Goal: Information Seeking & Learning: Learn about a topic

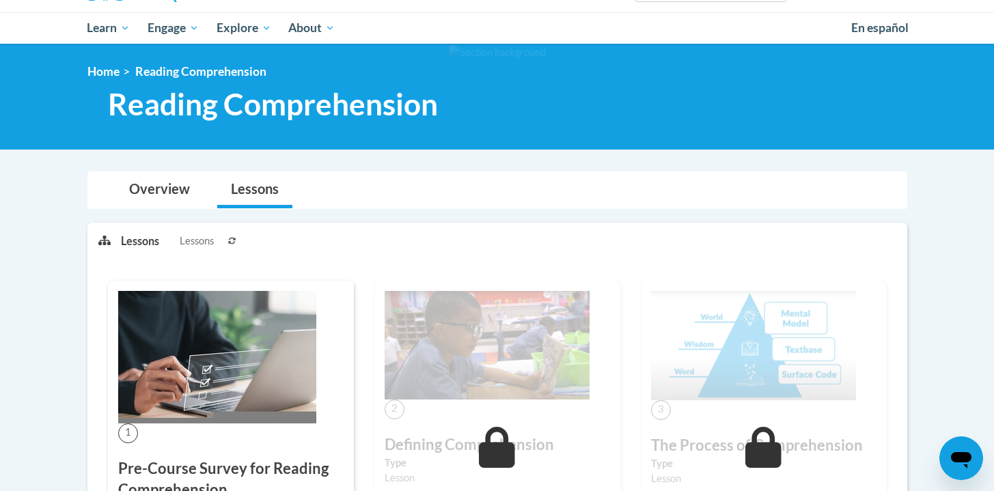
scroll to position [21, 0]
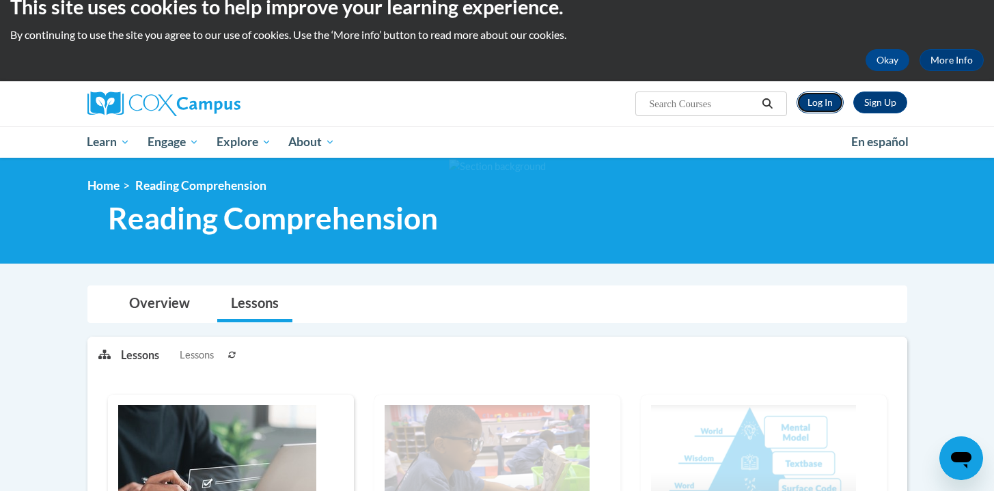
click at [821, 108] on link "Log In" at bounding box center [820, 103] width 47 height 22
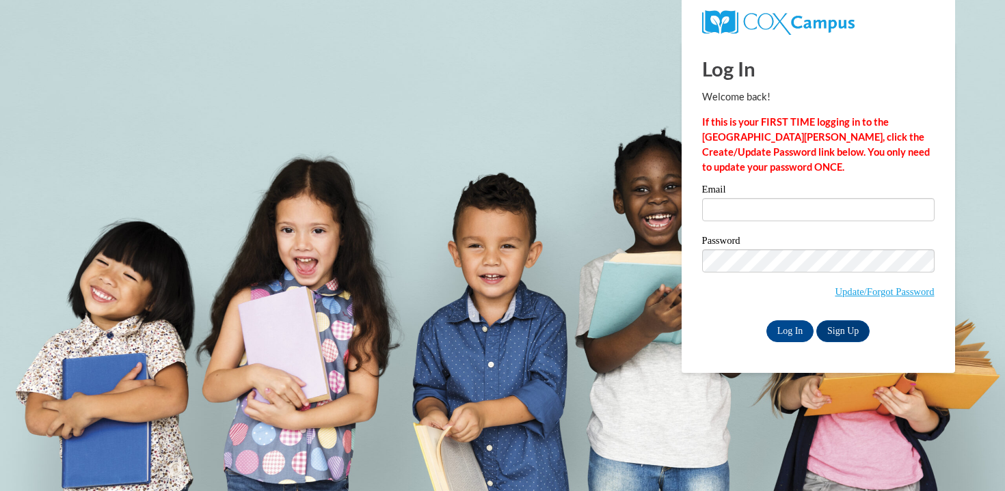
click at [809, 223] on div "Email" at bounding box center [818, 208] width 232 height 47
click at [807, 213] on input "Email" at bounding box center [818, 209] width 232 height 23
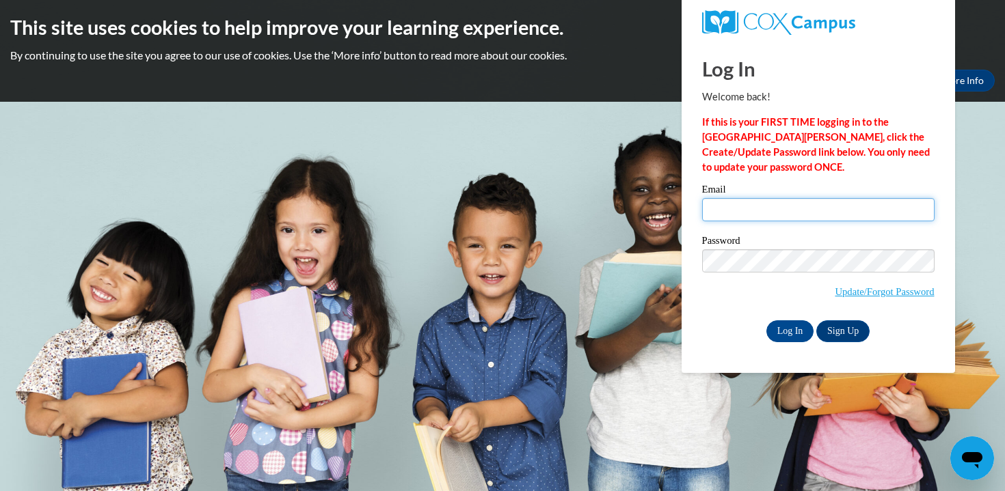
type input "cristy.caldwell@henry.k12.ga.us"
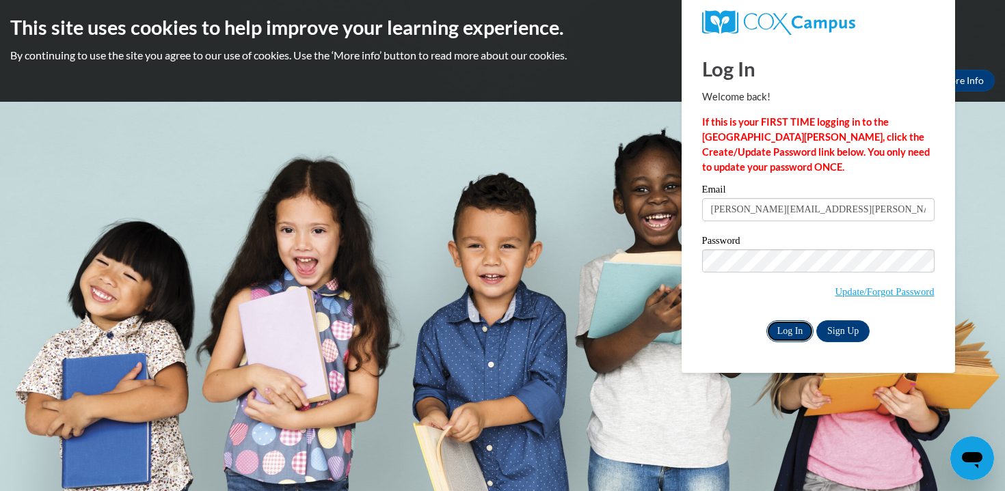
click at [784, 329] on input "Log In" at bounding box center [790, 332] width 48 height 22
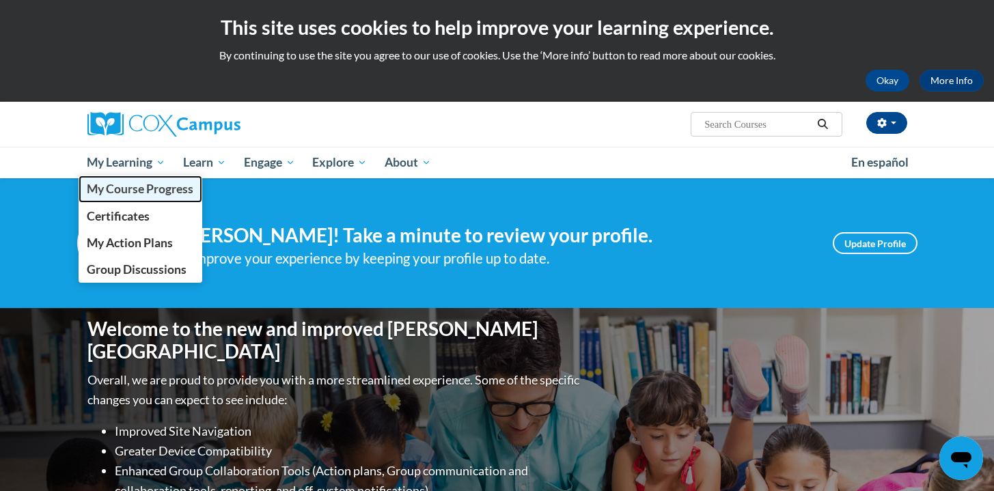
click at [143, 195] on span "My Course Progress" at bounding box center [140, 189] width 107 height 14
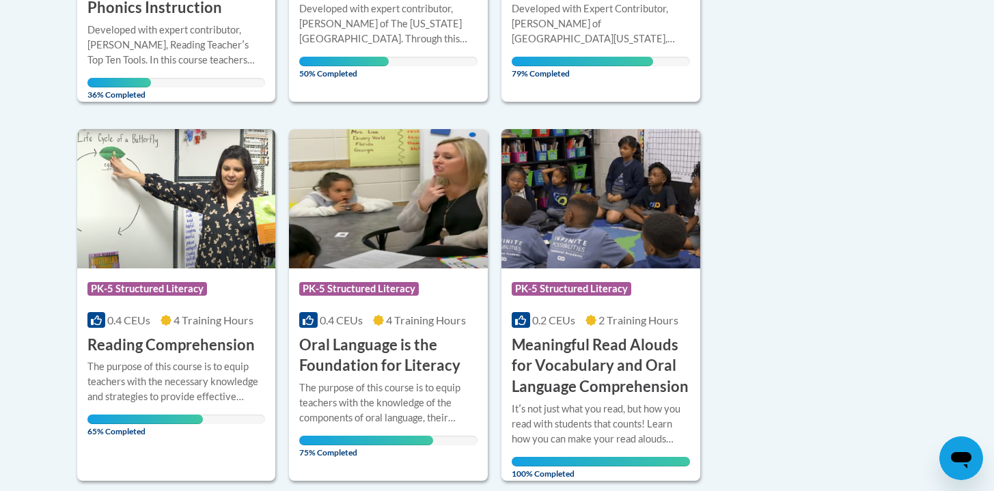
scroll to position [665, 0]
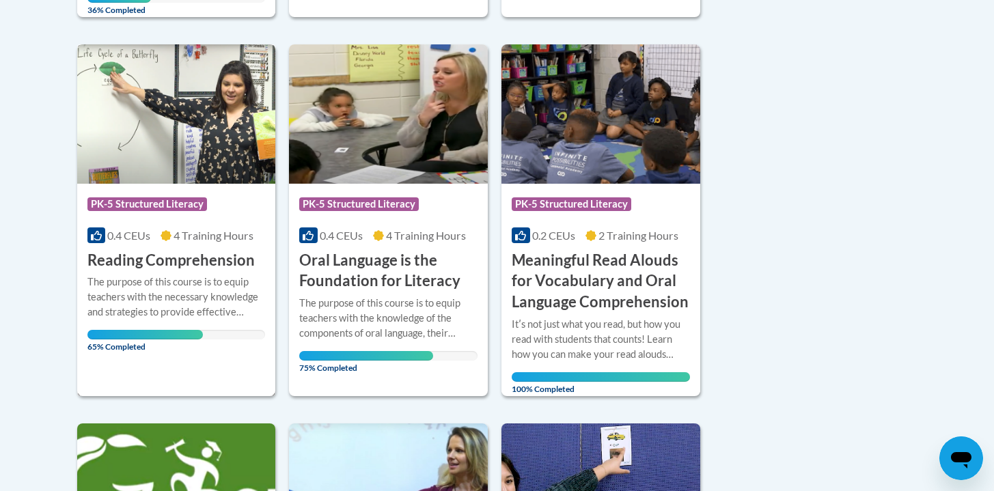
click at [187, 273] on div "More Info Open The purpose of this course is to equip teachers with the necessa…" at bounding box center [176, 310] width 199 height 79
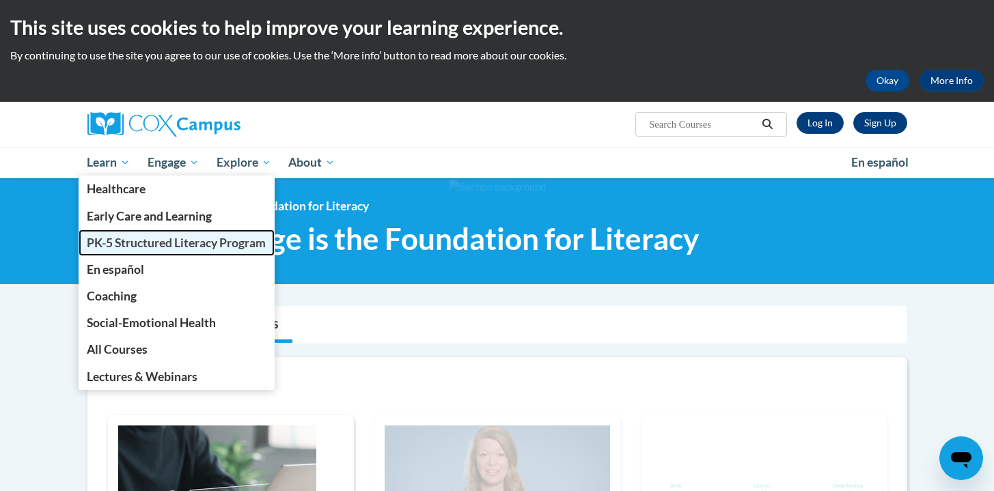
click at [135, 242] on span "PK-5 Structured Literacy Program" at bounding box center [176, 243] width 179 height 14
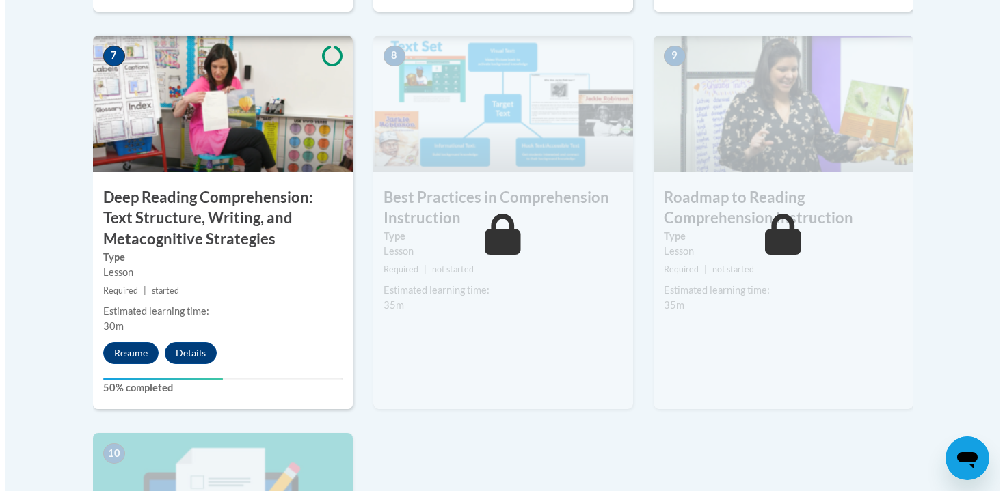
scroll to position [1199, 0]
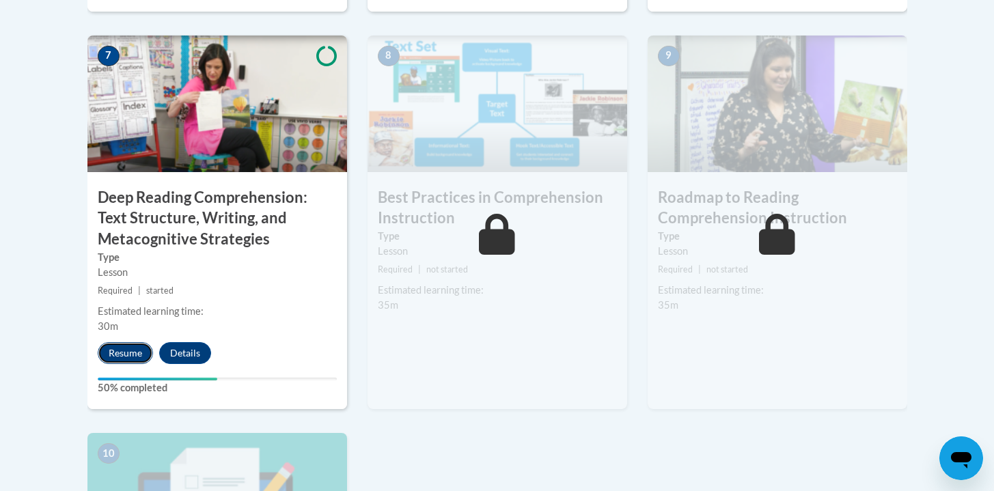
click at [135, 353] on button "Resume" at bounding box center [125, 353] width 55 height 22
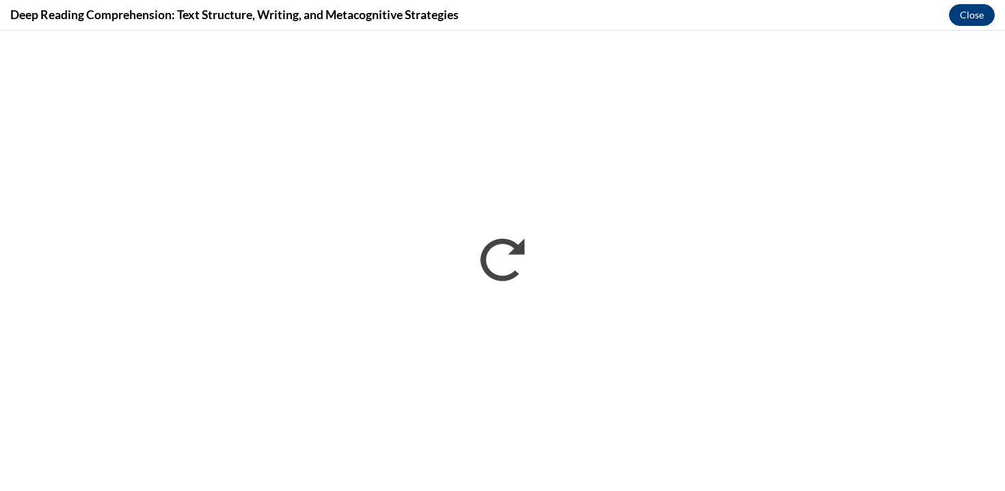
scroll to position [0, 0]
click at [971, 14] on button "Close" at bounding box center [972, 15] width 46 height 22
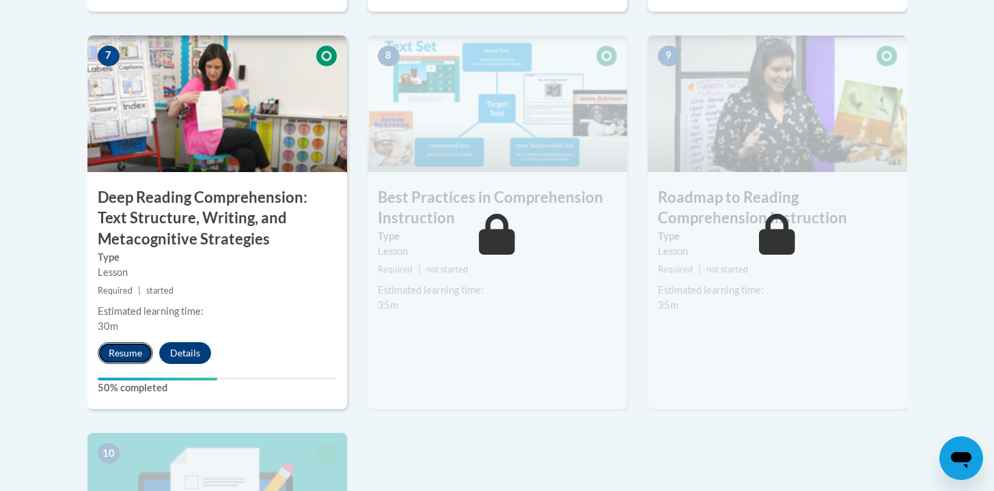
click at [116, 352] on button "Resume" at bounding box center [125, 353] width 55 height 22
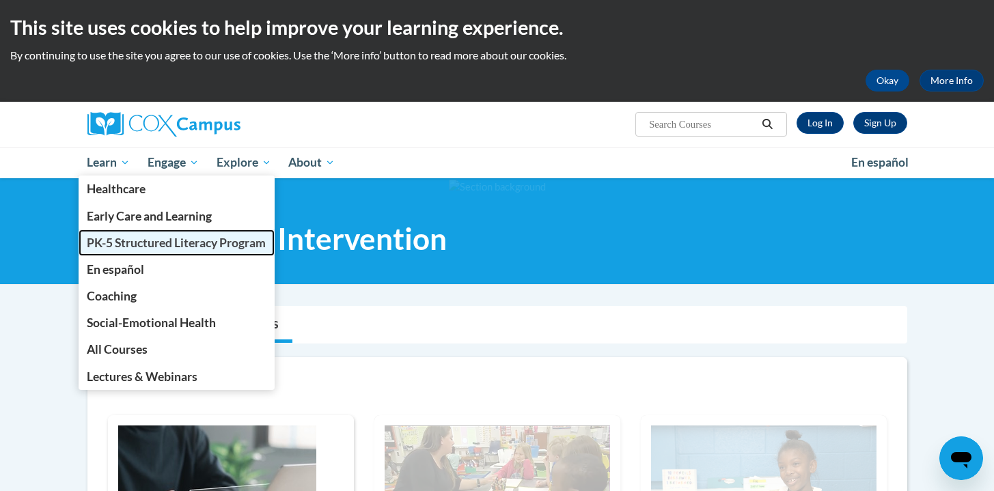
click at [133, 242] on span "PK-5 Structured Literacy Program" at bounding box center [176, 243] width 179 height 14
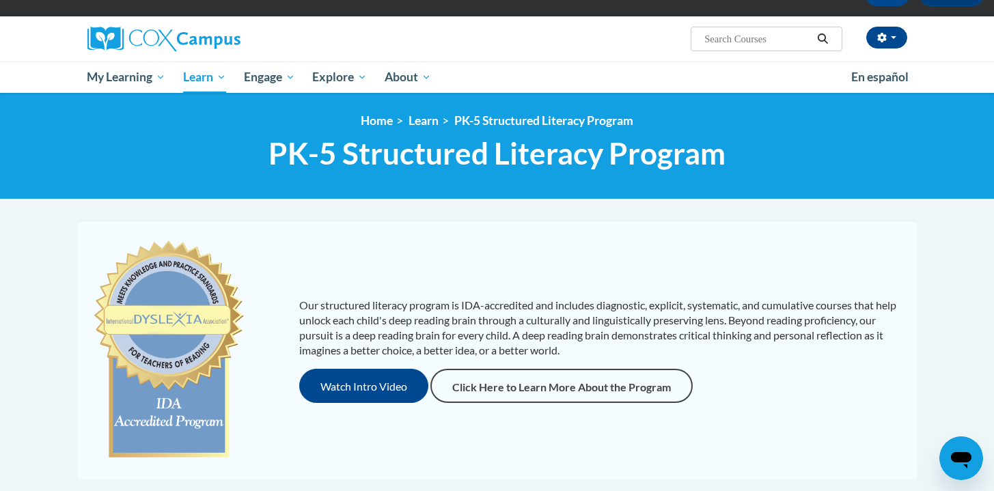
scroll to position [12, 0]
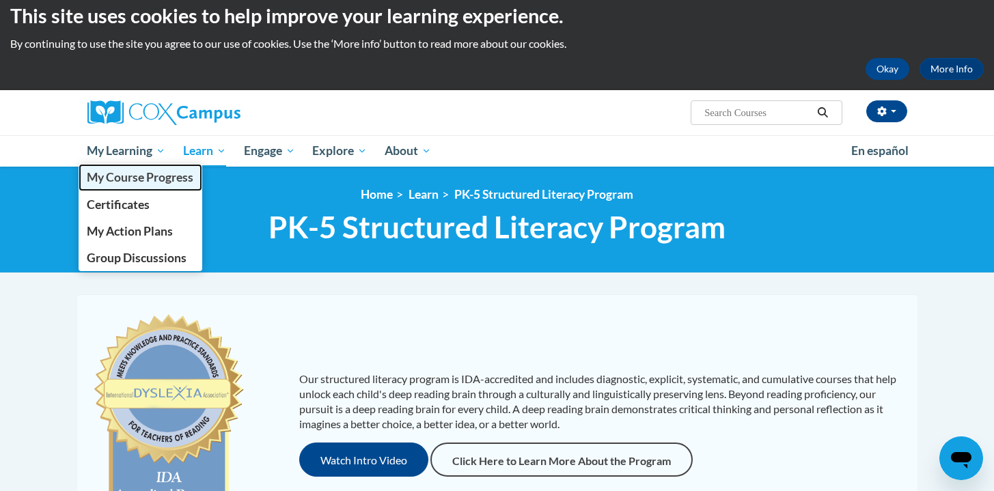
click at [104, 180] on span "My Course Progress" at bounding box center [140, 177] width 107 height 14
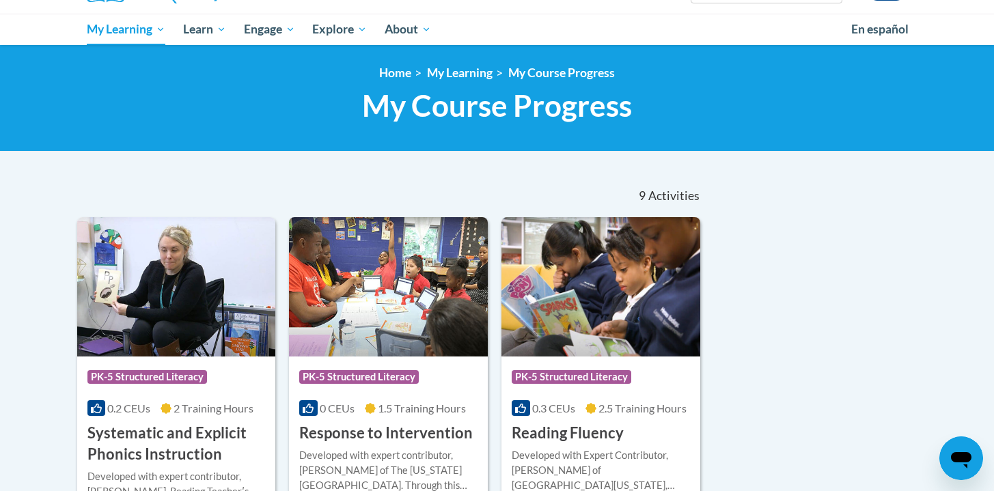
scroll to position [135, 0]
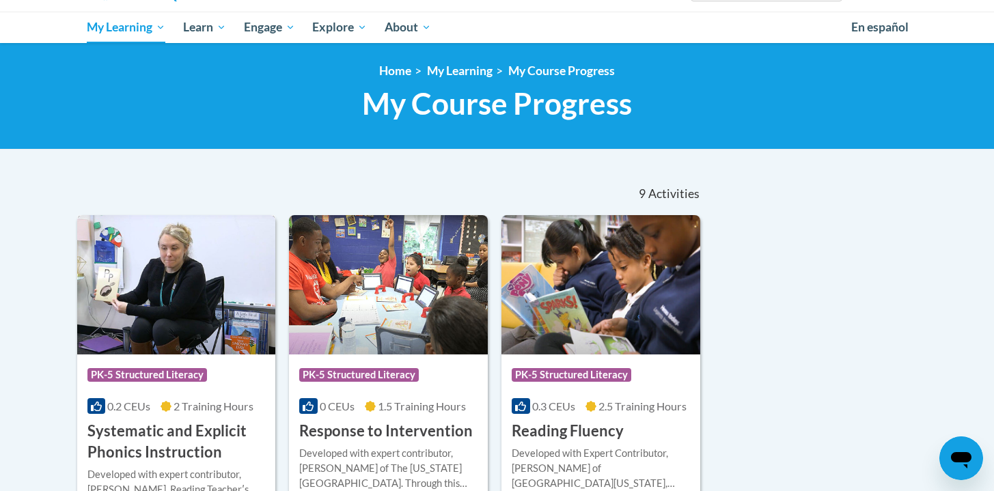
click at [185, 440] on h3 "Systematic and Explicit Phonics Instruction" at bounding box center [176, 442] width 178 height 42
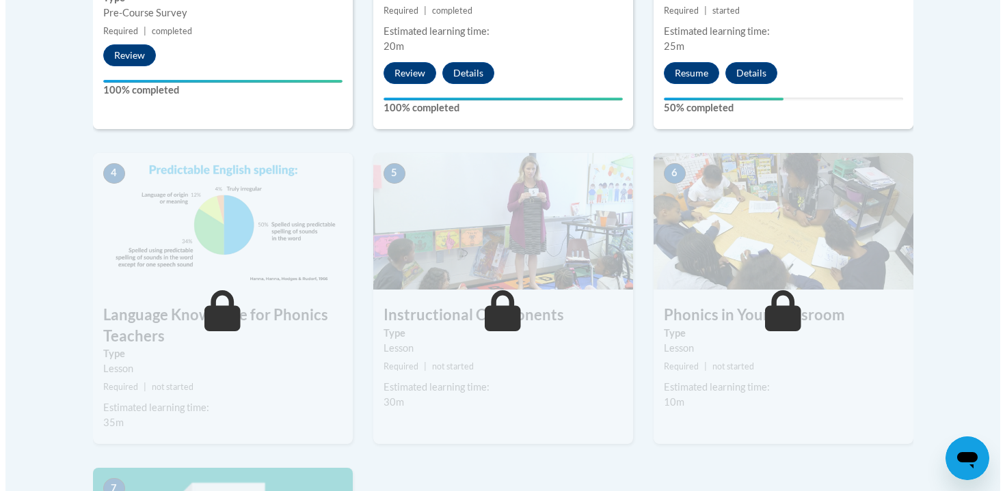
scroll to position [683, 0]
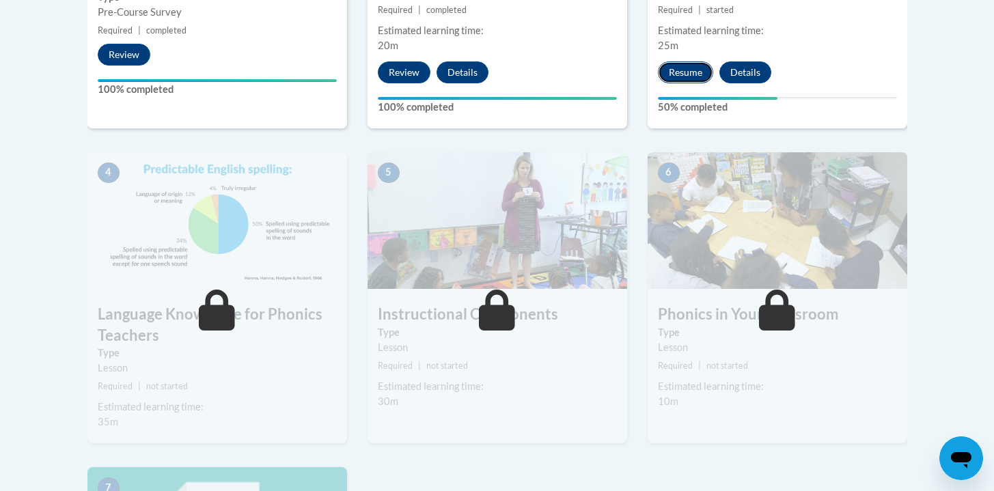
click at [695, 81] on button "Resume" at bounding box center [685, 73] width 55 height 22
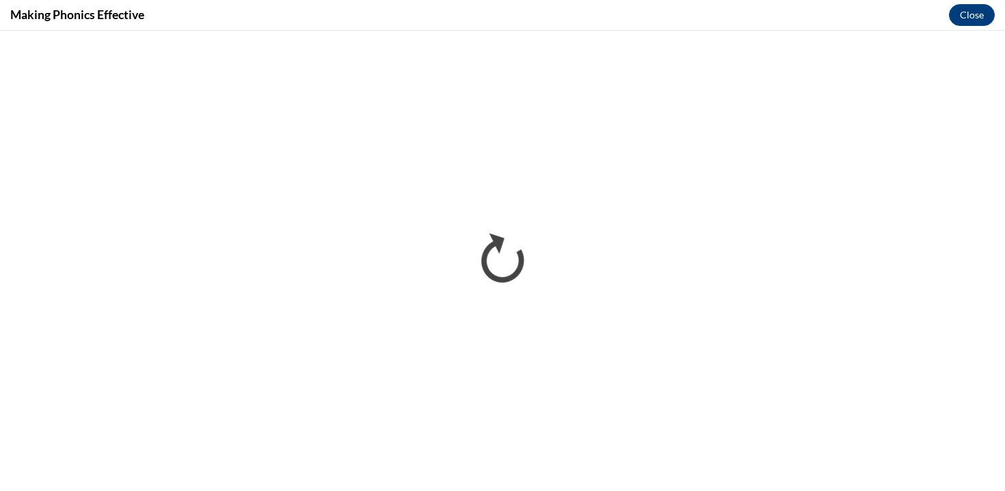
scroll to position [0, 0]
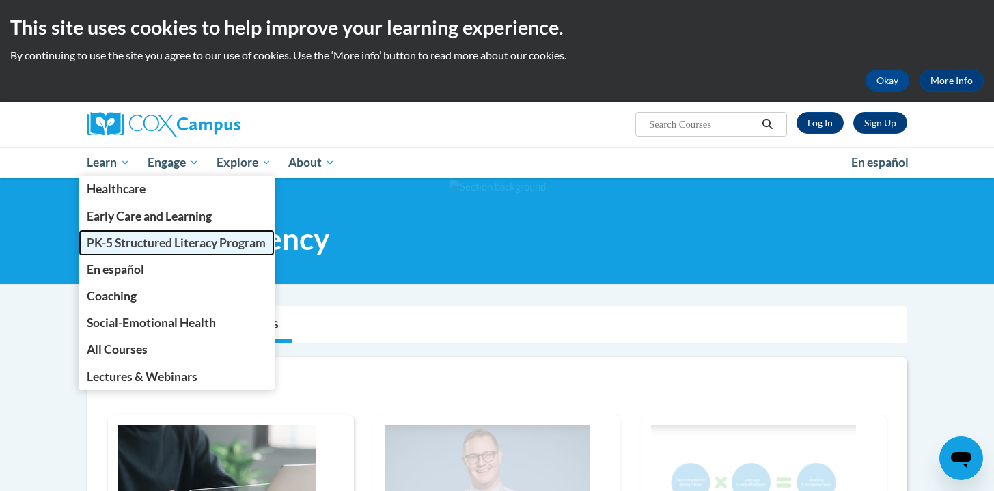
click at [111, 246] on span "PK-5 Structured Literacy Program" at bounding box center [176, 243] width 179 height 14
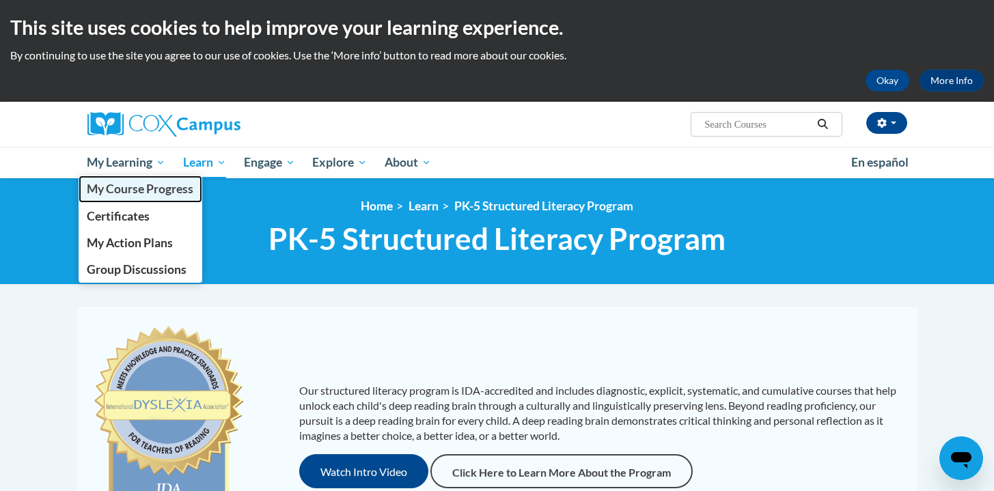
click at [123, 190] on span "My Course Progress" at bounding box center [140, 189] width 107 height 14
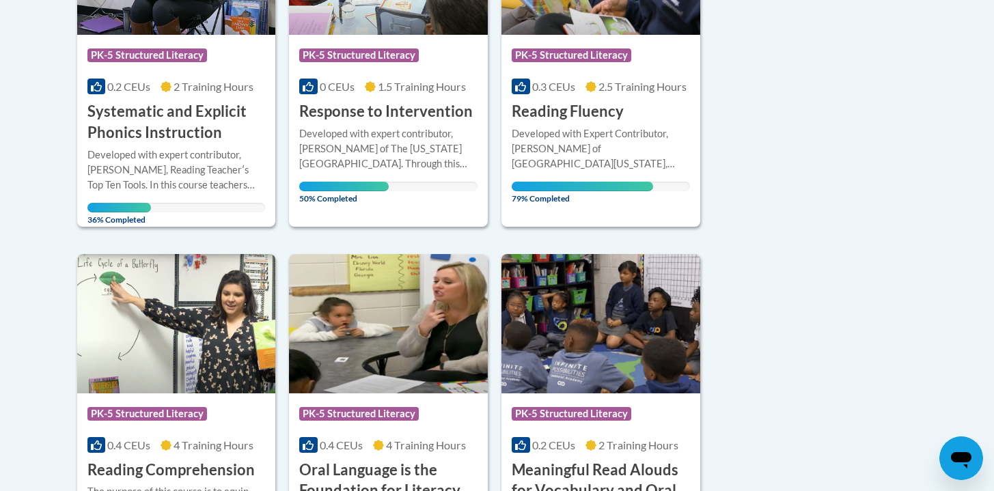
scroll to position [403, 0]
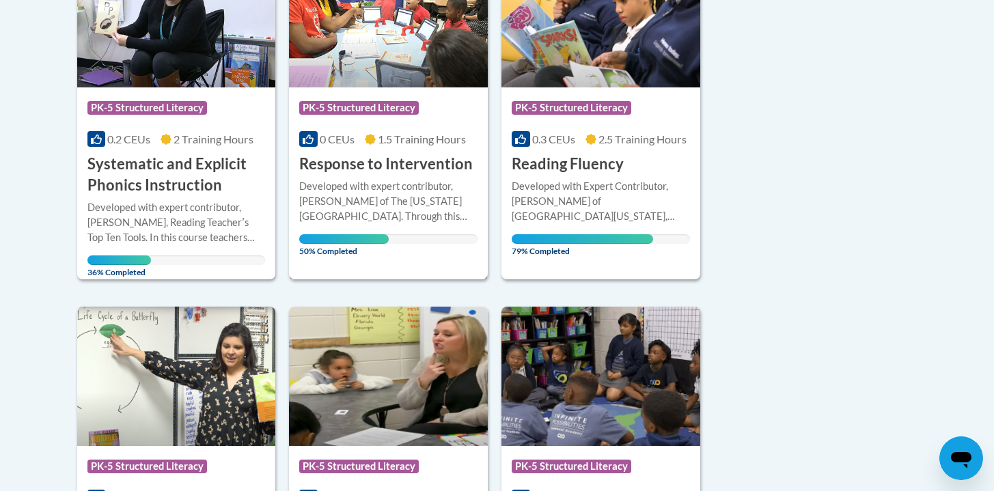
click at [395, 172] on h3 "Response to Intervention" at bounding box center [386, 164] width 174 height 21
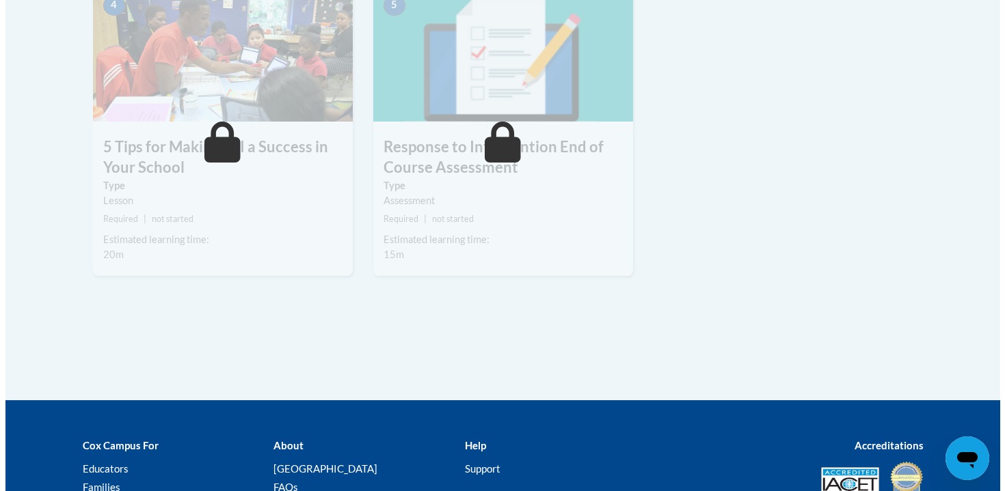
scroll to position [370, 0]
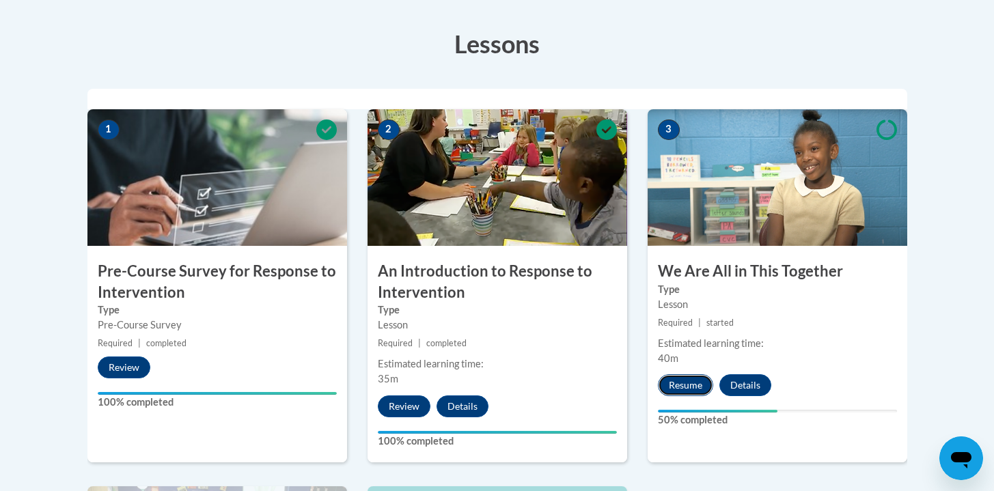
click at [688, 393] on button "Resume" at bounding box center [685, 386] width 55 height 22
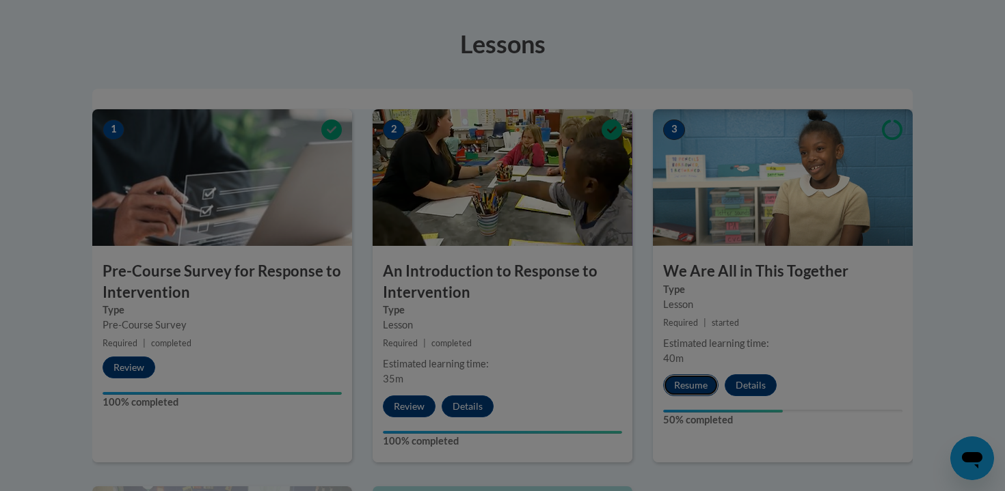
scroll to position [0, 0]
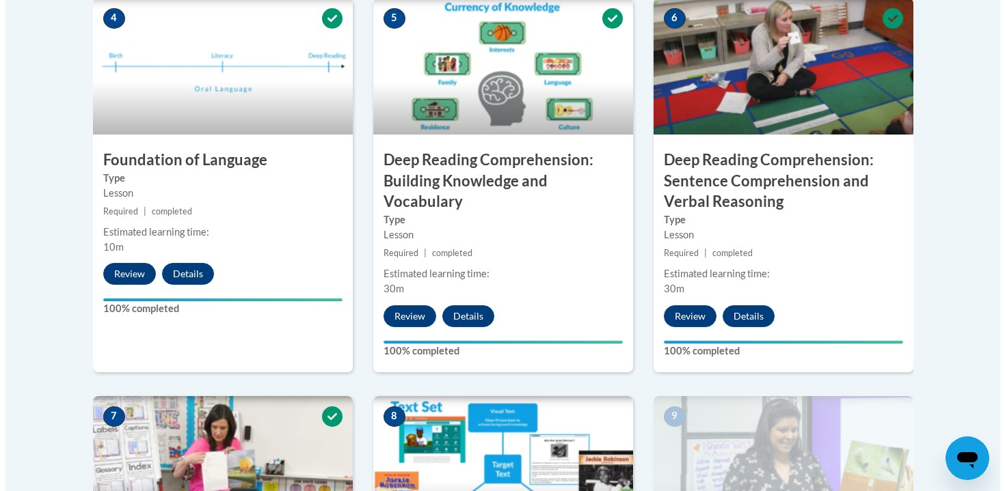
scroll to position [1243, 0]
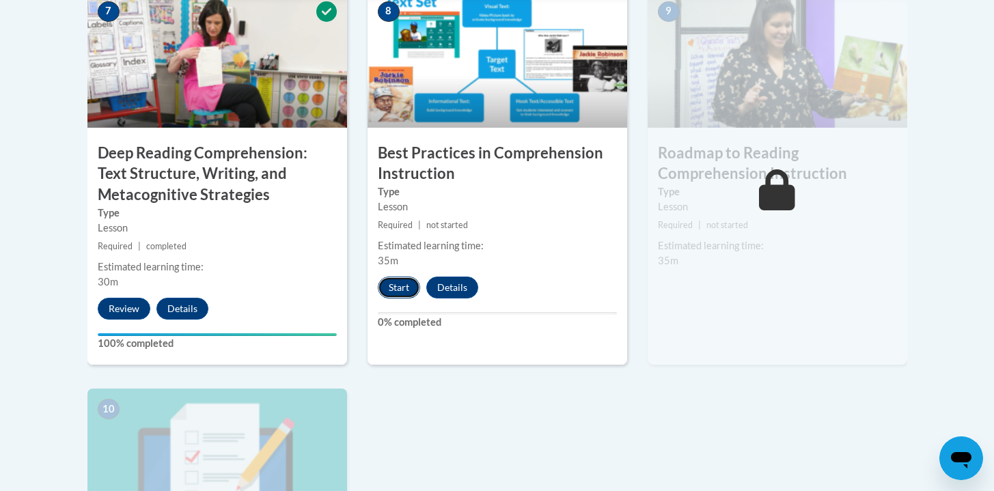
click at [392, 284] on button "Start" at bounding box center [399, 288] width 42 height 22
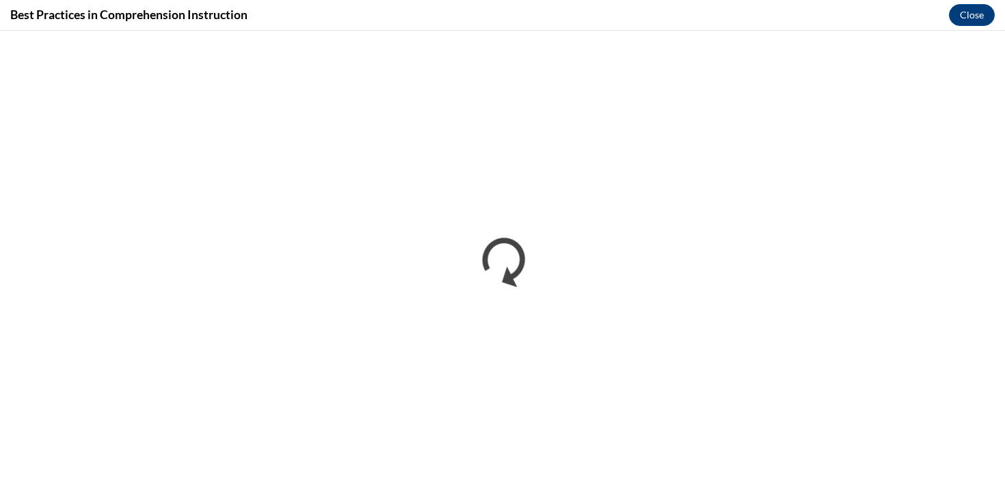
scroll to position [0, 0]
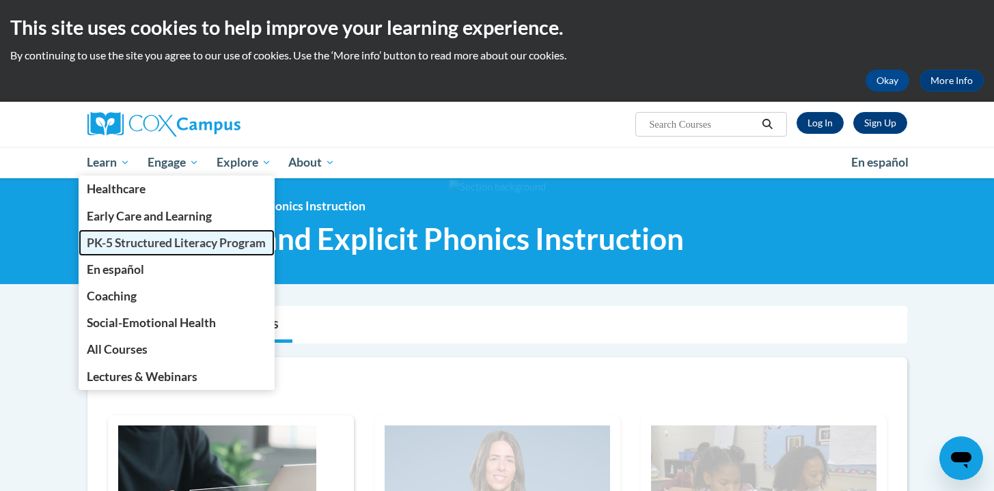
click at [112, 245] on span "PK-5 Structured Literacy Program" at bounding box center [176, 243] width 179 height 14
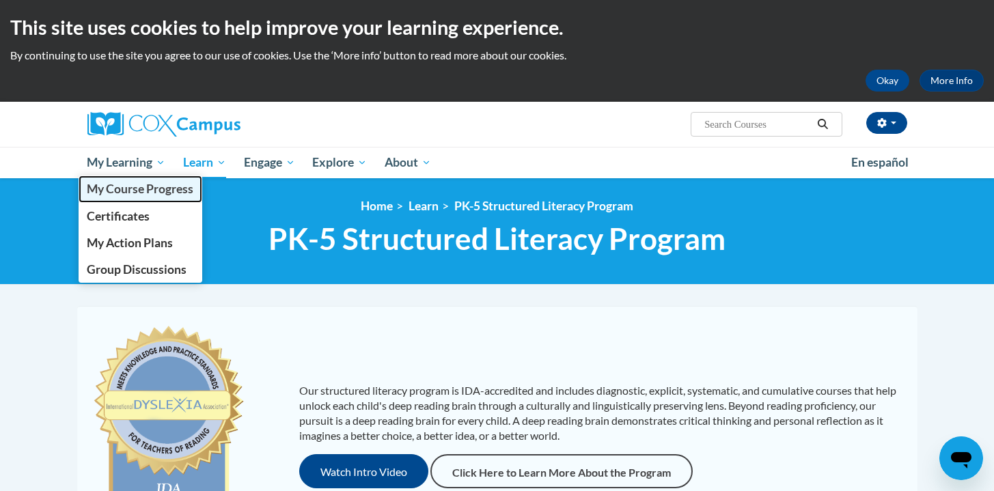
click at [124, 193] on span "My Course Progress" at bounding box center [140, 189] width 107 height 14
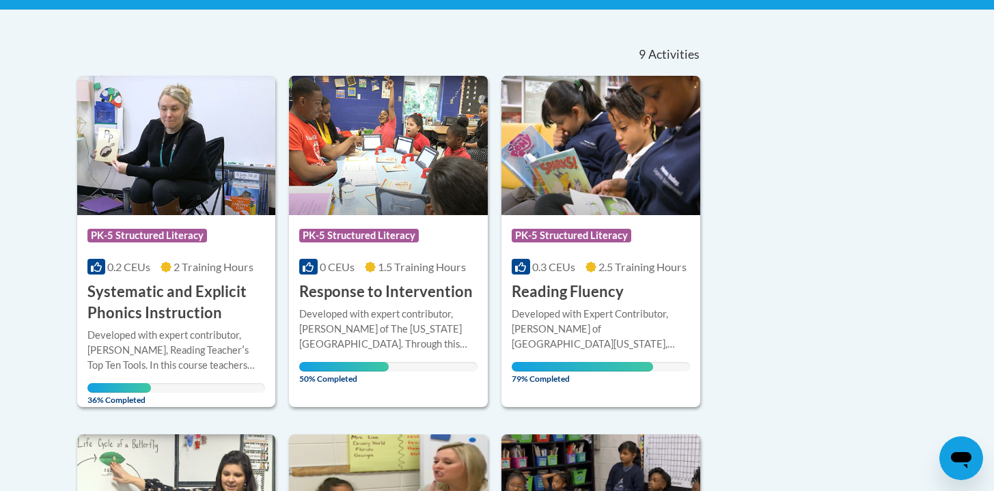
scroll to position [436, 0]
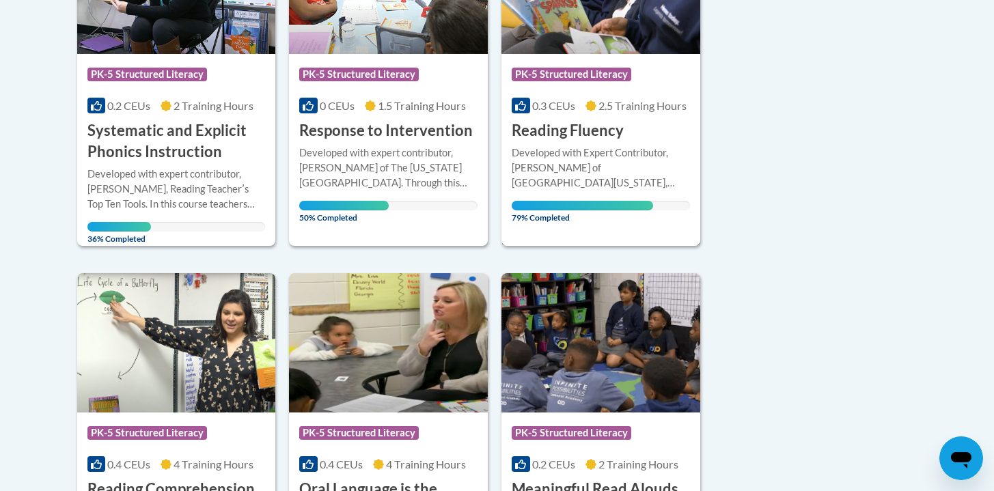
click at [571, 169] on div "Developed with Expert Contributor, [PERSON_NAME] of [GEOGRAPHIC_DATA][US_STATE]…" at bounding box center [601, 168] width 178 height 45
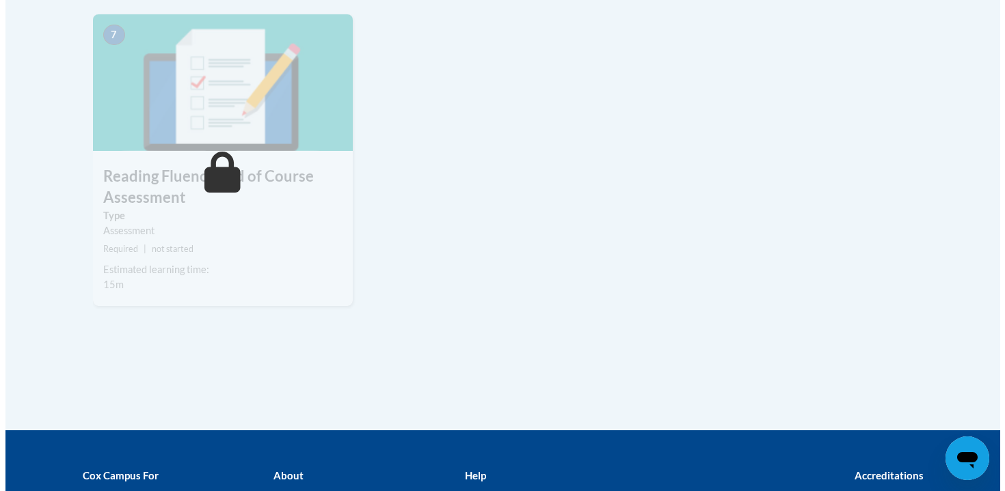
scroll to position [785, 0]
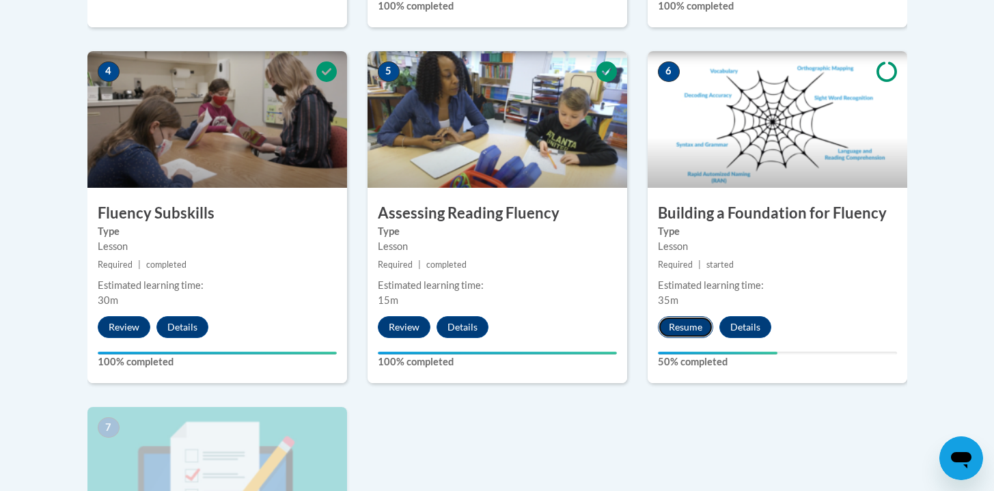
click at [690, 336] on button "Resume" at bounding box center [685, 327] width 55 height 22
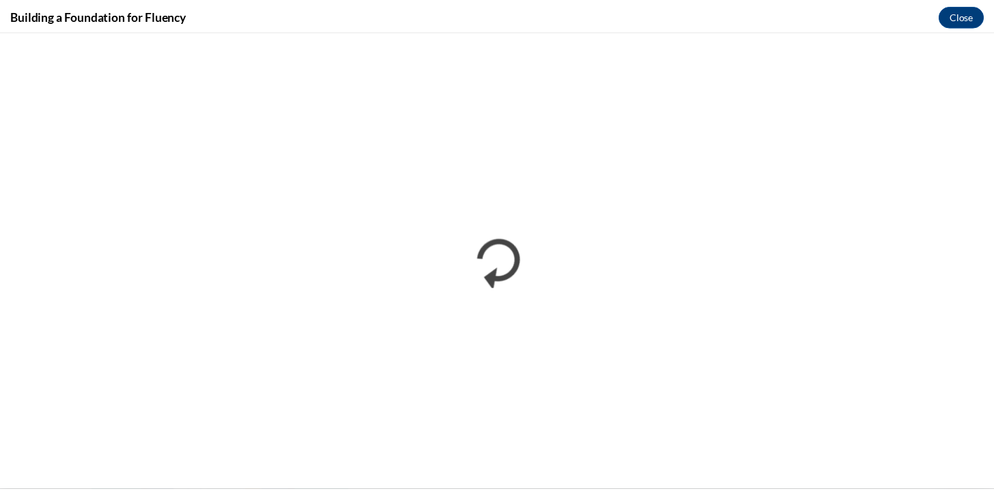
scroll to position [0, 0]
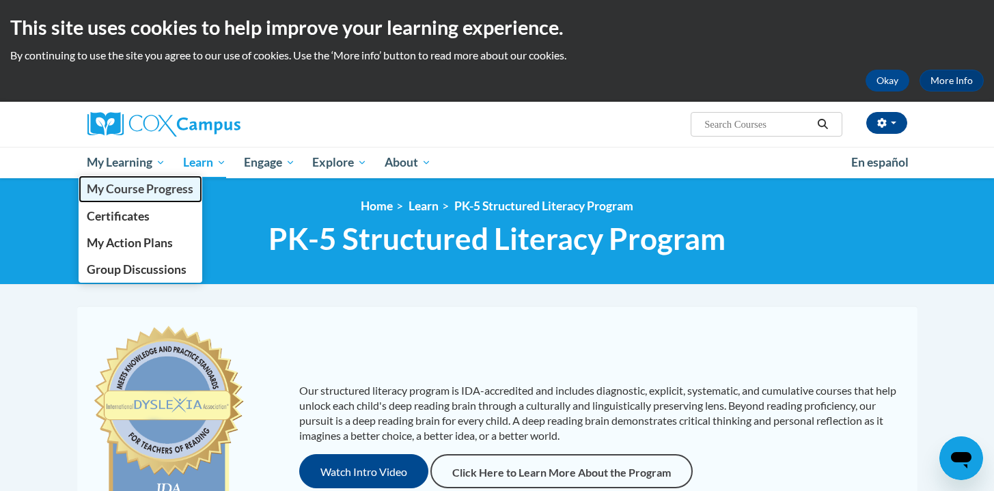
click at [146, 187] on span "My Course Progress" at bounding box center [140, 189] width 107 height 14
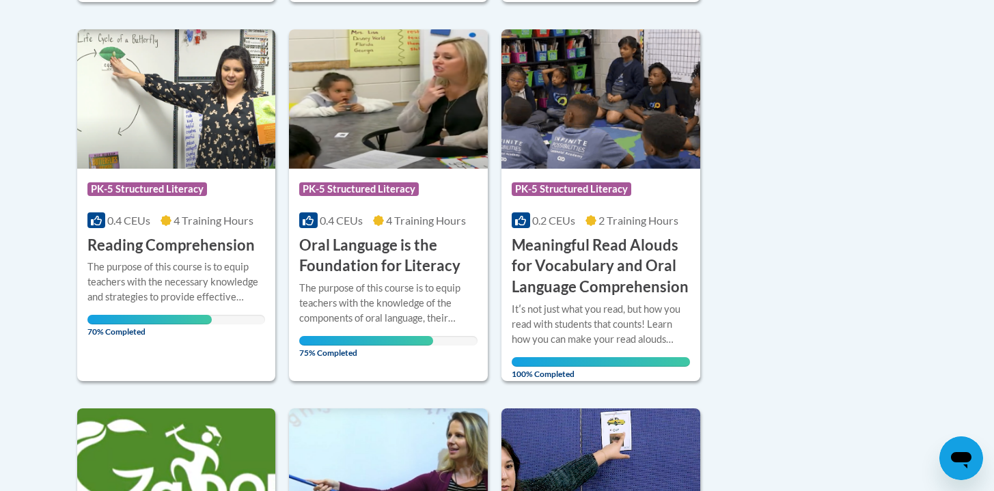
scroll to position [705, 0]
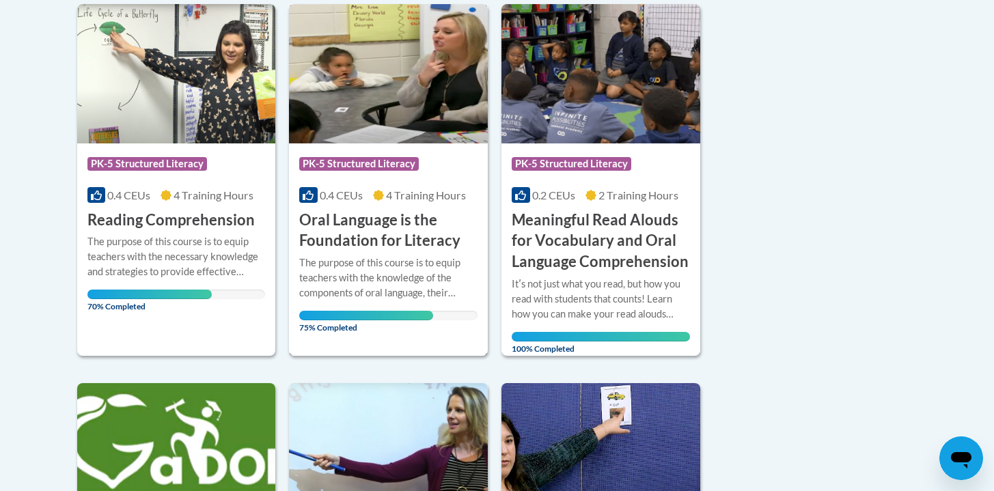
click at [367, 264] on div "The purpose of this course is to equip teachers with the knowledge of the compo…" at bounding box center [388, 278] width 178 height 45
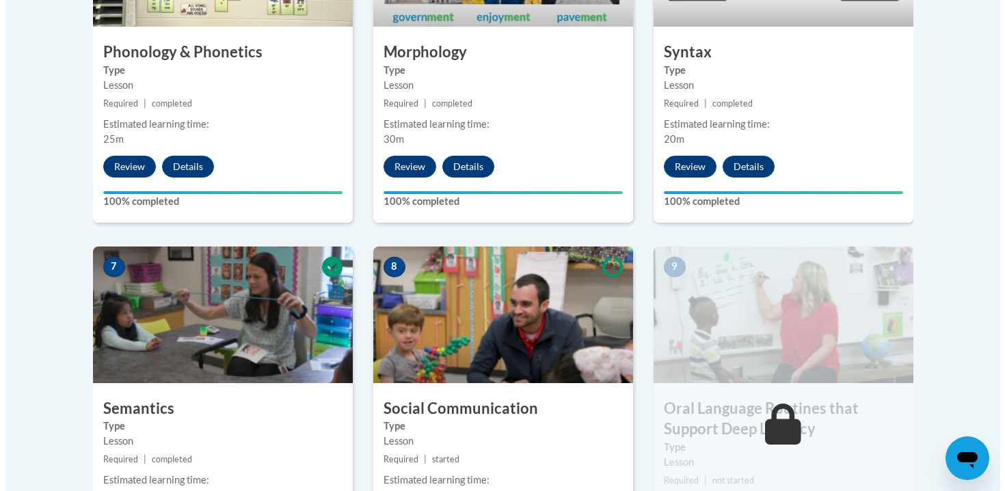
scroll to position [1444, 0]
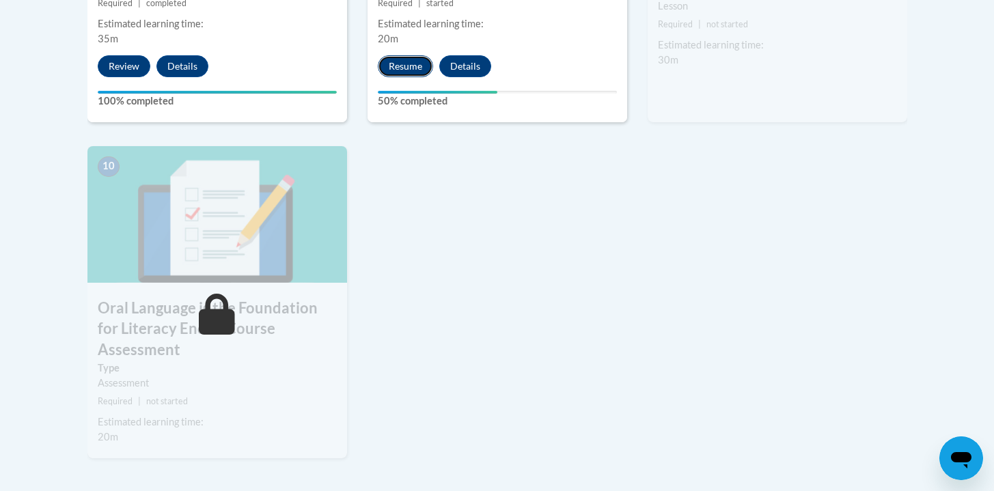
click at [398, 59] on button "Resume" at bounding box center [405, 66] width 55 height 22
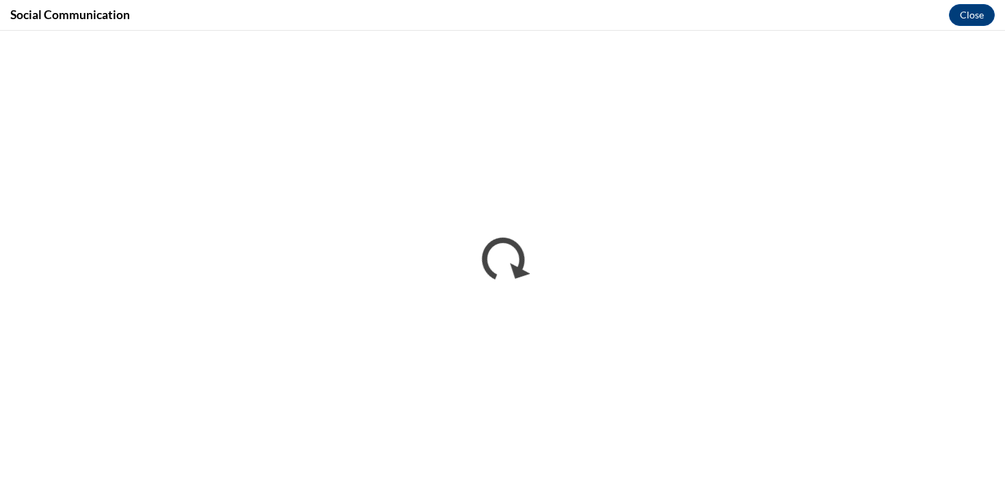
scroll to position [0, 0]
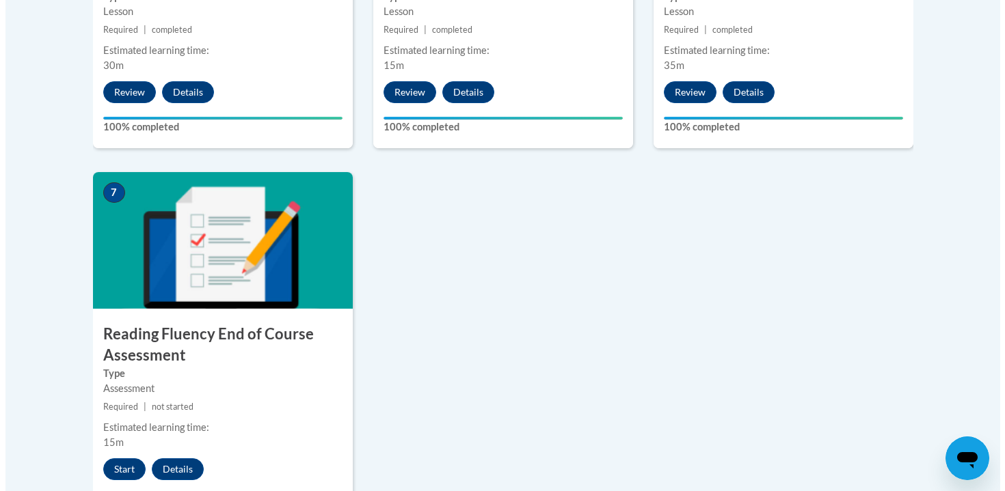
scroll to position [1039, 0]
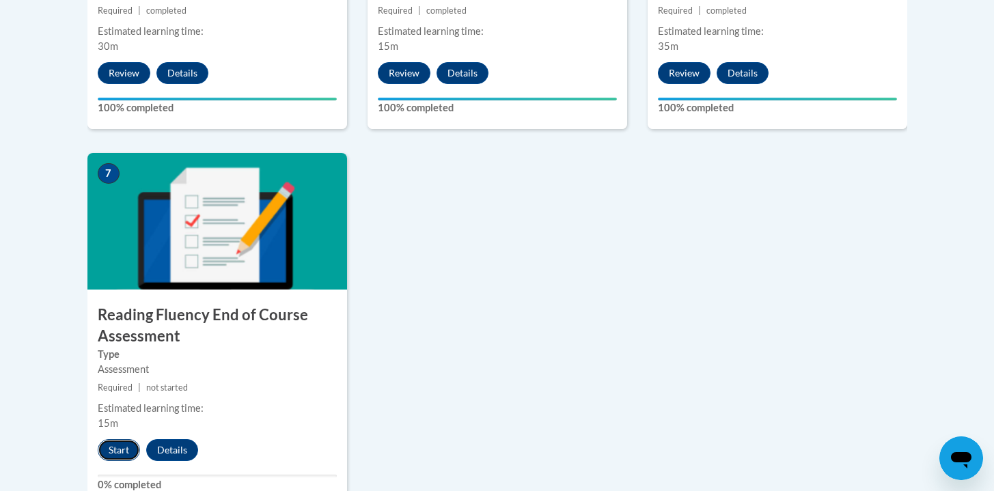
click at [120, 450] on button "Start" at bounding box center [119, 450] width 42 height 22
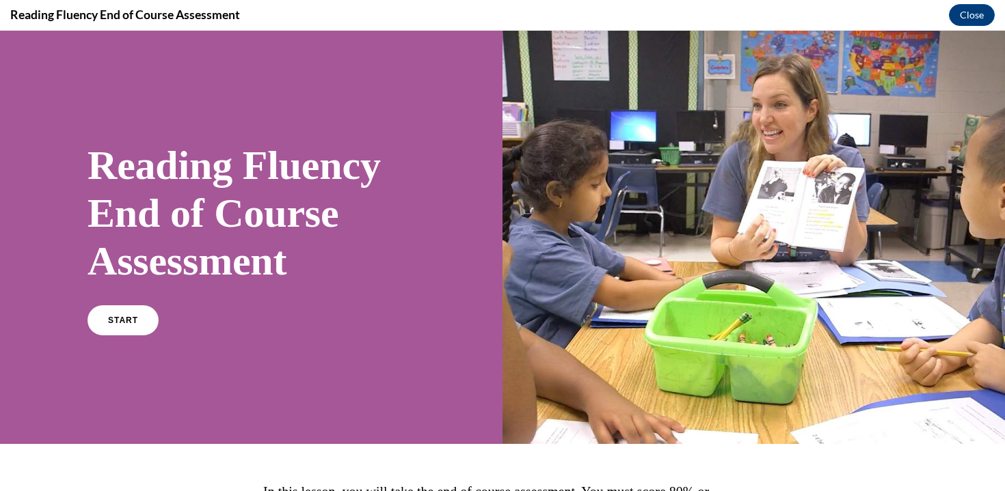
scroll to position [0, 0]
click at [128, 321] on span "START" at bounding box center [122, 321] width 31 height 10
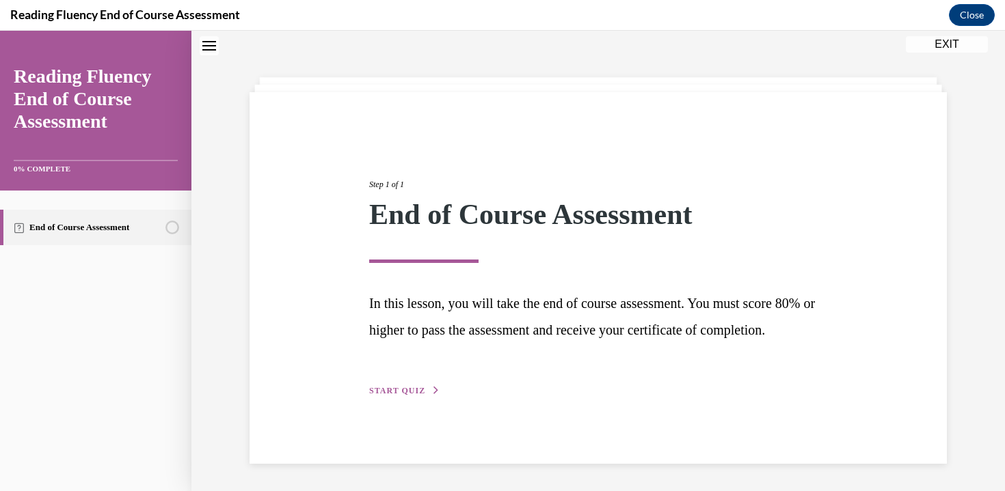
scroll to position [58, 0]
click at [387, 396] on span "START QUIZ" at bounding box center [397, 391] width 56 height 10
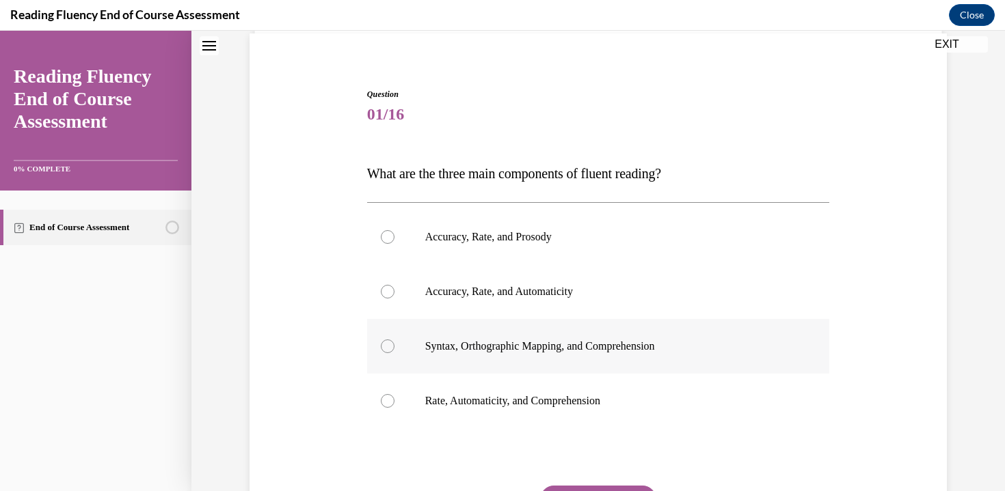
scroll to position [116, 0]
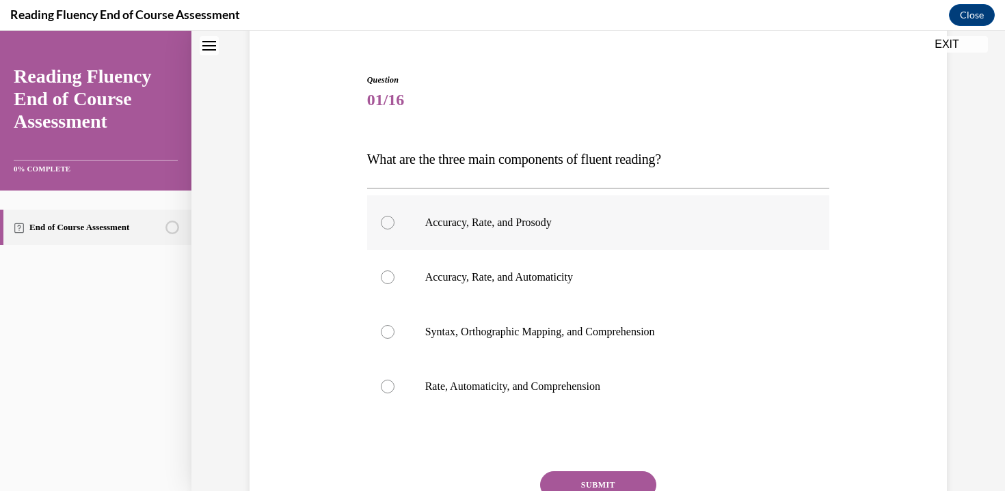
click at [615, 227] on p "Accuracy, Rate, and Prosody" at bounding box center [610, 223] width 370 height 14
click at [394, 227] on input "Accuracy, Rate, and Prosody" at bounding box center [388, 223] width 14 height 14
radio input "true"
click at [611, 468] on div "Question 01/16 What are the three main components of fluent reading?  Accuracy,…" at bounding box center [598, 329] width 463 height 510
click at [610, 475] on button "SUBMIT" at bounding box center [598, 485] width 116 height 27
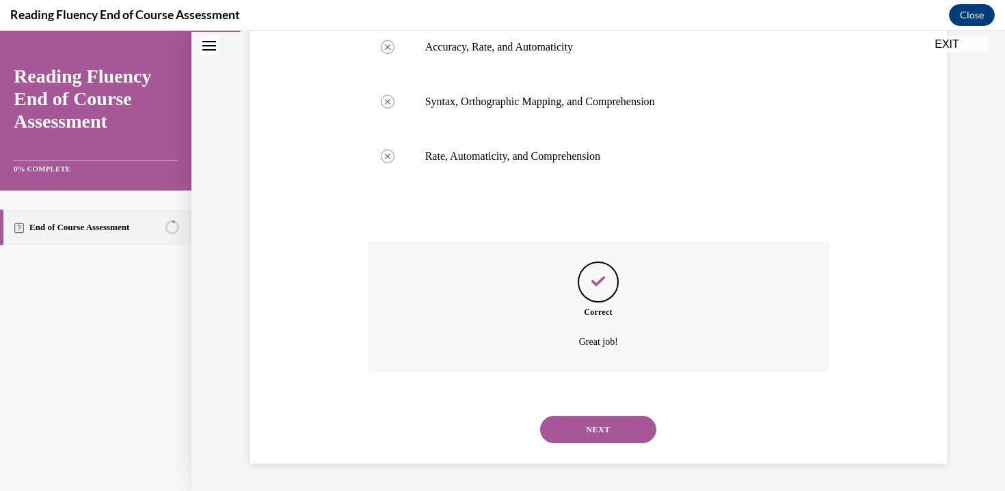
click at [621, 431] on button "NEXT" at bounding box center [598, 429] width 116 height 27
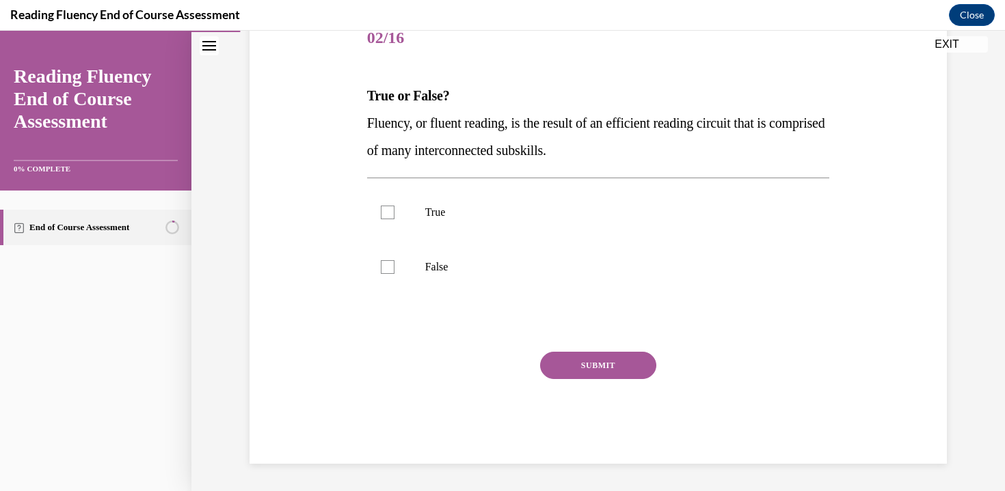
scroll to position [152, 0]
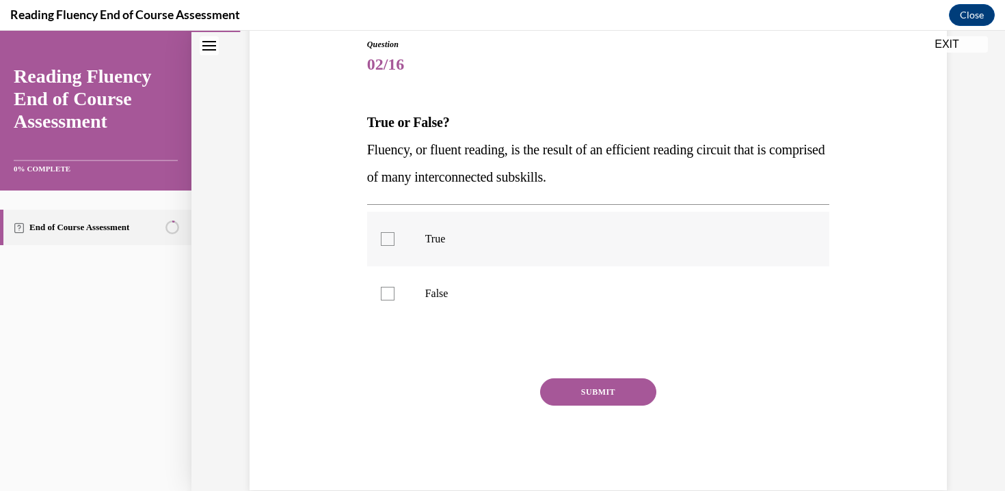
click at [400, 242] on label "True" at bounding box center [598, 239] width 463 height 55
click at [394, 242] on input "True" at bounding box center [388, 239] width 14 height 14
checkbox input "true"
click at [596, 396] on button "SUBMIT" at bounding box center [598, 392] width 116 height 27
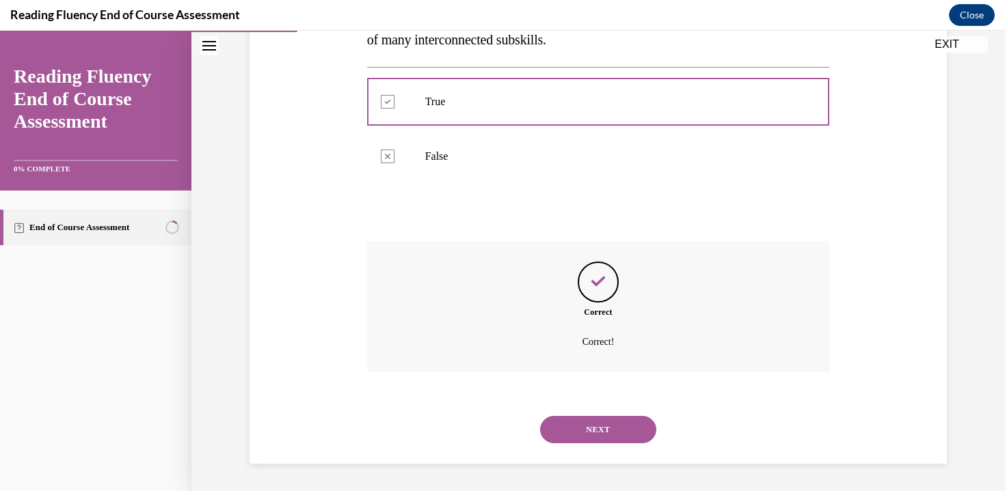
click at [582, 425] on button "NEXT" at bounding box center [598, 429] width 116 height 27
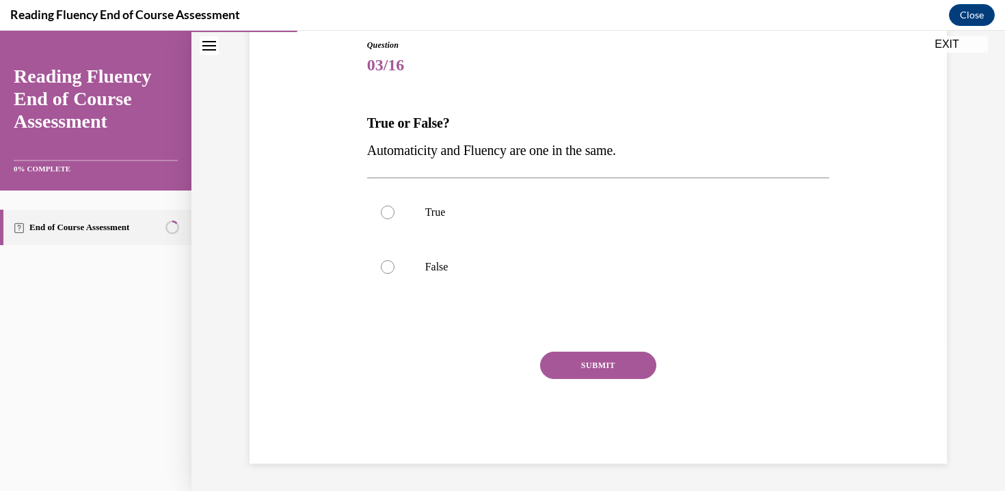
scroll to position [151, 0]
click at [418, 255] on label "False" at bounding box center [598, 267] width 463 height 55
click at [394, 260] on input "False" at bounding box center [388, 267] width 14 height 14
radio input "true"
click at [581, 370] on button "SUBMIT" at bounding box center [598, 365] width 116 height 27
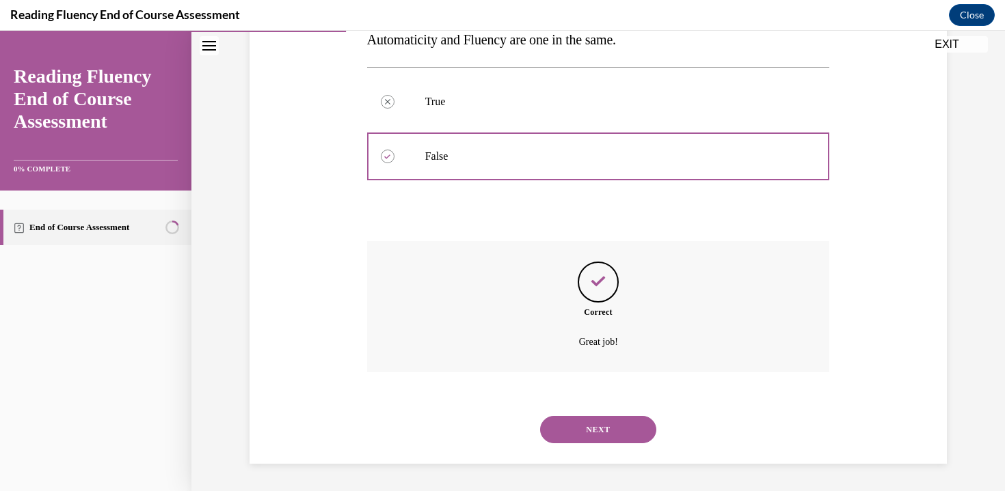
click at [598, 428] on button "NEXT" at bounding box center [598, 429] width 116 height 27
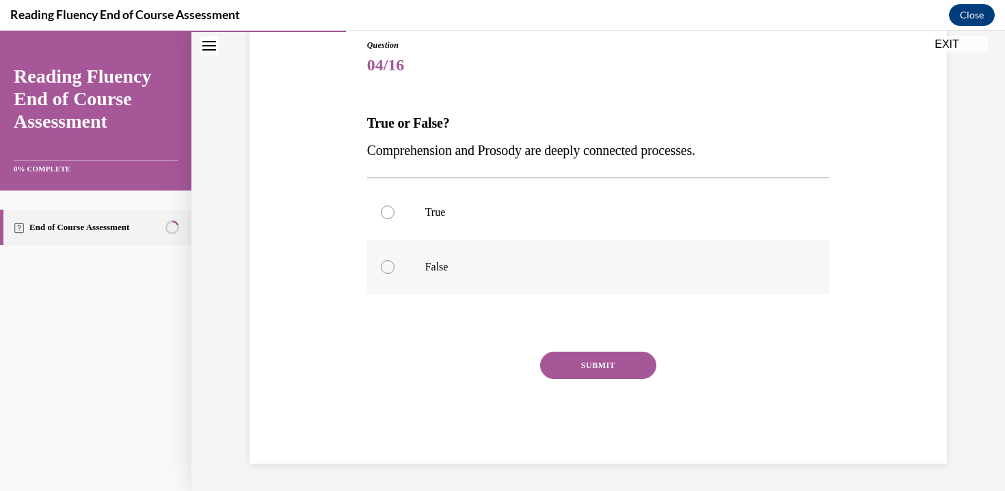
click at [412, 287] on label "False" at bounding box center [598, 267] width 463 height 55
click at [394, 274] on input "False" at bounding box center [388, 267] width 14 height 14
radio input "true"
click at [608, 379] on button "SUBMIT" at bounding box center [598, 365] width 116 height 27
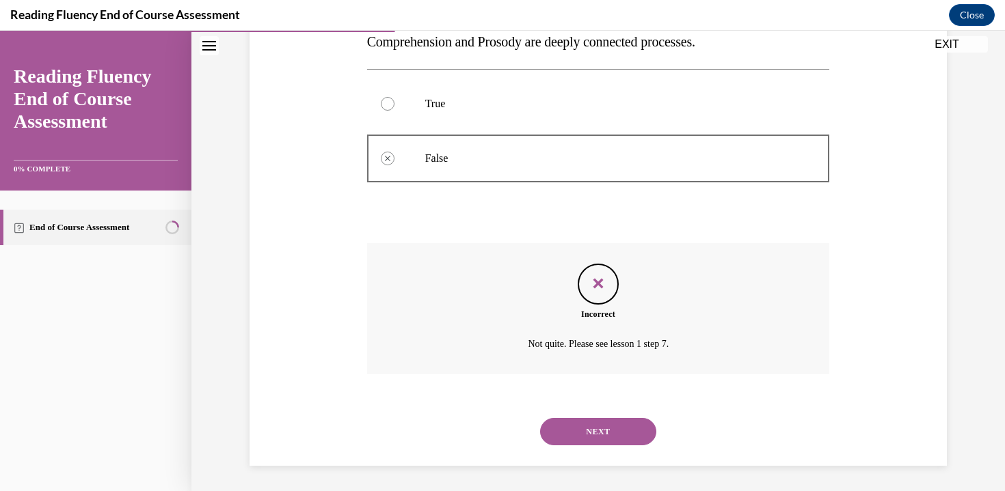
scroll to position [262, 0]
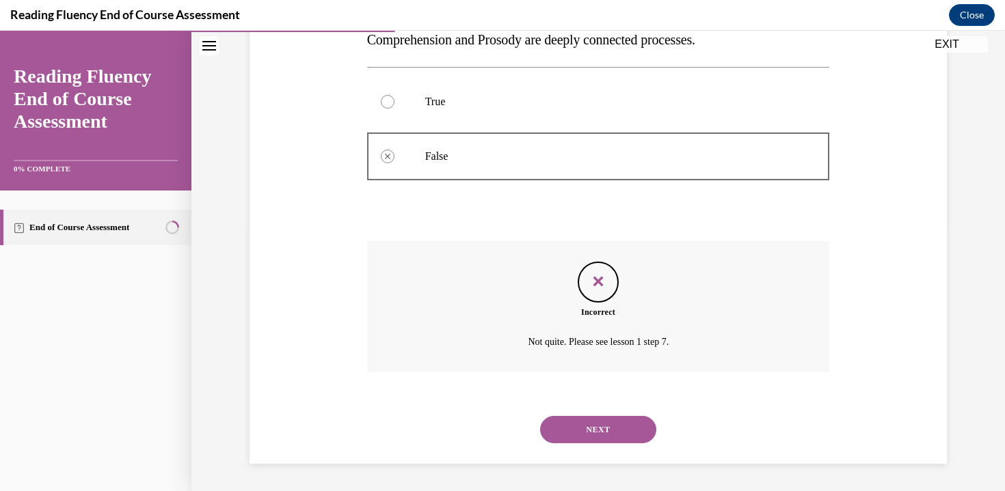
click at [587, 416] on div "NEXT" at bounding box center [598, 430] width 463 height 55
click at [596, 446] on div "NEXT" at bounding box center [598, 430] width 463 height 55
click at [578, 422] on button "NEXT" at bounding box center [598, 429] width 116 height 27
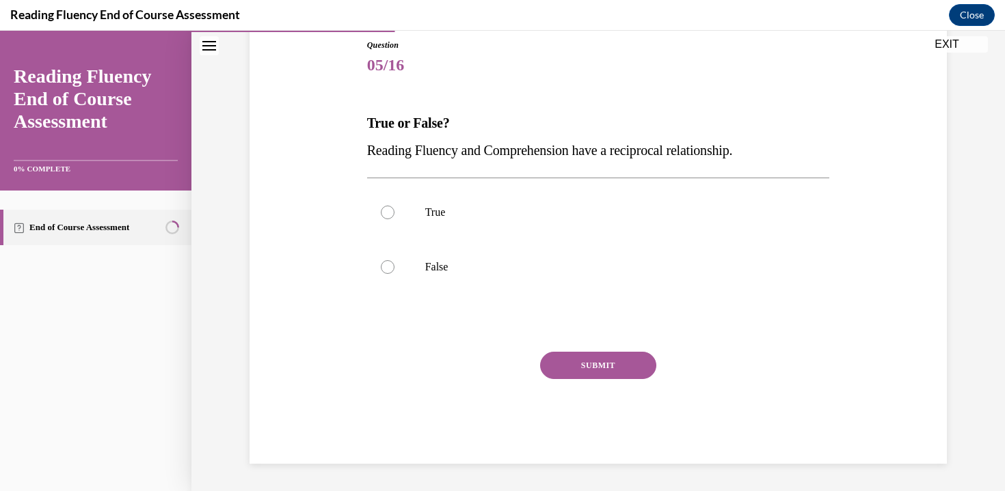
scroll to position [151, 0]
click at [526, 212] on p "True" at bounding box center [610, 213] width 370 height 14
click at [394, 212] on input "True" at bounding box center [388, 213] width 14 height 14
radio input "true"
click at [600, 357] on button "SUBMIT" at bounding box center [598, 365] width 116 height 27
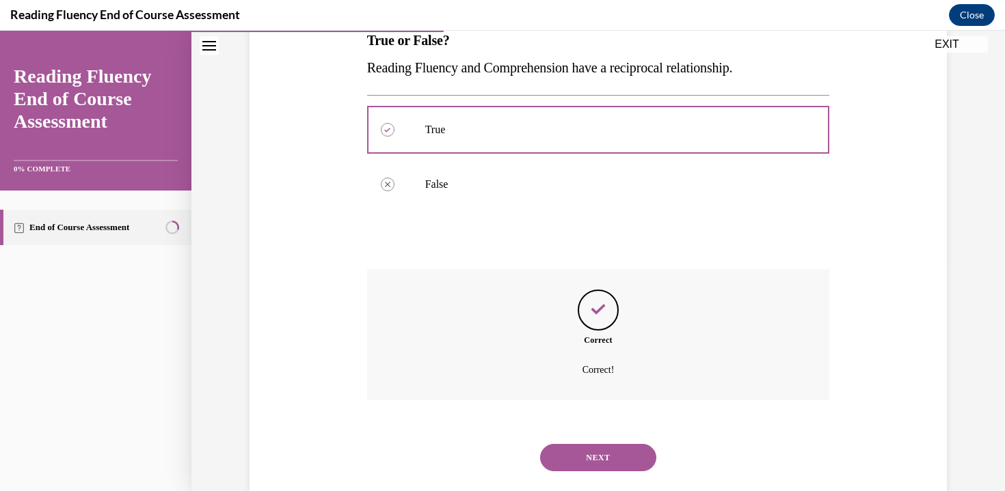
scroll to position [262, 0]
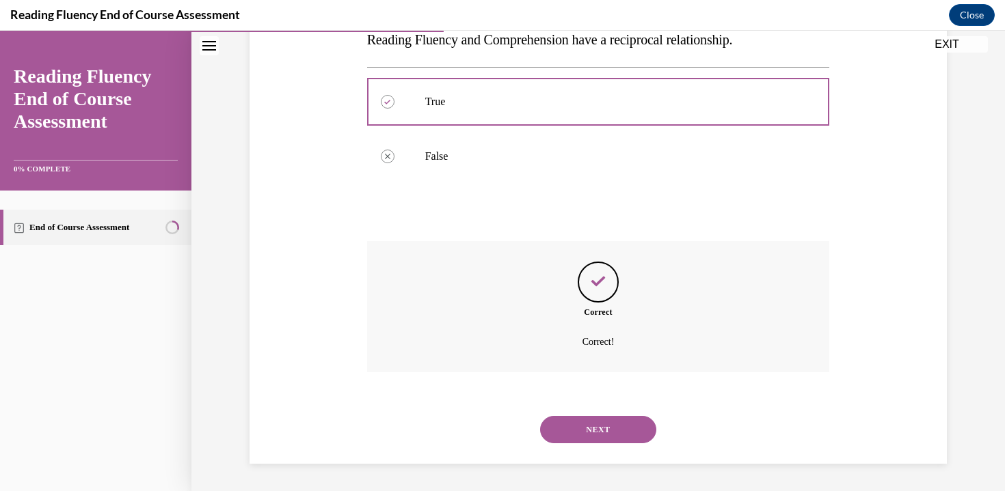
click at [585, 429] on button "NEXT" at bounding box center [598, 429] width 116 height 27
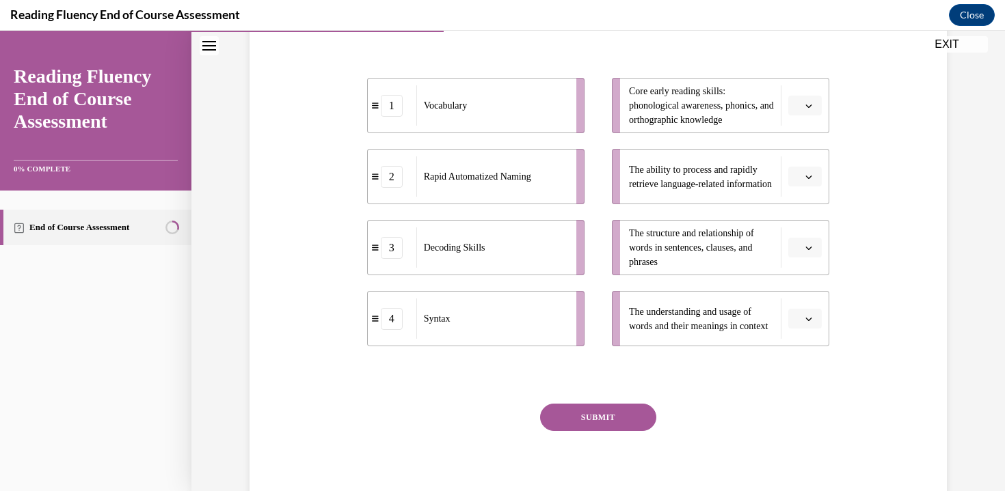
scroll to position [256, 0]
click at [796, 328] on span "Please select an option" at bounding box center [798, 321] width 5 height 14
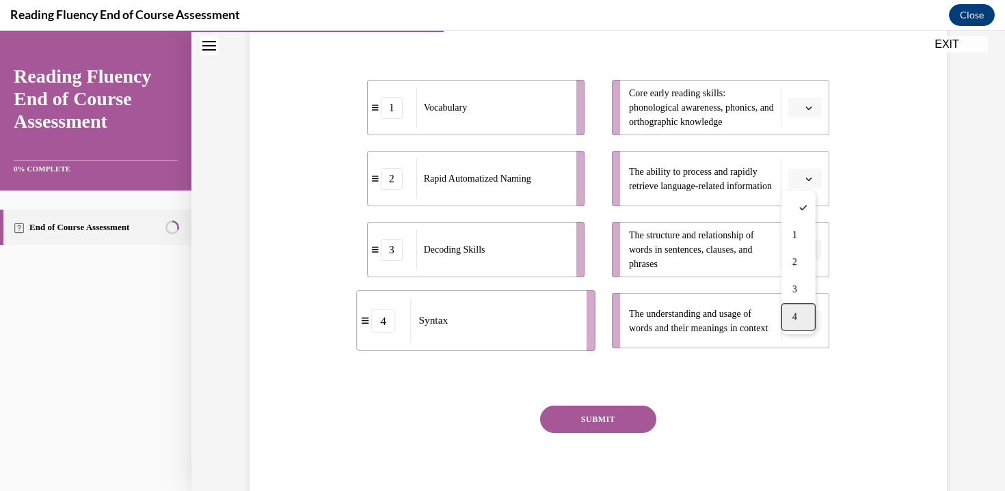
click at [790, 319] on div "4" at bounding box center [798, 316] width 34 height 27
click at [798, 260] on button "button" at bounding box center [804, 250] width 33 height 21
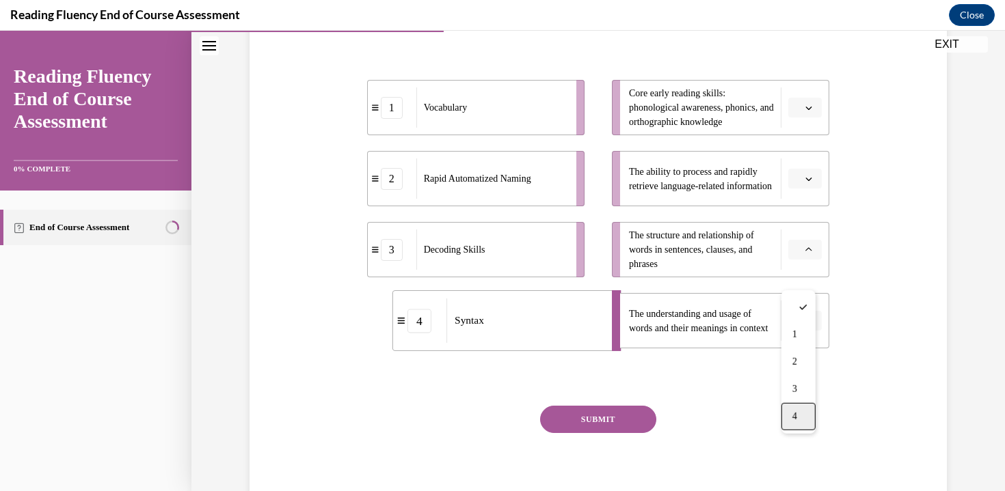
click at [796, 417] on span "4" at bounding box center [794, 416] width 5 height 11
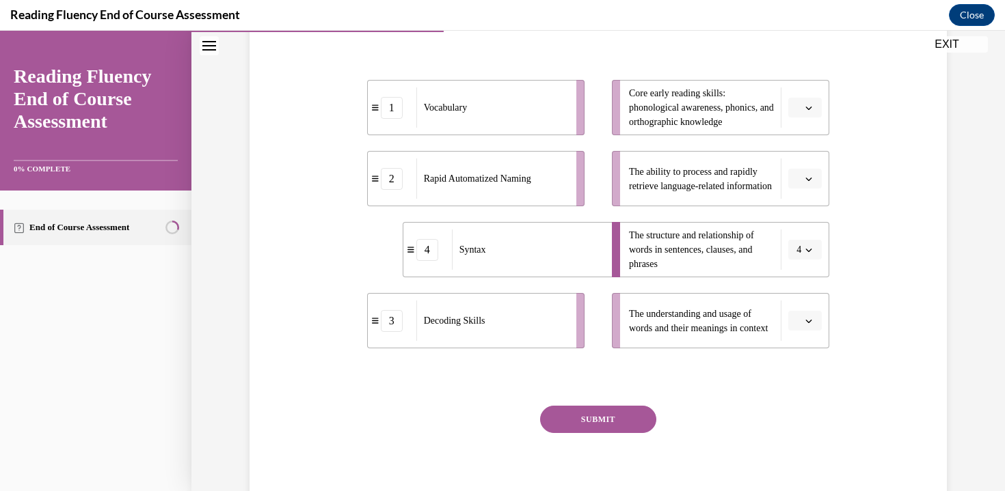
click at [796, 186] on span "Please select an option" at bounding box center [798, 179] width 5 height 14
click at [802, 260] on div "1" at bounding box center [798, 263] width 34 height 27
click at [797, 118] on button "button" at bounding box center [804, 108] width 33 height 21
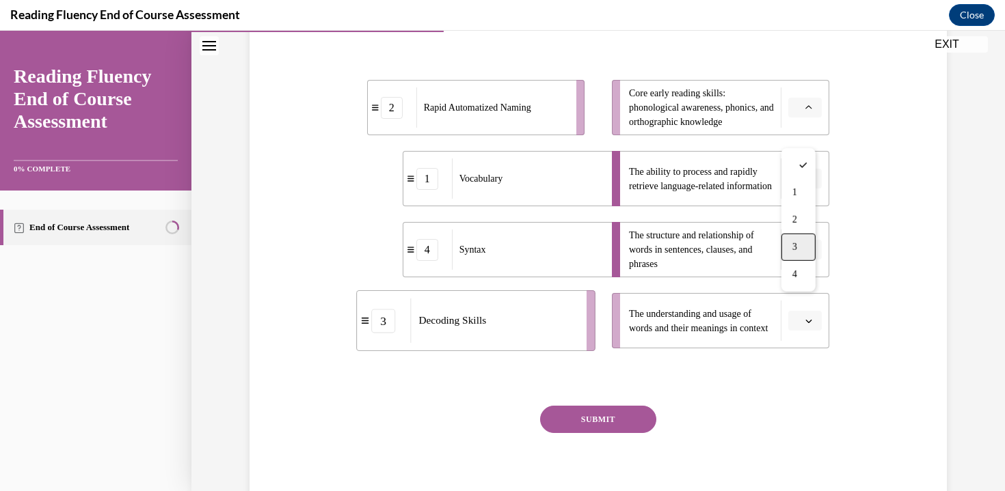
click at [800, 243] on div "3" at bounding box center [798, 247] width 34 height 27
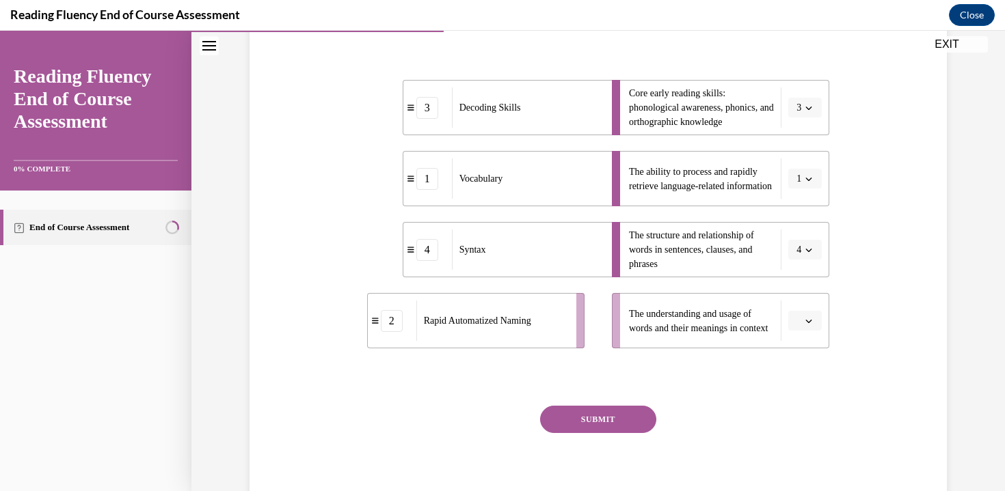
click at [805, 182] on icon "button" at bounding box center [808, 179] width 7 height 7
click at [798, 300] on div "2" at bounding box center [795, 290] width 34 height 27
click at [805, 325] on icon "button" at bounding box center [808, 321] width 7 height 7
click at [791, 247] on div "1" at bounding box center [798, 234] width 34 height 27
click at [618, 433] on button "SUBMIT" at bounding box center [598, 419] width 116 height 27
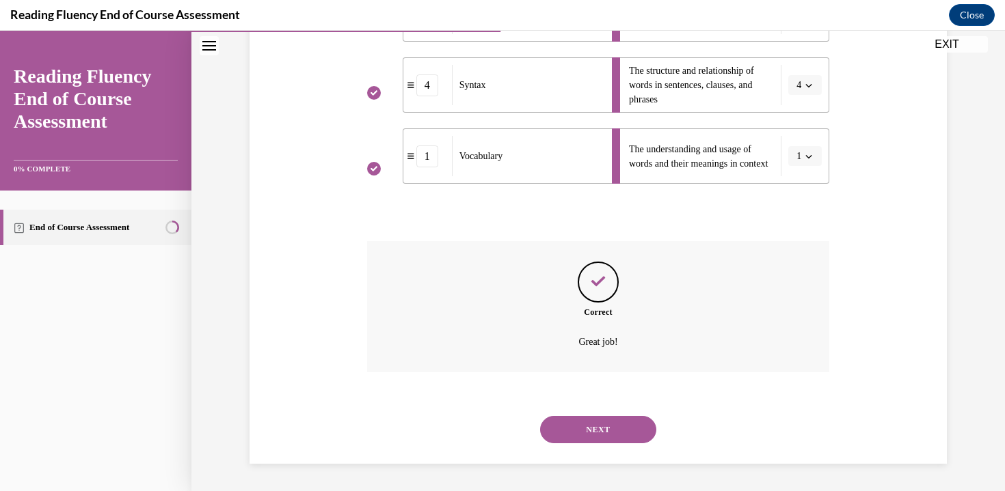
scroll to position [448, 0]
click at [609, 431] on button "NEXT" at bounding box center [598, 429] width 116 height 27
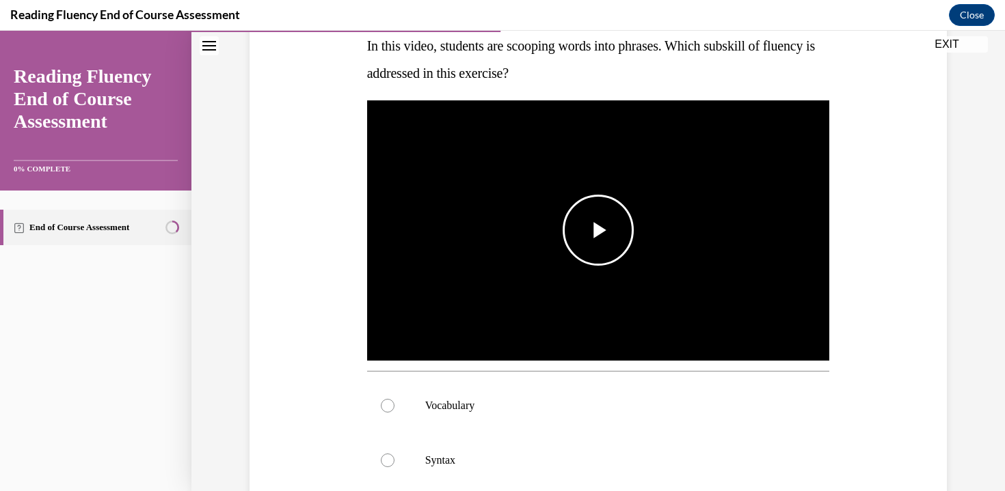
scroll to position [228, 0]
drag, startPoint x: 621, startPoint y: 51, endPoint x: 695, endPoint y: 79, distance: 79.6
click at [695, 79] on p "In this video, students are scooping words into phrases. Which subskill of flue…" at bounding box center [598, 59] width 463 height 55
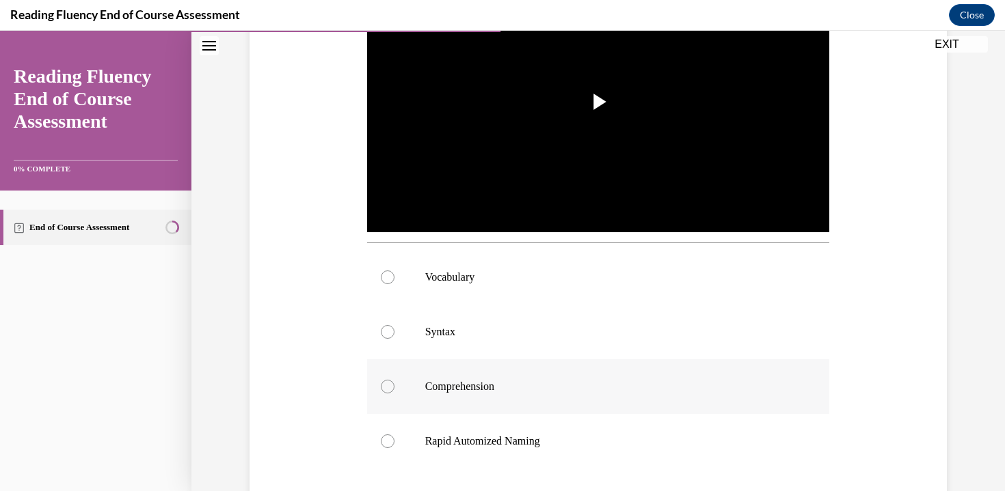
scroll to position [344, 0]
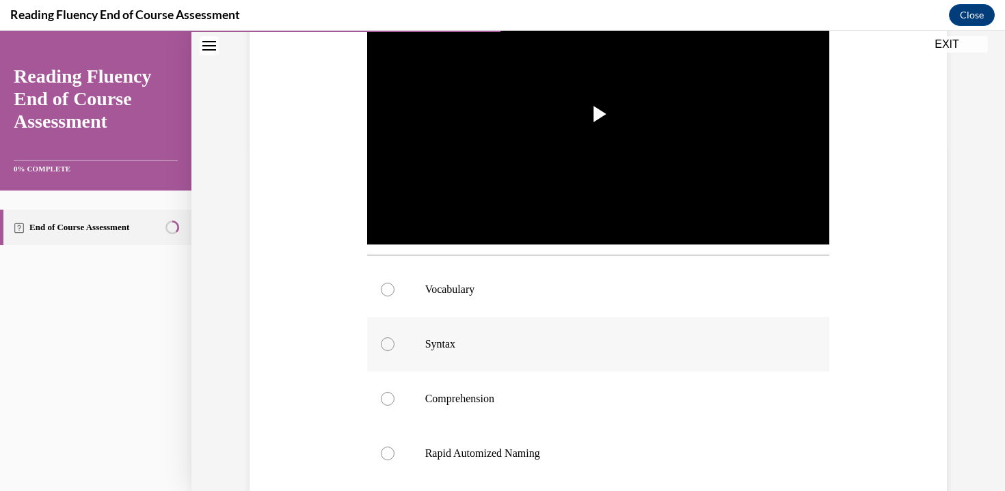
click at [478, 350] on p "Syntax" at bounding box center [610, 345] width 370 height 14
click at [394, 350] on input "Syntax" at bounding box center [388, 345] width 14 height 14
radio input "true"
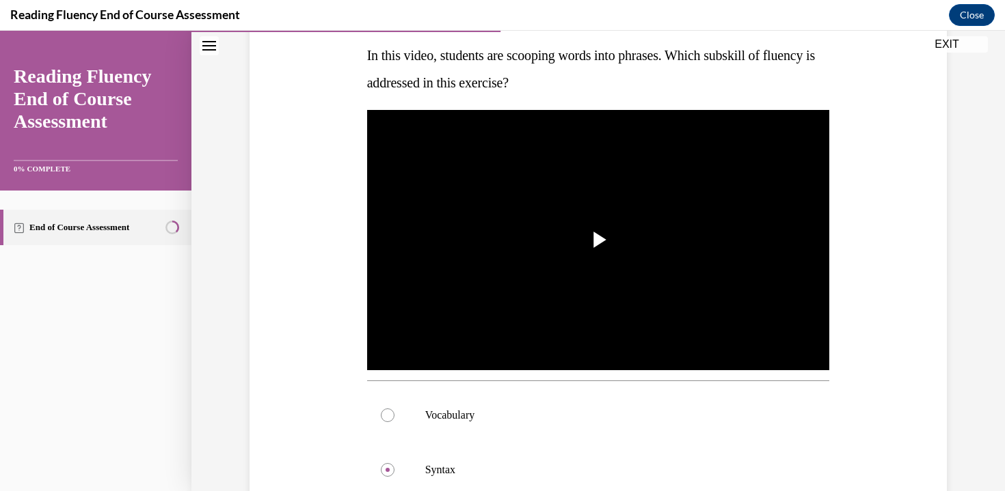
scroll to position [146, 0]
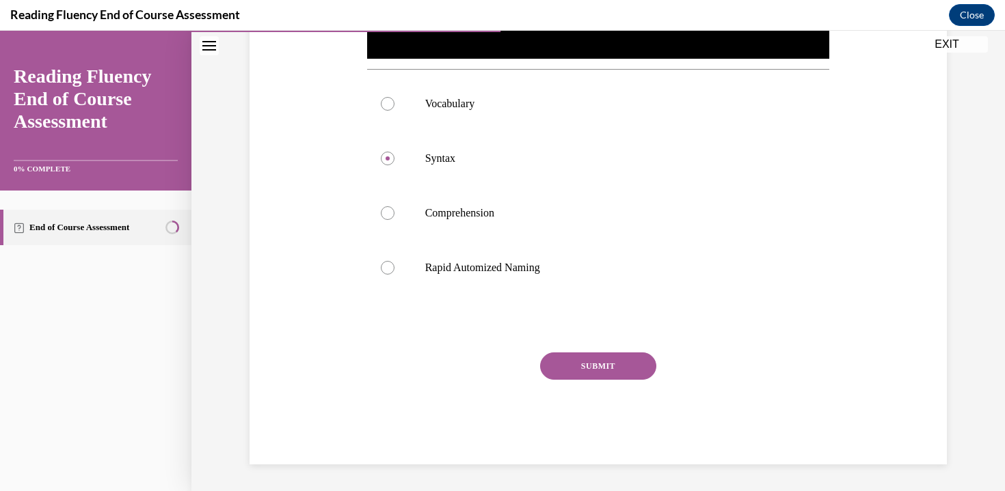
click at [580, 366] on button "SUBMIT" at bounding box center [598, 366] width 116 height 27
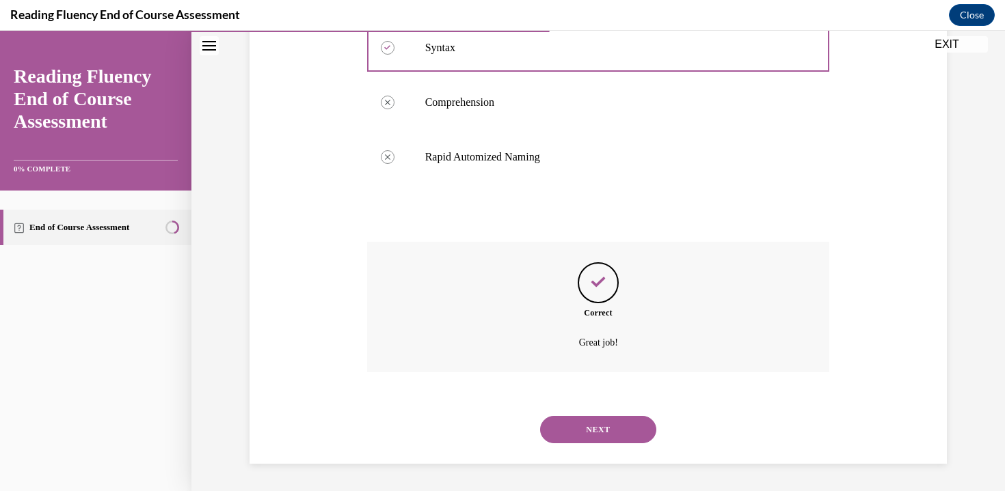
click at [613, 442] on button "NEXT" at bounding box center [598, 429] width 116 height 27
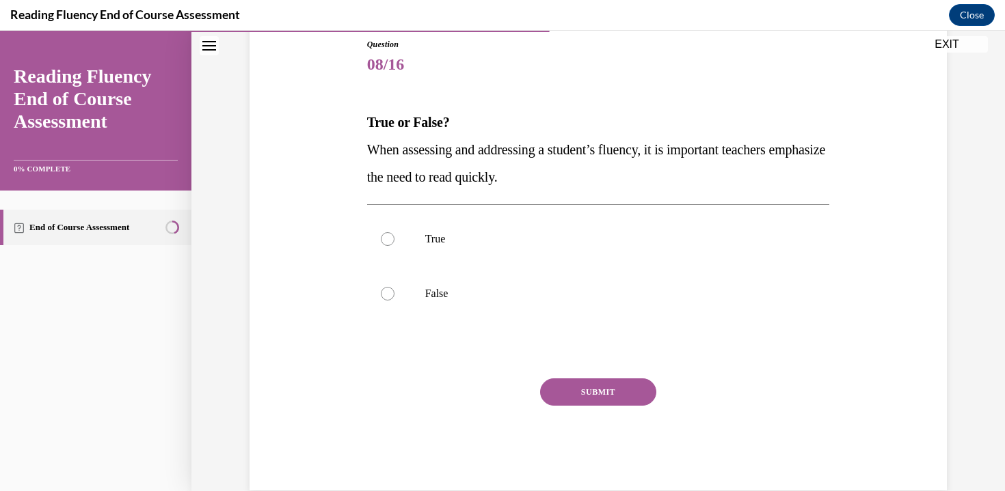
drag, startPoint x: 371, startPoint y: 145, endPoint x: 619, endPoint y: 176, distance: 250.1
click at [619, 176] on p "When assessing and addressing a student’s fluency, it is important teachers emp…" at bounding box center [598, 163] width 463 height 55
click at [617, 178] on p "When assessing and addressing a student’s fluency, it is important teachers emp…" at bounding box center [598, 163] width 463 height 55
drag, startPoint x: 516, startPoint y: 154, endPoint x: 703, endPoint y: 187, distance: 190.1
click at [703, 187] on p "When assessing and addressing a student’s fluency, it is important teachers emp…" at bounding box center [598, 163] width 463 height 55
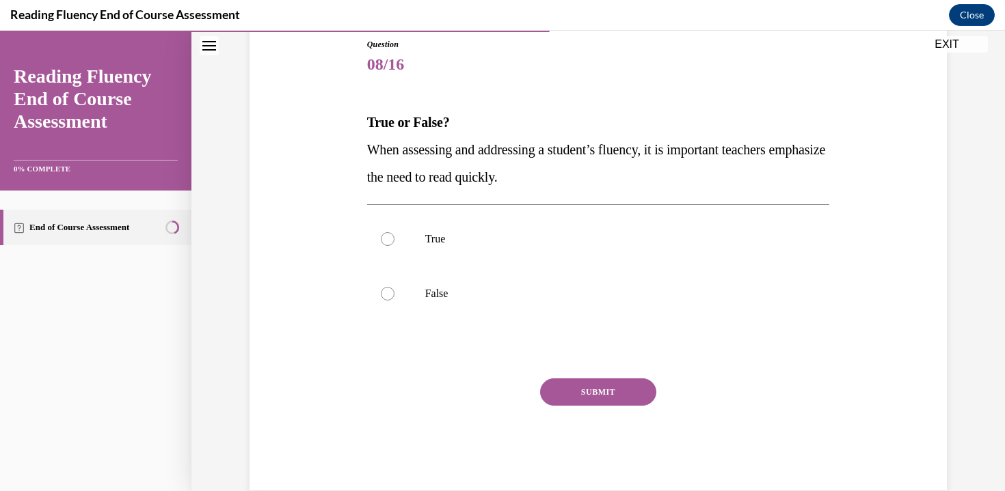
click at [703, 187] on p "When assessing and addressing a student’s fluency, it is important teachers emp…" at bounding box center [598, 163] width 463 height 55
drag, startPoint x: 360, startPoint y: 180, endPoint x: 636, endPoint y: 187, distance: 276.2
click at [636, 187] on div "Question 08/16 True or False? When assessing and addressing a student’s fluency…" at bounding box center [599, 254] width 470 height 473
click at [636, 187] on p "When assessing and addressing a student’s fluency, it is important teachers emp…" at bounding box center [598, 163] width 463 height 55
click at [425, 293] on p "False" at bounding box center [610, 294] width 370 height 14
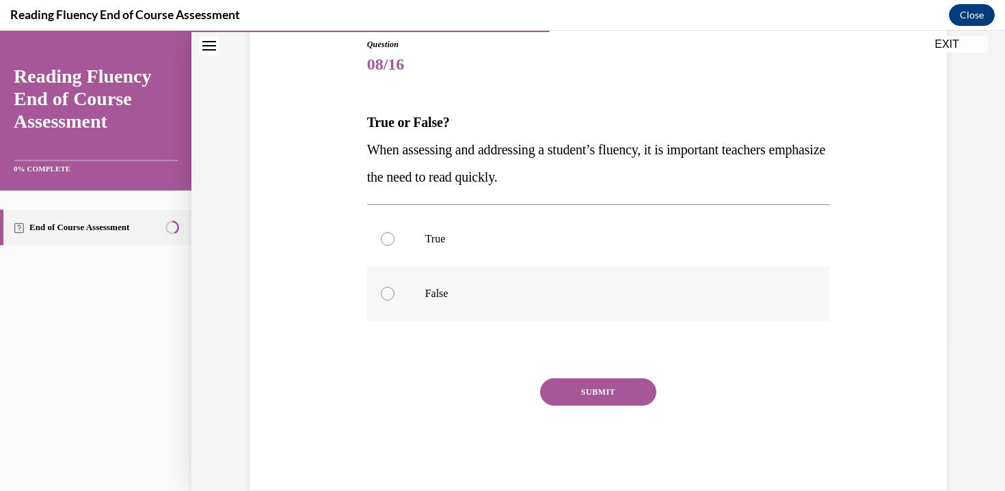
click at [394, 293] on input "False" at bounding box center [388, 294] width 14 height 14
radio input "true"
click at [519, 237] on p "True" at bounding box center [610, 239] width 370 height 14
click at [394, 237] on input "True" at bounding box center [388, 239] width 14 height 14
radio input "true"
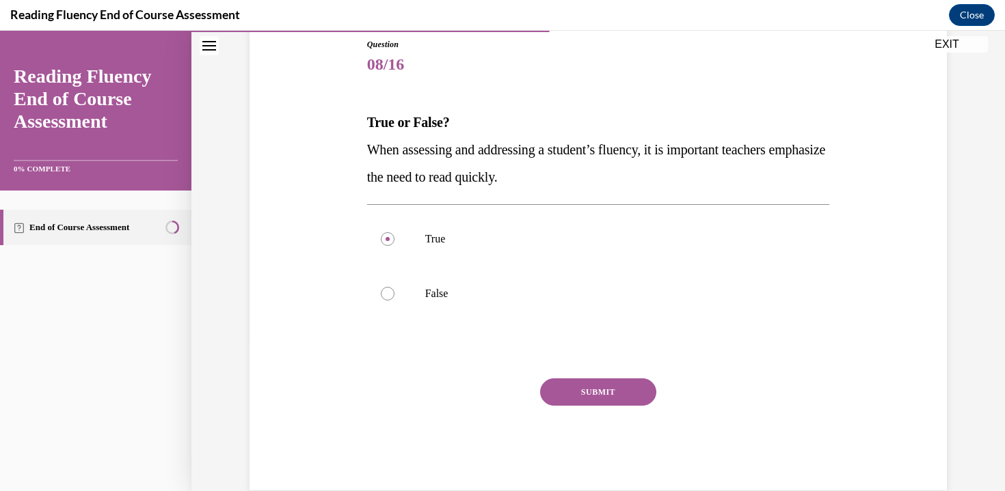
click at [597, 389] on button "SUBMIT" at bounding box center [598, 392] width 116 height 27
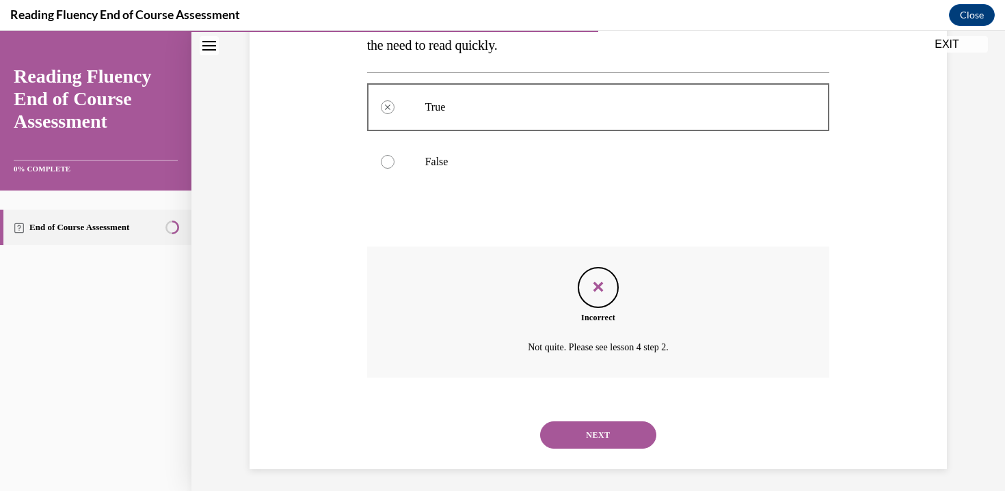
scroll to position [289, 0]
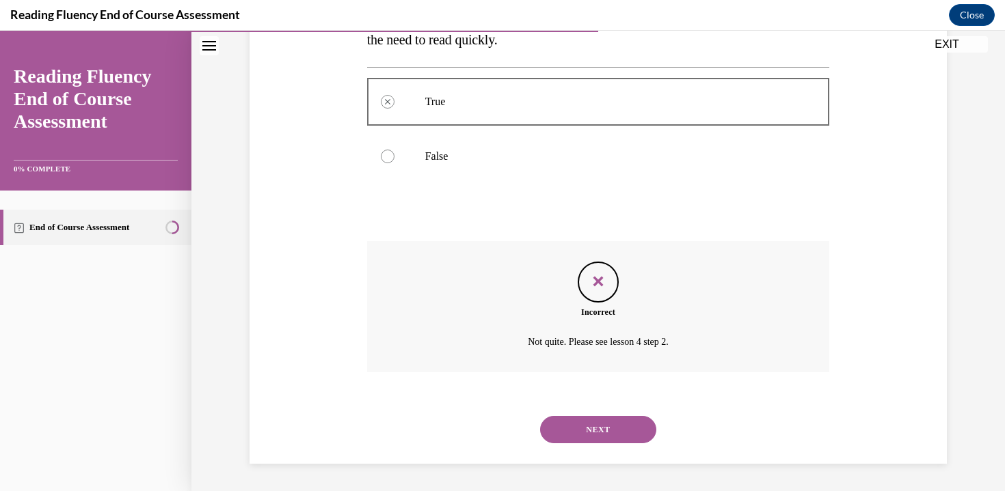
click at [584, 399] on button "SUBMIT" at bounding box center [598, 406] width 116 height 27
click at [588, 430] on button "NEXT" at bounding box center [598, 429] width 116 height 27
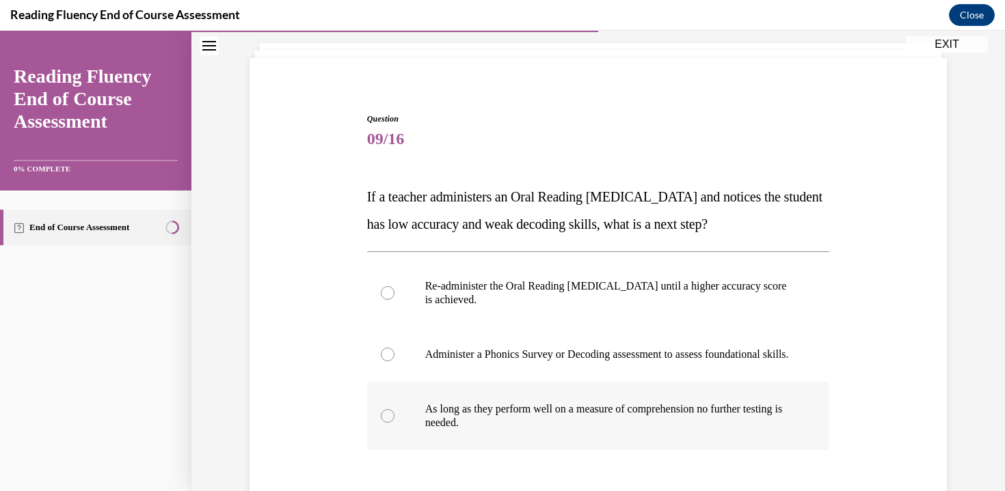
scroll to position [181, 0]
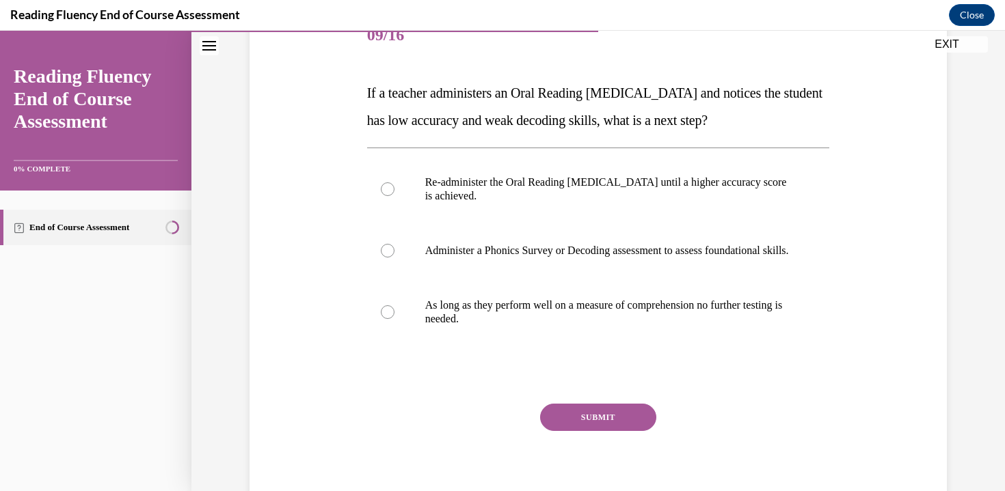
drag, startPoint x: 368, startPoint y: 97, endPoint x: 850, endPoint y: 118, distance: 482.3
click at [867, 117] on div "Question 09/16 If a teacher administers an Oral Reading Fluency assessment and …" at bounding box center [598, 242] width 704 height 548
click at [850, 119] on div "Question 09/16 If a teacher administers an Oral Reading Fluency assessment and …" at bounding box center [598, 242] width 704 height 548
drag, startPoint x: 725, startPoint y: 107, endPoint x: 642, endPoint y: 96, distance: 84.2
click at [642, 96] on div "Question 09/16 If a teacher administers an Oral Reading Fluency assessment and …" at bounding box center [598, 242] width 704 height 548
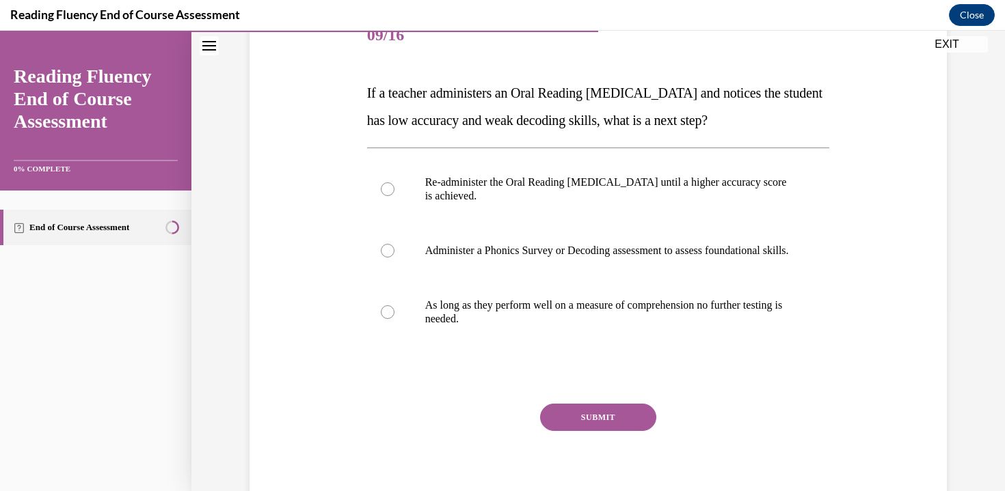
click at [642, 96] on span "If a teacher administers an Oral Reading Fluency assessment and notices the stu…" at bounding box center [594, 106] width 455 height 42
drag, startPoint x: 403, startPoint y: 120, endPoint x: 785, endPoint y: 113, distance: 382.1
click at [800, 109] on div "Question 09/16 If a teacher administers an Oral Reading Fluency assessment and …" at bounding box center [599, 252] width 470 height 528
click at [768, 112] on span "If a teacher administers an Oral Reading Fluency assessment and notices the stu…" at bounding box center [594, 106] width 455 height 42
drag, startPoint x: 675, startPoint y: 114, endPoint x: 493, endPoint y: 98, distance: 183.2
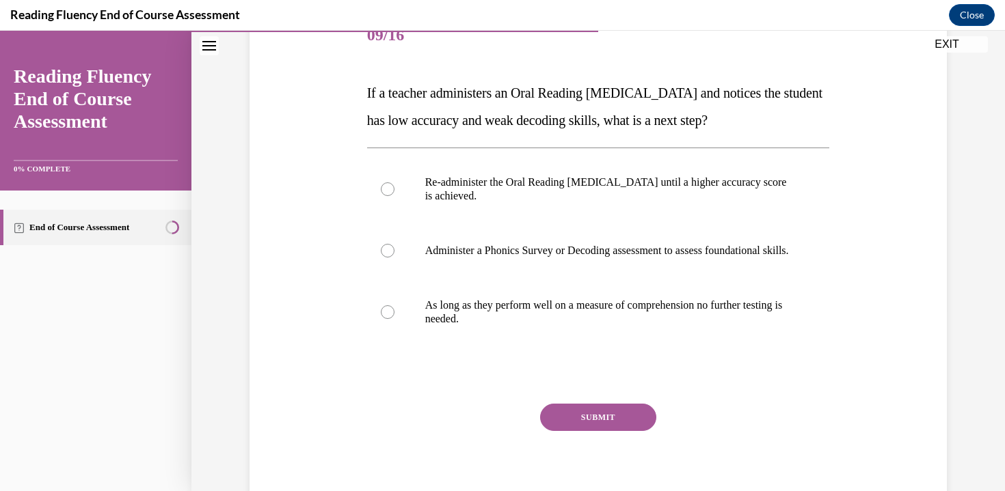
click at [493, 98] on span "If a teacher administers an Oral Reading Fluency assessment and notices the stu…" at bounding box center [594, 106] width 455 height 42
click at [547, 258] on p "Administer a Phonics Survey or Decoding assessment to assess foundational skill…" at bounding box center [610, 251] width 370 height 14
click at [394, 258] on input "Administer a Phonics Survey or Decoding assessment to assess foundational skill…" at bounding box center [388, 251] width 14 height 14
radio input "true"
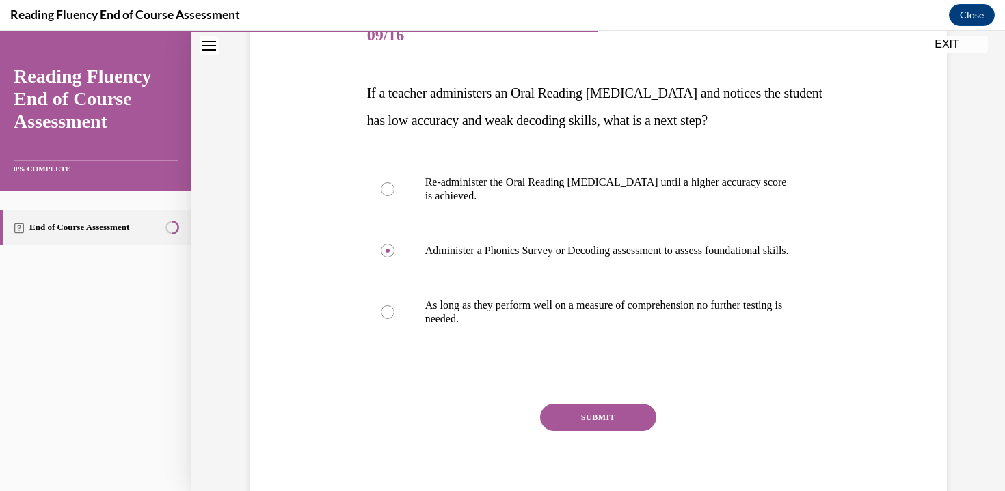
click at [599, 431] on button "SUBMIT" at bounding box center [598, 417] width 116 height 27
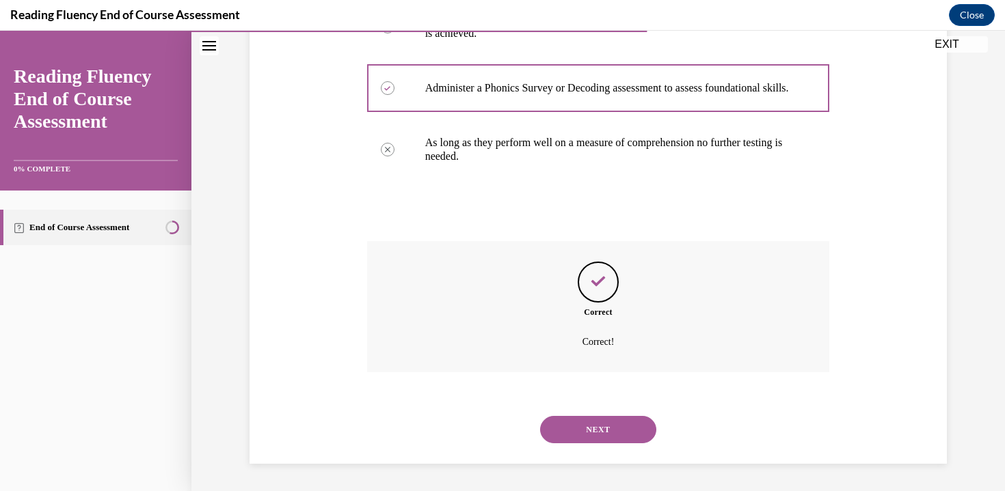
click at [612, 442] on button "NEXT" at bounding box center [598, 429] width 116 height 27
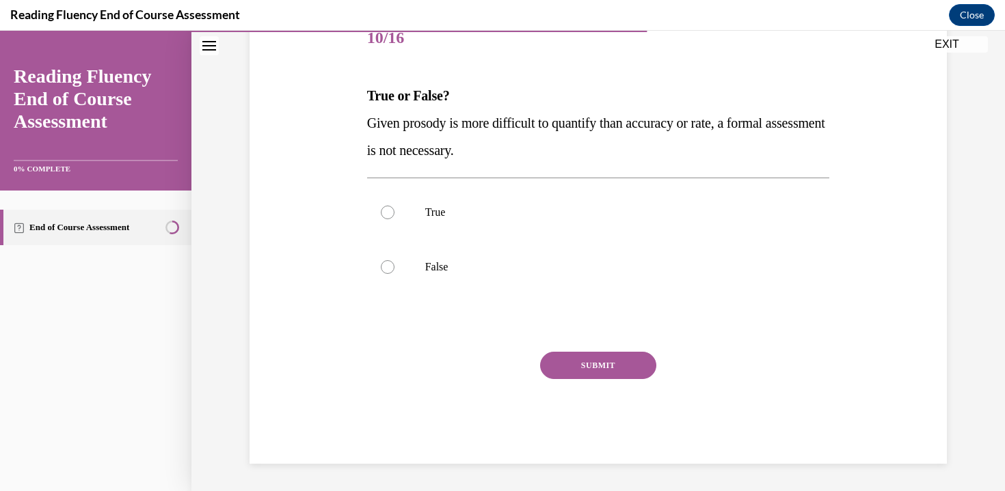
scroll to position [152, 0]
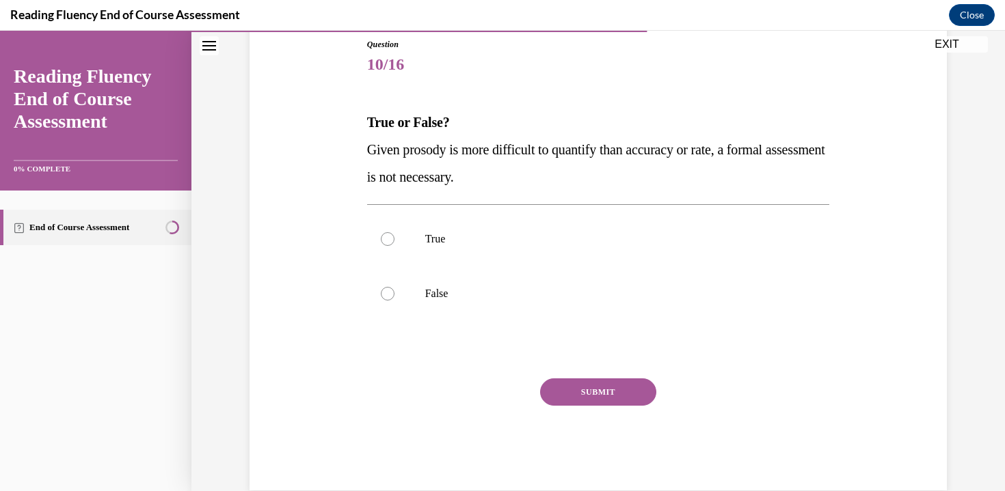
drag, startPoint x: 560, startPoint y: 152, endPoint x: 668, endPoint y: 179, distance: 112.1
click at [668, 179] on p "Given prosody is more difficult to quantify than accuracy or rate, a formal ass…" at bounding box center [598, 163] width 463 height 55
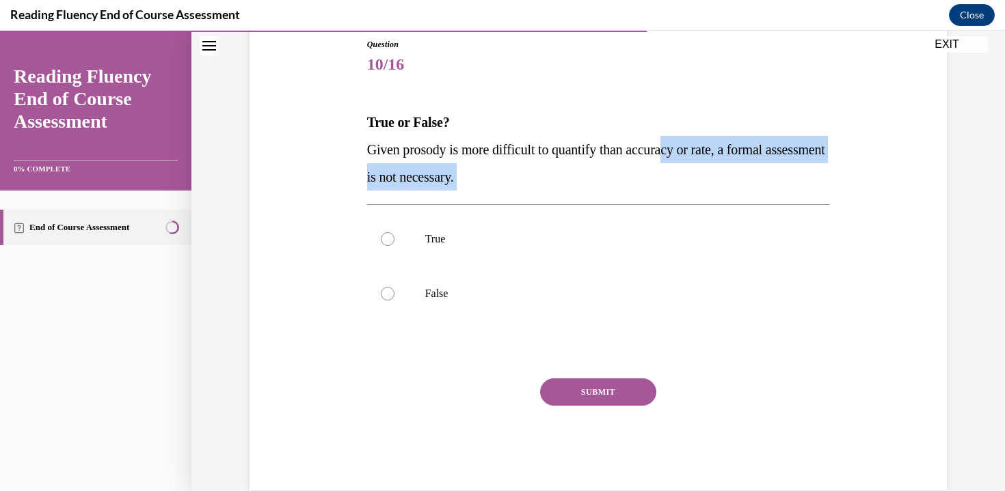
drag, startPoint x: 677, startPoint y: 150, endPoint x: 677, endPoint y: 191, distance: 40.3
click at [677, 191] on div "Question 10/16 True or False? Given prosody is more difficult to quantify than …" at bounding box center [598, 264] width 463 height 452
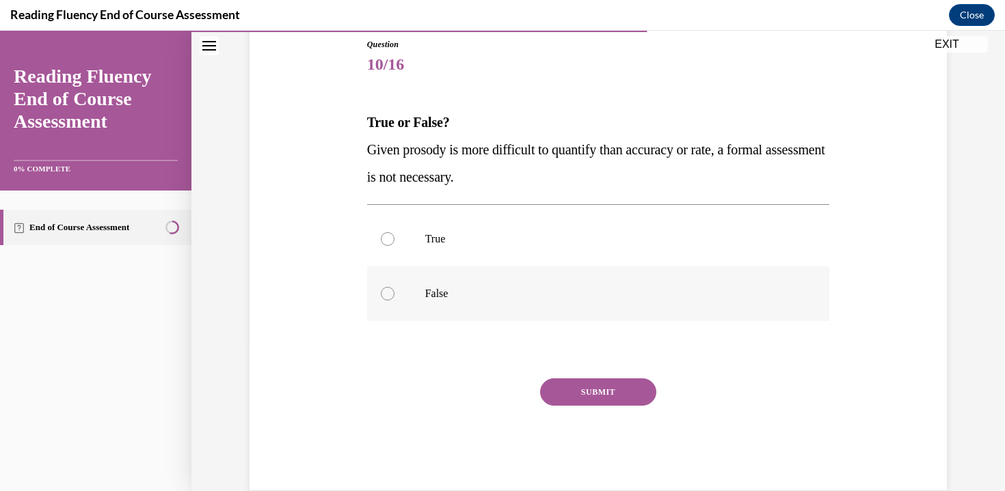
click at [475, 290] on p "False" at bounding box center [610, 294] width 370 height 14
click at [394, 290] on input "False" at bounding box center [388, 294] width 14 height 14
radio input "true"
click at [571, 398] on button "SUBMIT" at bounding box center [598, 392] width 116 height 27
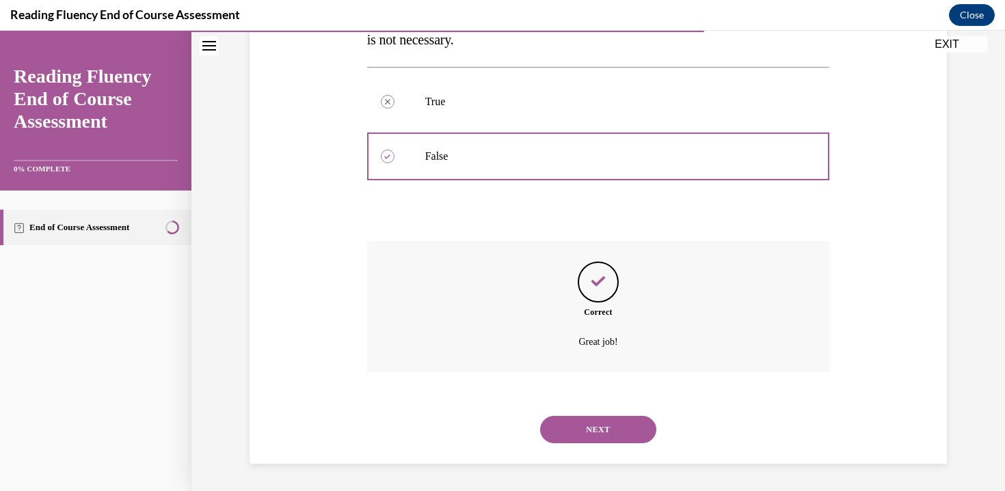
click at [575, 427] on button "NEXT" at bounding box center [598, 429] width 116 height 27
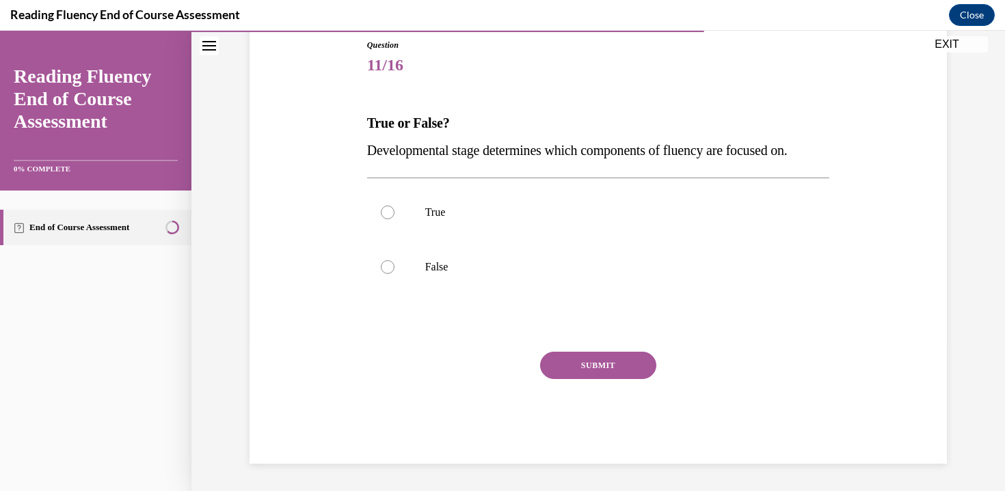
scroll to position [151, 0]
click at [447, 221] on label "True" at bounding box center [598, 212] width 463 height 55
click at [394, 219] on input "True" at bounding box center [388, 213] width 14 height 14
radio input "true"
click at [568, 366] on button "SUBMIT" at bounding box center [598, 365] width 116 height 27
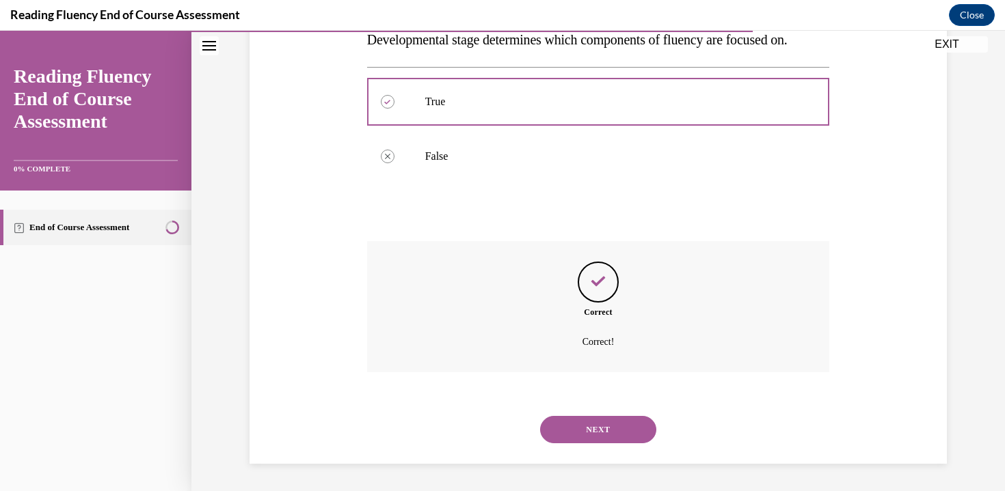
click at [575, 431] on button "NEXT" at bounding box center [598, 429] width 116 height 27
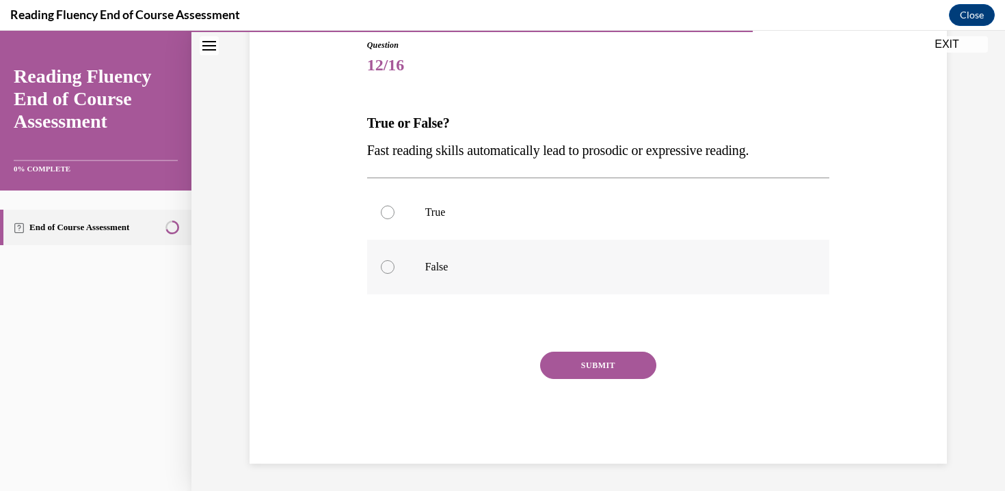
click at [517, 256] on label "False" at bounding box center [598, 267] width 463 height 55
click at [394, 260] on input "False" at bounding box center [388, 267] width 14 height 14
radio input "true"
click at [569, 371] on button "SUBMIT" at bounding box center [598, 365] width 116 height 27
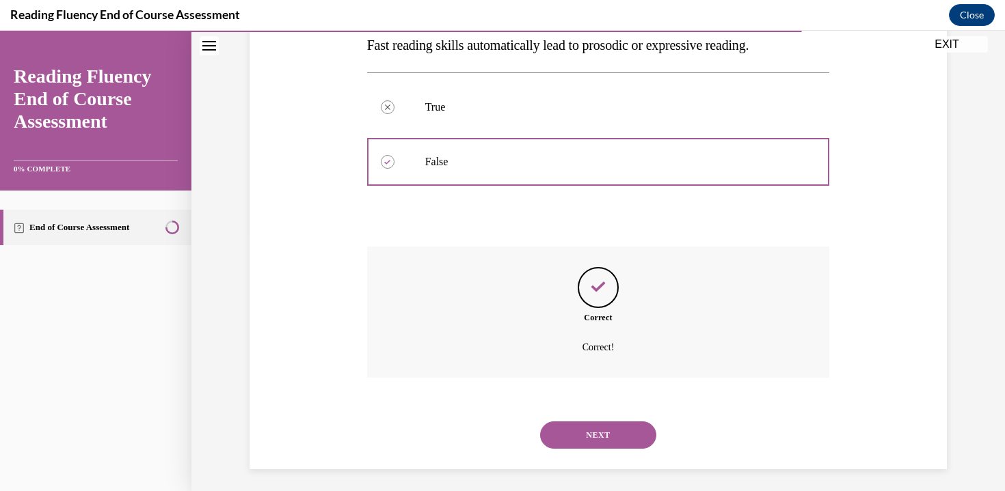
scroll to position [262, 0]
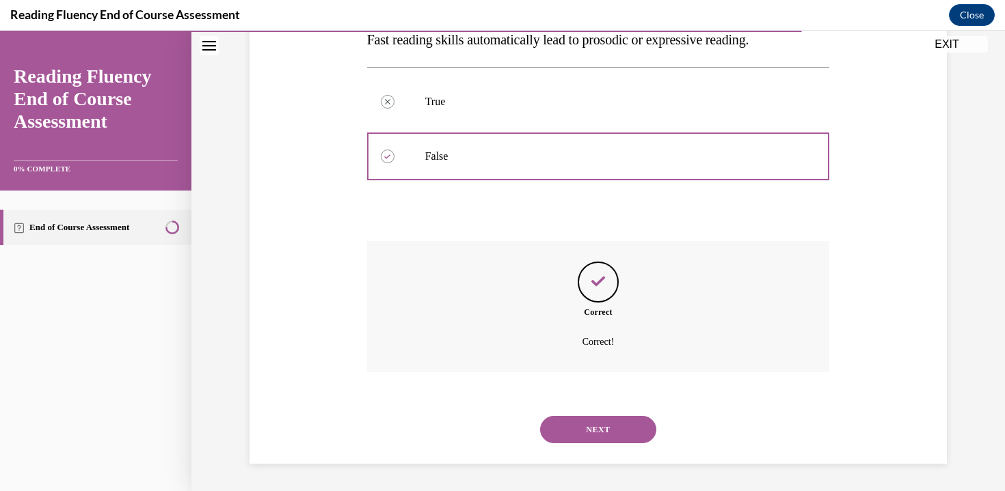
click at [570, 419] on div "NEXT" at bounding box center [598, 430] width 463 height 55
click at [568, 433] on button "NEXT" at bounding box center [598, 429] width 116 height 27
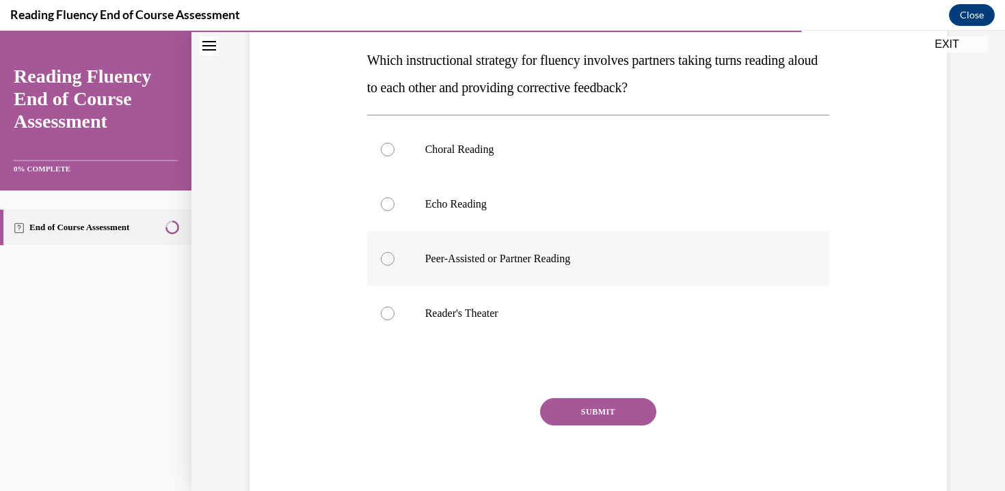
scroll to position [205, 0]
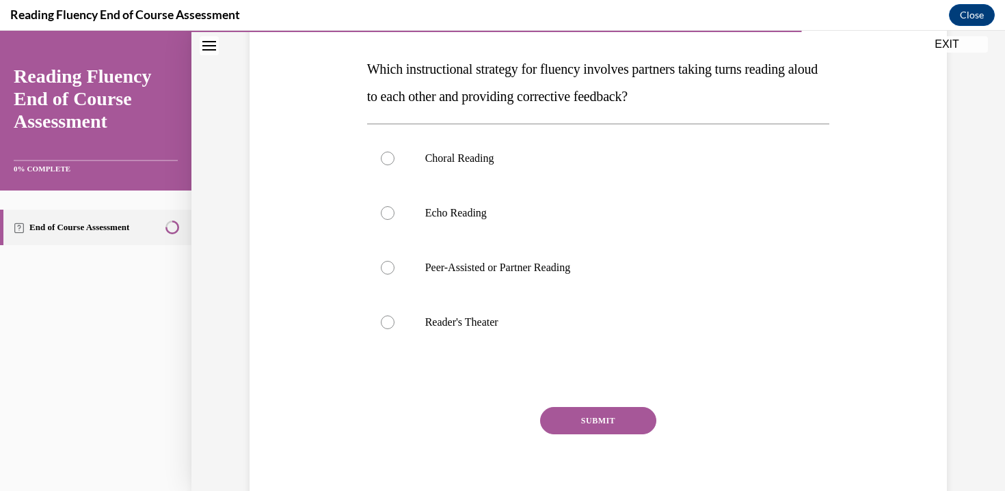
drag, startPoint x: 573, startPoint y: 58, endPoint x: 751, endPoint y: 101, distance: 182.9
click at [751, 101] on p "Which instructional strategy for fluency involves partners taking turns reading…" at bounding box center [598, 82] width 463 height 55
click at [584, 281] on label "Peer-Assisted or Partner Reading" at bounding box center [598, 268] width 463 height 55
click at [394, 275] on input "Peer-Assisted or Partner Reading" at bounding box center [388, 268] width 14 height 14
radio input "true"
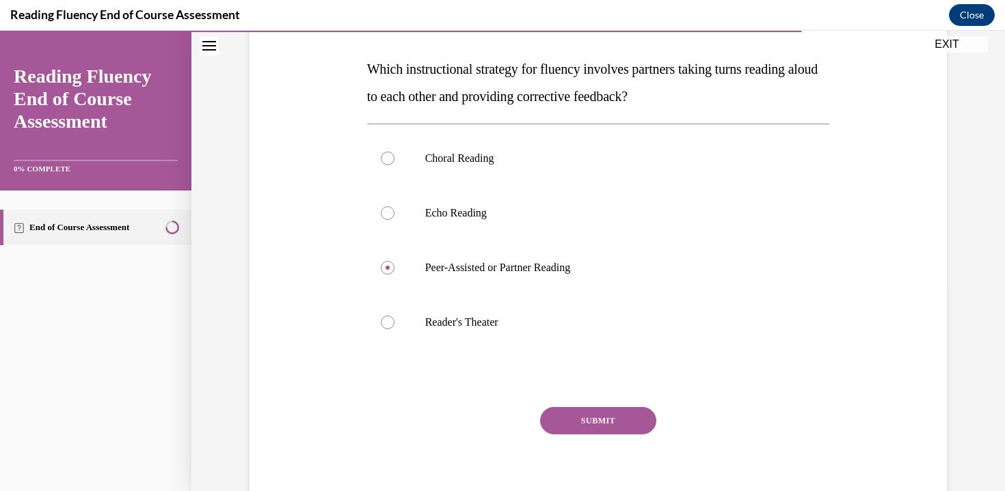
click at [556, 422] on button "SUBMIT" at bounding box center [598, 420] width 116 height 27
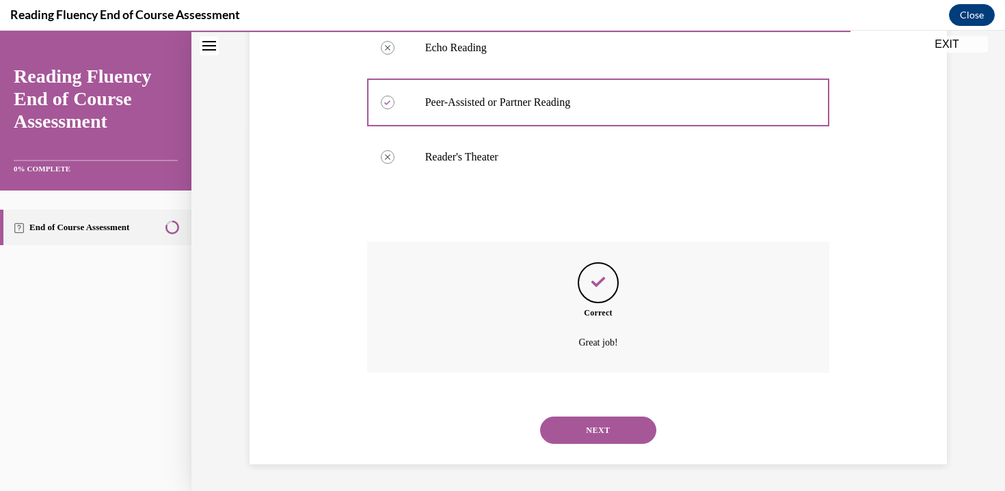
scroll to position [371, 0]
click at [563, 440] on button "NEXT" at bounding box center [598, 429] width 116 height 27
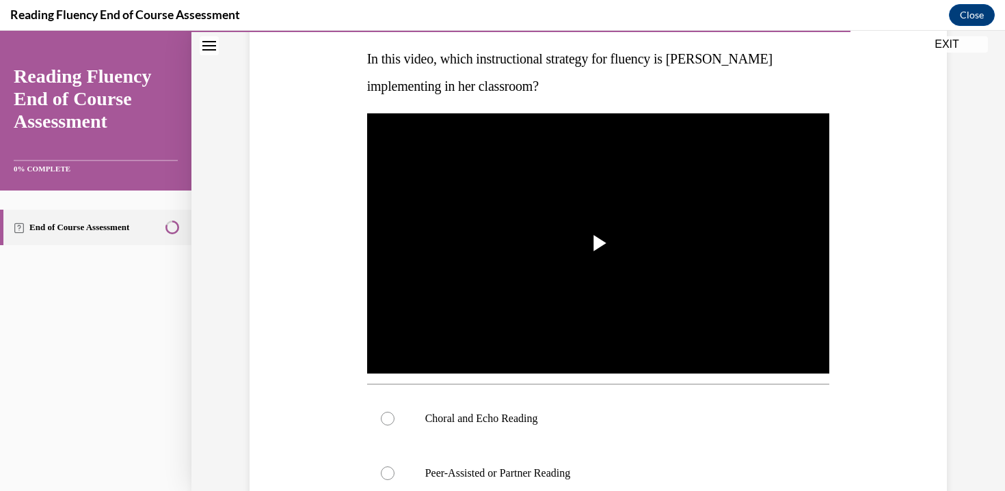
scroll to position [215, 0]
drag, startPoint x: 614, startPoint y: 257, endPoint x: 636, endPoint y: 257, distance: 21.2
click at [636, 257] on div "Video Player is loading. Play Video Play Loaded : 0% Remaining Time - -:- 1x Pl…" at bounding box center [598, 243] width 463 height 260
click at [598, 243] on span "Video player" at bounding box center [598, 243] width 0 height 0
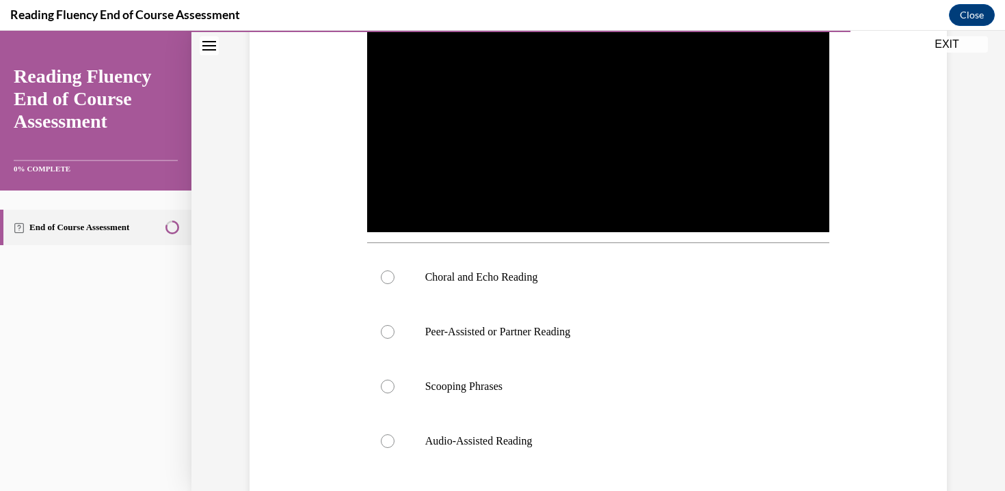
scroll to position [355, 0]
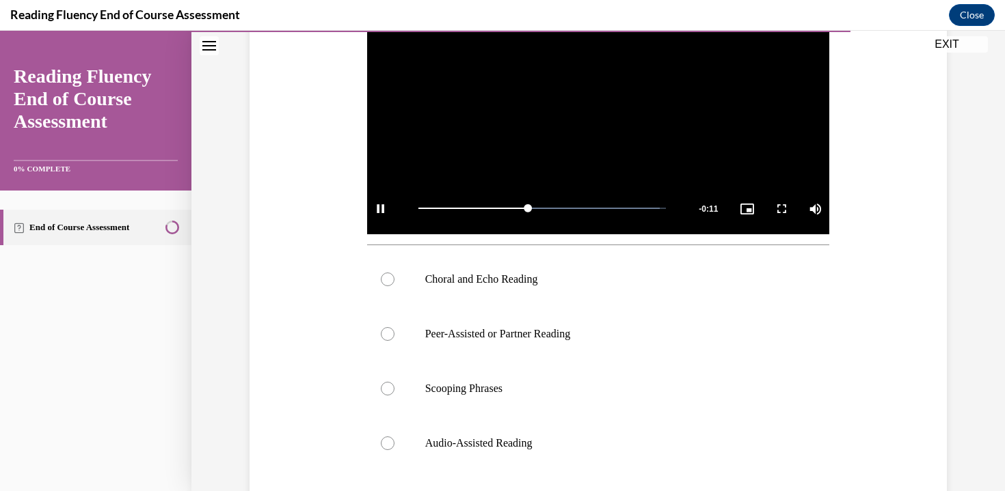
click at [550, 113] on video "Video player" at bounding box center [598, 104] width 463 height 260
click at [381, 284] on div at bounding box center [388, 280] width 14 height 14
click at [381, 284] on input "Choral and Echo Reading" at bounding box center [388, 280] width 14 height 14
radio input "true"
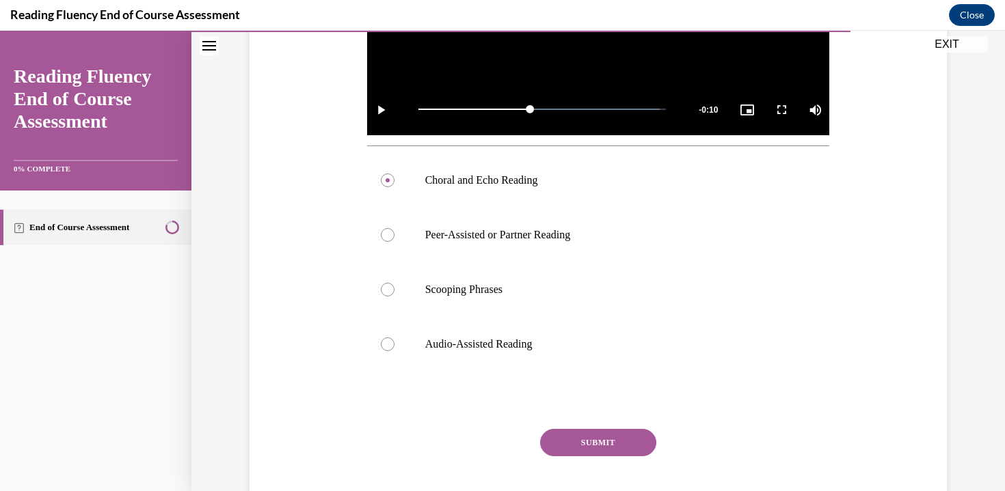
scroll to position [456, 0]
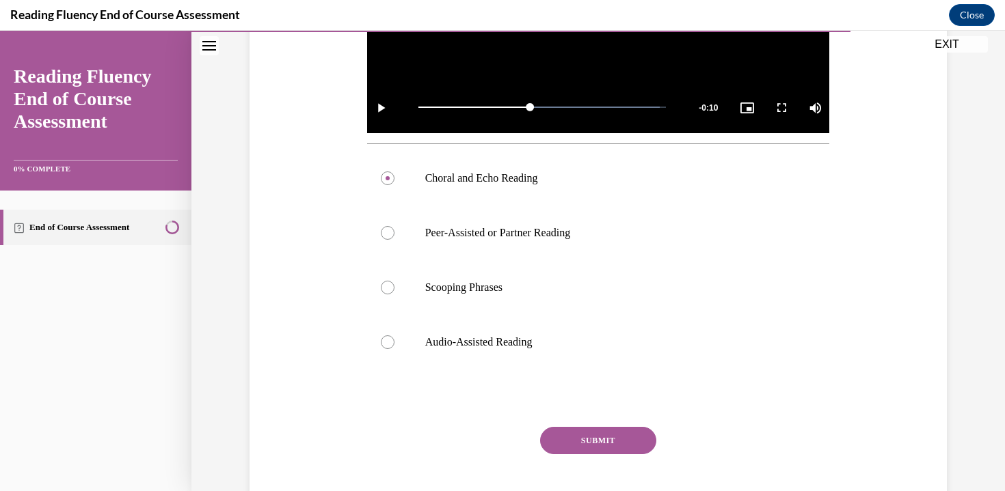
click at [595, 437] on button "SUBMIT" at bounding box center [598, 440] width 116 height 27
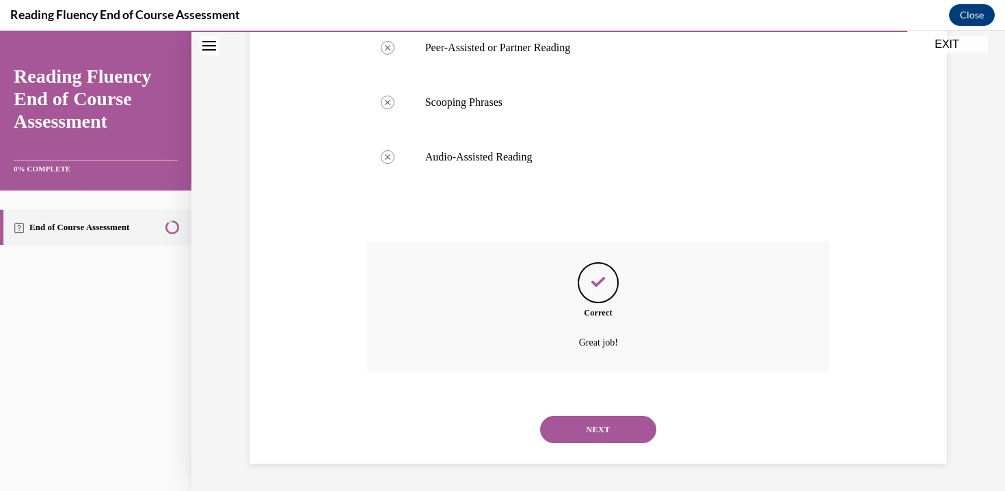
scroll to position [641, 0]
click at [580, 444] on div "NEXT" at bounding box center [598, 430] width 463 height 55
click at [579, 429] on button "NEXT" at bounding box center [598, 429] width 116 height 27
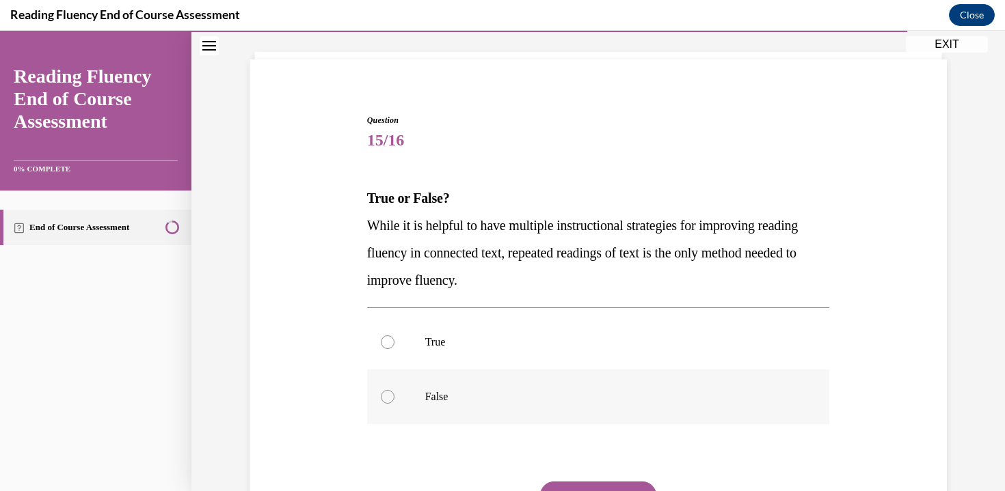
scroll to position [154, 0]
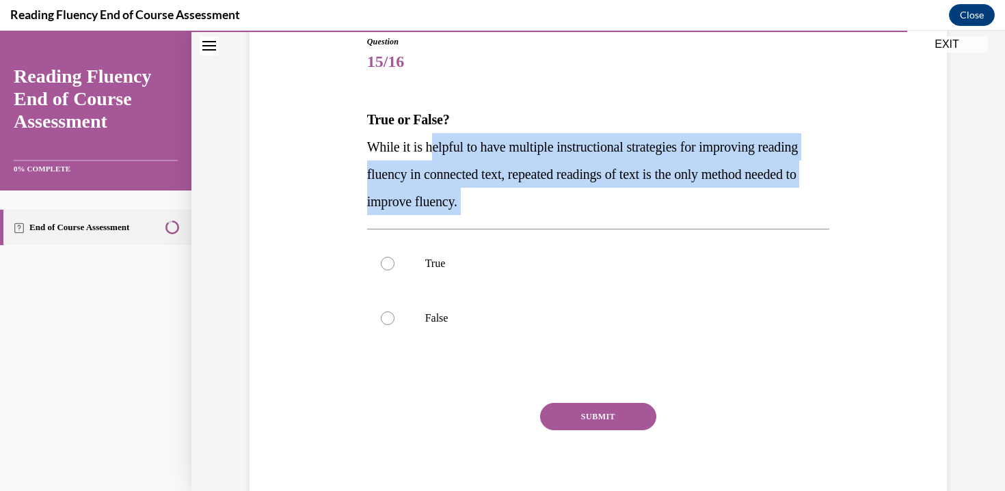
drag, startPoint x: 427, startPoint y: 142, endPoint x: 753, endPoint y: 217, distance: 333.8
click at [753, 217] on div "Question 15/16 True or False? While it is helpful to have multiple instructiona…" at bounding box center [598, 276] width 463 height 480
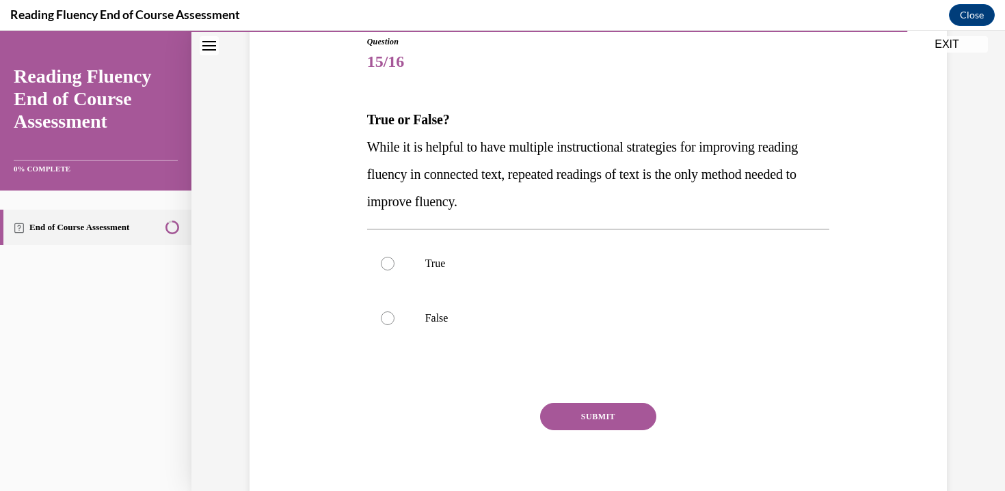
click at [753, 217] on div "Question 15/16 True or False? While it is helpful to have multiple instructiona…" at bounding box center [598, 276] width 463 height 480
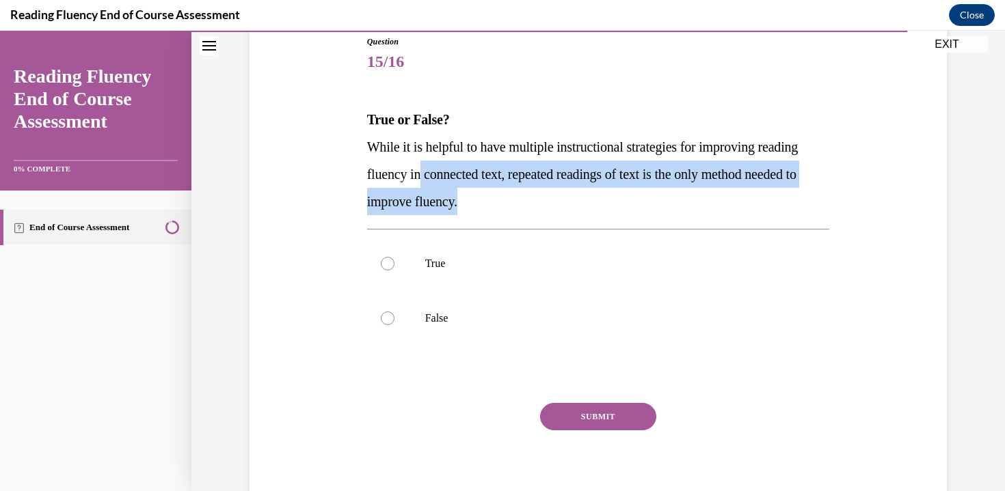
drag, startPoint x: 493, startPoint y: 182, endPoint x: 746, endPoint y: 196, distance: 253.9
click at [746, 196] on p "While it is helpful to have multiple instructional strategies for improving rea…" at bounding box center [598, 174] width 463 height 82
drag, startPoint x: 593, startPoint y: 178, endPoint x: 708, endPoint y: 213, distance: 120.7
click at [708, 213] on p "While it is helpful to have multiple instructional strategies for improving rea…" at bounding box center [598, 174] width 463 height 82
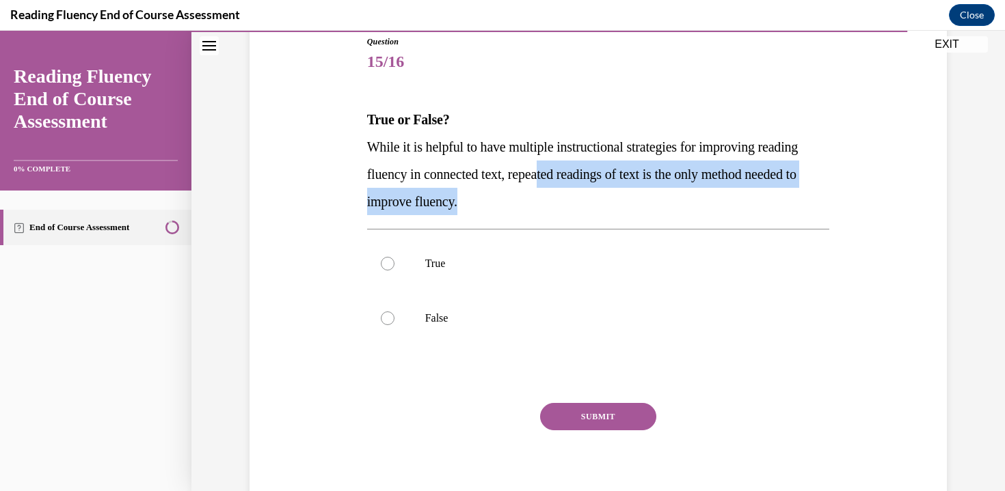
click at [708, 213] on p "While it is helpful to have multiple instructional strategies for improving rea…" at bounding box center [598, 174] width 463 height 82
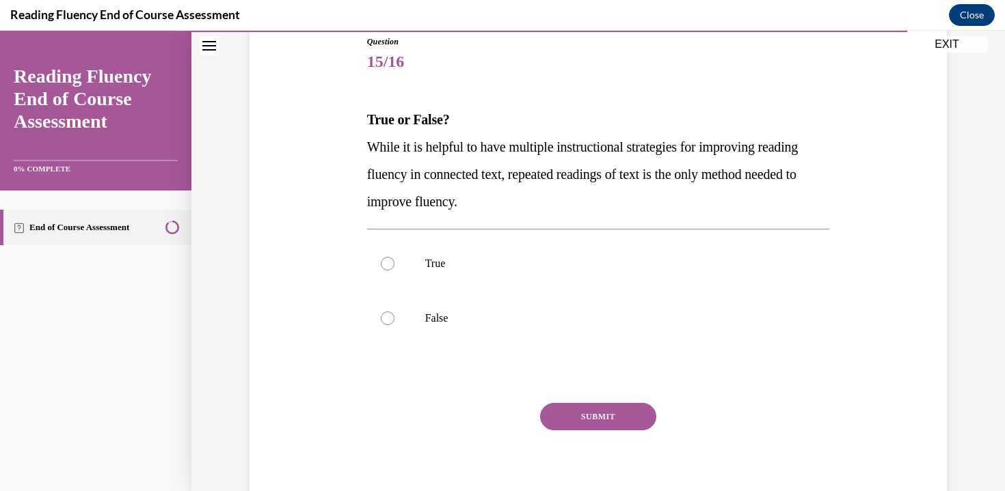
click at [696, 209] on p "While it is helpful to have multiple instructional strategies for improving rea…" at bounding box center [598, 174] width 463 height 82
click at [422, 310] on label "False" at bounding box center [598, 318] width 463 height 55
click at [394, 312] on input "False" at bounding box center [388, 319] width 14 height 14
radio input "true"
click at [609, 418] on button "SUBMIT" at bounding box center [598, 416] width 116 height 27
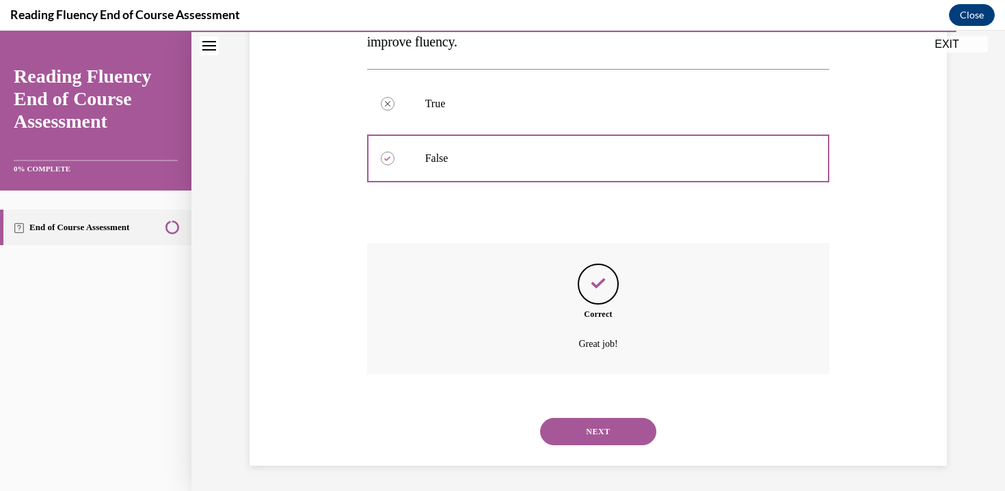
scroll to position [316, 0]
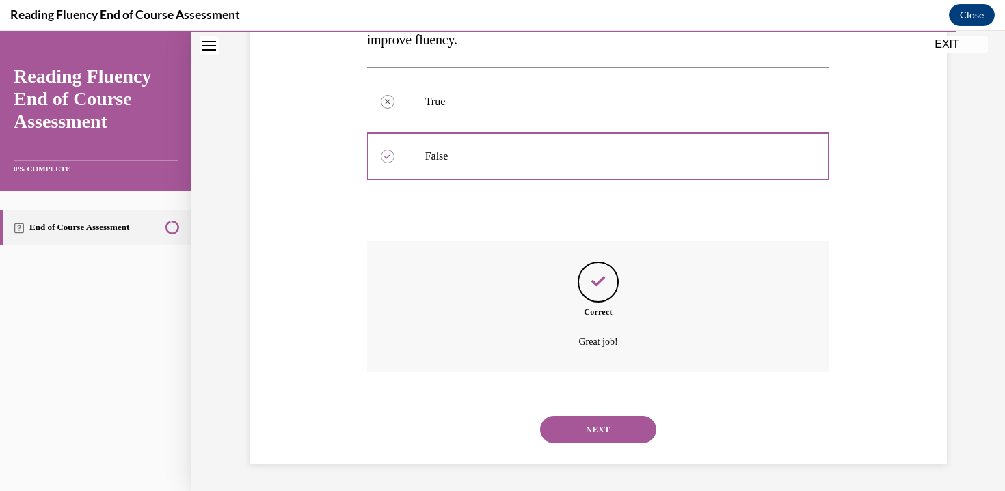
click at [585, 427] on button "NEXT" at bounding box center [598, 429] width 116 height 27
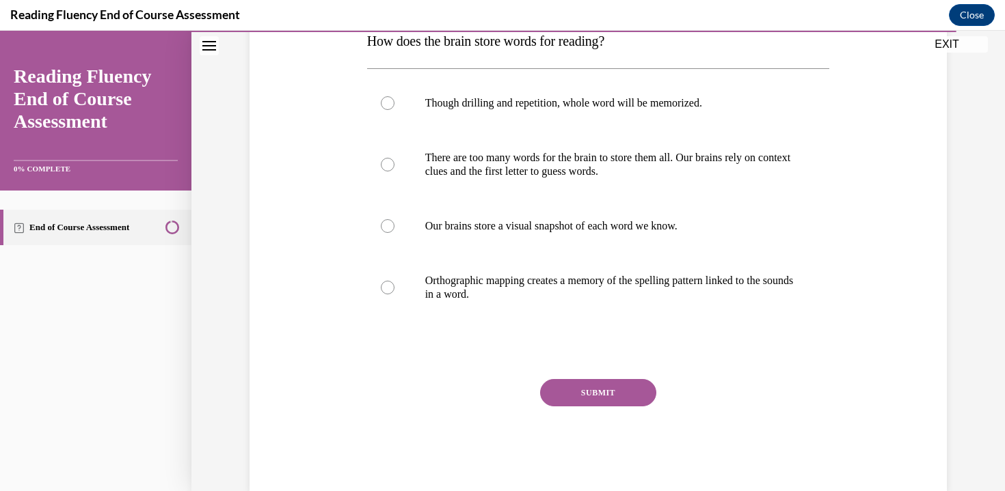
scroll to position [152, 0]
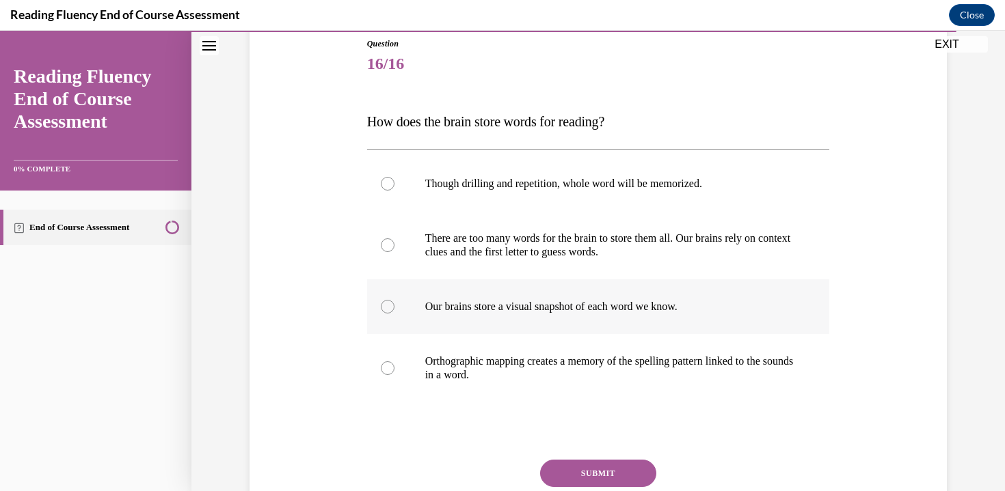
click at [542, 304] on p "Our brains store a visual snapshot of each word we know." at bounding box center [610, 307] width 370 height 14
click at [394, 304] on input "Our brains store a visual snapshot of each word we know." at bounding box center [388, 307] width 14 height 14
radio input "true"
click at [557, 377] on p "Orthographic mapping creates a memory of the spelling pattern linked to the sou…" at bounding box center [610, 368] width 370 height 27
click at [394, 375] on input "Orthographic mapping creates a memory of the spelling pattern linked to the sou…" at bounding box center [388, 369] width 14 height 14
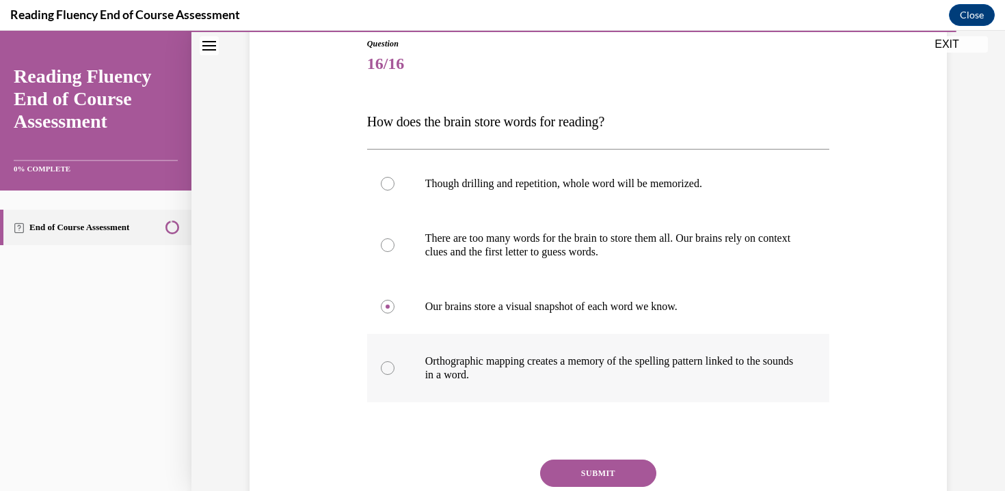
radio input "true"
click at [605, 472] on button "SUBMIT" at bounding box center [598, 473] width 116 height 27
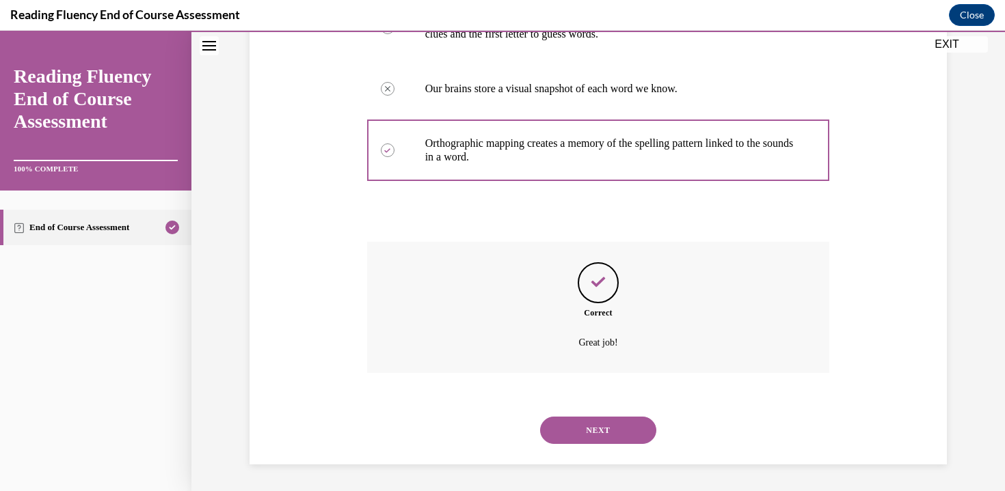
scroll to position [371, 0]
click at [592, 434] on button "NEXT" at bounding box center [598, 429] width 116 height 27
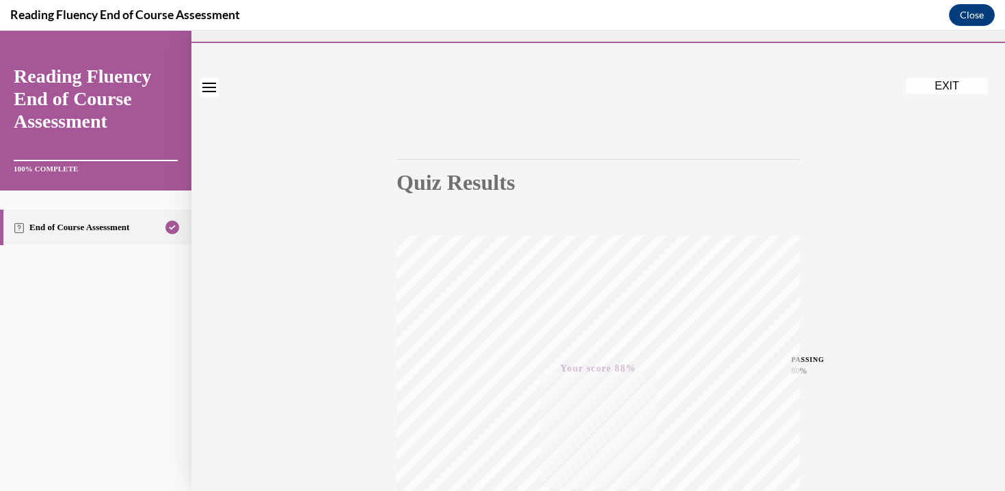
scroll to position [0, 0]
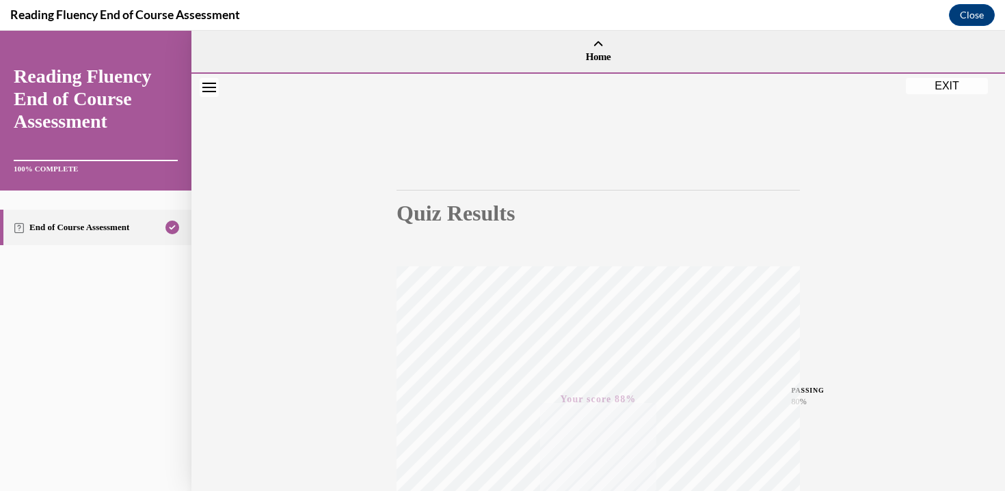
drag, startPoint x: 912, startPoint y: 83, endPoint x: 912, endPoint y: 92, distance: 8.9
click at [912, 92] on button "EXIT" at bounding box center [947, 86] width 82 height 16
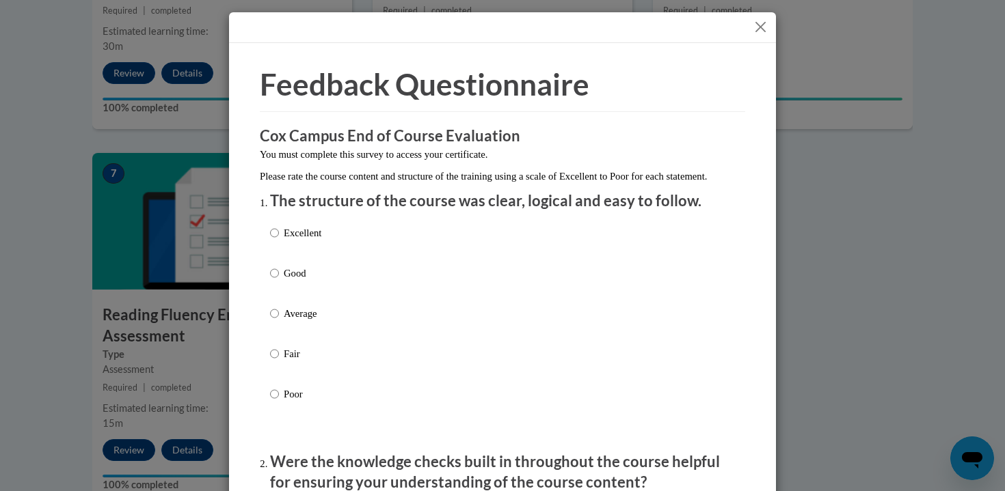
click at [310, 241] on p "Excellent" at bounding box center [303, 233] width 38 height 15
click at [279, 241] on input "Excellent" at bounding box center [274, 233] width 9 height 15
radio input "true"
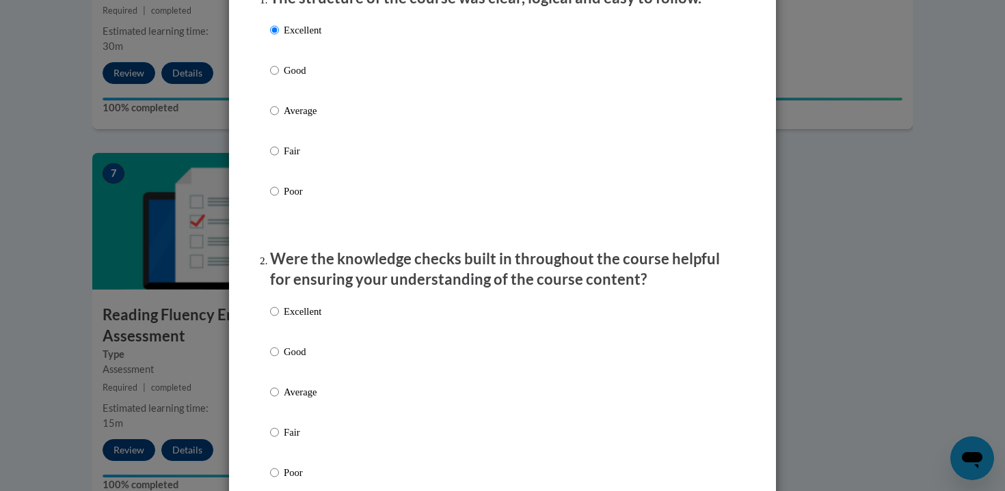
click at [295, 336] on label "Excellent" at bounding box center [295, 322] width 51 height 37
click at [279, 319] on input "Excellent" at bounding box center [274, 311] width 9 height 15
radio input "true"
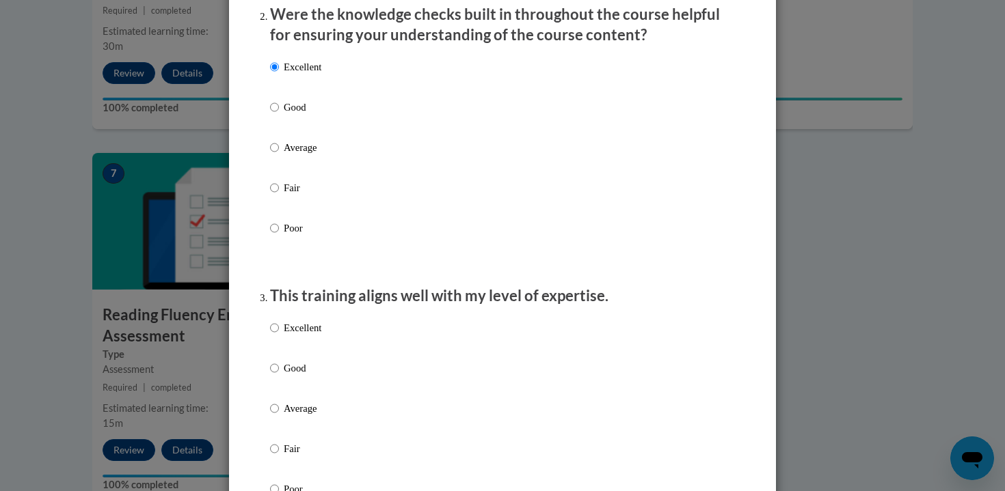
click at [303, 336] on p "Excellent" at bounding box center [303, 328] width 38 height 15
click at [279, 336] on input "Excellent" at bounding box center [274, 328] width 9 height 15
radio input "true"
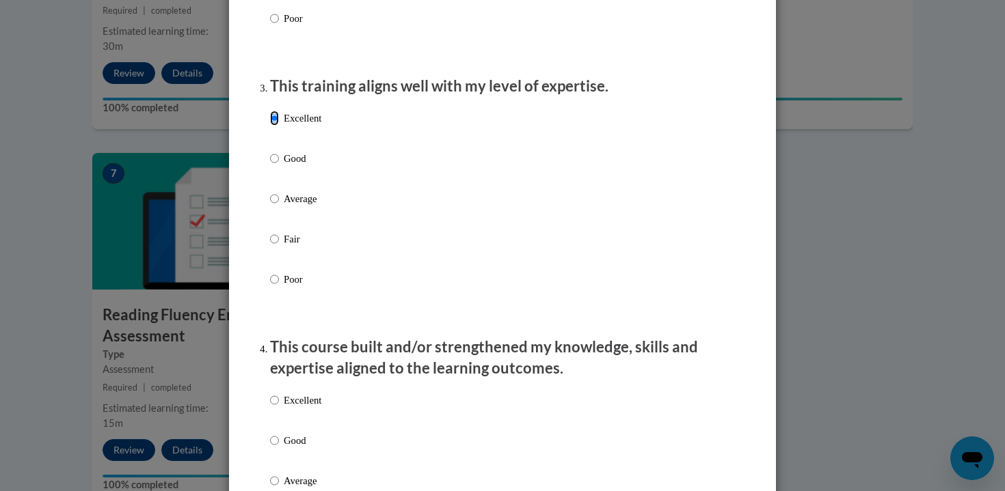
scroll to position [789, 0]
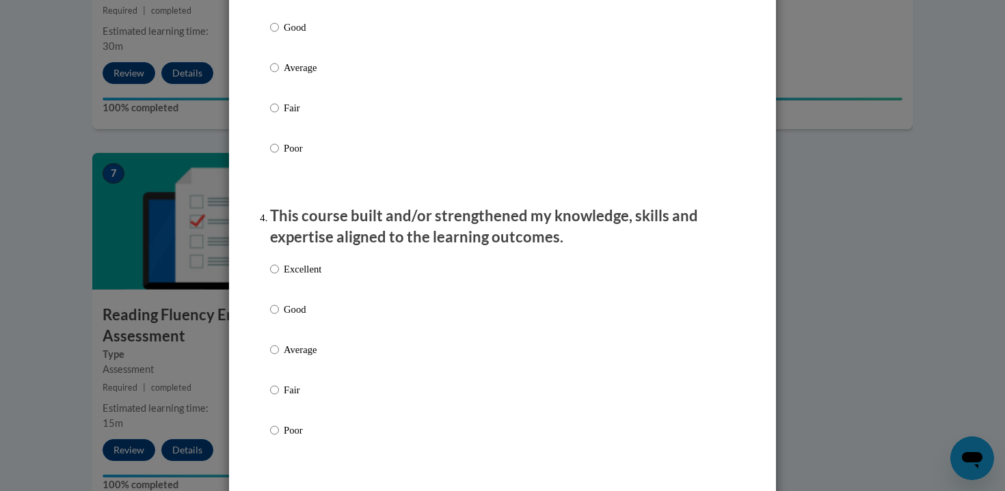
click at [299, 277] on p "Excellent" at bounding box center [303, 269] width 38 height 15
click at [279, 277] on input "Excellent" at bounding box center [274, 269] width 9 height 15
radio input "true"
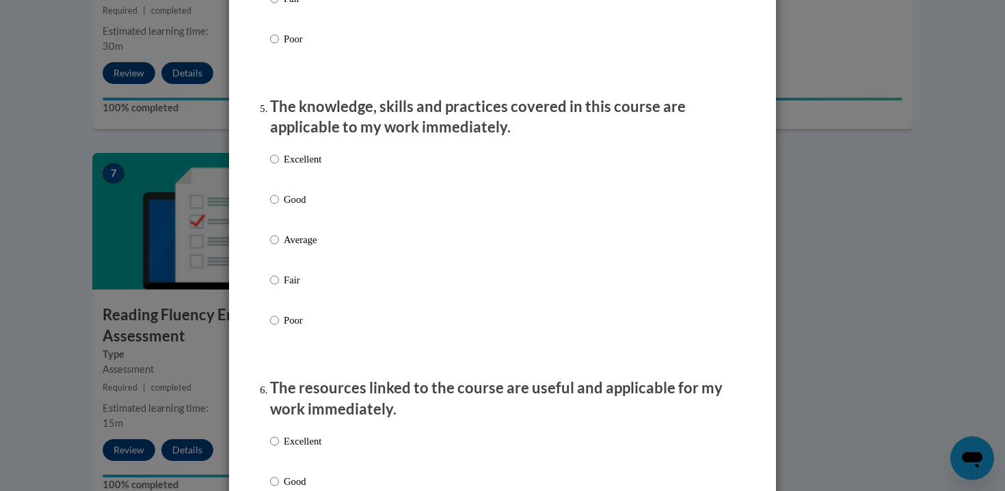
scroll to position [1445, 0]
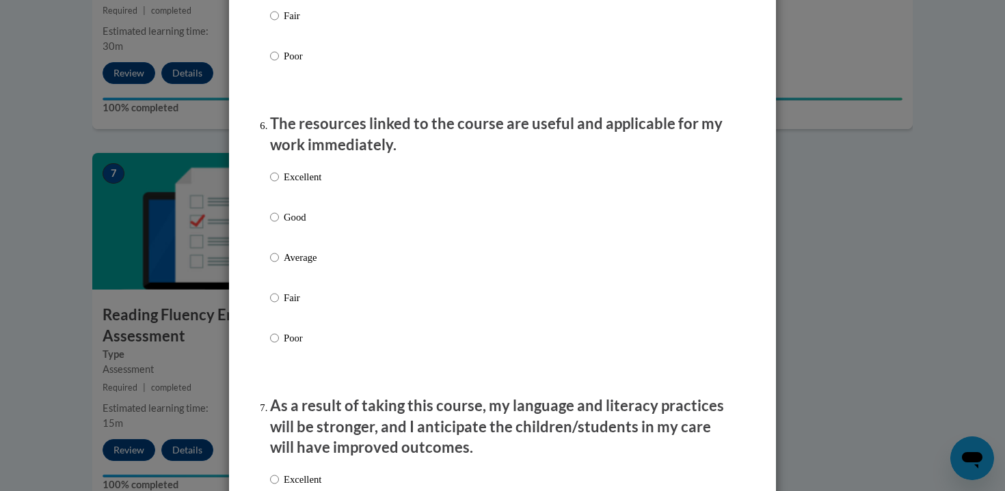
click at [301, 185] on p "Excellent" at bounding box center [303, 177] width 38 height 15
click at [279, 185] on input "Excellent" at bounding box center [274, 177] width 9 height 15
radio input "true"
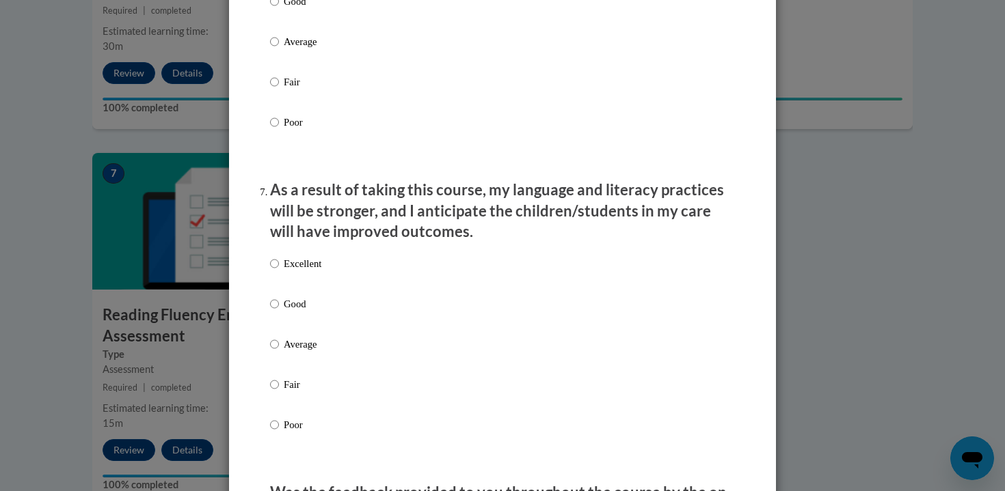
click at [303, 286] on label "Excellent" at bounding box center [295, 274] width 51 height 37
click at [279, 271] on input "Excellent" at bounding box center [274, 263] width 9 height 15
radio input "true"
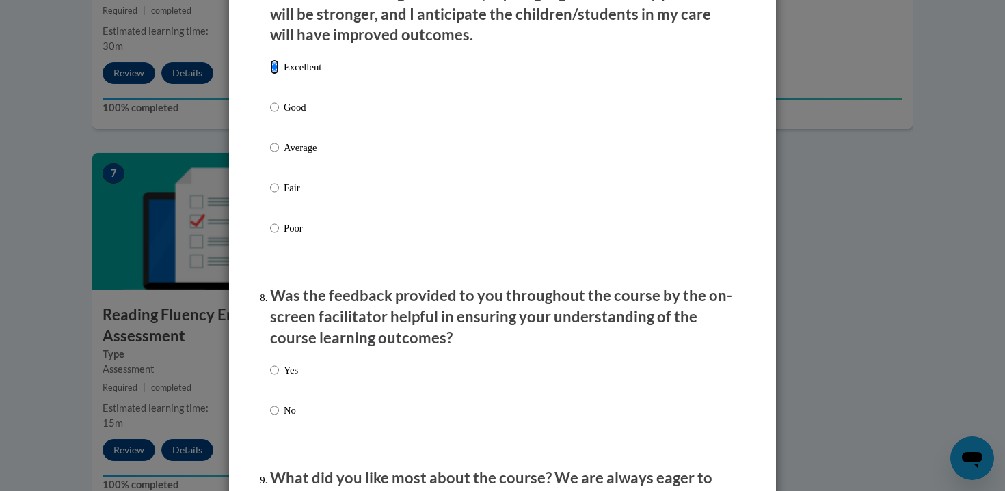
scroll to position [1849, 0]
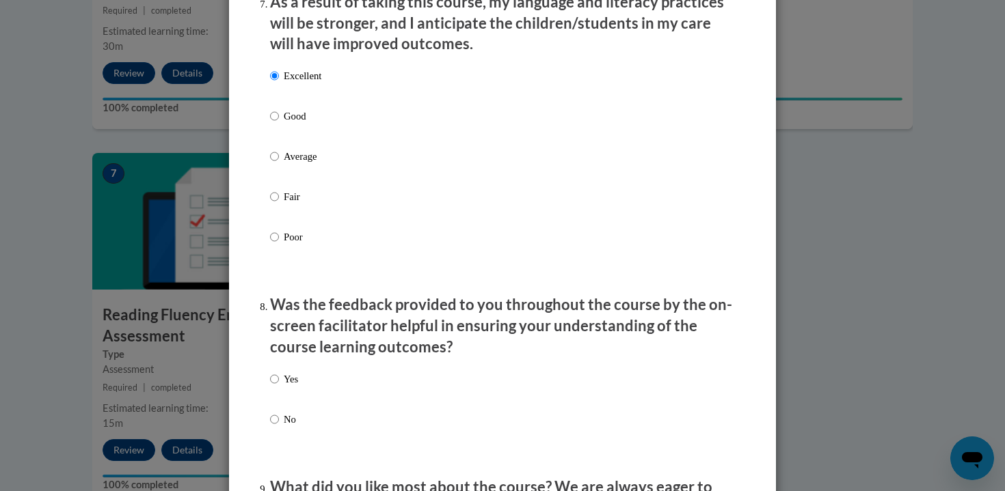
click at [294, 398] on div "Yes No" at bounding box center [502, 416] width 465 height 102
click at [277, 385] on label "Yes" at bounding box center [284, 390] width 28 height 37
click at [277, 385] on input "Yes" at bounding box center [274, 379] width 9 height 15
radio input "true"
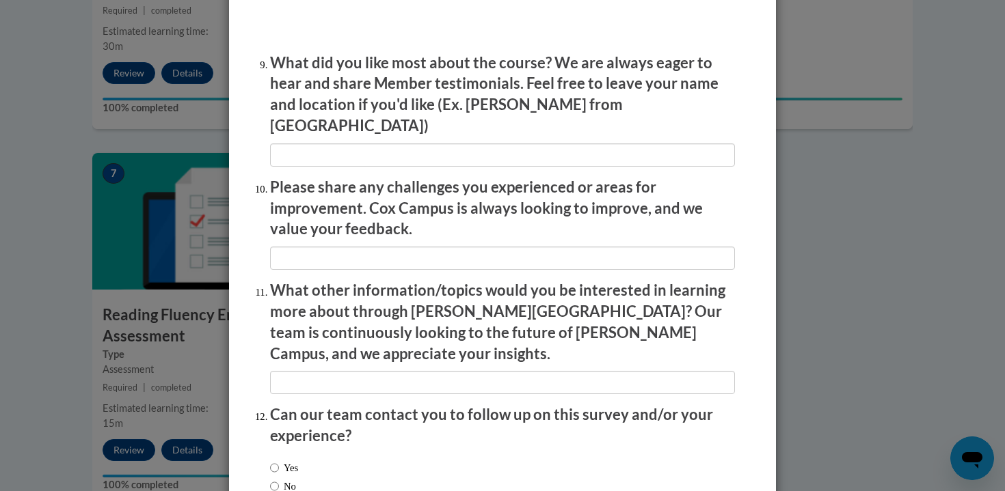
scroll to position [2352, 0]
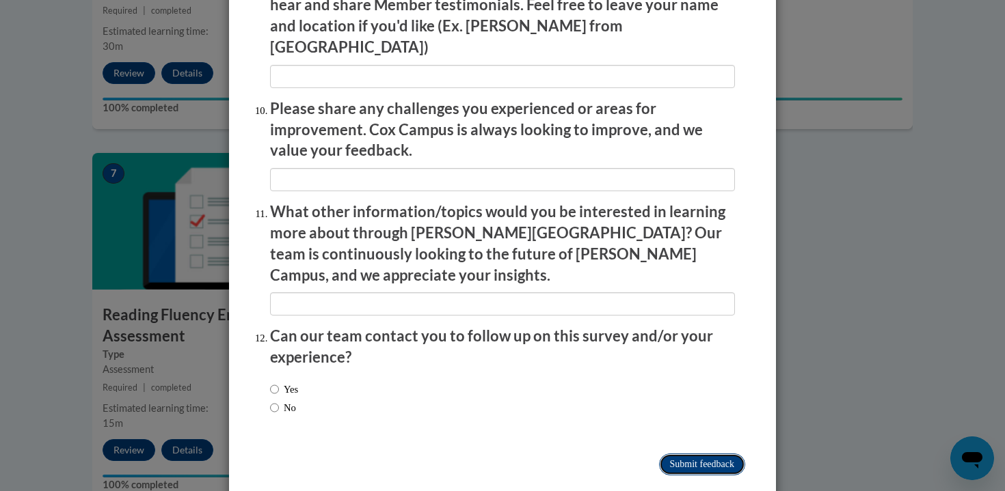
click at [684, 454] on input "Submit feedback" at bounding box center [702, 465] width 86 height 22
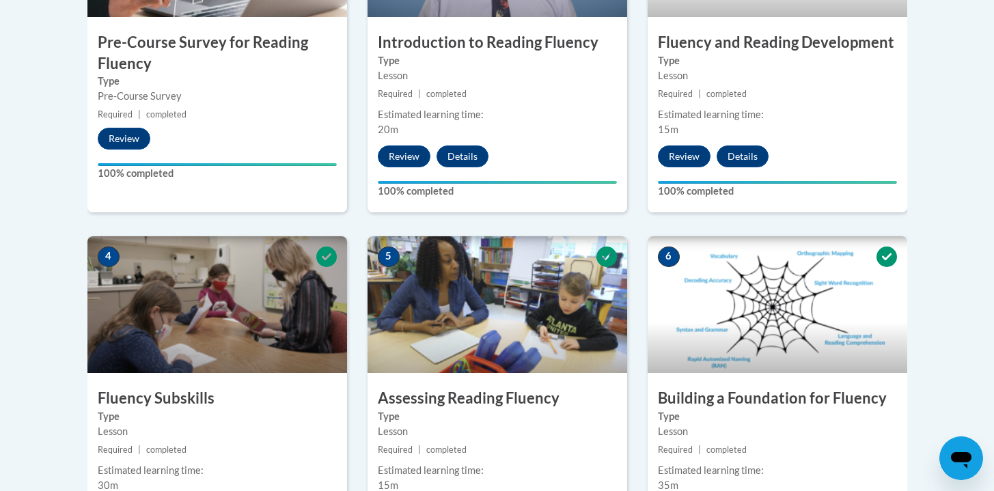
scroll to position [0, 0]
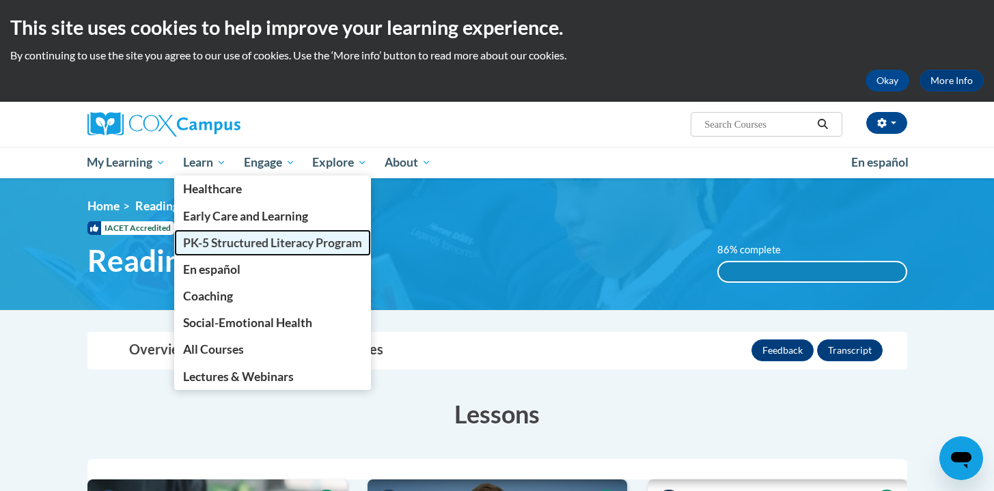
click at [244, 250] on link "PK-5 Structured Literacy Program" at bounding box center [272, 243] width 197 height 27
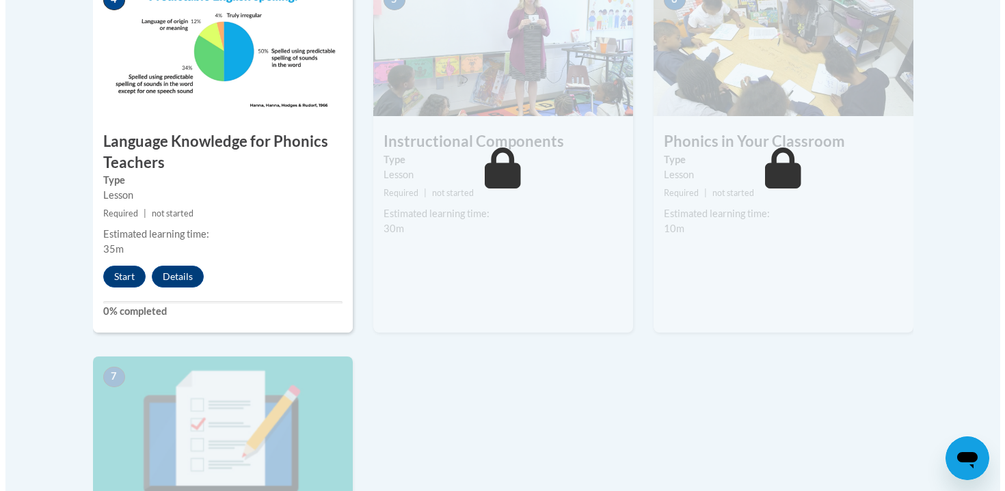
scroll to position [834, 0]
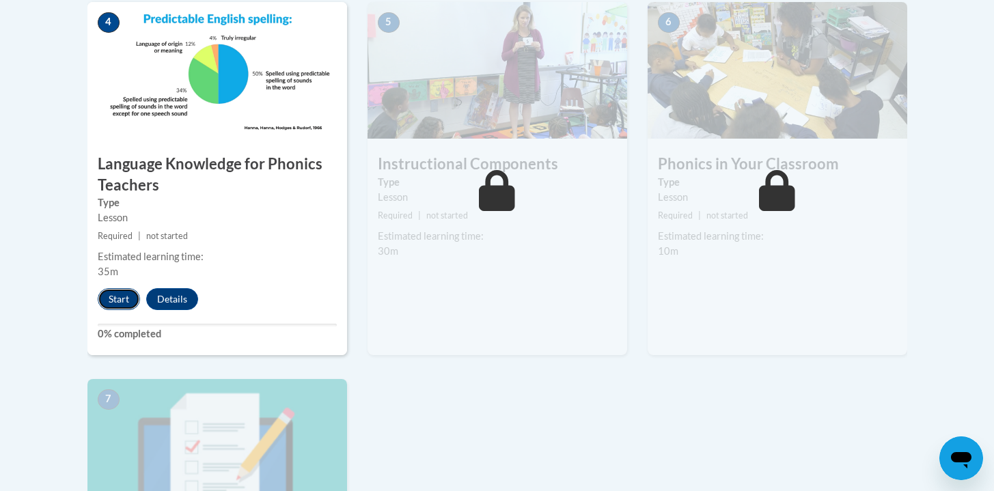
click at [122, 303] on button "Start" at bounding box center [119, 299] width 42 height 22
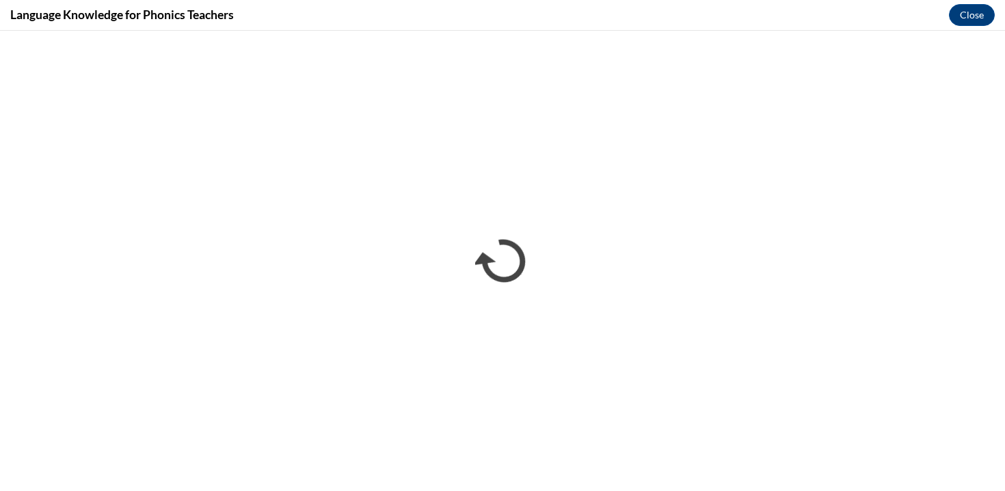
scroll to position [0, 0]
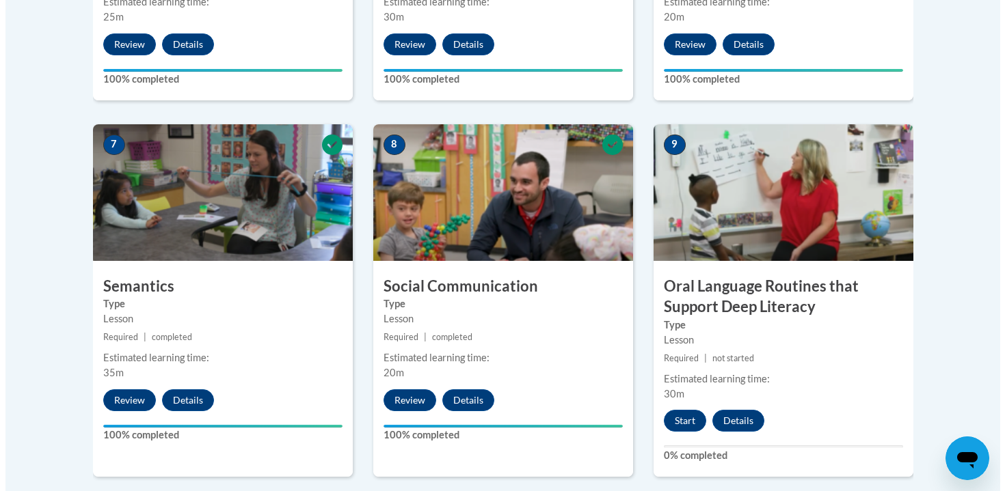
scroll to position [1111, 0]
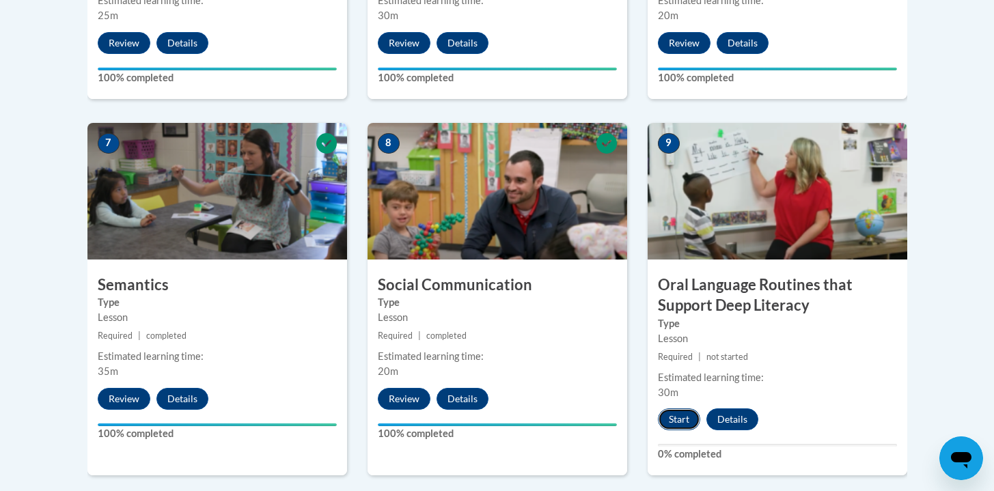
click at [675, 424] on button "Start" at bounding box center [679, 420] width 42 height 22
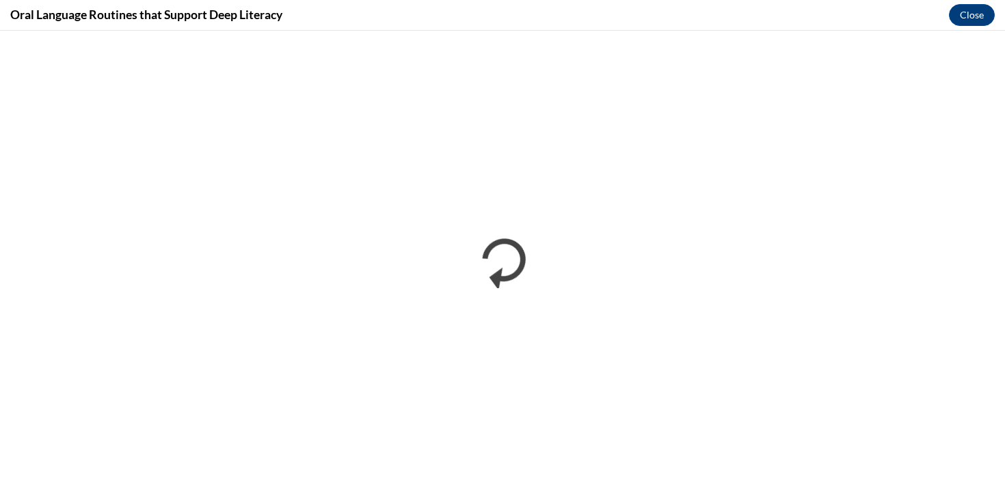
scroll to position [0, 0]
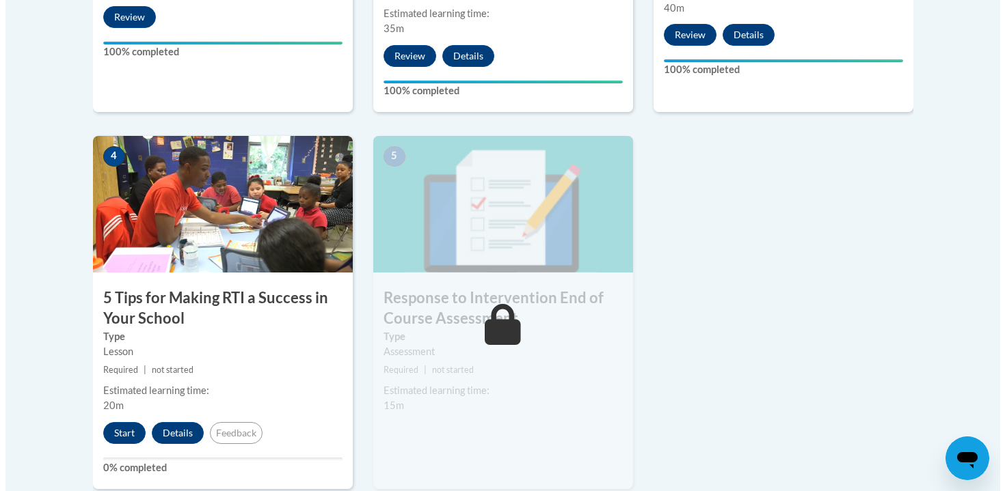
scroll to position [733, 0]
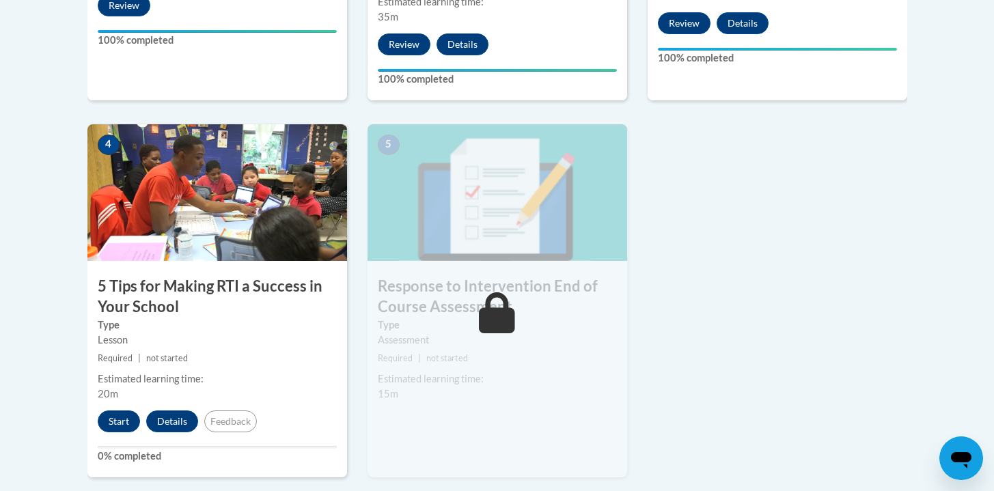
click at [100, 412] on div "Start Details Feedback" at bounding box center [180, 422] width 187 height 22
click at [118, 428] on button "Start" at bounding box center [119, 422] width 42 height 22
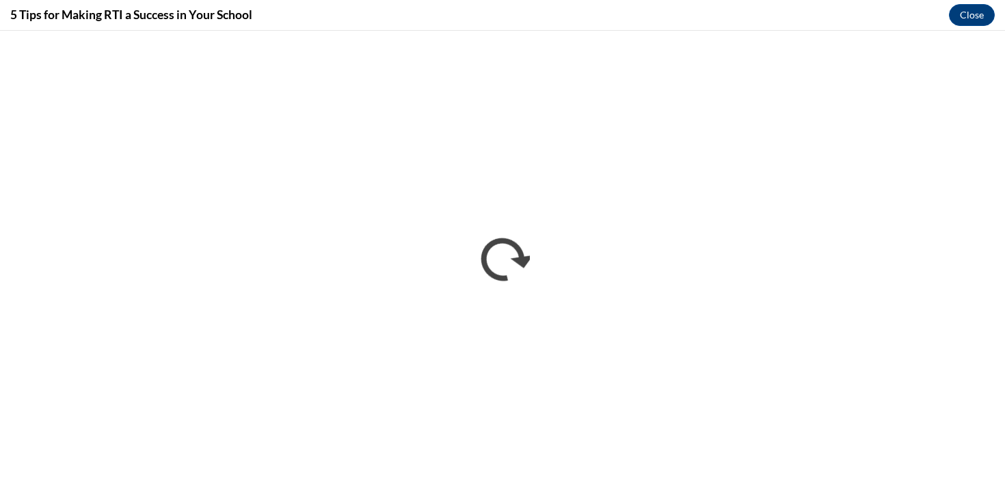
scroll to position [0, 0]
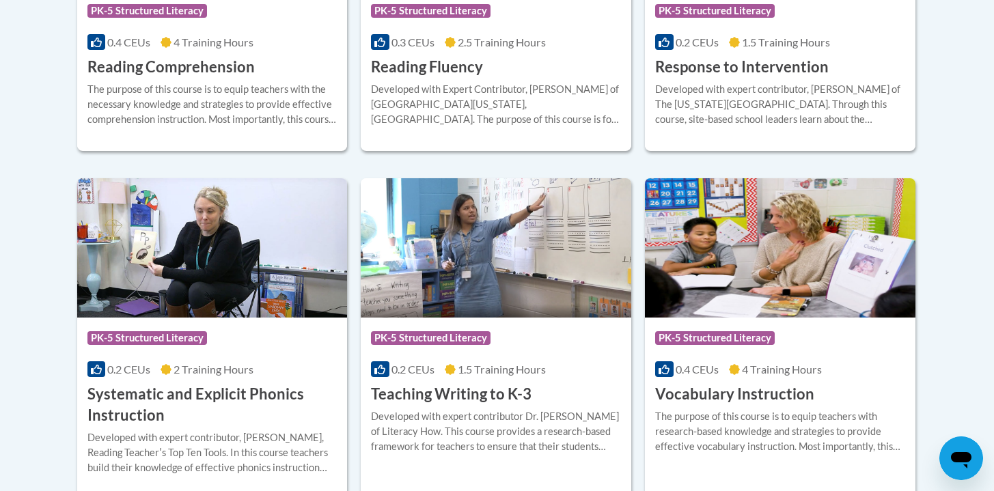
scroll to position [1498, 0]
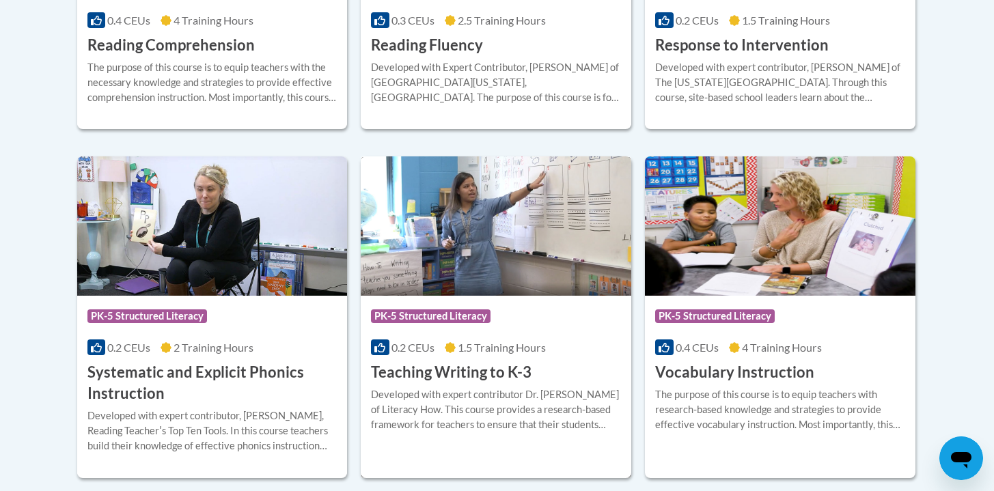
click at [485, 401] on div "Developed with expert contributor Dr. [PERSON_NAME] of Literacy How. This cours…" at bounding box center [496, 410] width 250 height 45
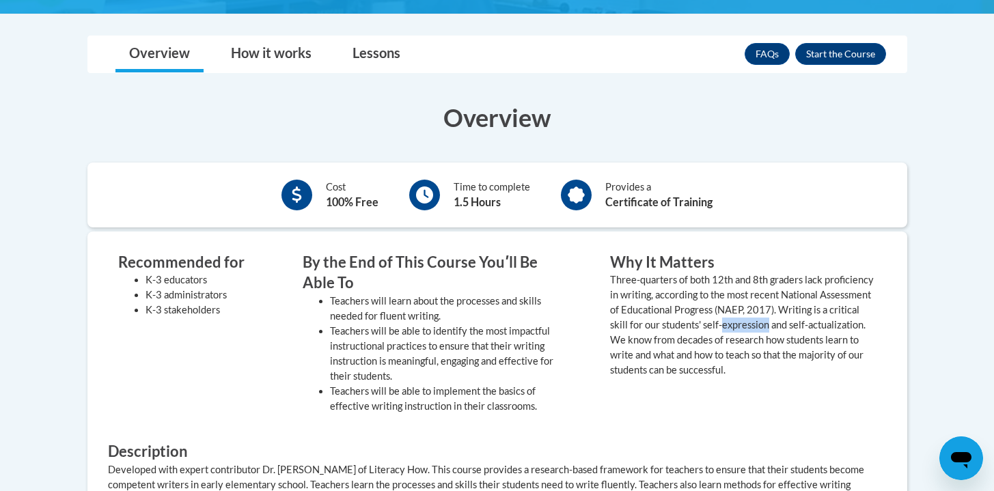
scroll to position [345, 0]
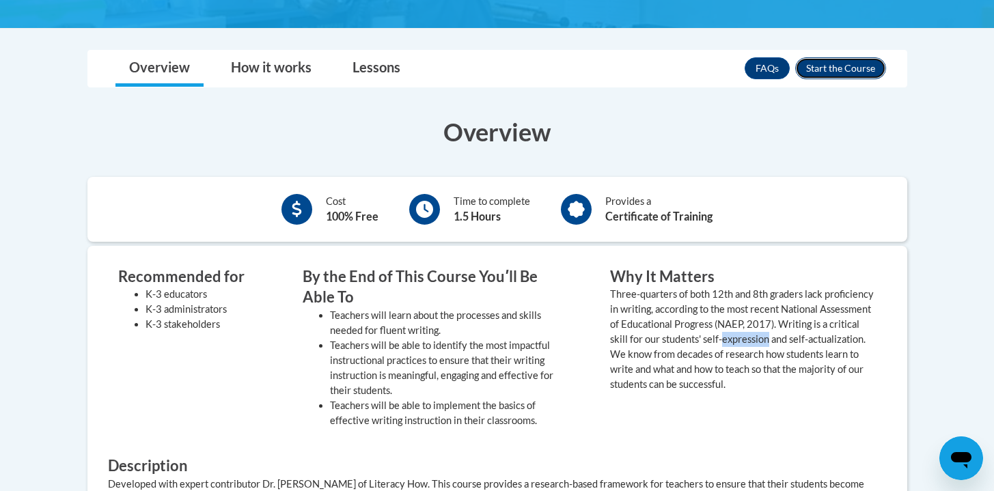
click at [851, 64] on button "Enroll" at bounding box center [841, 68] width 91 height 22
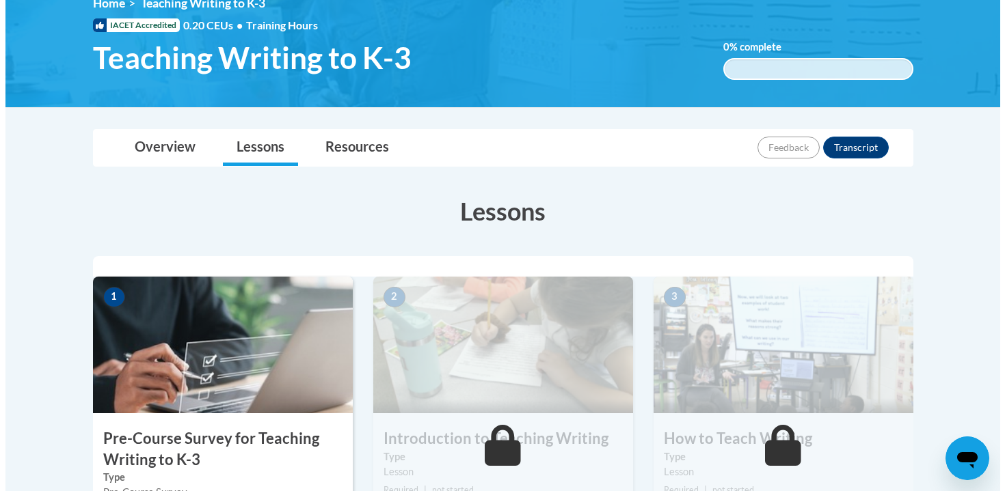
scroll to position [345, 0]
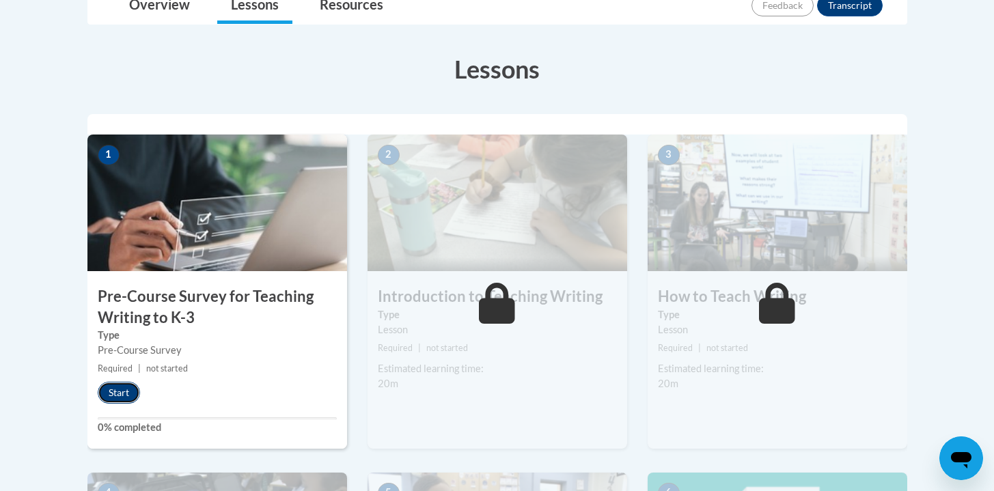
click at [128, 392] on button "Start" at bounding box center [119, 393] width 42 height 22
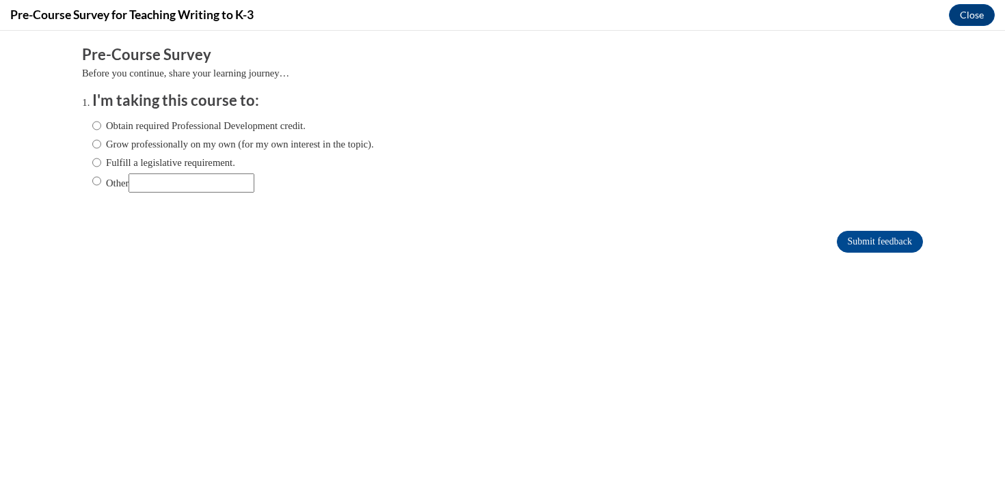
scroll to position [0, 0]
click at [123, 130] on label "Obtain required Professional Development credit." at bounding box center [198, 125] width 213 height 15
click at [101, 130] on input "Obtain required Professional Development credit." at bounding box center [96, 125] width 9 height 15
radio input "true"
click at [979, 14] on button "Close" at bounding box center [972, 15] width 46 height 22
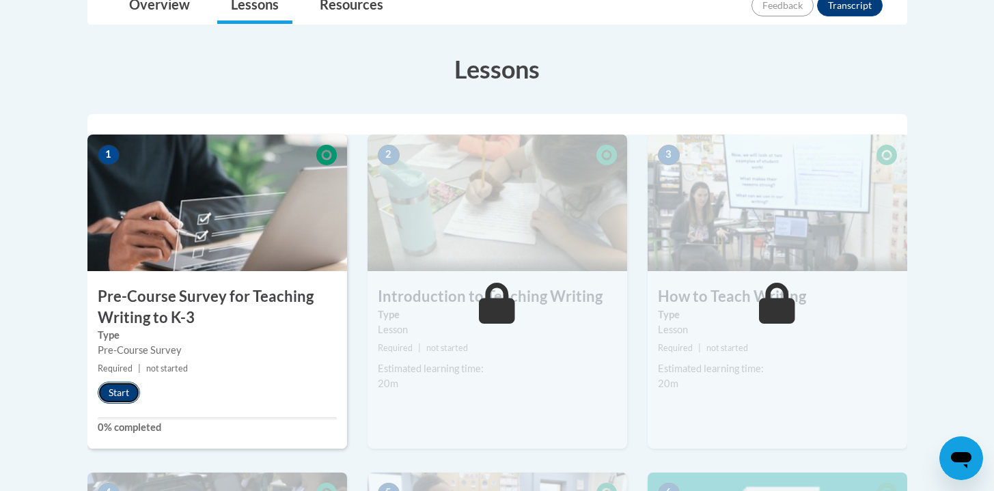
click at [118, 399] on button "Start" at bounding box center [119, 393] width 42 height 22
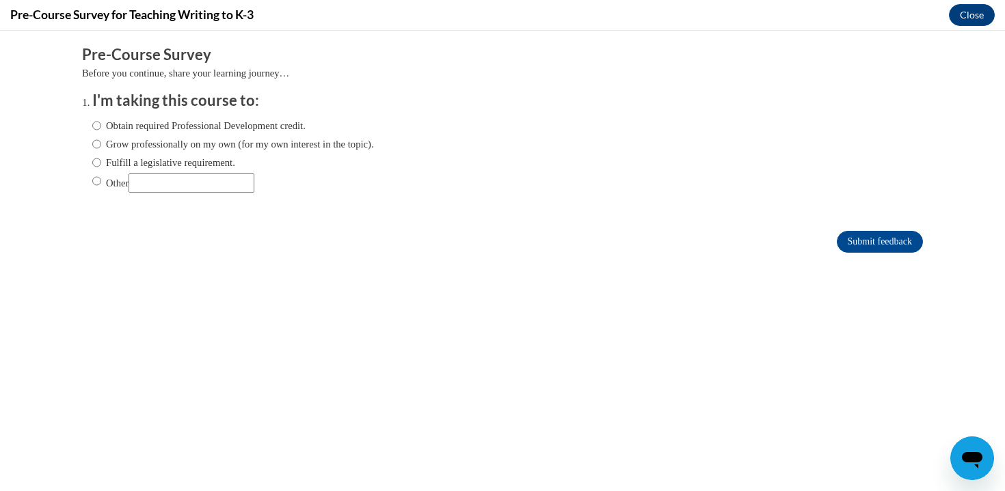
click at [152, 135] on div "Obtain required Professional Development credit. Grow professionally on my own …" at bounding box center [233, 155] width 282 height 88
click at [160, 128] on label "Obtain required Professional Development credit." at bounding box center [198, 125] width 213 height 15
click at [101, 128] on input "Obtain required Professional Development credit." at bounding box center [96, 125] width 9 height 15
radio input "true"
click at [971, 19] on button "Close" at bounding box center [972, 15] width 46 height 22
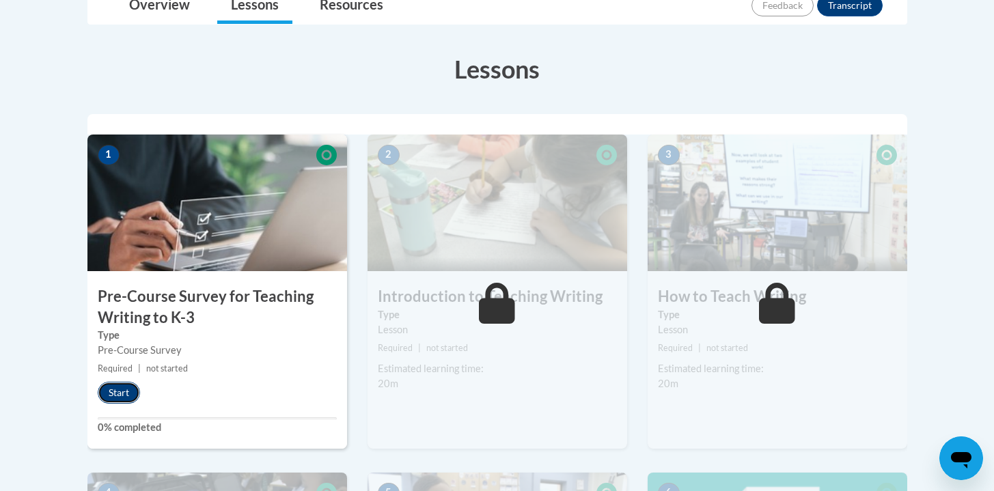
click at [113, 401] on button "Start" at bounding box center [119, 393] width 42 height 22
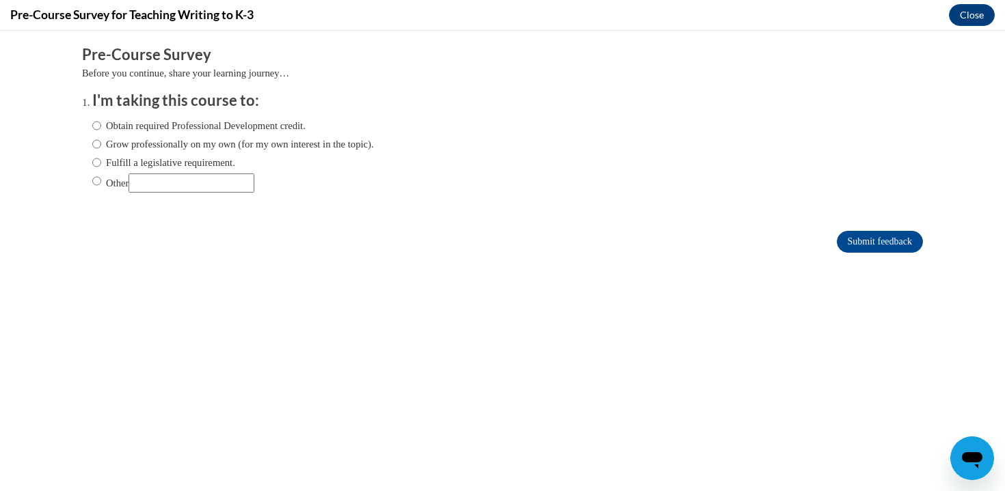
click at [189, 121] on label "Obtain required Professional Development credit." at bounding box center [198, 125] width 213 height 15
click at [101, 121] on input "Obtain required Professional Development credit." at bounding box center [96, 125] width 9 height 15
radio input "true"
click at [863, 250] on input "Submit feedback" at bounding box center [880, 242] width 86 height 22
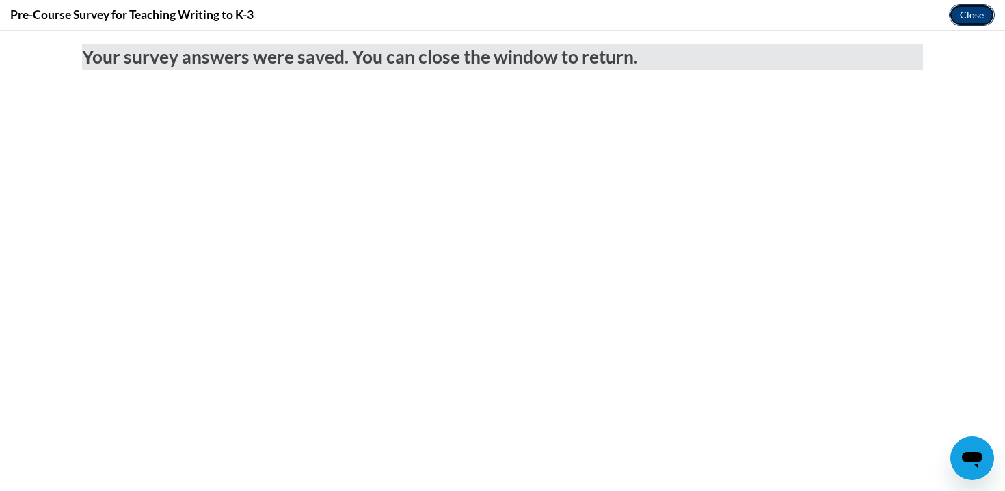
click at [973, 16] on button "Close" at bounding box center [972, 15] width 46 height 22
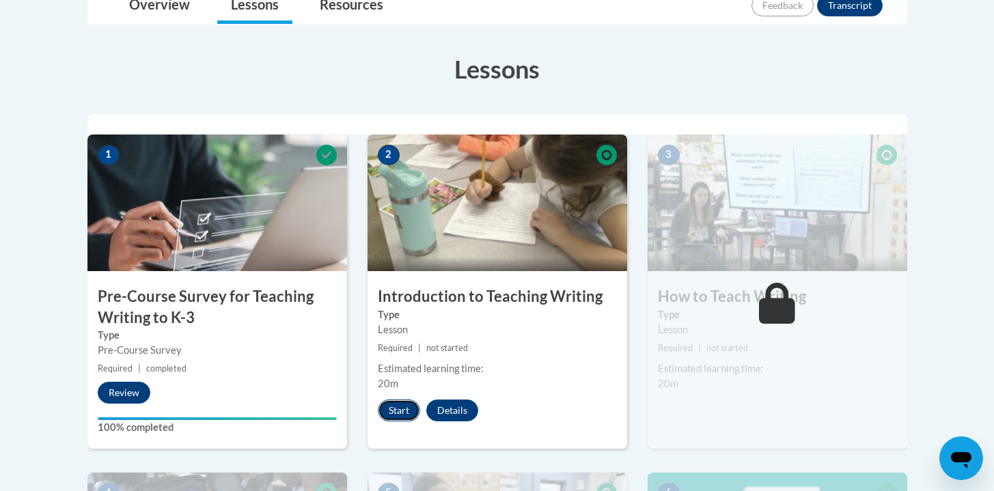
click at [398, 412] on button "Start" at bounding box center [399, 411] width 42 height 22
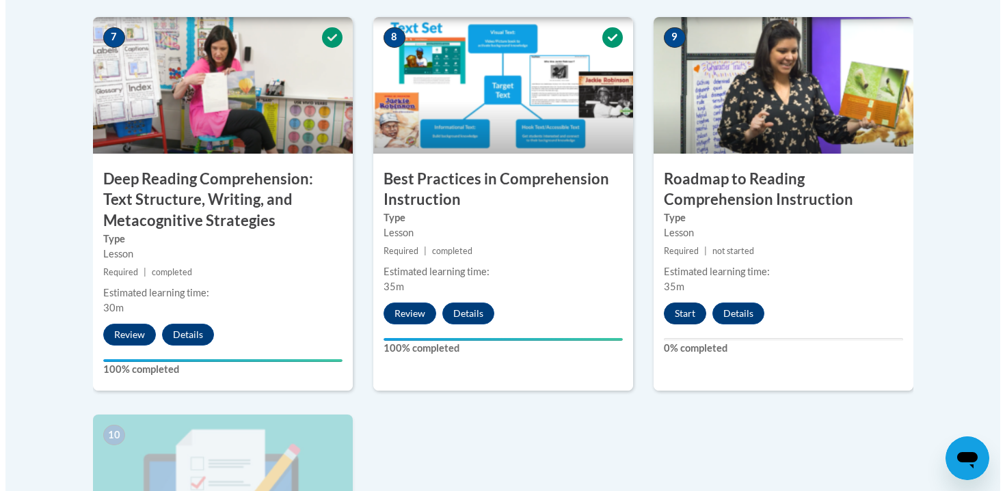
scroll to position [1189, 0]
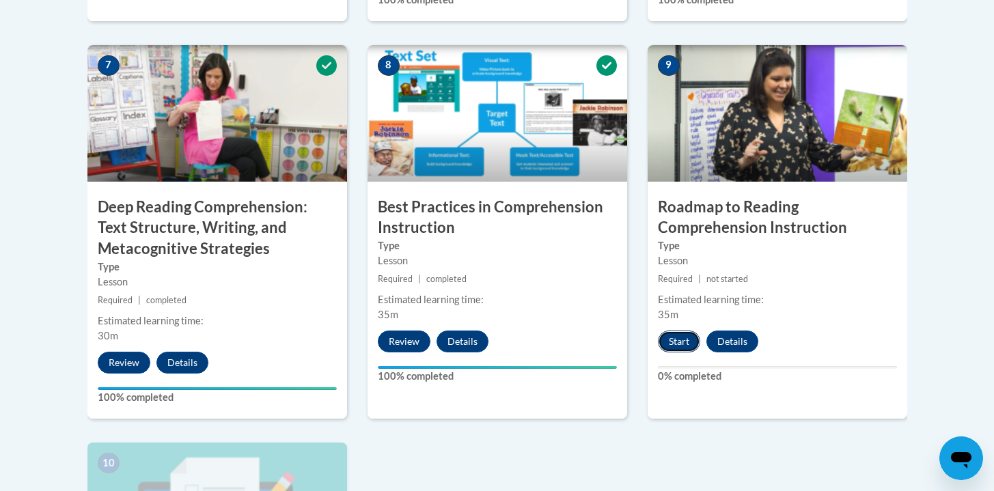
click at [688, 336] on button "Start" at bounding box center [679, 342] width 42 height 22
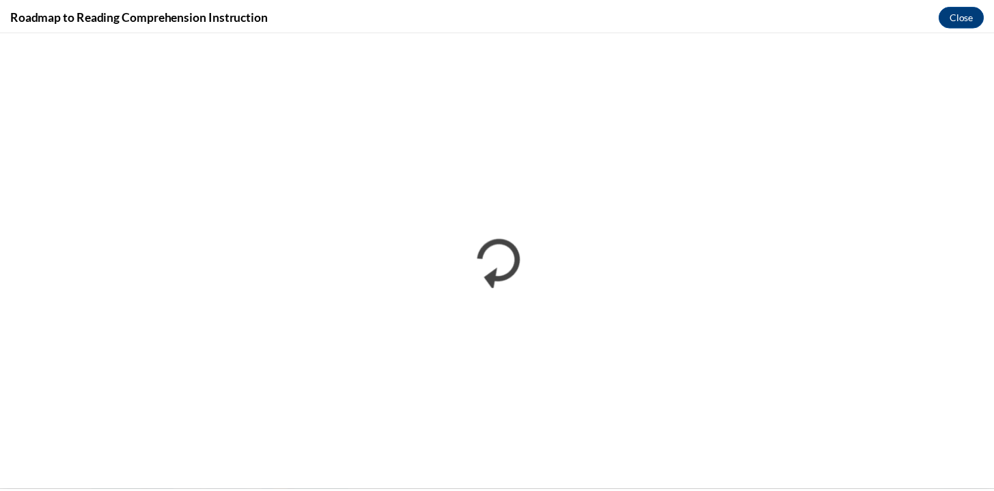
scroll to position [0, 0]
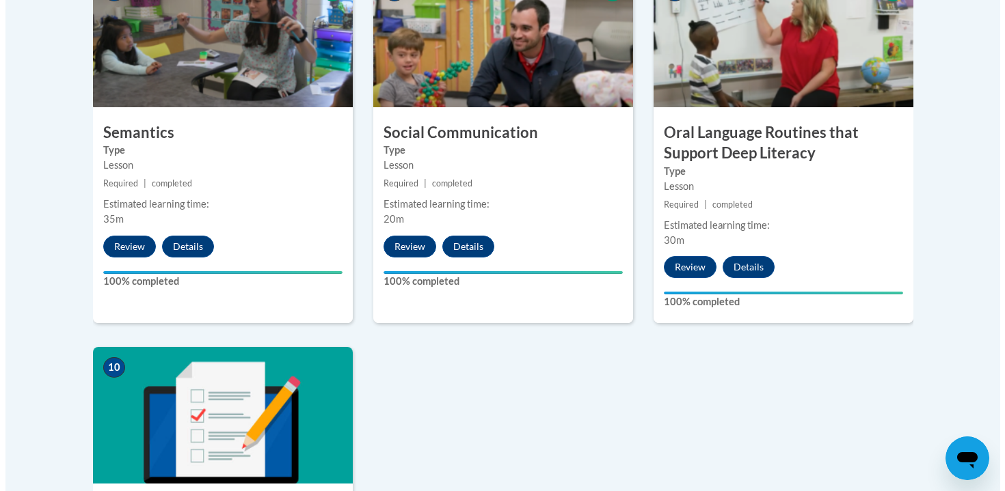
scroll to position [1632, 0]
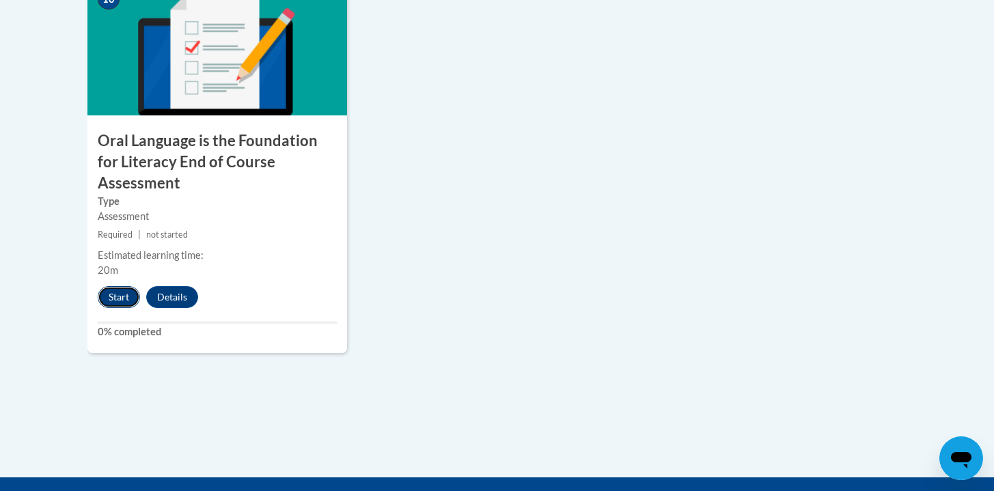
click at [113, 286] on button "Start" at bounding box center [119, 297] width 42 height 22
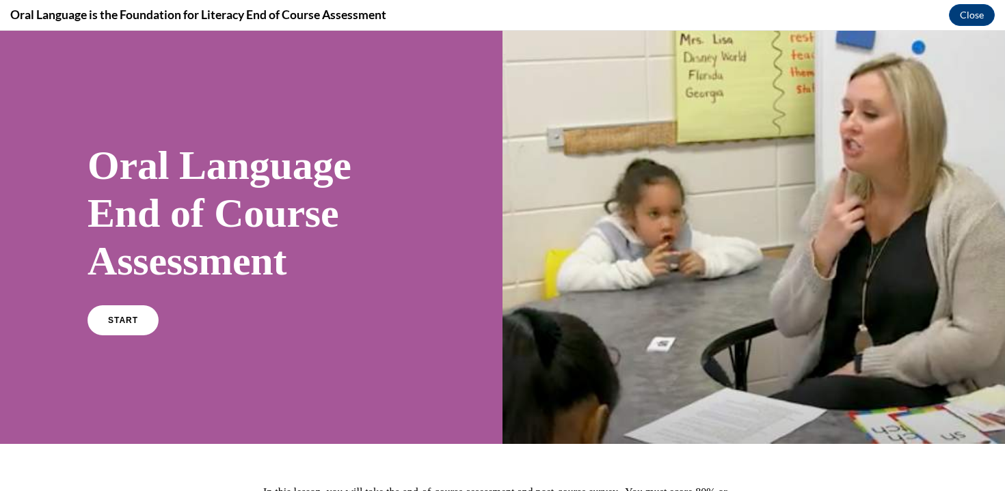
scroll to position [0, 0]
click at [145, 322] on link "START" at bounding box center [122, 320] width 75 height 31
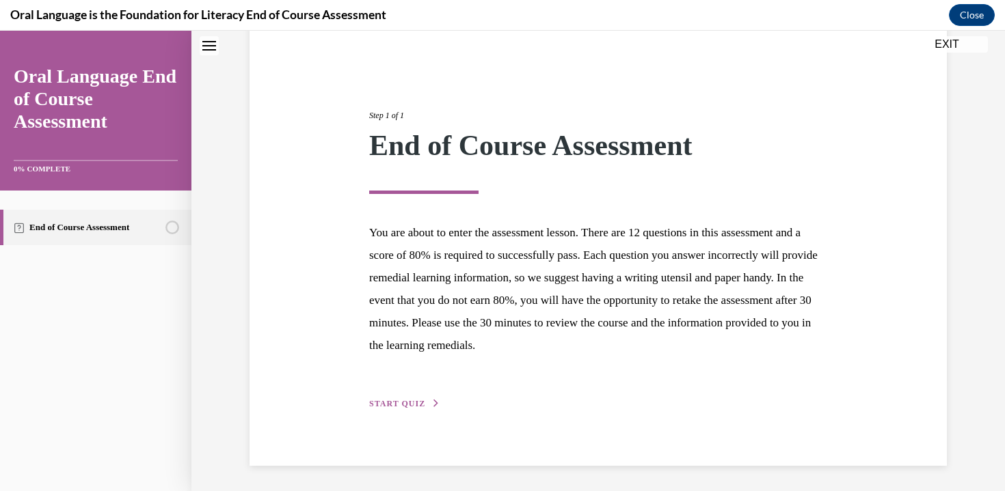
scroll to position [113, 0]
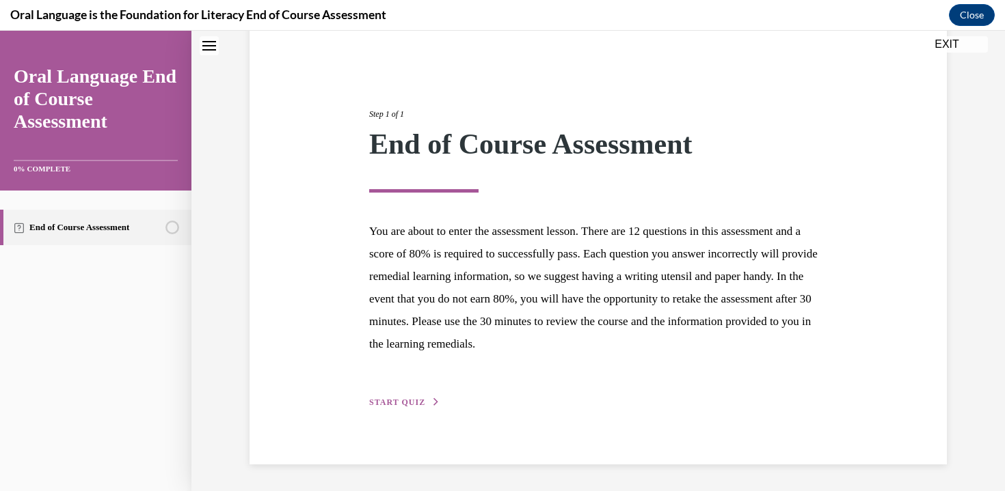
click at [377, 405] on span "START QUIZ" at bounding box center [397, 403] width 56 height 10
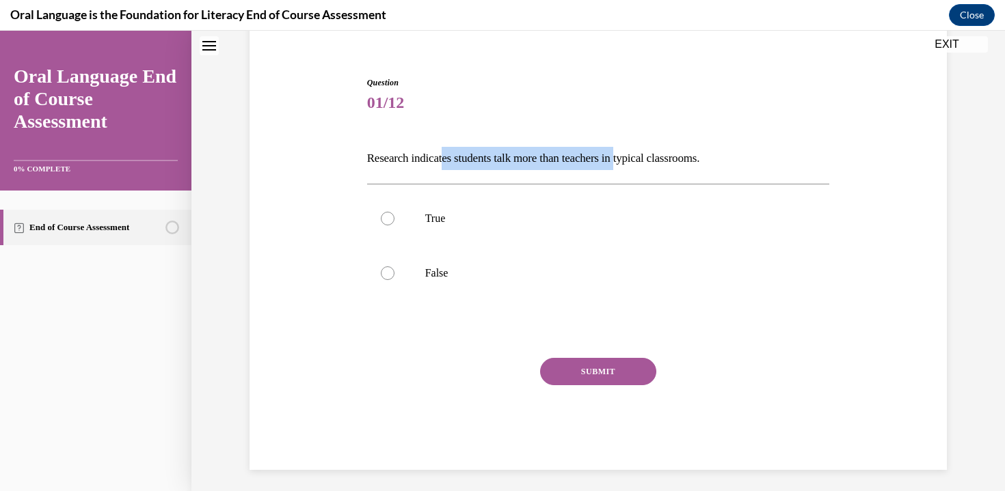
drag, startPoint x: 442, startPoint y: 151, endPoint x: 633, endPoint y: 157, distance: 191.5
click at [633, 157] on p "Research indicates students talk more than teachers in typical classrooms." at bounding box center [598, 158] width 463 height 23
drag, startPoint x: 428, startPoint y: 156, endPoint x: 612, endPoint y: 176, distance: 185.0
click at [612, 176] on div "Question 01/12 Research indicates students talk more than teachers in typical c…" at bounding box center [598, 274] width 463 height 394
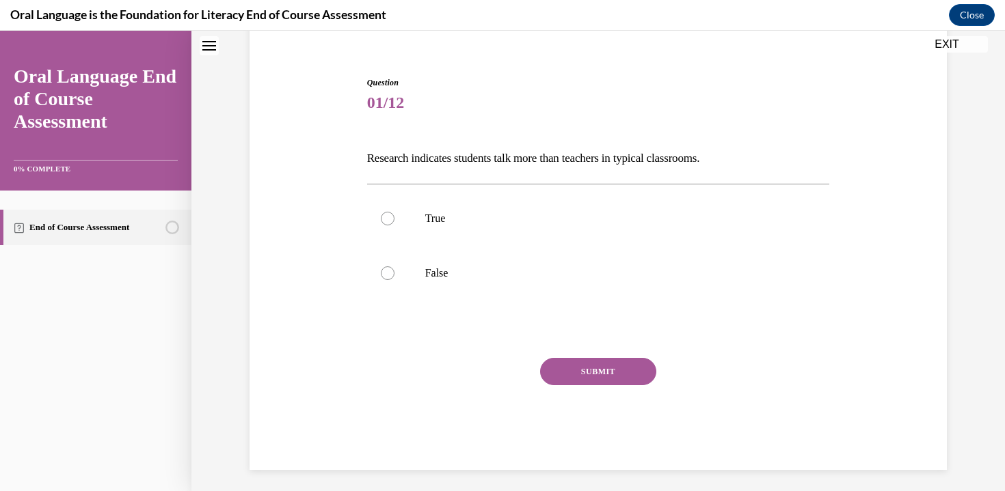
click at [613, 174] on div "Question 01/12 Research indicates students talk more than teachers in typical c…" at bounding box center [598, 274] width 463 height 394
drag, startPoint x: 435, startPoint y: 269, endPoint x: 435, endPoint y: 288, distance: 19.8
click at [435, 269] on p "False" at bounding box center [610, 274] width 370 height 14
click at [394, 269] on input "False" at bounding box center [388, 274] width 14 height 14
radio input "true"
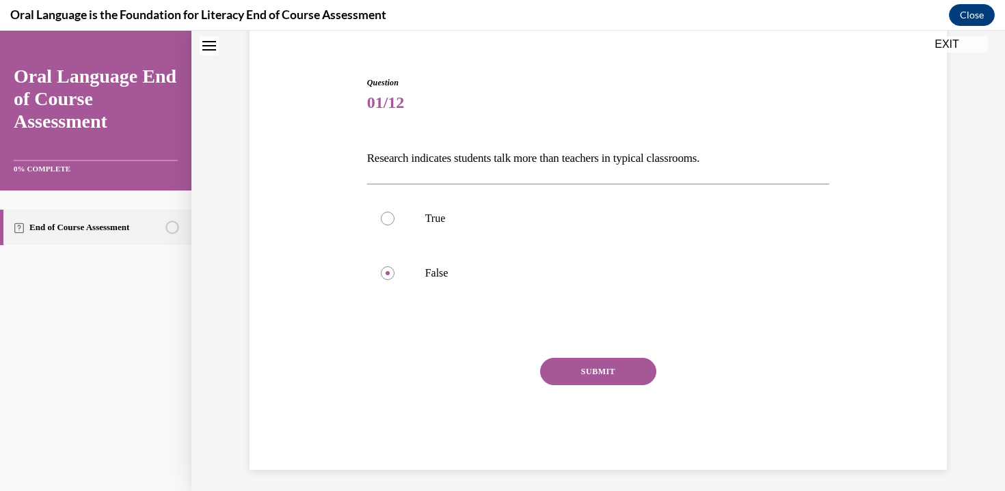
click at [602, 370] on button "SUBMIT" at bounding box center [598, 371] width 116 height 27
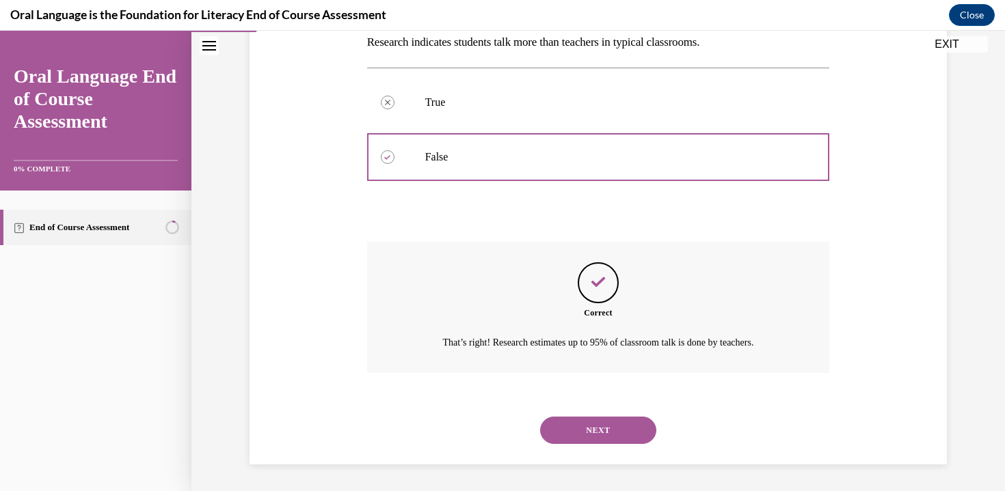
scroll to position [230, 0]
click at [609, 433] on button "NEXT" at bounding box center [598, 429] width 116 height 27
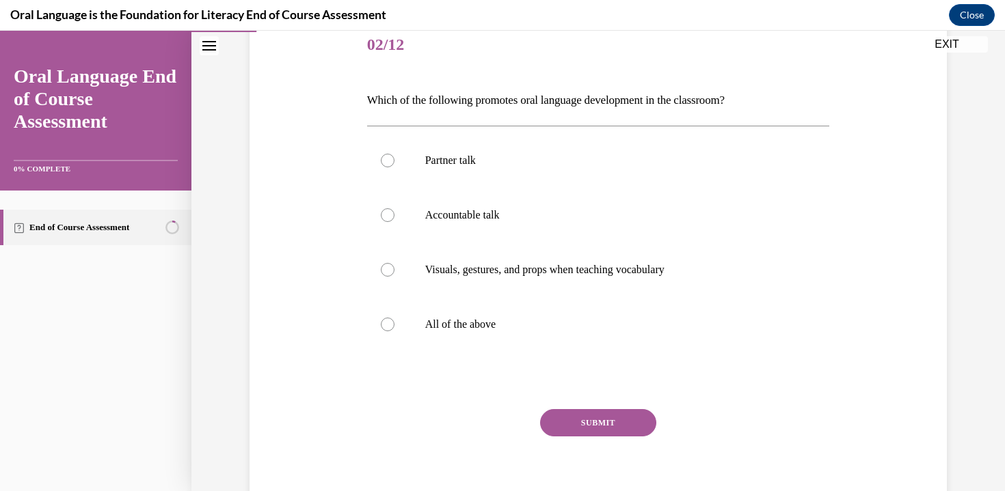
scroll to position [179, 0]
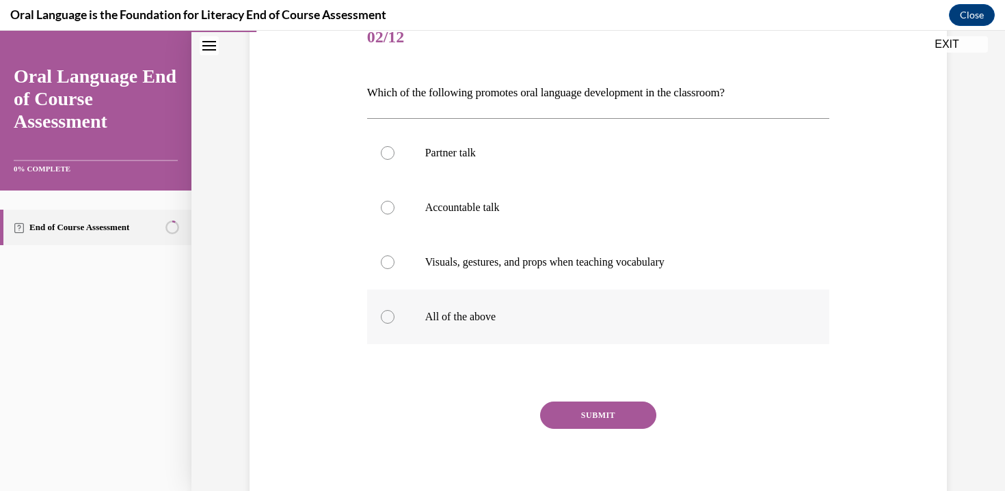
click at [535, 324] on label "All of the above" at bounding box center [598, 317] width 463 height 55
click at [394, 324] on input "All of the above" at bounding box center [388, 317] width 14 height 14
radio input "true"
click at [589, 463] on div "SUBMIT" at bounding box center [598, 436] width 463 height 68
click at [592, 410] on button "SUBMIT" at bounding box center [598, 415] width 116 height 27
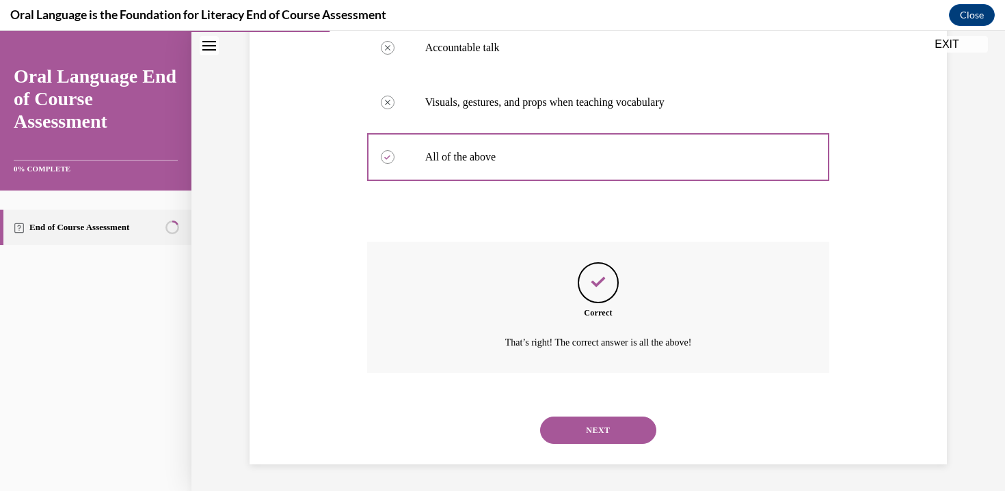
scroll to position [340, 0]
click at [613, 435] on button "NEXT" at bounding box center [598, 429] width 116 height 27
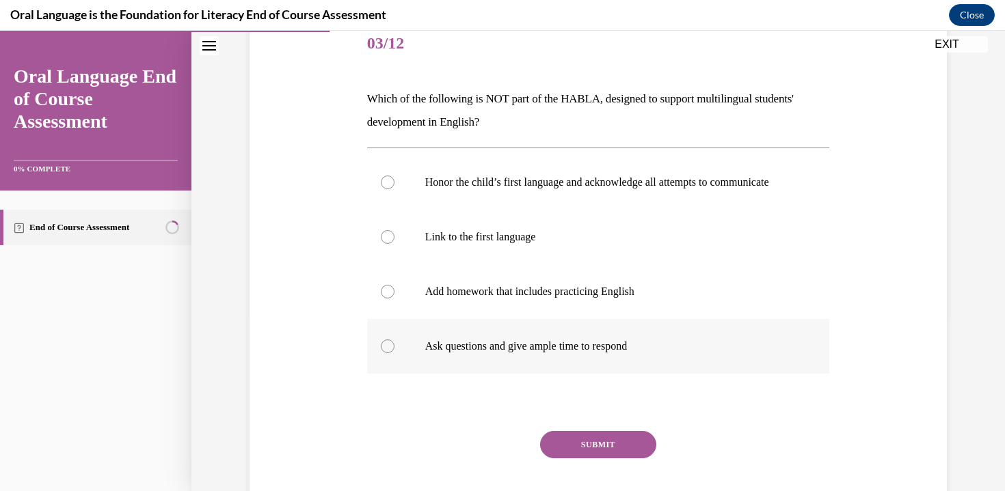
scroll to position [167, 0]
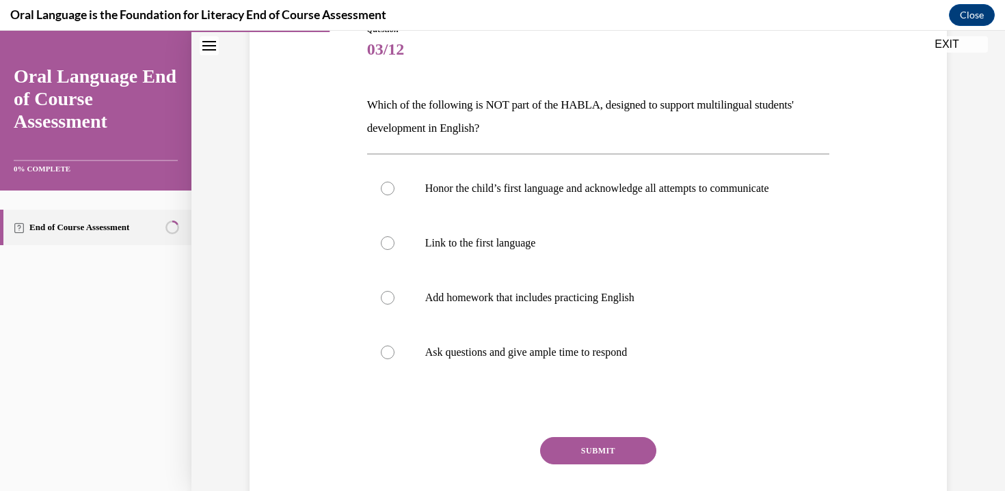
drag, startPoint x: 435, startPoint y: 103, endPoint x: 580, endPoint y: 125, distance: 146.6
click at [580, 125] on p "Which of the following is NOT part of the HABLA, designed to support multilingu…" at bounding box center [598, 117] width 463 height 46
drag, startPoint x: 612, startPoint y: 95, endPoint x: 763, endPoint y: 122, distance: 153.4
click at [763, 122] on p "Which of the following is NOT part of the HABLA, designed to support multilingu…" at bounding box center [598, 117] width 463 height 46
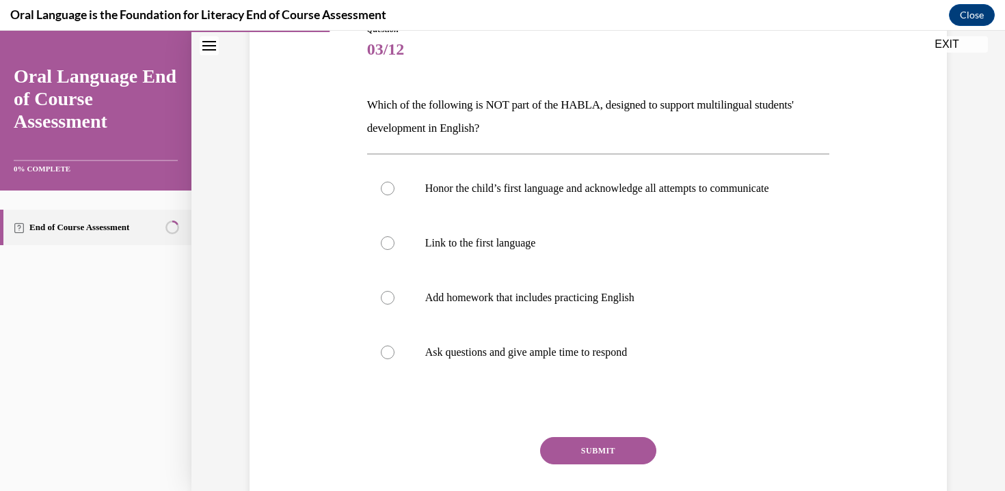
click at [763, 121] on p "Which of the following is NOT part of the HABLA, designed to support multilingu…" at bounding box center [598, 117] width 463 height 46
drag, startPoint x: 603, startPoint y: 100, endPoint x: 773, endPoint y: 111, distance: 170.5
click at [772, 111] on p "Which of the following is NOT part of the HABLA, designed to support multilingu…" at bounding box center [598, 117] width 463 height 46
click at [773, 111] on p "Which of the following is NOT part of the HABLA, designed to support multilingu…" at bounding box center [598, 117] width 463 height 46
click at [530, 305] on p "Add homework that includes practicing English" at bounding box center [610, 298] width 370 height 14
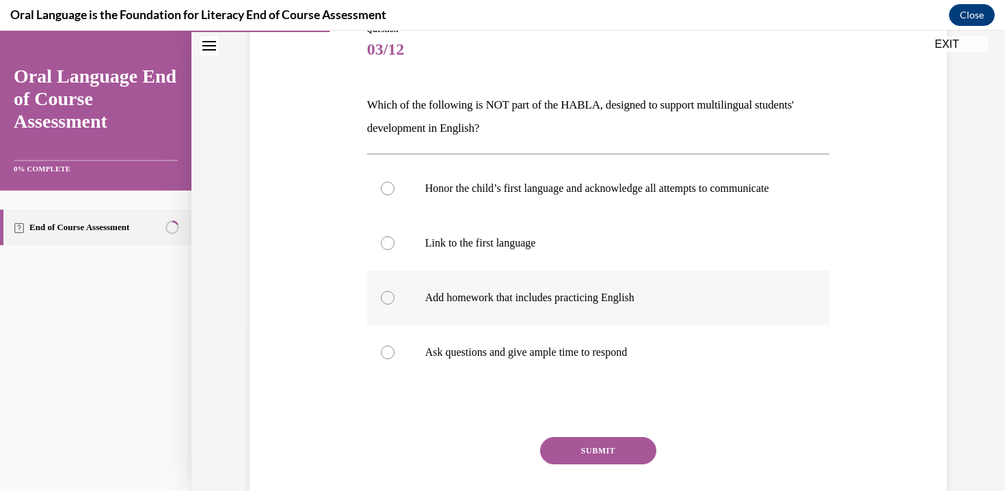
click at [414, 304] on label "Add homework that includes practicing English" at bounding box center [598, 298] width 463 height 55
click at [394, 304] on input "Add homework that includes practicing English" at bounding box center [388, 298] width 14 height 14
radio input "true"
click at [600, 455] on button "SUBMIT" at bounding box center [598, 450] width 116 height 27
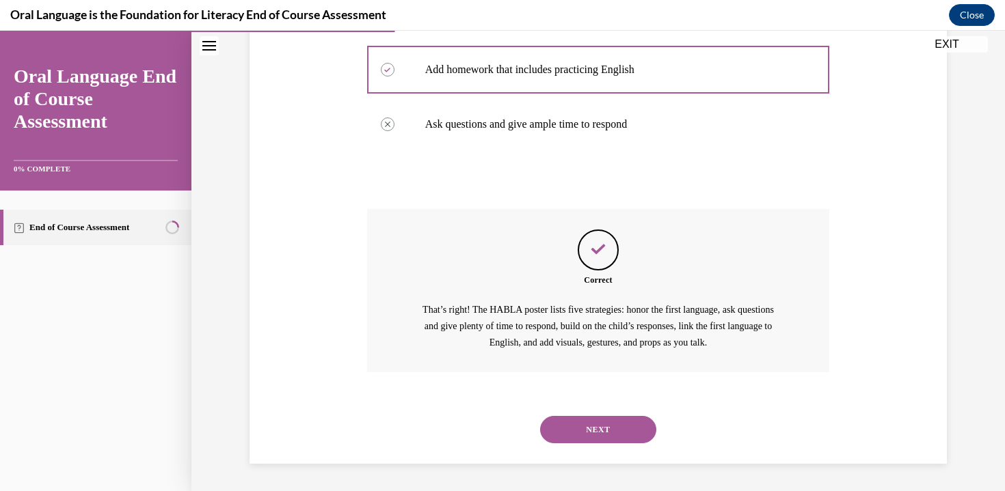
click at [621, 426] on button "NEXT" at bounding box center [598, 429] width 116 height 27
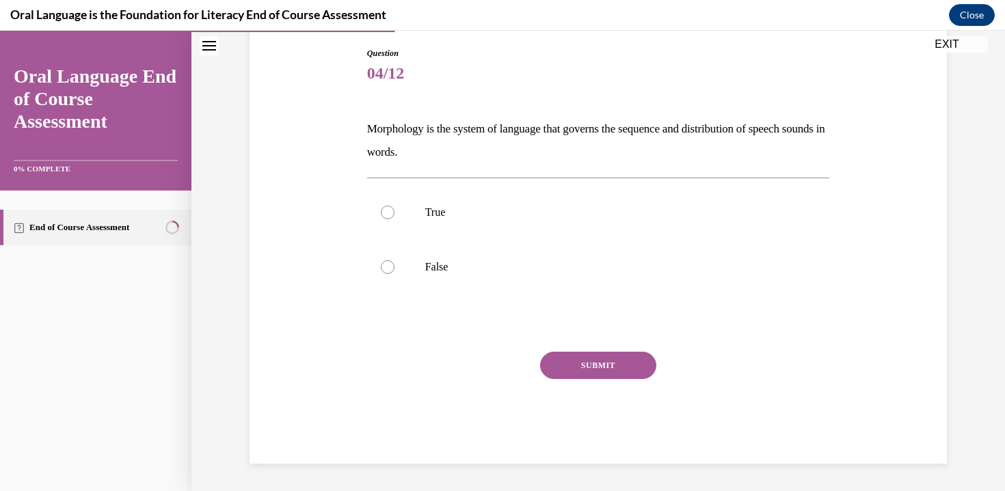
scroll to position [143, 0]
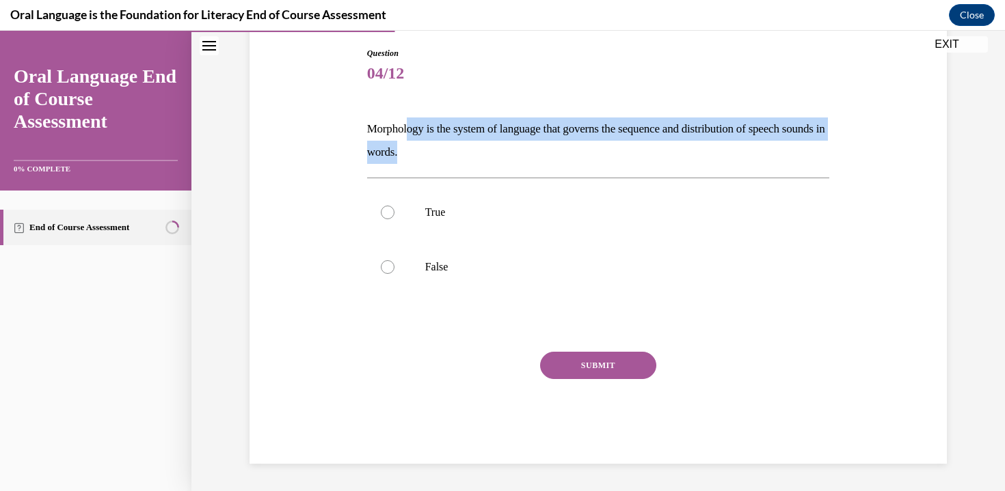
drag, startPoint x: 407, startPoint y: 131, endPoint x: 645, endPoint y: 141, distance: 238.1
click at [645, 141] on p "Morphology is the system of language that governs the sequence and distribution…" at bounding box center [598, 141] width 463 height 46
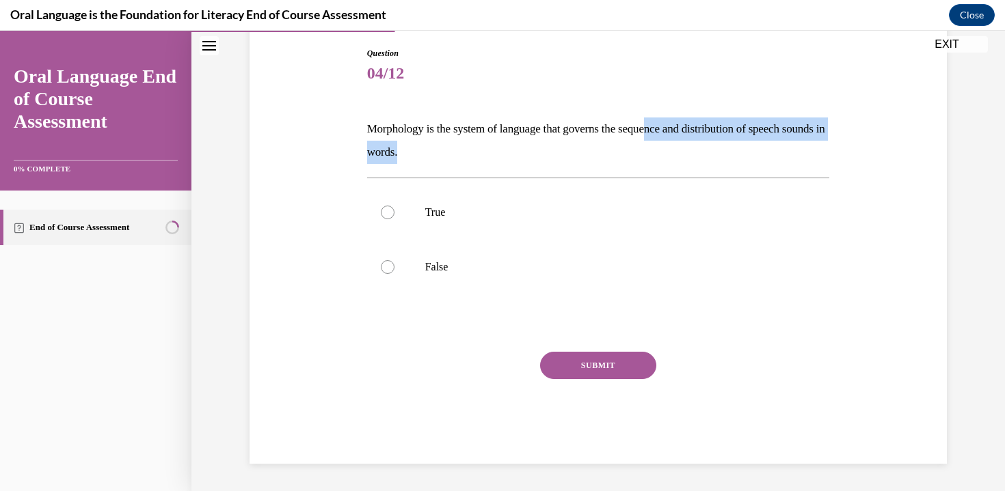
drag, startPoint x: 664, startPoint y: 129, endPoint x: 744, endPoint y: 146, distance: 81.8
click at [744, 146] on p "Morphology is the system of language that governs the sequence and distribution…" at bounding box center [598, 141] width 463 height 46
drag, startPoint x: 744, startPoint y: 146, endPoint x: 677, endPoint y: 147, distance: 66.3
click at [744, 146] on p "Morphology is the system of language that governs the sequence and distribution…" at bounding box center [598, 141] width 463 height 46
click at [450, 212] on p "True" at bounding box center [610, 213] width 370 height 14
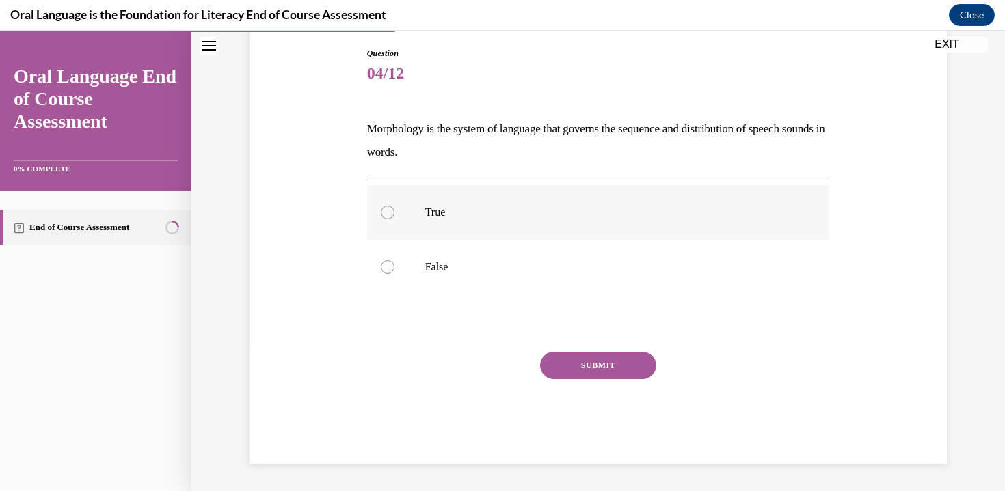
click at [394, 212] on input "True" at bounding box center [388, 213] width 14 height 14
radio input "true"
click at [612, 357] on button "SUBMIT" at bounding box center [598, 365] width 116 height 27
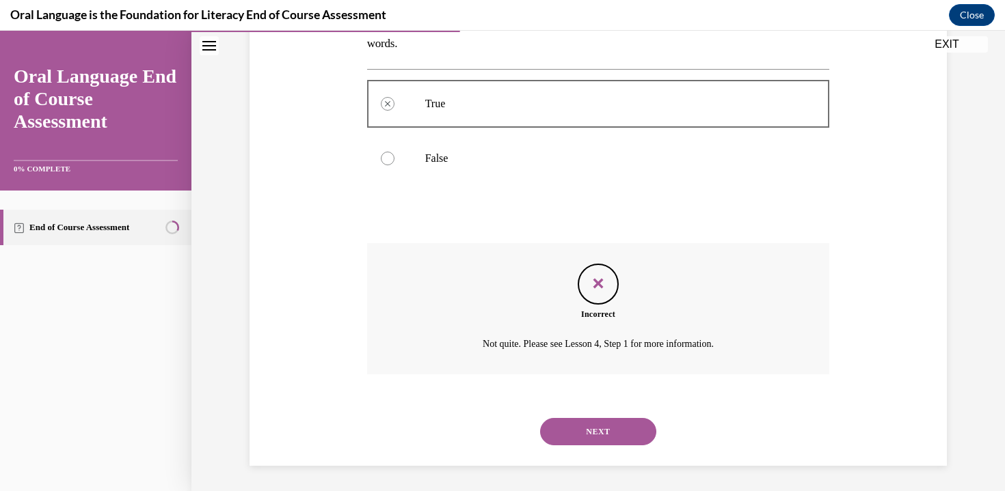
scroll to position [254, 0]
click at [623, 436] on button "NEXT" at bounding box center [598, 429] width 116 height 27
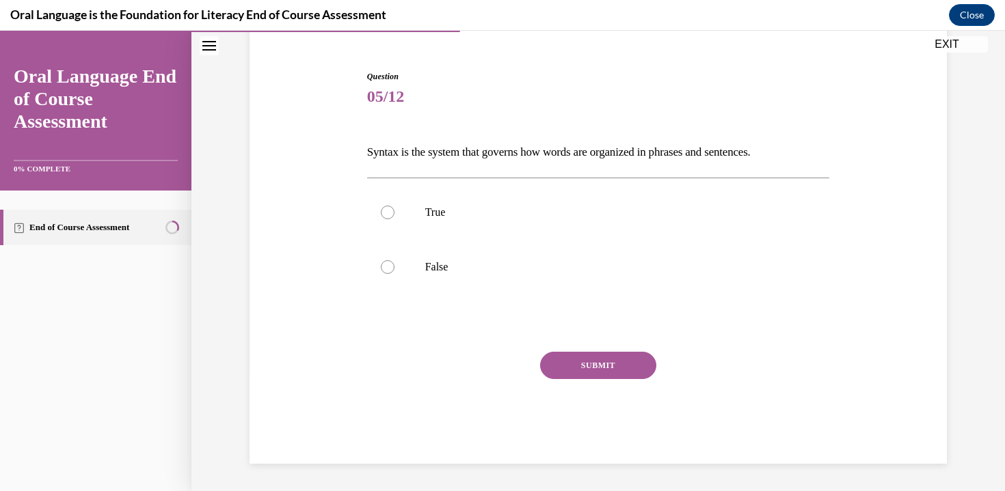
scroll to position [120, 0]
click at [411, 208] on label "True" at bounding box center [598, 212] width 463 height 55
click at [394, 208] on input "True" at bounding box center [388, 213] width 14 height 14
radio input "true"
click at [587, 352] on button "SUBMIT" at bounding box center [598, 365] width 116 height 27
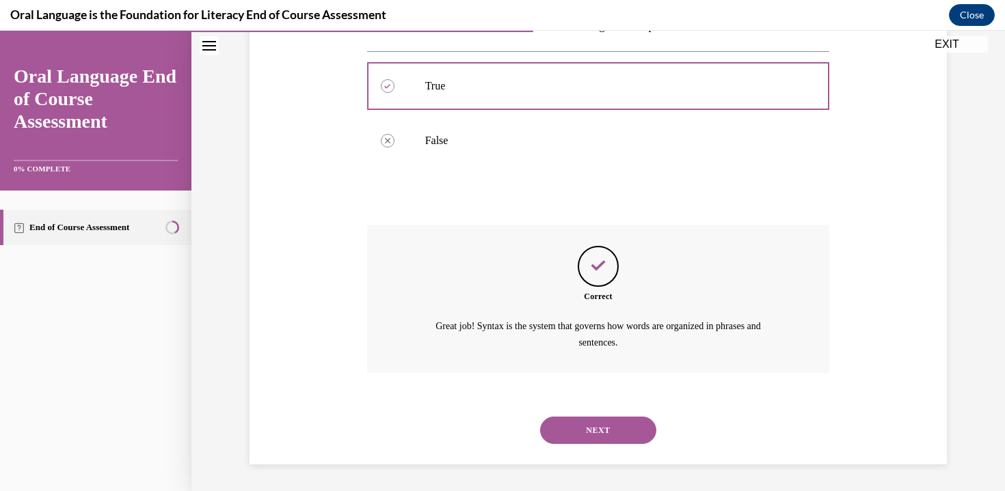
click at [585, 429] on button "NEXT" at bounding box center [598, 430] width 116 height 27
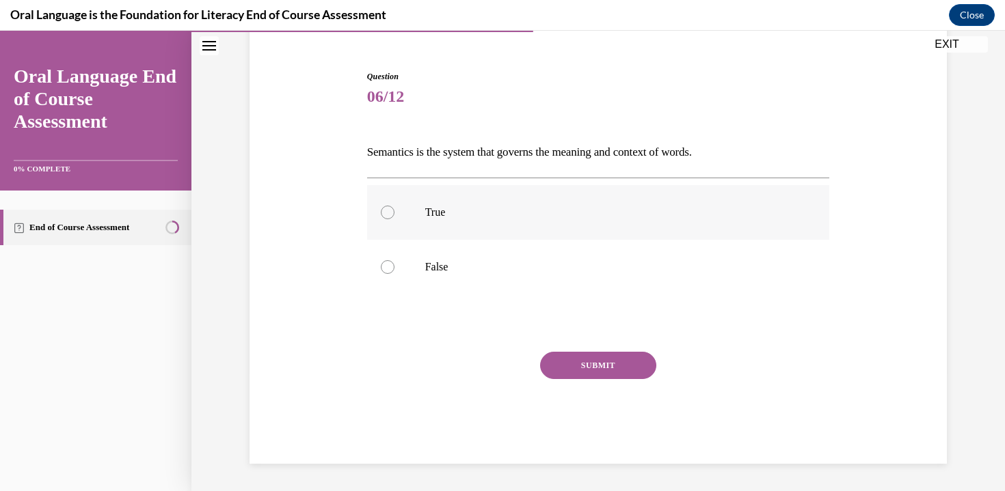
click at [375, 200] on label "True" at bounding box center [598, 212] width 463 height 55
click at [381, 206] on input "True" at bounding box center [388, 213] width 14 height 14
radio input "true"
click at [609, 371] on button "SUBMIT" at bounding box center [598, 365] width 116 height 27
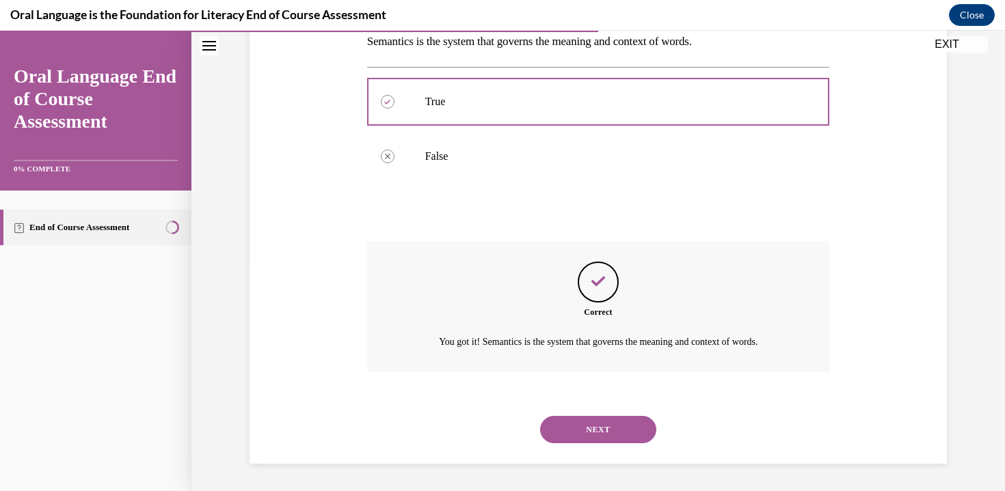
click at [583, 433] on button "NEXT" at bounding box center [598, 429] width 116 height 27
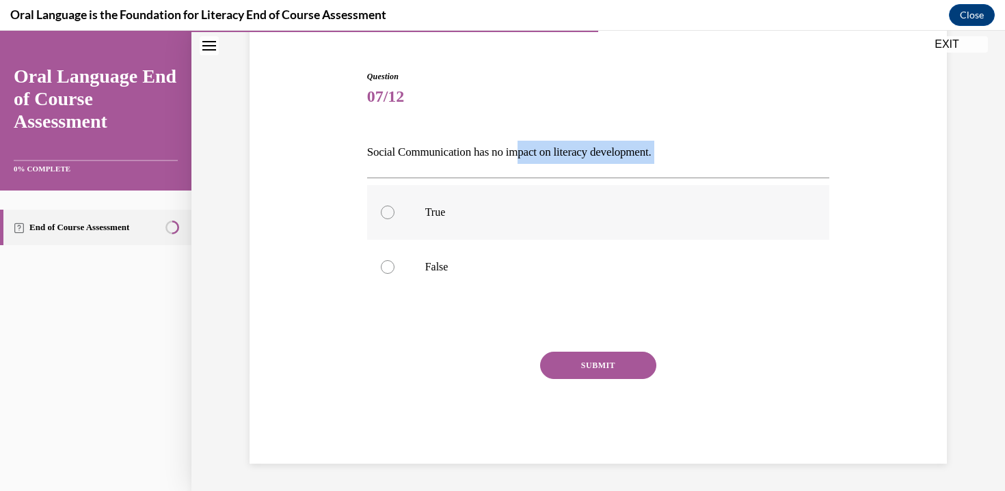
drag, startPoint x: 517, startPoint y: 153, endPoint x: 694, endPoint y: 187, distance: 180.2
click at [694, 187] on div "Question 07/12 Social Communication has no impact on literacy development. True…" at bounding box center [598, 267] width 463 height 394
click at [673, 144] on p "Social Communication has no impact on literacy development." at bounding box center [598, 152] width 463 height 23
click at [426, 254] on label "False" at bounding box center [598, 267] width 463 height 55
click at [394, 260] on input "False" at bounding box center [388, 267] width 14 height 14
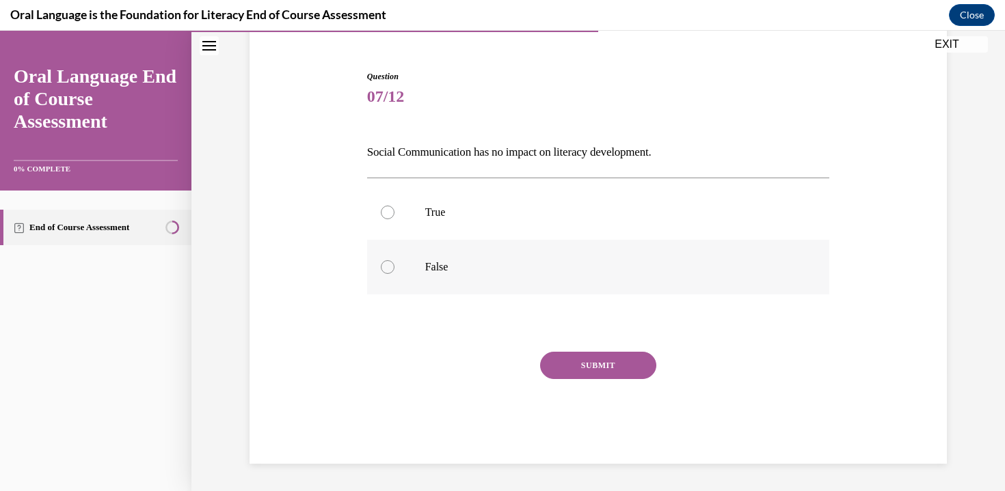
radio input "true"
click at [597, 361] on button "SUBMIT" at bounding box center [598, 365] width 116 height 27
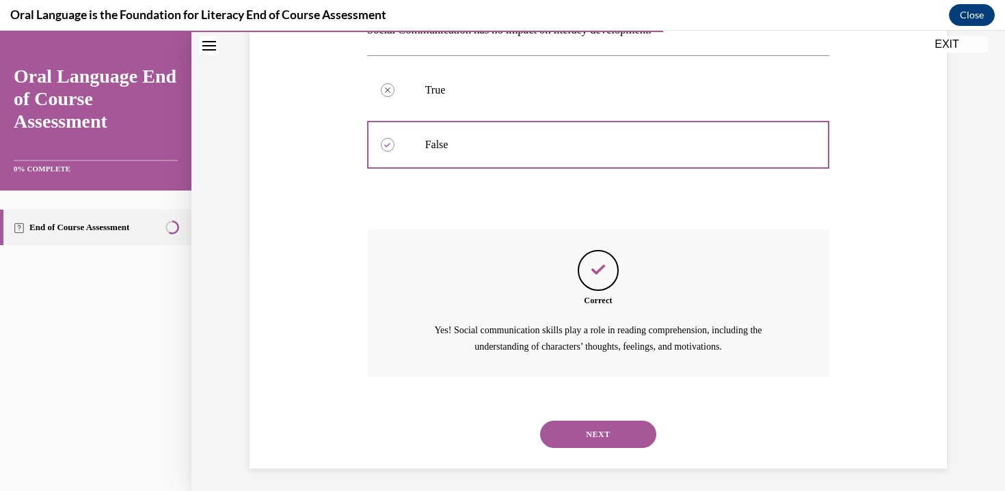
scroll to position [246, 0]
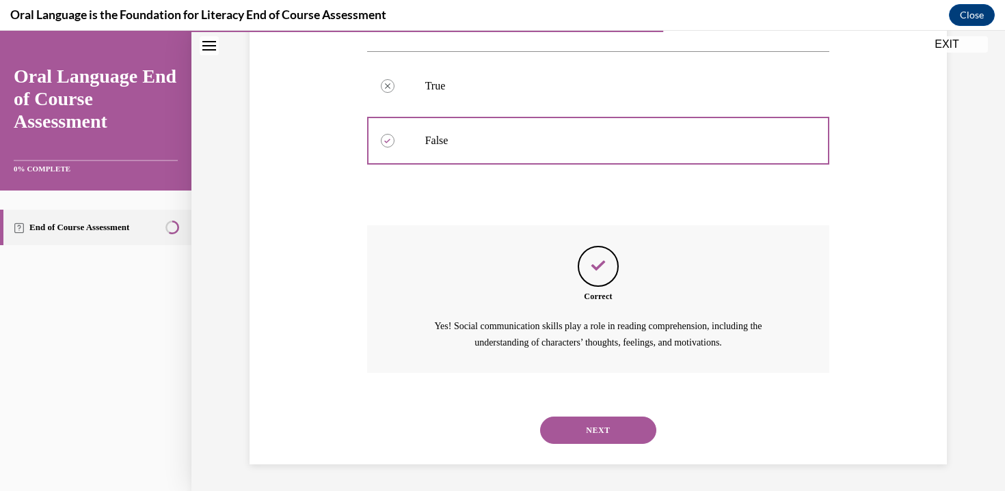
click at [613, 440] on button "NEXT" at bounding box center [598, 430] width 116 height 27
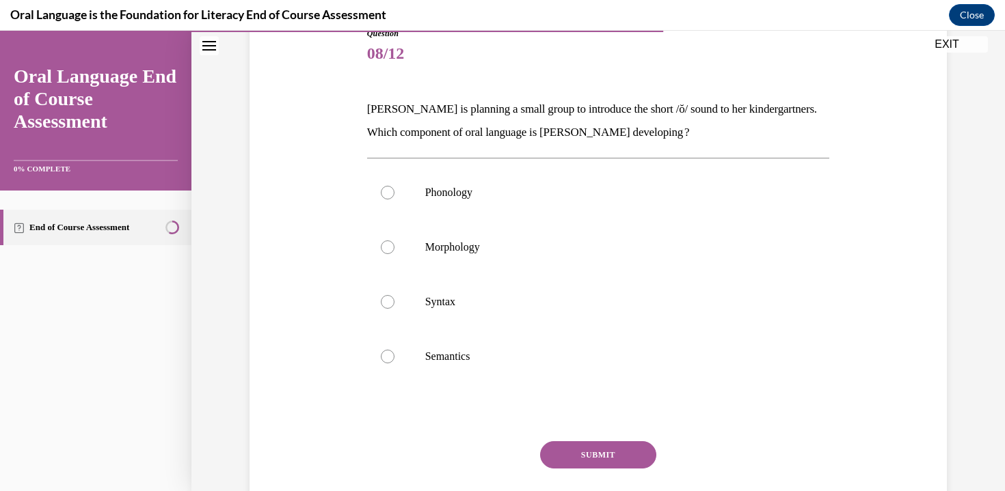
scroll to position [158, 0]
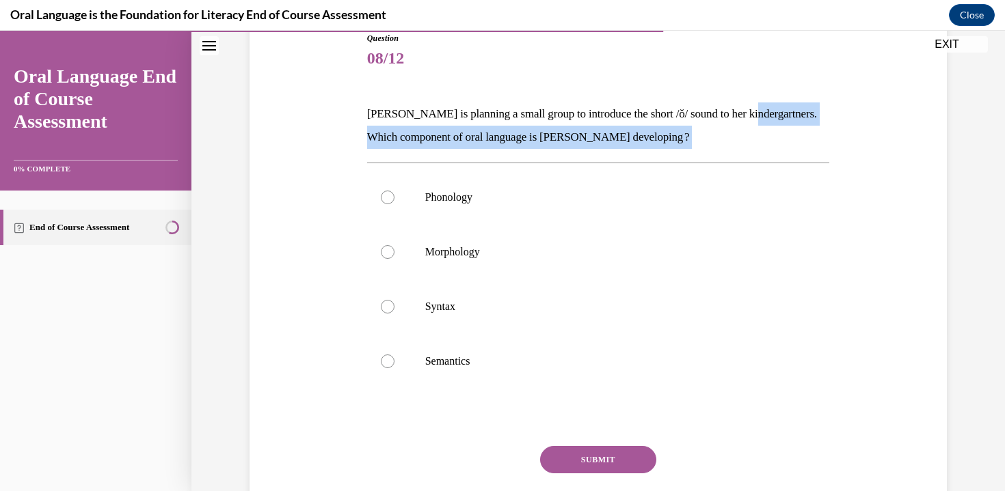
drag, startPoint x: 379, startPoint y: 141, endPoint x: 689, endPoint y: 165, distance: 311.2
click at [689, 165] on div "Question 08/12 Mrs. Coleman is planning a small group to introduce the short /ŏ…" at bounding box center [598, 295] width 463 height 526
click at [773, 148] on p "Mrs. Coleman is planning a small group to introduce the short /ŏ/ sound to her …" at bounding box center [598, 126] width 463 height 46
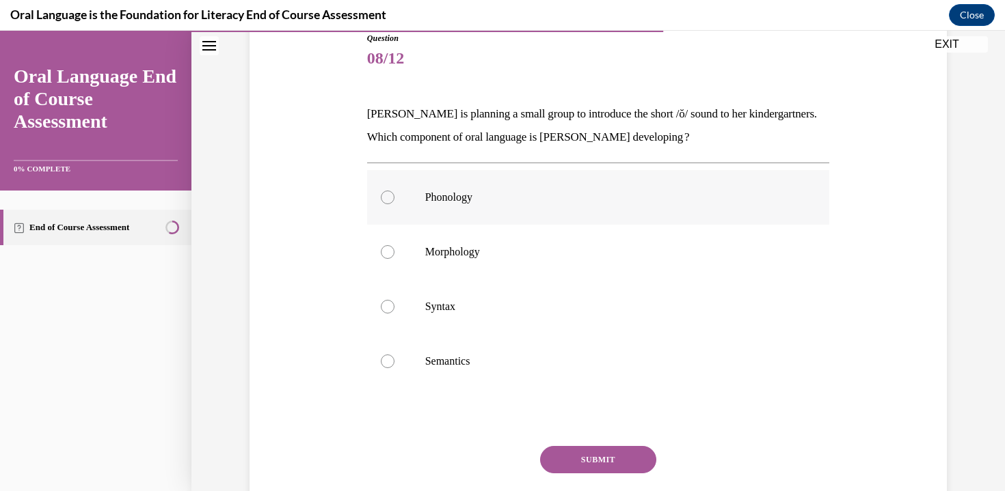
click at [567, 200] on p "Phonology" at bounding box center [610, 198] width 370 height 14
click at [394, 200] on input "Phonology" at bounding box center [388, 198] width 14 height 14
radio input "true"
click at [603, 464] on button "SUBMIT" at bounding box center [598, 459] width 116 height 27
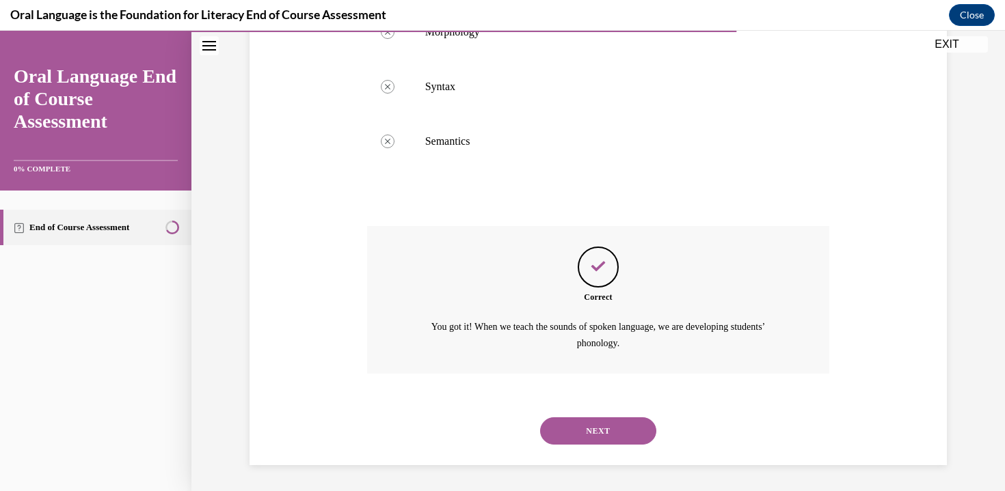
scroll to position [379, 0]
click at [603, 437] on button "NEXT" at bounding box center [598, 430] width 116 height 27
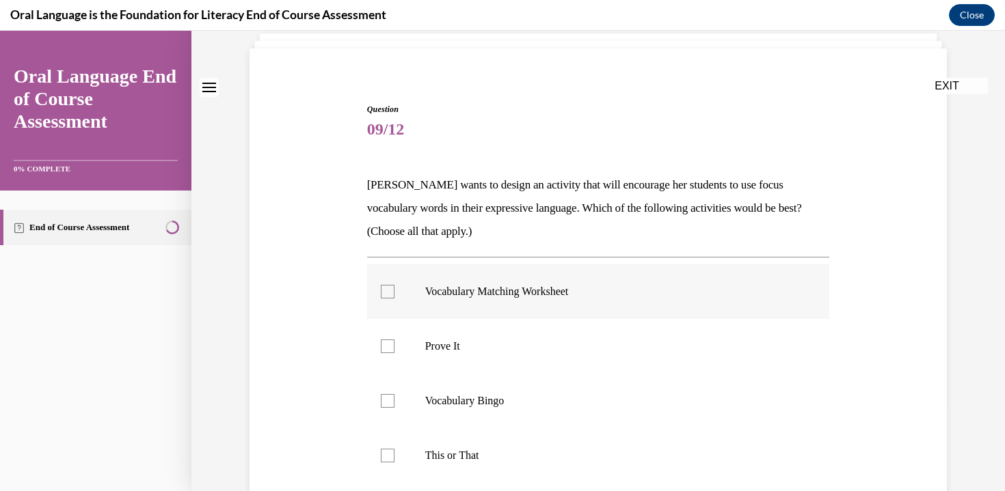
scroll to position [162, 0]
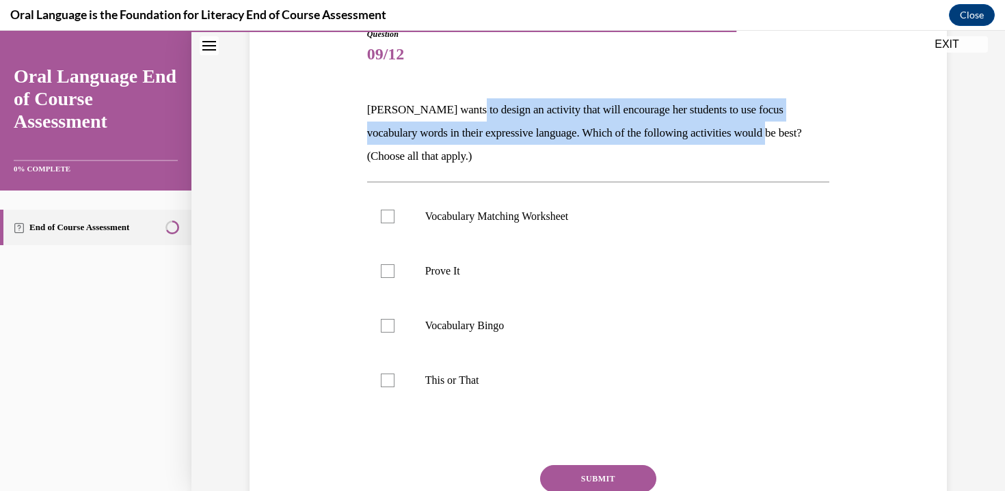
drag, startPoint x: 454, startPoint y: 105, endPoint x: 825, endPoint y: 139, distance: 372.6
click at [825, 139] on div "Question 09/12 Mrs. Butler wants to design an activity that will encourage her …" at bounding box center [599, 293] width 470 height 570
click at [830, 133] on div "Question 09/12 Mrs. Butler wants to design an activity that will encourage her …" at bounding box center [598, 282] width 704 height 591
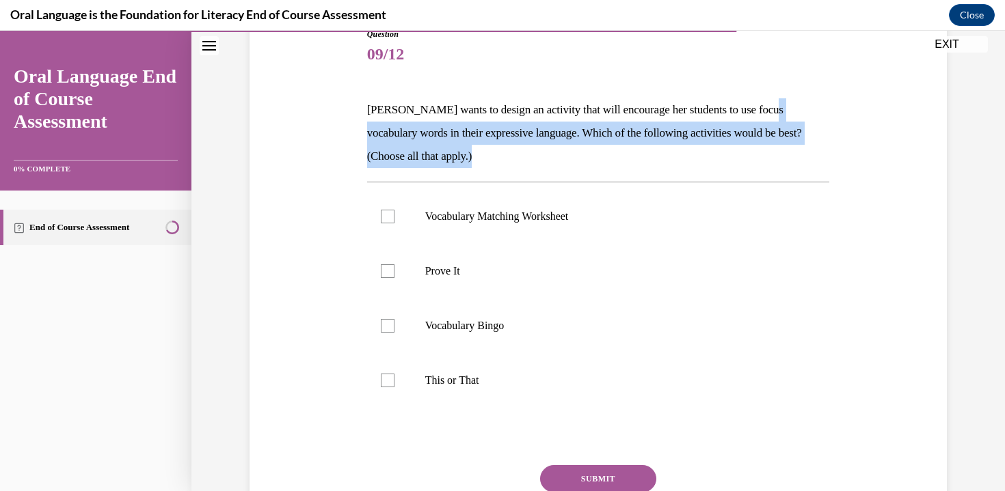
drag, startPoint x: 416, startPoint y: 135, endPoint x: 792, endPoint y: 157, distance: 377.2
click at [793, 156] on p "Mrs. Butler wants to design an activity that will encourage her students to use…" at bounding box center [598, 133] width 463 height 70
click at [793, 157] on p "Mrs. Butler wants to design an activity that will encourage her students to use…" at bounding box center [598, 133] width 463 height 70
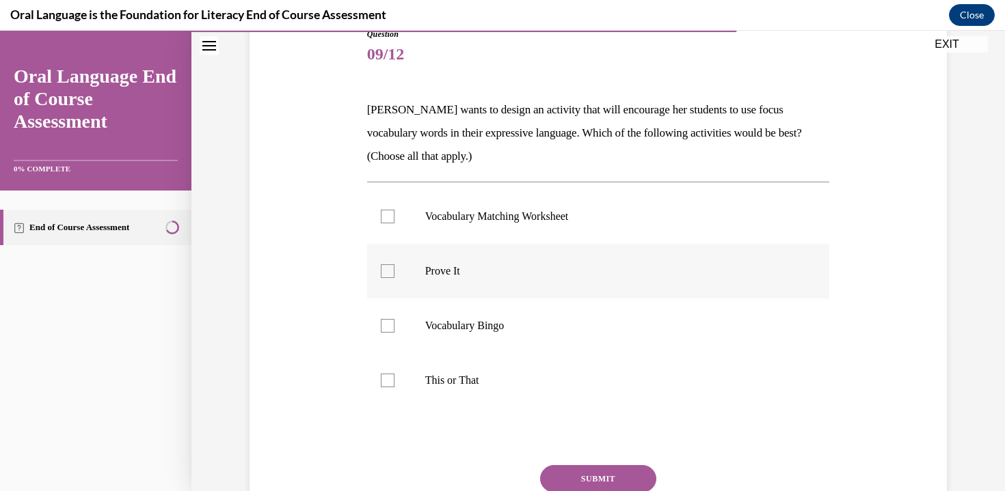
click at [381, 269] on div at bounding box center [388, 272] width 14 height 14
click at [381, 269] on input "Prove It" at bounding box center [388, 272] width 14 height 14
checkbox input "true"
click at [383, 330] on div at bounding box center [388, 326] width 14 height 14
click at [383, 330] on input "Vocabulary Bingo" at bounding box center [388, 326] width 14 height 14
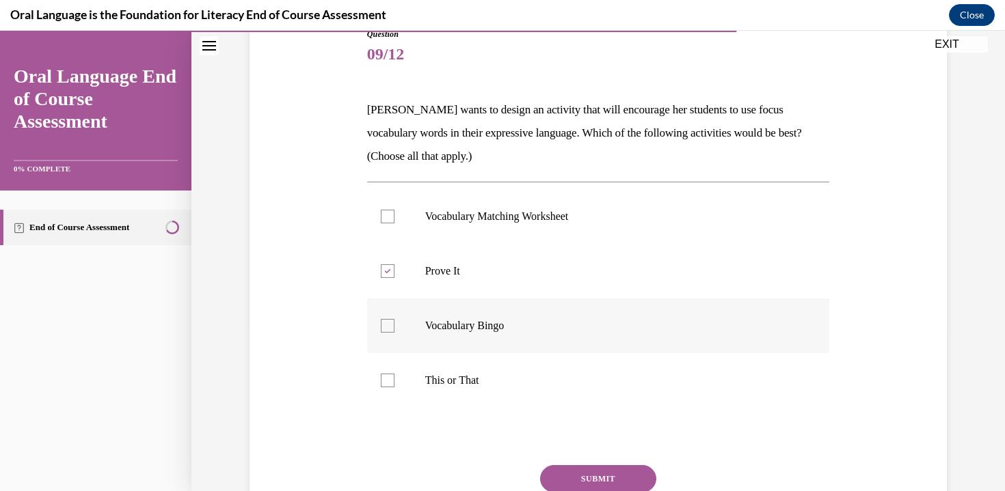
checkbox input "true"
click at [381, 385] on div at bounding box center [388, 381] width 14 height 14
click at [381, 385] on input "This or That" at bounding box center [388, 381] width 14 height 14
checkbox input "true"
click at [583, 478] on button "SUBMIT" at bounding box center [598, 478] width 116 height 27
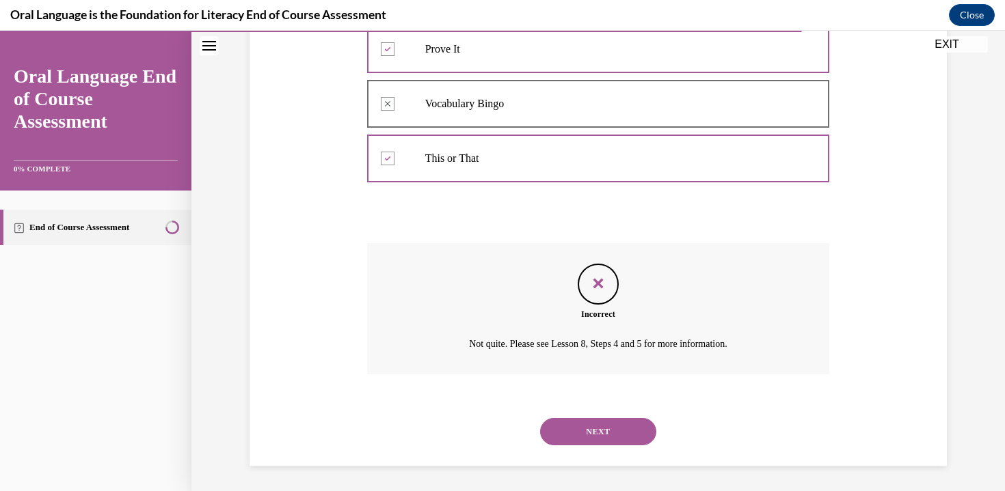
scroll to position [386, 0]
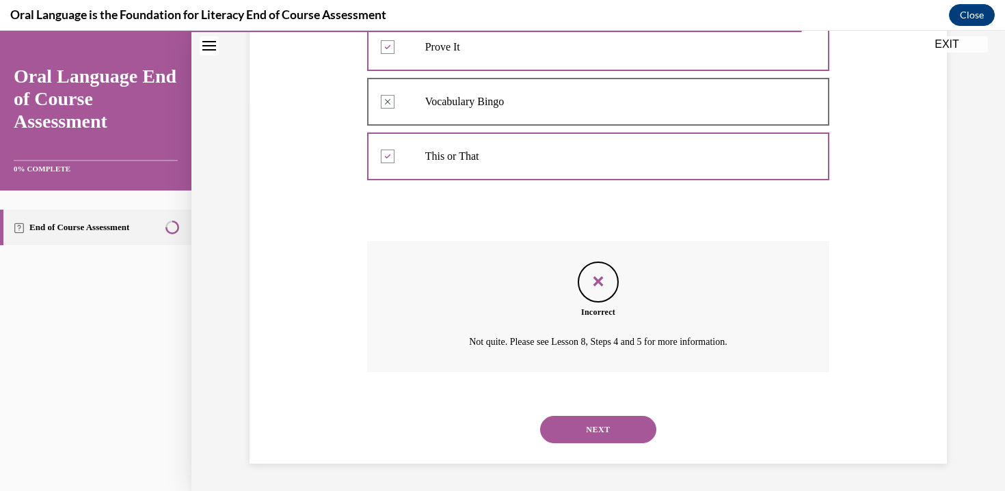
click at [642, 423] on button "NEXT" at bounding box center [598, 429] width 116 height 27
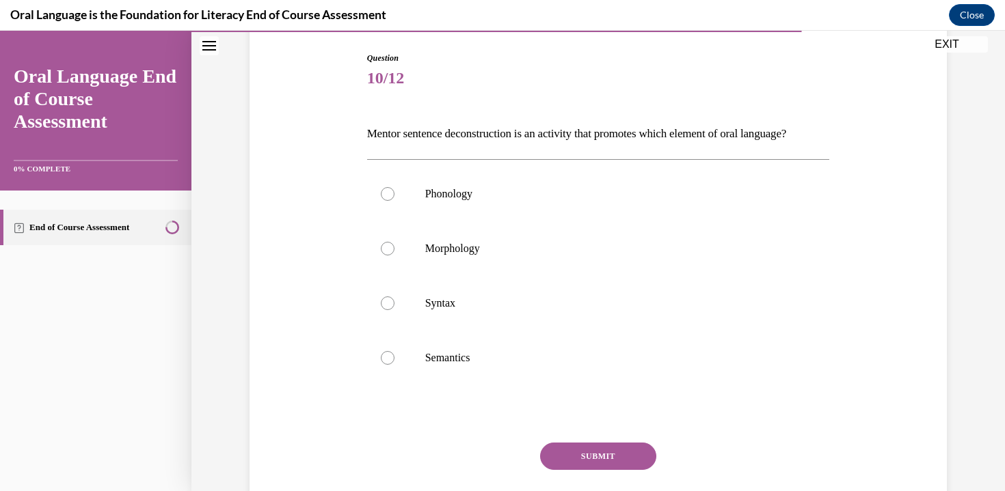
scroll to position [171, 0]
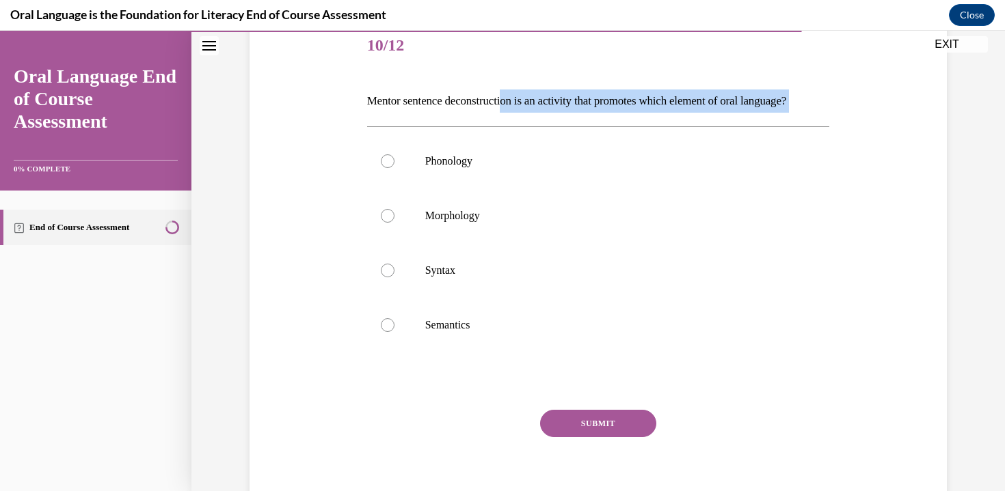
drag, startPoint x: 511, startPoint y: 101, endPoint x: 752, endPoint y: 141, distance: 244.5
click at [752, 141] on div "Question 10/12 Mentor sentence deconstruction is an activity that promotes whic…" at bounding box center [598, 270] width 463 height 503
drag, startPoint x: 543, startPoint y: 98, endPoint x: 741, endPoint y: 126, distance: 200.1
click at [741, 113] on p "Mentor sentence deconstruction is an activity that promotes which element of or…" at bounding box center [598, 101] width 463 height 23
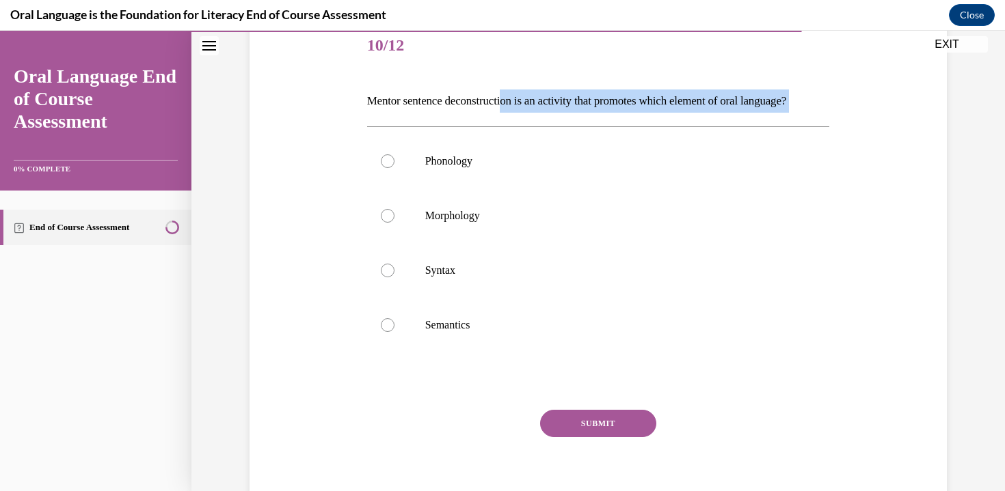
click at [741, 113] on p "Mentor sentence deconstruction is an activity that promotes which element of or…" at bounding box center [598, 101] width 463 height 23
drag, startPoint x: 356, startPoint y: 98, endPoint x: 468, endPoint y: 126, distance: 115.5
click at [468, 126] on div "Question 10/12 Mentor sentence deconstruction is an activity that promotes whic…" at bounding box center [598, 250] width 704 height 544
click at [469, 113] on p "Mentor sentence deconstruction is an activity that promotes which element of or…" at bounding box center [598, 101] width 463 height 23
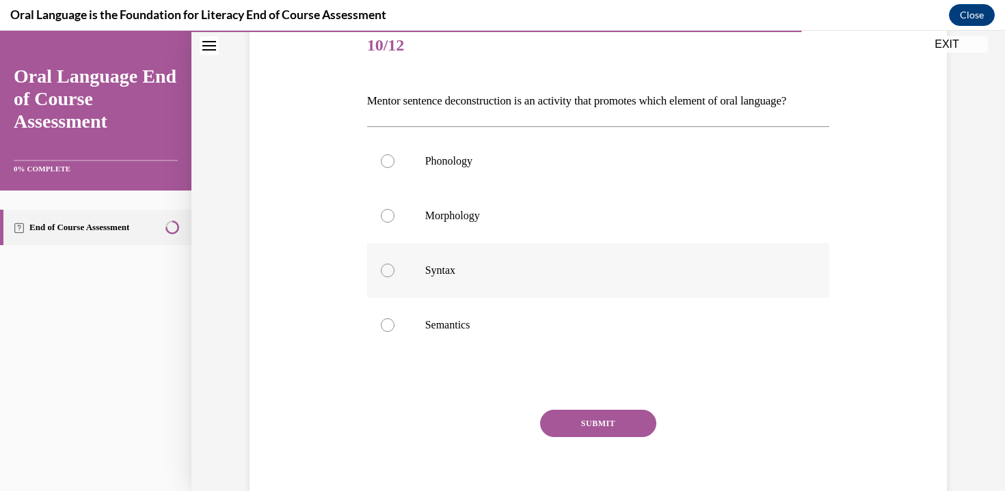
click at [467, 298] on label "Syntax" at bounding box center [598, 270] width 463 height 55
click at [394, 277] on input "Syntax" at bounding box center [388, 271] width 14 height 14
radio input "true"
click at [592, 437] on button "SUBMIT" at bounding box center [598, 423] width 116 height 27
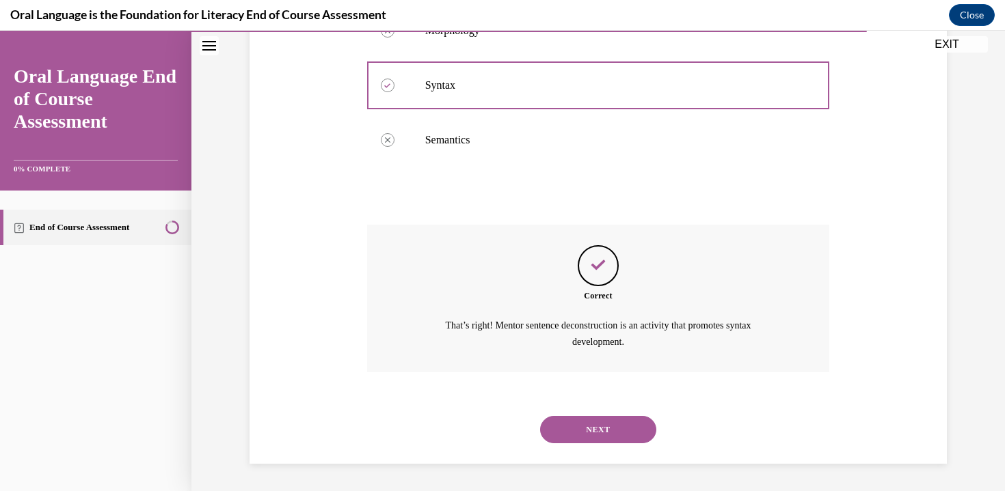
scroll to position [379, 0]
click at [588, 450] on div "NEXT" at bounding box center [598, 430] width 463 height 55
click at [595, 433] on button "NEXT" at bounding box center [598, 429] width 116 height 27
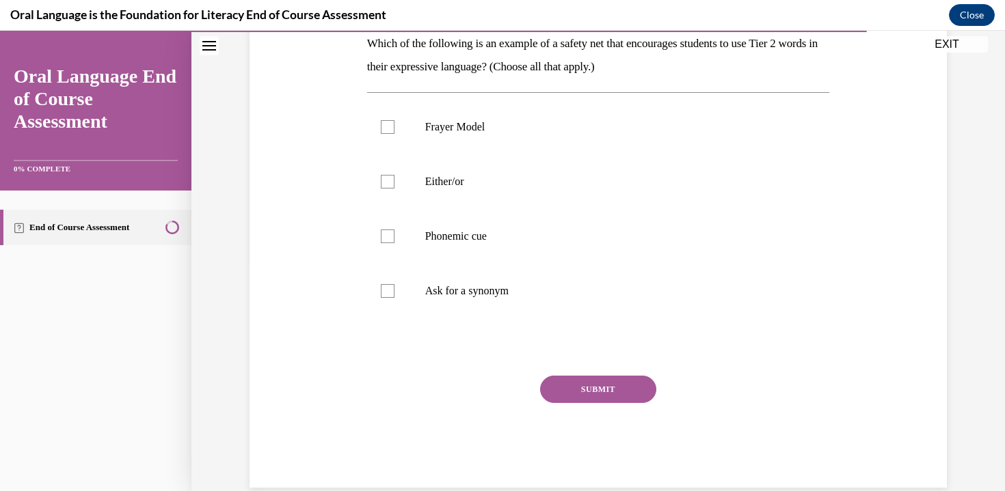
scroll to position [83, 0]
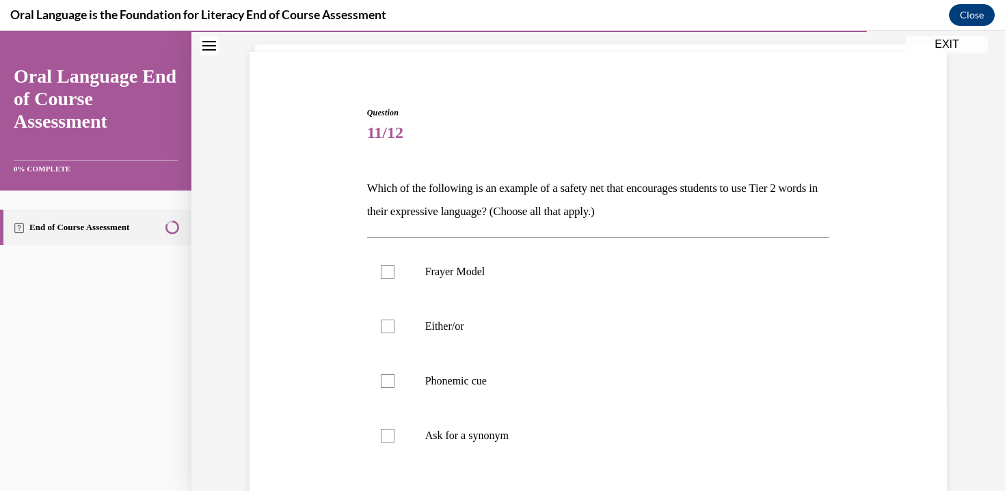
drag, startPoint x: 501, startPoint y: 188, endPoint x: 683, endPoint y: 211, distance: 183.9
click at [683, 211] on p "Which of the following is an example of a safety net that encourages students t…" at bounding box center [598, 200] width 463 height 46
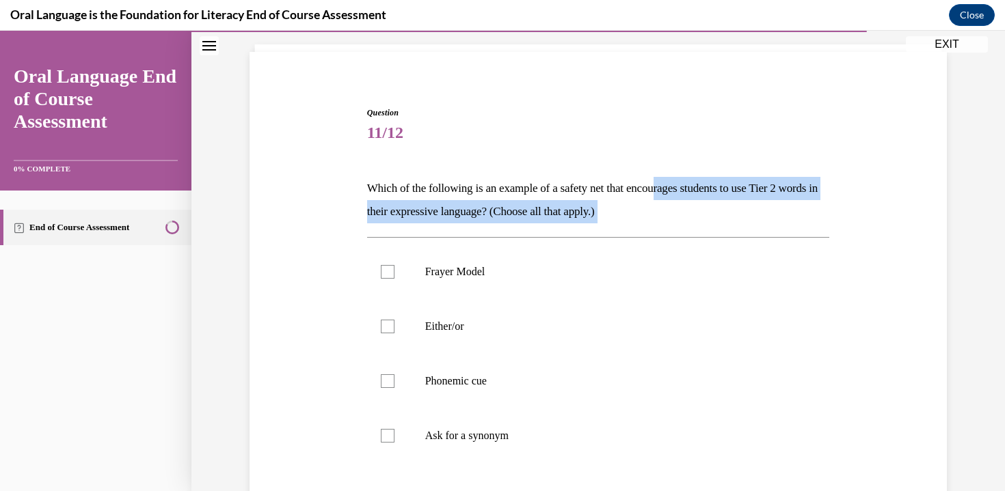
drag, startPoint x: 693, startPoint y: 201, endPoint x: 709, endPoint y: 226, distance: 30.1
click at [709, 226] on div "Question 11/12 Which of the following is an example of a safety net that encour…" at bounding box center [598, 370] width 463 height 526
drag, startPoint x: 471, startPoint y: 219, endPoint x: 512, endPoint y: 227, distance: 41.7
click at [512, 227] on div "Question 11/12 Which of the following is an example of a safety net that encour…" at bounding box center [598, 370] width 463 height 526
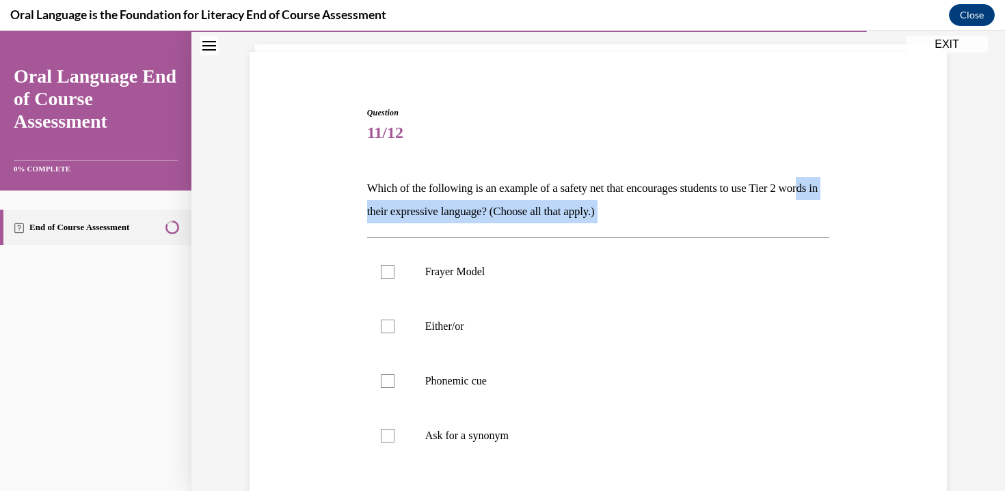
click at [512, 227] on div "Question 11/12 Which of the following is an example of a safety net that encour…" at bounding box center [598, 370] width 463 height 526
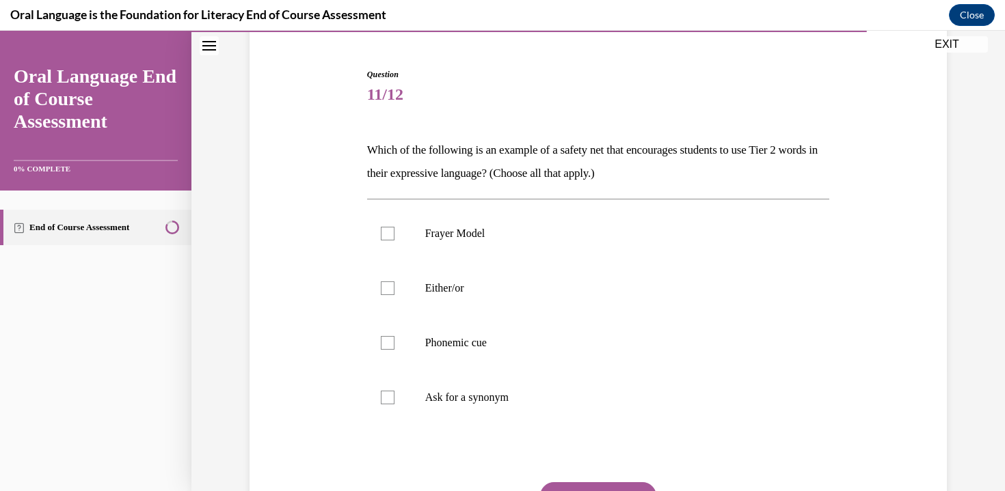
scroll to position [122, 0]
click at [398, 241] on label "Frayer Model" at bounding box center [598, 233] width 463 height 55
click at [394, 240] on input "Frayer Model" at bounding box center [388, 233] width 14 height 14
checkbox input "true"
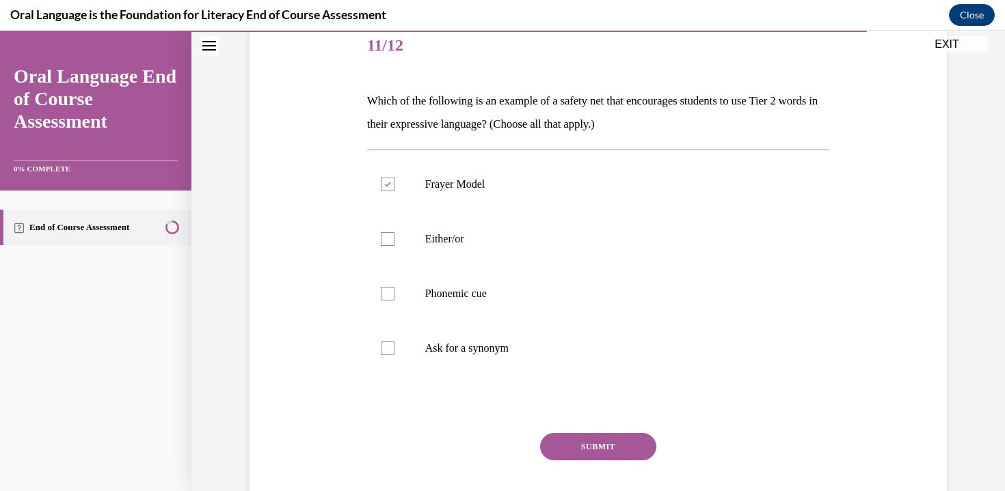
scroll to position [252, 0]
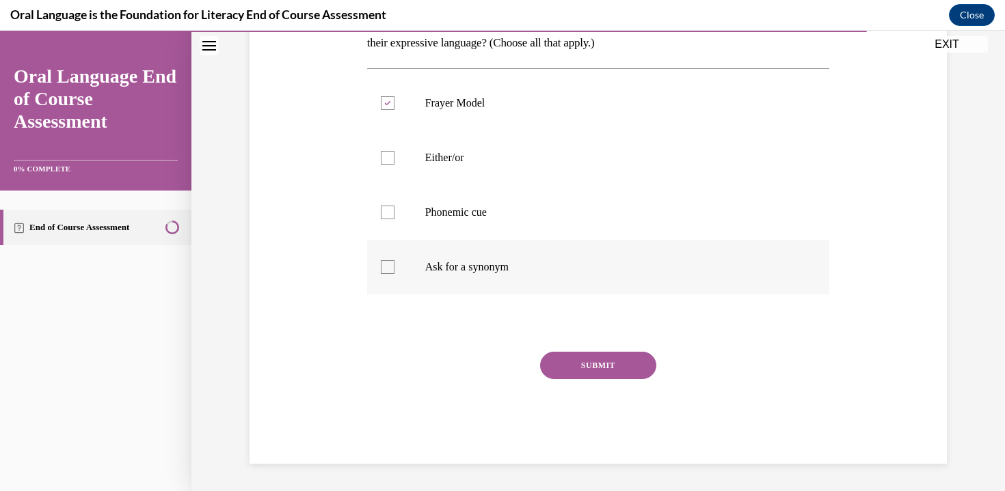
click at [392, 263] on label "Ask for a synonym" at bounding box center [598, 267] width 463 height 55
click at [392, 263] on input "Ask for a synonym" at bounding box center [388, 267] width 14 height 14
checkbox input "true"
click at [587, 364] on button "SUBMIT" at bounding box center [598, 365] width 116 height 27
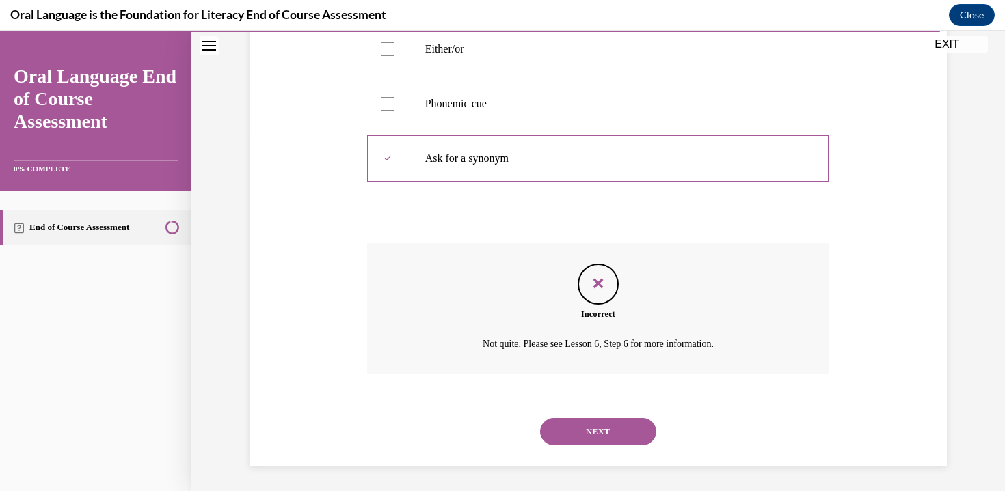
scroll to position [363, 0]
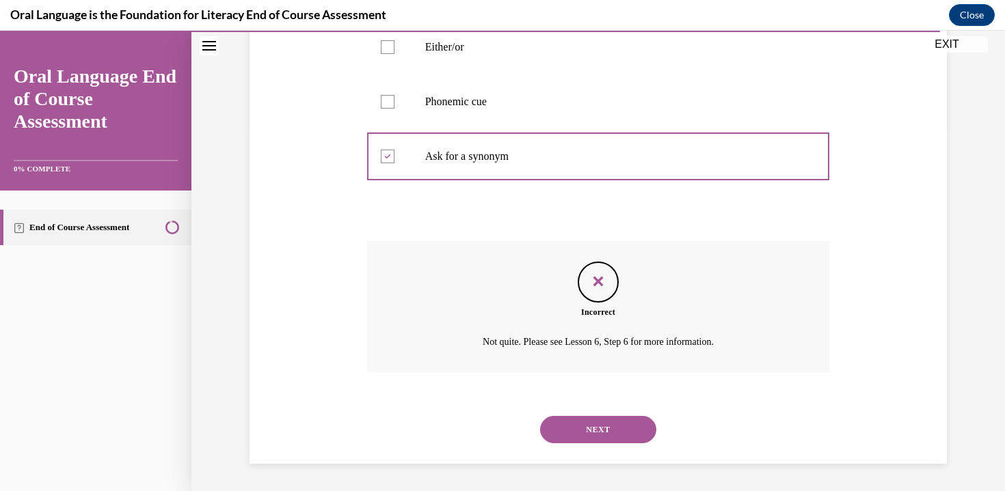
click at [601, 429] on button "NEXT" at bounding box center [598, 429] width 116 height 27
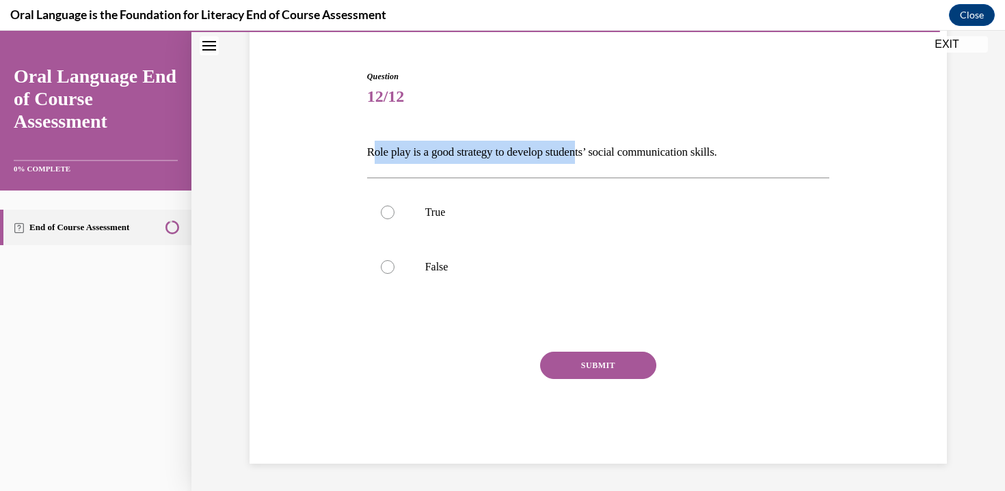
drag, startPoint x: 368, startPoint y: 144, endPoint x: 586, endPoint y: 150, distance: 218.1
click at [586, 150] on p "Role play is a good strategy to develop students’ social communication skills." at bounding box center [598, 152] width 463 height 23
drag, startPoint x: 454, startPoint y: 137, endPoint x: 642, endPoint y: 171, distance: 191.6
click at [642, 171] on div "Question 12/12 Role play is a good strategy to develop students’ social communi…" at bounding box center [598, 267] width 463 height 394
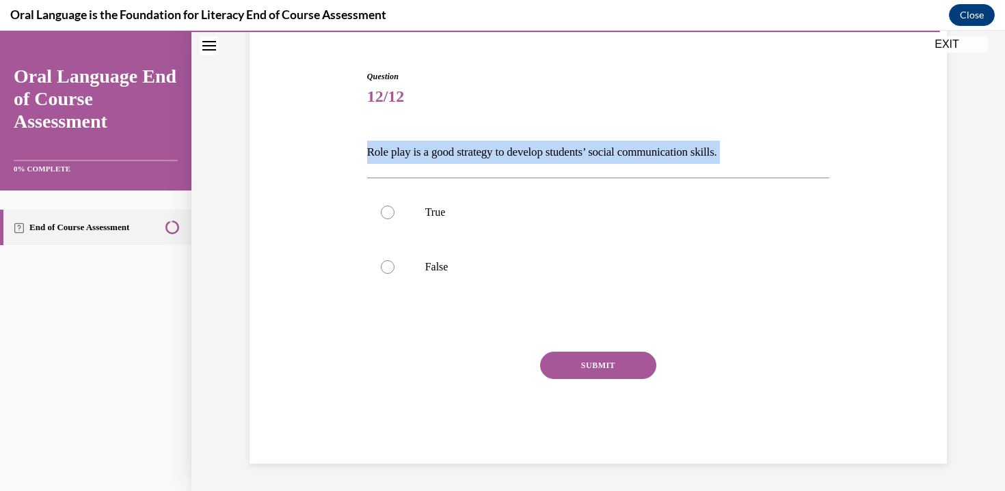
click at [646, 165] on div "Question 12/12 Role play is a good strategy to develop students’ social communi…" at bounding box center [598, 267] width 463 height 394
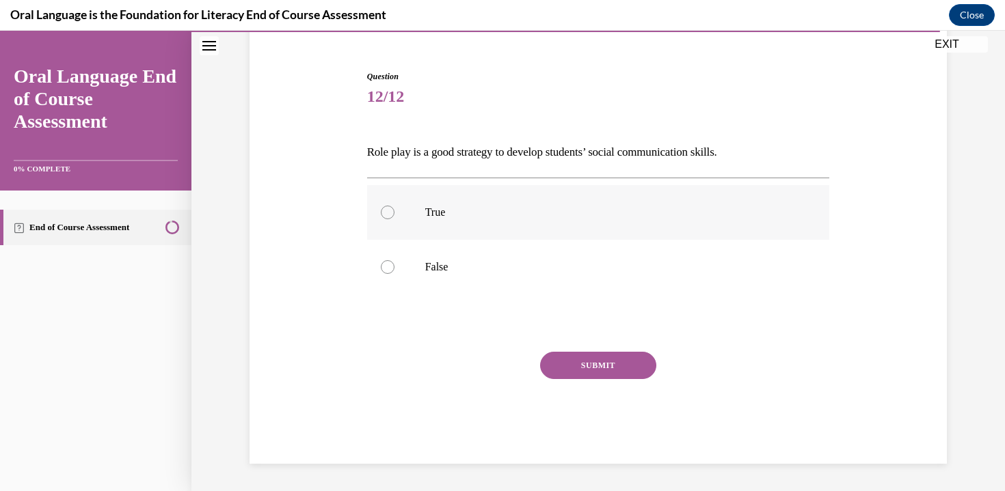
click at [486, 237] on label "True" at bounding box center [598, 212] width 463 height 55
click at [394, 219] on input "True" at bounding box center [388, 213] width 14 height 14
radio input "true"
click at [569, 380] on div "SUBMIT" at bounding box center [598, 386] width 463 height 68
click at [566, 357] on button "SUBMIT" at bounding box center [598, 365] width 116 height 27
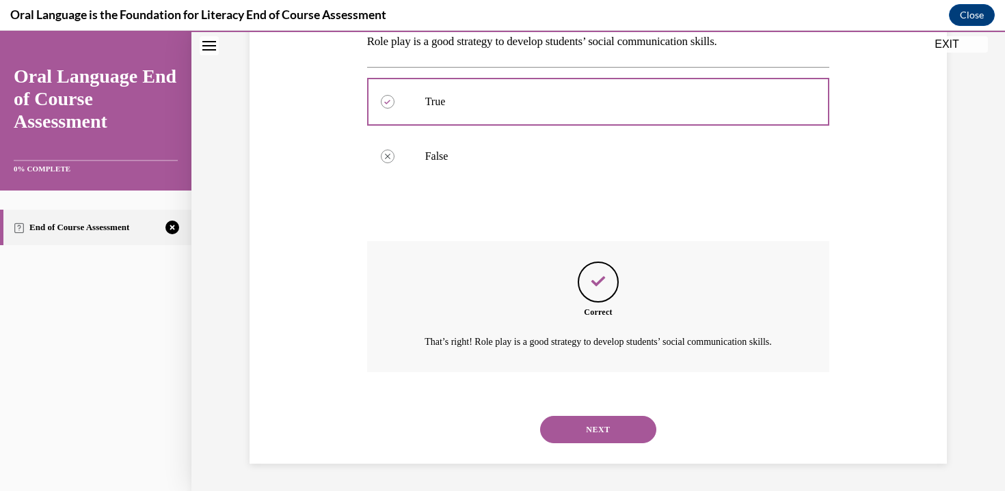
scroll to position [246, 0]
click at [609, 428] on button "NEXT" at bounding box center [598, 429] width 116 height 27
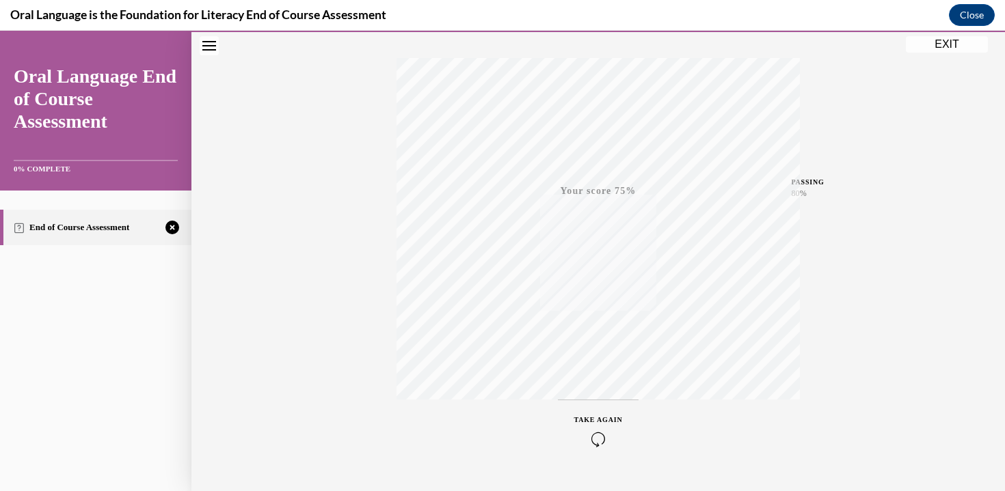
scroll to position [240, 0]
click at [558, 388] on button "TAKE AGAIN" at bounding box center [598, 399] width 81 height 62
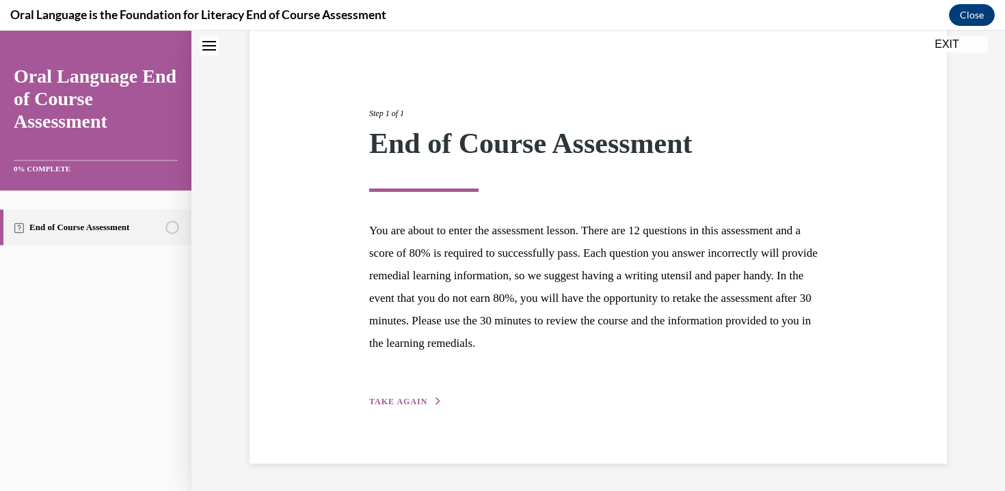
scroll to position [113, 0]
drag, startPoint x: 399, startPoint y: 409, endPoint x: 411, endPoint y: 411, distance: 12.5
click at [410, 412] on div "Step 1 of 1 End of Course Assessment You are about to enter the assessment less…" at bounding box center [597, 243] width 697 height 443
click at [413, 408] on button "TAKE AGAIN" at bounding box center [405, 402] width 73 height 12
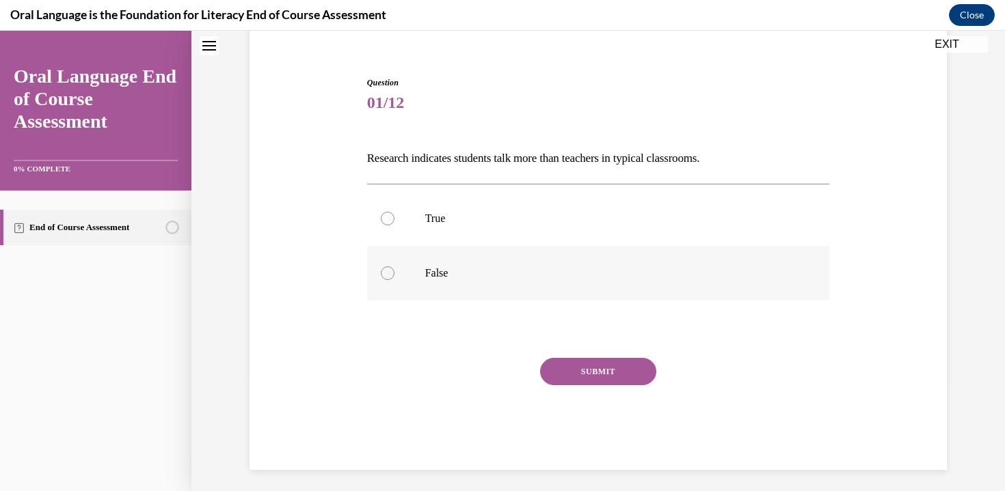
click at [446, 286] on label "False" at bounding box center [598, 273] width 463 height 55
click at [394, 280] on input "False" at bounding box center [388, 274] width 14 height 14
radio input "true"
click at [595, 367] on button "SUBMIT" at bounding box center [598, 371] width 116 height 27
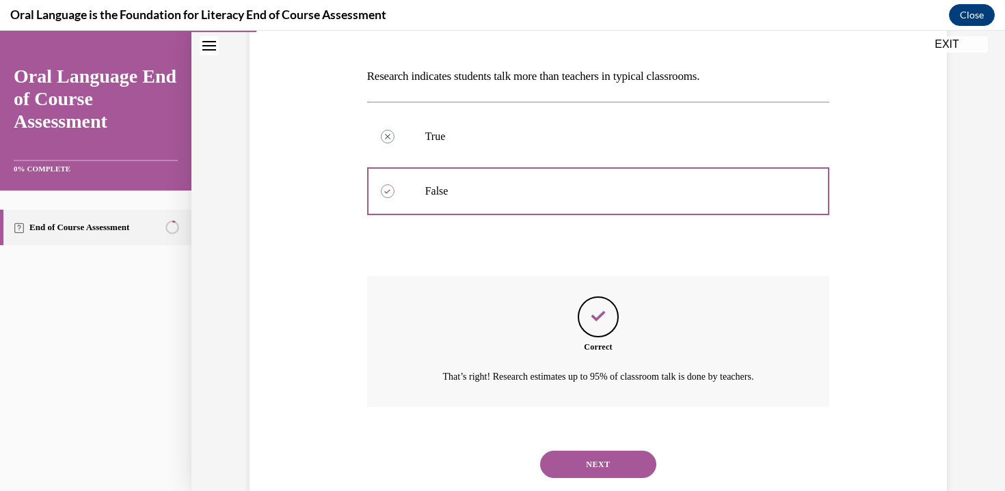
scroll to position [230, 0]
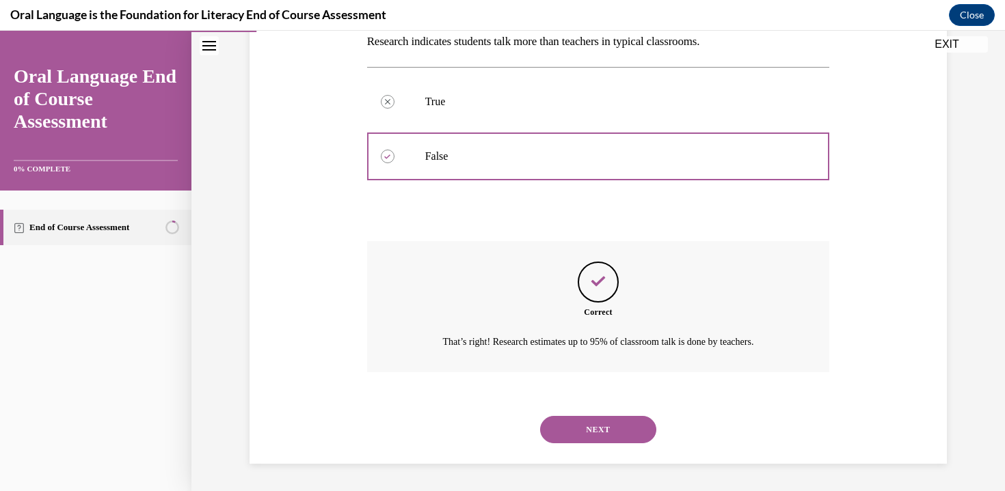
click at [586, 426] on button "NEXT" at bounding box center [598, 429] width 116 height 27
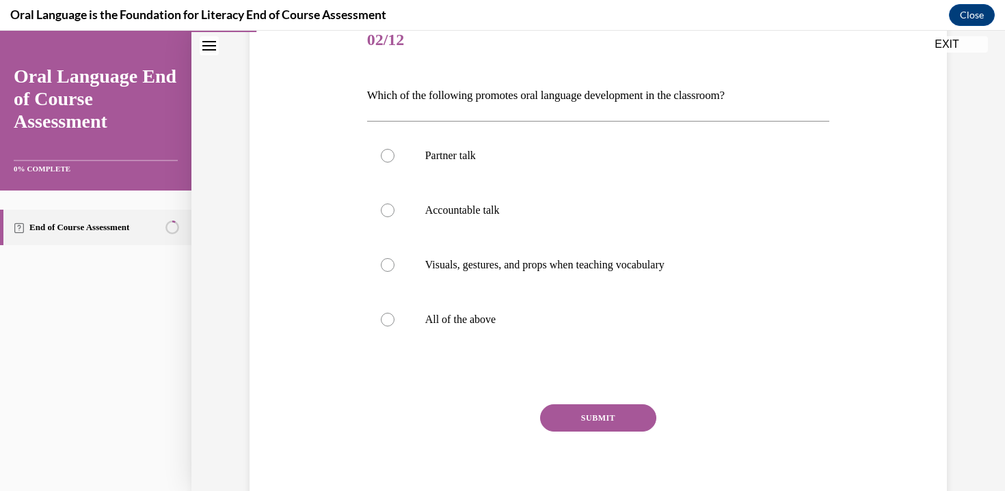
scroll to position [174, 0]
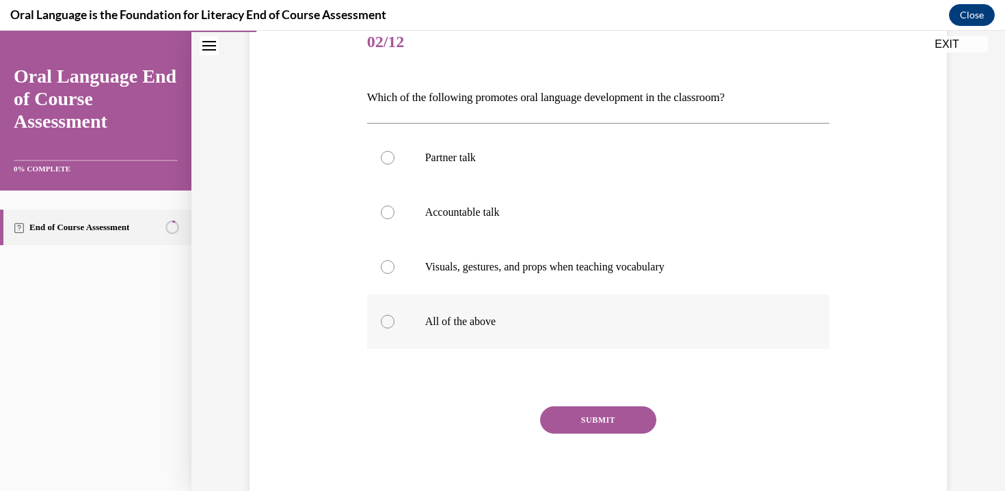
click at [513, 329] on label "All of the above" at bounding box center [598, 322] width 463 height 55
click at [394, 329] on input "All of the above" at bounding box center [388, 322] width 14 height 14
radio input "true"
click at [573, 417] on button "SUBMIT" at bounding box center [598, 420] width 116 height 27
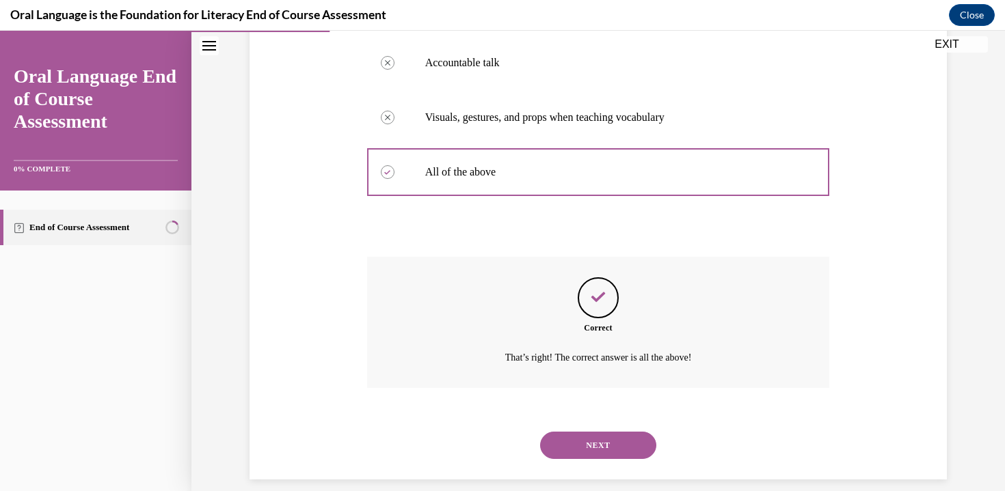
scroll to position [340, 0]
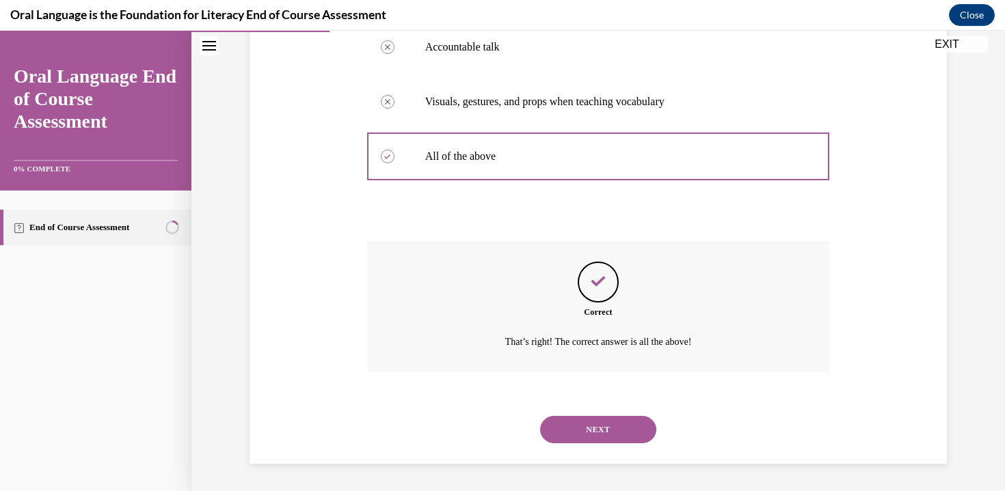
click at [570, 435] on button "NEXT" at bounding box center [598, 429] width 116 height 27
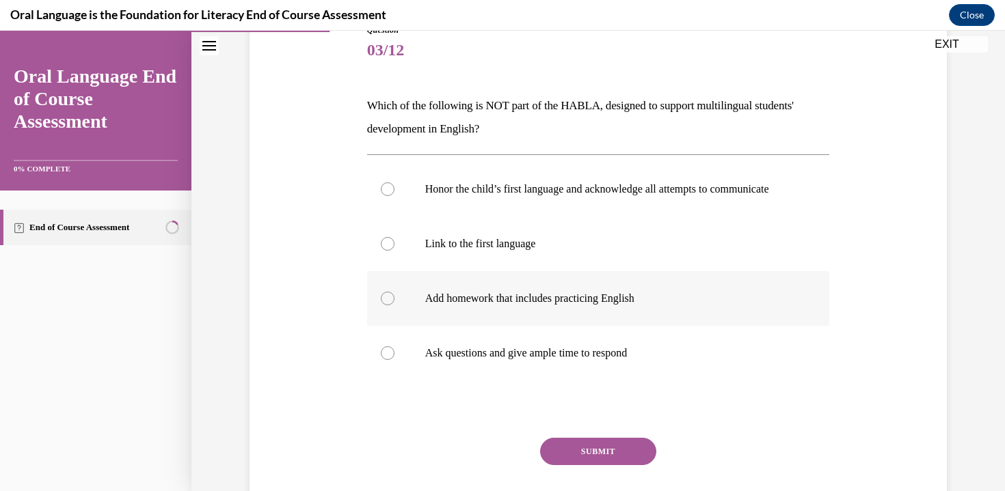
scroll to position [128, 0]
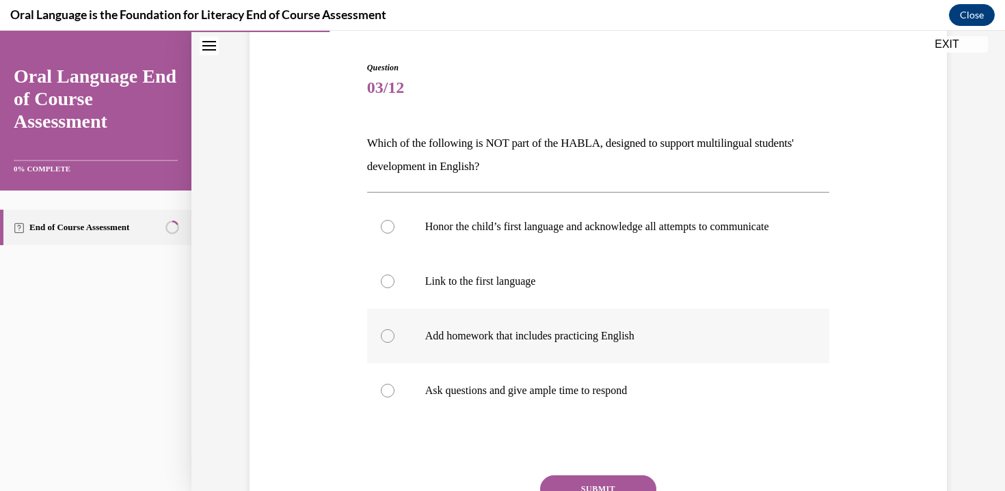
click at [662, 343] on p "Add homework that includes practicing English" at bounding box center [610, 336] width 370 height 14
click at [394, 343] on input "Add homework that includes practicing English" at bounding box center [388, 336] width 14 height 14
radio input "true"
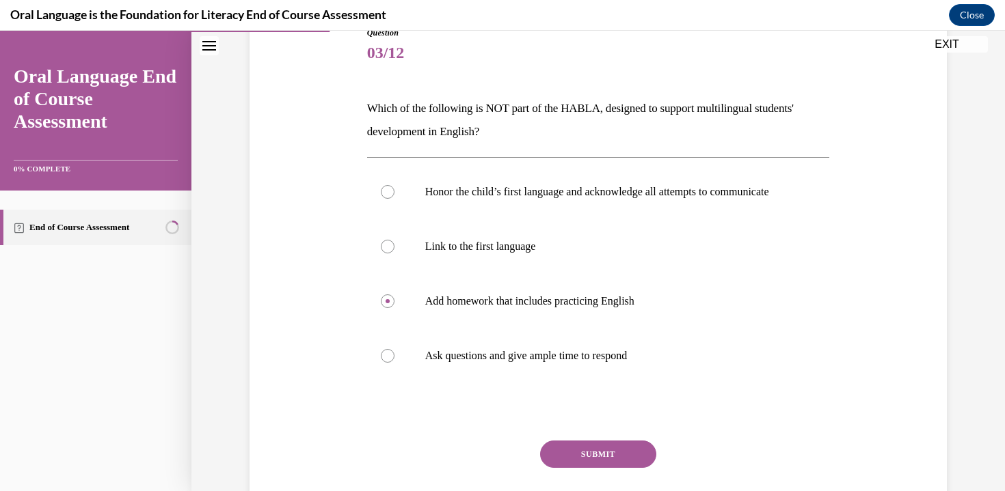
click at [610, 468] on button "SUBMIT" at bounding box center [598, 454] width 116 height 27
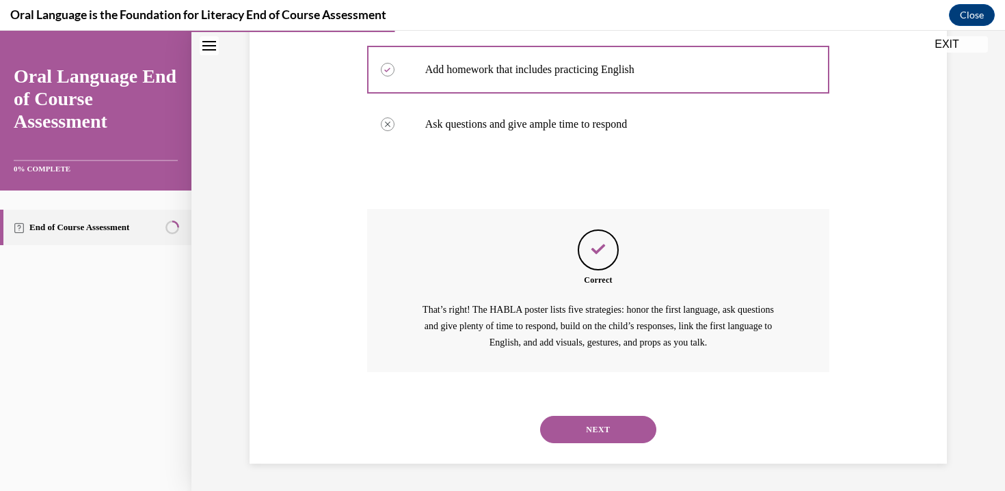
click at [612, 439] on button "NEXT" at bounding box center [598, 429] width 116 height 27
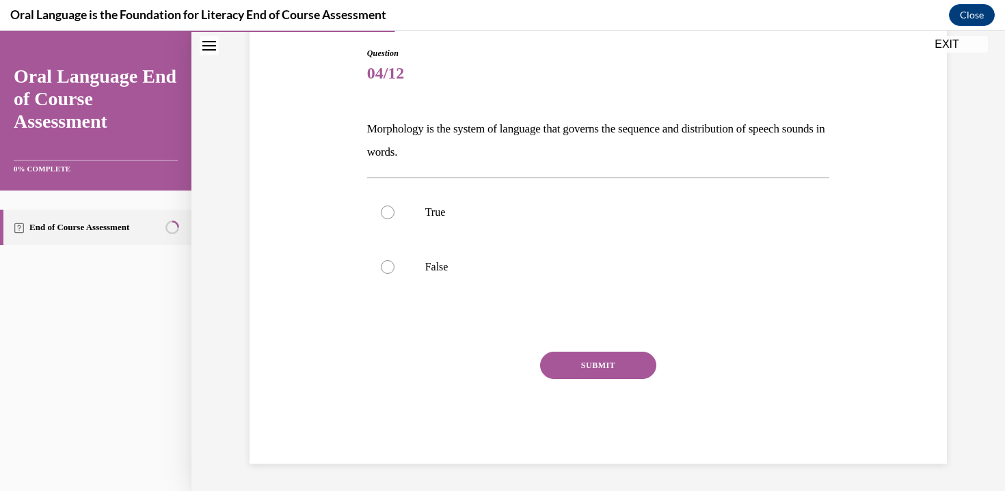
scroll to position [143, 0]
click at [478, 268] on p "False" at bounding box center [610, 267] width 370 height 14
click at [394, 268] on input "False" at bounding box center [388, 267] width 14 height 14
radio input "true"
click at [611, 366] on button "SUBMIT" at bounding box center [598, 365] width 116 height 27
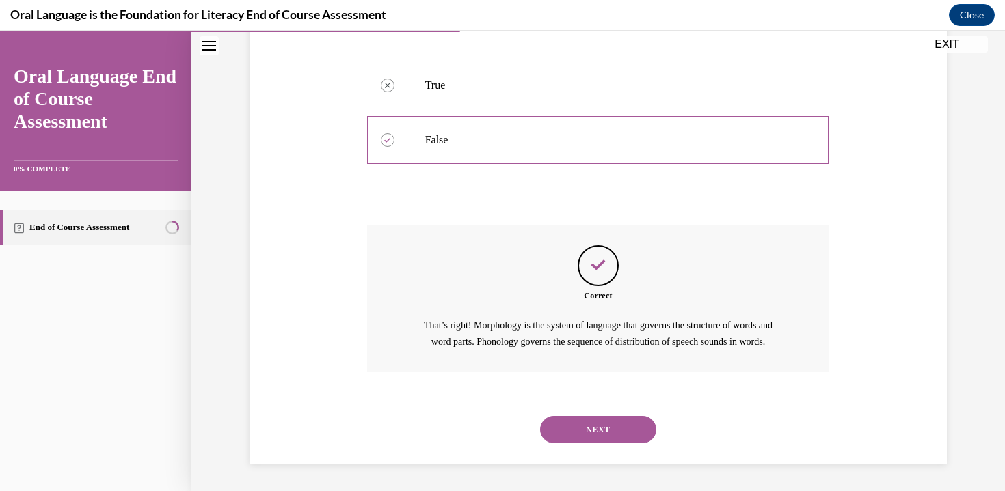
click at [619, 418] on div "NEXT" at bounding box center [598, 430] width 463 height 55
click at [621, 425] on button "NEXT" at bounding box center [598, 429] width 116 height 27
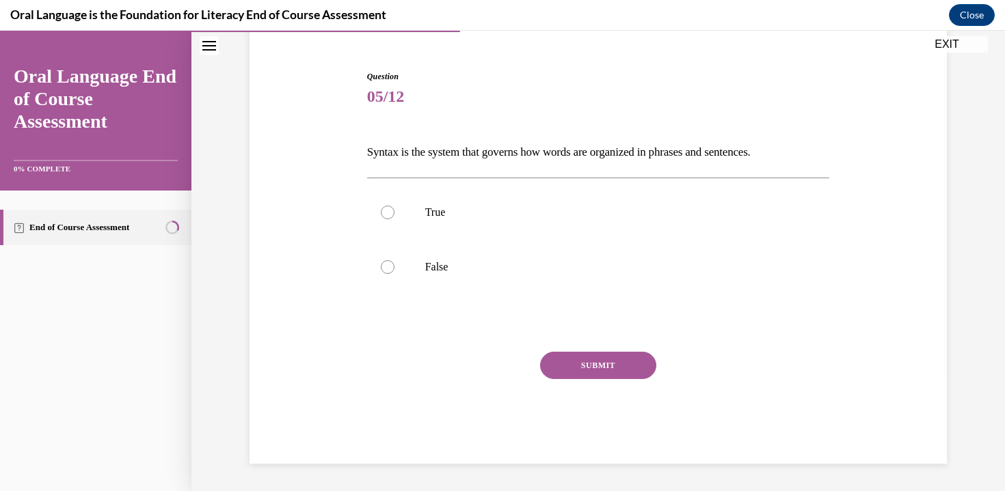
scroll to position [120, 0]
click at [470, 227] on label "True" at bounding box center [598, 212] width 463 height 55
click at [394, 219] on input "True" at bounding box center [388, 213] width 14 height 14
radio input "true"
click at [577, 372] on button "SUBMIT" at bounding box center [598, 365] width 116 height 27
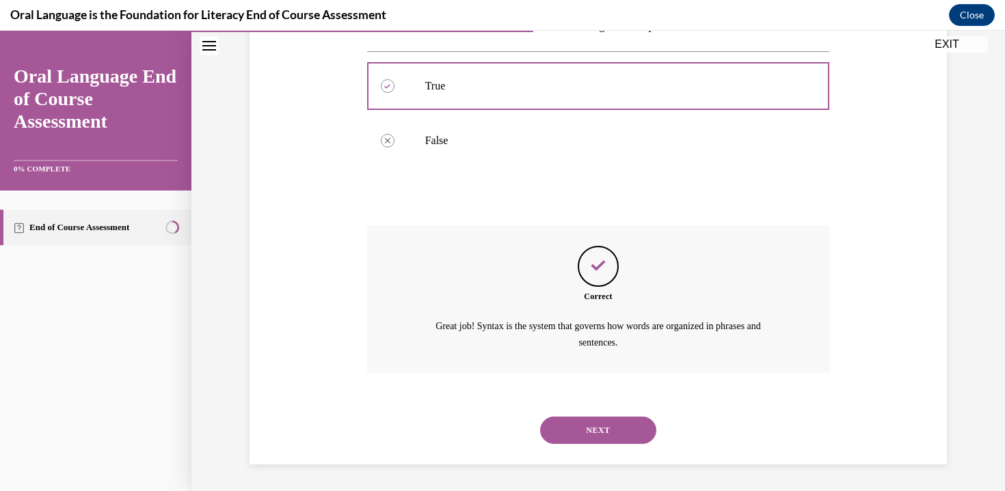
click at [595, 423] on button "NEXT" at bounding box center [598, 430] width 116 height 27
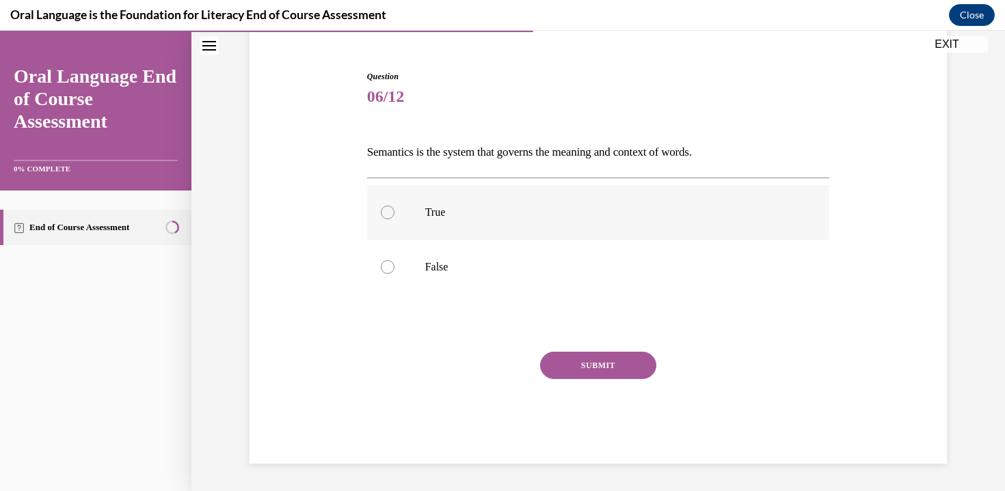
click at [503, 220] on label "True" at bounding box center [598, 212] width 463 height 55
click at [394, 219] on input "True" at bounding box center [388, 213] width 14 height 14
radio input "true"
click at [565, 365] on button "SUBMIT" at bounding box center [598, 365] width 116 height 27
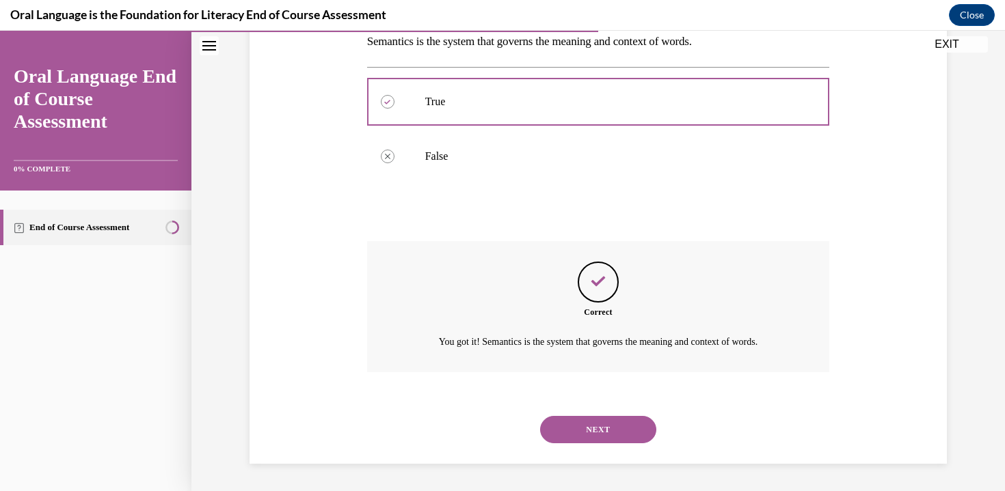
click at [576, 426] on button "NEXT" at bounding box center [598, 429] width 116 height 27
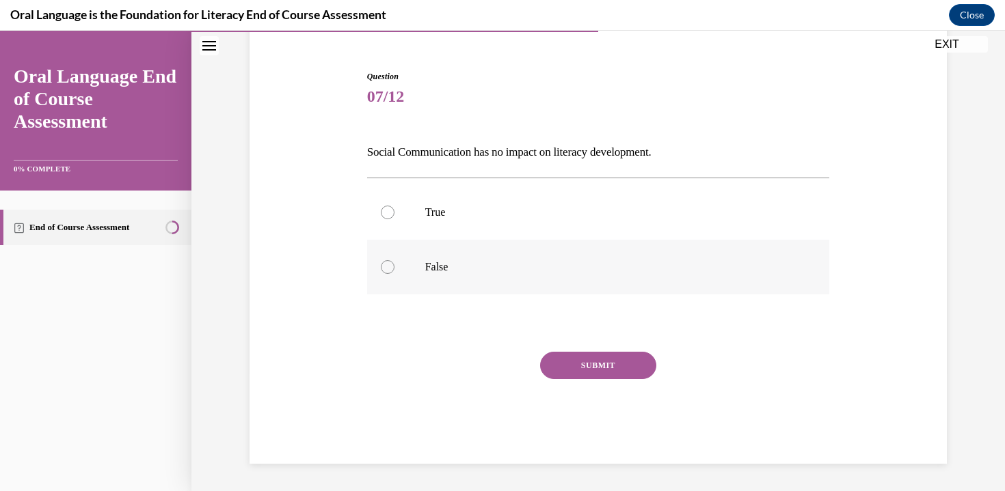
click at [510, 269] on p "False" at bounding box center [610, 267] width 370 height 14
click at [394, 269] on input "False" at bounding box center [388, 267] width 14 height 14
radio input "true"
click at [556, 362] on button "SUBMIT" at bounding box center [598, 365] width 116 height 27
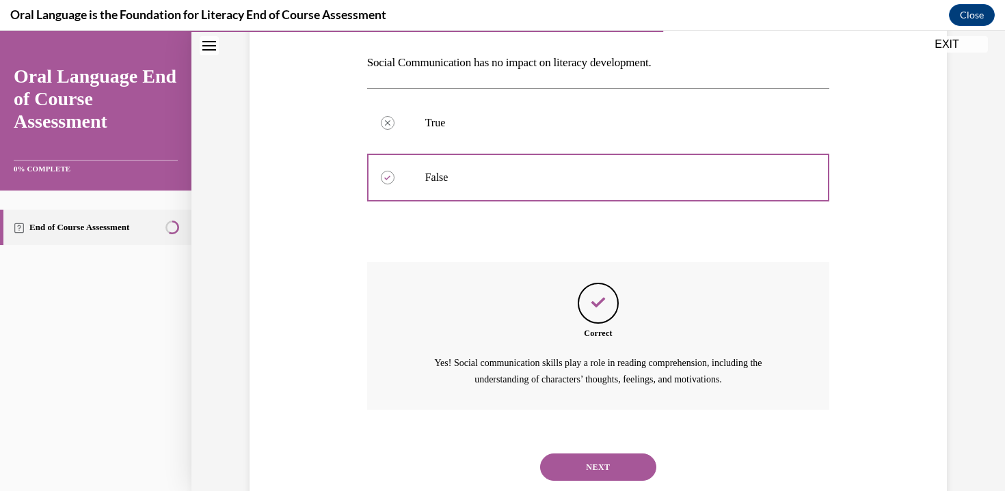
scroll to position [246, 0]
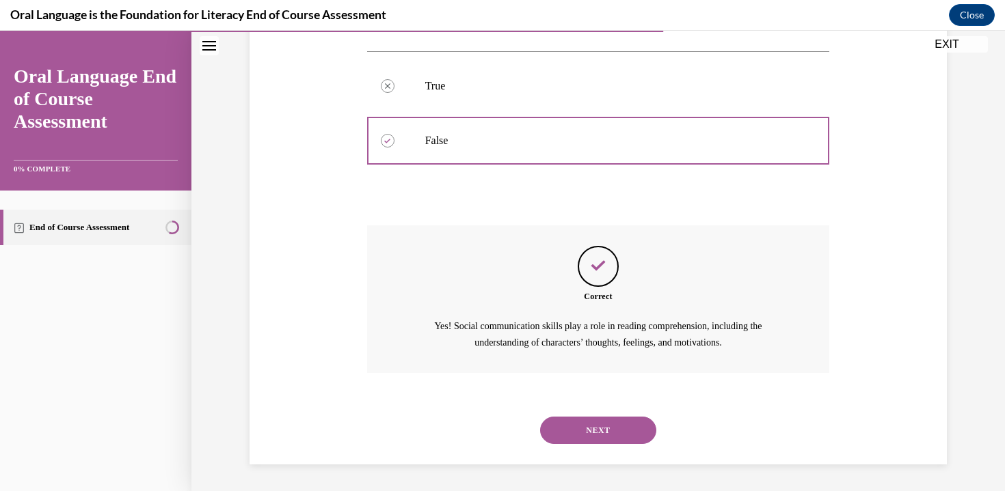
click at [575, 443] on button "NEXT" at bounding box center [598, 430] width 116 height 27
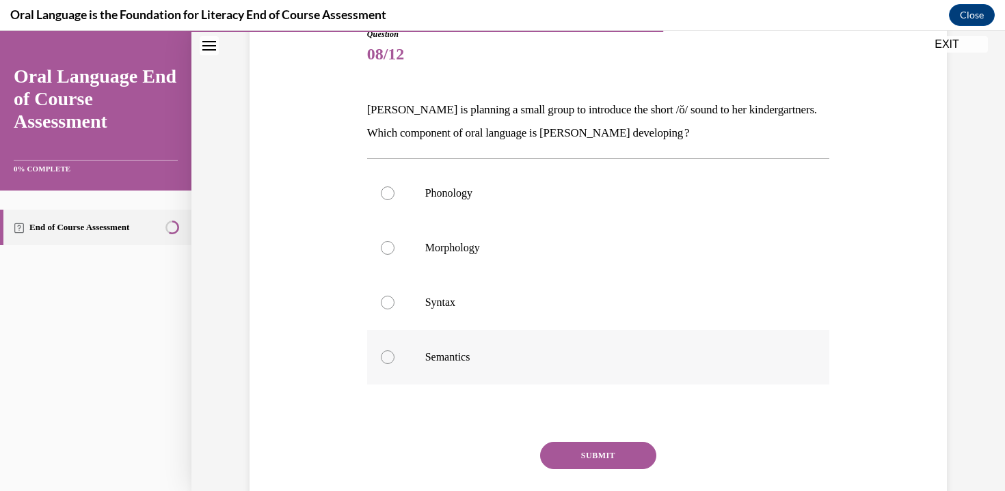
scroll to position [161, 0]
click at [504, 201] on p "Phonology" at bounding box center [610, 195] width 370 height 14
click at [394, 201] on input "Phonology" at bounding box center [388, 195] width 14 height 14
radio input "true"
click at [592, 460] on button "SUBMIT" at bounding box center [598, 457] width 116 height 27
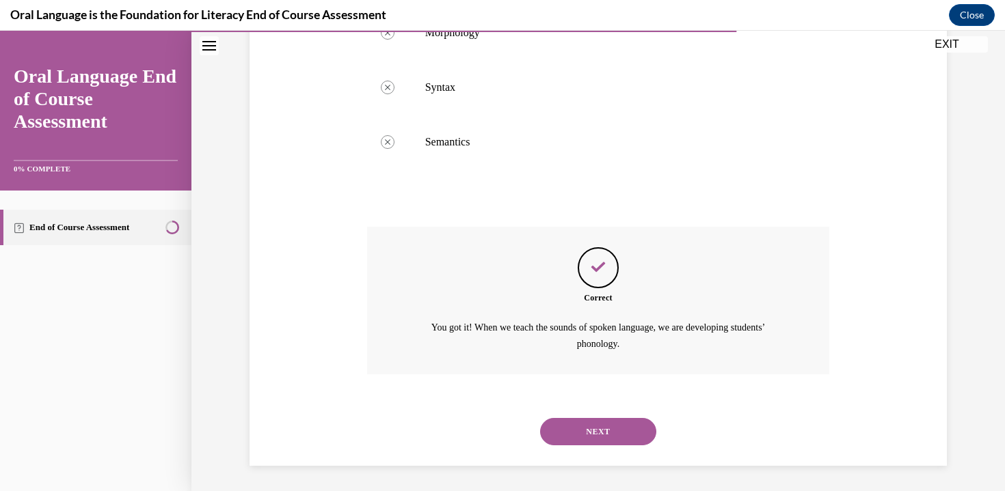
scroll to position [379, 0]
click at [582, 430] on button "NEXT" at bounding box center [598, 430] width 116 height 27
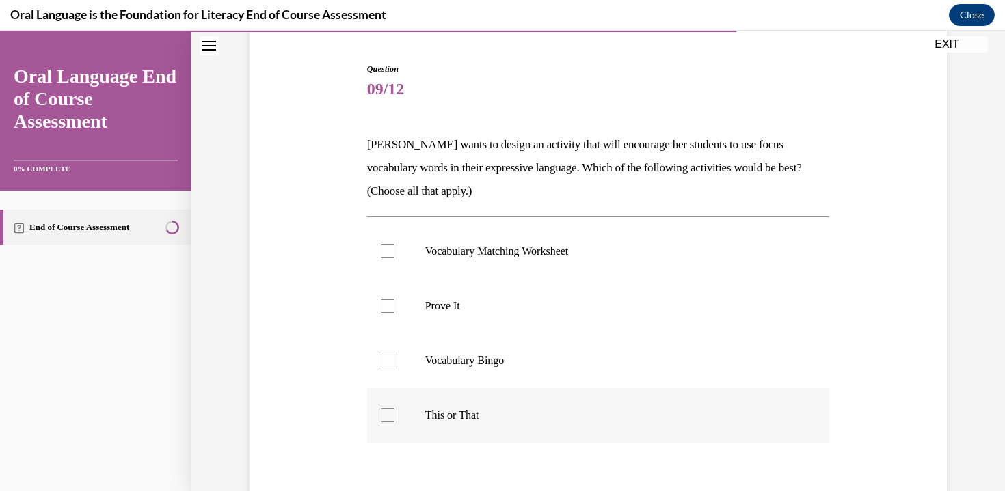
scroll to position [144, 0]
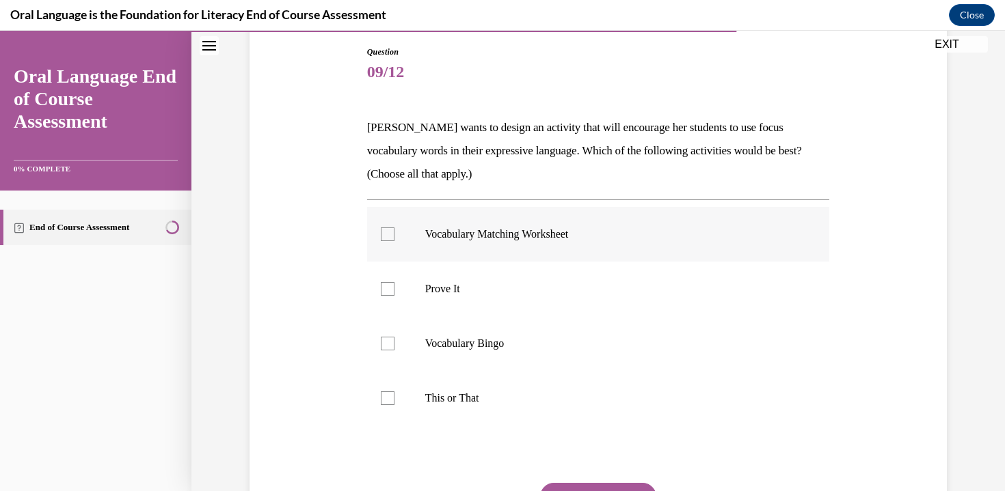
click at [496, 250] on label "Vocabulary Matching Worksheet" at bounding box center [598, 234] width 463 height 55
click at [394, 241] on input "Vocabulary Matching Worksheet" at bounding box center [388, 235] width 14 height 14
click at [496, 250] on label "Vocabulary Matching Worksheet" at bounding box center [598, 234] width 463 height 55
click at [394, 241] on input "Vocabulary Matching Worksheet" at bounding box center [388, 235] width 14 height 14
checkbox input "false"
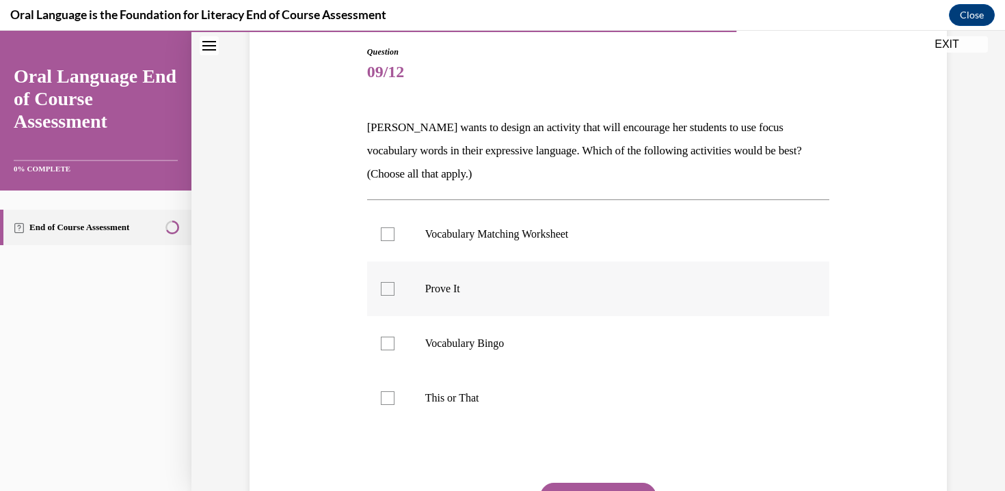
click at [501, 301] on label "Prove It" at bounding box center [598, 289] width 463 height 55
click at [394, 296] on input "Prove It" at bounding box center [388, 289] width 14 height 14
checkbox input "true"
click at [524, 411] on label "This or That" at bounding box center [598, 398] width 463 height 55
click at [394, 405] on input "This or That" at bounding box center [388, 399] width 14 height 14
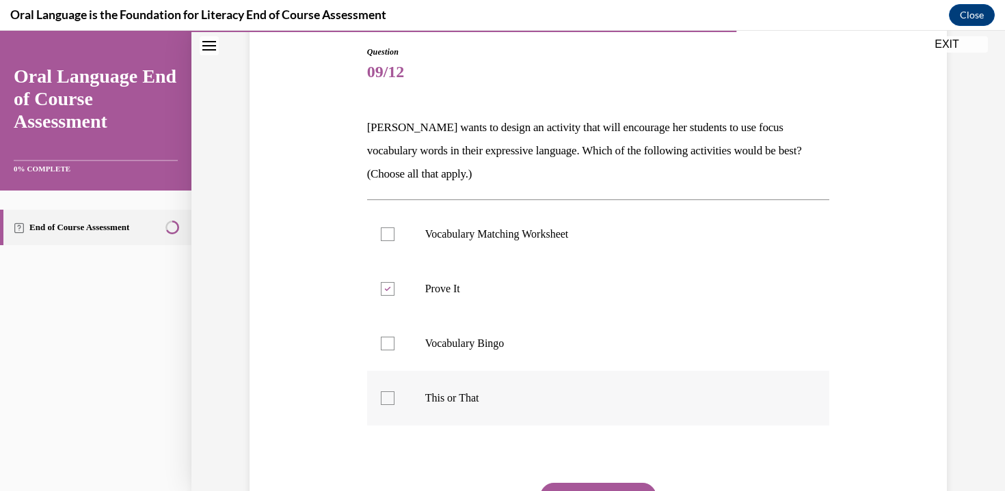
checkbox input "true"
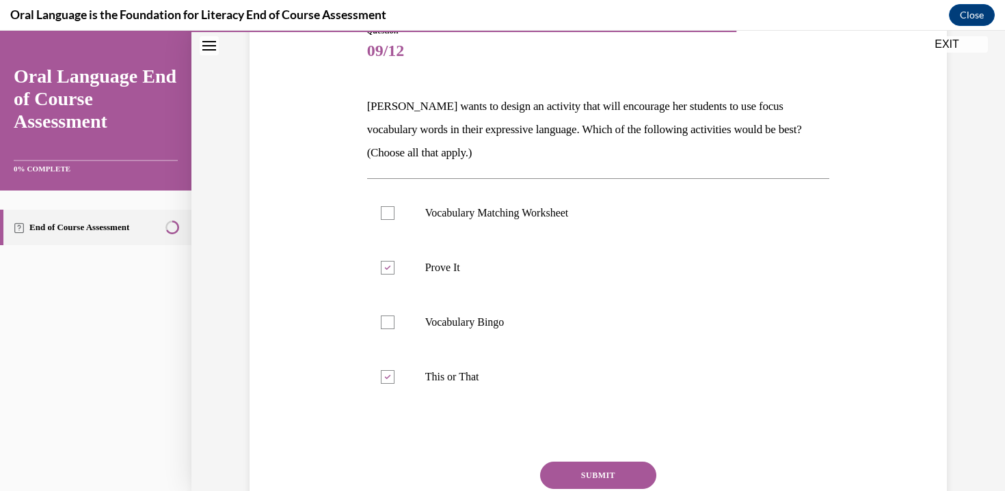
click at [573, 477] on button "SUBMIT" at bounding box center [598, 475] width 116 height 27
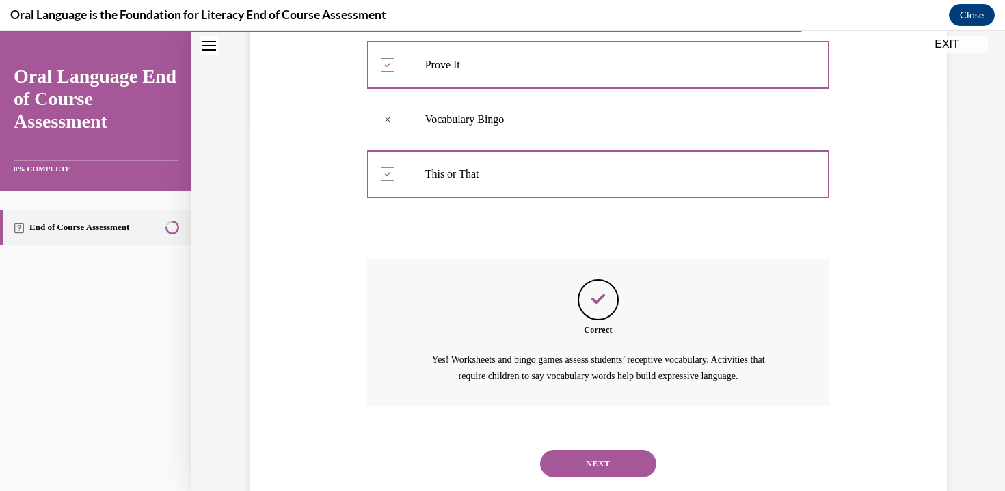
scroll to position [402, 0]
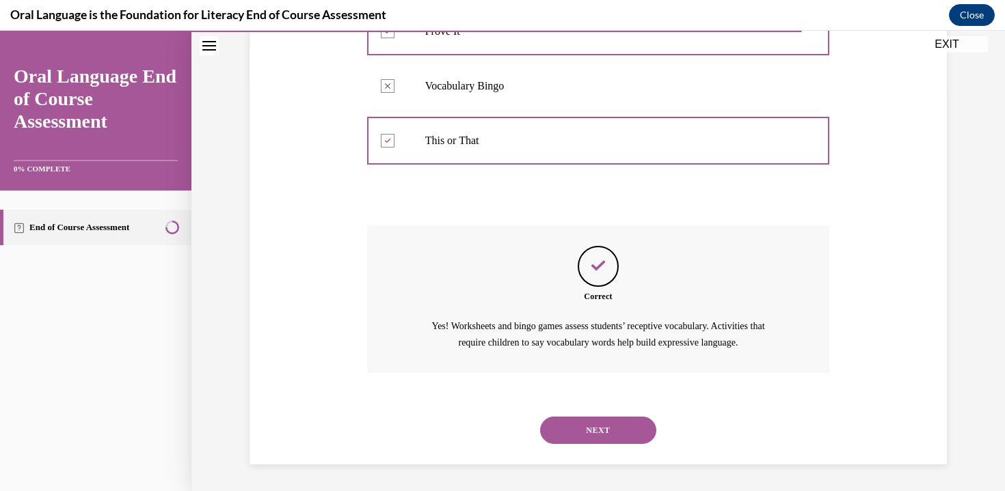
click at [599, 421] on button "NEXT" at bounding box center [598, 430] width 116 height 27
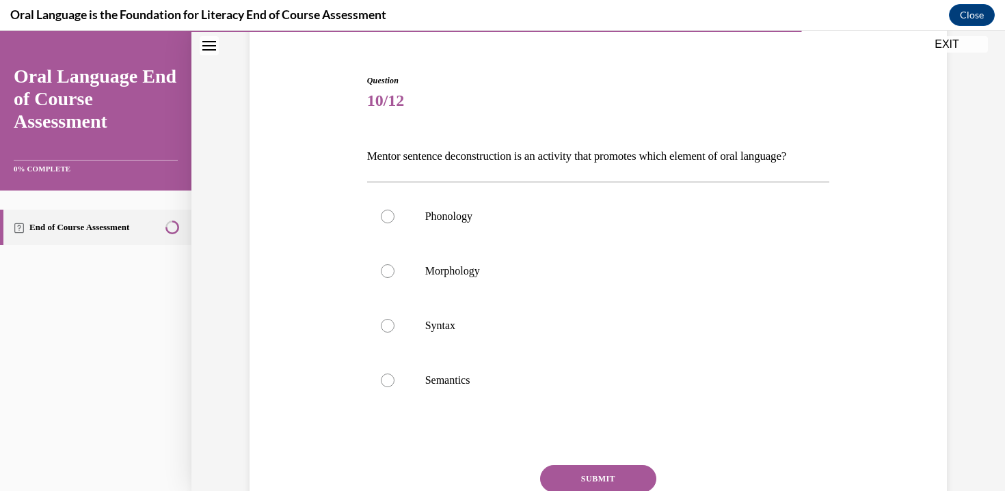
scroll to position [131, 0]
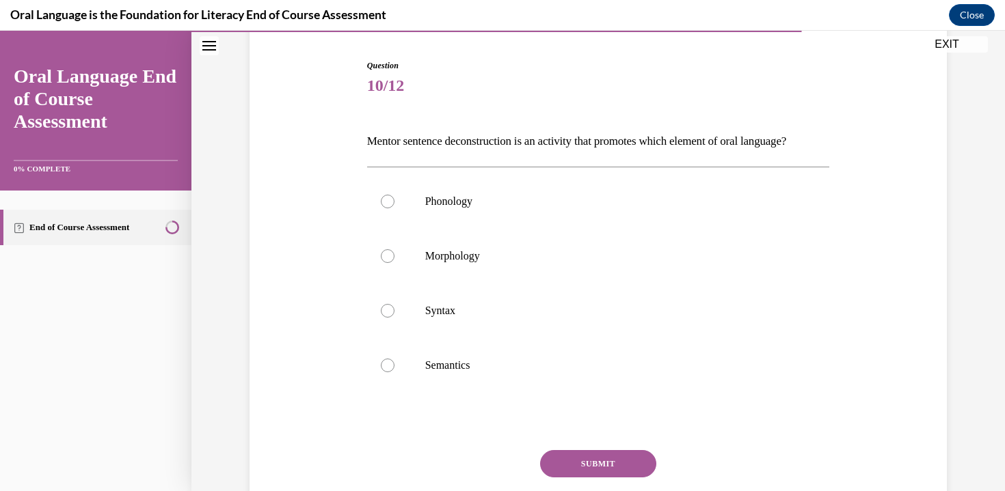
drag, startPoint x: 377, startPoint y: 148, endPoint x: 486, endPoint y: 165, distance: 110.7
click at [487, 153] on p "Mentor sentence deconstruction is an activity that promotes which element of or…" at bounding box center [598, 141] width 463 height 23
click at [486, 153] on p "Mentor sentence deconstruction is an activity that promotes which element of or…" at bounding box center [598, 141] width 463 height 23
click at [500, 338] on label "Syntax" at bounding box center [598, 311] width 463 height 55
click at [394, 318] on input "Syntax" at bounding box center [388, 311] width 14 height 14
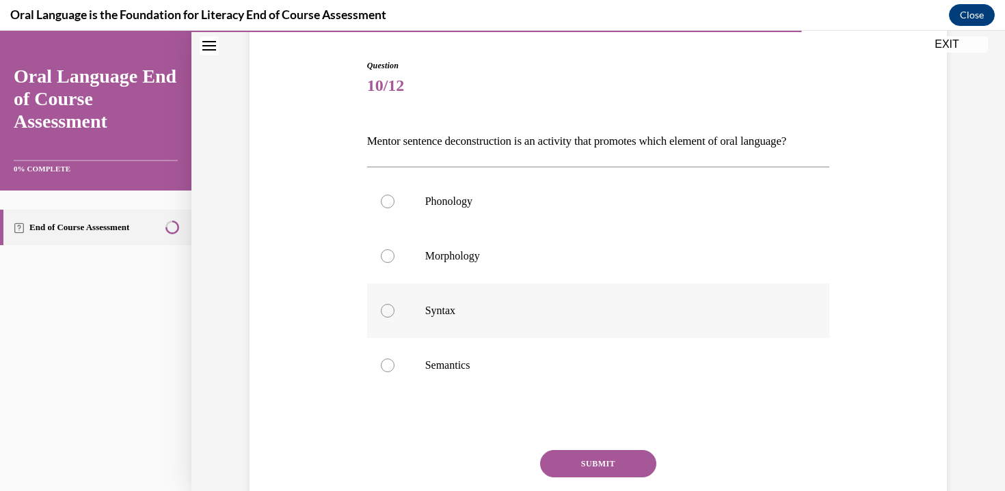
radio input "true"
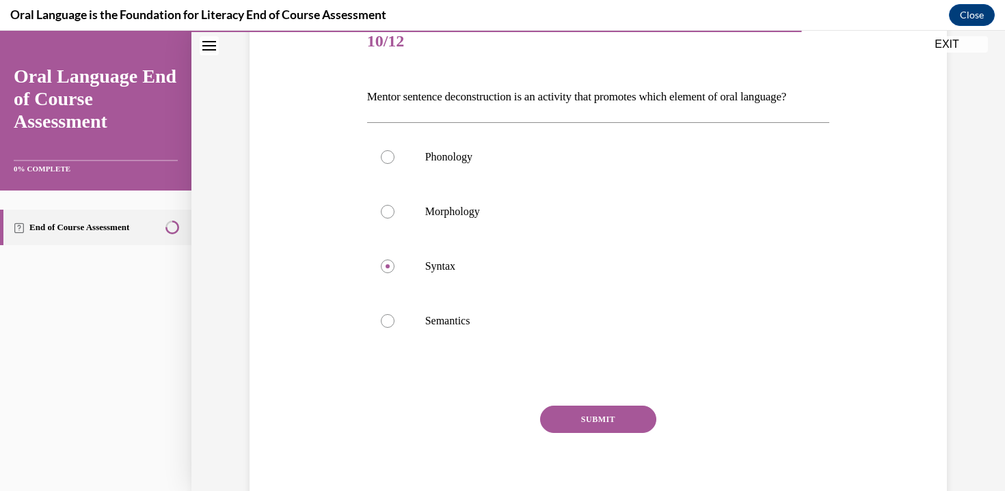
click at [601, 433] on button "SUBMIT" at bounding box center [598, 419] width 116 height 27
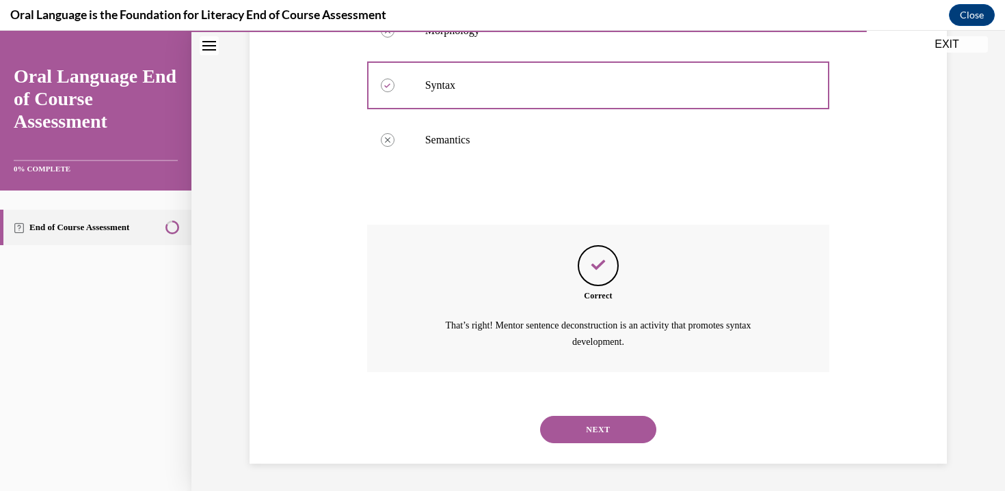
scroll to position [379, 0]
click at [595, 445] on div "NEXT" at bounding box center [598, 430] width 463 height 55
click at [593, 431] on button "NEXT" at bounding box center [598, 429] width 116 height 27
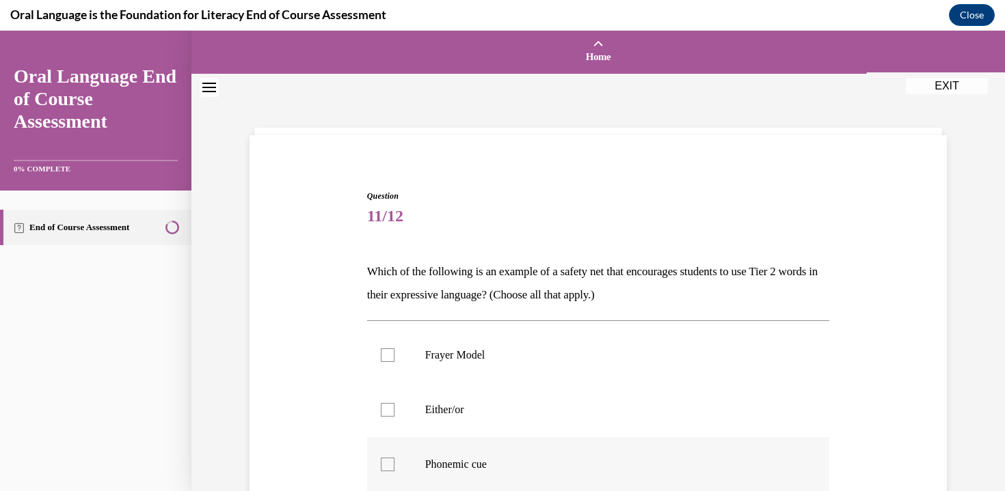
scroll to position [176, 0]
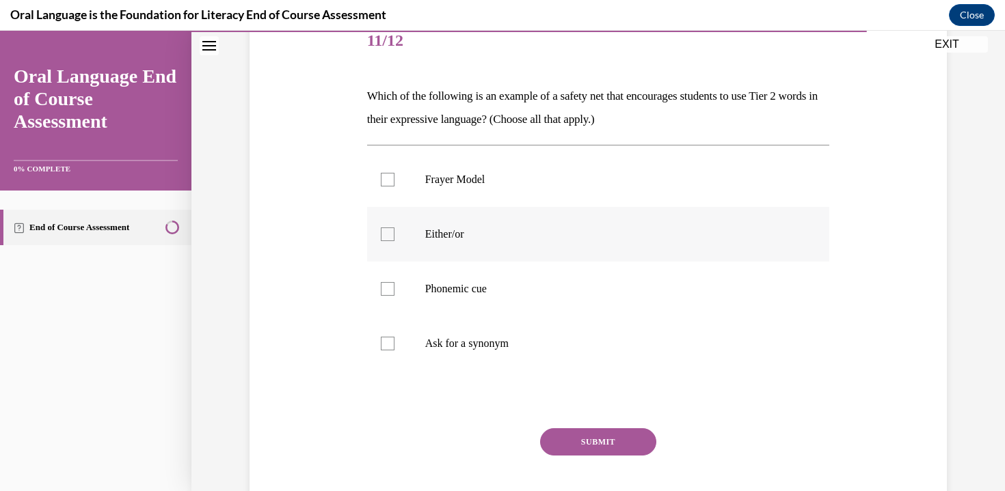
click at [509, 239] on p "Either/or" at bounding box center [610, 235] width 370 height 14
click at [394, 239] on input "Either/or" at bounding box center [388, 235] width 14 height 14
checkbox input "true"
click at [520, 344] on p "Ask for a synonym" at bounding box center [610, 344] width 370 height 14
click at [394, 344] on input "Ask for a synonym" at bounding box center [388, 344] width 14 height 14
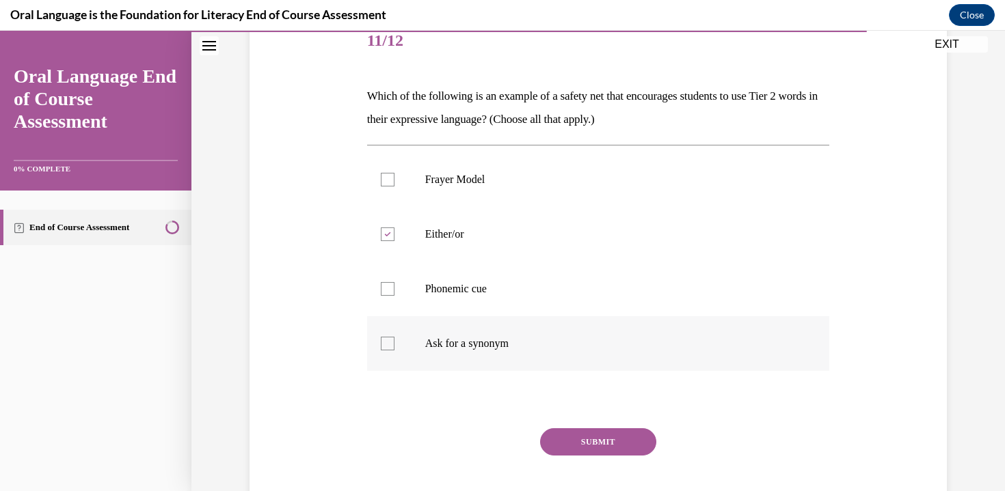
checkbox input "true"
click at [600, 443] on button "SUBMIT" at bounding box center [598, 442] width 116 height 27
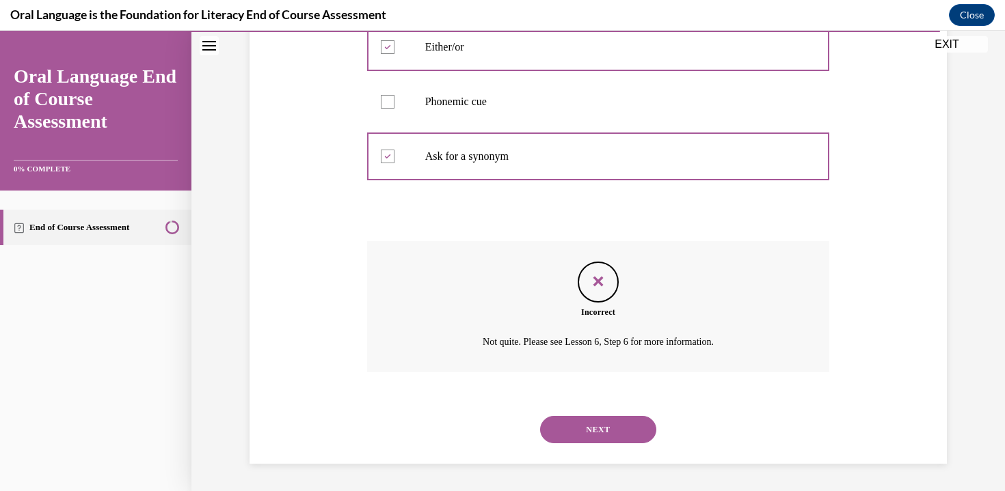
click at [587, 429] on button "NEXT" at bounding box center [598, 429] width 116 height 27
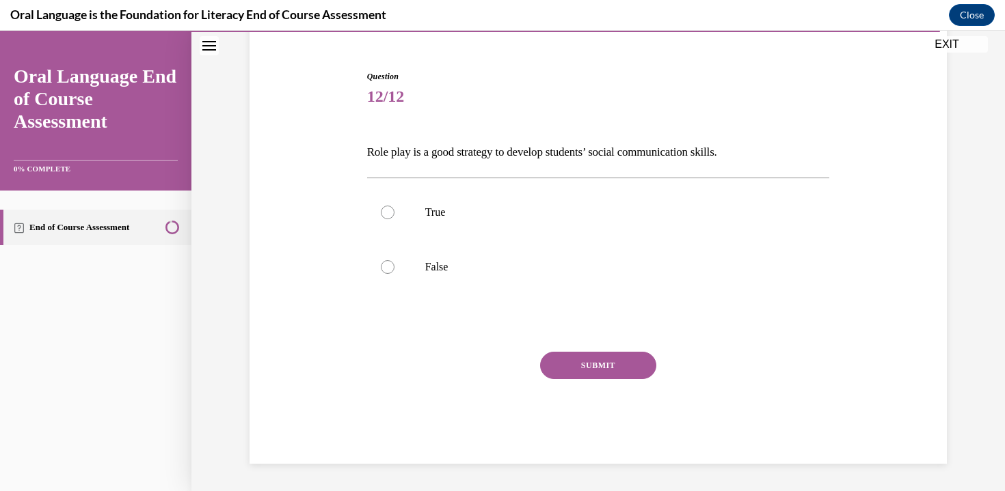
scroll to position [120, 0]
drag, startPoint x: 433, startPoint y: 202, endPoint x: 432, endPoint y: 194, distance: 7.6
click at [432, 194] on label "True" at bounding box center [598, 212] width 463 height 55
click at [394, 206] on input "True" at bounding box center [388, 213] width 14 height 14
radio input "true"
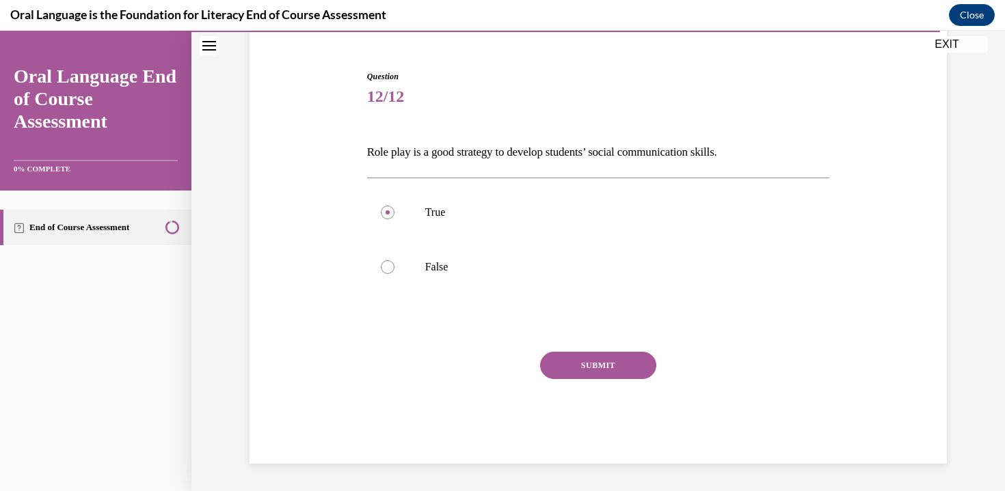
click at [616, 387] on div "SUBMIT" at bounding box center [598, 386] width 463 height 68
click at [609, 372] on button "SUBMIT" at bounding box center [598, 365] width 116 height 27
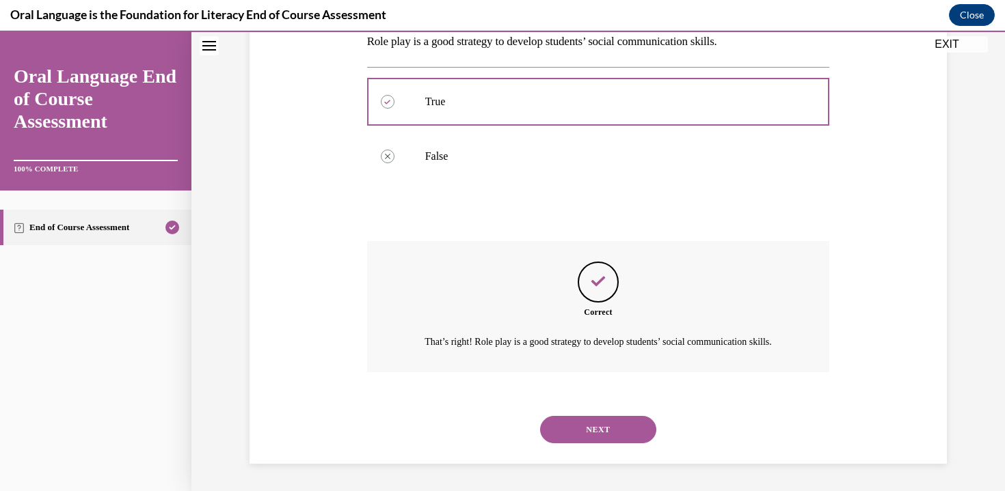
scroll to position [246, 0]
click at [610, 424] on button "NEXT" at bounding box center [598, 429] width 116 height 27
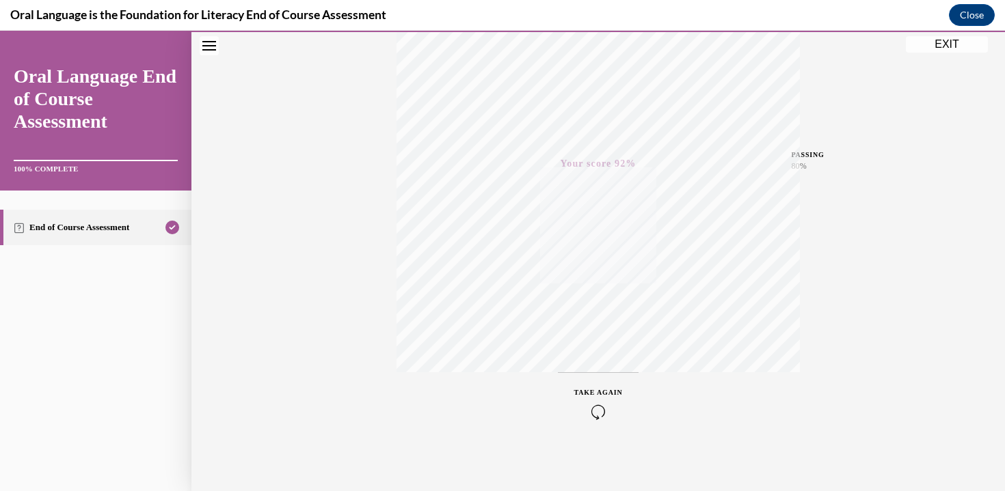
scroll to position [240, 0]
click at [949, 46] on button "EXIT" at bounding box center [947, 44] width 82 height 16
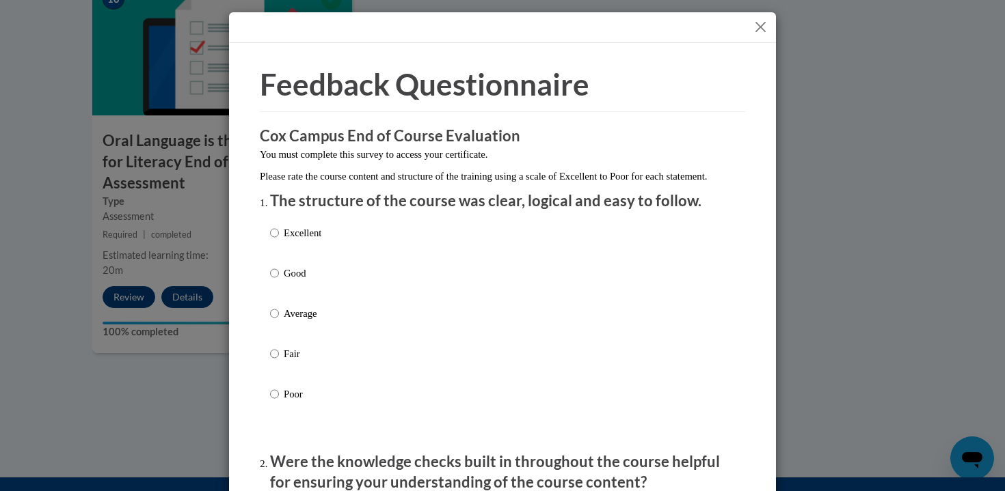
click at [292, 241] on p "Excellent" at bounding box center [303, 233] width 38 height 15
click at [279, 241] on input "Excellent" at bounding box center [274, 233] width 9 height 15
radio input "true"
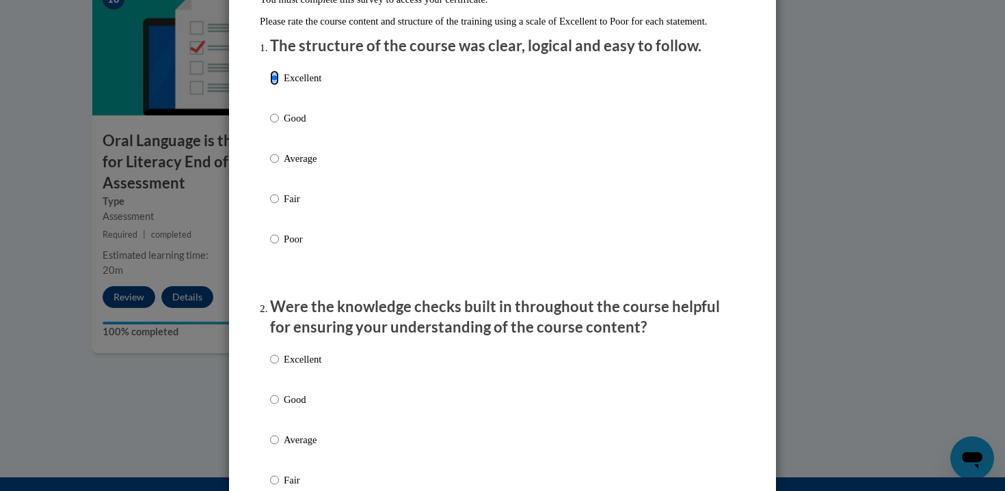
scroll to position [185, 0]
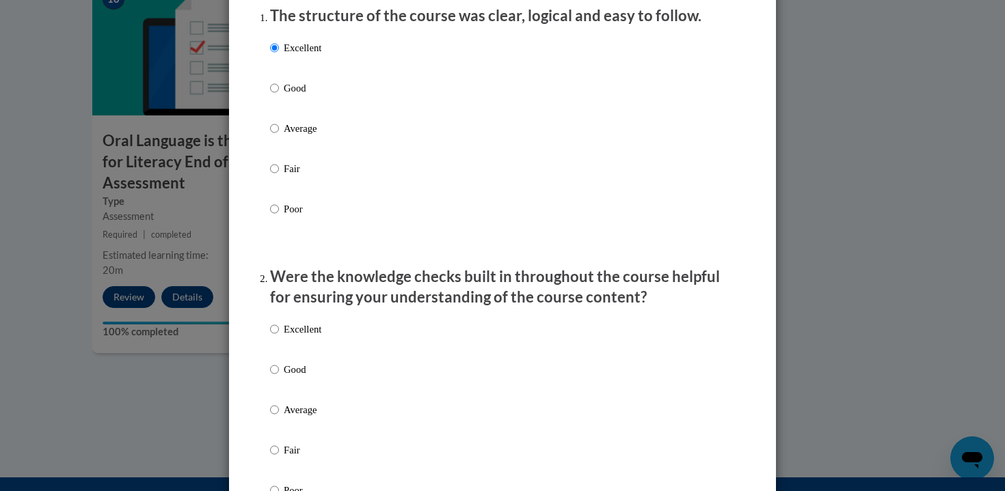
click at [294, 337] on p "Excellent" at bounding box center [303, 329] width 38 height 15
click at [279, 337] on input "Excellent" at bounding box center [274, 329] width 9 height 15
radio input "true"
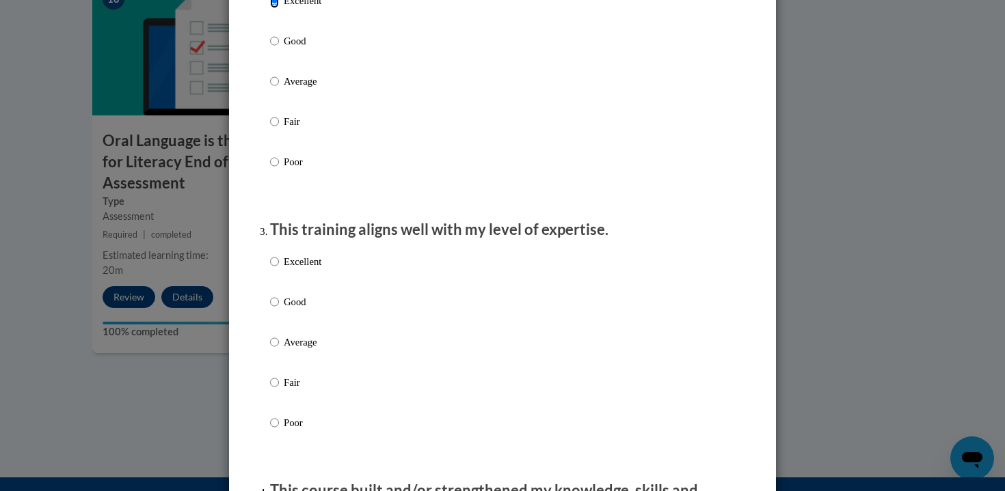
scroll to position [519, 0]
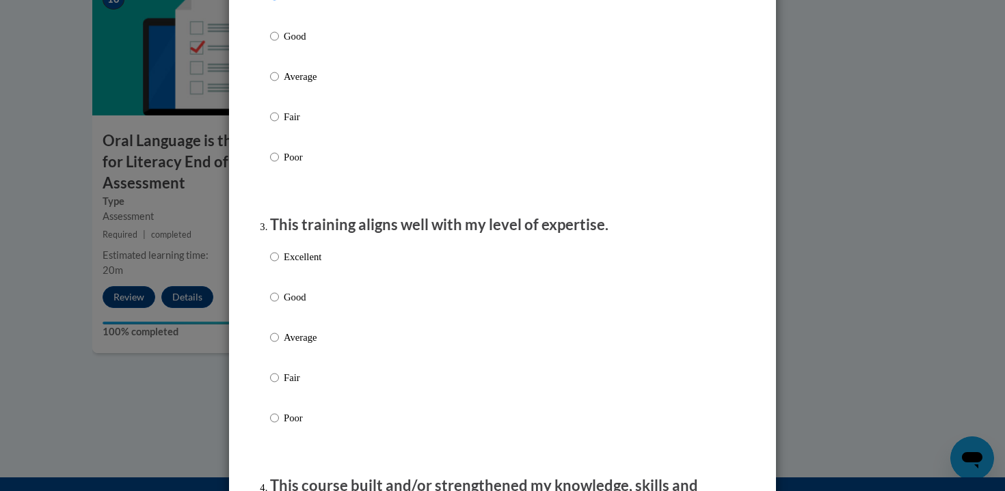
click at [297, 265] on p "Excellent" at bounding box center [303, 256] width 38 height 15
click at [279, 265] on input "Excellent" at bounding box center [274, 256] width 9 height 15
radio input "true"
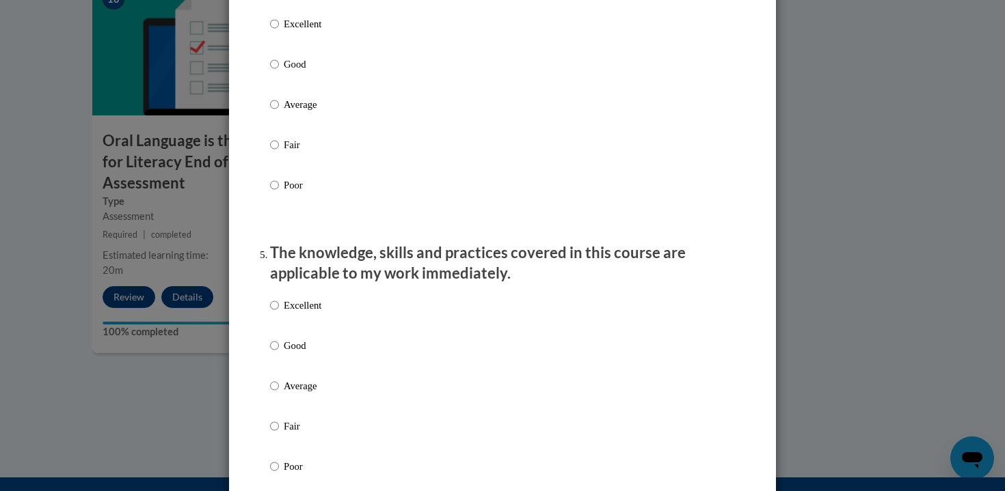
scroll to position [1023, 0]
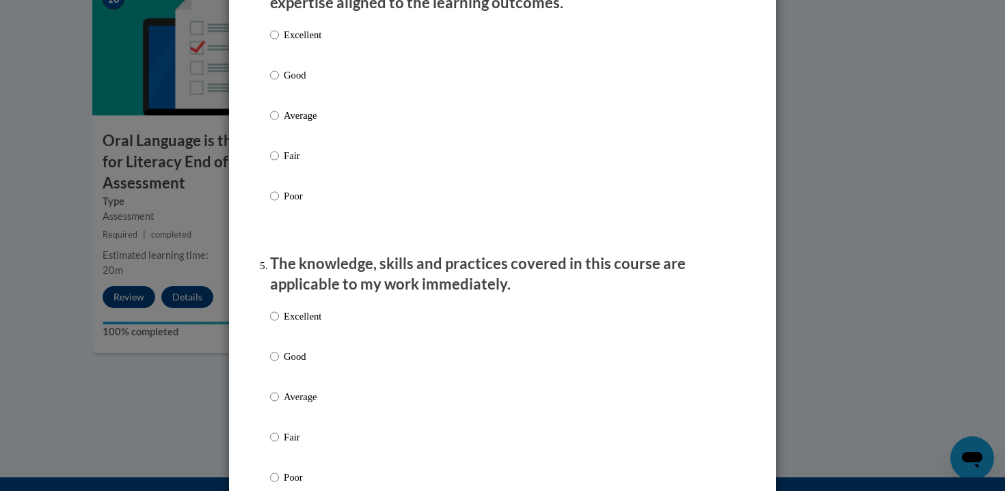
click at [274, 53] on label "Excellent" at bounding box center [295, 45] width 51 height 37
click at [274, 42] on input "Excellent" at bounding box center [274, 34] width 9 height 15
radio input "true"
click at [298, 324] on p "Excellent" at bounding box center [303, 316] width 38 height 15
click at [279, 324] on input "Excellent" at bounding box center [274, 316] width 9 height 15
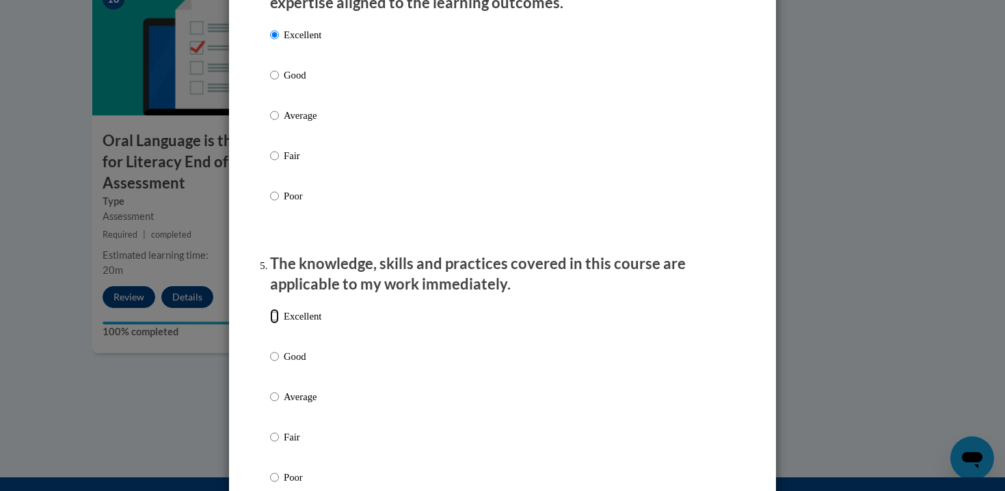
radio input "true"
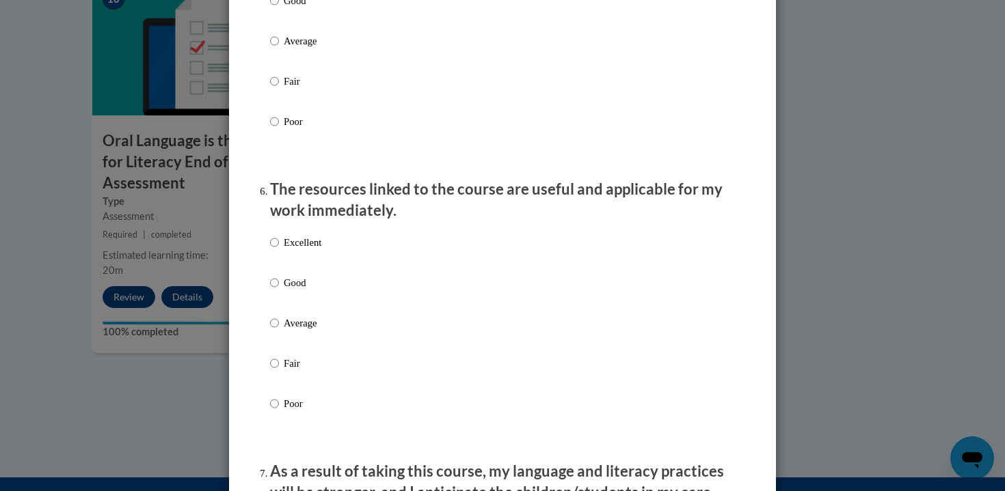
scroll to position [1480, 0]
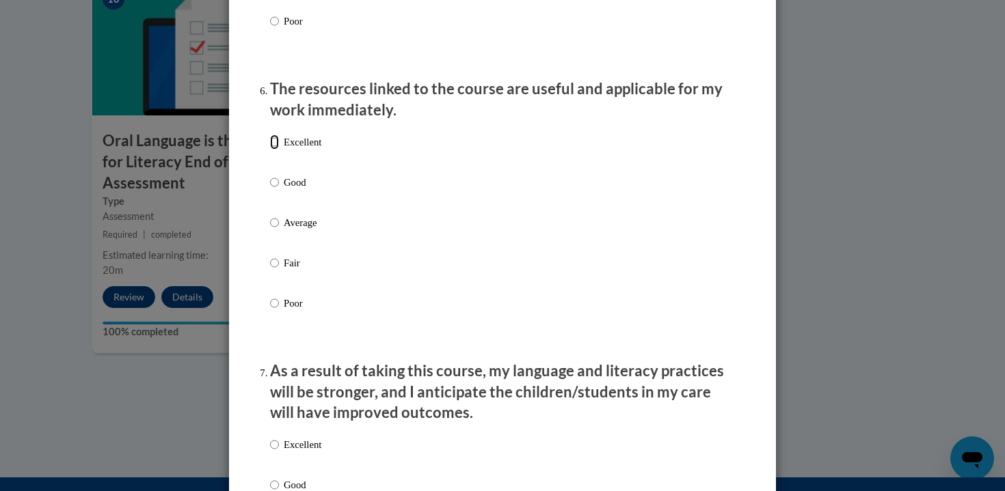
click at [273, 150] on input "Excellent" at bounding box center [274, 142] width 9 height 15
radio input "true"
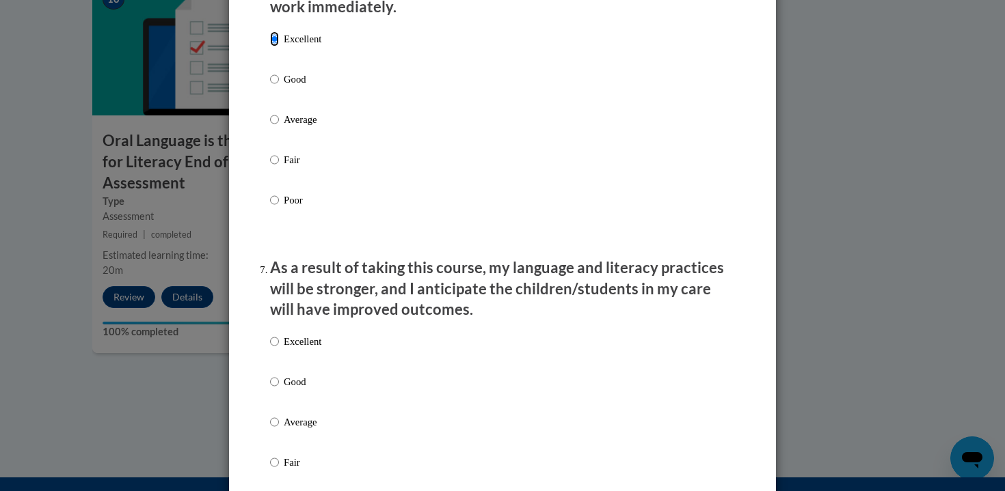
scroll to position [1839, 0]
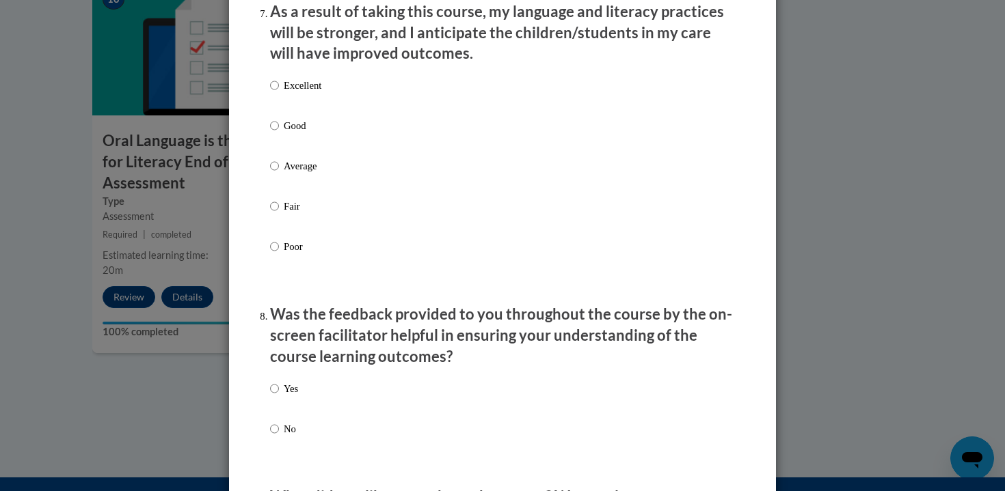
click at [284, 91] on p "Excellent" at bounding box center [303, 85] width 38 height 15
click at [279, 91] on input "Excellent" at bounding box center [274, 85] width 9 height 15
radio input "true"
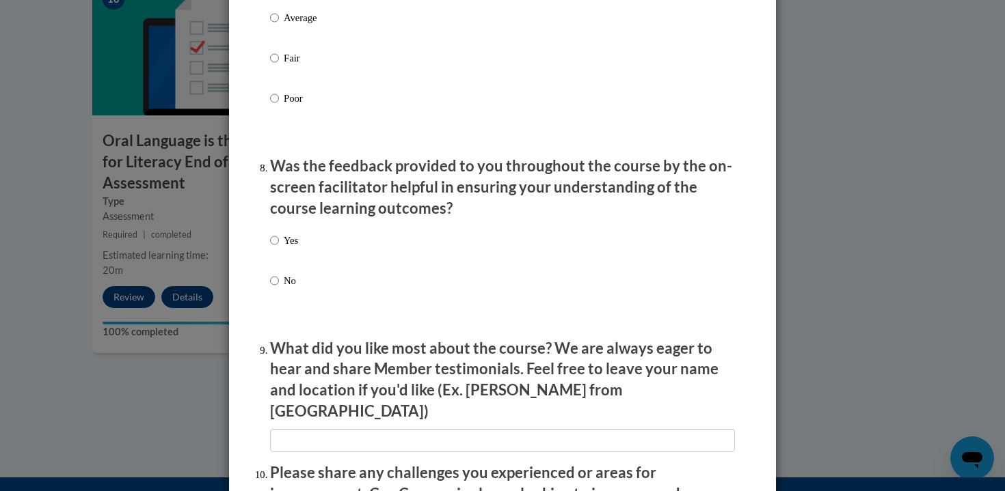
scroll to position [1997, 0]
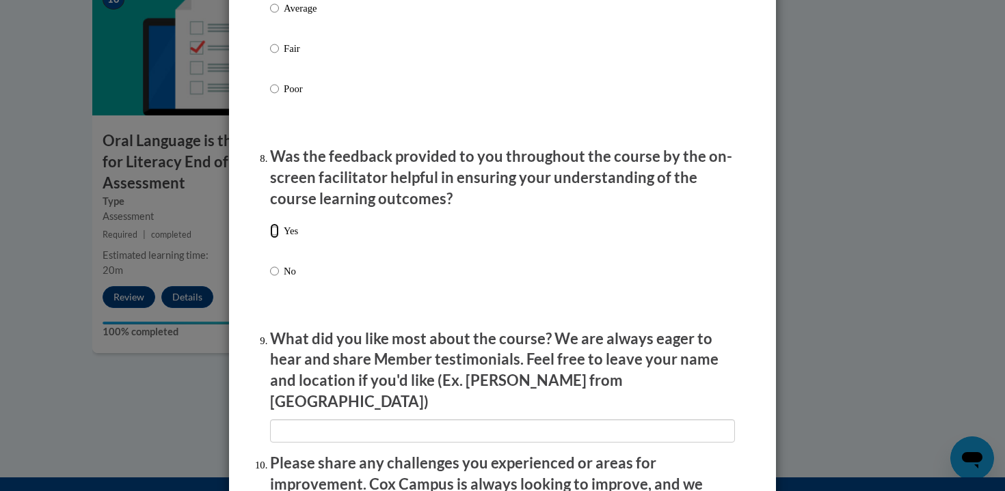
click at [270, 239] on input "Yes" at bounding box center [274, 231] width 9 height 15
radio input "true"
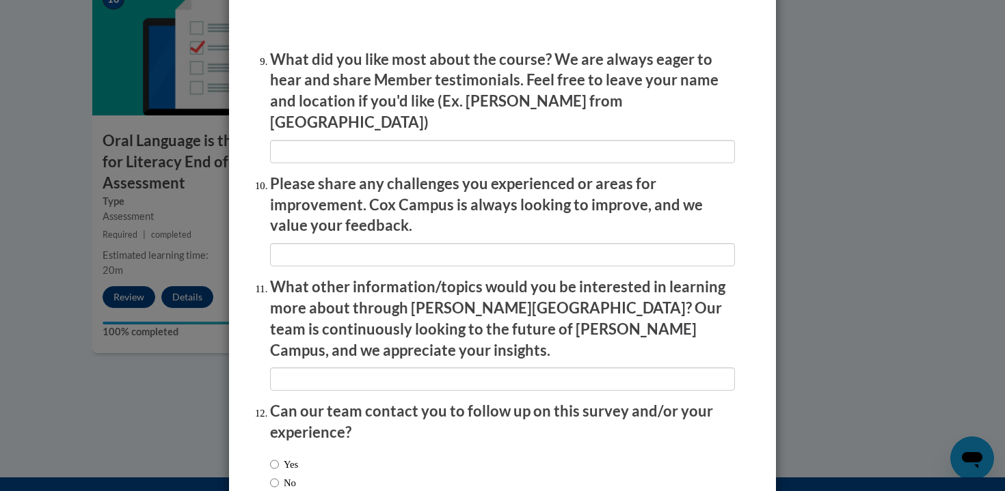
scroll to position [2352, 0]
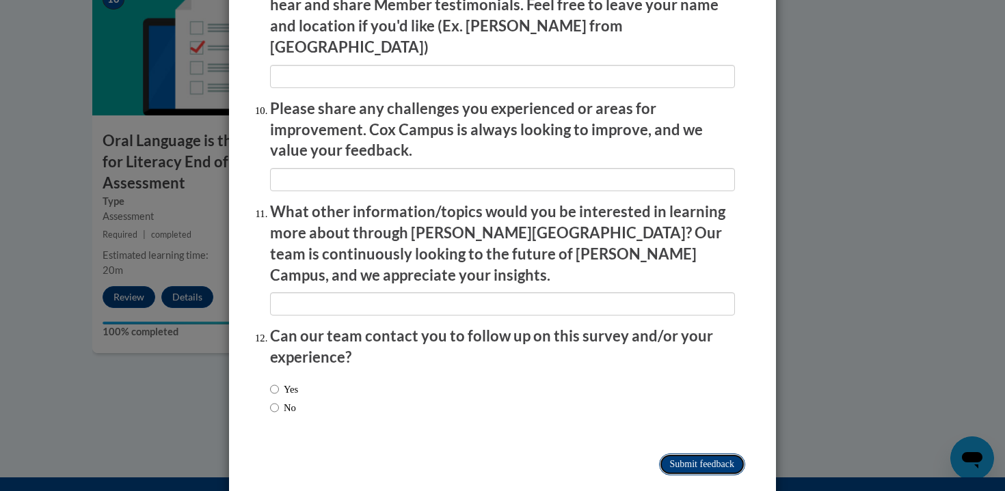
click at [687, 454] on input "Submit feedback" at bounding box center [702, 465] width 86 height 22
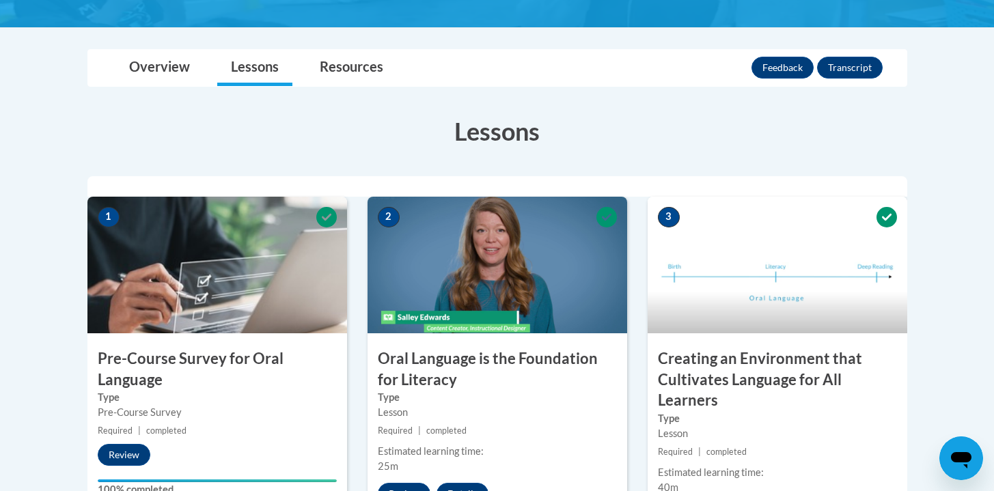
scroll to position [0, 0]
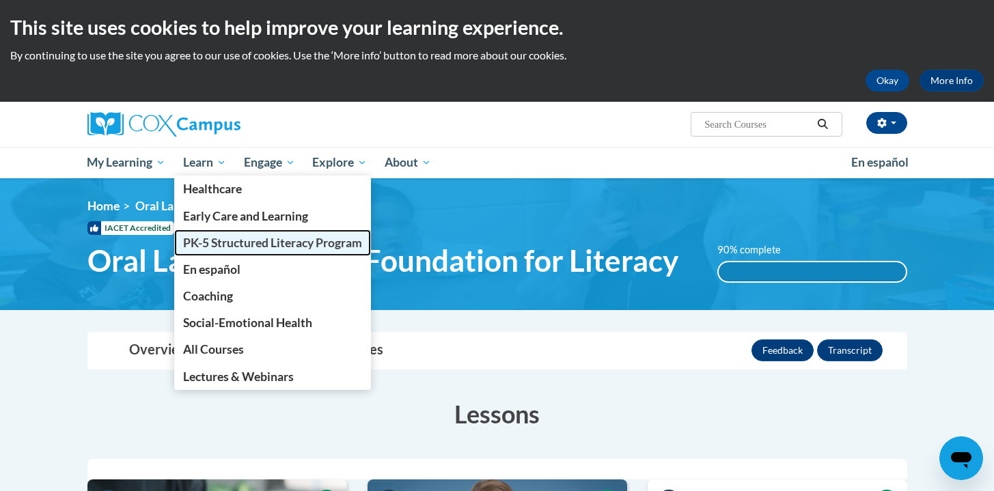
click at [230, 247] on span "PK-5 Structured Literacy Program" at bounding box center [272, 243] width 179 height 14
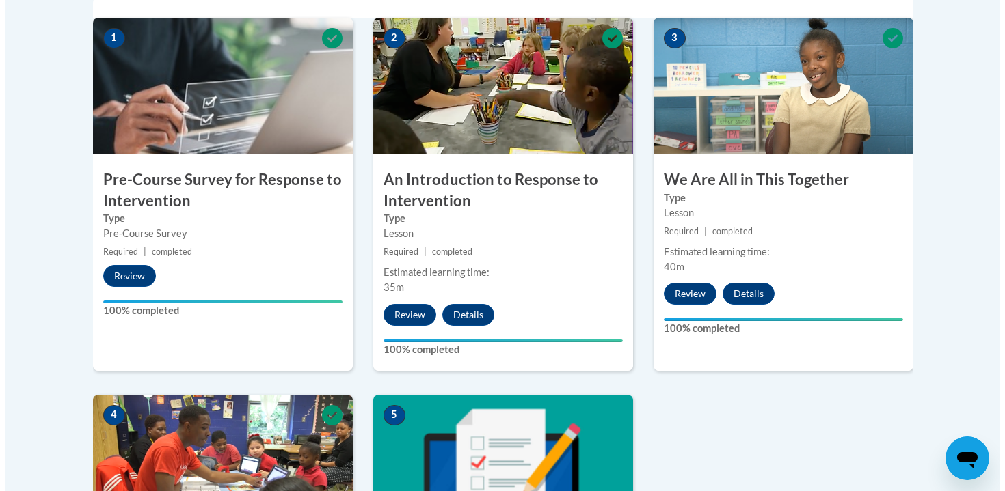
scroll to position [952, 0]
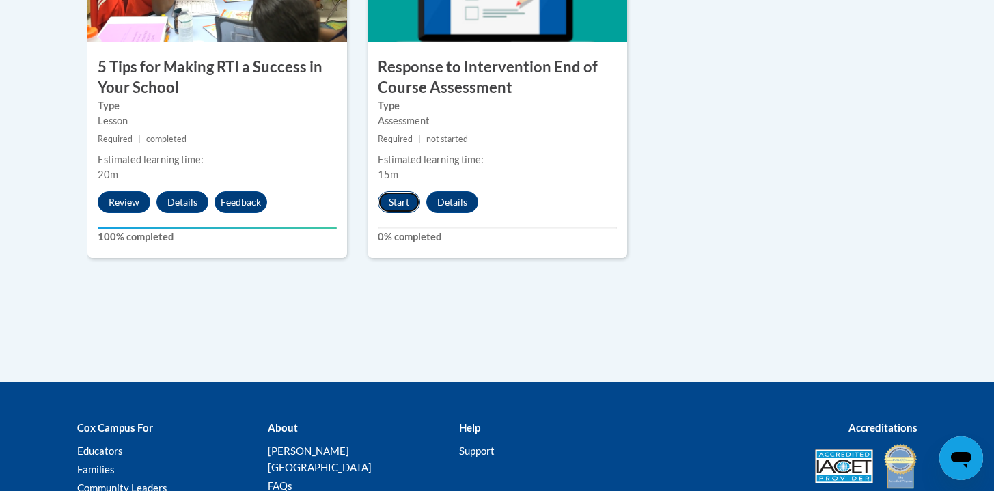
click at [392, 191] on button "Start" at bounding box center [399, 202] width 42 height 22
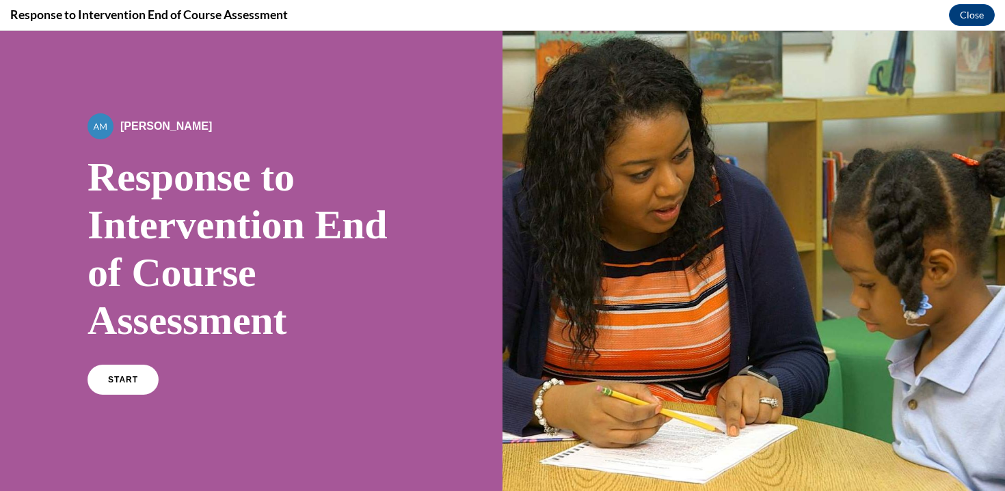
scroll to position [36, 0]
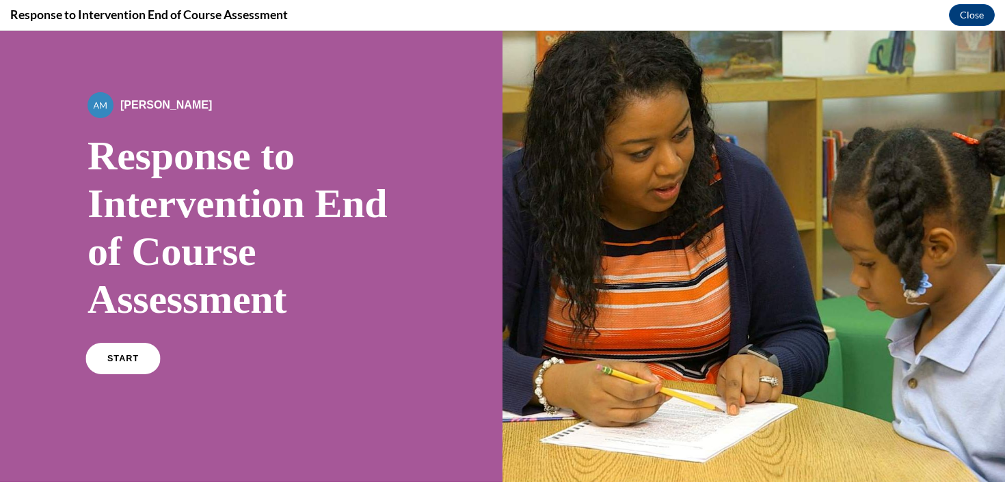
click at [113, 347] on link "START" at bounding box center [122, 358] width 75 height 31
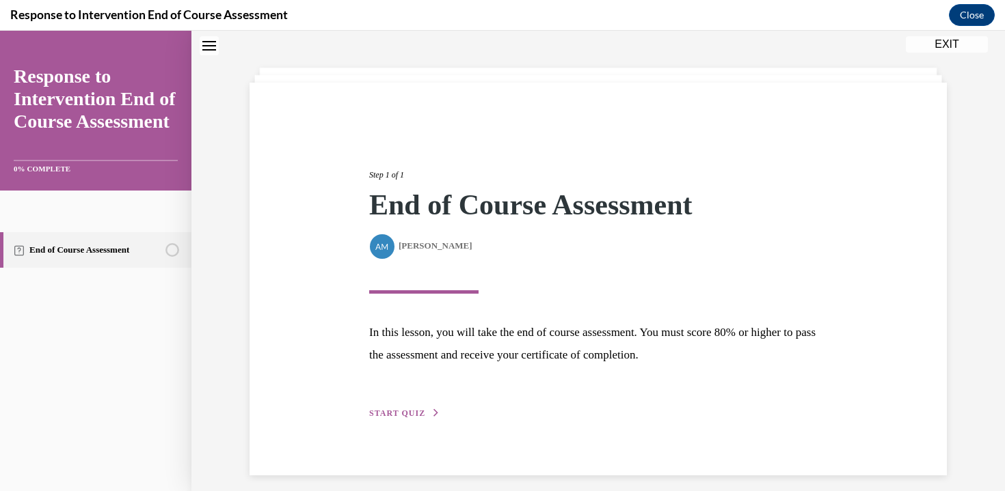
scroll to position [64, 0]
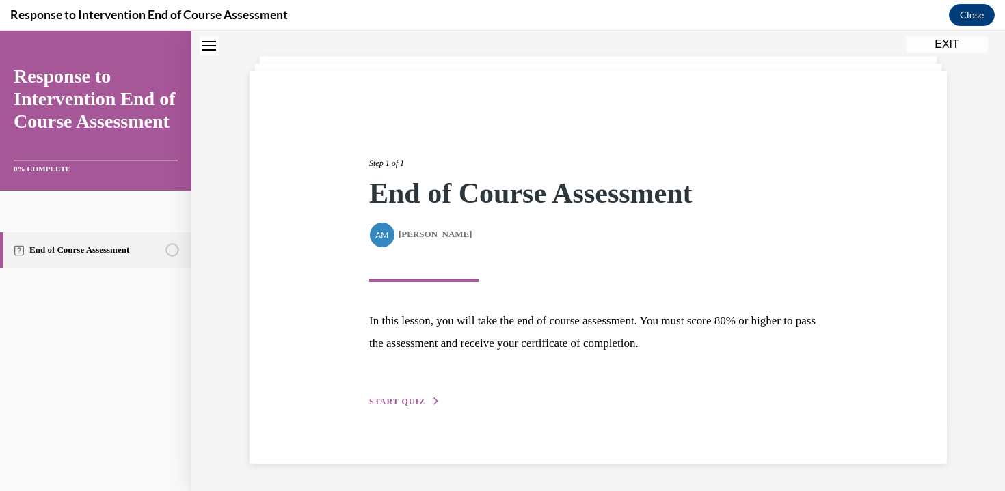
click at [432, 399] on icon "button" at bounding box center [436, 402] width 8 height 8
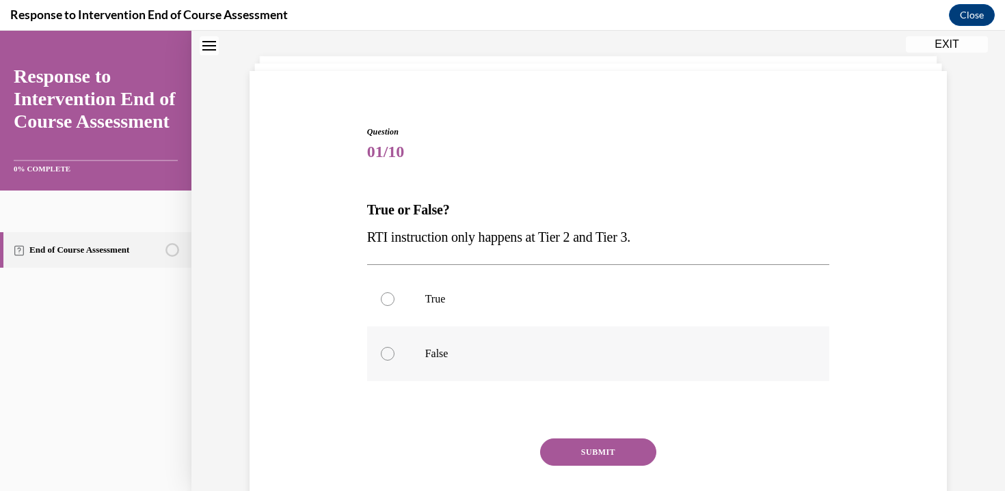
click at [426, 355] on p "False" at bounding box center [610, 354] width 370 height 14
click at [394, 355] on input "False" at bounding box center [388, 354] width 14 height 14
radio input "true"
click at [620, 453] on button "SUBMIT" at bounding box center [598, 452] width 116 height 27
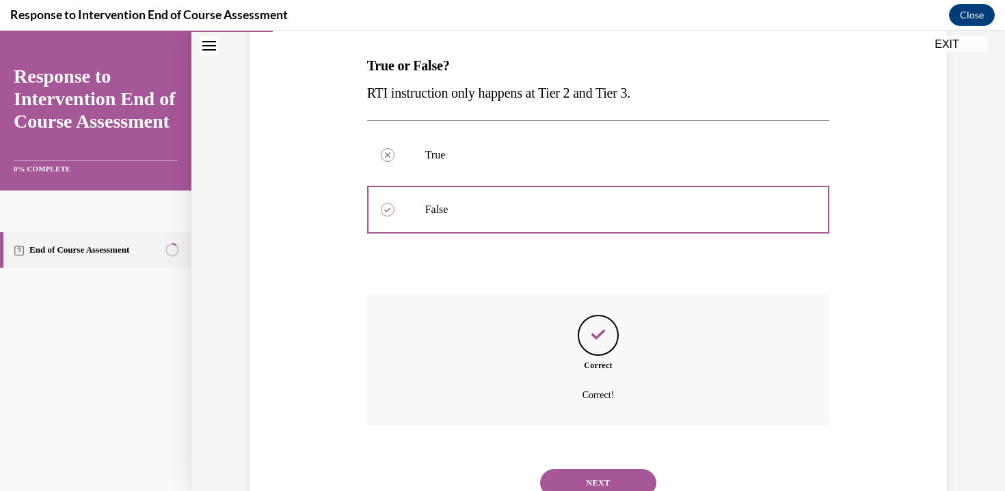
scroll to position [262, 0]
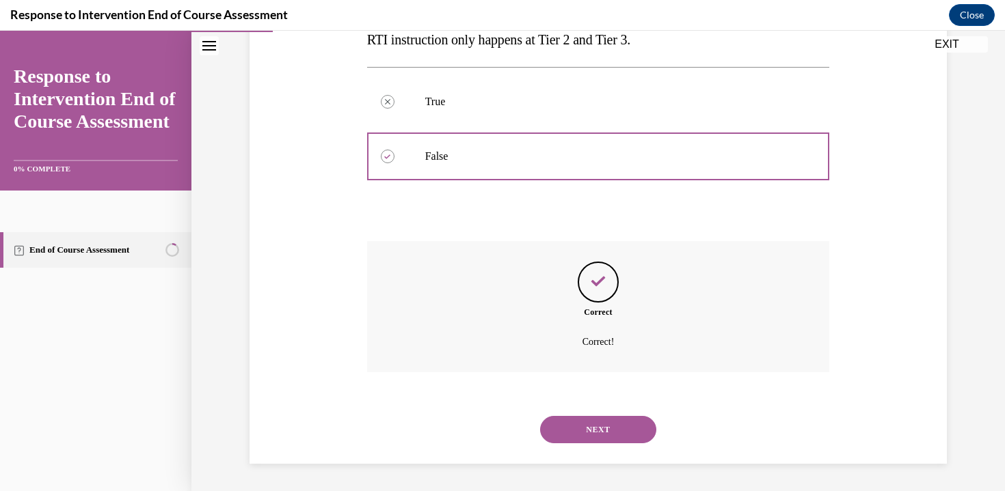
click at [609, 427] on button "NEXT" at bounding box center [598, 429] width 116 height 27
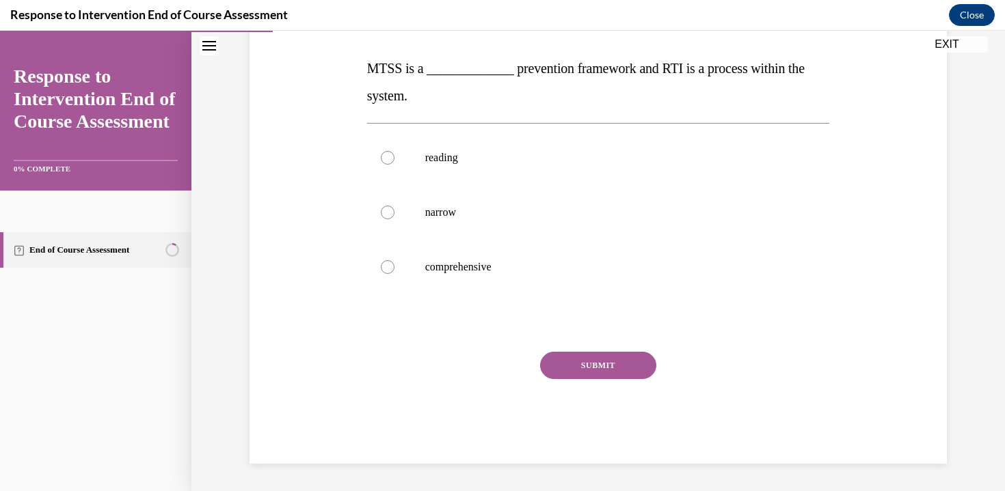
scroll to position [175, 0]
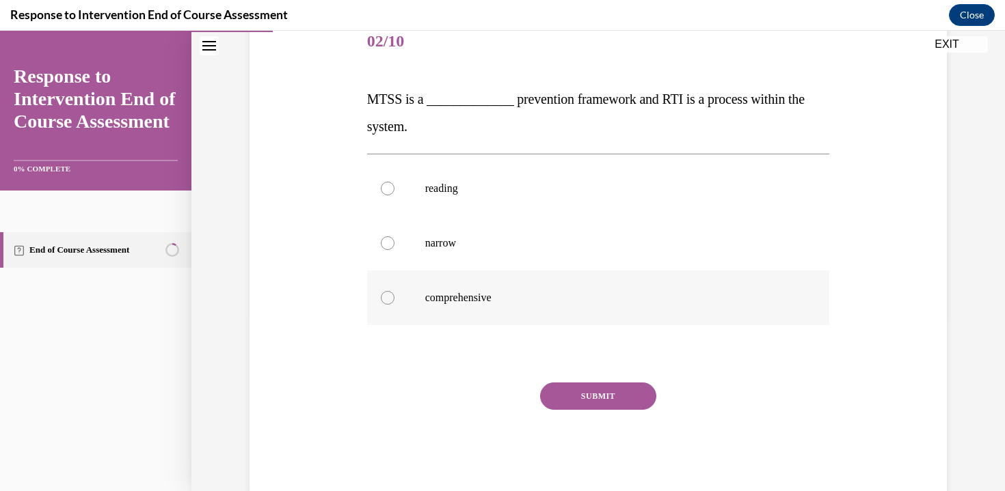
click at [506, 297] on p "comprehensive" at bounding box center [610, 298] width 370 height 14
click at [394, 297] on input "comprehensive" at bounding box center [388, 298] width 14 height 14
radio input "true"
click at [480, 200] on label "reading" at bounding box center [598, 188] width 463 height 55
click at [394, 195] on input "reading" at bounding box center [388, 189] width 14 height 14
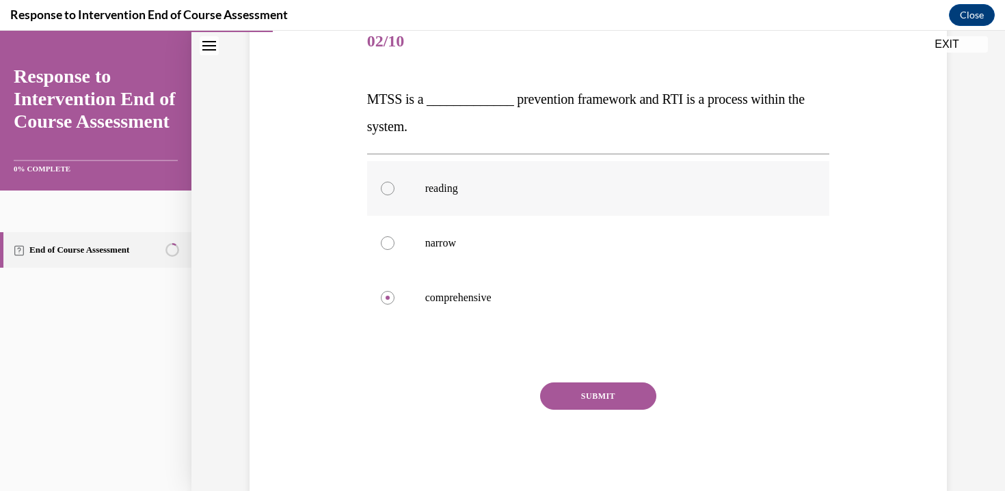
radio input "true"
click at [490, 303] on p "comprehensive" at bounding box center [610, 298] width 370 height 14
click at [394, 303] on input "comprehensive" at bounding box center [388, 298] width 14 height 14
radio input "true"
click at [562, 409] on div "SUBMIT" at bounding box center [598, 417] width 463 height 68
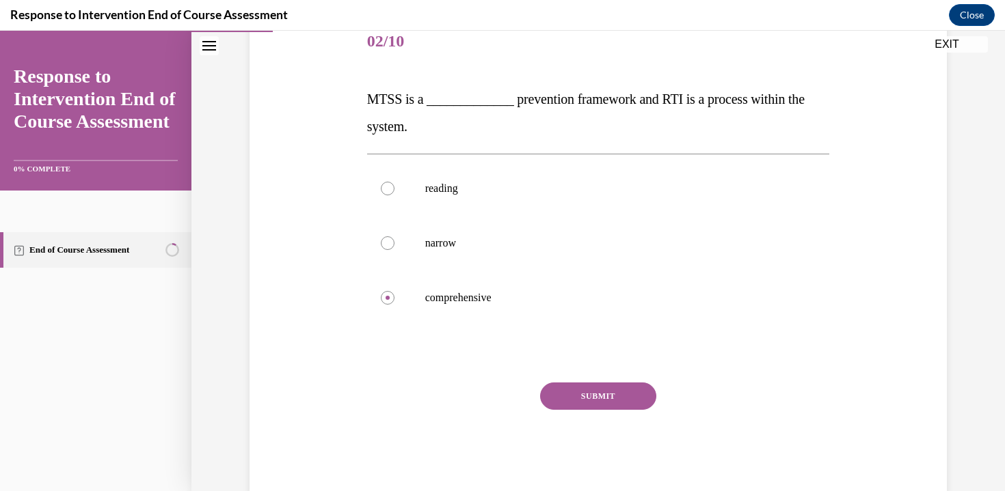
click at [573, 392] on button "SUBMIT" at bounding box center [598, 396] width 116 height 27
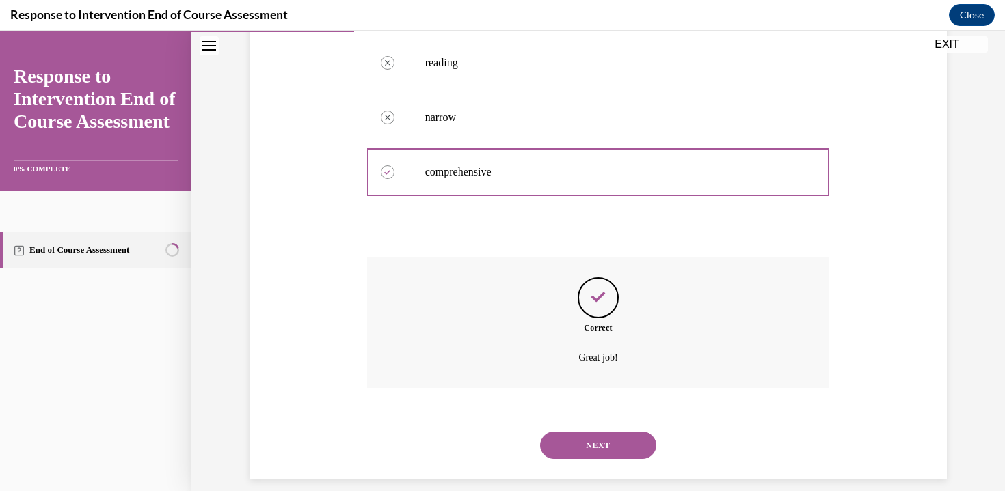
scroll to position [316, 0]
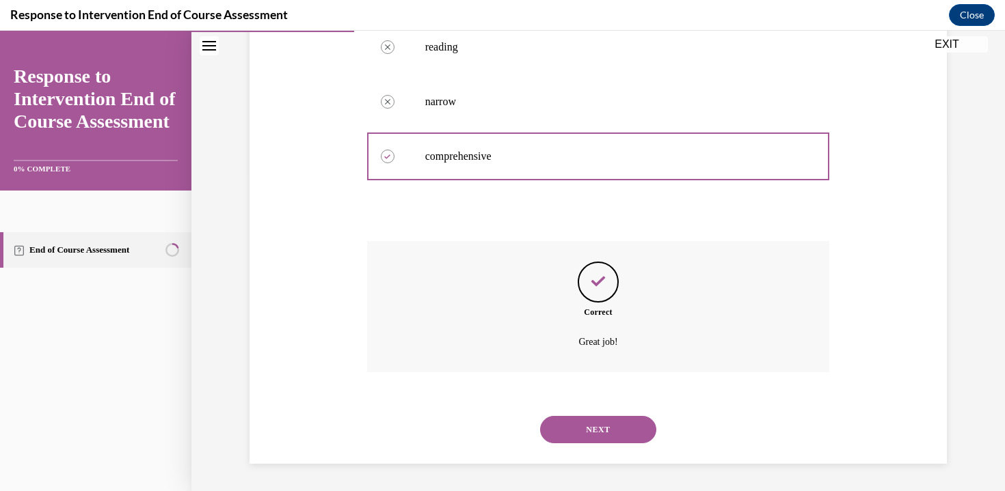
click at [602, 431] on button "NEXT" at bounding box center [598, 429] width 116 height 27
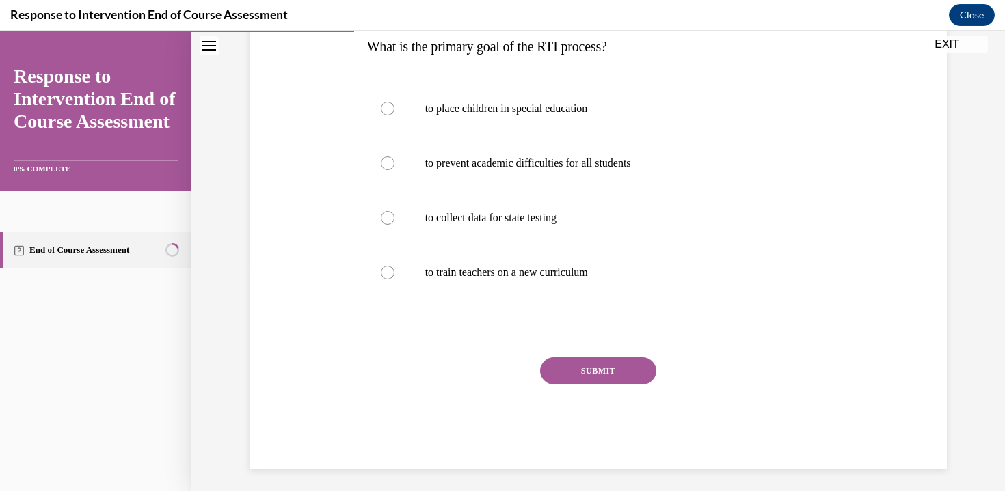
scroll to position [205, 0]
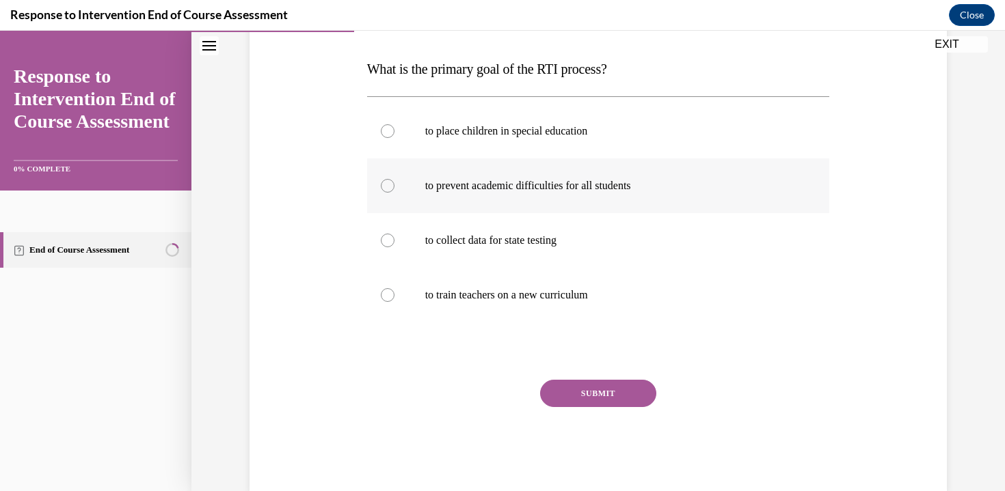
click at [642, 192] on p "to prevent academic difficulties for all students" at bounding box center [610, 186] width 370 height 14
click at [394, 192] on input "to prevent academic difficulties for all students" at bounding box center [388, 186] width 14 height 14
radio input "true"
click at [610, 396] on button "SUBMIT" at bounding box center [598, 393] width 116 height 27
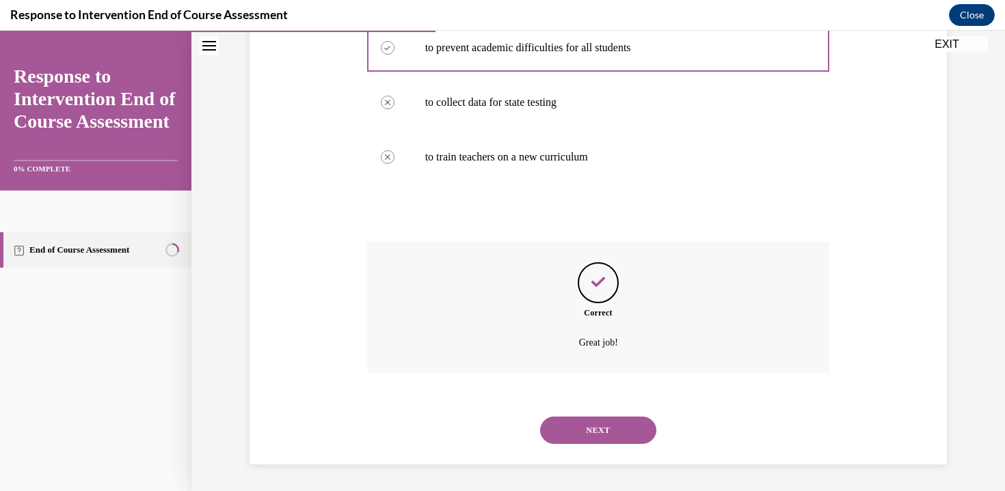
scroll to position [344, 0]
click at [558, 425] on button "NEXT" at bounding box center [598, 429] width 116 height 27
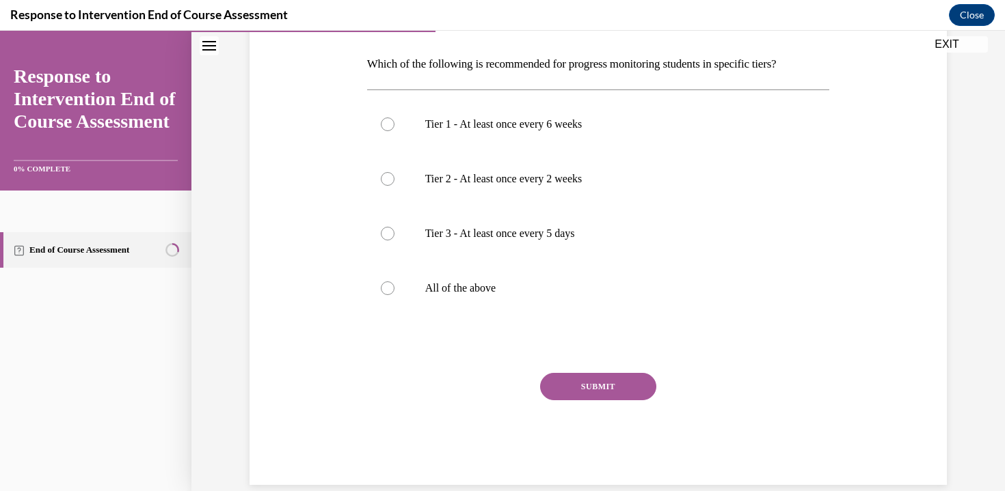
scroll to position [185, 0]
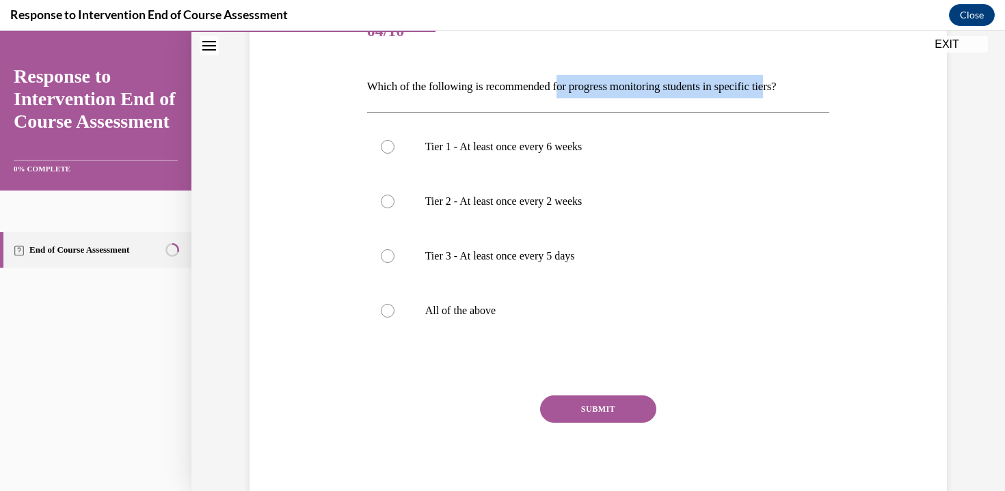
drag, startPoint x: 569, startPoint y: 90, endPoint x: 791, endPoint y: 83, distance: 222.2
click at [791, 83] on p "Which of the following is recommended for progress monitoring students in speci…" at bounding box center [598, 86] width 463 height 23
click at [528, 303] on label "All of the above" at bounding box center [598, 311] width 463 height 55
click at [394, 304] on input "All of the above" at bounding box center [388, 311] width 14 height 14
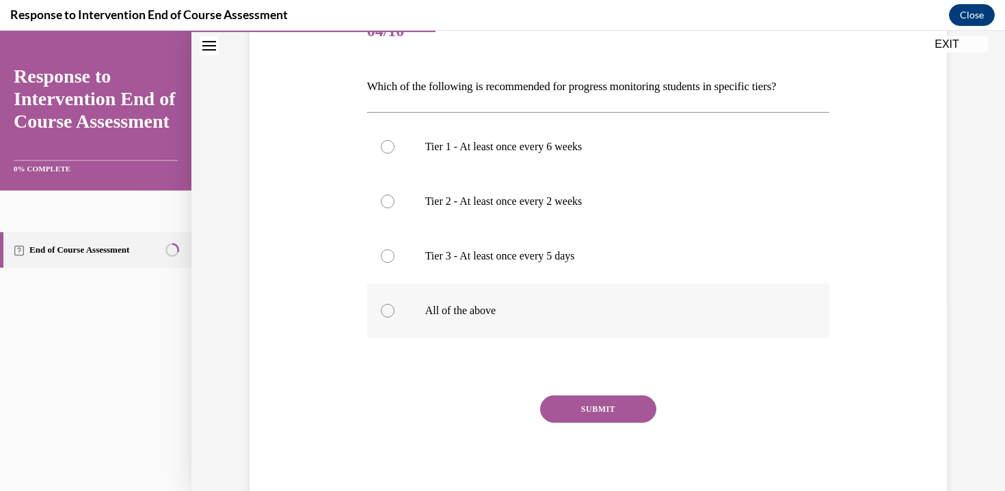
radio input "true"
click at [608, 417] on button "SUBMIT" at bounding box center [598, 409] width 116 height 27
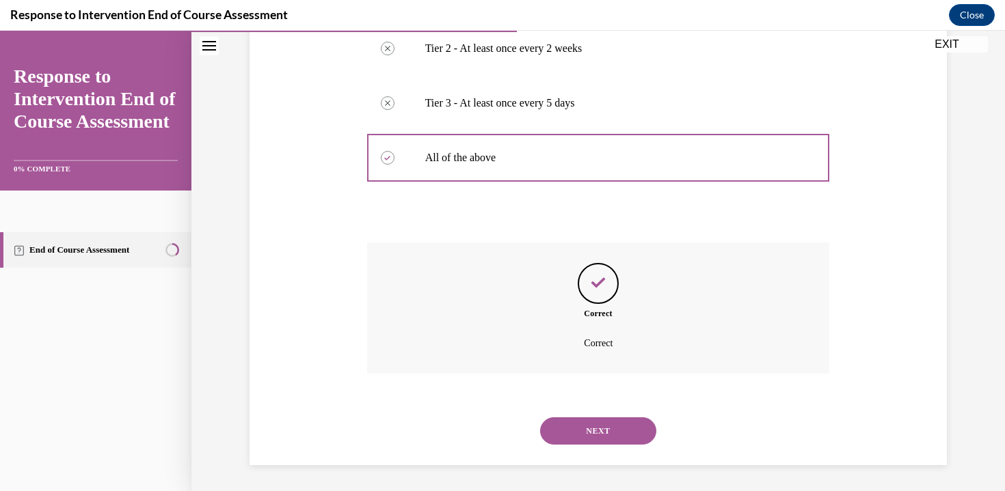
scroll to position [340, 0]
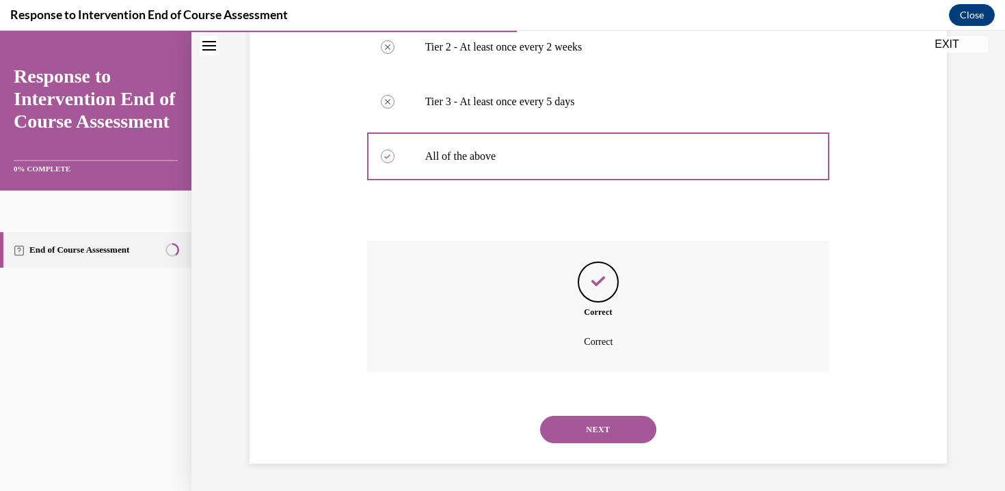
click at [604, 432] on button "NEXT" at bounding box center [598, 429] width 116 height 27
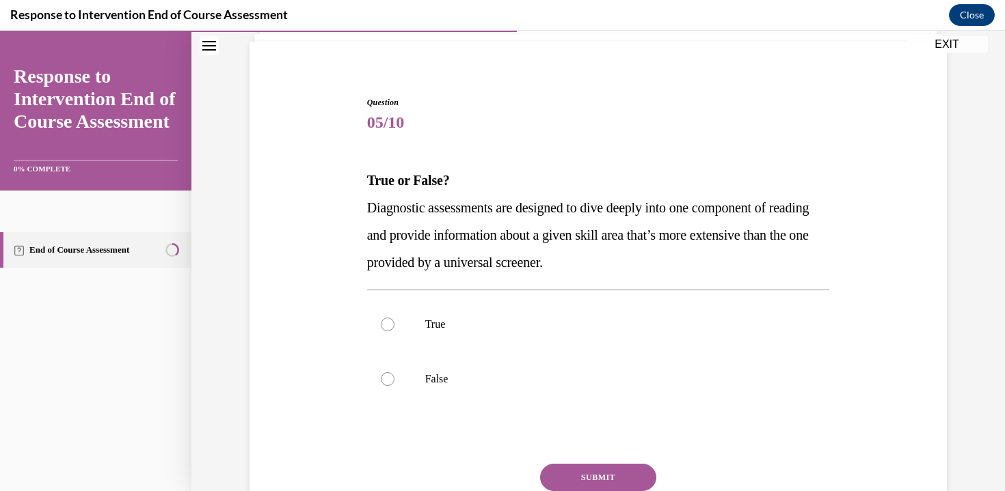
scroll to position [111, 0]
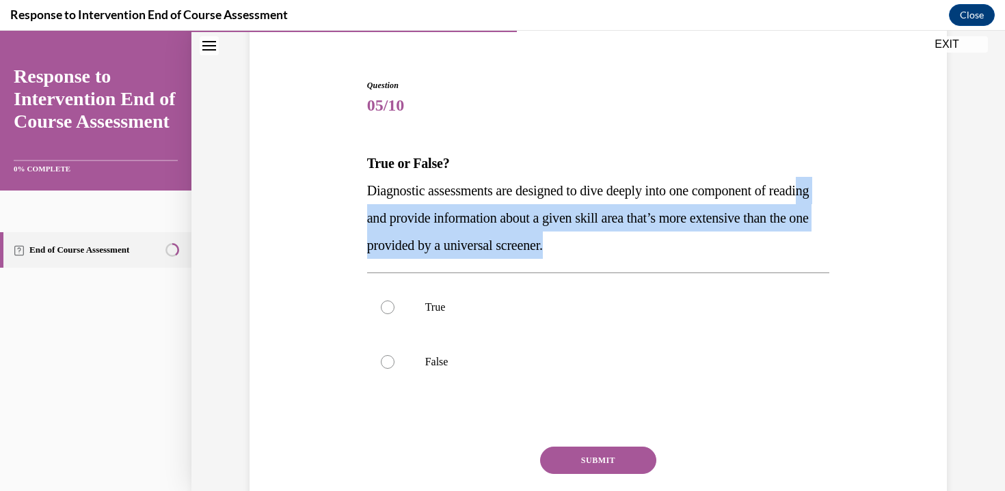
drag, startPoint x: 393, startPoint y: 216, endPoint x: 675, endPoint y: 243, distance: 282.9
click at [675, 243] on p "Diagnostic assessments are designed to dive deeply into one component of readin…" at bounding box center [598, 218] width 463 height 82
click at [674, 243] on p "Diagnostic assessments are designed to dive deeply into one component of readin…" at bounding box center [598, 218] width 463 height 82
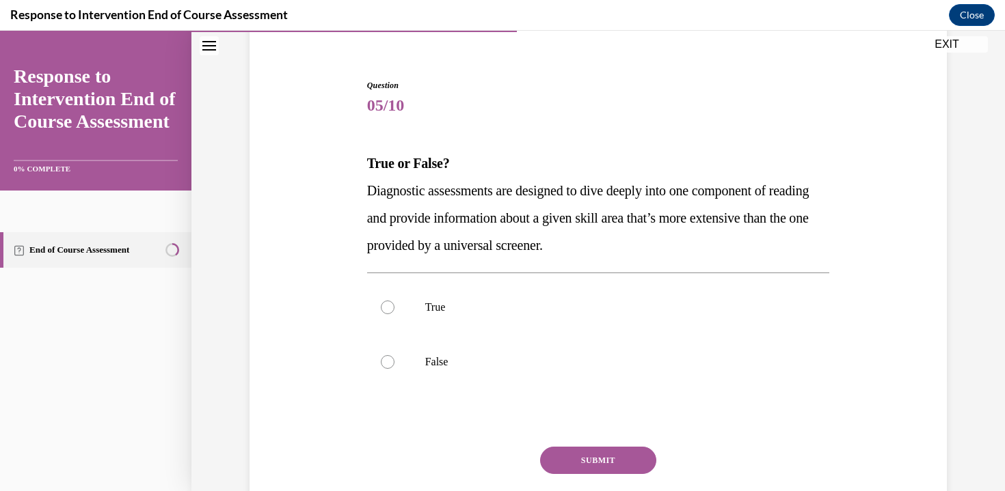
drag, startPoint x: 658, startPoint y: 209, endPoint x: 544, endPoint y: 298, distance: 144.1
click at [657, 211] on span "Diagnostic assessments are designed to dive deeply into one component of readin…" at bounding box center [588, 218] width 442 height 70
click at [403, 362] on label "False" at bounding box center [598, 362] width 463 height 55
click at [394, 362] on input "False" at bounding box center [388, 362] width 14 height 14
radio input "true"
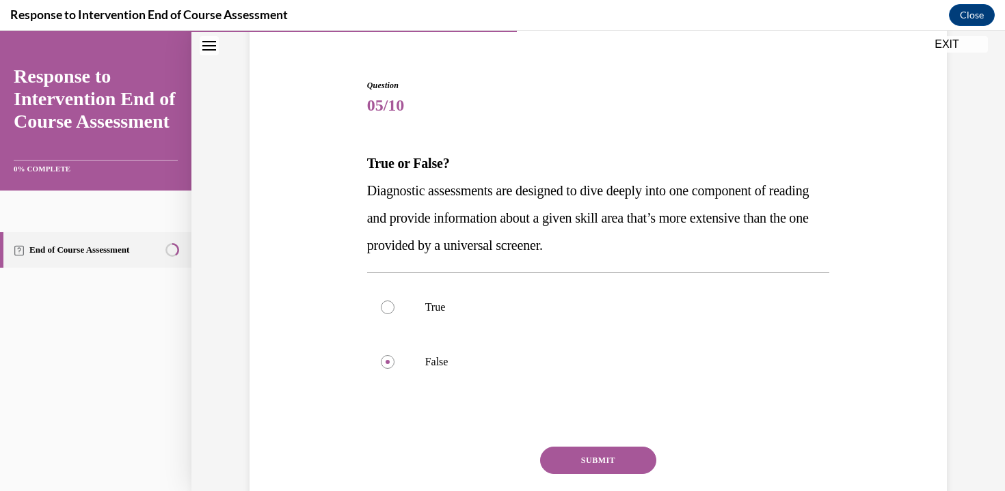
click at [585, 459] on button "SUBMIT" at bounding box center [598, 460] width 116 height 27
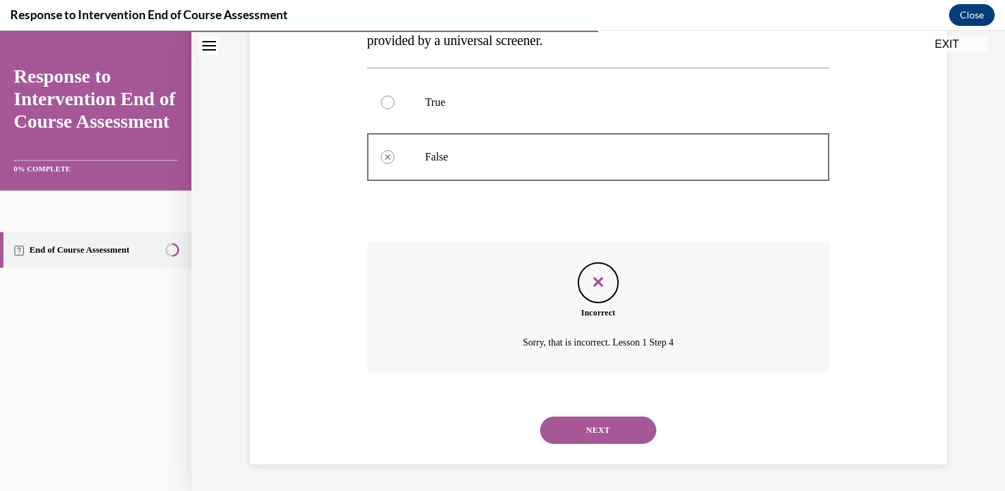
scroll to position [316, 0]
click at [575, 426] on button "NEXT" at bounding box center [598, 429] width 116 height 27
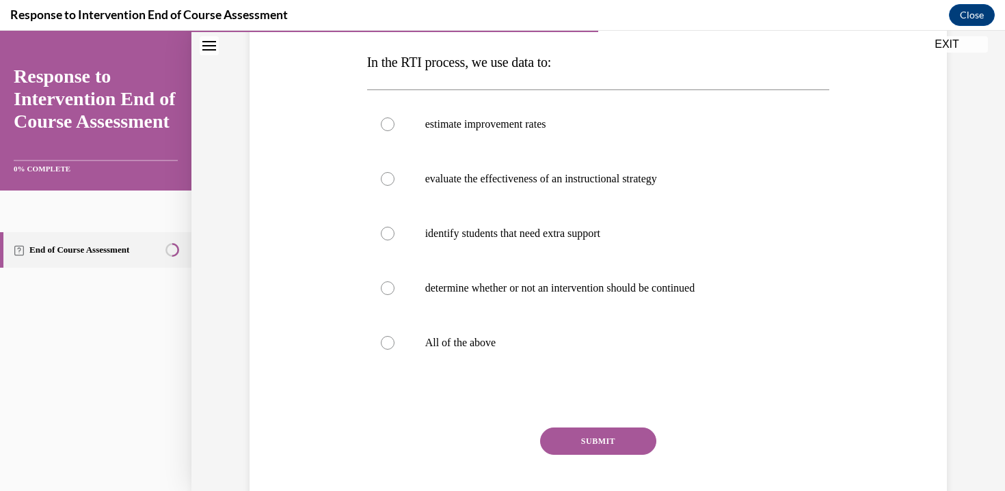
scroll to position [179, 0]
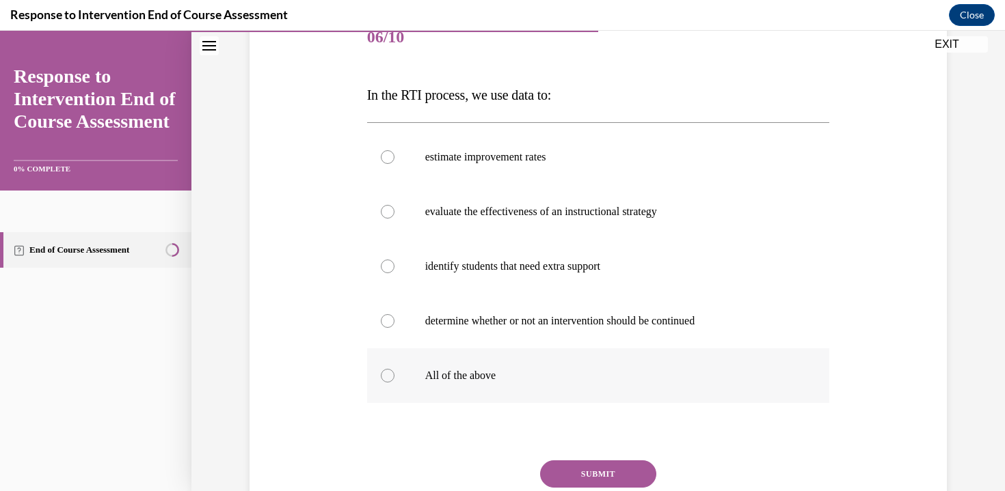
click at [429, 371] on p "All of the above" at bounding box center [610, 376] width 370 height 14
click at [394, 371] on input "All of the above" at bounding box center [388, 376] width 14 height 14
radio input "true"
click at [622, 481] on button "SUBMIT" at bounding box center [598, 474] width 116 height 27
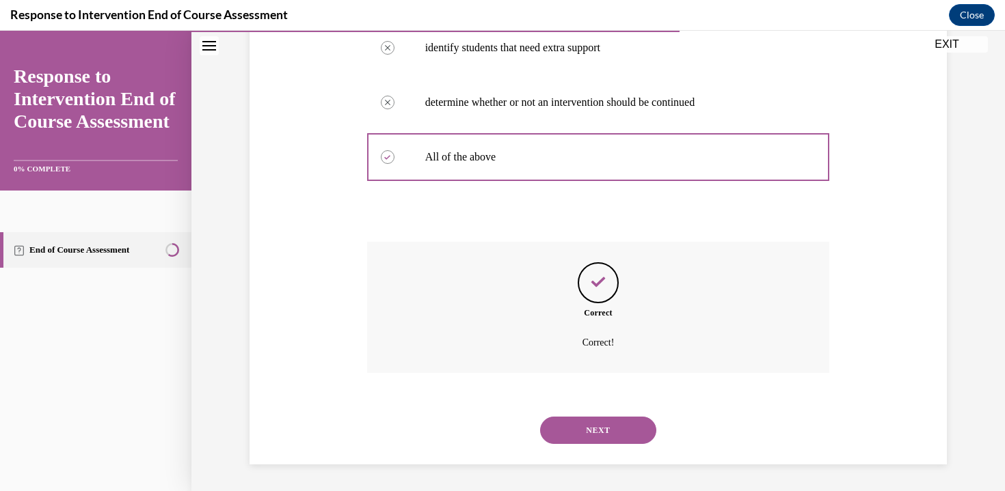
scroll to position [398, 0]
click at [612, 434] on button "NEXT" at bounding box center [598, 429] width 116 height 27
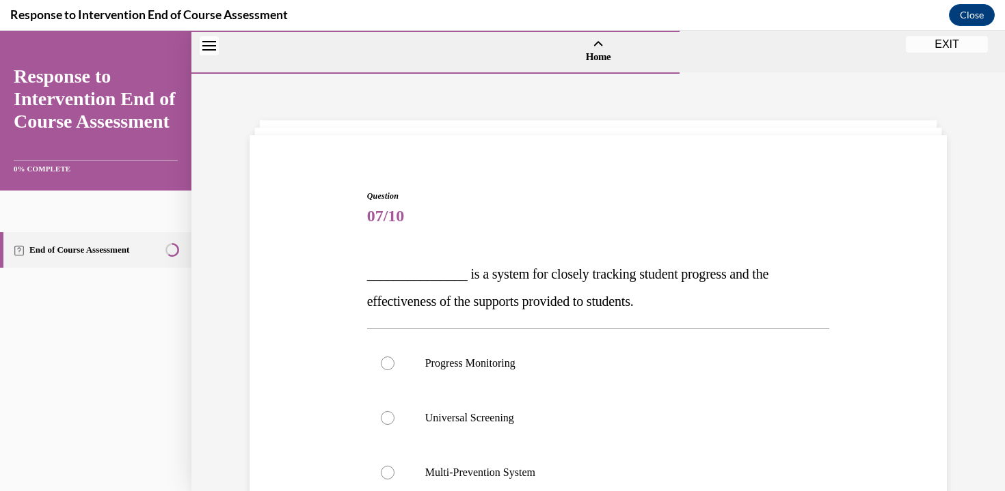
scroll to position [174, 0]
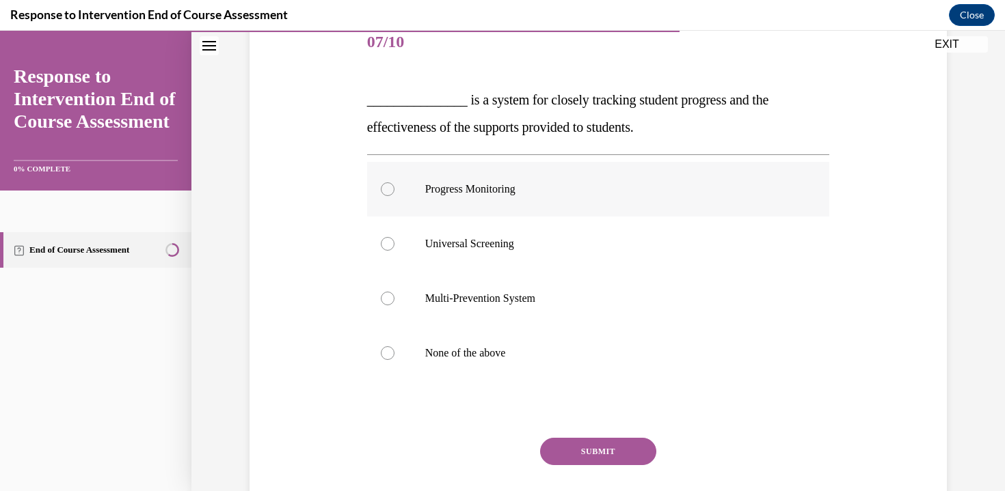
click at [480, 197] on label "Progress Monitoring" at bounding box center [598, 189] width 463 height 55
click at [394, 196] on input "Progress Monitoring" at bounding box center [388, 189] width 14 height 14
radio input "true"
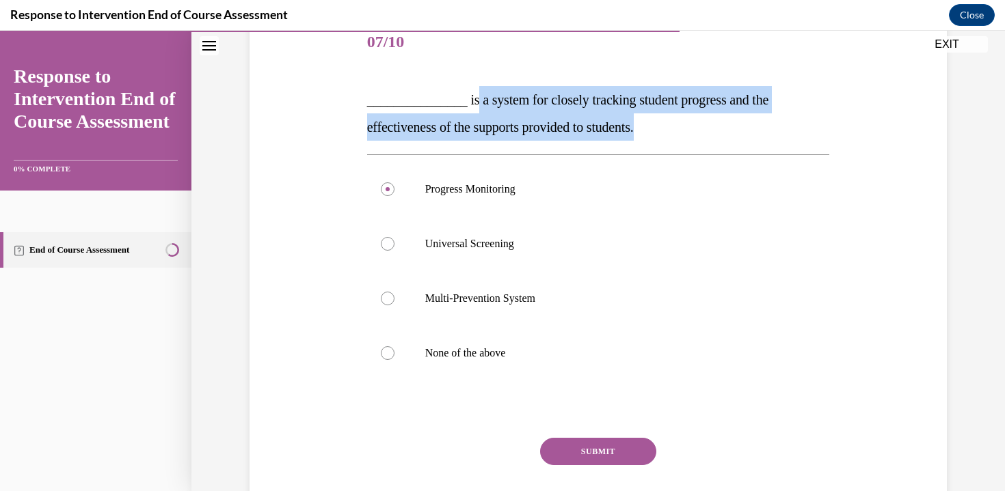
drag, startPoint x: 466, startPoint y: 105, endPoint x: 725, endPoint y: 118, distance: 259.4
click at [725, 118] on p "_______________ is a system for closely tracking student progress and the effec…" at bounding box center [598, 113] width 463 height 55
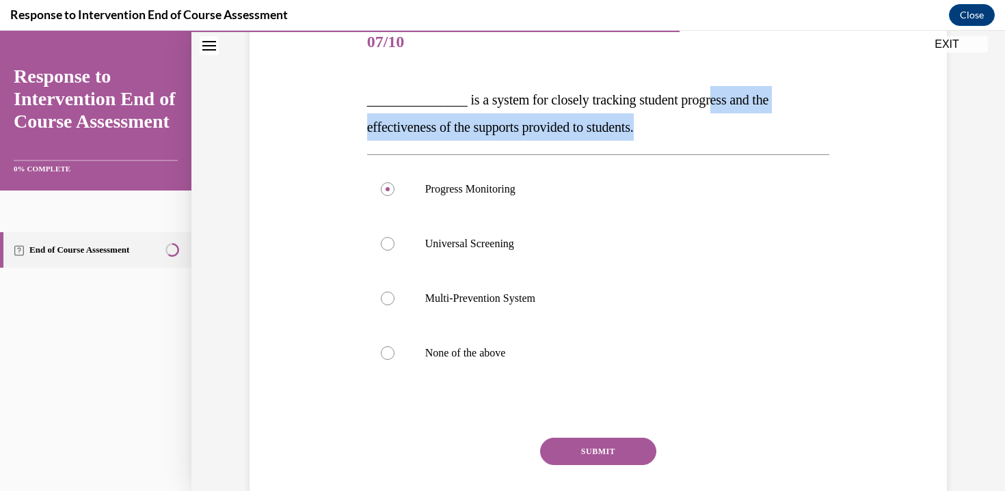
drag, startPoint x: 717, startPoint y: 93, endPoint x: 733, endPoint y: 128, distance: 38.5
click at [733, 128] on p "_______________ is a system for closely tracking student progress and the effec…" at bounding box center [598, 113] width 463 height 55
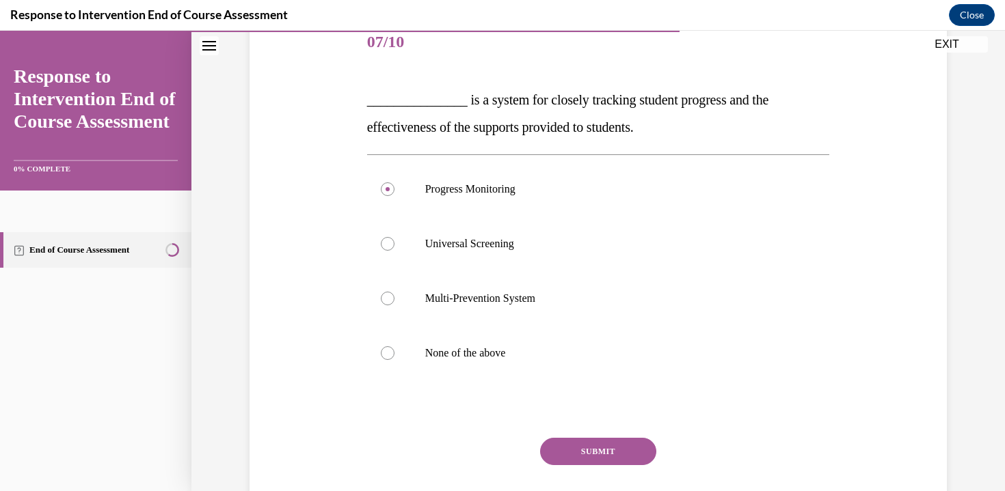
click at [606, 447] on button "SUBMIT" at bounding box center [598, 451] width 116 height 27
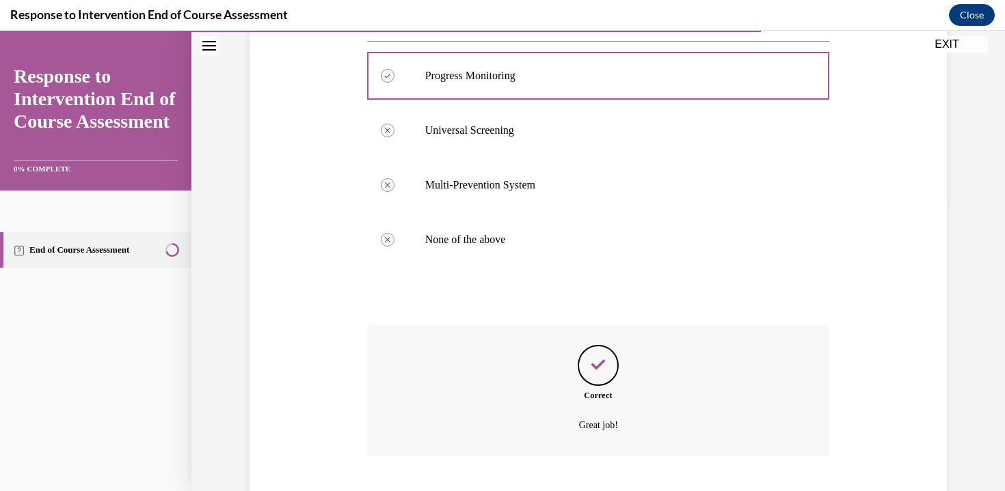
scroll to position [371, 0]
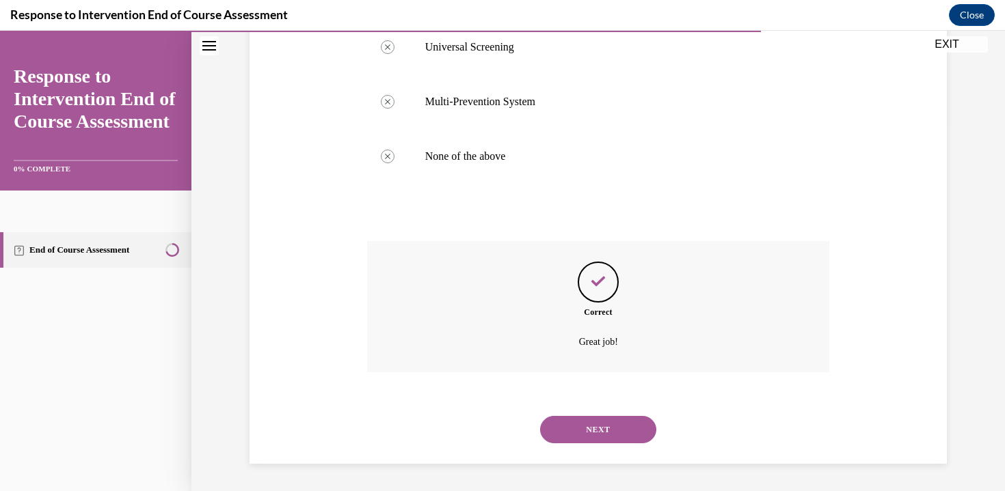
click at [599, 444] on button "NEXT" at bounding box center [598, 429] width 116 height 27
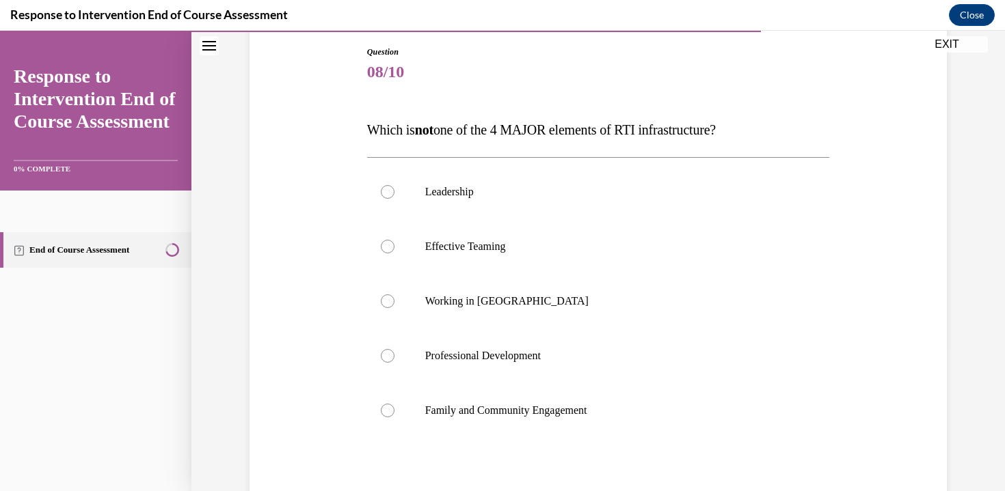
scroll to position [146, 0]
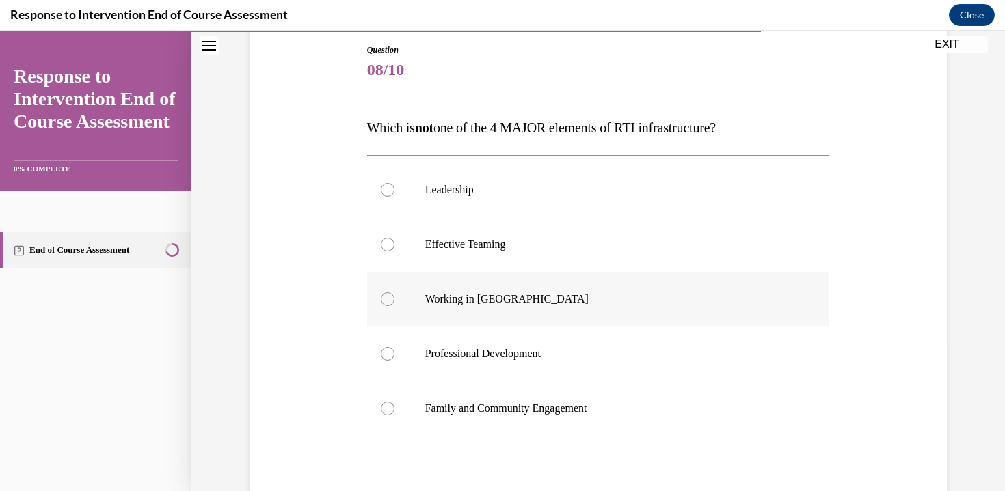
click at [464, 306] on label "Working in Silos" at bounding box center [598, 299] width 463 height 55
click at [394, 306] on input "Working in Silos" at bounding box center [388, 300] width 14 height 14
radio input "true"
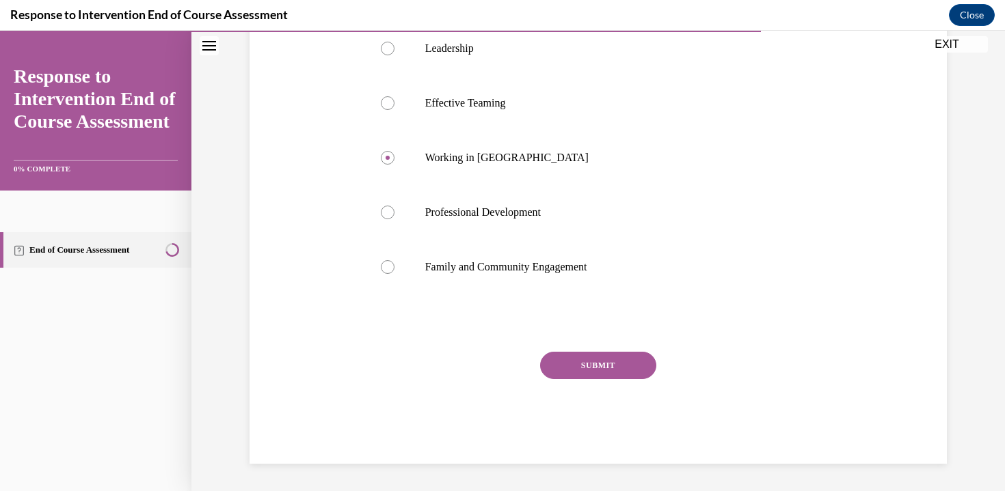
click at [580, 375] on button "SUBMIT" at bounding box center [598, 365] width 116 height 27
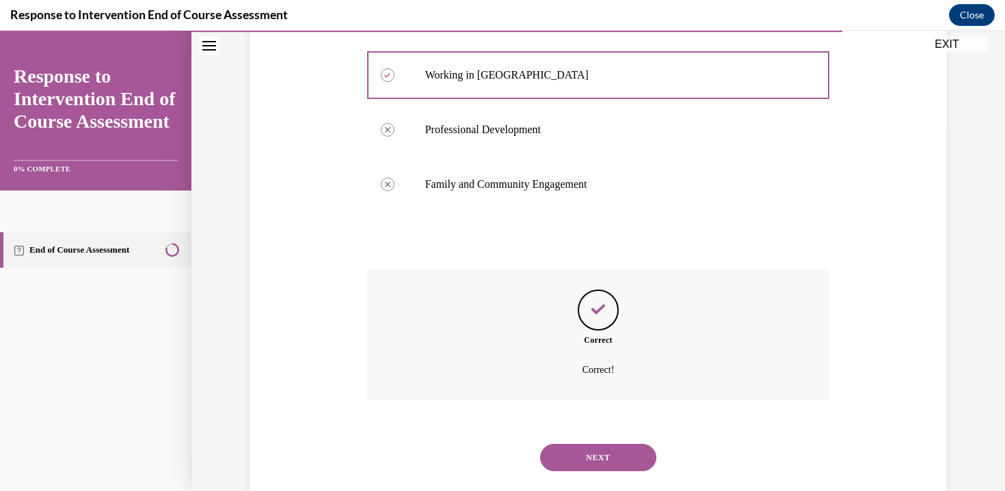
scroll to position [398, 0]
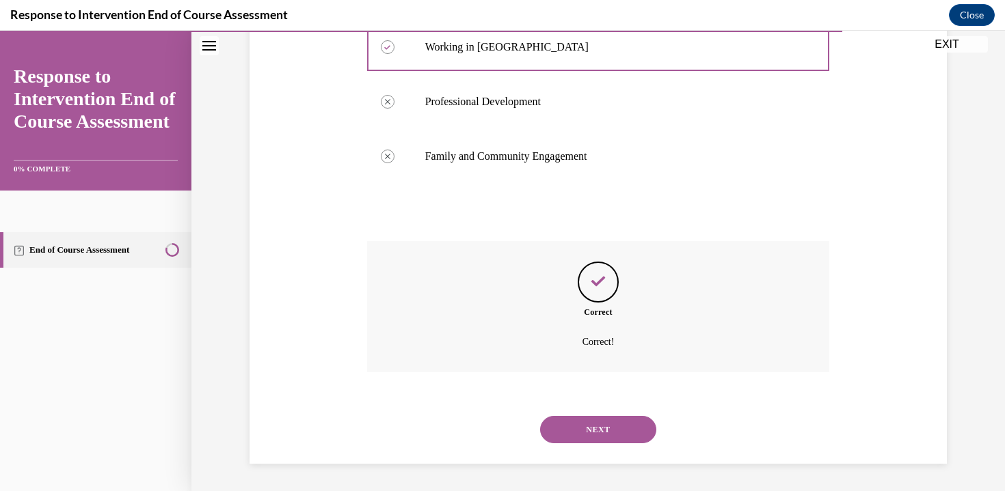
click at [572, 432] on button "NEXT" at bounding box center [598, 429] width 116 height 27
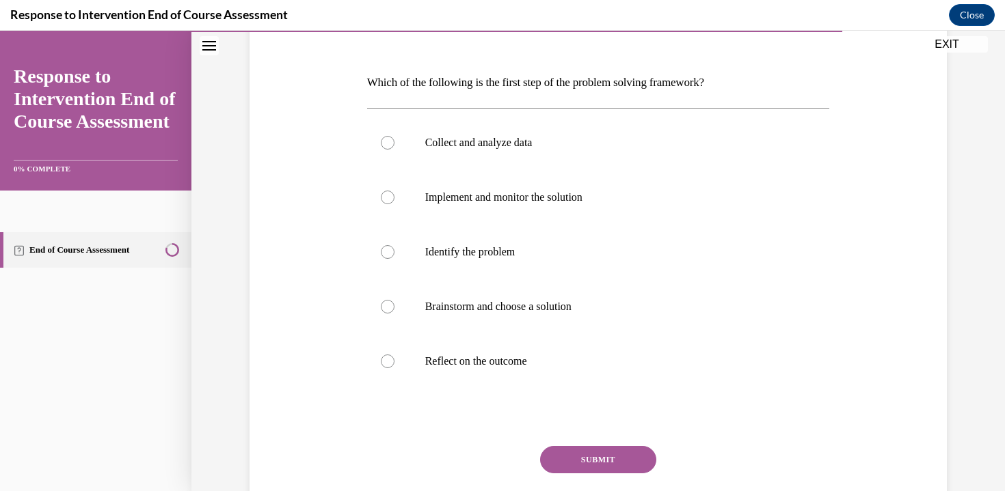
scroll to position [187, 0]
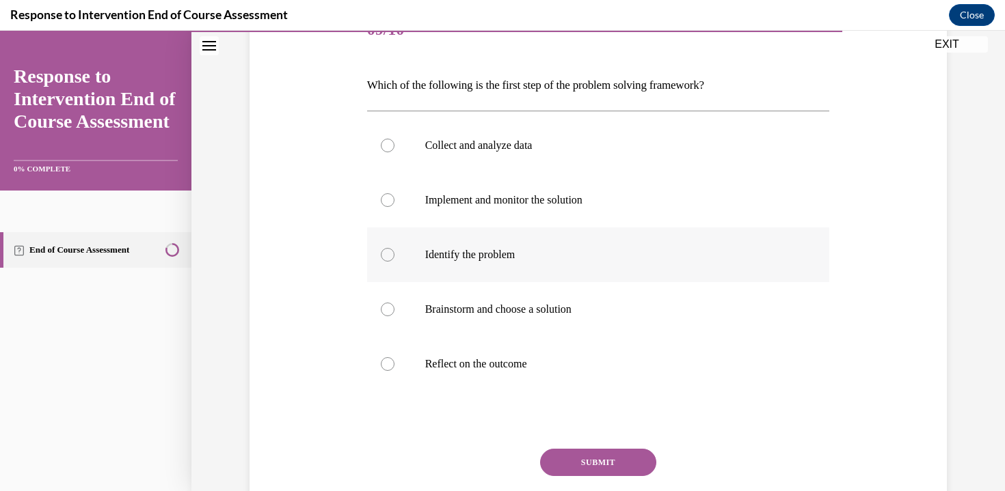
click at [516, 271] on label "Identify the problem" at bounding box center [598, 255] width 463 height 55
click at [394, 262] on input "Identify the problem" at bounding box center [388, 255] width 14 height 14
radio input "true"
click at [596, 462] on button "SUBMIT" at bounding box center [598, 462] width 116 height 27
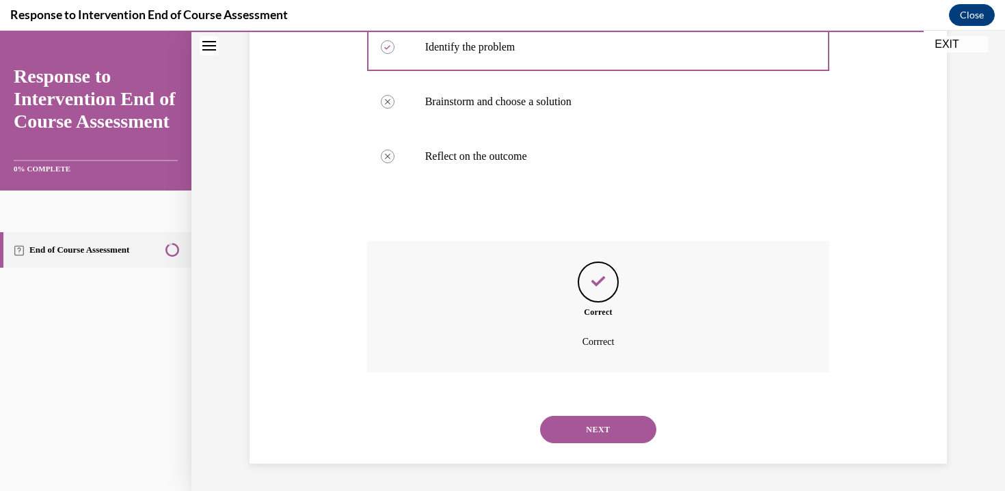
click at [609, 439] on button "NEXT" at bounding box center [598, 429] width 116 height 27
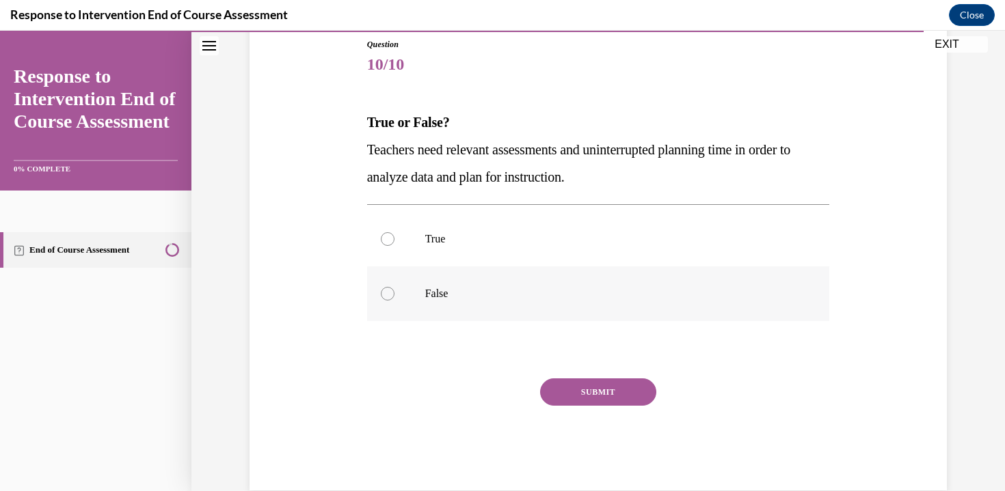
click at [404, 285] on label "False" at bounding box center [598, 294] width 463 height 55
click at [394, 287] on input "False" at bounding box center [388, 294] width 14 height 14
radio input "true"
click at [565, 409] on div "SUBMIT" at bounding box center [598, 413] width 463 height 68
click at [511, 256] on label "True" at bounding box center [598, 239] width 463 height 55
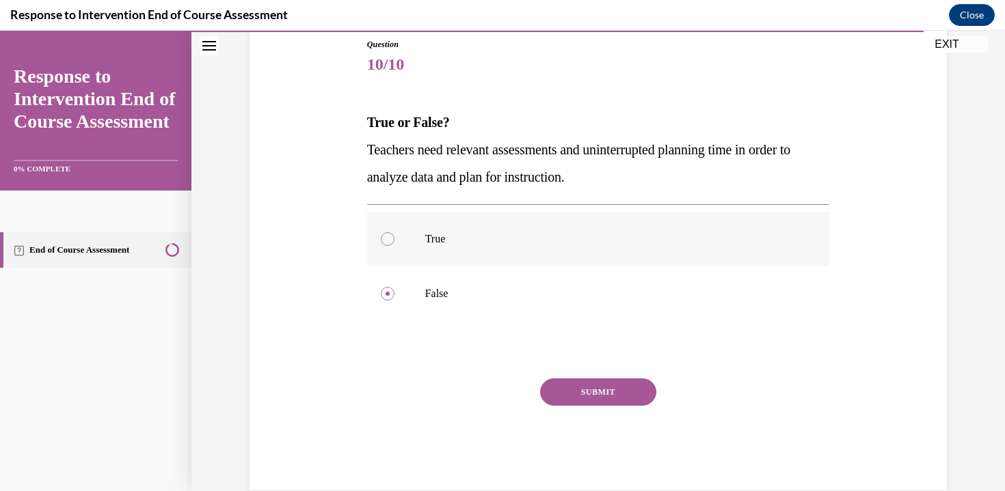
click at [394, 246] on input "True" at bounding box center [388, 239] width 14 height 14
radio input "true"
click at [561, 390] on button "SUBMIT" at bounding box center [598, 392] width 116 height 27
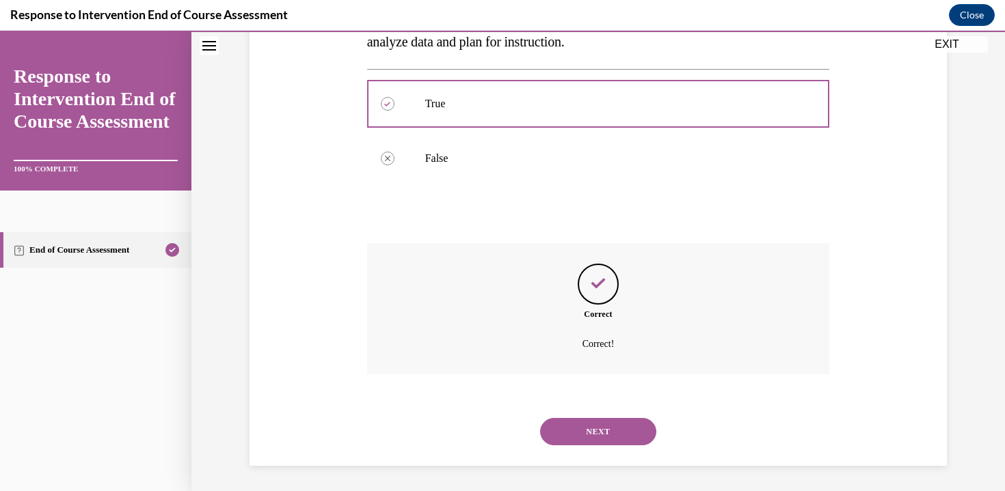
scroll to position [289, 0]
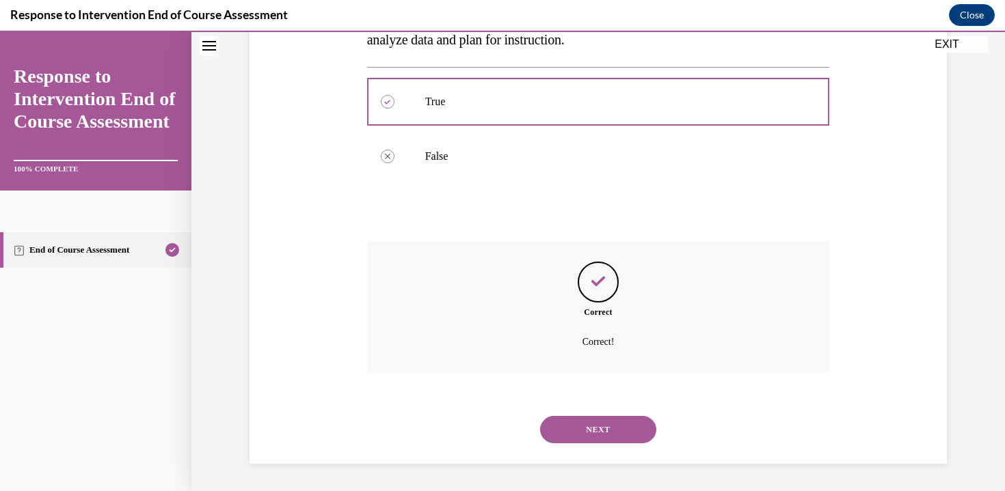
click at [563, 448] on div "NEXT" at bounding box center [598, 430] width 463 height 55
click at [569, 426] on button "NEXT" at bounding box center [598, 429] width 116 height 27
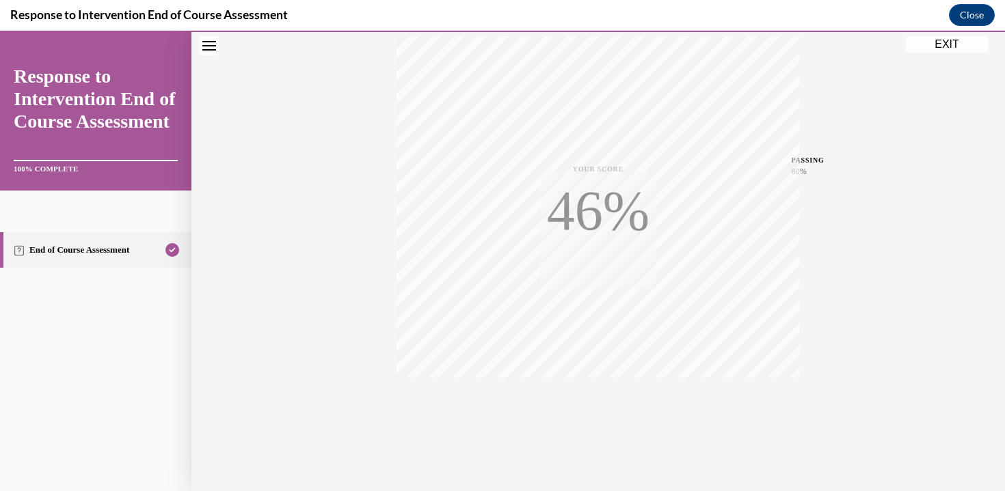
scroll to position [240, 0]
click at [933, 42] on button "EXIT" at bounding box center [947, 44] width 82 height 16
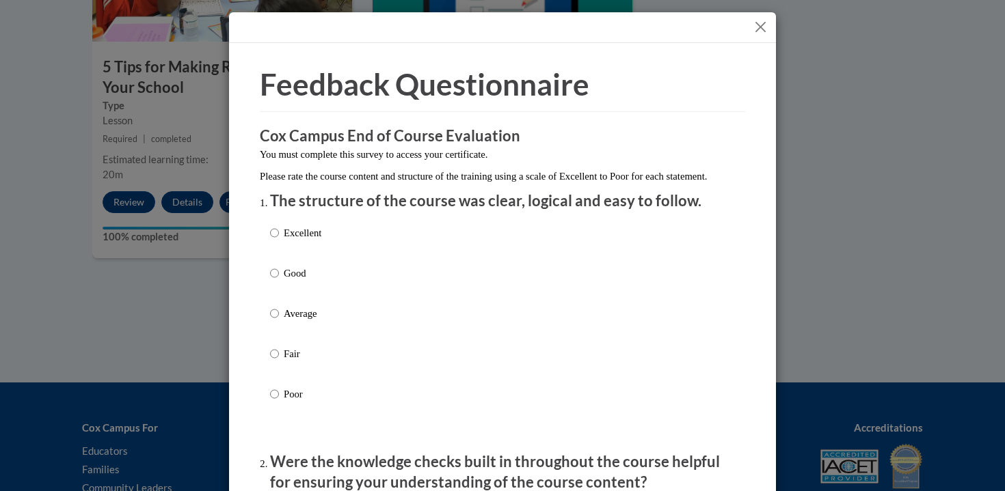
click at [274, 236] on div "Excellent Good Average Fair Poor" at bounding box center [295, 325] width 51 height 212
click at [275, 245] on label "Excellent" at bounding box center [295, 244] width 51 height 37
click at [275, 241] on input "Excellent" at bounding box center [274, 233] width 9 height 15
radio input "true"
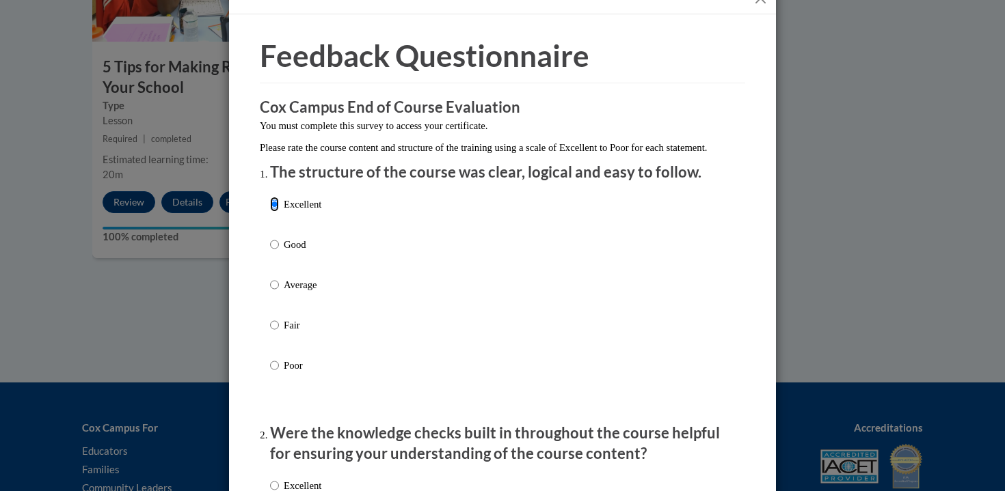
scroll to position [230, 0]
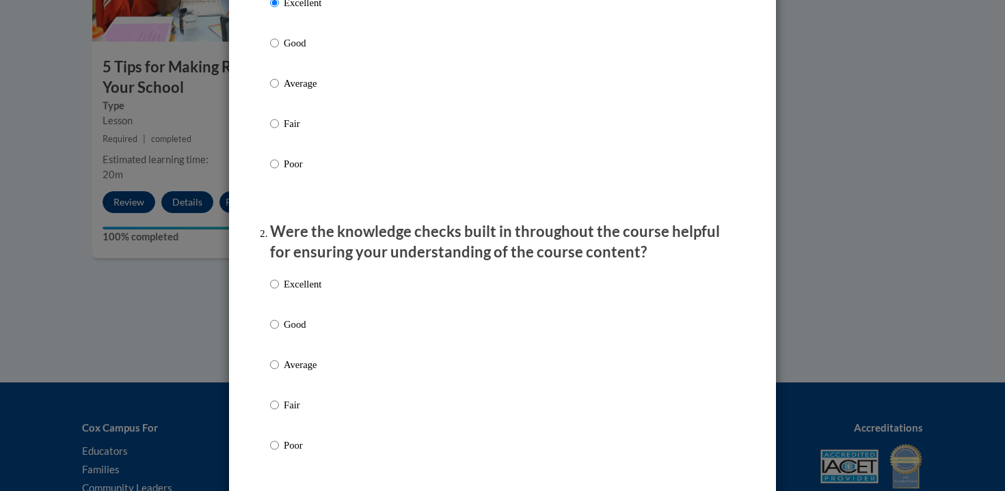
click at [298, 292] on p "Excellent" at bounding box center [303, 284] width 38 height 15
click at [279, 292] on input "Excellent" at bounding box center [274, 284] width 9 height 15
radio input "true"
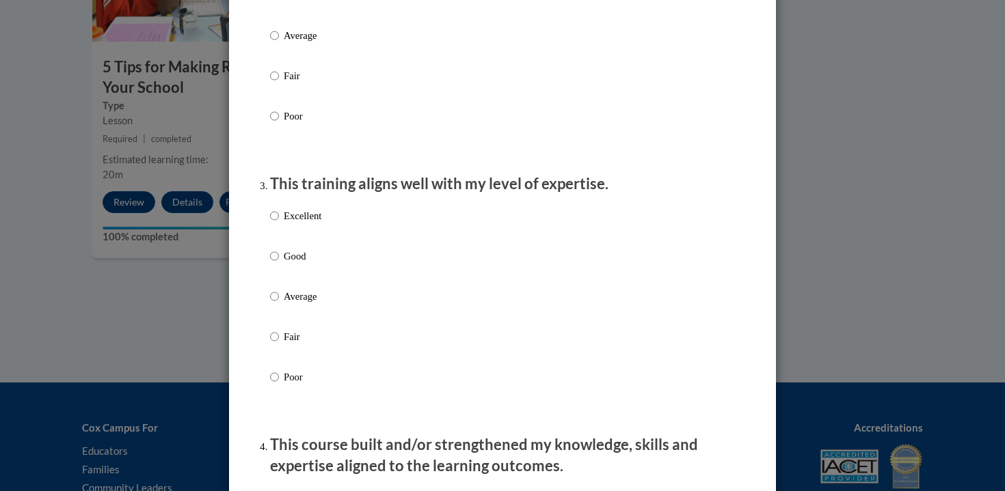
scroll to position [607, 0]
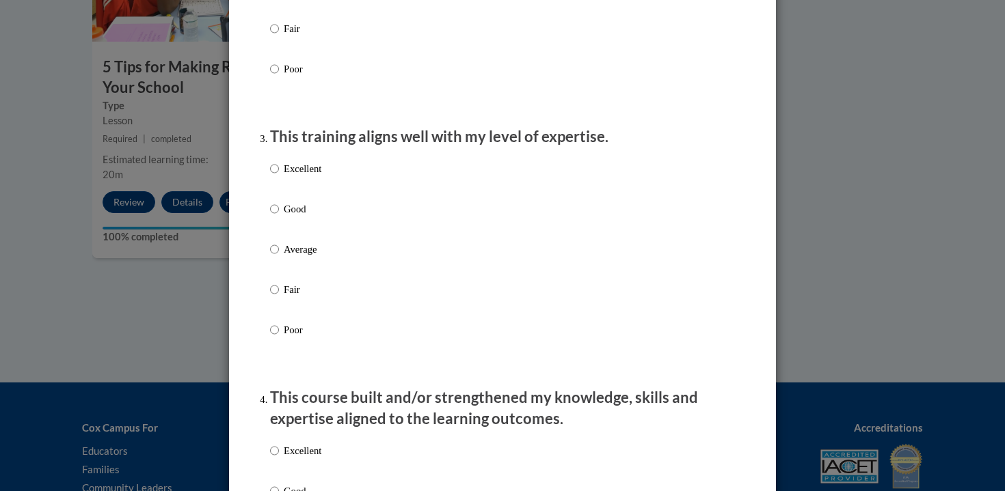
click at [296, 176] on p "Excellent" at bounding box center [303, 168] width 38 height 15
click at [279, 176] on input "Excellent" at bounding box center [274, 168] width 9 height 15
radio input "true"
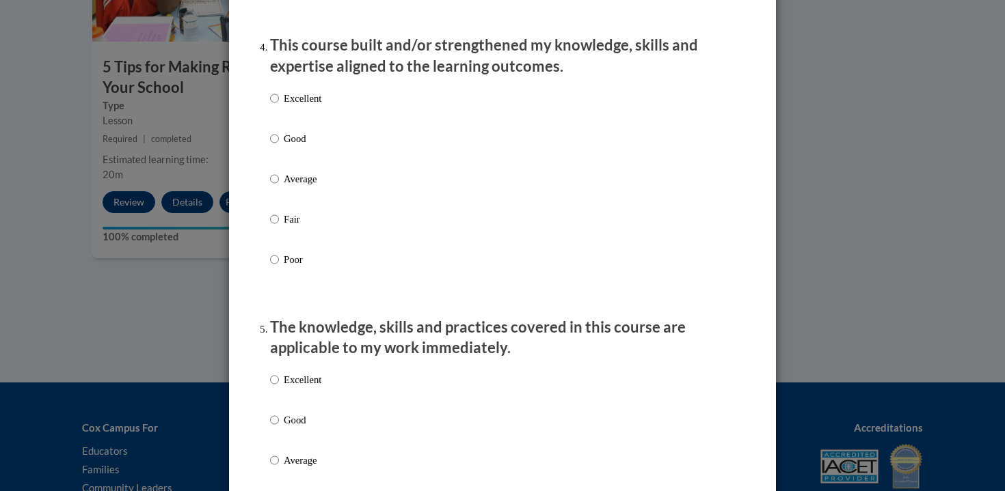
click at [300, 106] on p "Excellent" at bounding box center [303, 98] width 38 height 15
click at [279, 106] on input "Excellent" at bounding box center [274, 98] width 9 height 15
radio input "true"
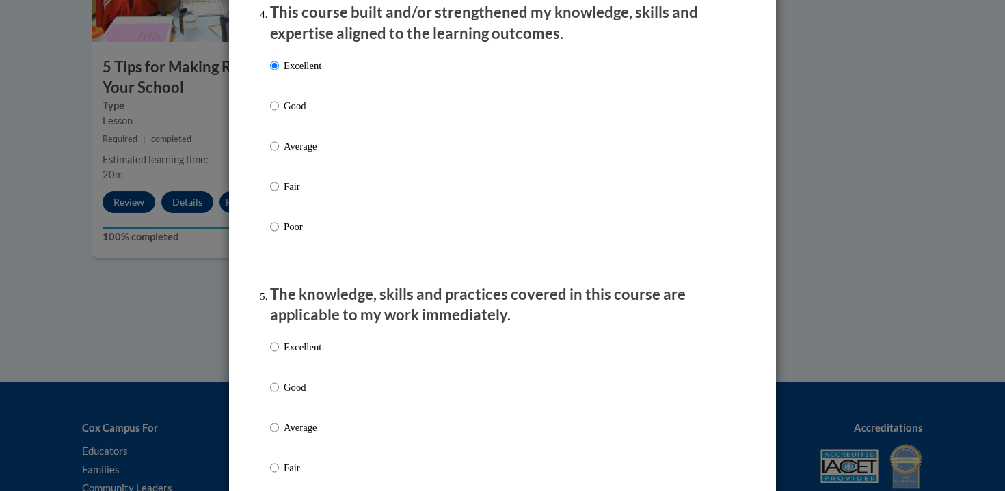
click at [296, 355] on p "Excellent" at bounding box center [303, 347] width 38 height 15
click at [279, 355] on input "Excellent" at bounding box center [274, 347] width 9 height 15
radio input "true"
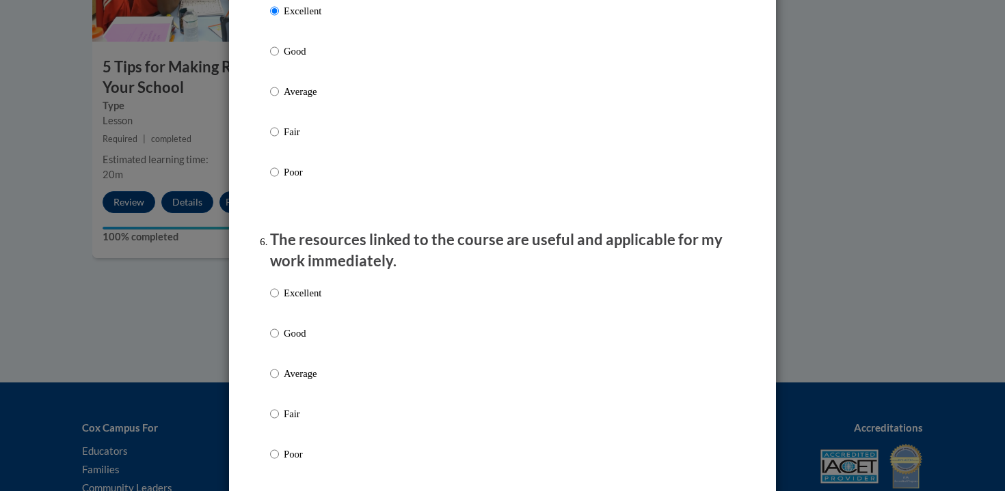
click at [284, 314] on label "Excellent" at bounding box center [295, 304] width 51 height 37
click at [279, 301] on input "Excellent" at bounding box center [274, 293] width 9 height 15
radio input "true"
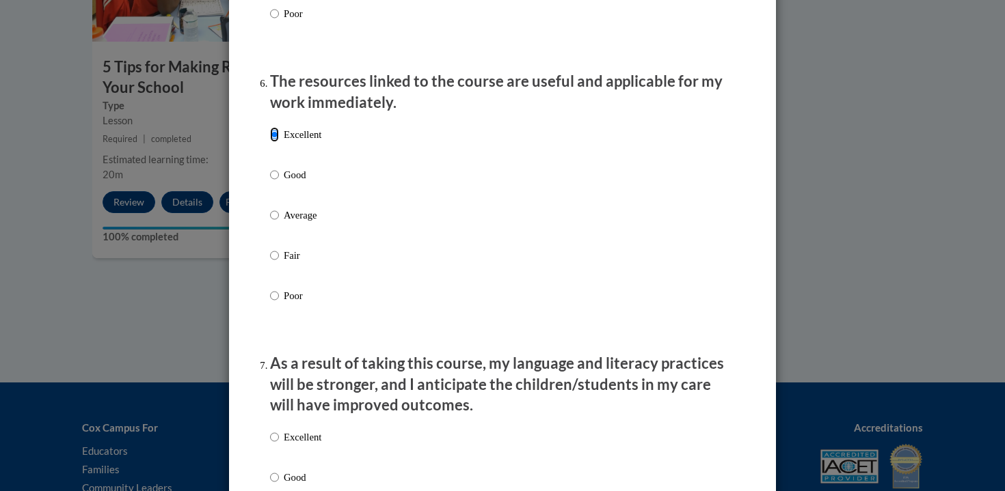
scroll to position [1526, 0]
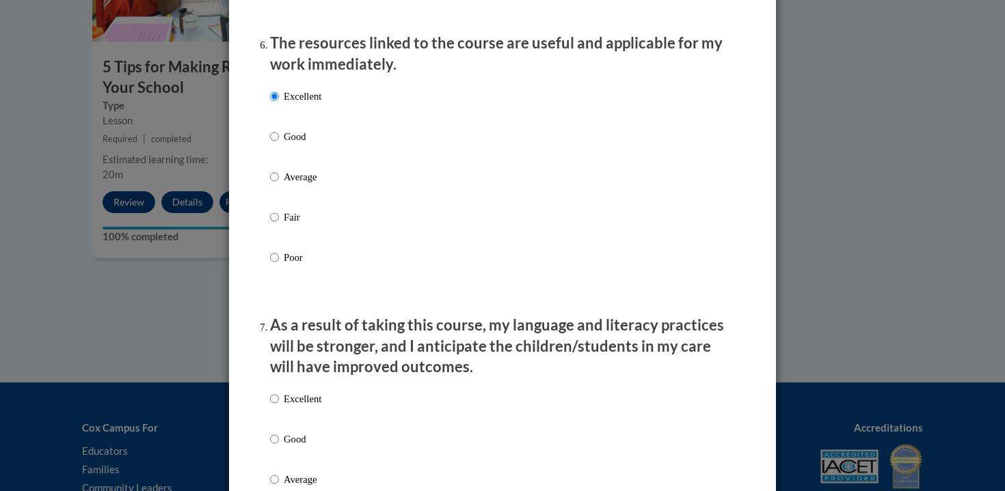
click at [299, 407] on p "Excellent" at bounding box center [303, 399] width 38 height 15
click at [279, 407] on input "Excellent" at bounding box center [274, 399] width 9 height 15
radio input "true"
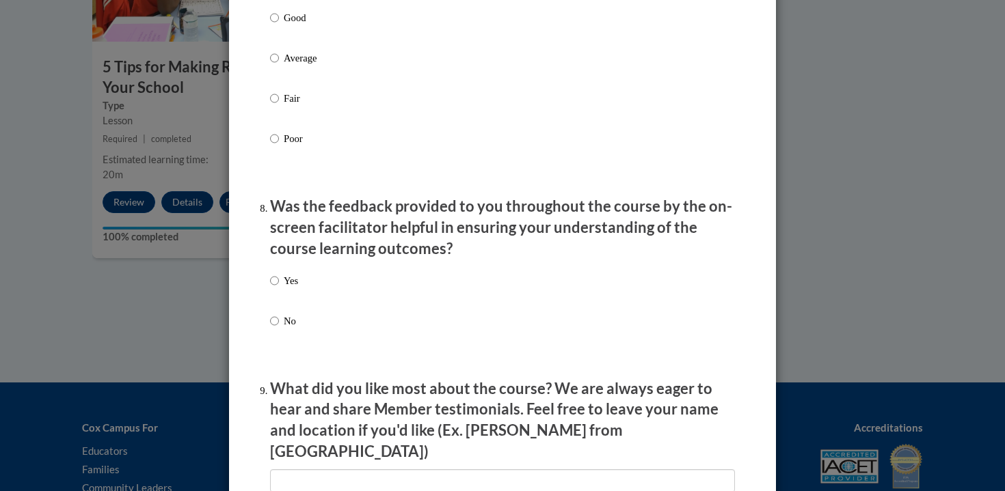
click at [275, 288] on label "Yes" at bounding box center [284, 291] width 28 height 37
click at [275, 288] on input "Yes" at bounding box center [274, 280] width 9 height 15
radio input "true"
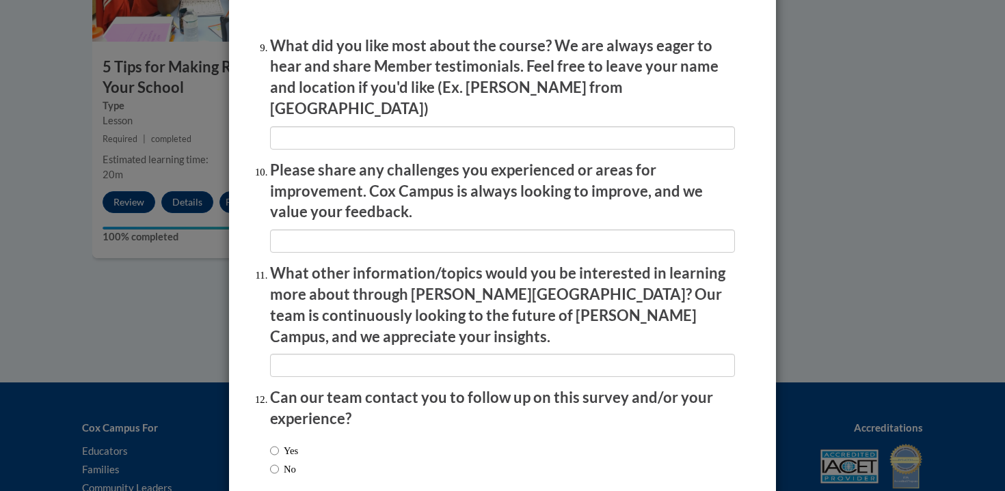
scroll to position [2352, 0]
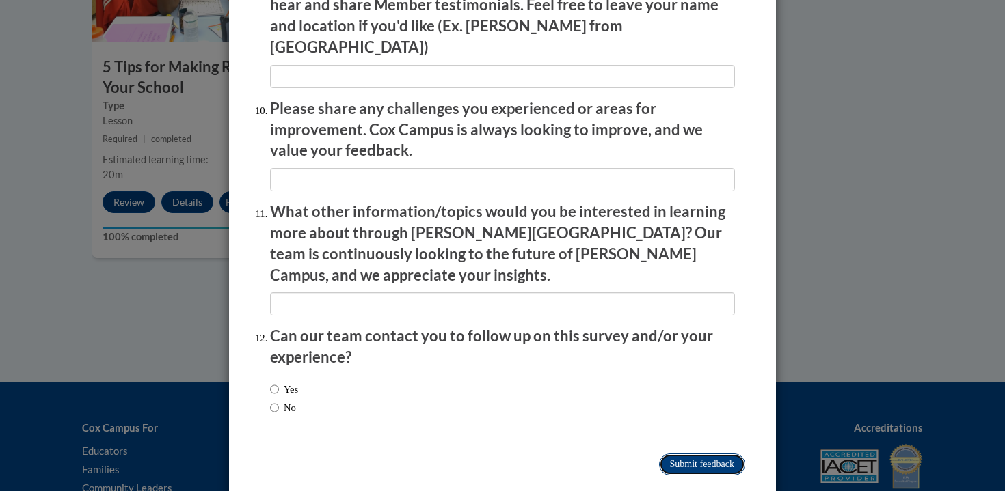
click at [692, 454] on input "Submit feedback" at bounding box center [702, 465] width 86 height 22
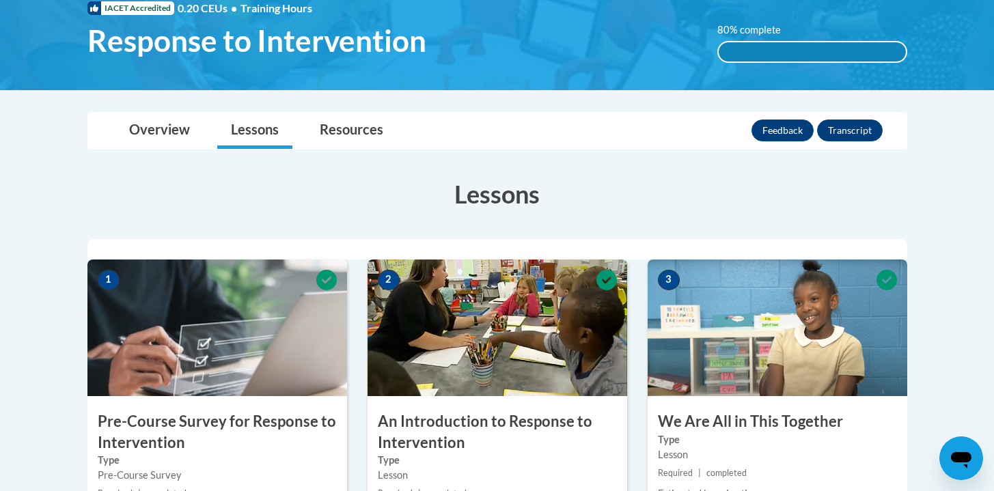
scroll to position [0, 0]
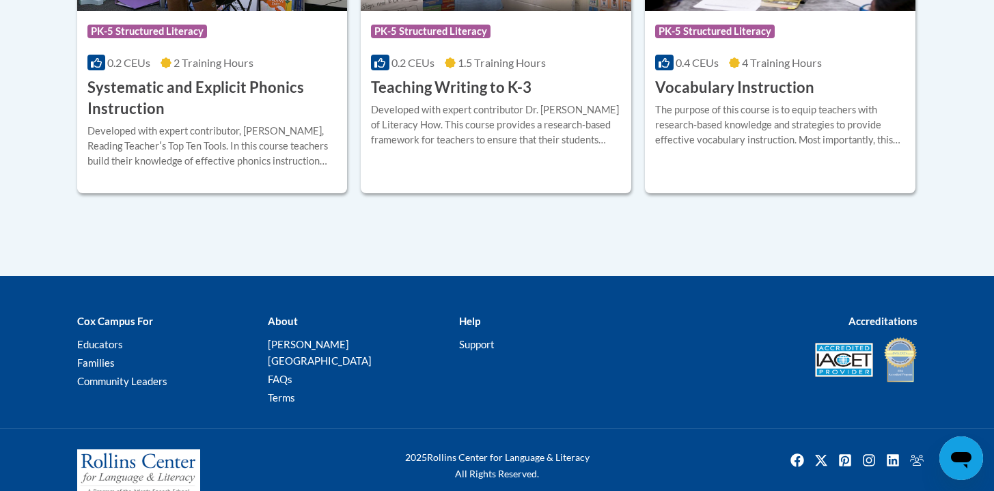
scroll to position [1791, 0]
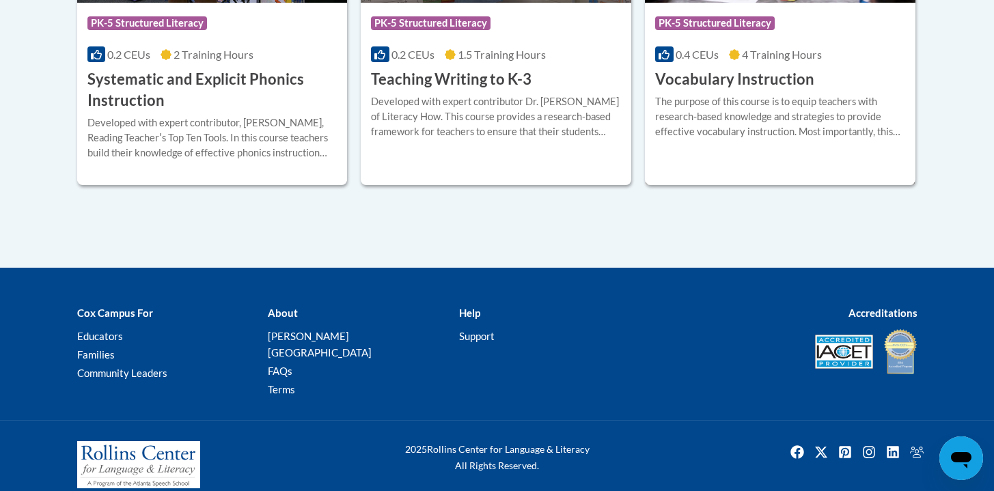
click at [740, 125] on div "The purpose of this course is to equip teachers with research-based knowledge a…" at bounding box center [780, 116] width 250 height 45
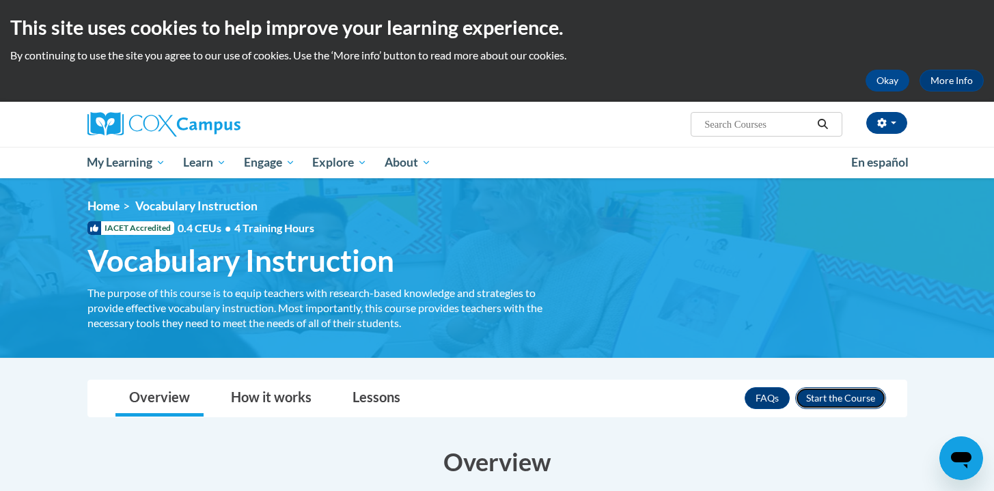
click at [852, 398] on button "Enroll" at bounding box center [841, 399] width 91 height 22
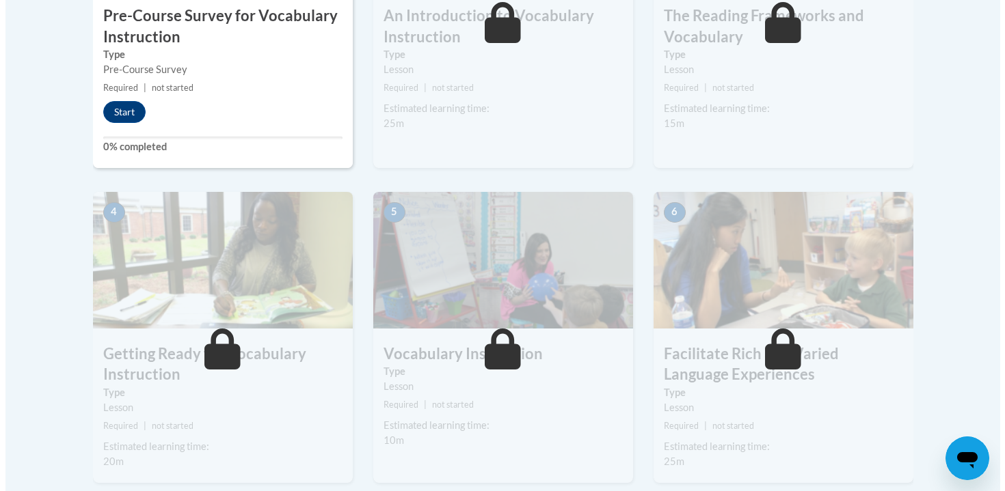
scroll to position [463, 0]
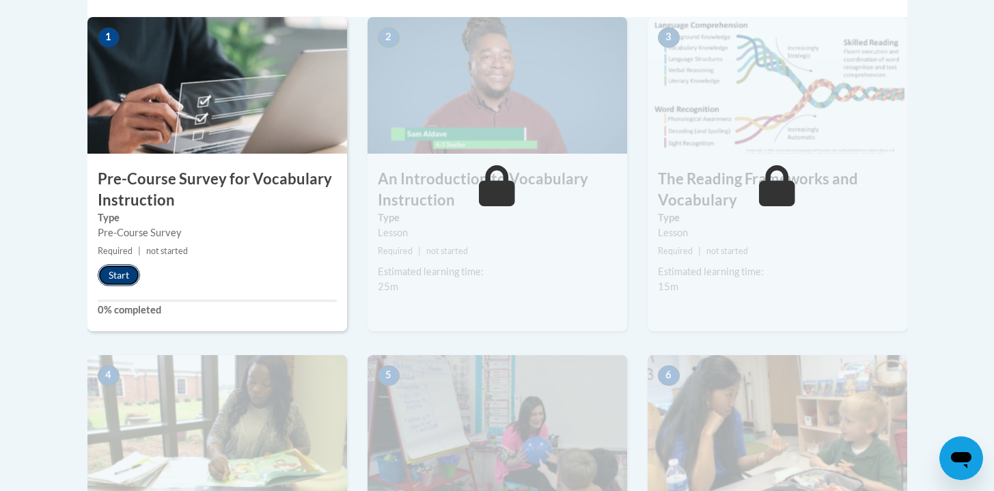
click at [106, 272] on button "Start" at bounding box center [119, 276] width 42 height 22
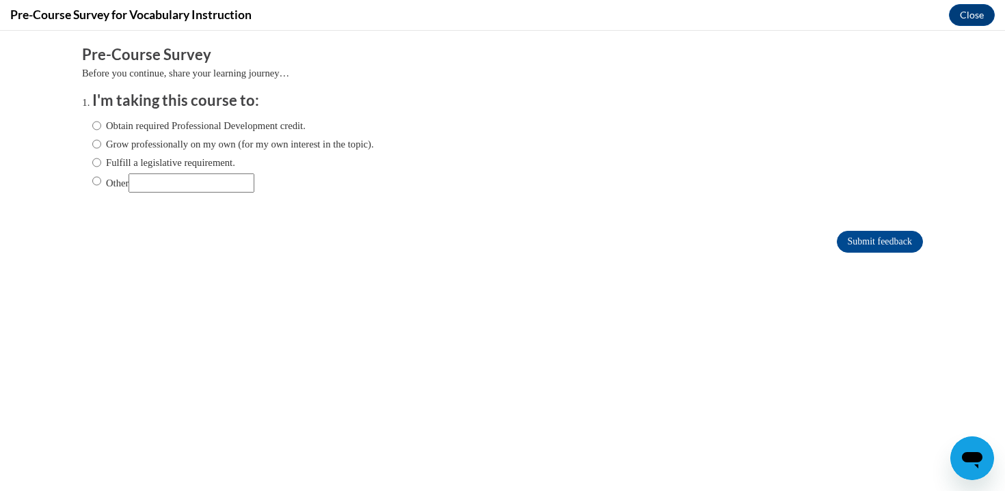
scroll to position [0, 0]
click at [168, 126] on label "Obtain required Professional Development credit." at bounding box center [198, 125] width 213 height 15
click at [101, 126] on input "Obtain required Professional Development credit." at bounding box center [96, 125] width 9 height 15
radio input "true"
click at [882, 241] on input "Submit feedback" at bounding box center [880, 242] width 86 height 22
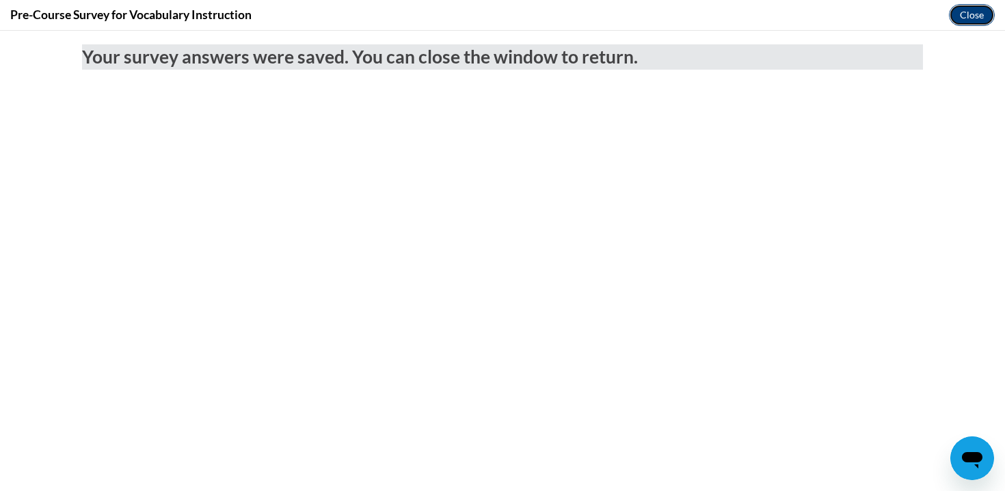
click at [968, 8] on button "Close" at bounding box center [972, 15] width 46 height 22
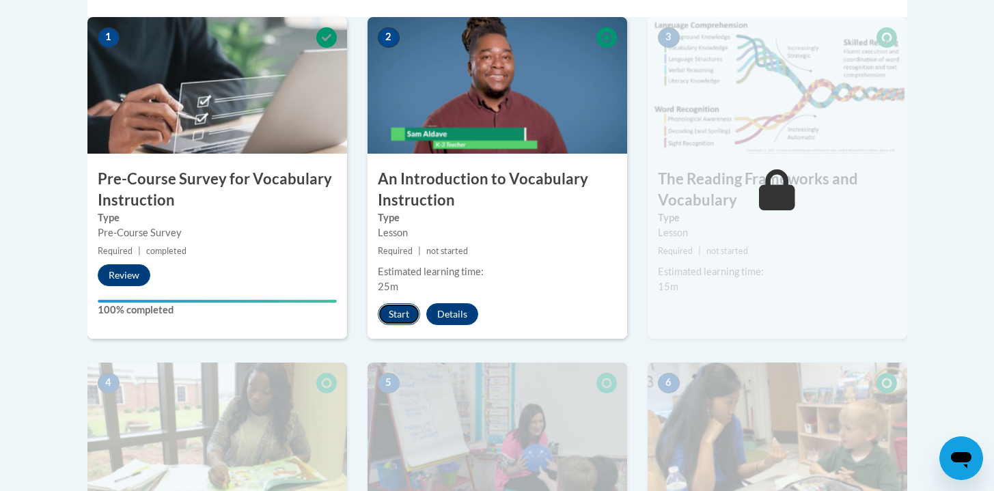
click at [411, 323] on button "Start" at bounding box center [399, 314] width 42 height 22
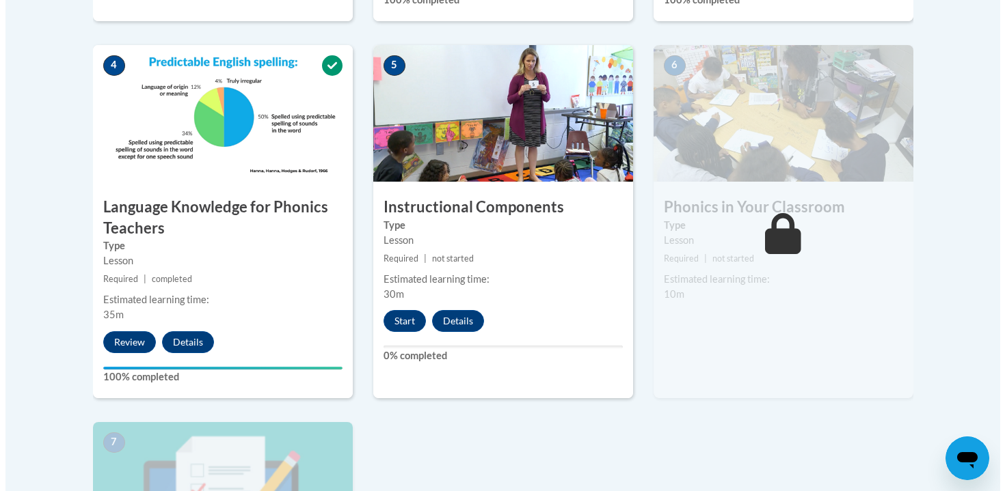
scroll to position [997, 0]
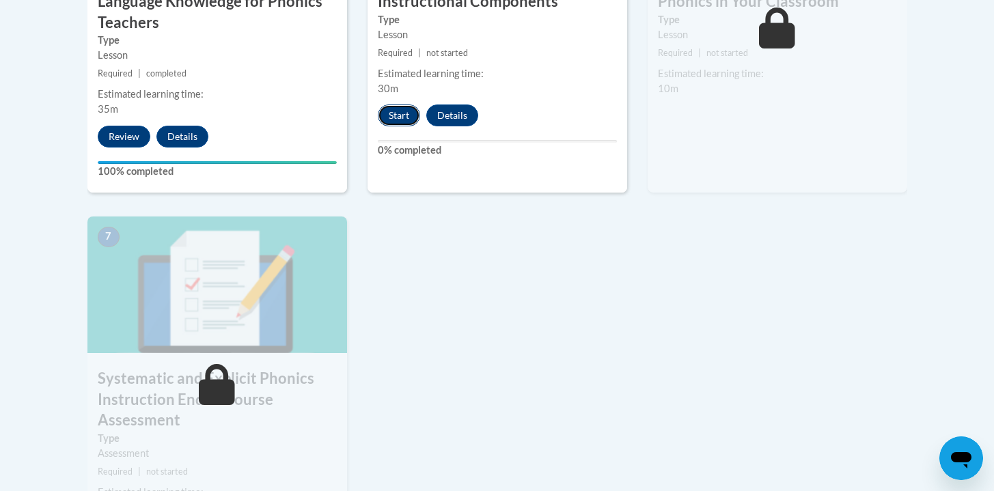
click at [388, 113] on button "Start" at bounding box center [399, 116] width 42 height 22
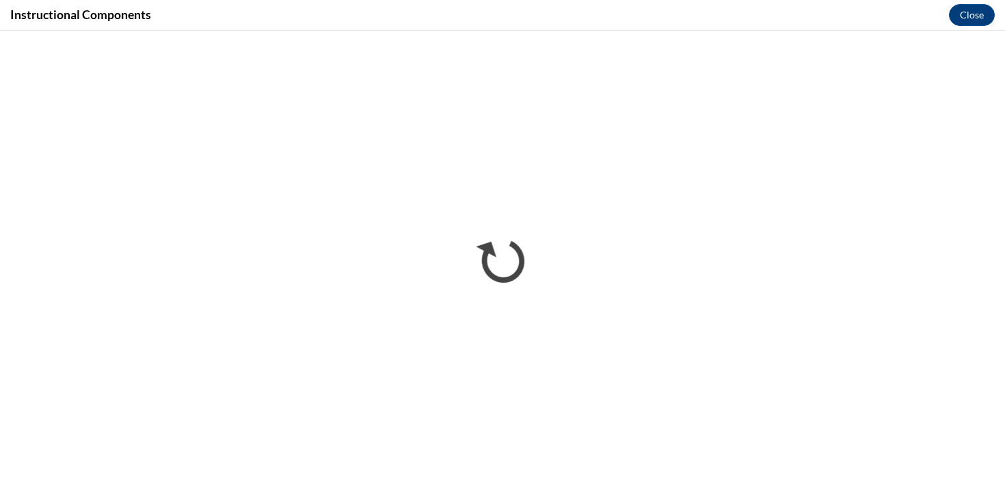
scroll to position [0, 0]
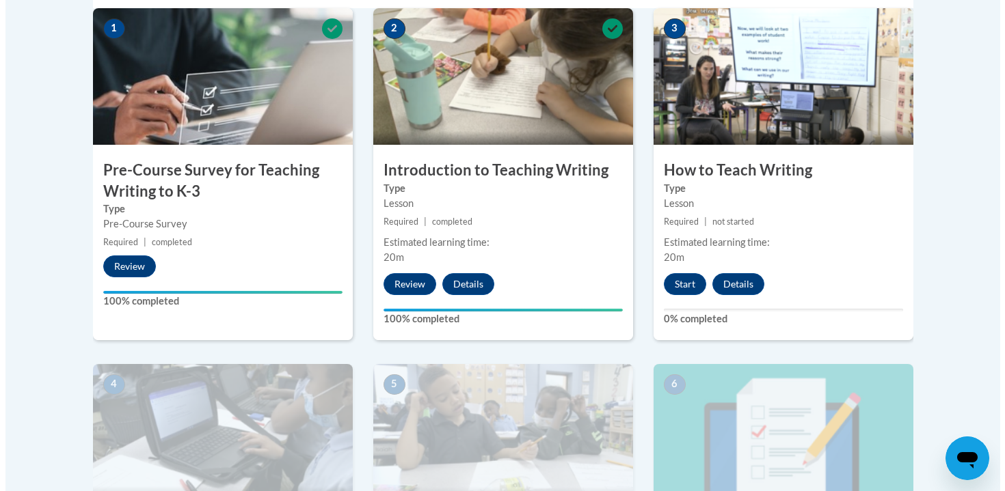
scroll to position [653, 0]
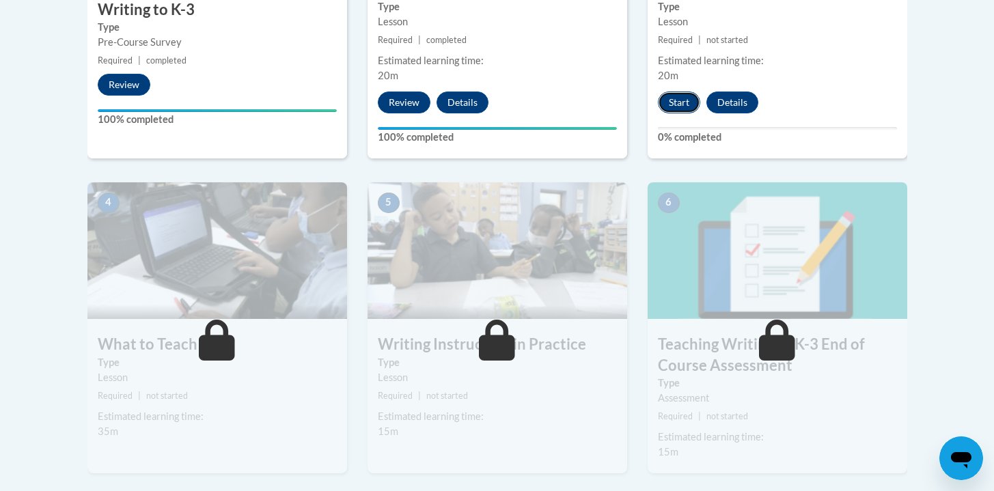
click at [673, 103] on button "Start" at bounding box center [679, 103] width 42 height 22
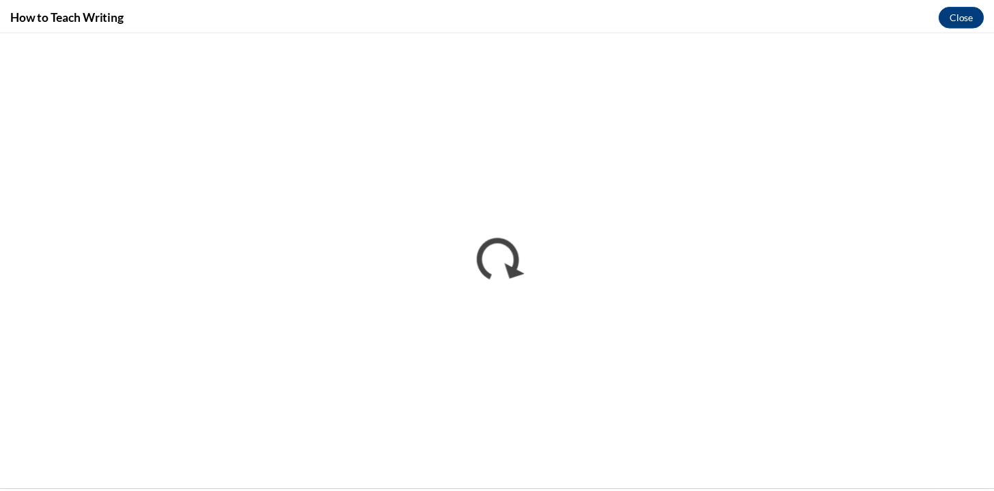
scroll to position [0, 0]
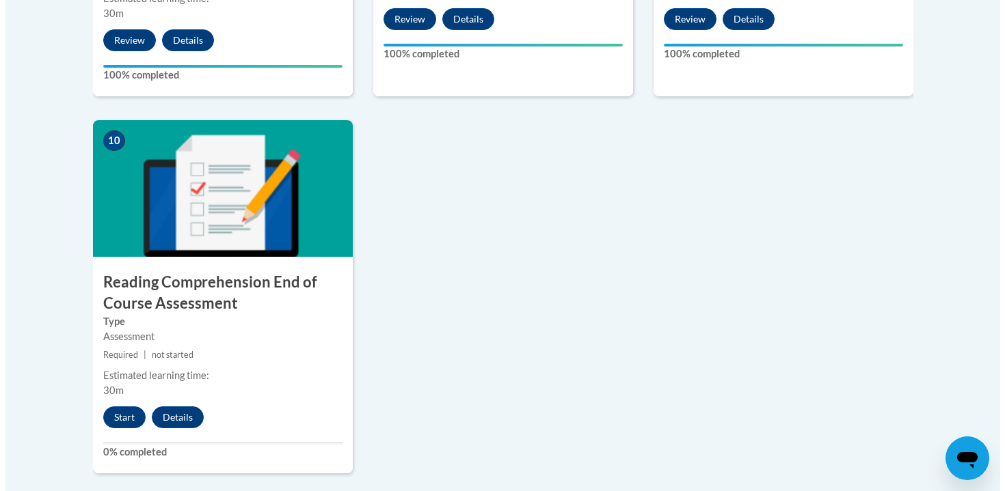
scroll to position [1695, 0]
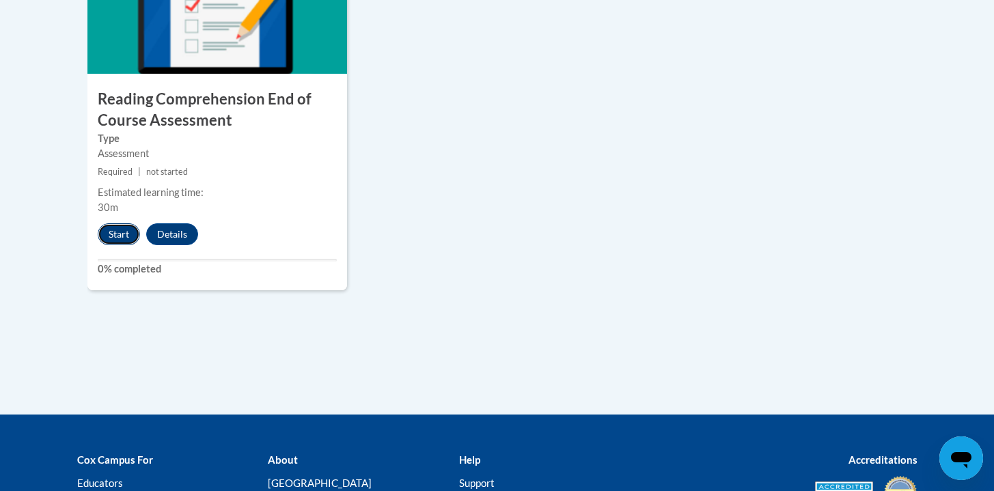
click at [117, 229] on button "Start" at bounding box center [119, 235] width 42 height 22
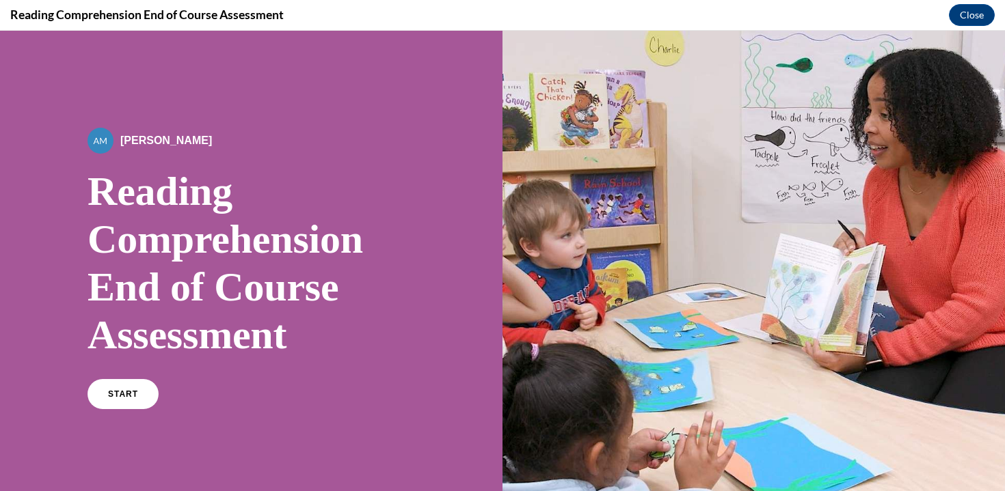
scroll to position [0, 0]
click at [128, 388] on link "START" at bounding box center [122, 394] width 75 height 31
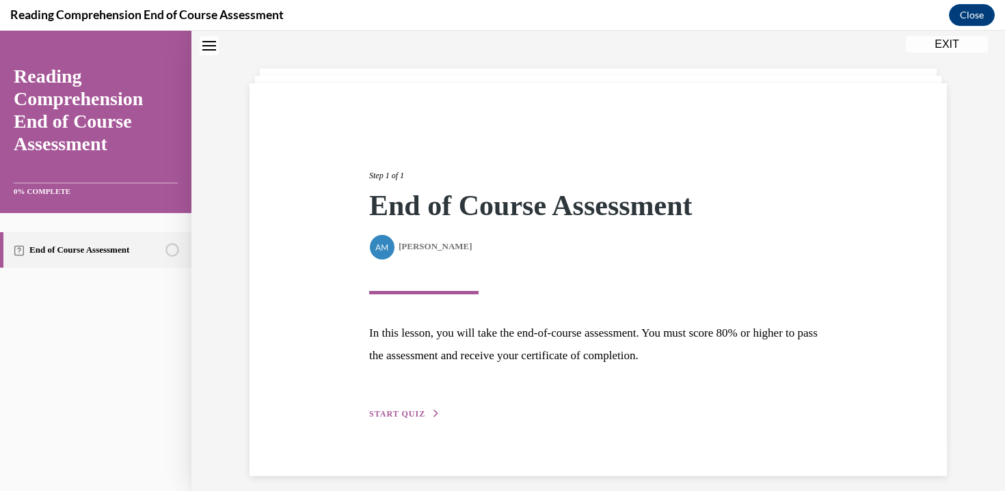
scroll to position [64, 0]
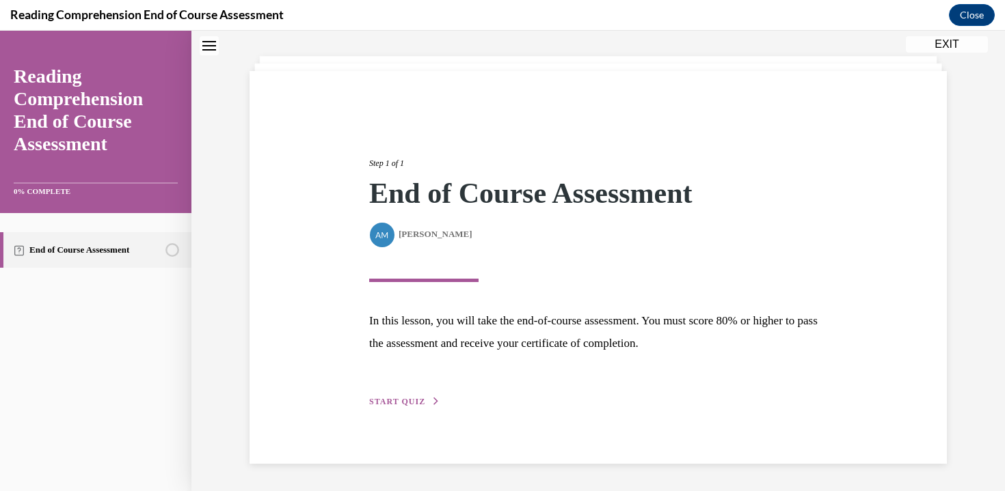
click at [398, 384] on div "Step 1 of 1 End of Course Assessment By [PERSON_NAME] In this lesson, you will …" at bounding box center [598, 268] width 478 height 284
click at [407, 405] on span "START QUIZ" at bounding box center [397, 402] width 56 height 10
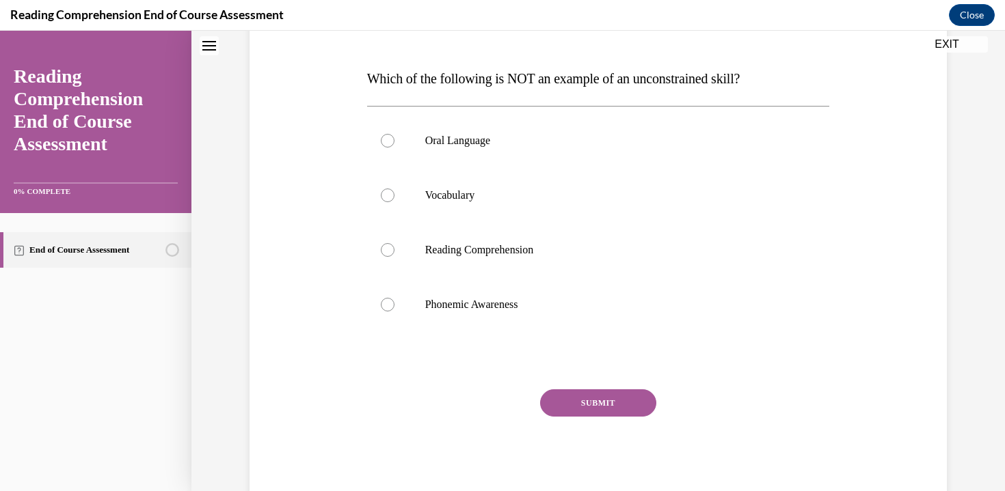
scroll to position [194, 0]
click at [430, 208] on label "Vocabulary" at bounding box center [598, 197] width 463 height 55
click at [394, 204] on input "Vocabulary" at bounding box center [388, 197] width 14 height 14
radio input "true"
click at [590, 408] on button "SUBMIT" at bounding box center [598, 404] width 116 height 27
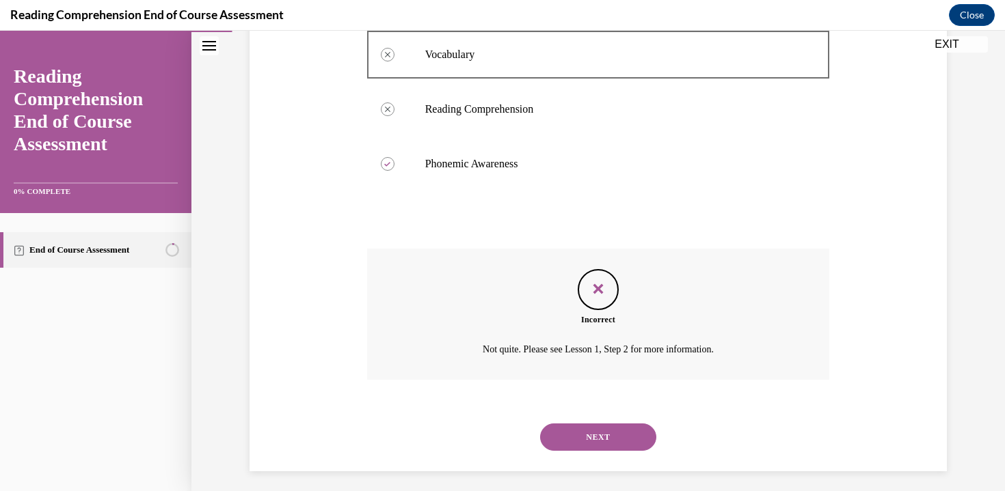
scroll to position [344, 0]
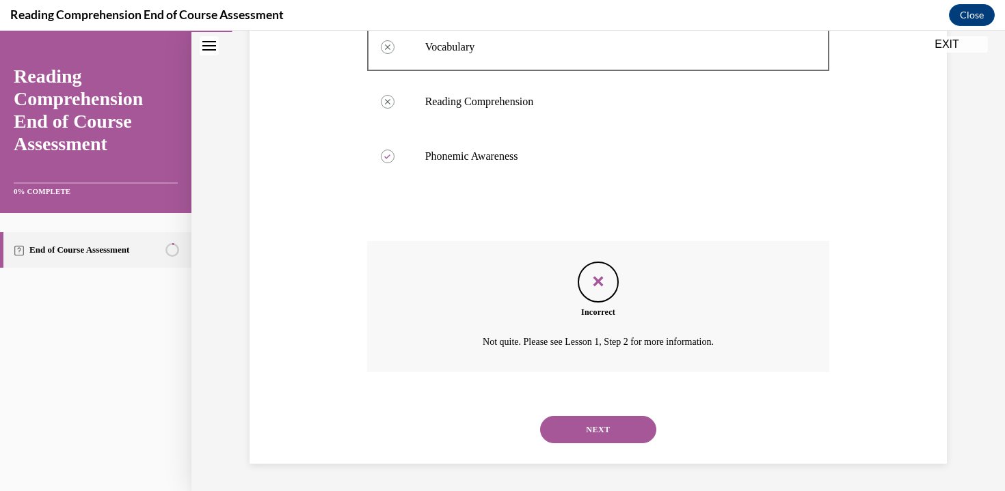
click at [598, 426] on button "NEXT" at bounding box center [598, 429] width 116 height 27
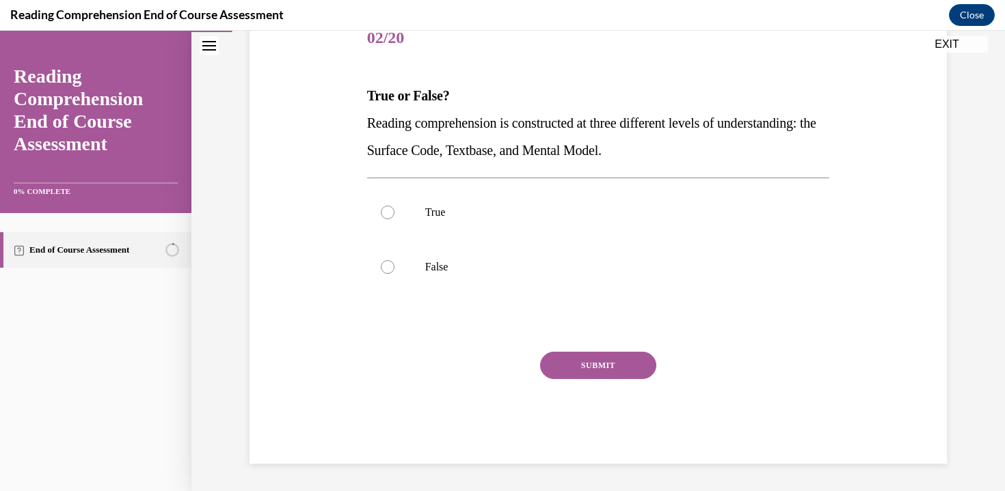
scroll to position [152, 0]
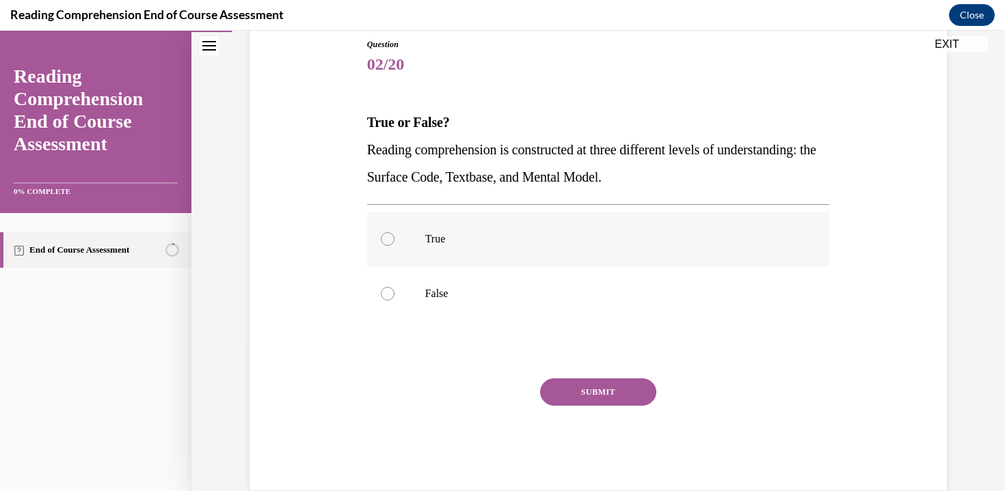
click at [480, 240] on p "True" at bounding box center [610, 239] width 370 height 14
click at [394, 240] on input "True" at bounding box center [388, 239] width 14 height 14
radio input "true"
click at [606, 378] on div "Question 02/20 True or False? Reading comprehension is constructed at three dif…" at bounding box center [598, 264] width 463 height 452
click at [606, 394] on button "SUBMIT" at bounding box center [598, 392] width 116 height 27
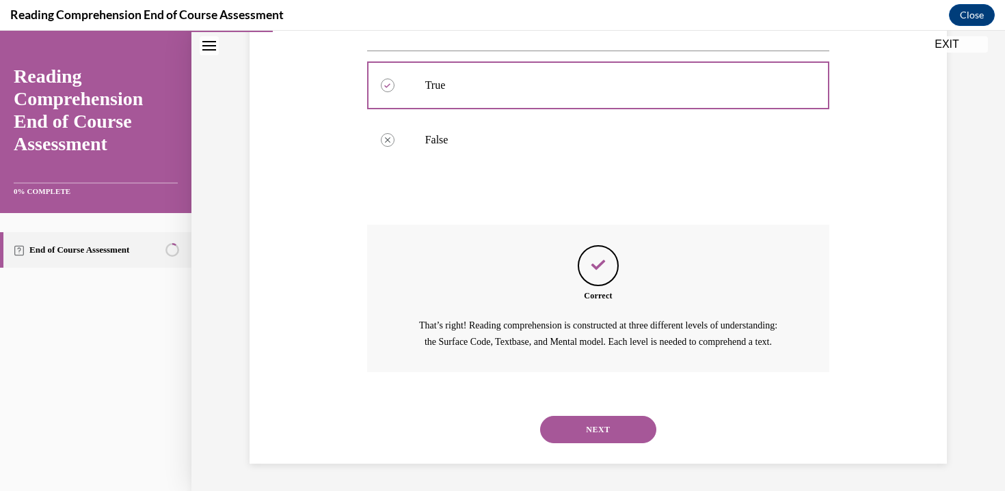
scroll to position [321, 0]
click at [591, 424] on button "NEXT" at bounding box center [598, 429] width 116 height 27
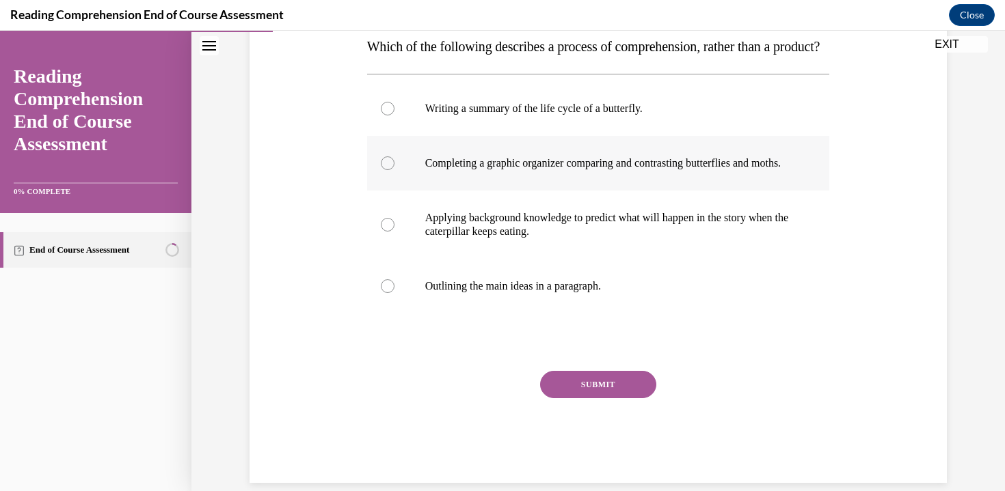
scroll to position [230, 0]
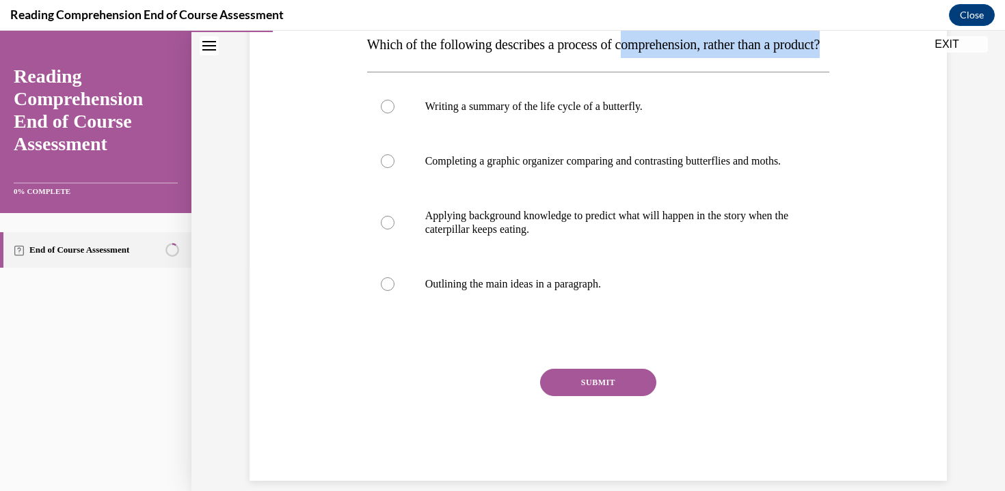
drag, startPoint x: 638, startPoint y: 51, endPoint x: 659, endPoint y: 64, distance: 24.5
click at [659, 58] on p "Which of the following describes a process of comprehension, rather than a prod…" at bounding box center [598, 44] width 463 height 27
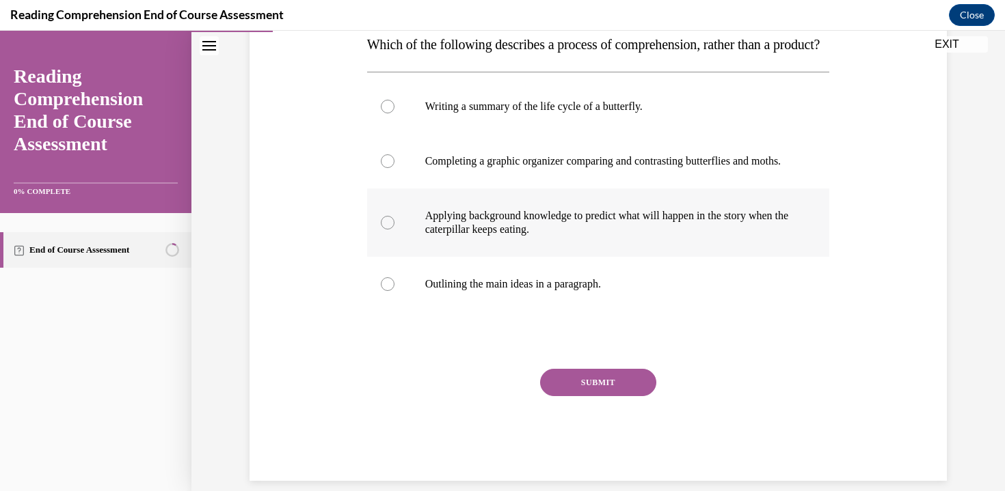
click at [557, 257] on label "Applying background knowledge to predict what will happen in the story when the…" at bounding box center [598, 223] width 463 height 68
click at [394, 230] on input "Applying background knowledge to predict what will happen in the story when the…" at bounding box center [388, 223] width 14 height 14
radio input "true"
click at [597, 396] on button "SUBMIT" at bounding box center [598, 382] width 116 height 27
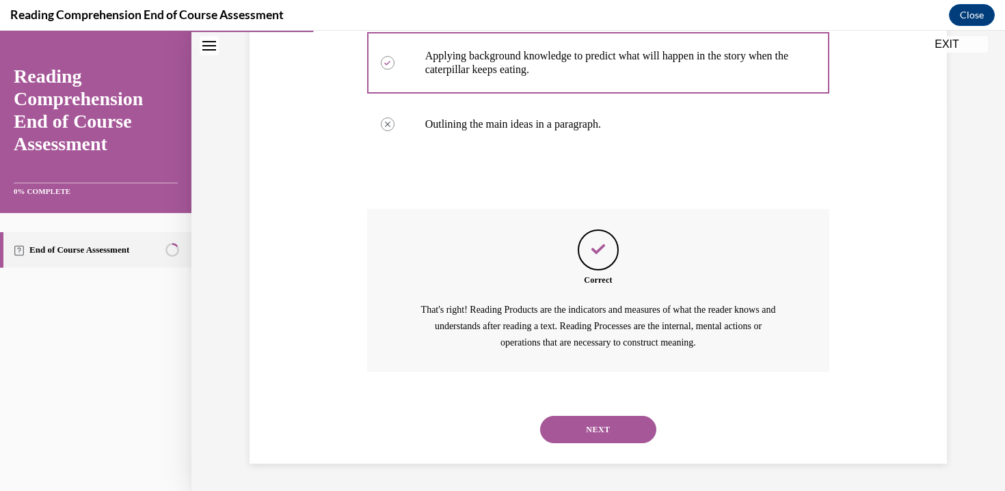
scroll to position [431, 0]
click at [608, 429] on button "NEXT" at bounding box center [598, 429] width 116 height 27
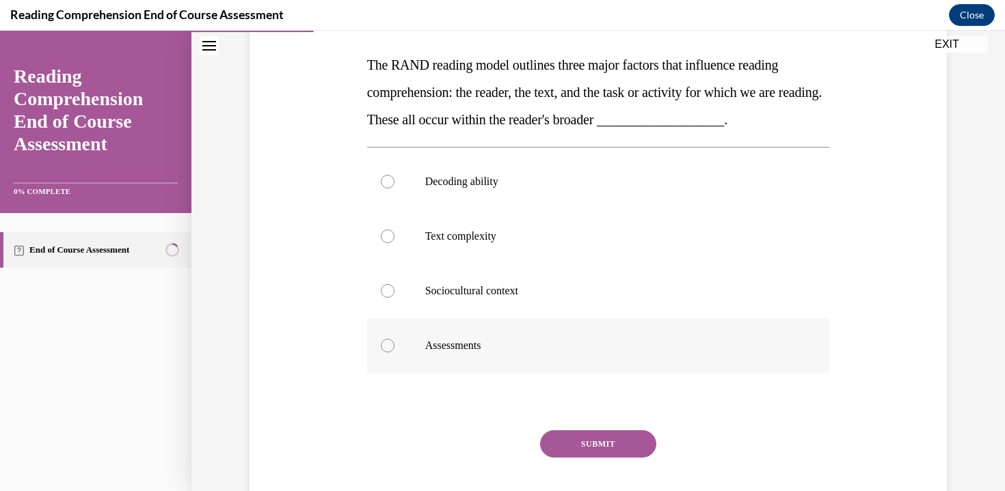
scroll to position [192, 0]
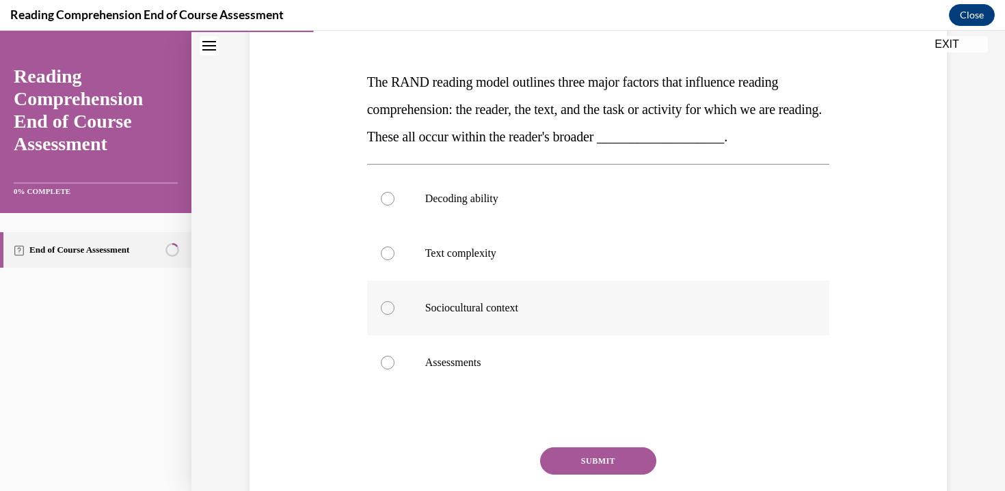
click at [439, 306] on p "Sociocultural context" at bounding box center [610, 308] width 370 height 14
click at [394, 306] on input "Sociocultural context" at bounding box center [388, 308] width 14 height 14
radio input "true"
click at [606, 464] on button "SUBMIT" at bounding box center [598, 461] width 116 height 27
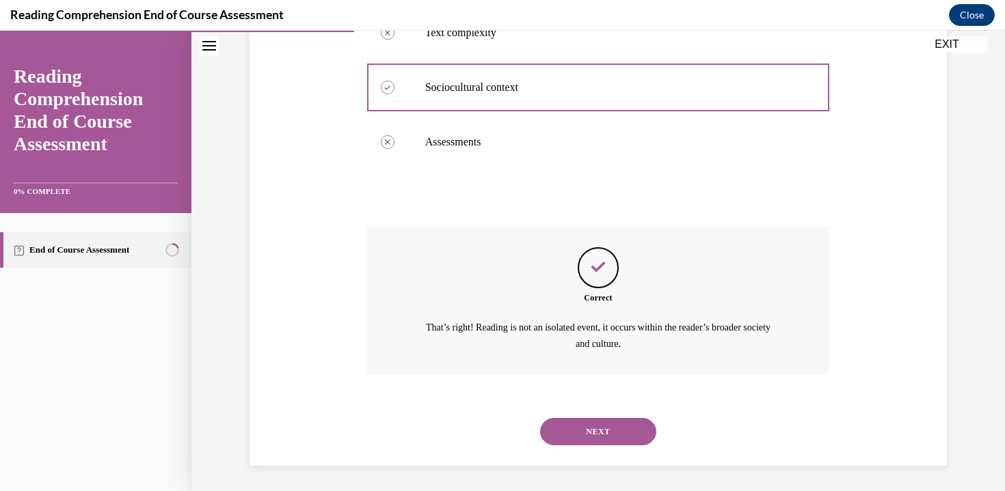
scroll to position [414, 0]
click at [601, 419] on div "NEXT" at bounding box center [598, 430] width 463 height 55
click at [606, 428] on button "NEXT" at bounding box center [598, 430] width 116 height 27
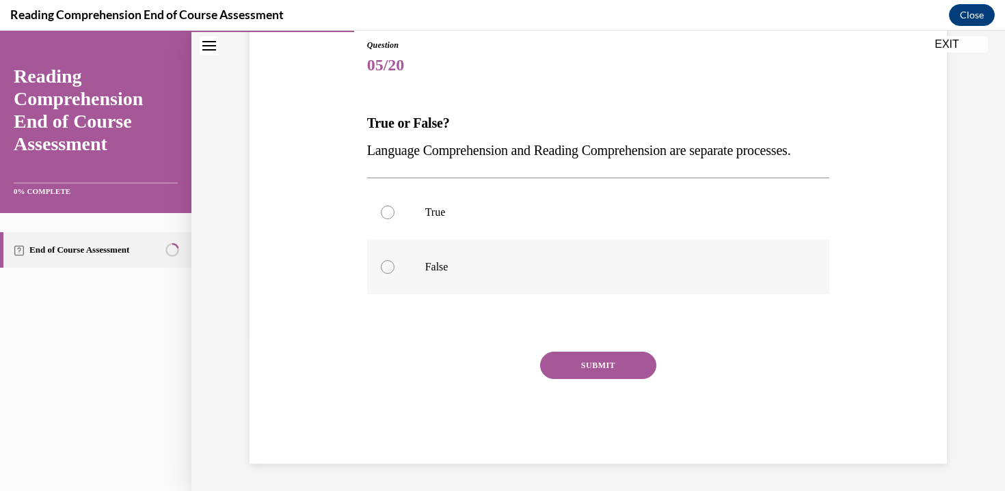
click at [427, 295] on label "False" at bounding box center [598, 267] width 463 height 55
click at [394, 274] on input "False" at bounding box center [388, 267] width 14 height 14
radio input "true"
click at [588, 379] on button "SUBMIT" at bounding box center [598, 365] width 116 height 27
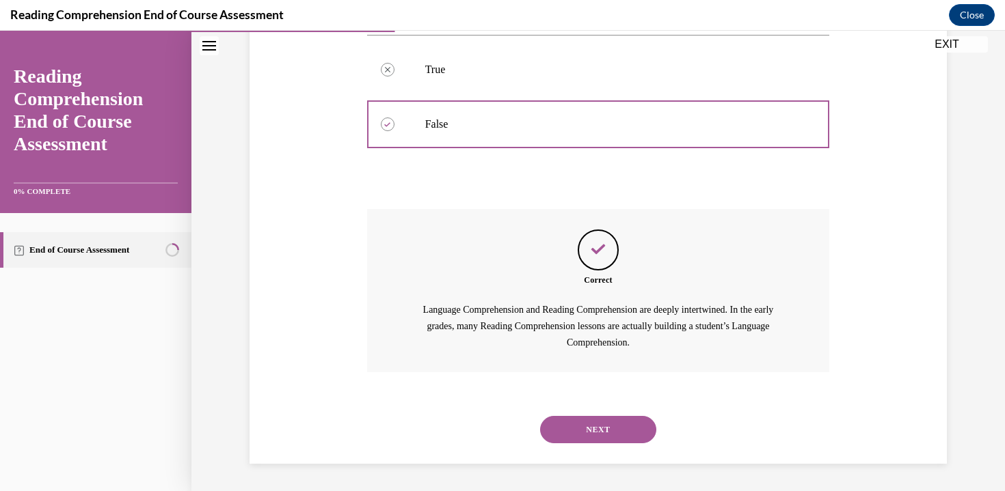
scroll to position [321, 0]
click at [618, 427] on button "NEXT" at bounding box center [598, 429] width 116 height 27
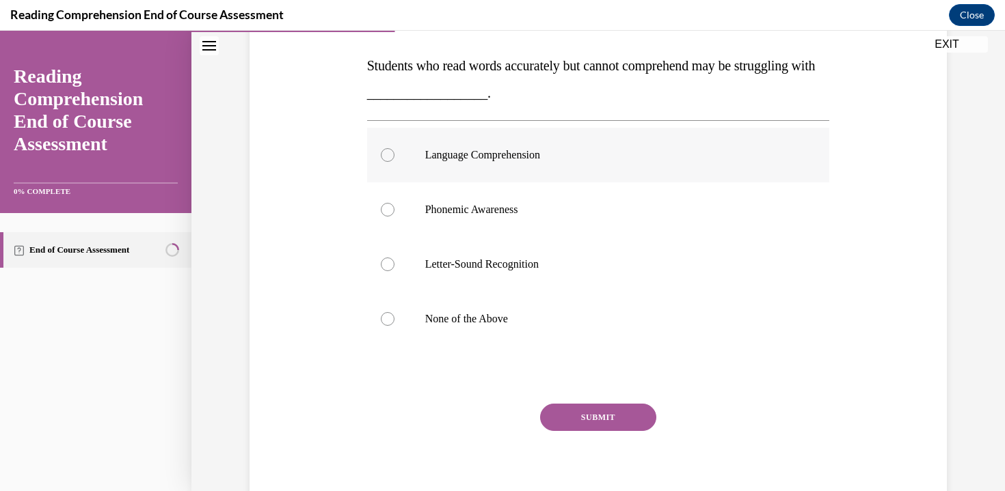
scroll to position [211, 0]
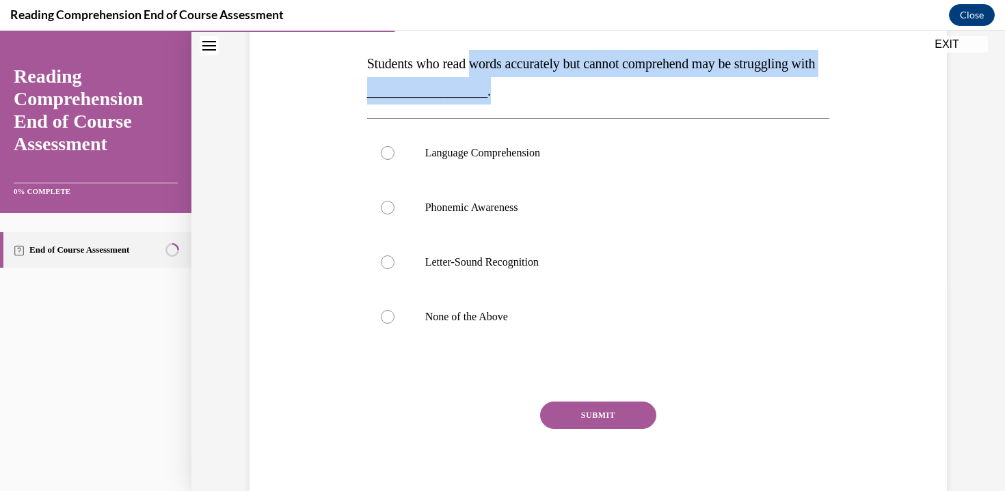
drag, startPoint x: 476, startPoint y: 61, endPoint x: 796, endPoint y: 103, distance: 322.6
click at [796, 103] on p "Students who read words accurately but cannot comprehend may be struggling with…" at bounding box center [598, 77] width 463 height 55
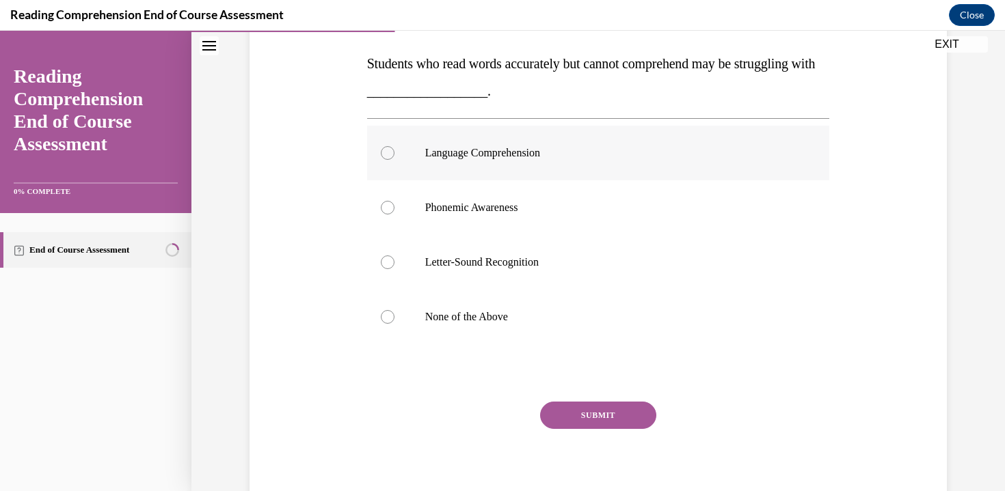
click at [588, 172] on label "Language Comprehension" at bounding box center [598, 153] width 463 height 55
click at [394, 160] on input "Language Comprehension" at bounding box center [388, 153] width 14 height 14
radio input "true"
click at [593, 418] on button "SUBMIT" at bounding box center [598, 415] width 116 height 27
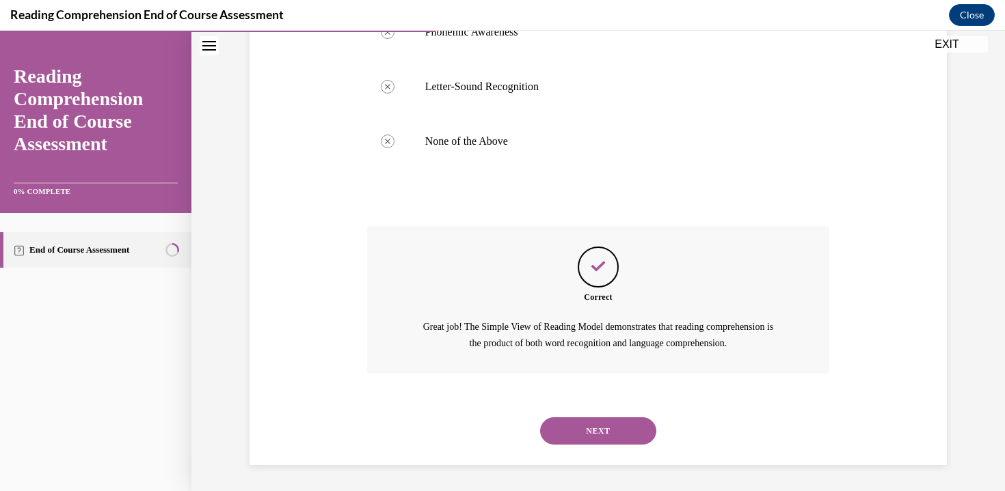
scroll to position [387, 0]
click at [597, 428] on button "NEXT" at bounding box center [598, 430] width 116 height 27
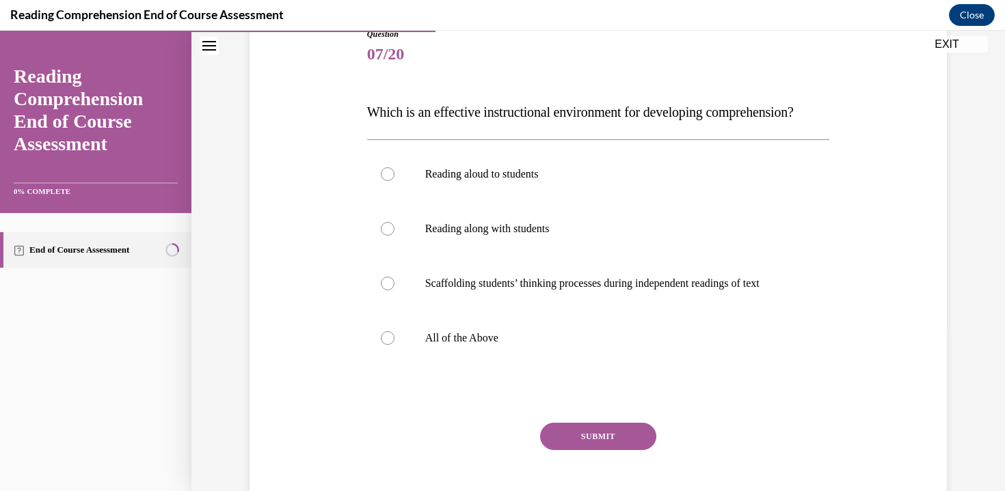
scroll to position [162, 0]
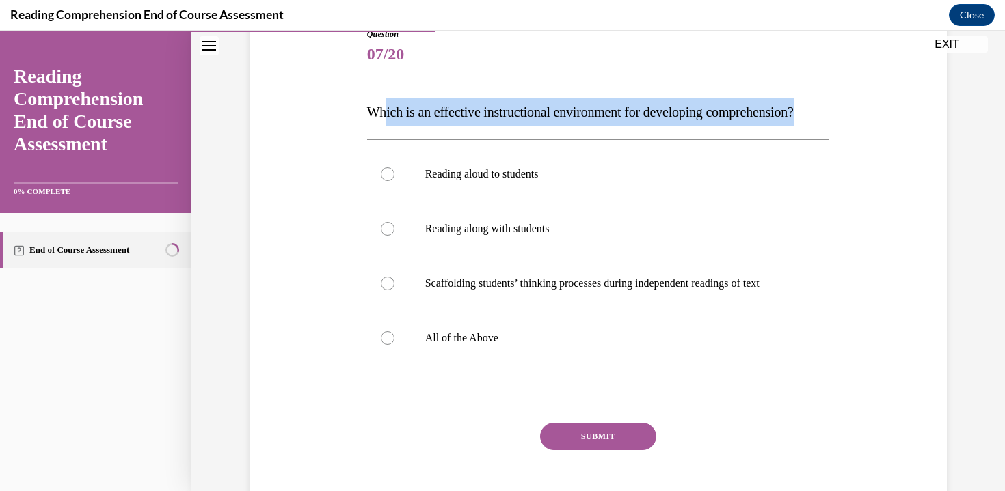
drag, startPoint x: 442, startPoint y: 121, endPoint x: 617, endPoint y: 151, distance: 176.9
click at [617, 126] on p "Which is an effective instructional environment for developing comprehension?" at bounding box center [598, 111] width 463 height 27
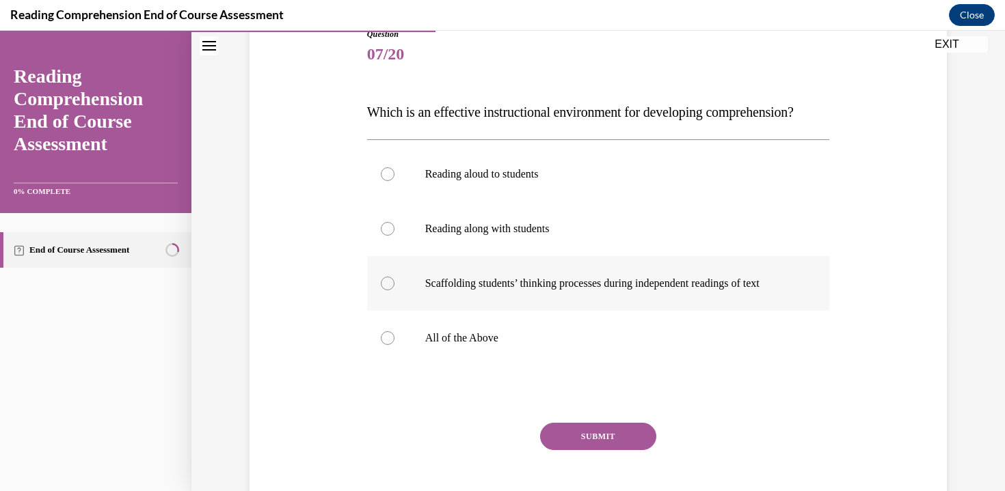
click at [649, 311] on label "Scaffolding students’ thinking processes during independent readings of text" at bounding box center [598, 283] width 463 height 55
click at [394, 290] on input "Scaffolding students’ thinking processes during independent readings of text" at bounding box center [388, 284] width 14 height 14
radio input "true"
click at [626, 450] on button "SUBMIT" at bounding box center [598, 436] width 116 height 27
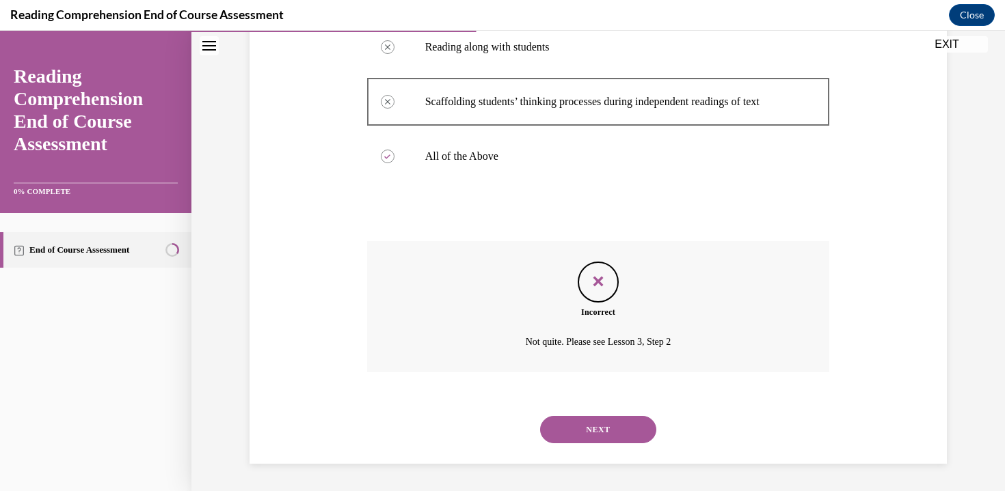
scroll to position [371, 0]
click at [606, 428] on button "NEXT" at bounding box center [598, 429] width 116 height 27
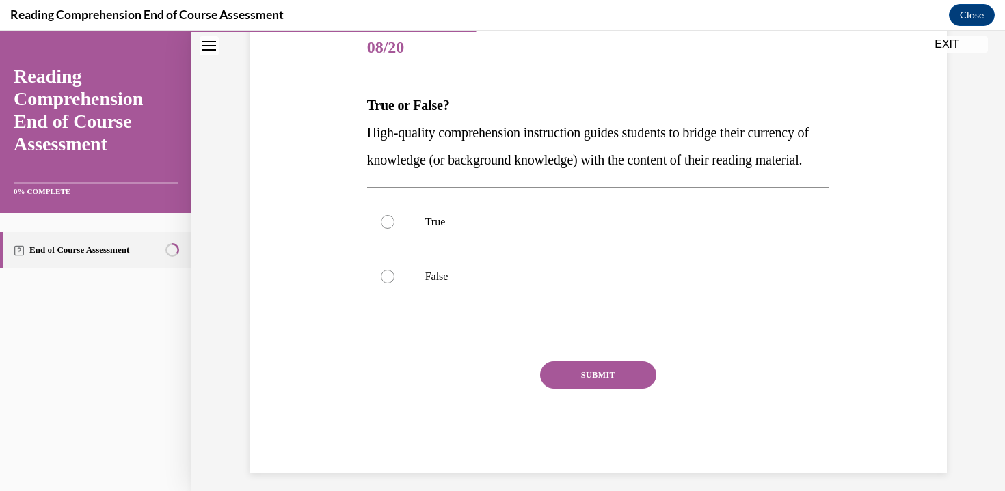
scroll to position [174, 0]
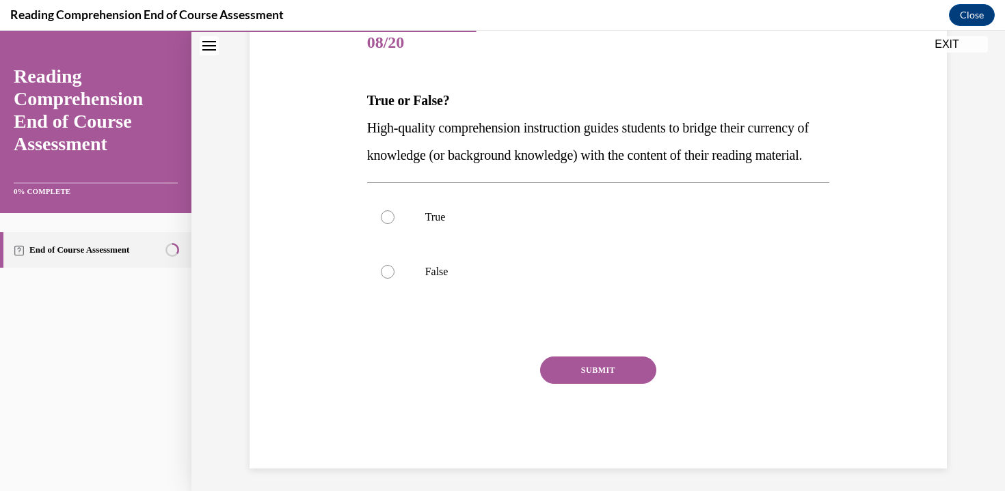
drag, startPoint x: 377, startPoint y: 130, endPoint x: 577, endPoint y: 195, distance: 209.9
click at [577, 169] on p "High-quality comprehension instruction guides students to bridge their currency…" at bounding box center [598, 141] width 463 height 55
drag, startPoint x: 529, startPoint y: 126, endPoint x: 596, endPoint y: 189, distance: 91.4
click at [596, 169] on p "High-quality comprehension instruction guides students to bridge their currency…" at bounding box center [598, 141] width 463 height 55
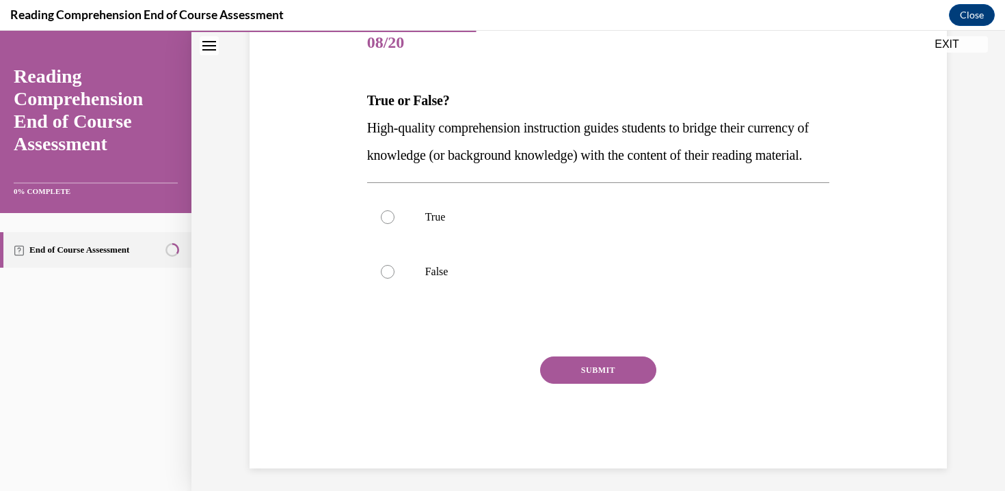
click at [596, 169] on p "High-quality comprehension instruction guides students to bridge their currency…" at bounding box center [598, 141] width 463 height 55
click at [457, 224] on p "True" at bounding box center [610, 218] width 370 height 14
click at [394, 224] on input "True" at bounding box center [388, 218] width 14 height 14
radio input "true"
click at [584, 384] on button "SUBMIT" at bounding box center [598, 370] width 116 height 27
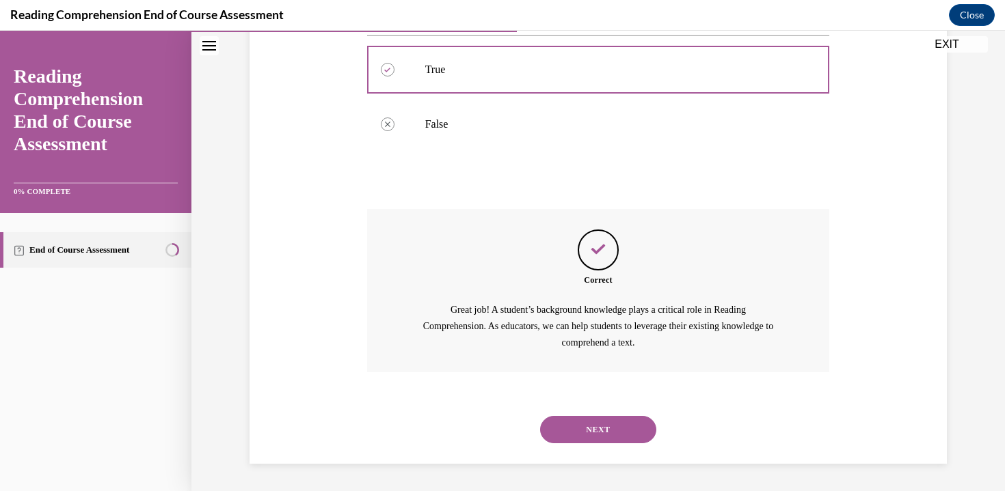
scroll to position [349, 0]
click at [591, 431] on button "NEXT" at bounding box center [598, 429] width 116 height 27
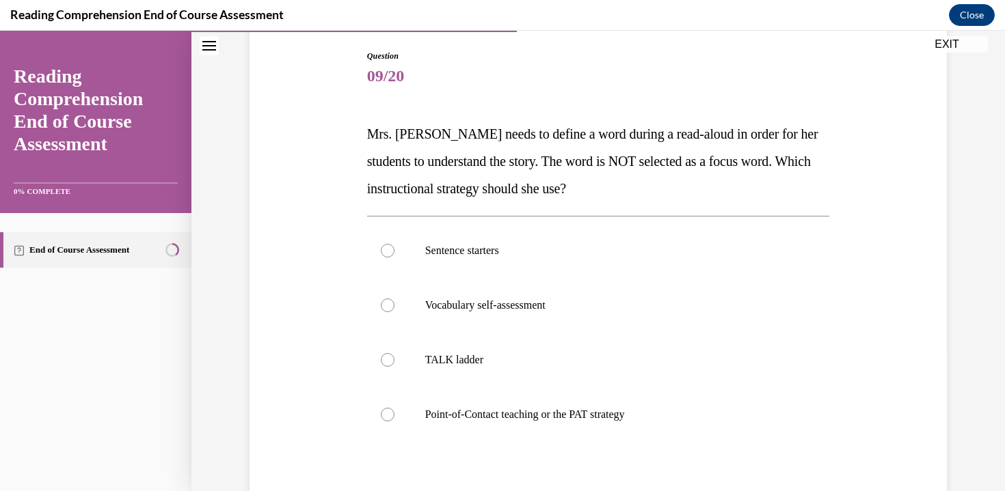
scroll to position [127, 0]
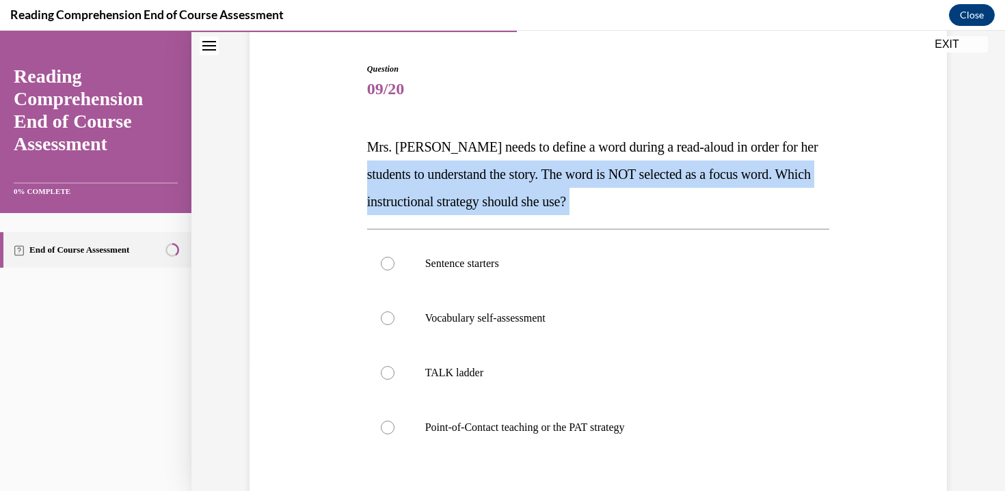
drag, startPoint x: 360, startPoint y: 184, endPoint x: 629, endPoint y: 220, distance: 271.7
click at [629, 220] on div "Question 09/20 Mrs. Ivie needs to define a word during a read-aloud in order fo…" at bounding box center [599, 333] width 470 height 582
click at [624, 198] on p "Mrs. Ivie needs to define a word during a read-aloud in order for her students …" at bounding box center [598, 174] width 463 height 82
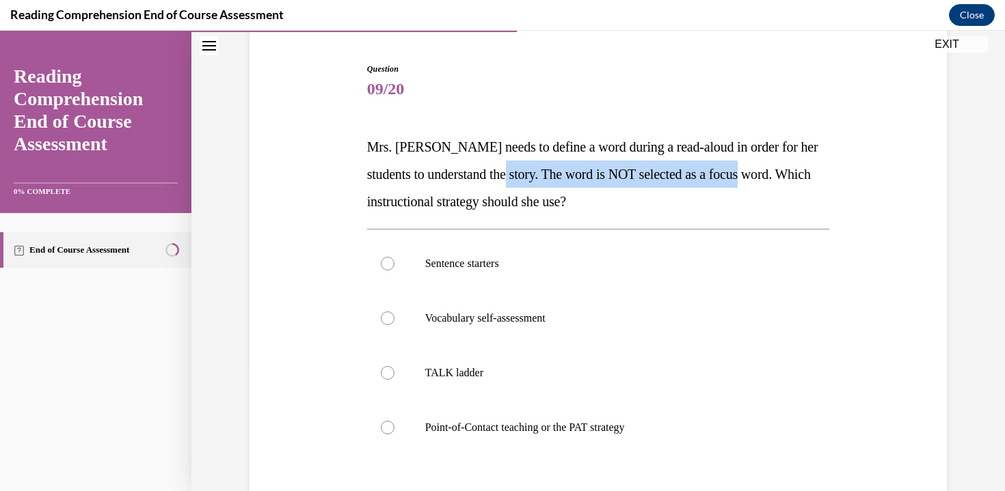
drag, startPoint x: 711, startPoint y: 188, endPoint x: 779, endPoint y: 185, distance: 68.4
click at [779, 185] on p "Mrs. Ivie needs to define a word during a read-aloud in order for her students …" at bounding box center [598, 174] width 463 height 82
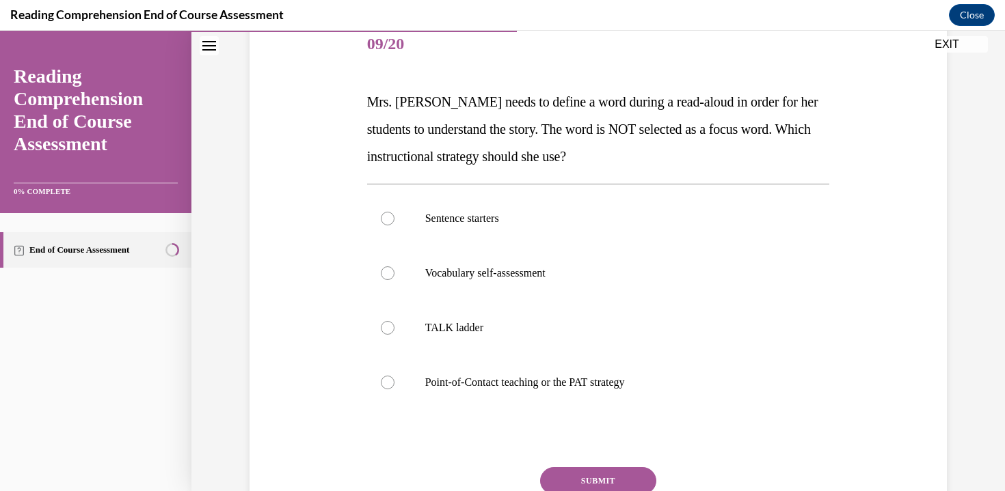
scroll to position [174, 0]
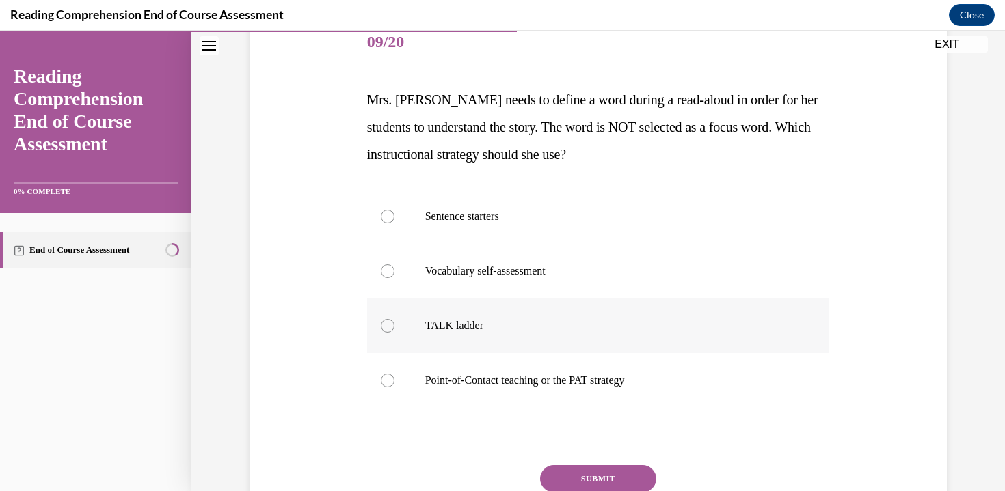
click at [490, 310] on label "TALK ladder" at bounding box center [598, 326] width 463 height 55
click at [394, 319] on input "TALK ladder" at bounding box center [388, 326] width 14 height 14
radio input "true"
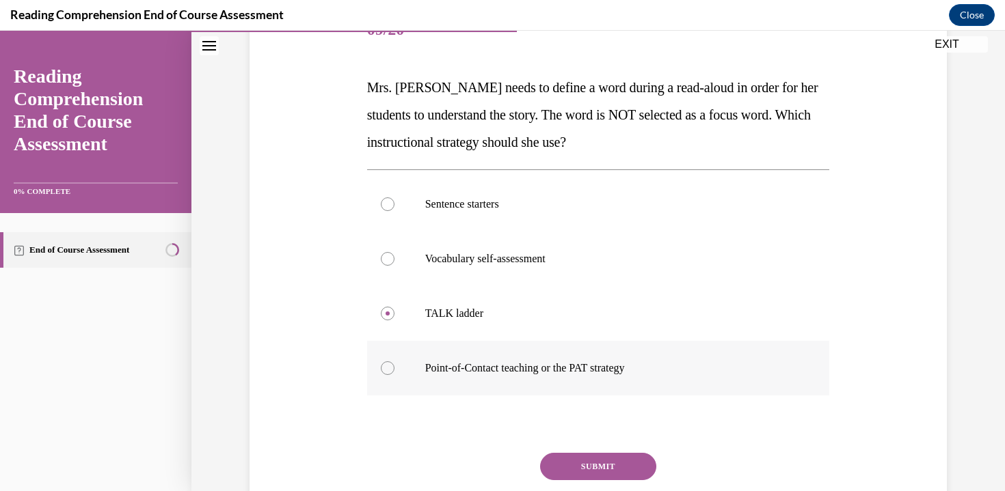
scroll to position [204, 0]
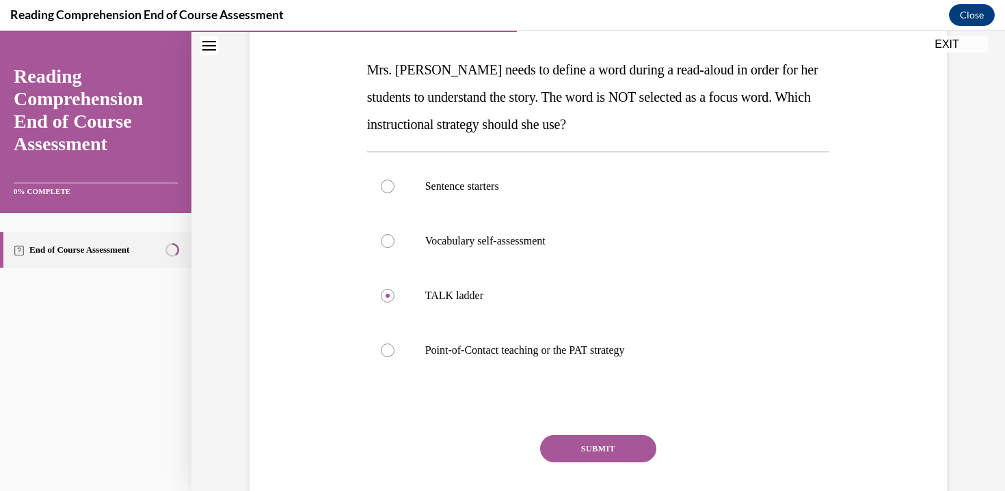
click at [594, 450] on button "SUBMIT" at bounding box center [598, 448] width 116 height 27
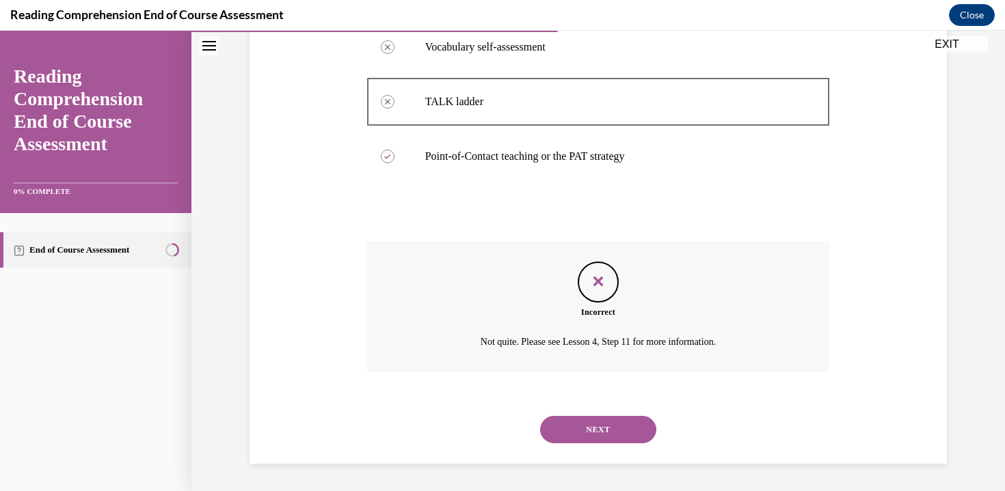
click at [597, 429] on button "NEXT" at bounding box center [598, 429] width 116 height 27
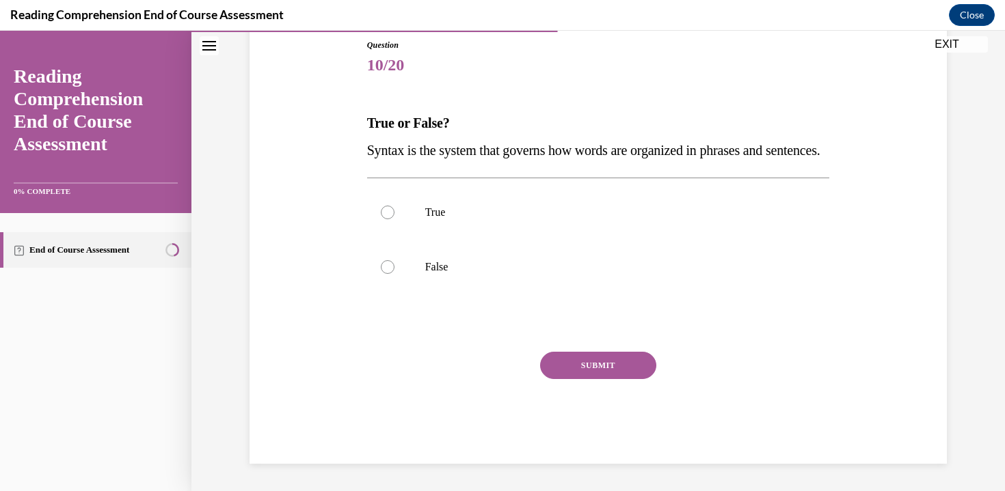
scroll to position [152, 0]
click at [461, 219] on p "True" at bounding box center [610, 213] width 370 height 14
click at [394, 219] on input "True" at bounding box center [388, 213] width 14 height 14
radio input "true"
click at [560, 379] on button "SUBMIT" at bounding box center [598, 365] width 116 height 27
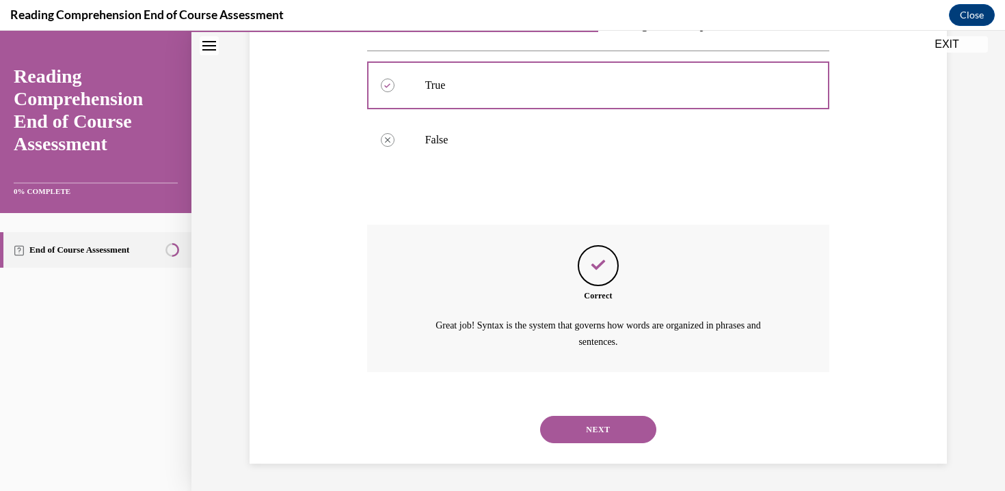
scroll to position [305, 0]
click at [587, 442] on button "NEXT" at bounding box center [598, 429] width 116 height 27
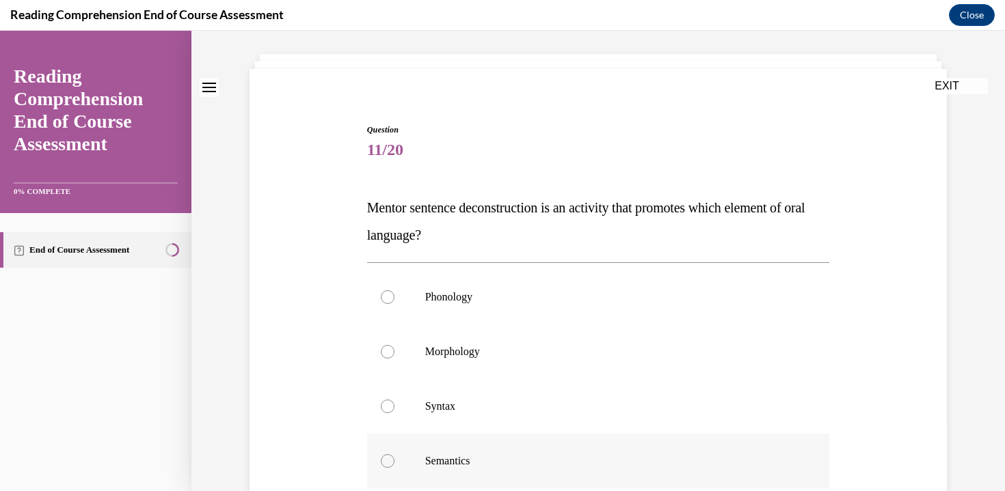
scroll to position [131, 0]
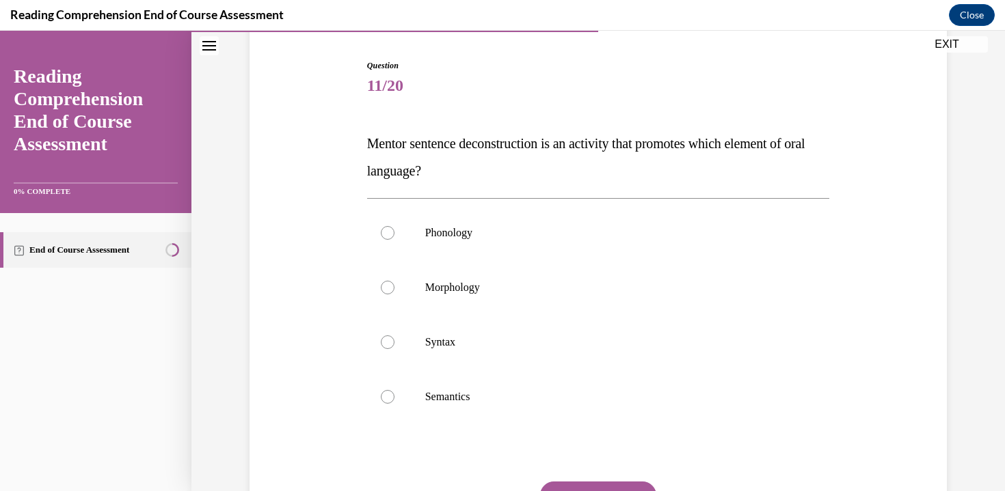
drag, startPoint x: 506, startPoint y: 141, endPoint x: 522, endPoint y: 181, distance: 43.0
click at [522, 181] on p "Mentor sentence deconstruction is an activity that promotes which element of or…" at bounding box center [598, 157] width 463 height 55
click at [463, 339] on p "Syntax" at bounding box center [610, 343] width 370 height 14
click at [394, 339] on input "Syntax" at bounding box center [388, 343] width 14 height 14
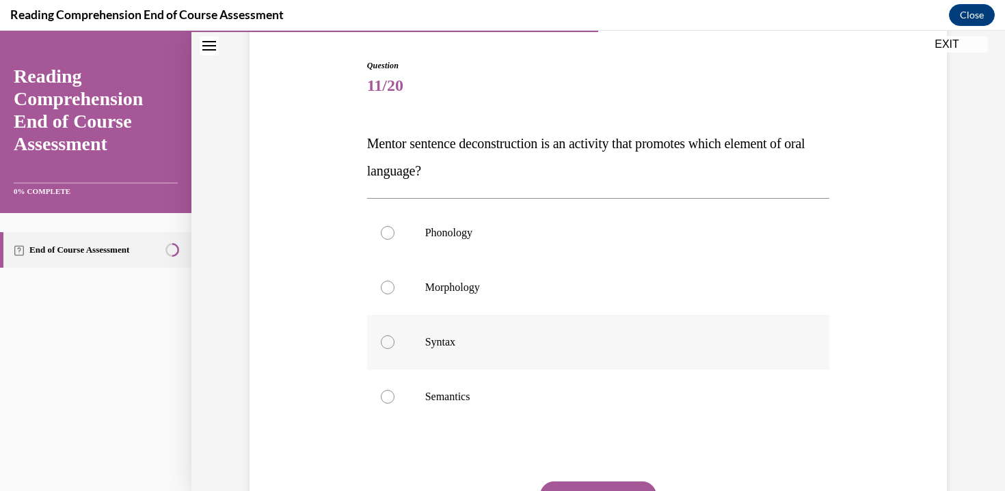
radio input "true"
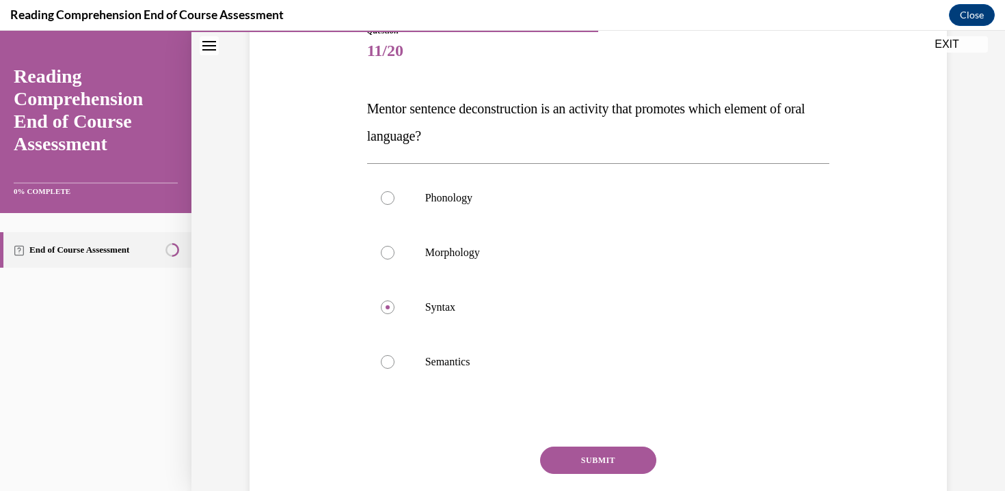
click at [595, 459] on button "SUBMIT" at bounding box center [598, 460] width 116 height 27
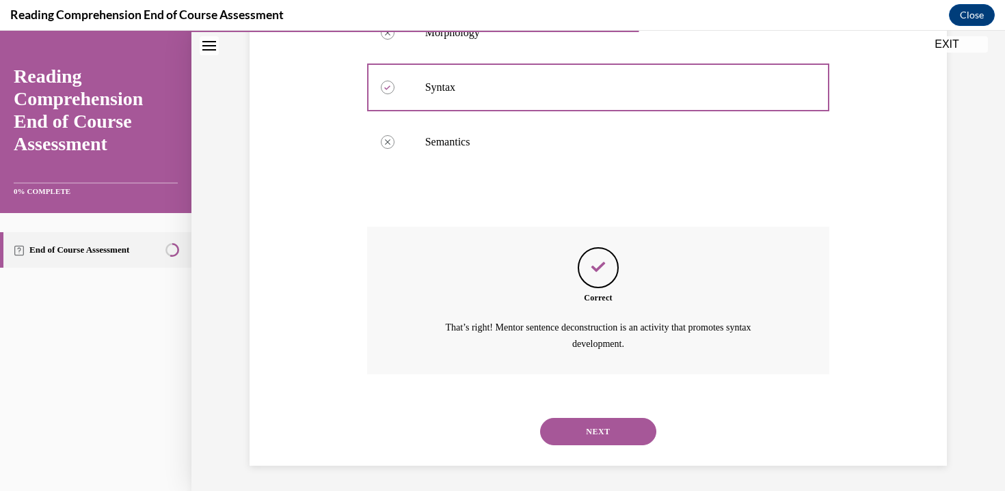
scroll to position [387, 0]
click at [582, 429] on button "NEXT" at bounding box center [598, 430] width 116 height 27
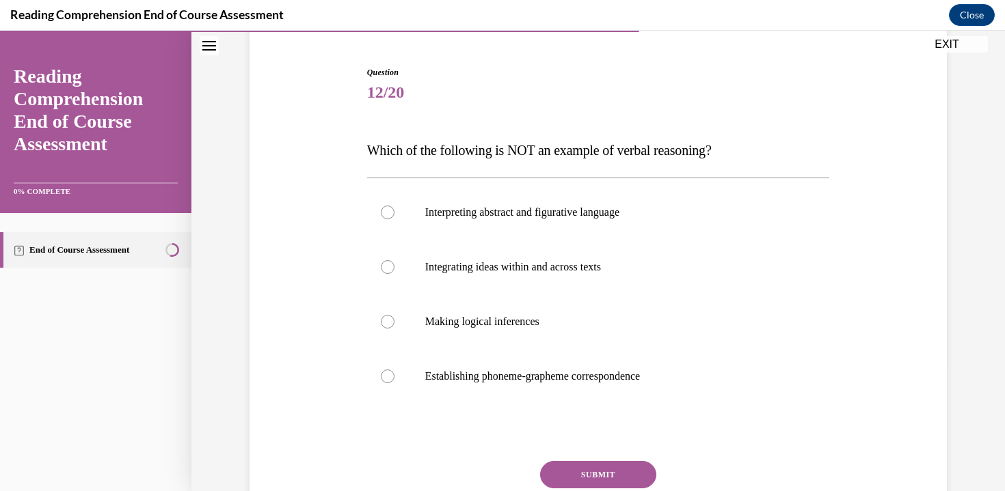
scroll to position [144, 0]
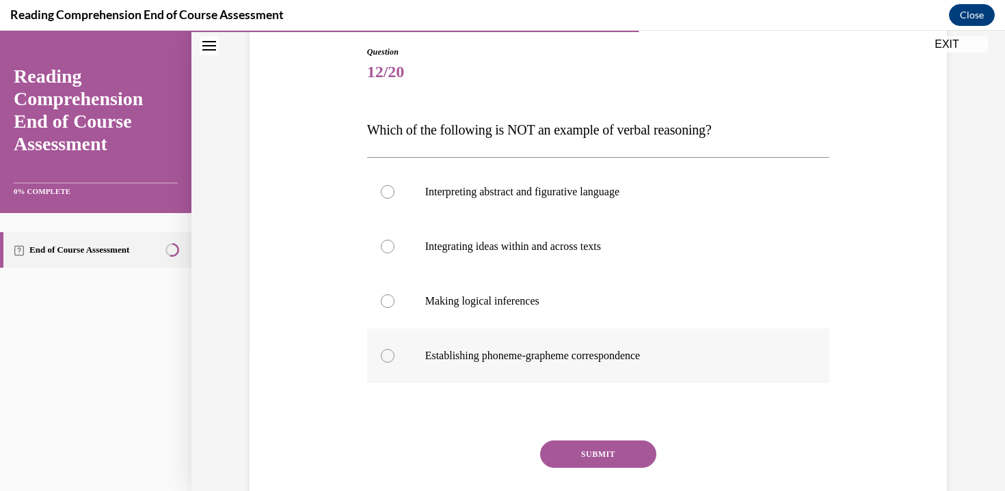
click at [557, 364] on label "Establishing phoneme-grapheme correspondence" at bounding box center [598, 356] width 463 height 55
click at [394, 363] on input "Establishing phoneme-grapheme correspondence" at bounding box center [388, 356] width 14 height 14
radio input "true"
click at [592, 459] on button "SUBMIT" at bounding box center [598, 454] width 116 height 27
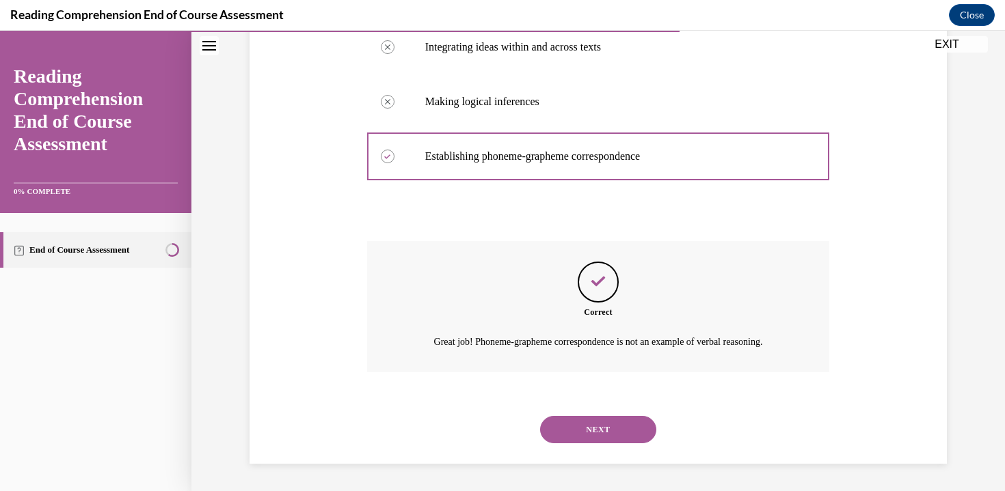
click at [588, 443] on button "NEXT" at bounding box center [598, 429] width 116 height 27
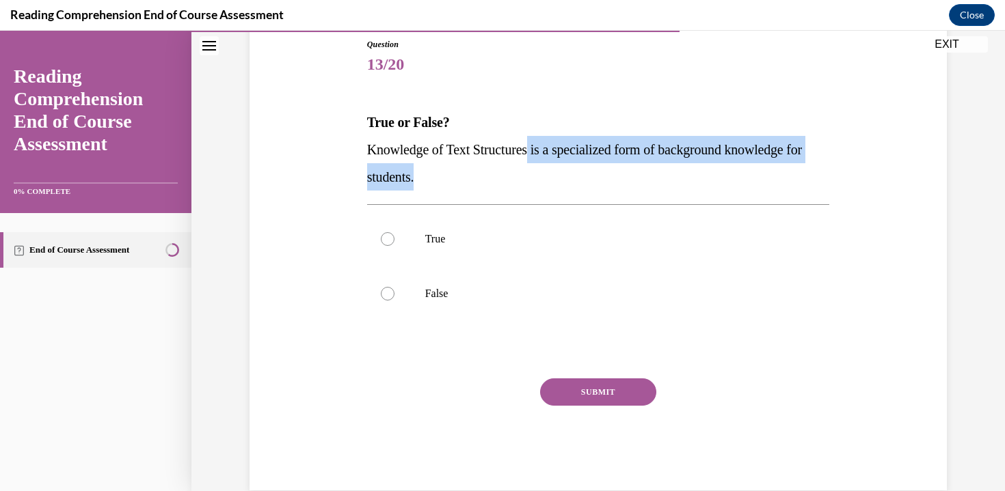
drag, startPoint x: 534, startPoint y: 153, endPoint x: 538, endPoint y: 171, distance: 18.2
click at [539, 171] on p "Knowledge of Text Structures is a specialized form of background knowledge for …" at bounding box center [598, 163] width 463 height 55
click at [538, 170] on p "Knowledge of Text Structures is a specialized form of background knowledge for …" at bounding box center [598, 163] width 463 height 55
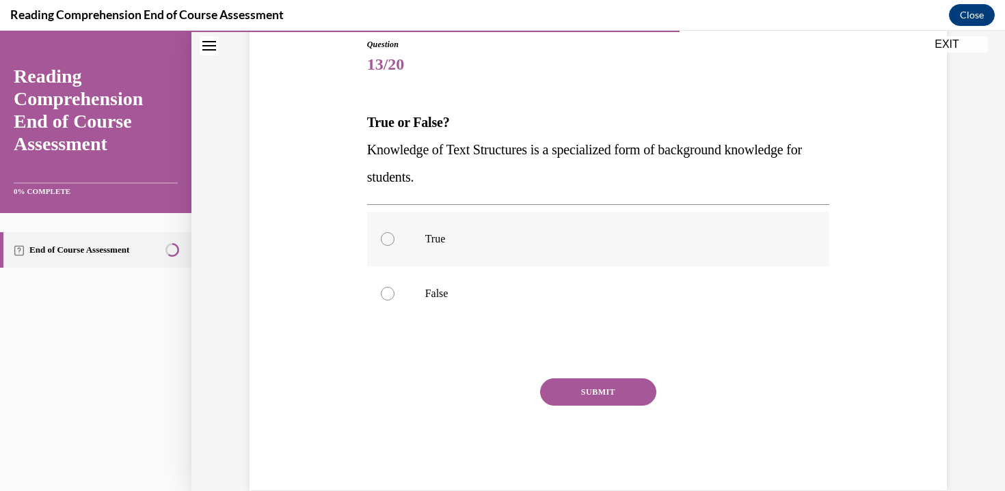
click at [491, 242] on p "True" at bounding box center [610, 239] width 370 height 14
click at [394, 242] on input "True" at bounding box center [388, 239] width 14 height 14
radio input "true"
click at [583, 384] on button "SUBMIT" at bounding box center [598, 392] width 116 height 27
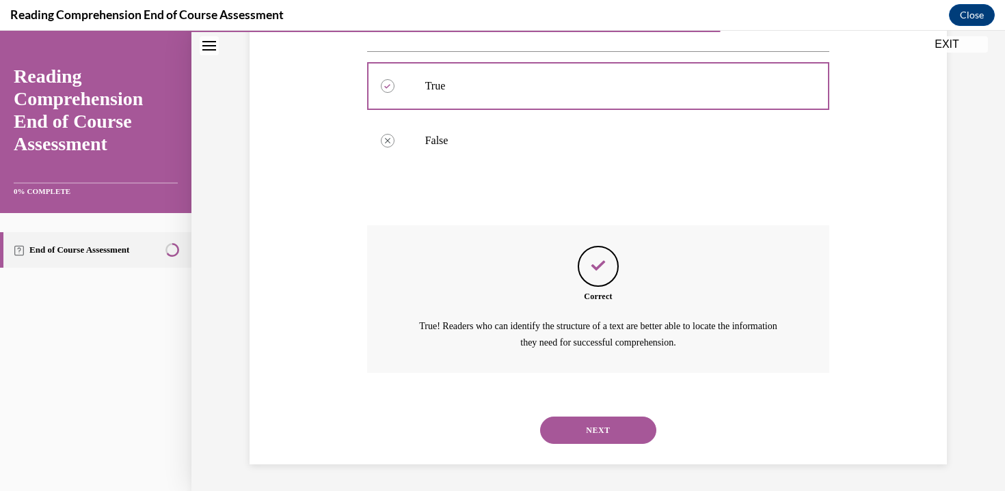
click at [567, 435] on button "NEXT" at bounding box center [598, 430] width 116 height 27
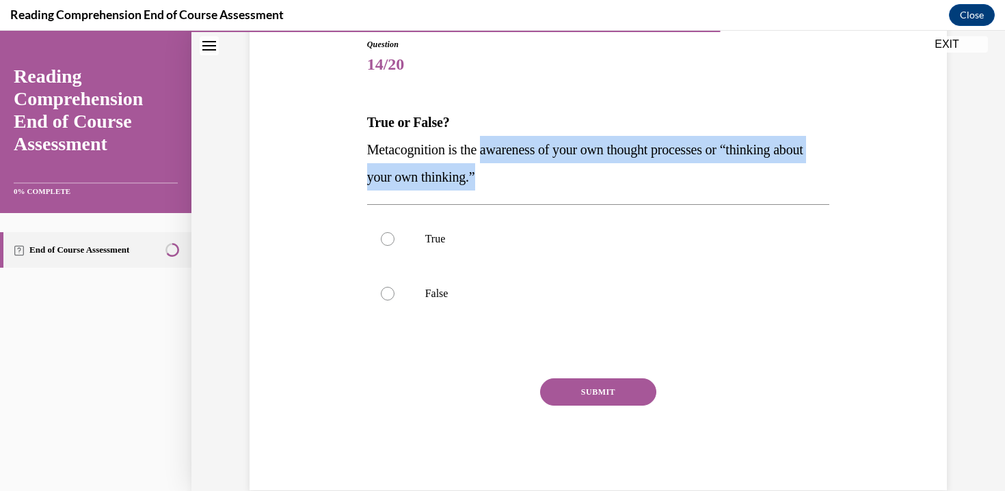
drag, startPoint x: 485, startPoint y: 146, endPoint x: 555, endPoint y: 172, distance: 74.2
click at [555, 172] on p "Metacognition is the awareness of your own thought processes or “thinking about…" at bounding box center [598, 163] width 463 height 55
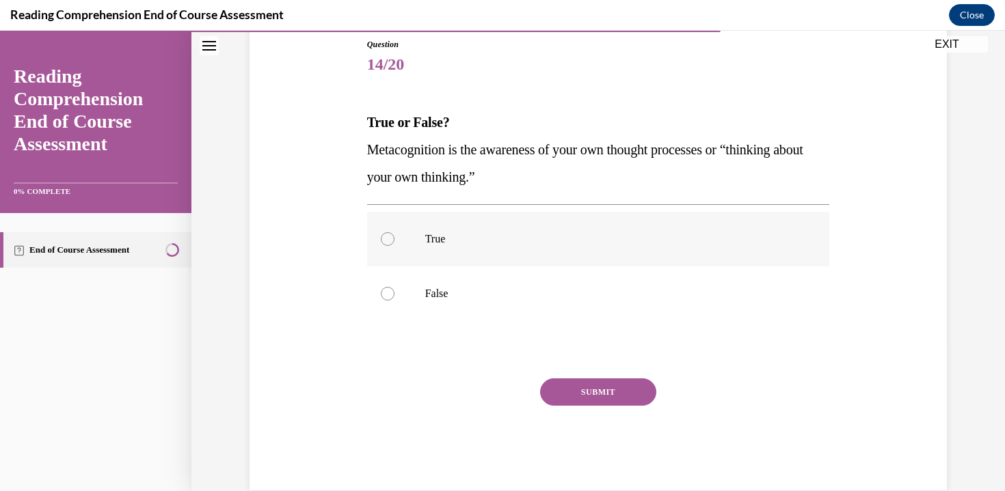
click at [526, 243] on p "True" at bounding box center [610, 239] width 370 height 14
click at [394, 243] on input "True" at bounding box center [388, 239] width 14 height 14
radio input "true"
click at [573, 391] on button "SUBMIT" at bounding box center [598, 392] width 116 height 27
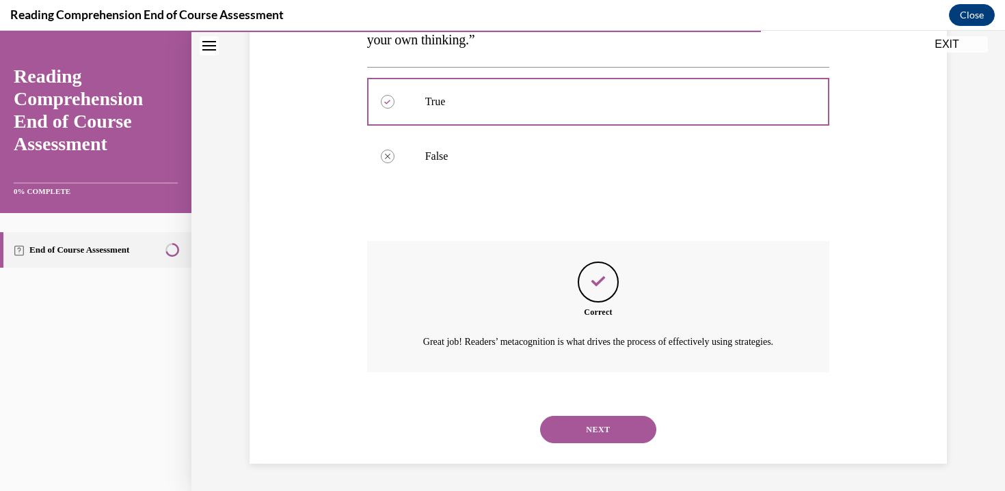
scroll to position [305, 0]
click at [569, 450] on div "NEXT" at bounding box center [598, 430] width 463 height 55
click at [571, 433] on button "NEXT" at bounding box center [598, 429] width 116 height 27
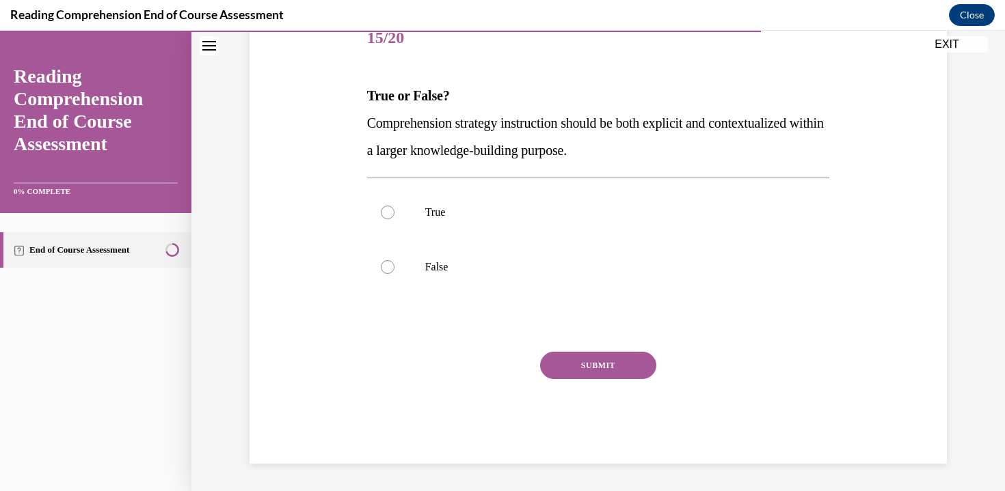
scroll to position [152, 0]
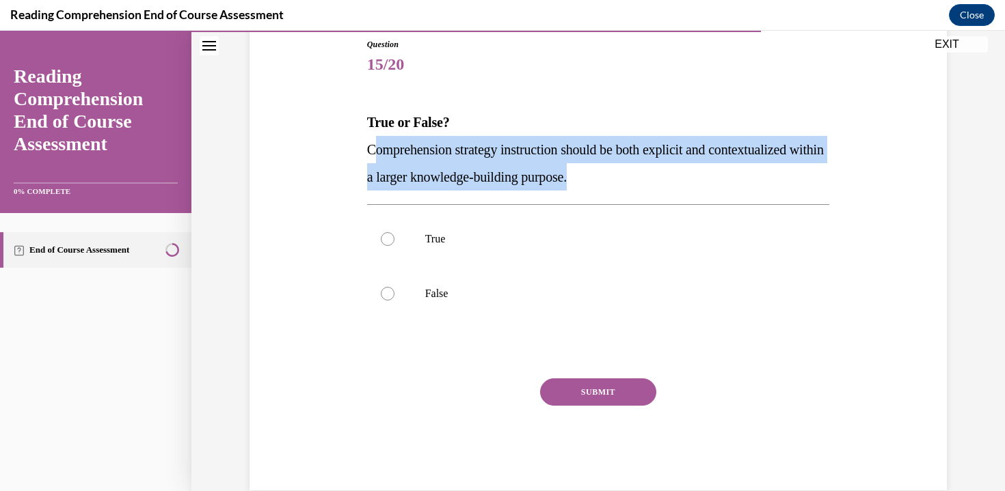
drag, startPoint x: 381, startPoint y: 149, endPoint x: 631, endPoint y: 182, distance: 251.7
click at [631, 182] on p "Comprehension strategy instruction should be both explicit and contextualized w…" at bounding box center [598, 163] width 463 height 55
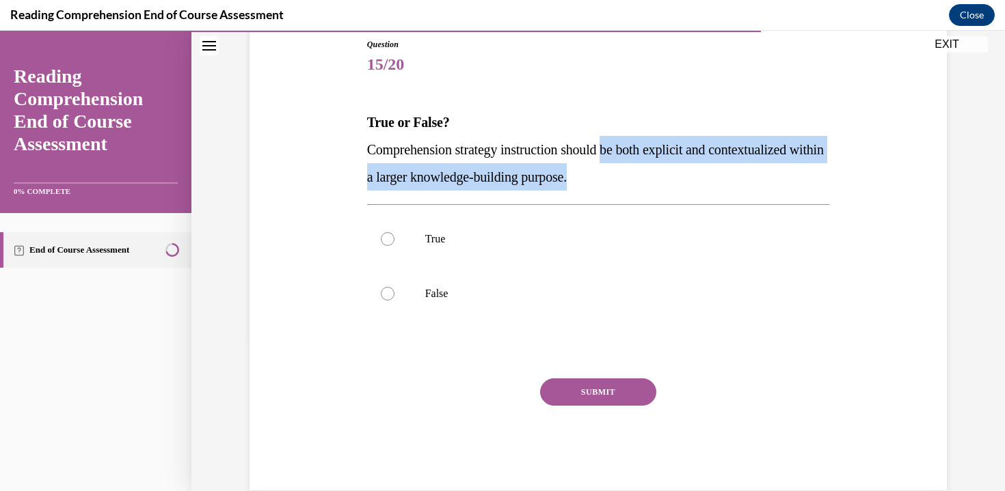
drag, startPoint x: 616, startPoint y: 153, endPoint x: 696, endPoint y: 182, distance: 85.6
click at [696, 182] on p "Comprehension strategy instruction should be both explicit and contextualized w…" at bounding box center [598, 163] width 463 height 55
drag, startPoint x: 377, startPoint y: 189, endPoint x: 569, endPoint y: 197, distance: 191.5
click at [569, 197] on div "Question 15/20 True or False? Comprehension strategy instruction should be both…" at bounding box center [598, 264] width 463 height 452
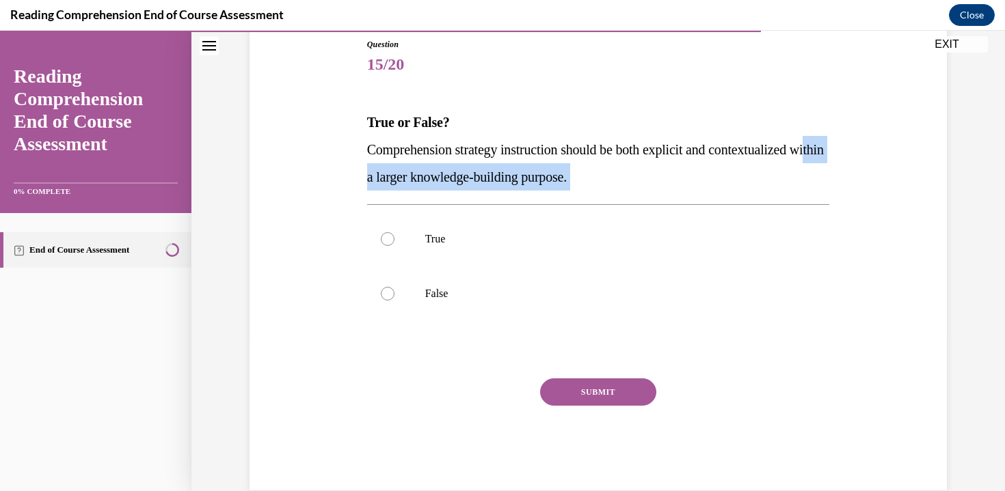
click at [569, 197] on div "Question 15/20 True or False? Comprehension strategy instruction should be both…" at bounding box center [598, 264] width 463 height 452
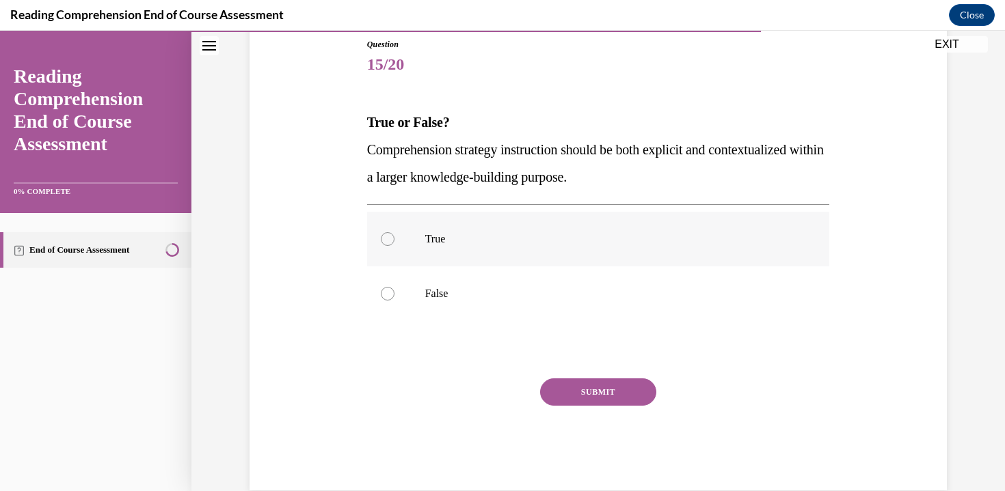
click at [531, 253] on label "True" at bounding box center [598, 239] width 463 height 55
click at [394, 246] on input "True" at bounding box center [388, 239] width 14 height 14
radio input "true"
click at [585, 380] on button "SUBMIT" at bounding box center [598, 392] width 116 height 27
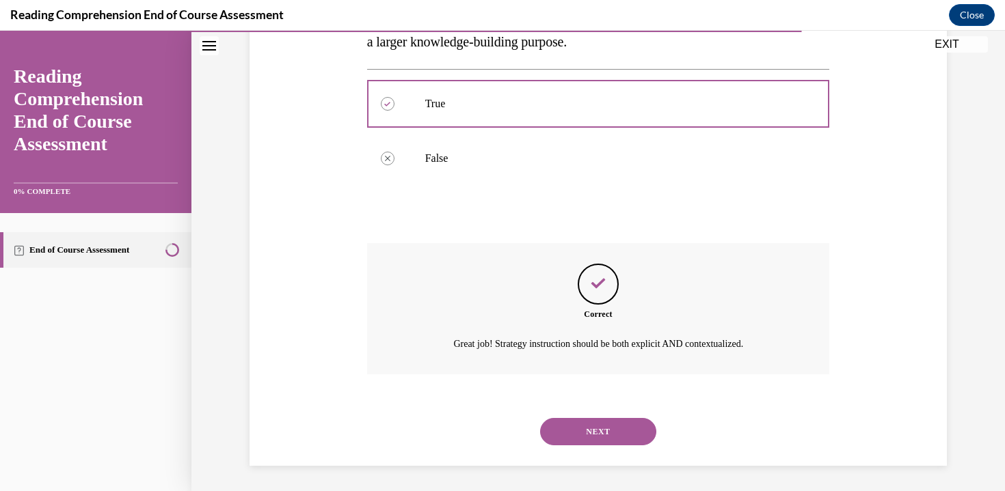
scroll to position [289, 0]
click at [582, 441] on button "NEXT" at bounding box center [598, 429] width 116 height 27
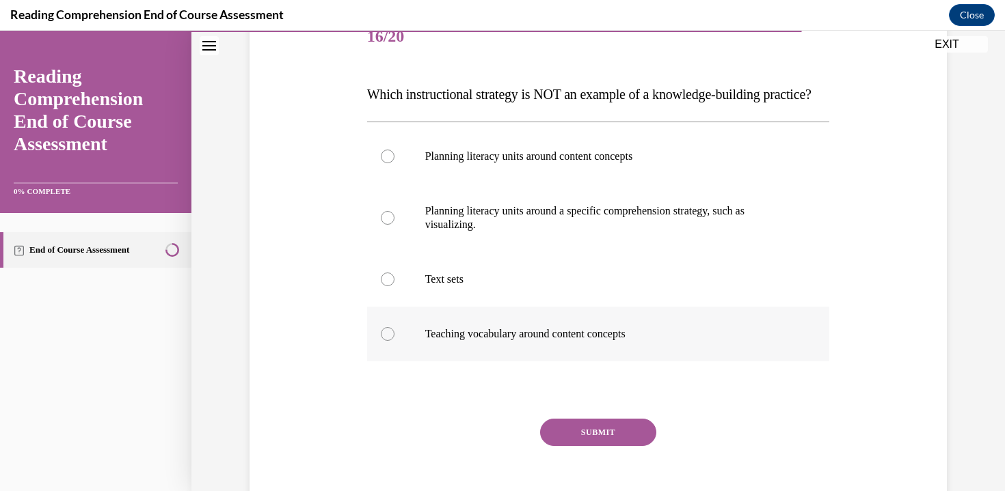
scroll to position [190, 0]
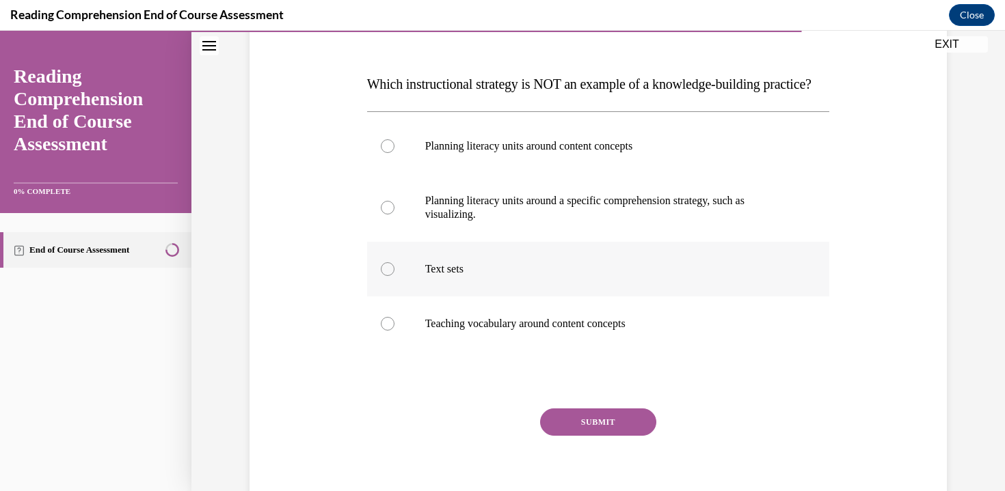
click at [551, 276] on p "Text sets" at bounding box center [610, 269] width 370 height 14
click at [394, 276] on input "Text sets" at bounding box center [388, 269] width 14 height 14
radio input "true"
click at [550, 436] on button "SUBMIT" at bounding box center [598, 422] width 116 height 27
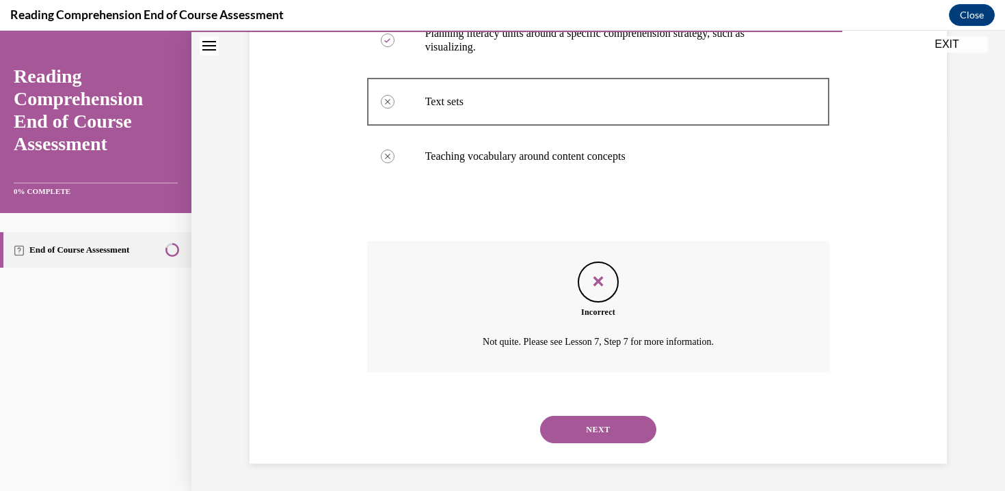
scroll to position [385, 0]
click at [584, 444] on div "NEXT" at bounding box center [598, 430] width 463 height 55
click at [586, 424] on button "NEXT" at bounding box center [598, 429] width 116 height 27
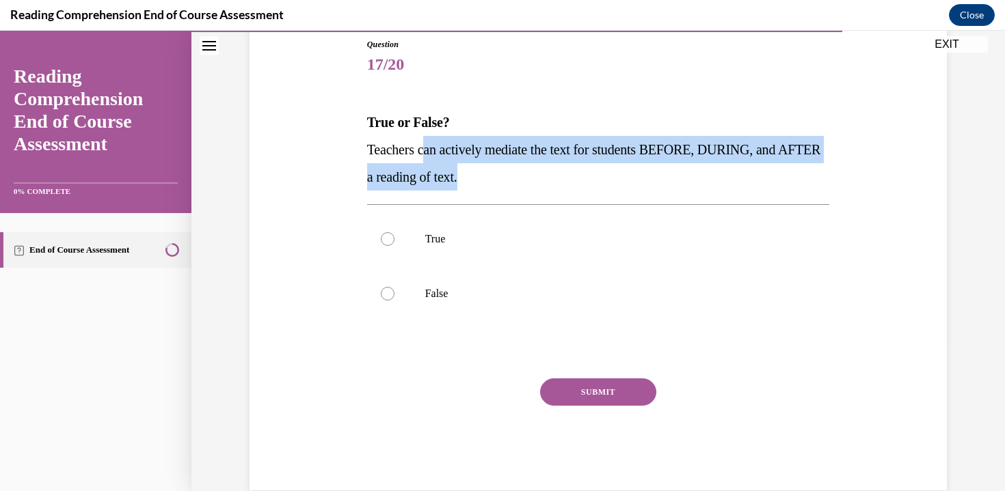
drag, startPoint x: 420, startPoint y: 154, endPoint x: 564, endPoint y: 182, distance: 146.8
click at [564, 182] on p "Teachers can actively mediate the text for students BEFORE, DURING, and AFTER a…" at bounding box center [598, 163] width 463 height 55
drag, startPoint x: 560, startPoint y: 161, endPoint x: 575, endPoint y: 186, distance: 28.8
click at [575, 186] on p "Teachers can actively mediate the text for students BEFORE, DURING, and AFTER a…" at bounding box center [598, 163] width 463 height 55
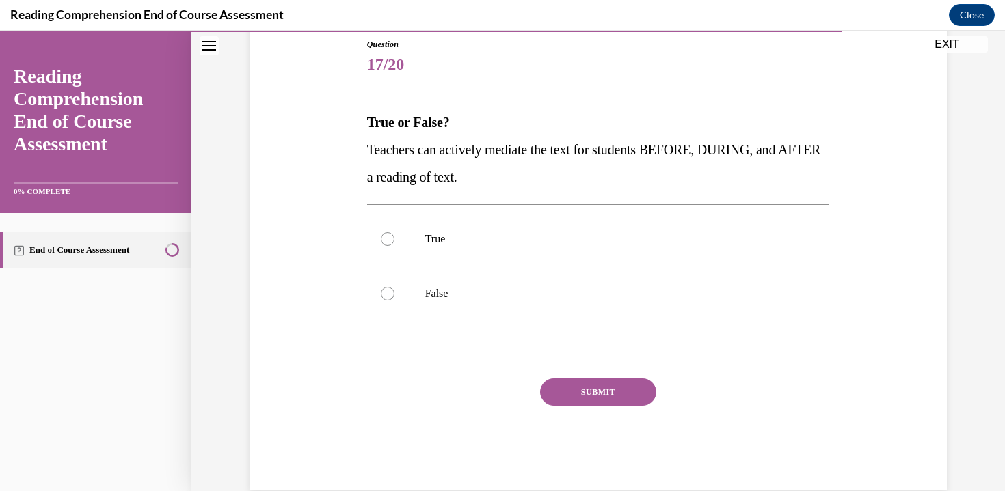
click at [575, 186] on p "Teachers can actively mediate the text for students BEFORE, DURING, and AFTER a…" at bounding box center [598, 163] width 463 height 55
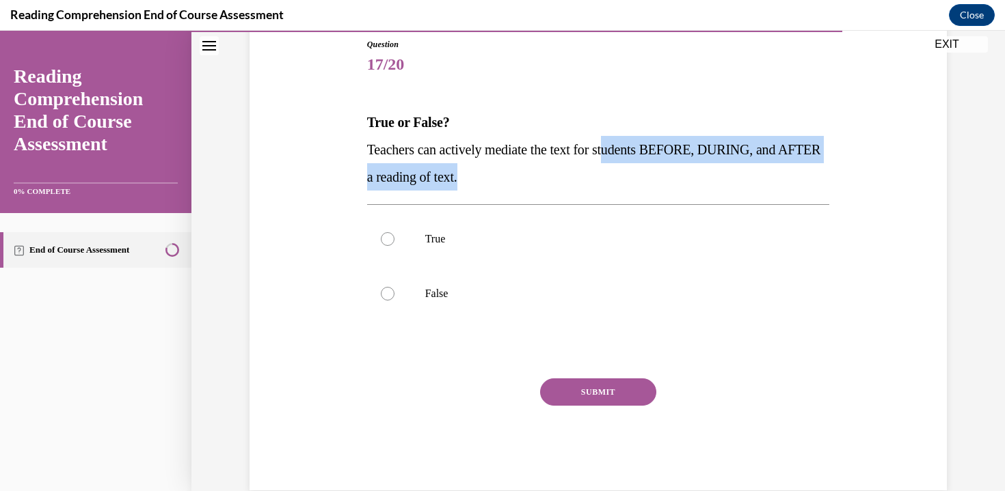
drag, startPoint x: 617, startPoint y: 154, endPoint x: 619, endPoint y: 181, distance: 27.5
click at [619, 181] on p "Teachers can actively mediate the text for students BEFORE, DURING, and AFTER a…" at bounding box center [598, 163] width 463 height 55
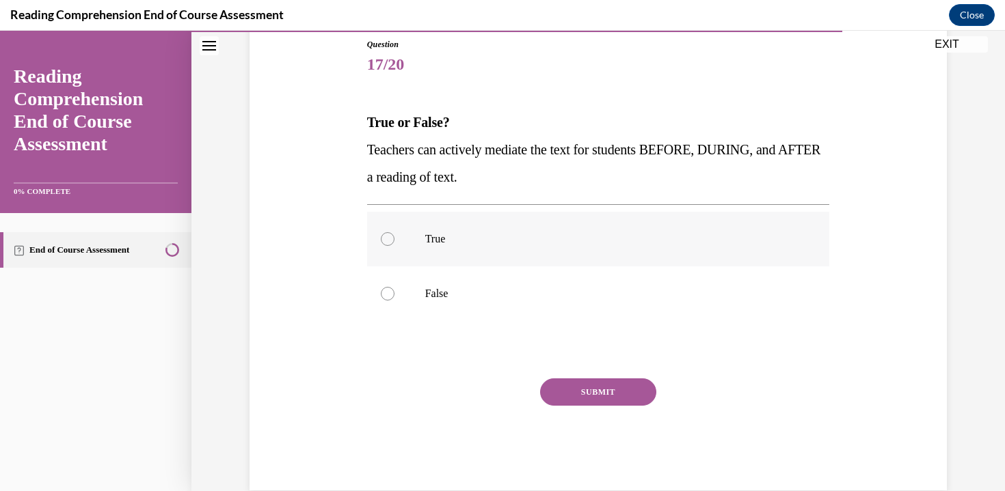
click at [415, 233] on label "True" at bounding box center [598, 239] width 463 height 55
click at [394, 233] on input "True" at bounding box center [388, 239] width 14 height 14
radio input "true"
click at [601, 394] on button "SUBMIT" at bounding box center [598, 392] width 116 height 27
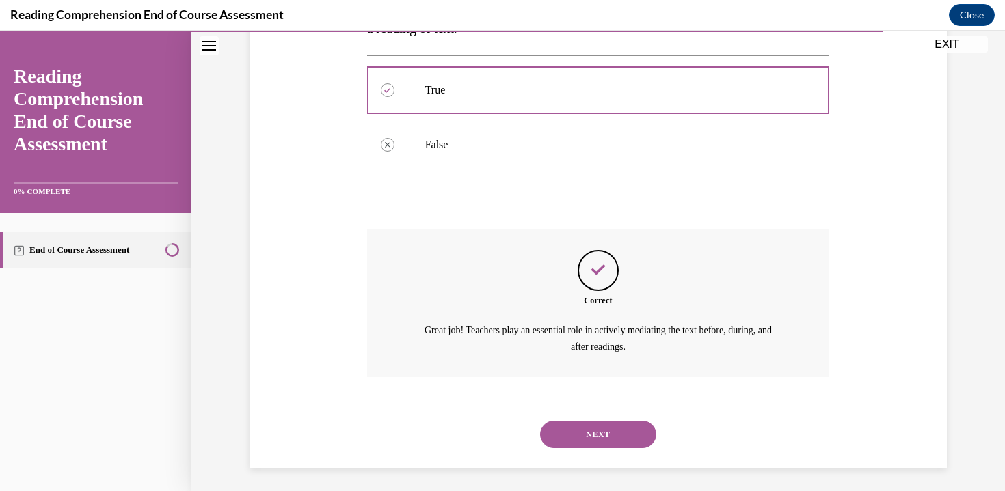
scroll to position [305, 0]
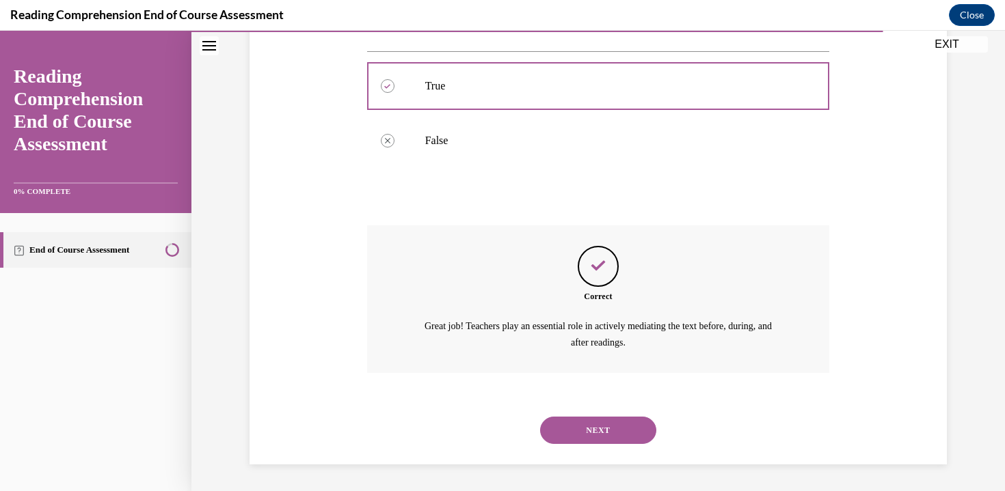
click at [575, 442] on button "NEXT" at bounding box center [598, 430] width 116 height 27
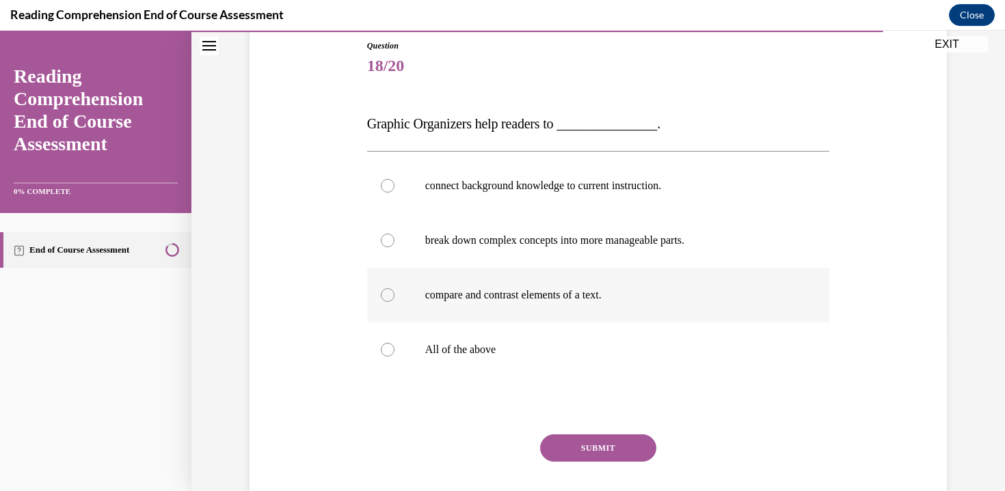
scroll to position [150, 0]
click at [578, 352] on p "All of the above" at bounding box center [610, 350] width 370 height 14
click at [394, 352] on input "All of the above" at bounding box center [388, 350] width 14 height 14
radio input "true"
click at [588, 450] on button "SUBMIT" at bounding box center [598, 448] width 116 height 27
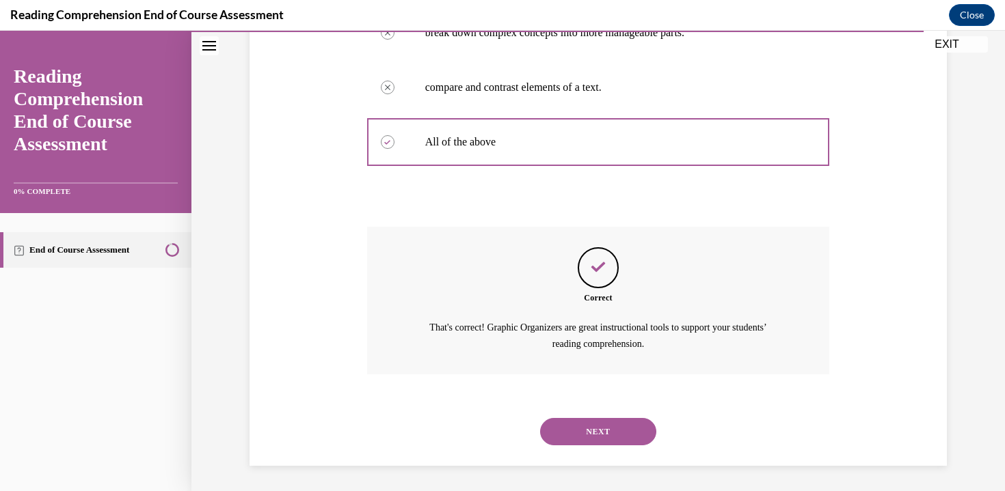
scroll to position [360, 0]
click at [585, 444] on button "NEXT" at bounding box center [598, 430] width 116 height 27
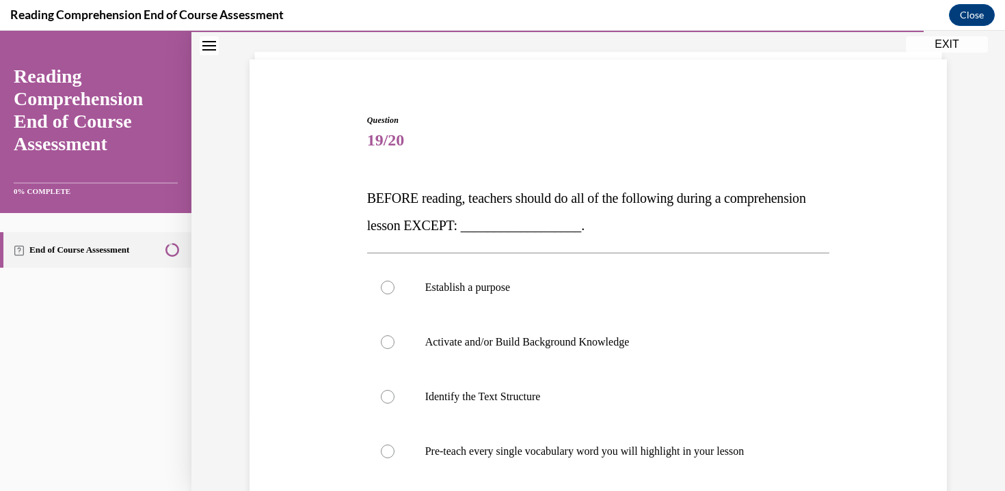
scroll to position [76, 0]
drag, startPoint x: 591, startPoint y: 218, endPoint x: 726, endPoint y: 237, distance: 136.7
click at [726, 237] on p "BEFORE reading, teachers should do all of the following during a comprehension …" at bounding box center [598, 212] width 463 height 55
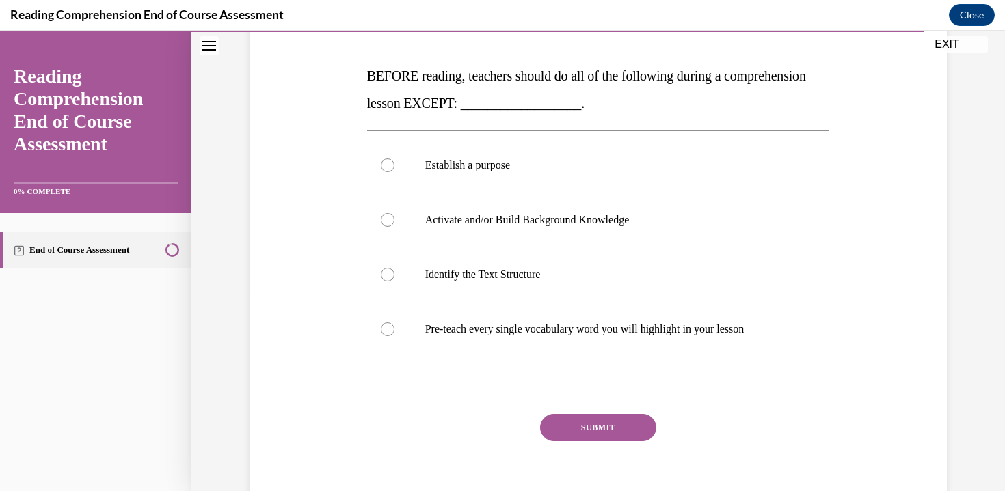
scroll to position [189, 0]
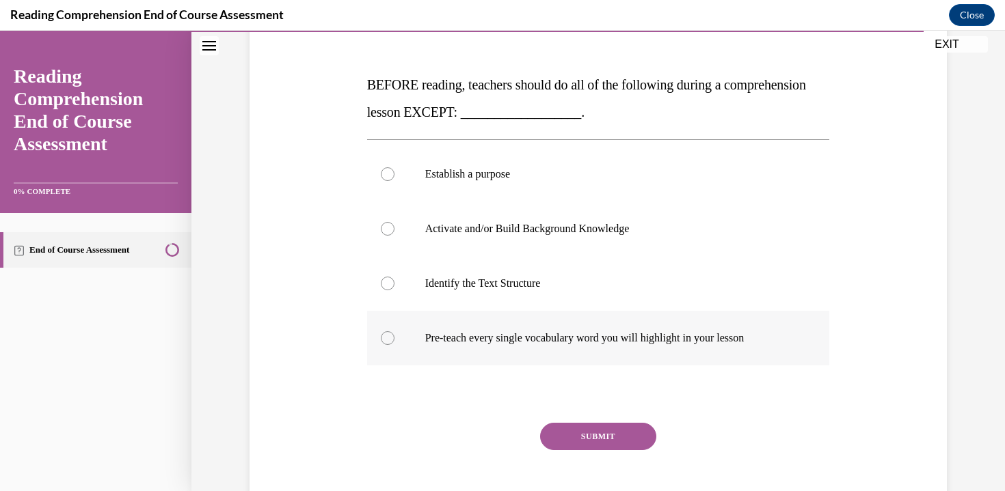
click at [660, 355] on label "Pre-teach every single vocabulary word you will highlight in your lesson" at bounding box center [598, 338] width 463 height 55
click at [394, 345] on input "Pre-teach every single vocabulary word you will highlight in your lesson" at bounding box center [388, 338] width 14 height 14
radio input "true"
click at [614, 436] on button "SUBMIT" at bounding box center [598, 436] width 116 height 27
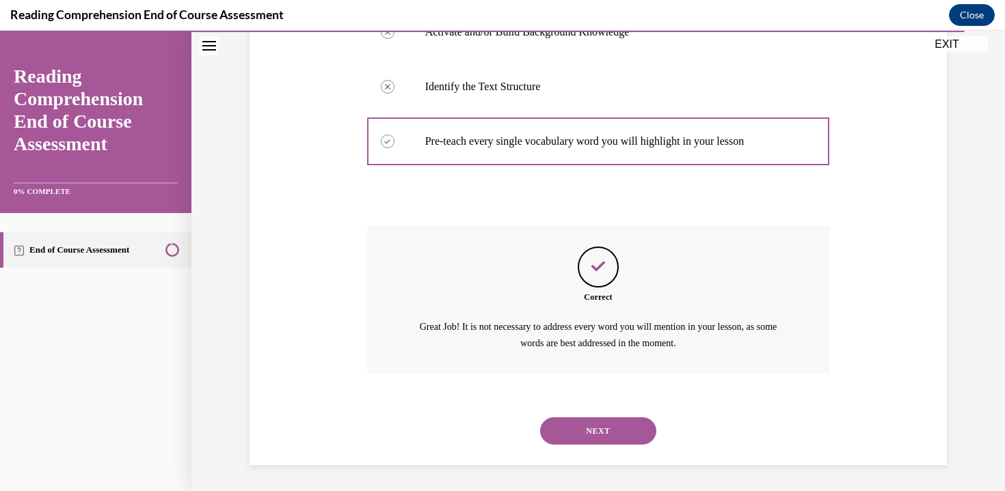
scroll to position [387, 0]
click at [561, 429] on button "NEXT" at bounding box center [598, 430] width 116 height 27
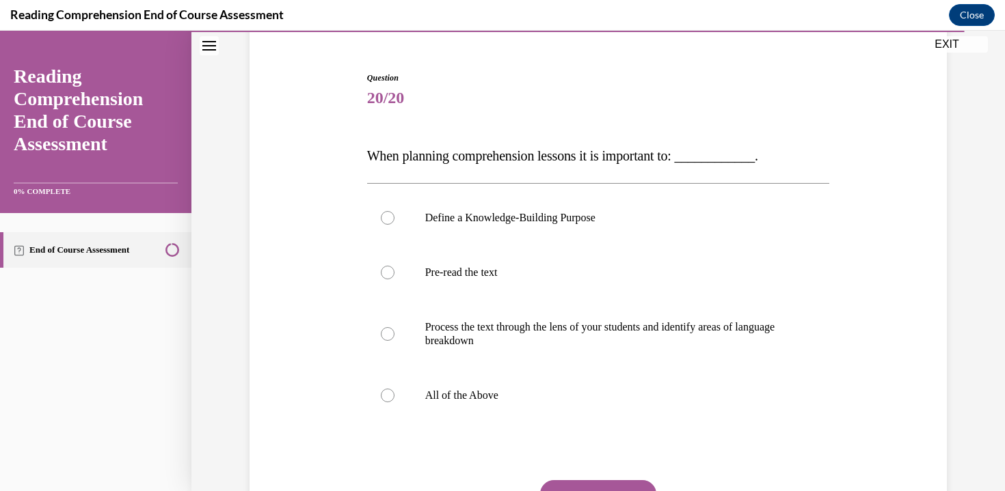
scroll to position [119, 0]
click at [505, 403] on label "All of the Above" at bounding box center [598, 395] width 463 height 55
click at [394, 402] on input "All of the Above" at bounding box center [388, 395] width 14 height 14
radio input "true"
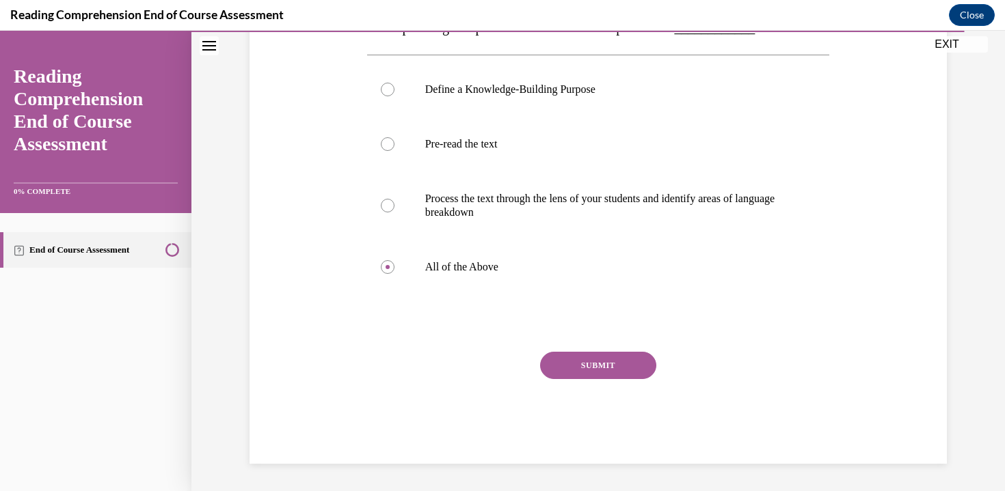
click at [569, 373] on button "SUBMIT" at bounding box center [598, 365] width 116 height 27
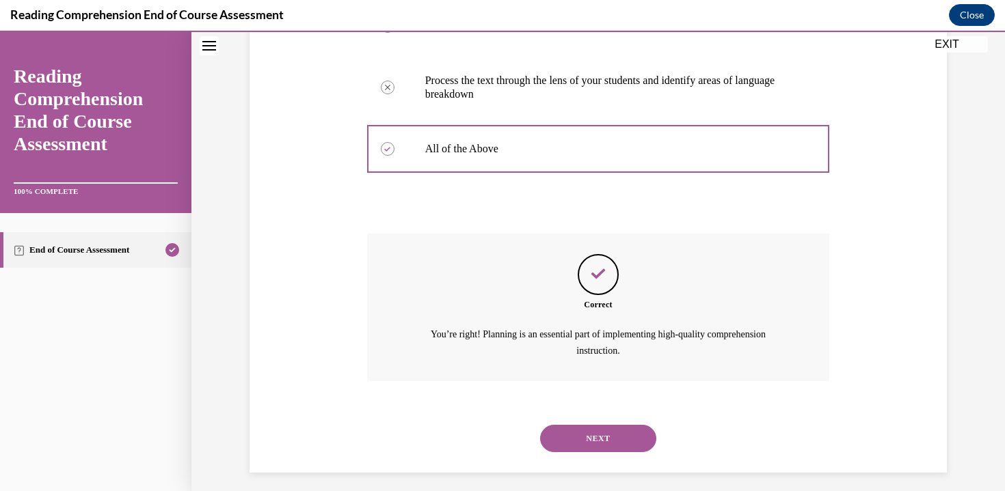
scroll to position [373, 0]
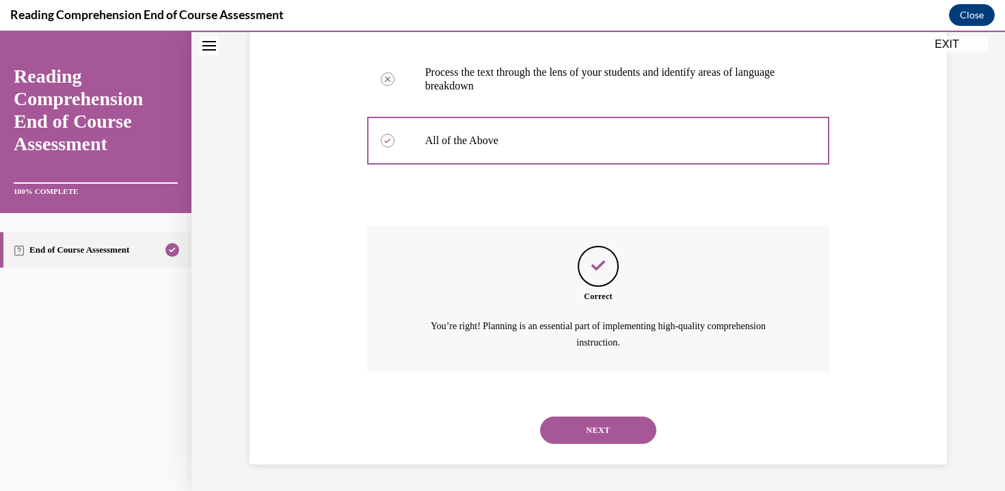
click at [593, 437] on button "NEXT" at bounding box center [598, 430] width 116 height 27
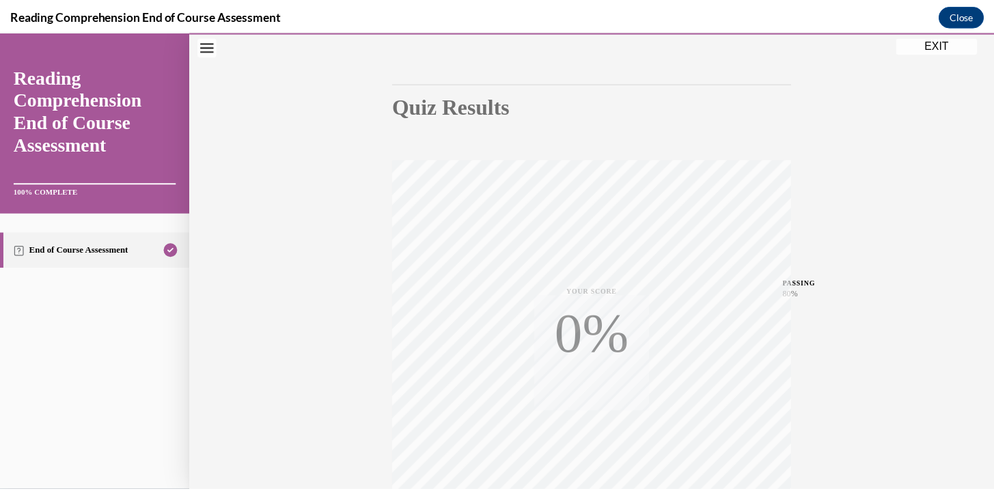
scroll to position [240, 0]
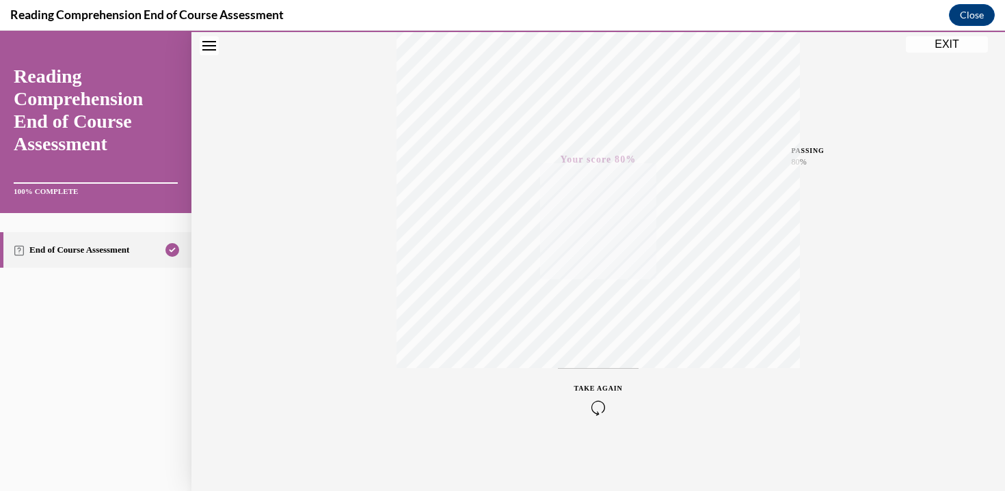
click at [943, 44] on button "EXIT" at bounding box center [947, 44] width 82 height 16
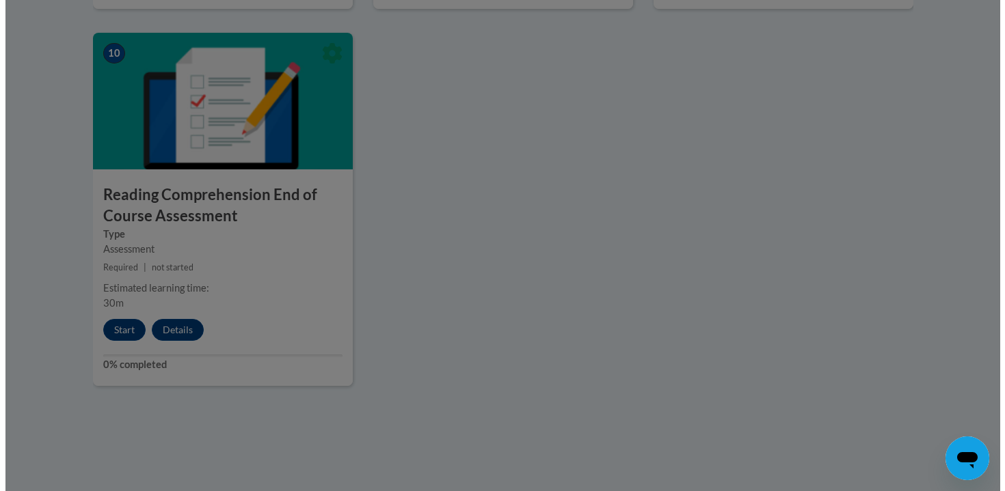
scroll to position [1500, 0]
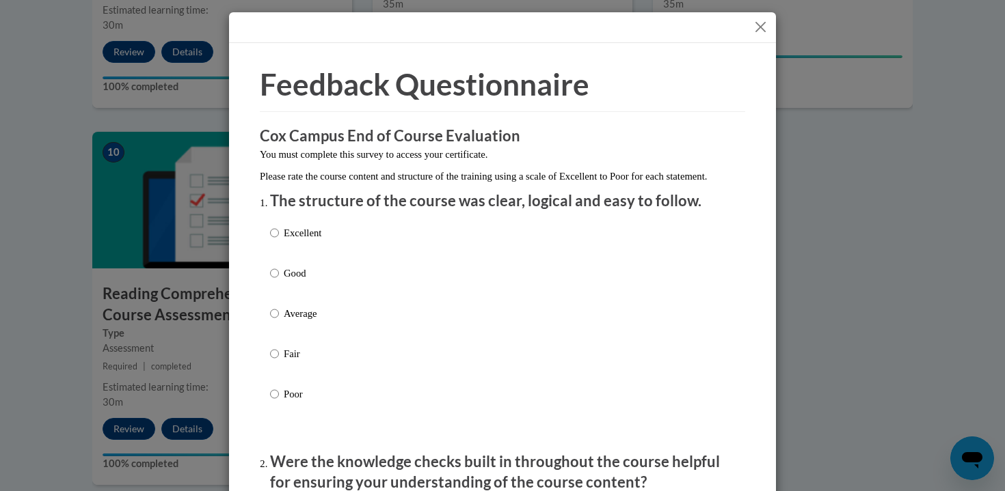
click at [284, 241] on p "Excellent" at bounding box center [303, 233] width 38 height 15
click at [279, 241] on input "Excellent" at bounding box center [274, 233] width 9 height 15
radio input "true"
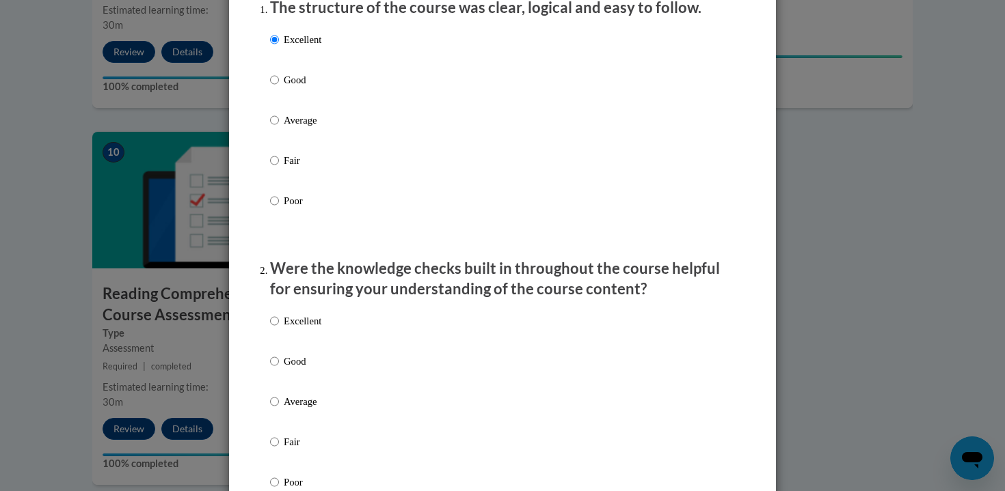
click at [314, 329] on p "Excellent" at bounding box center [303, 321] width 38 height 15
click at [279, 329] on input "Excellent" at bounding box center [274, 321] width 9 height 15
radio input "true"
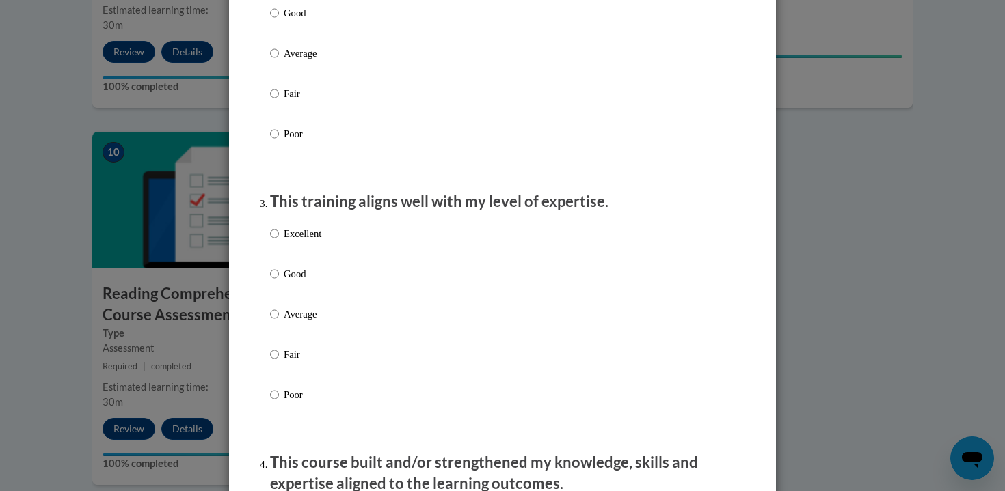
click at [312, 241] on p "Excellent" at bounding box center [303, 233] width 38 height 15
click at [279, 241] on input "Excellent" at bounding box center [274, 233] width 9 height 15
radio input "true"
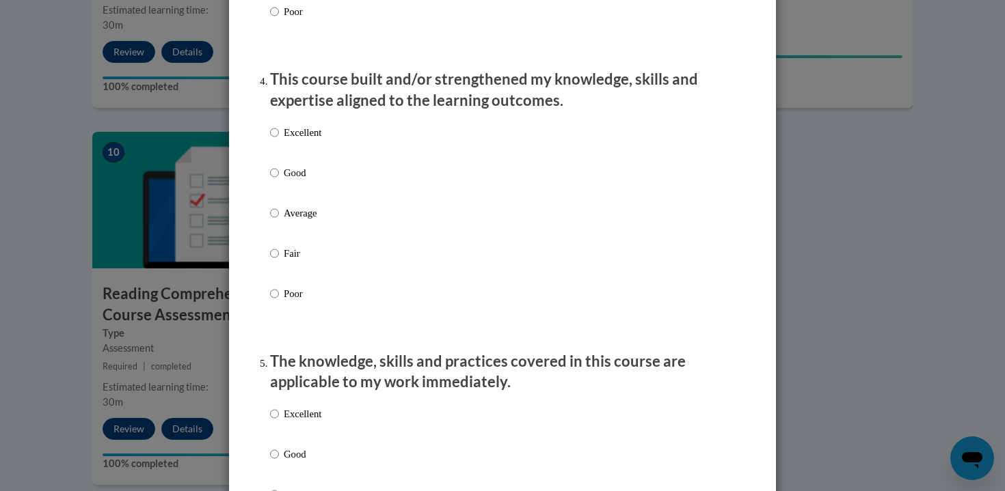
click at [308, 140] on p "Excellent" at bounding box center [303, 132] width 38 height 15
click at [279, 140] on input "Excellent" at bounding box center [274, 132] width 9 height 15
radio input "true"
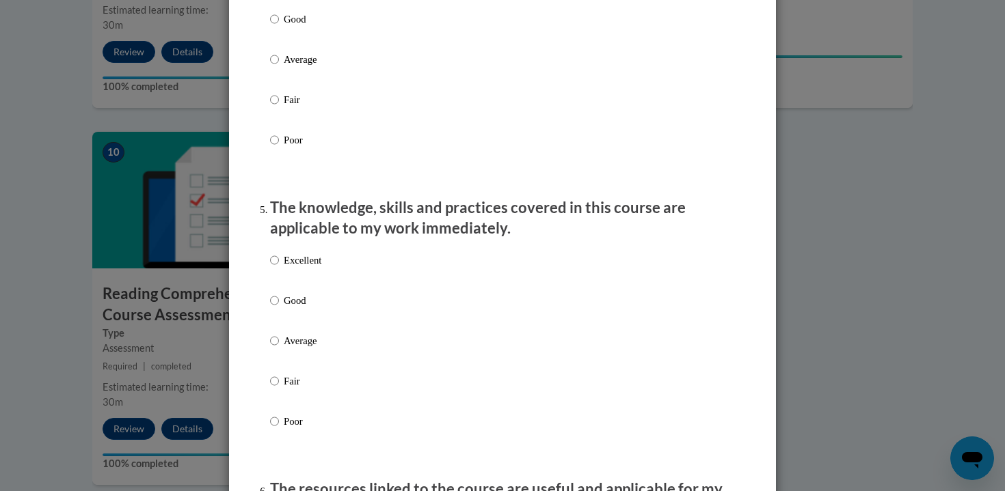
click at [310, 268] on p "Excellent" at bounding box center [303, 260] width 38 height 15
click at [279, 268] on input "Excellent" at bounding box center [274, 260] width 9 height 15
radio input "true"
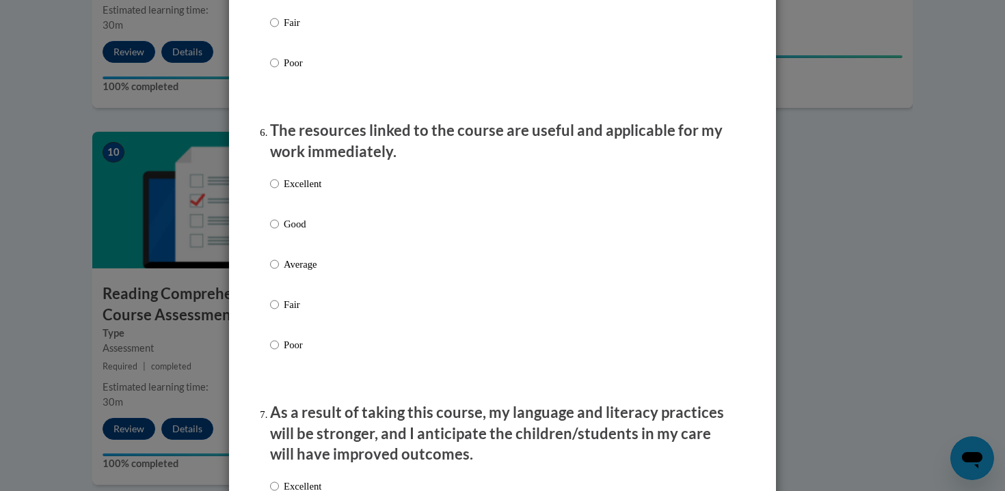
scroll to position [1443, 0]
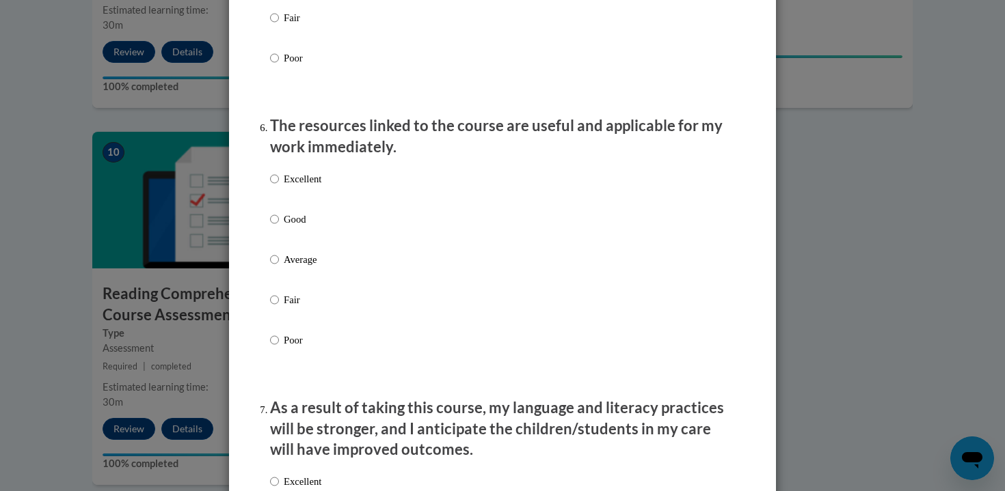
click at [319, 203] on div "Excellent Good Average Fair Poor" at bounding box center [502, 276] width 465 height 223
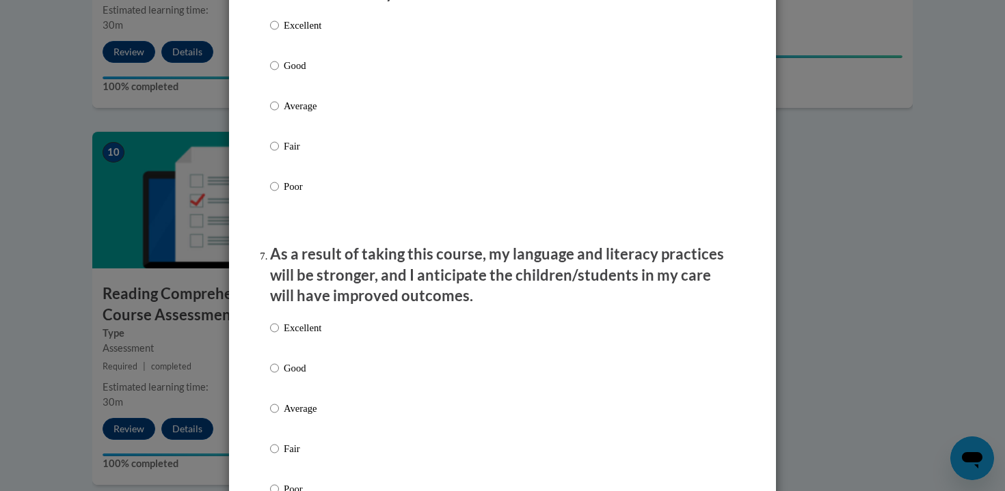
click at [298, 32] on p "Excellent" at bounding box center [303, 25] width 38 height 15
click at [279, 32] on input "Excellent" at bounding box center [274, 25] width 9 height 15
radio input "true"
click at [288, 325] on li "As a result of taking this course, my language and literacy practices will be s…" at bounding box center [502, 390] width 465 height 293
click at [291, 336] on p "Excellent" at bounding box center [303, 328] width 38 height 15
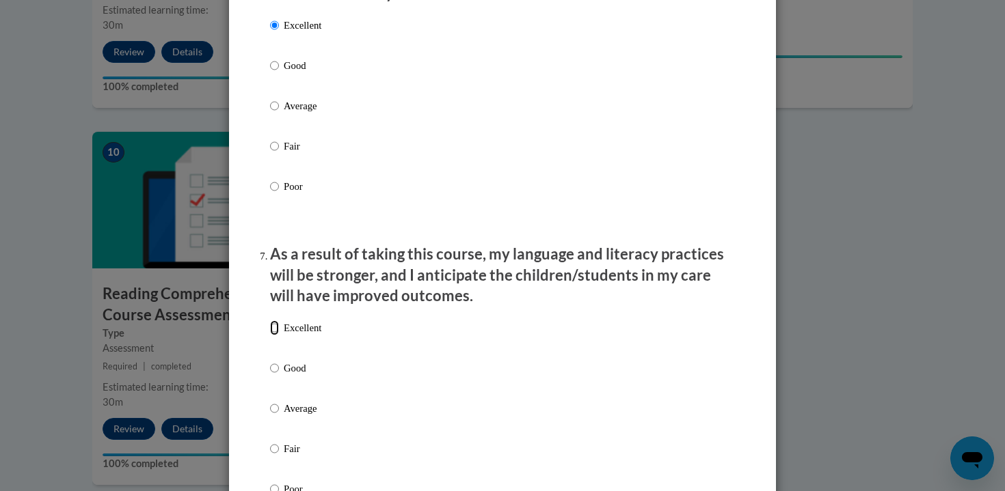
click at [279, 336] on input "Excellent" at bounding box center [274, 328] width 9 height 15
radio input "true"
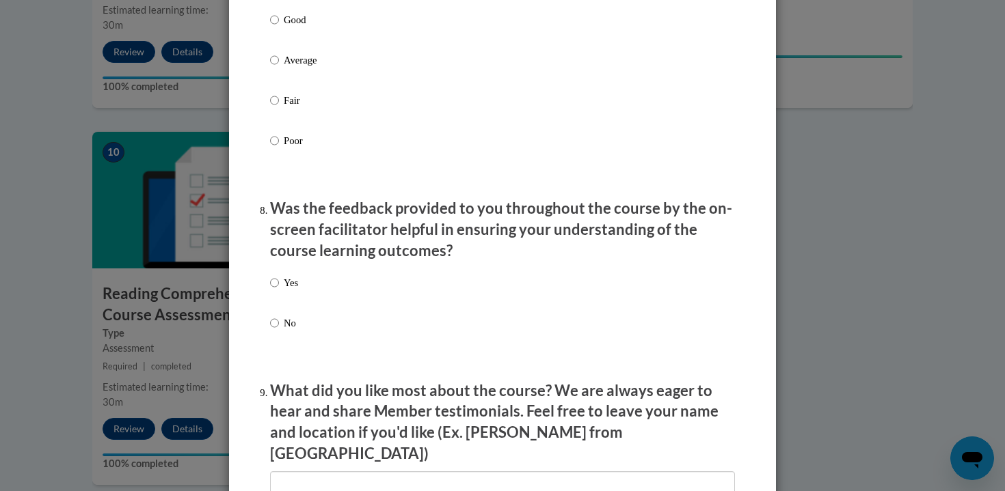
scroll to position [1947, 0]
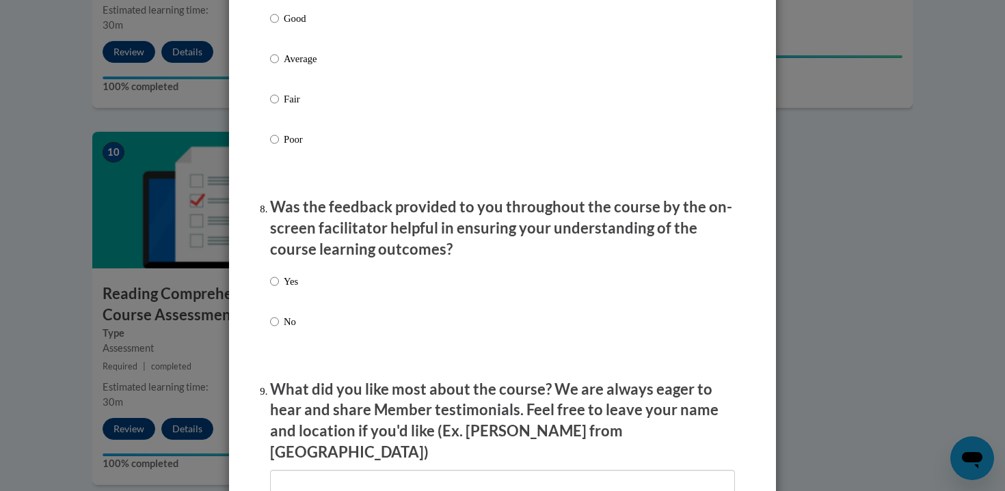
click at [298, 290] on div "Yes No" at bounding box center [502, 318] width 465 height 102
click at [293, 289] on p "Yes" at bounding box center [291, 281] width 14 height 15
click at [279, 289] on input "Yes" at bounding box center [274, 281] width 9 height 15
radio input "true"
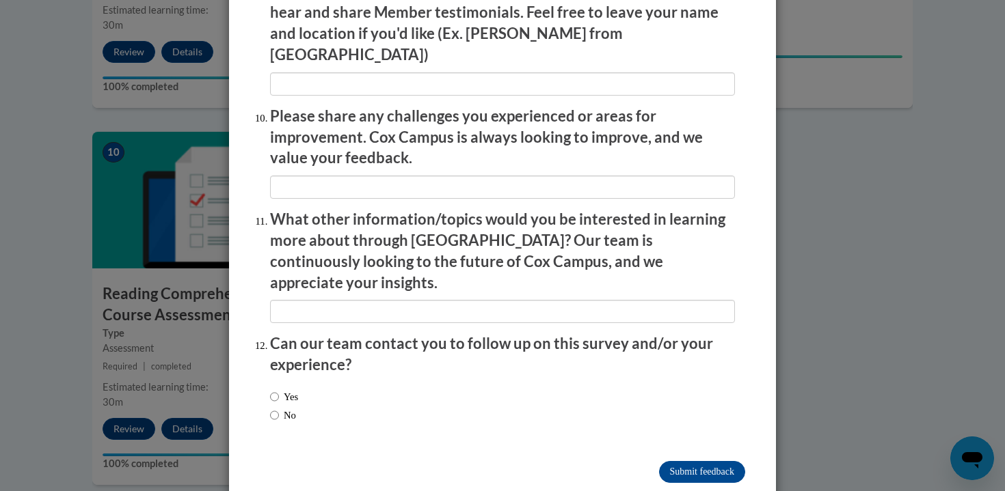
scroll to position [2352, 0]
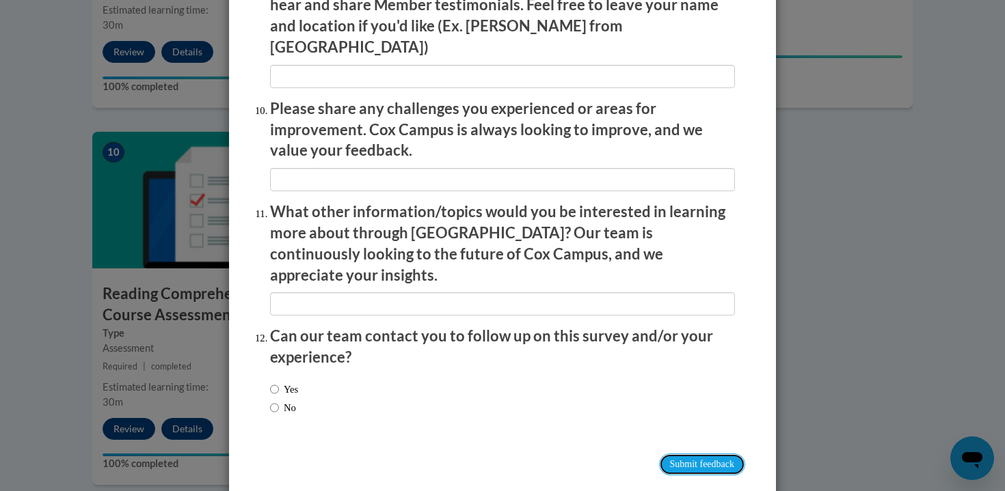
click at [660, 454] on input "Submit feedback" at bounding box center [702, 465] width 86 height 22
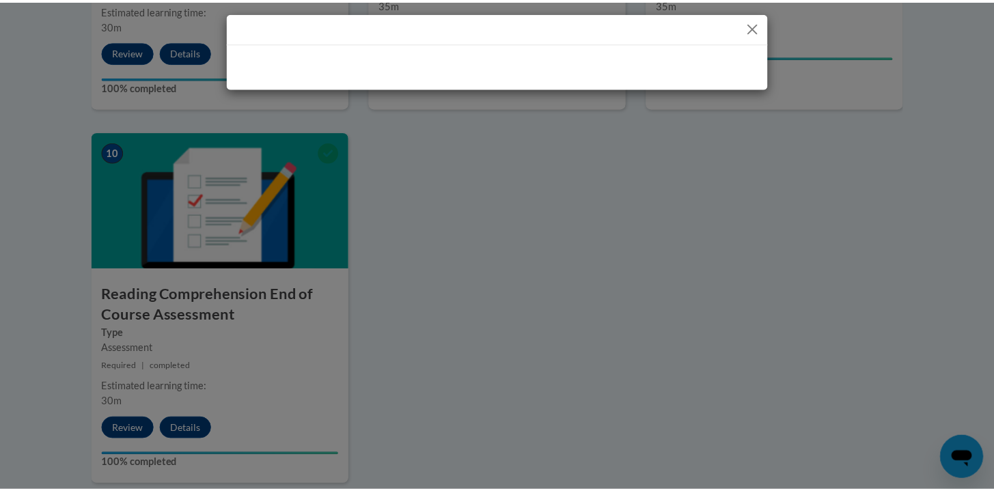
scroll to position [0, 0]
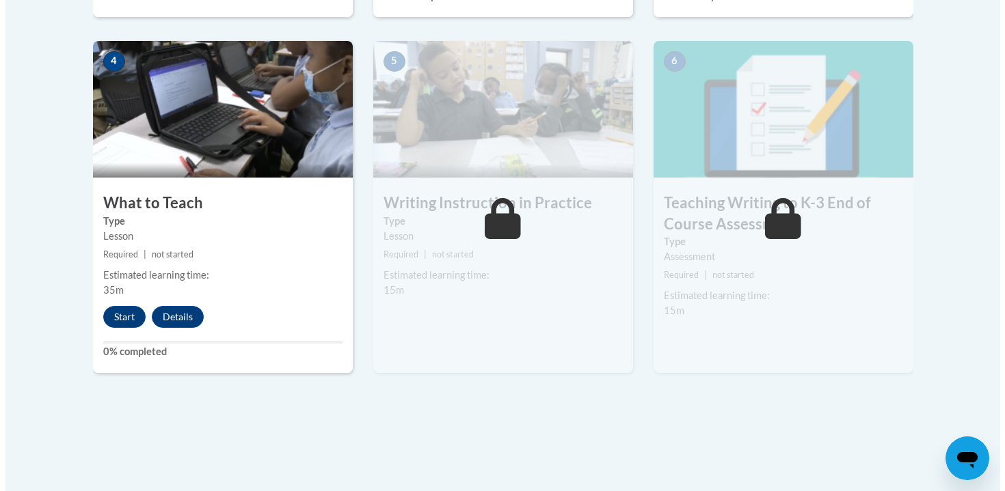
scroll to position [796, 0]
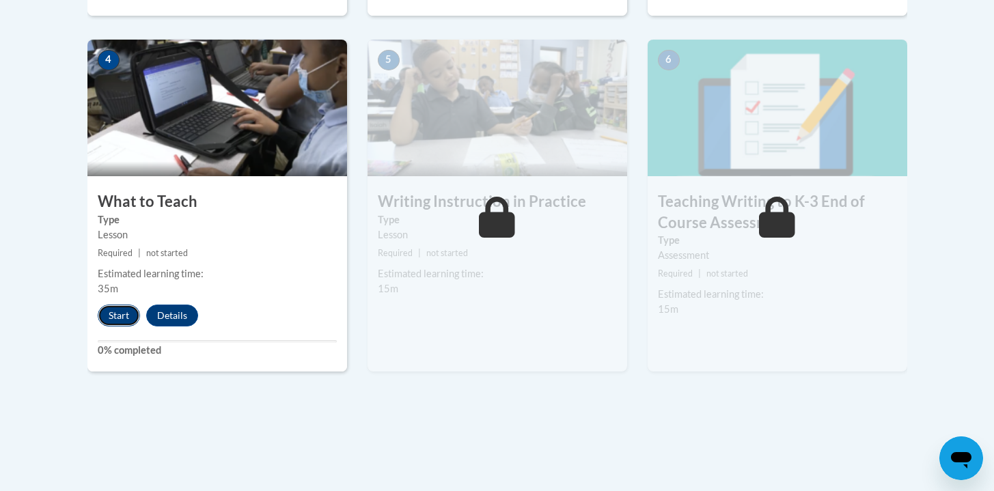
click at [134, 313] on button "Start" at bounding box center [119, 316] width 42 height 22
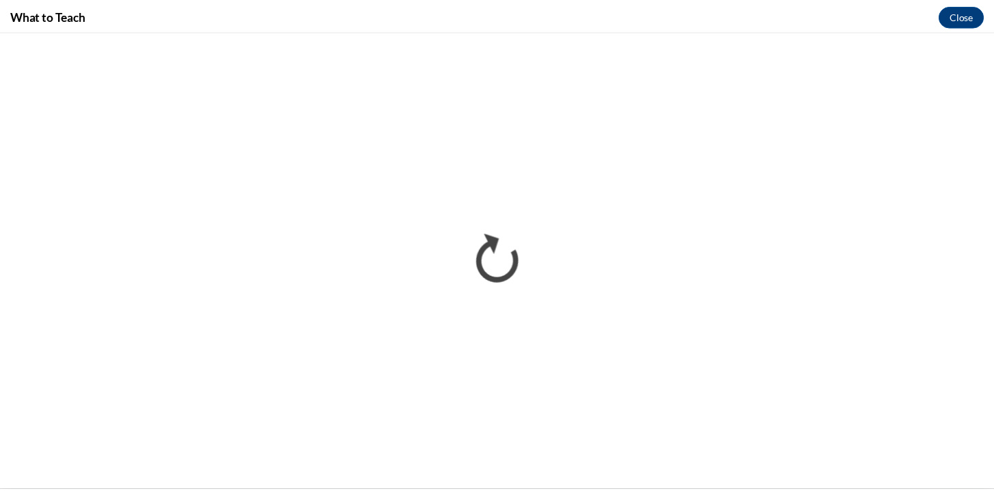
scroll to position [0, 0]
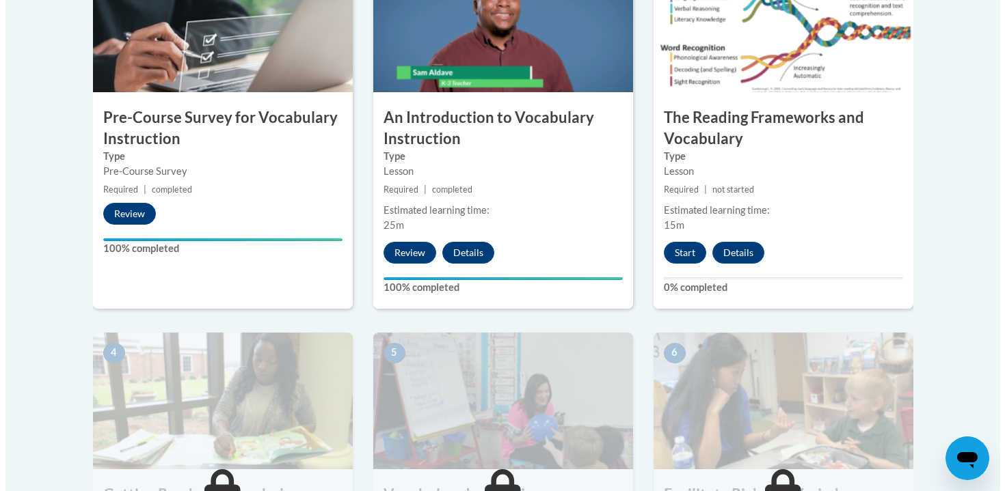
scroll to position [368, 0]
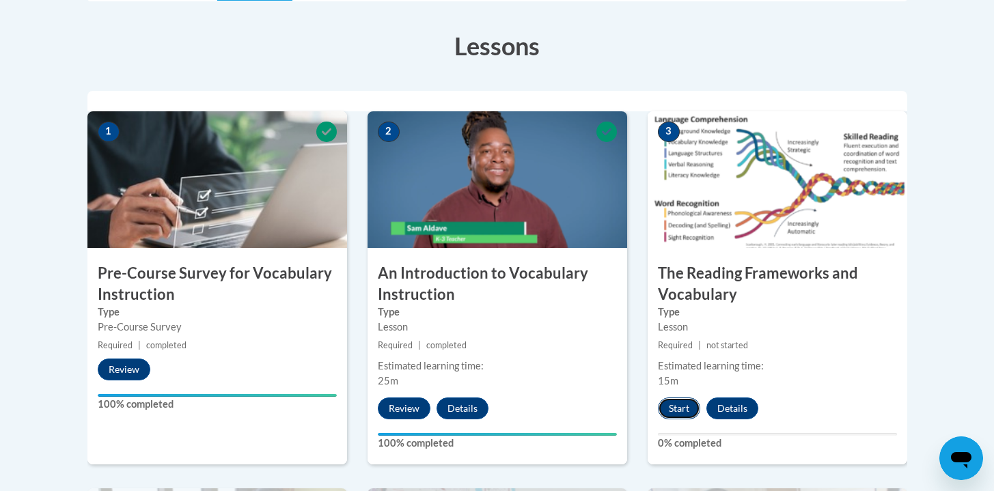
click at [682, 410] on button "Start" at bounding box center [679, 409] width 42 height 22
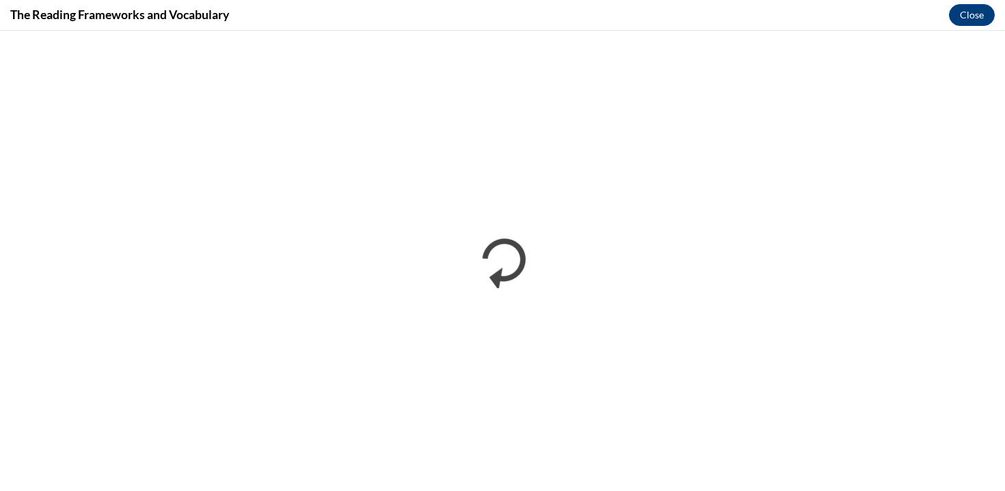
scroll to position [0, 0]
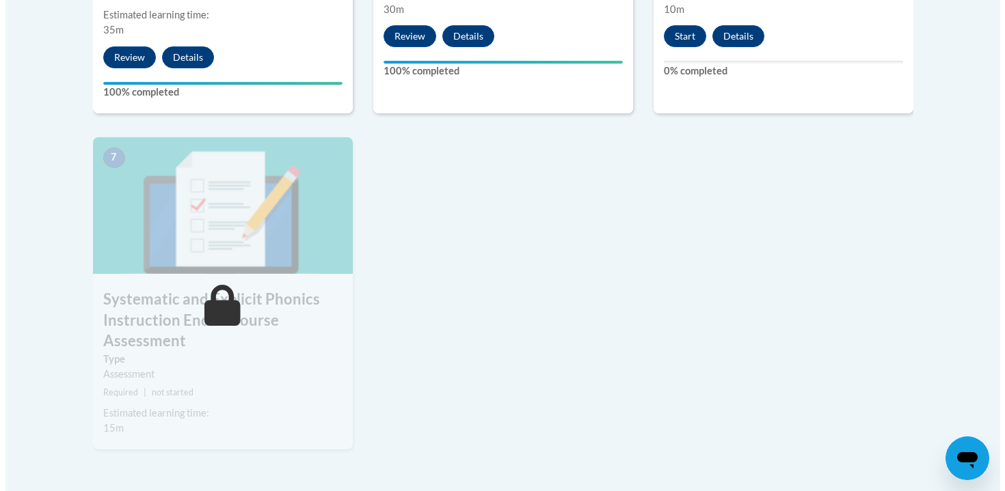
scroll to position [922, 0]
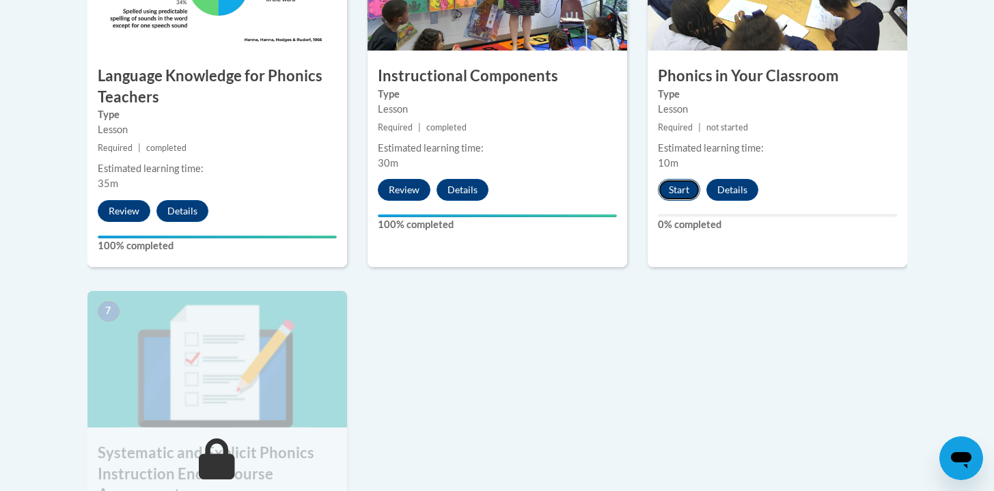
click at [683, 191] on button "Start" at bounding box center [679, 190] width 42 height 22
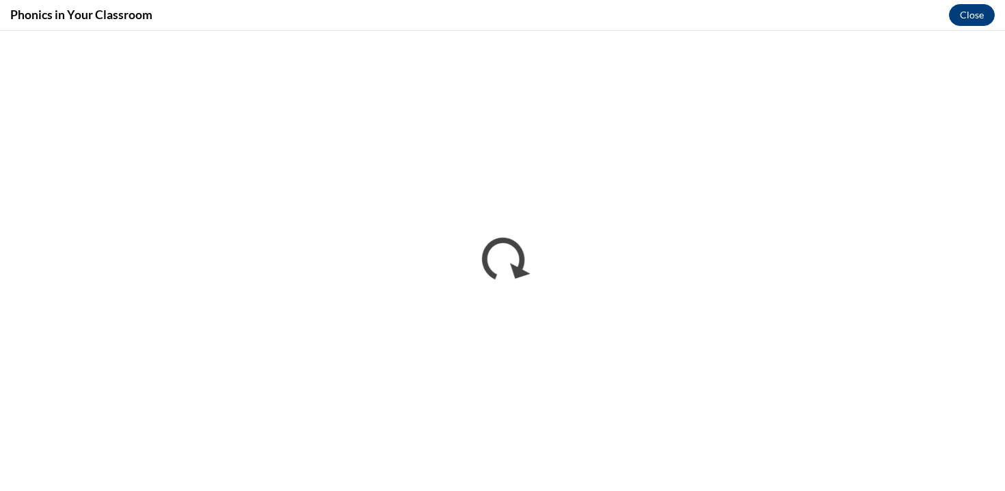
scroll to position [0, 0]
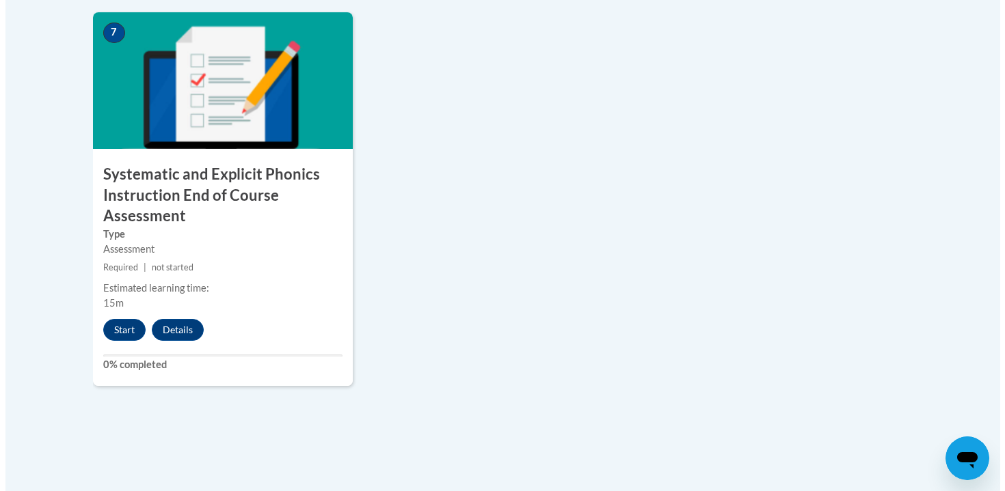
scroll to position [1202, 0]
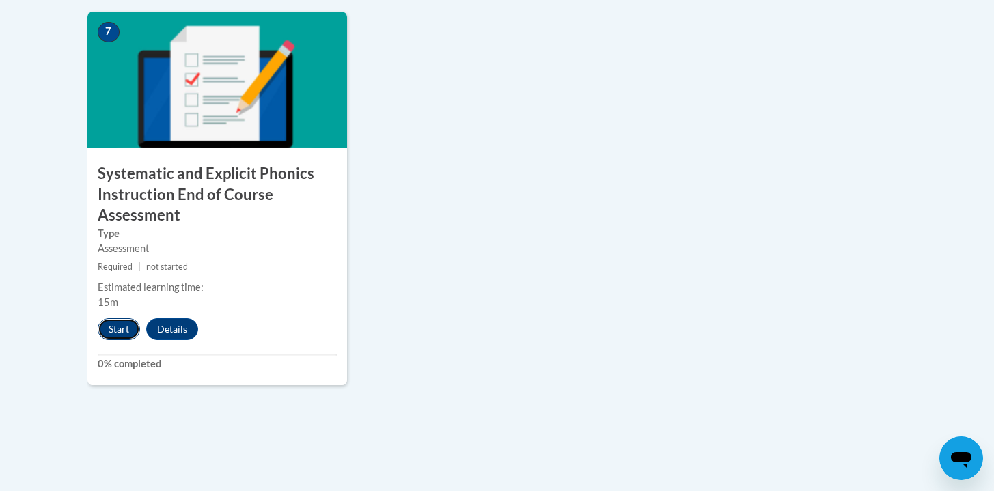
click at [123, 321] on button "Start" at bounding box center [119, 330] width 42 height 22
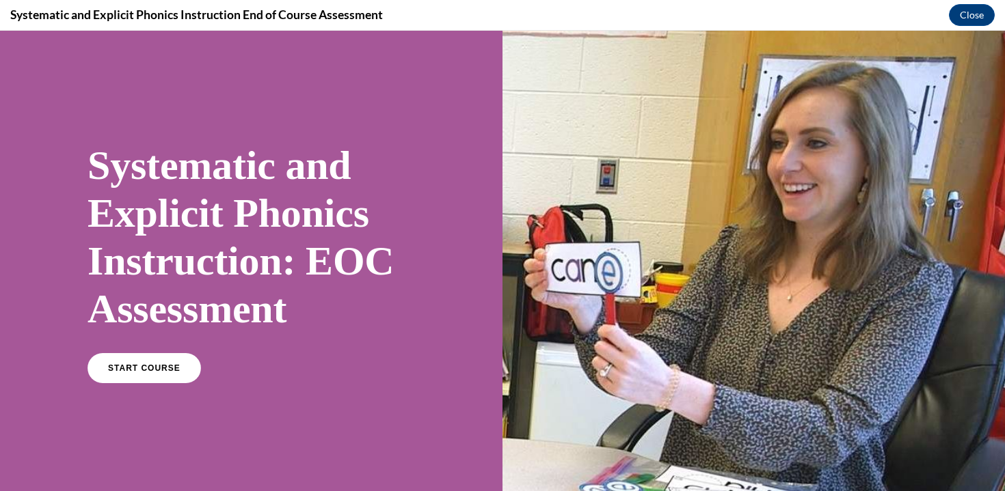
scroll to position [0, 0]
click at [143, 366] on span "START COURSE" at bounding box center [144, 369] width 76 height 10
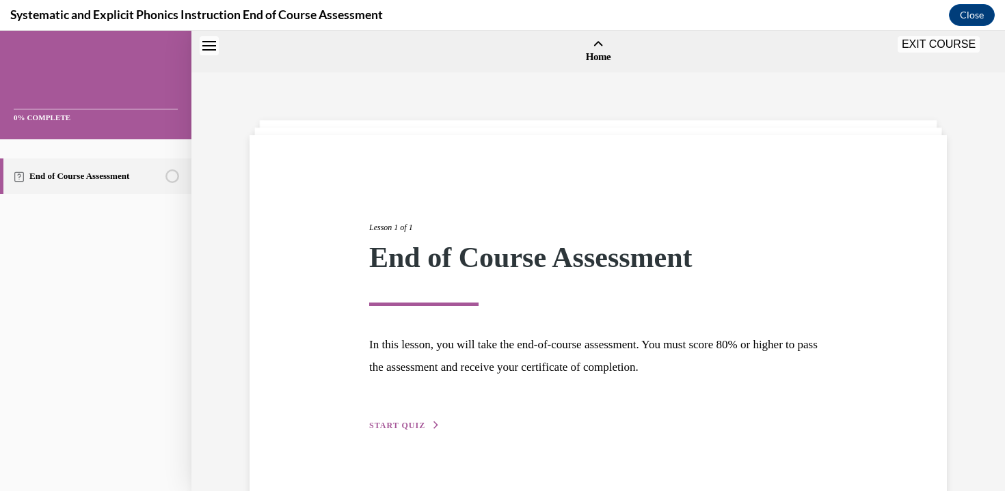
scroll to position [42, 0]
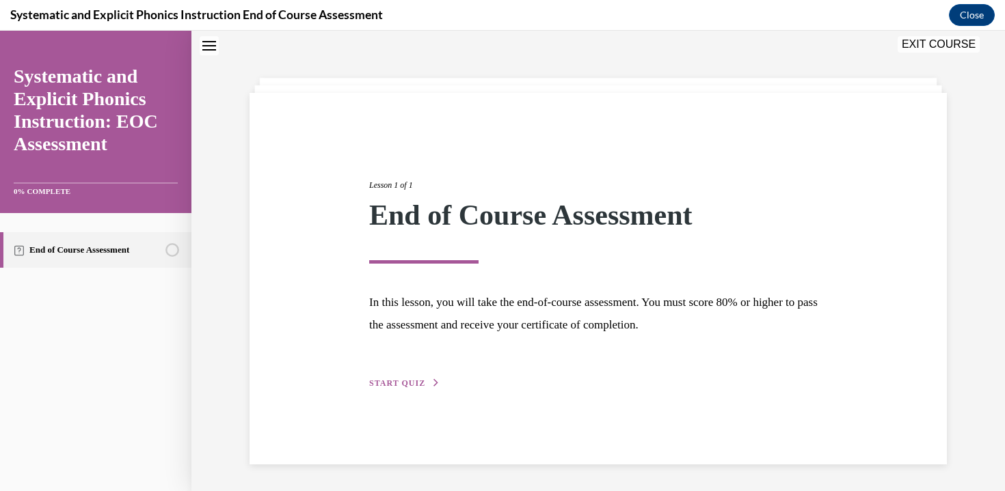
click at [395, 366] on div "Lesson 1 of 1 End of Course Assessment In this lesson, you will take the end-of…" at bounding box center [598, 269] width 478 height 243
click at [411, 390] on div "Lesson 1 of 1 End of Course Assessment In this lesson, you will take the end-of…" at bounding box center [598, 269] width 478 height 243
click at [398, 381] on span "START QUIZ" at bounding box center [397, 384] width 56 height 10
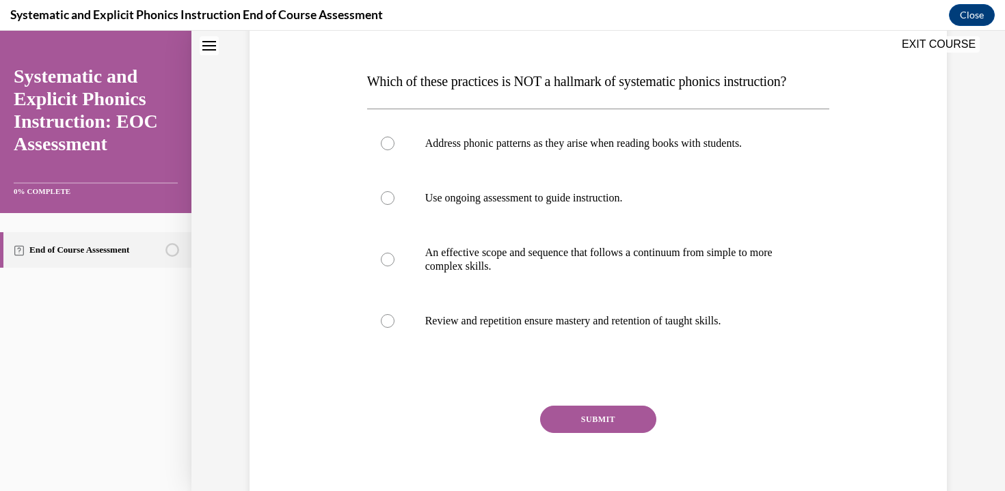
scroll to position [193, 0]
click at [591, 269] on p "An effective scope and sequence that follows a continuum from simple to more co…" at bounding box center [610, 258] width 370 height 27
click at [601, 422] on button "SUBMIT" at bounding box center [598, 418] width 116 height 27
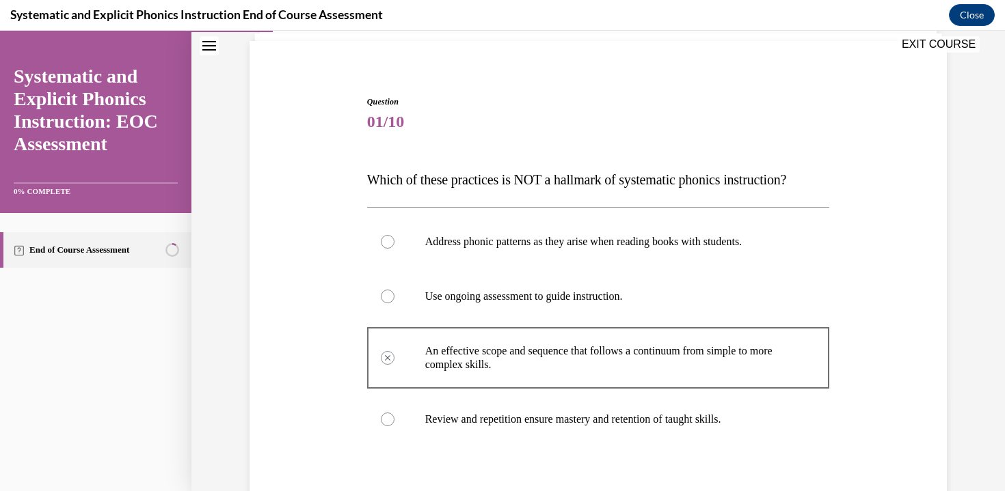
scroll to position [192, 0]
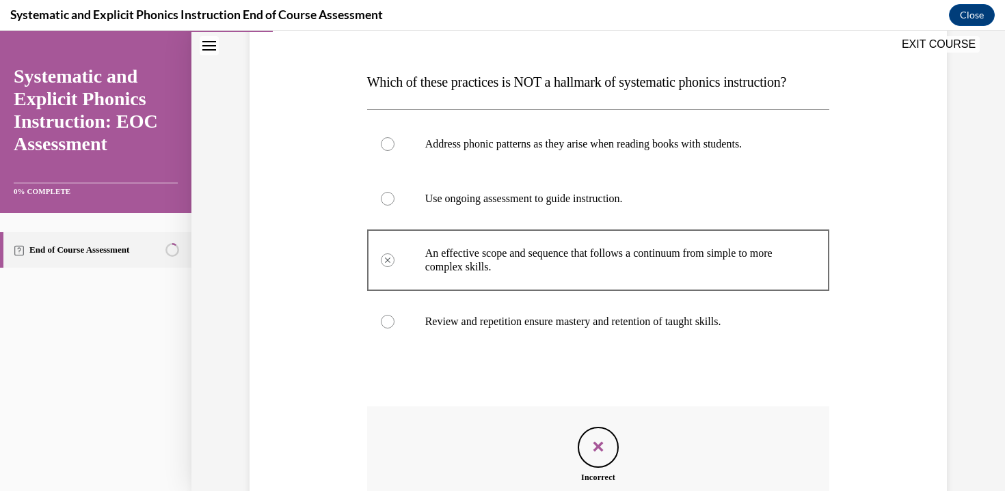
click at [595, 446] on icon "Feedback" at bounding box center [598, 447] width 21 height 21
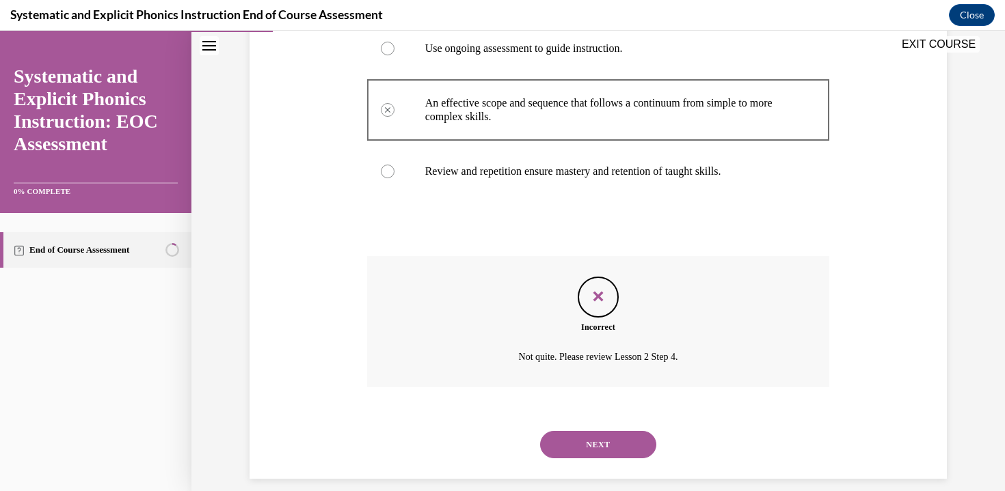
click at [602, 448] on button "NEXT" at bounding box center [598, 444] width 116 height 27
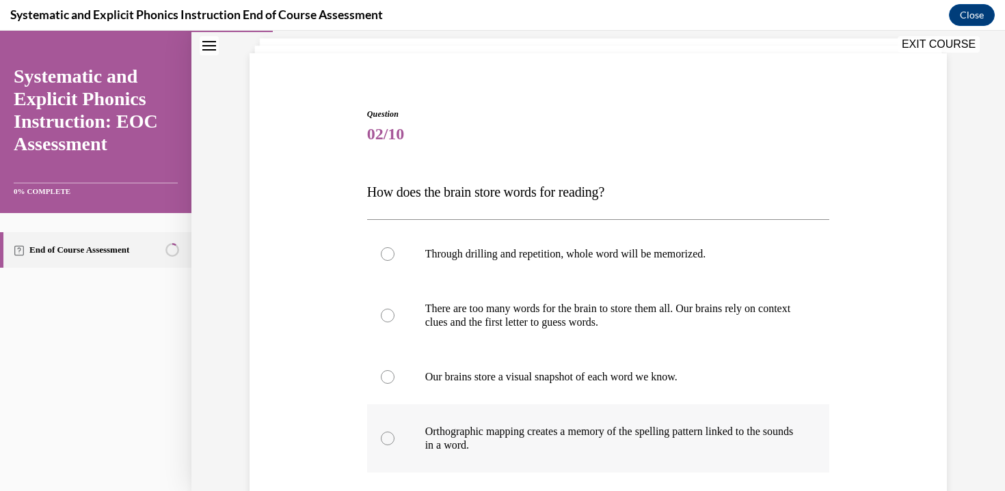
scroll to position [158, 0]
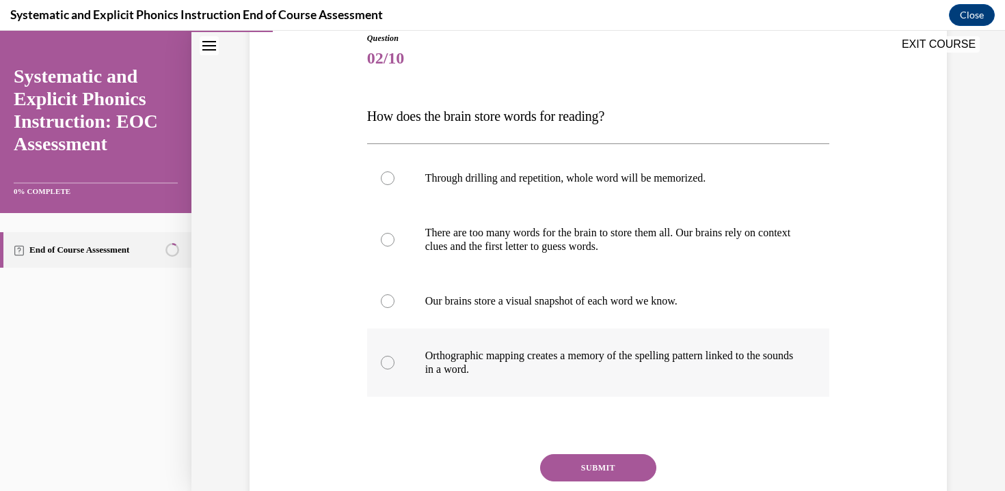
click at [573, 362] on p "Orthographic mapping creates a memory of the spelling pattern linked to the sou…" at bounding box center [610, 362] width 370 height 27
click at [560, 460] on button "SUBMIT" at bounding box center [598, 468] width 116 height 27
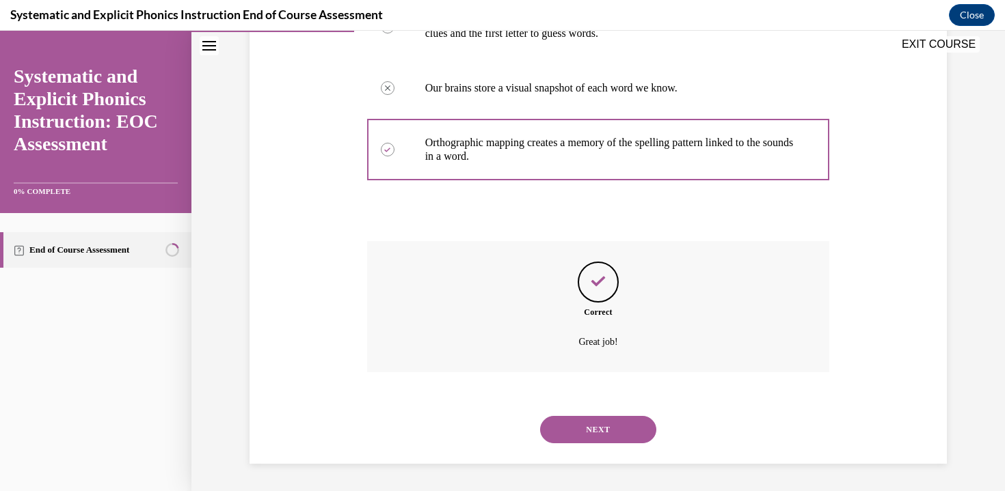
click at [568, 437] on button "NEXT" at bounding box center [598, 429] width 116 height 27
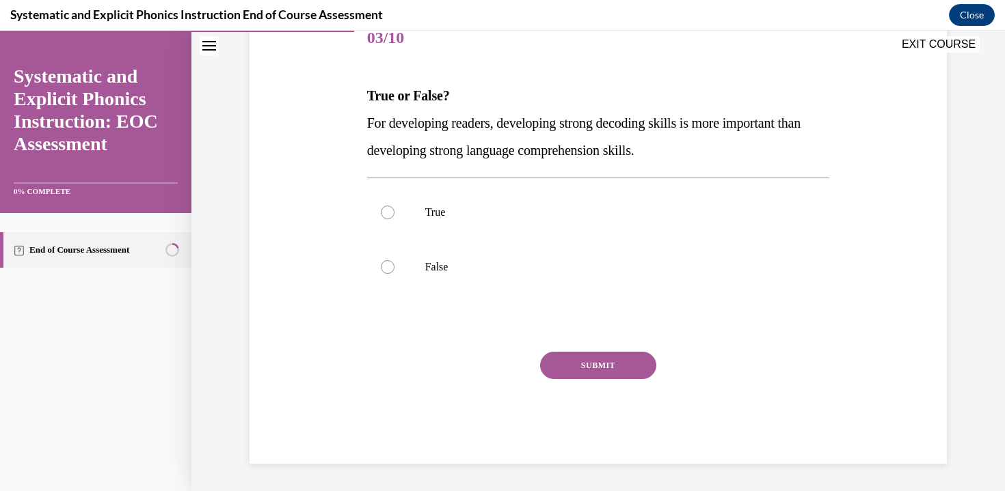
scroll to position [152, 0]
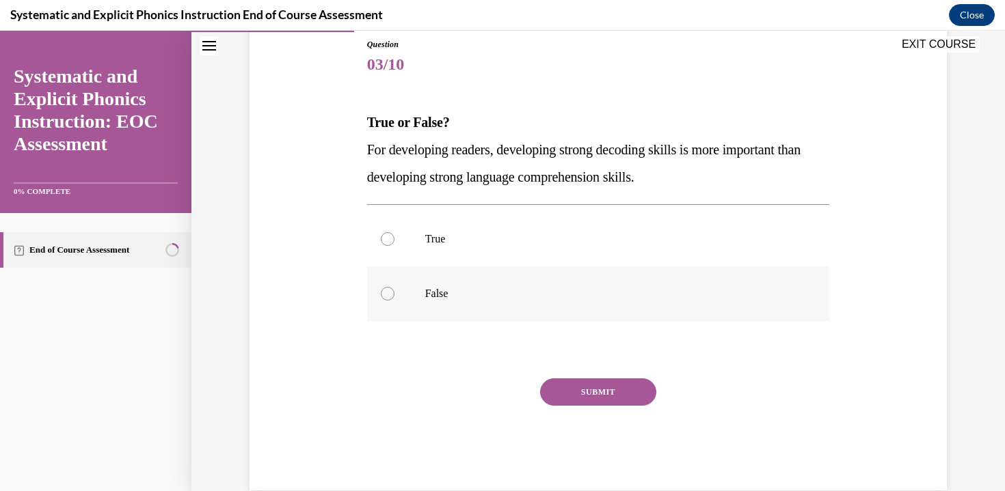
click at [541, 280] on div at bounding box center [598, 294] width 463 height 55
click at [598, 387] on button "SUBMIT" at bounding box center [598, 392] width 116 height 27
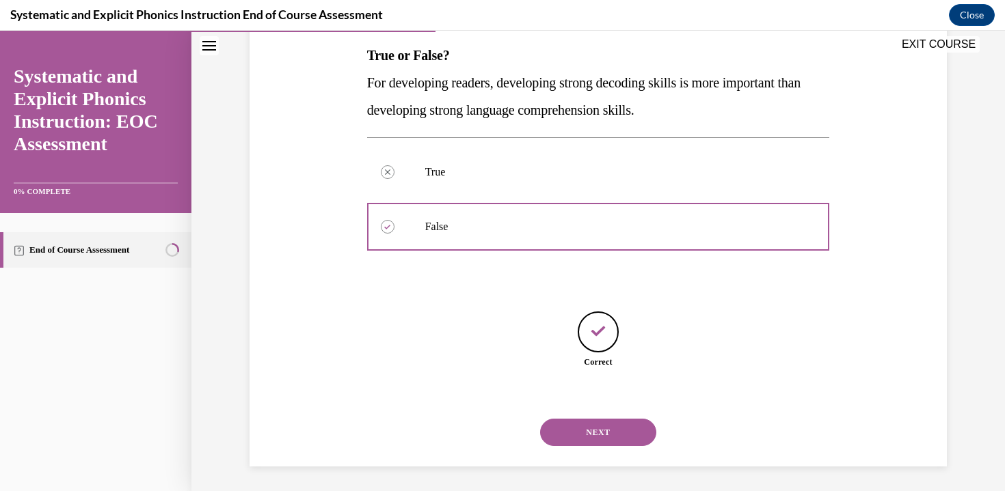
scroll to position [221, 0]
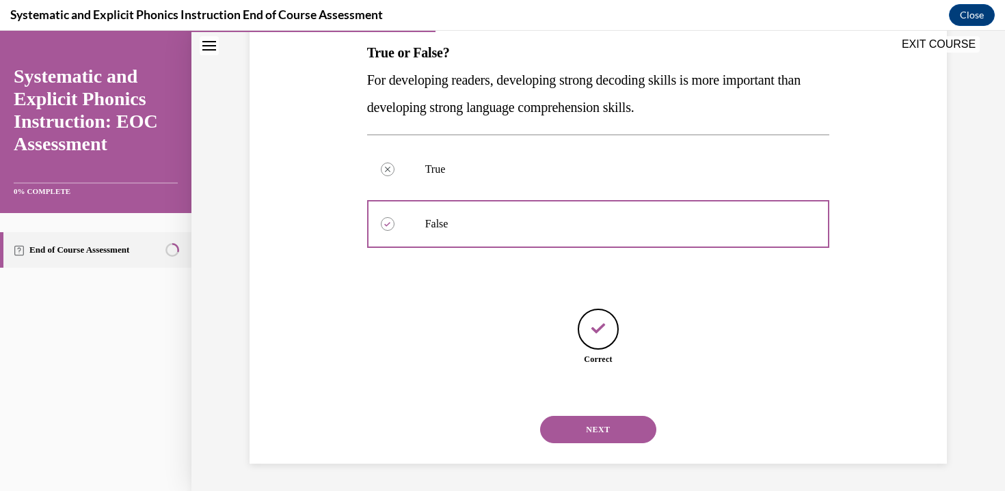
click at [610, 442] on button "NEXT" at bounding box center [598, 429] width 116 height 27
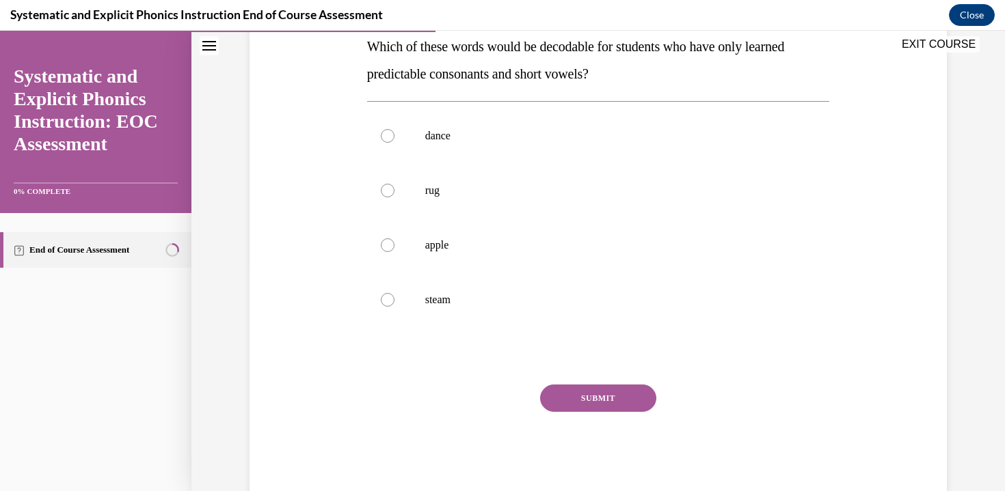
scroll to position [225, 0]
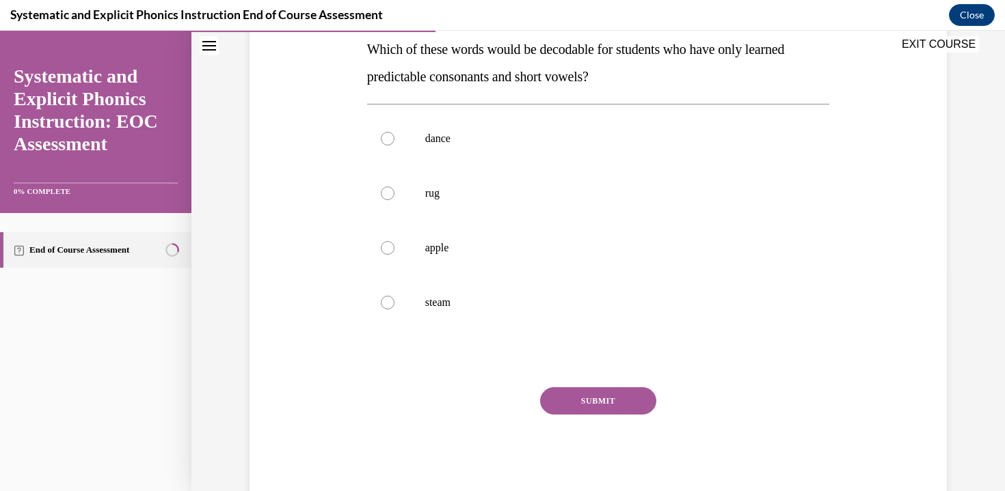
drag, startPoint x: 716, startPoint y: 37, endPoint x: 707, endPoint y: 48, distance: 14.1
click at [716, 37] on div "EXIT COURSE" at bounding box center [591, 46] width 800 height 30
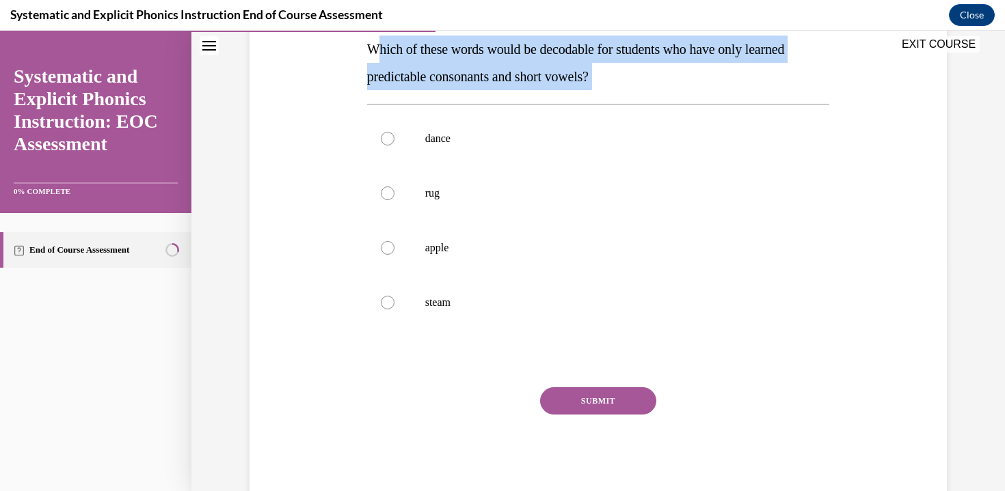
drag, startPoint x: 459, startPoint y: 87, endPoint x: 648, endPoint y: 99, distance: 189.0
click at [648, 99] on div "Question 04/10 Which of these words would be decodable for students who have on…" at bounding box center [598, 232] width 463 height 534
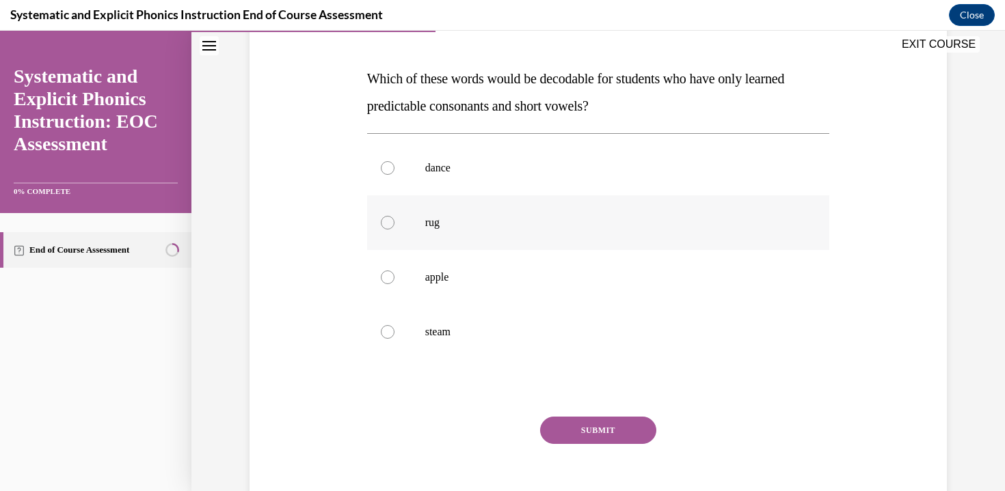
scroll to position [166, 0]
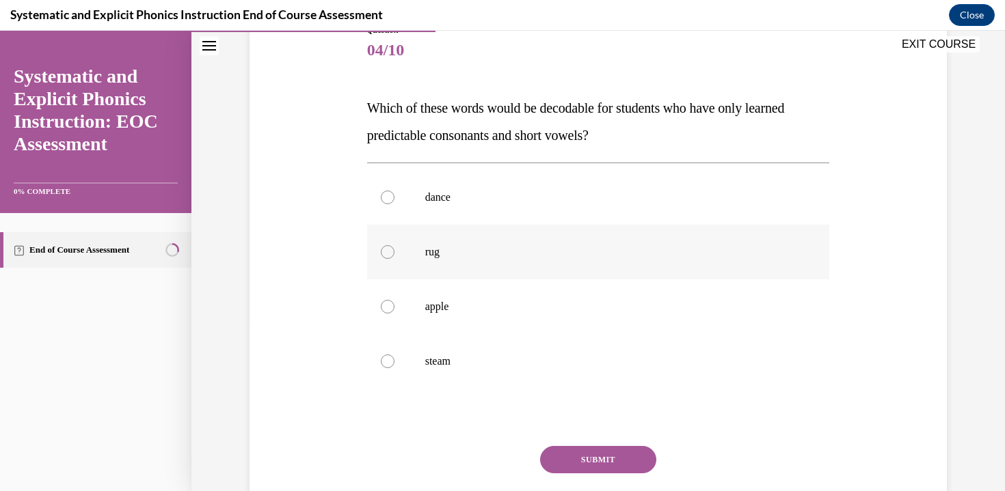
click at [425, 247] on p "rug" at bounding box center [610, 252] width 370 height 14
click at [584, 457] on button "SUBMIT" at bounding box center [598, 459] width 116 height 27
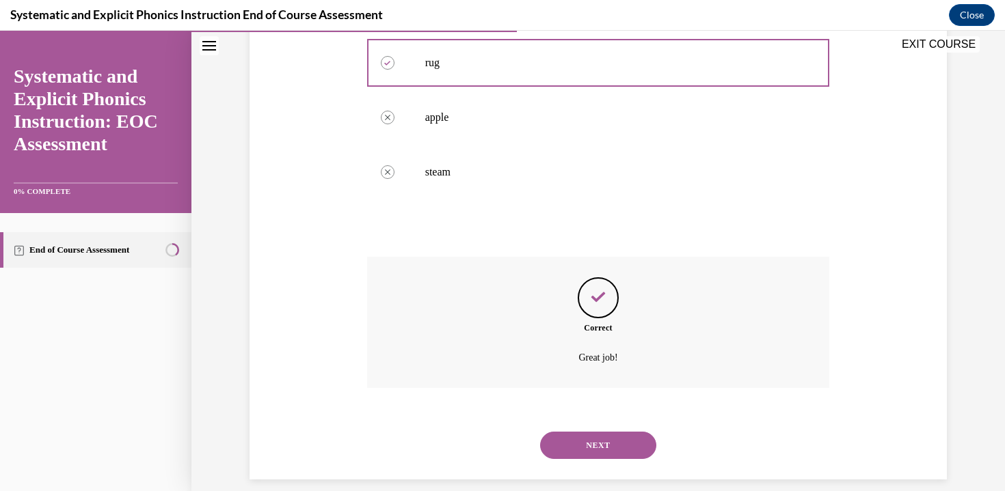
scroll to position [371, 0]
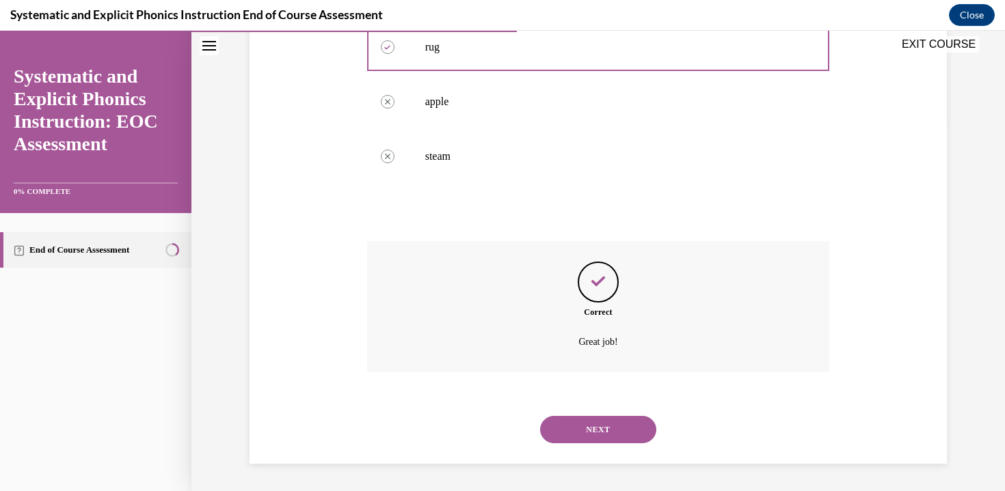
click at [579, 427] on button "NEXT" at bounding box center [598, 429] width 116 height 27
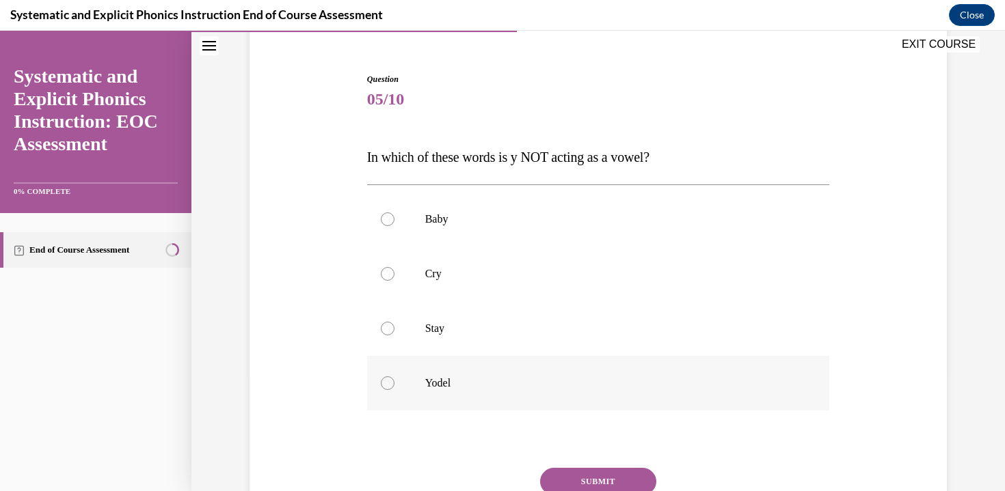
scroll to position [139, 0]
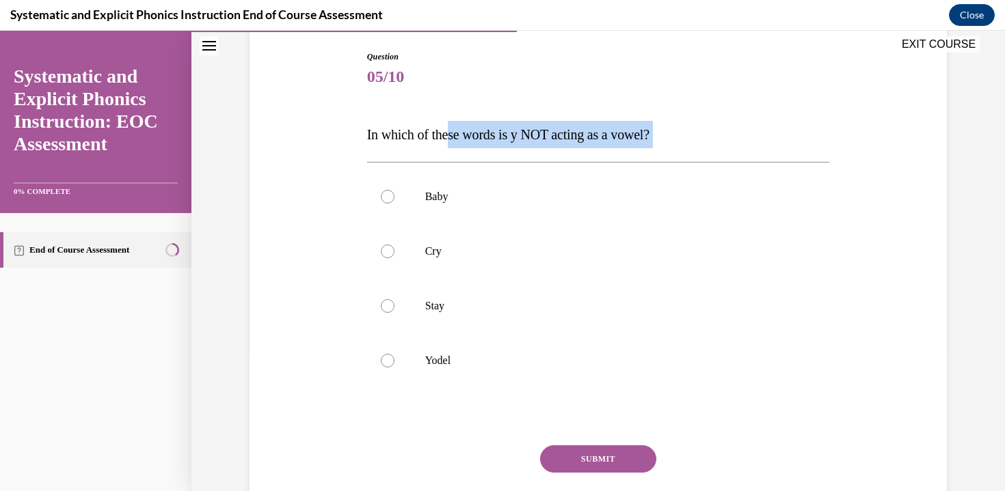
drag, startPoint x: 445, startPoint y: 141, endPoint x: 642, endPoint y: 154, distance: 197.2
click at [642, 154] on div "Question 05/10 In which of these words is y NOT acting as a vowel? Baby Cry Sta…" at bounding box center [598, 304] width 463 height 507
click at [651, 146] on p "In which of these words is y NOT acting as a vowel?" at bounding box center [598, 134] width 463 height 27
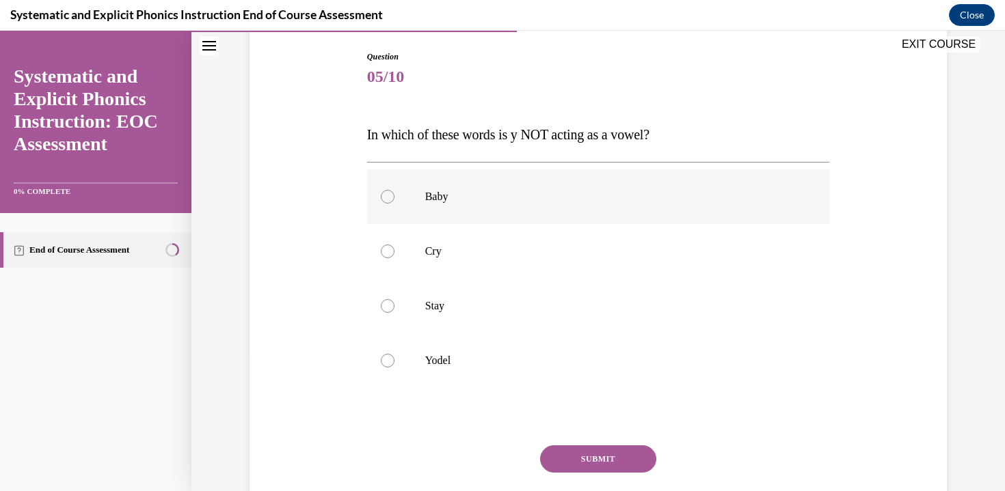
click at [469, 196] on p "Baby" at bounding box center [610, 197] width 370 height 14
click at [470, 304] on p "Stay" at bounding box center [610, 306] width 370 height 14
click at [459, 373] on div at bounding box center [598, 361] width 463 height 55
click at [617, 457] on button "SUBMIT" at bounding box center [598, 459] width 116 height 27
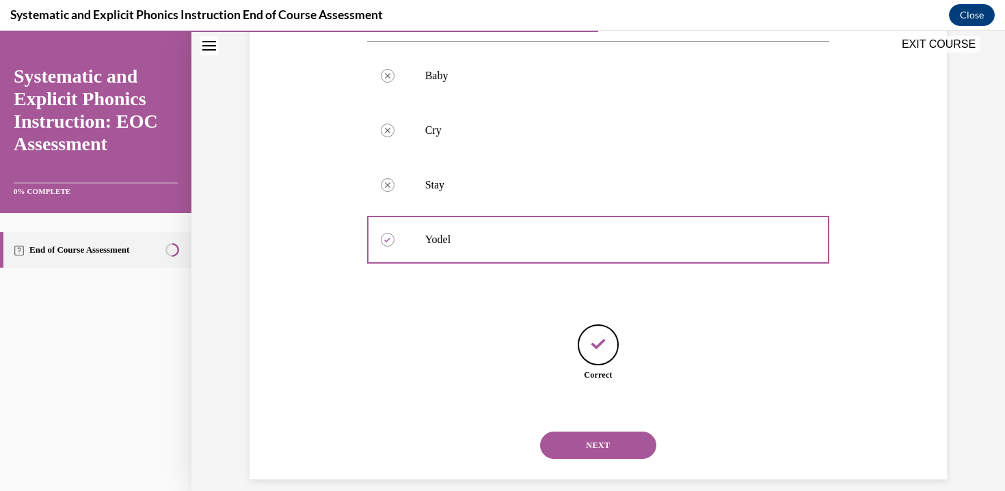
scroll to position [276, 0]
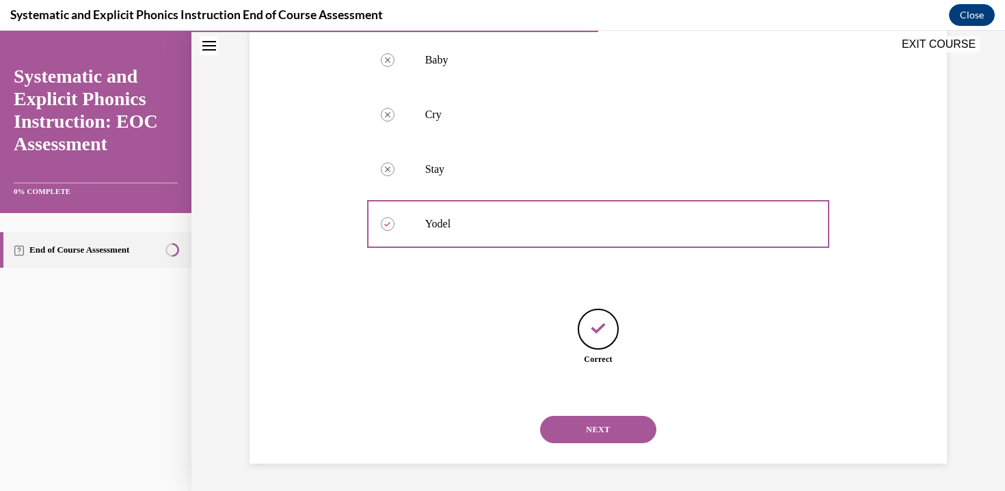
click at [595, 431] on button "NEXT" at bounding box center [598, 429] width 116 height 27
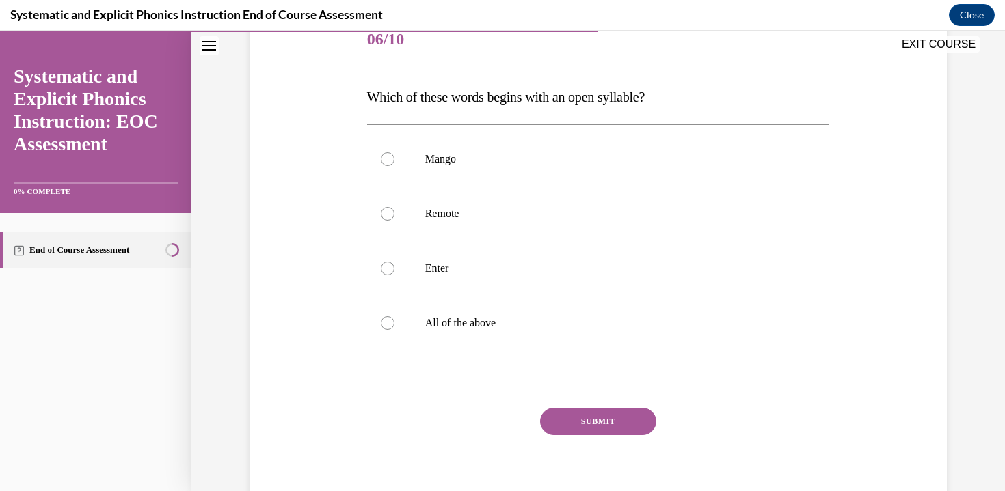
scroll to position [174, 0]
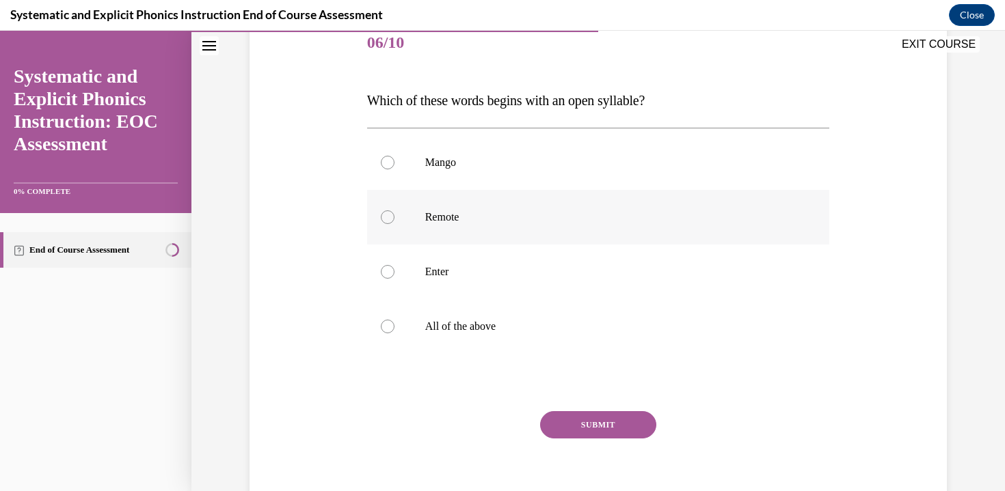
click at [457, 212] on p "Remote" at bounding box center [610, 218] width 370 height 14
click at [593, 417] on button "SUBMIT" at bounding box center [598, 424] width 116 height 27
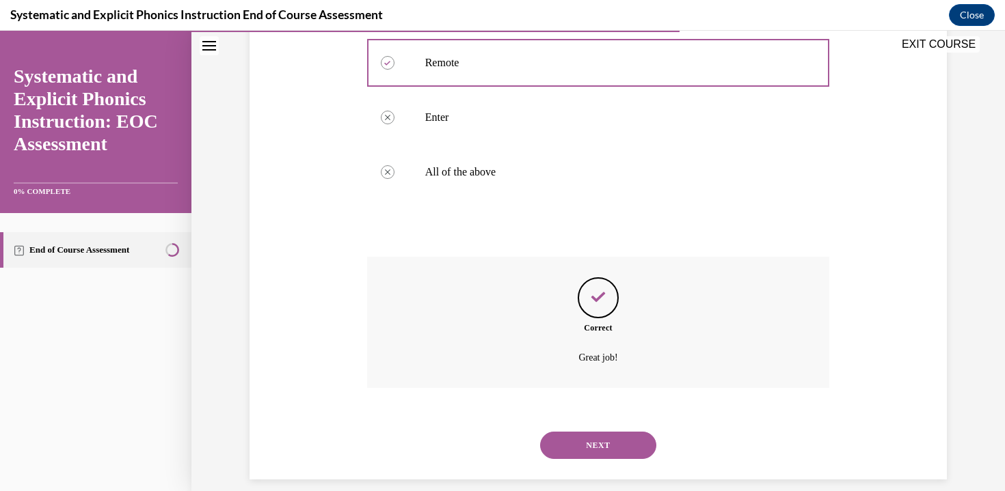
scroll to position [344, 0]
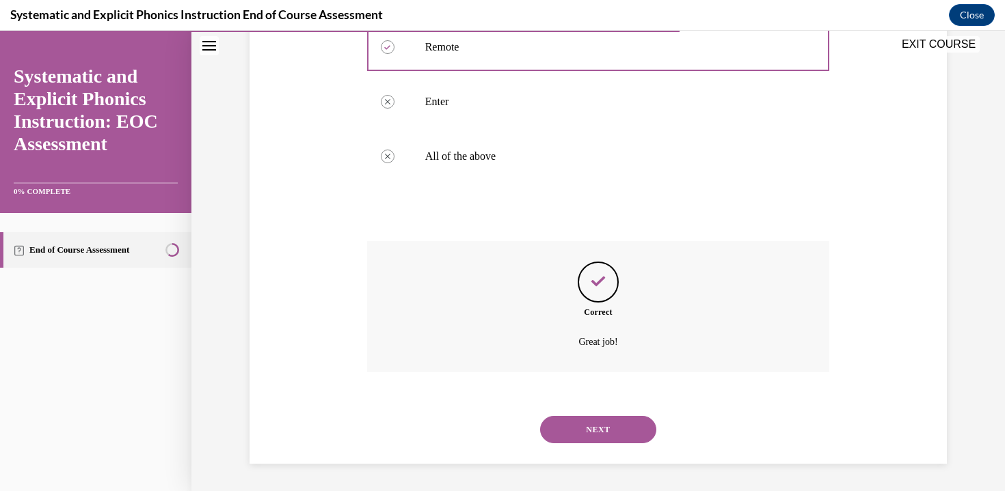
click at [578, 430] on button "NEXT" at bounding box center [598, 429] width 116 height 27
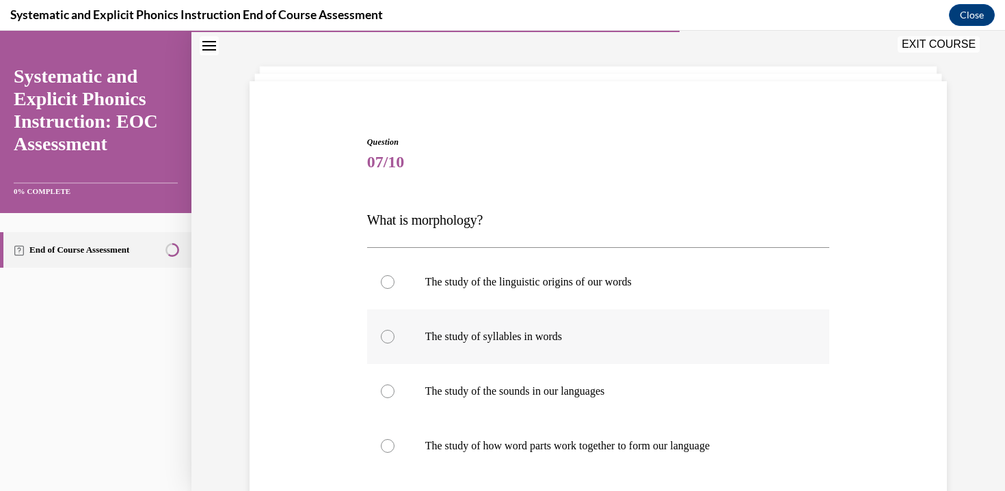
scroll to position [133, 0]
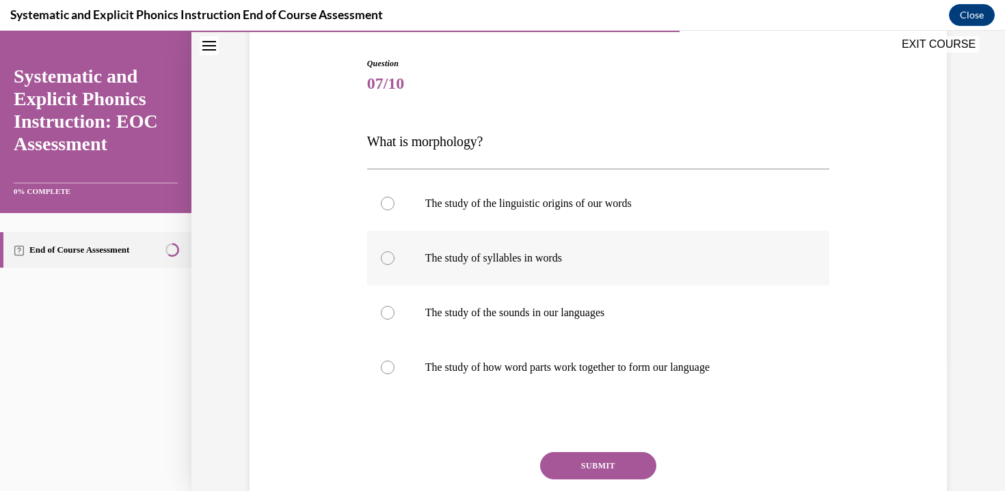
click at [547, 271] on div at bounding box center [598, 258] width 463 height 55
click at [570, 379] on div at bounding box center [598, 367] width 463 height 55
click at [582, 459] on button "SUBMIT" at bounding box center [598, 465] width 116 height 27
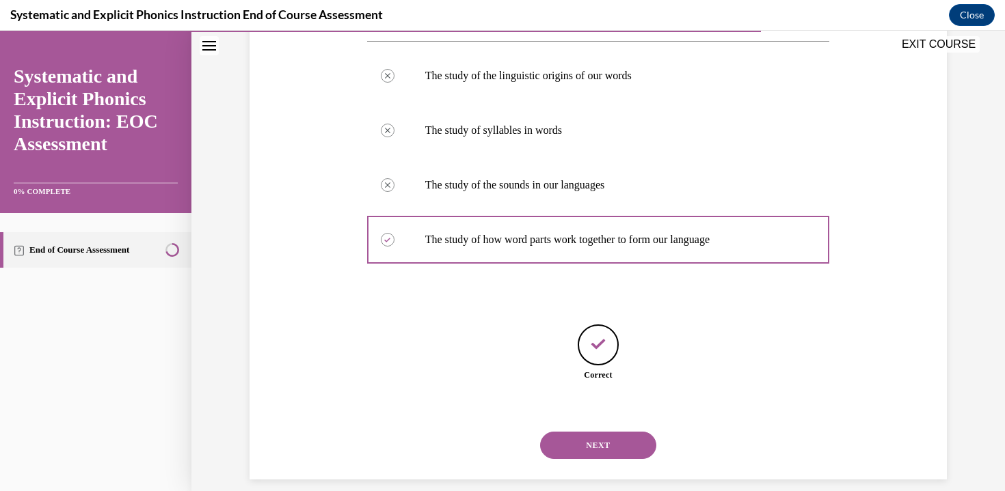
scroll to position [276, 0]
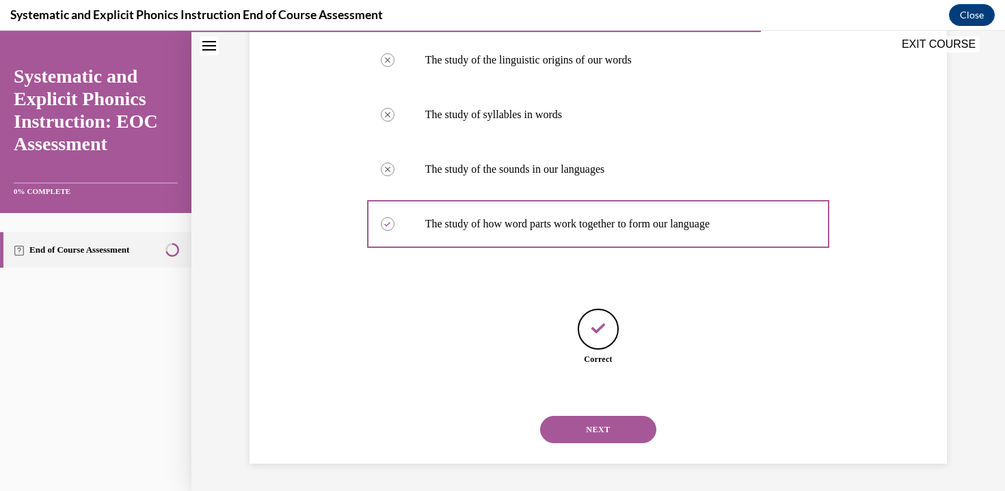
click at [575, 437] on button "NEXT" at bounding box center [598, 429] width 116 height 27
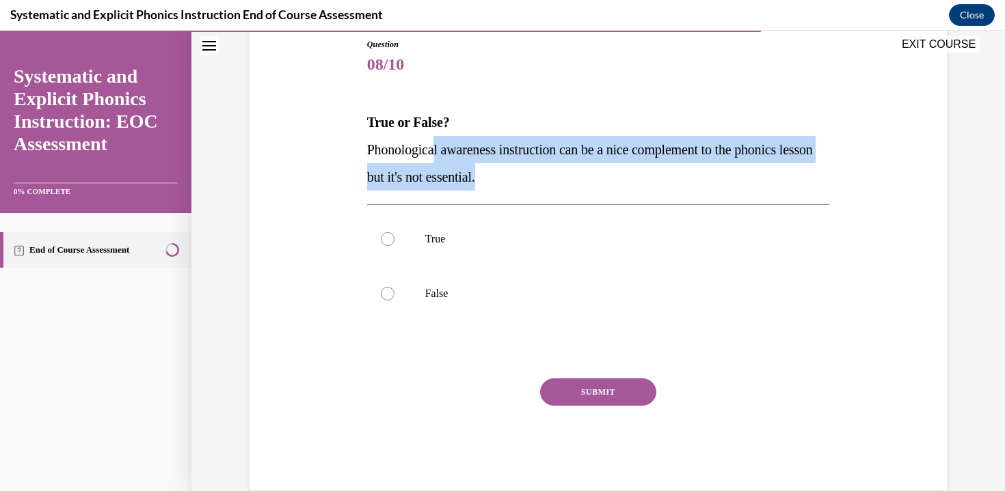
drag, startPoint x: 433, startPoint y: 149, endPoint x: 655, endPoint y: 178, distance: 224.0
click at [655, 178] on p "Phonological awareness instruction can be a nice complement to the phonics less…" at bounding box center [598, 163] width 463 height 55
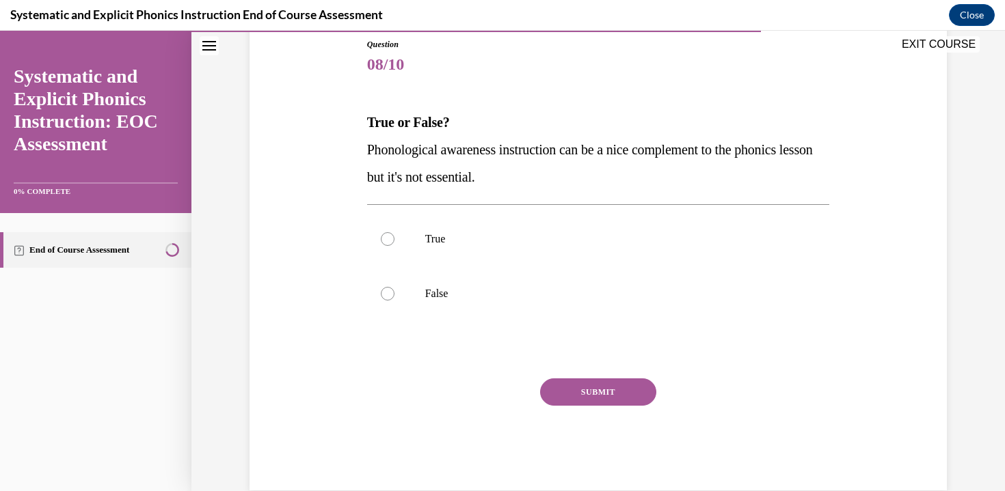
drag, startPoint x: 640, startPoint y: 148, endPoint x: 653, endPoint y: 182, distance: 36.3
click at [653, 182] on p "Phonological awareness instruction can be a nice complement to the phonics less…" at bounding box center [598, 163] width 463 height 55
drag, startPoint x: 653, startPoint y: 182, endPoint x: 575, endPoint y: 179, distance: 77.3
click at [653, 182] on p "Phonological awareness instruction can be a nice complement to the phonics less…" at bounding box center [598, 163] width 463 height 55
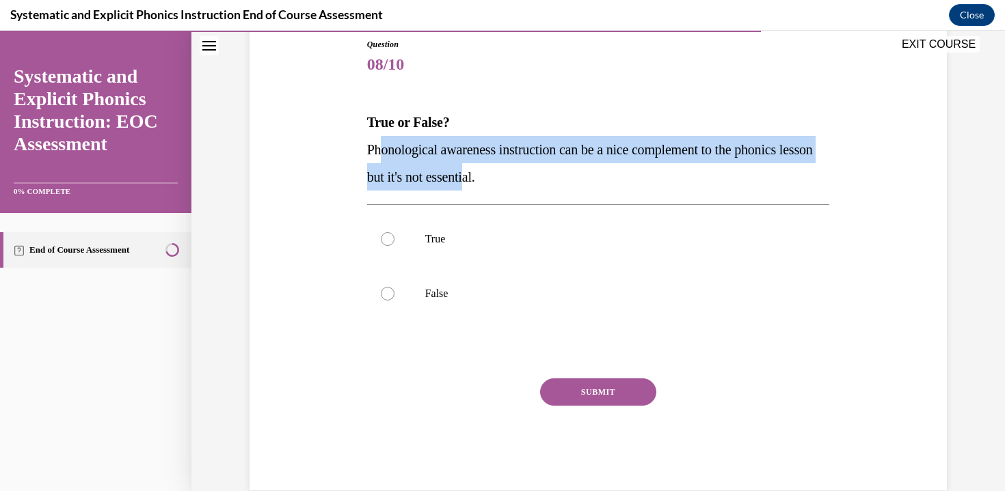
drag, startPoint x: 510, startPoint y: 184, endPoint x: 374, endPoint y: 144, distance: 141.7
click at [374, 144] on span "Phonological awareness instruction can be a nice complement to the phonics less…" at bounding box center [590, 163] width 446 height 42
click at [381, 142] on span "Phonological awareness instruction can be a nice complement to the phonics less…" at bounding box center [590, 163] width 446 height 42
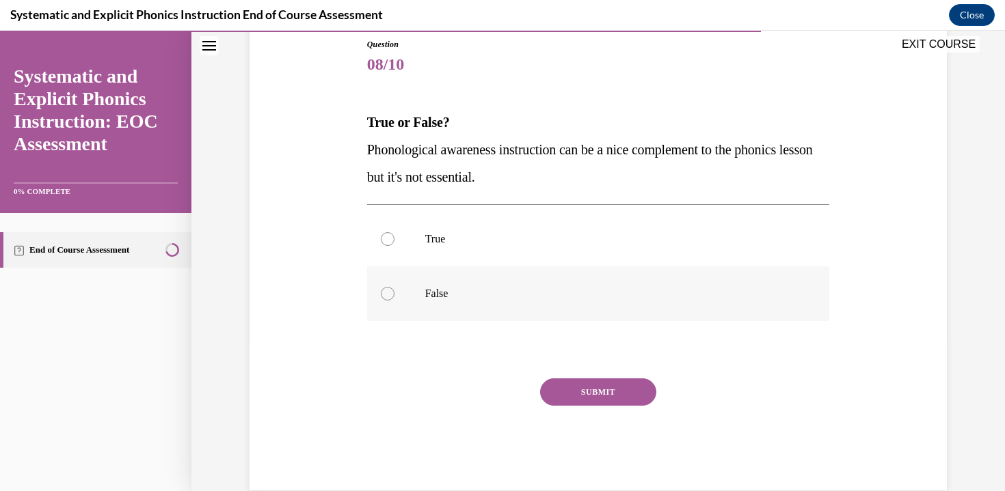
click at [436, 283] on div at bounding box center [598, 294] width 463 height 55
click at [593, 388] on button "SUBMIT" at bounding box center [598, 392] width 116 height 27
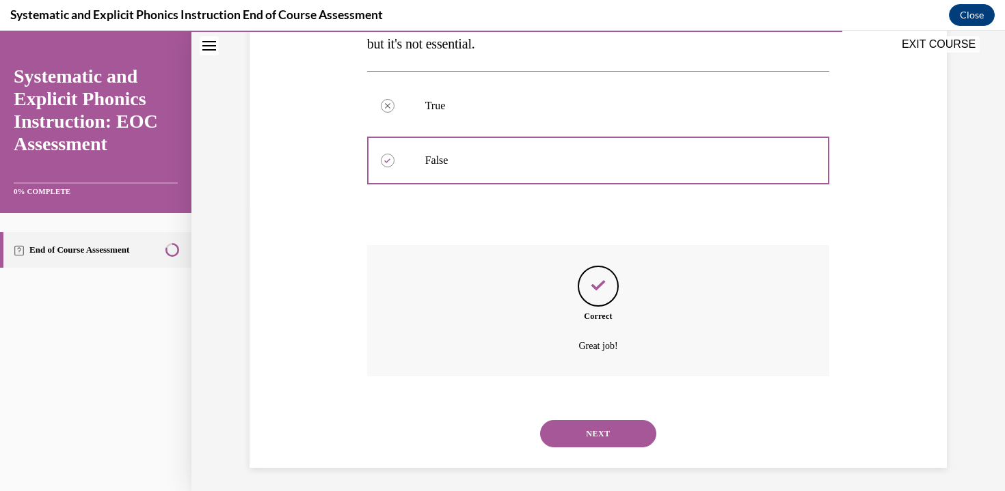
scroll to position [289, 0]
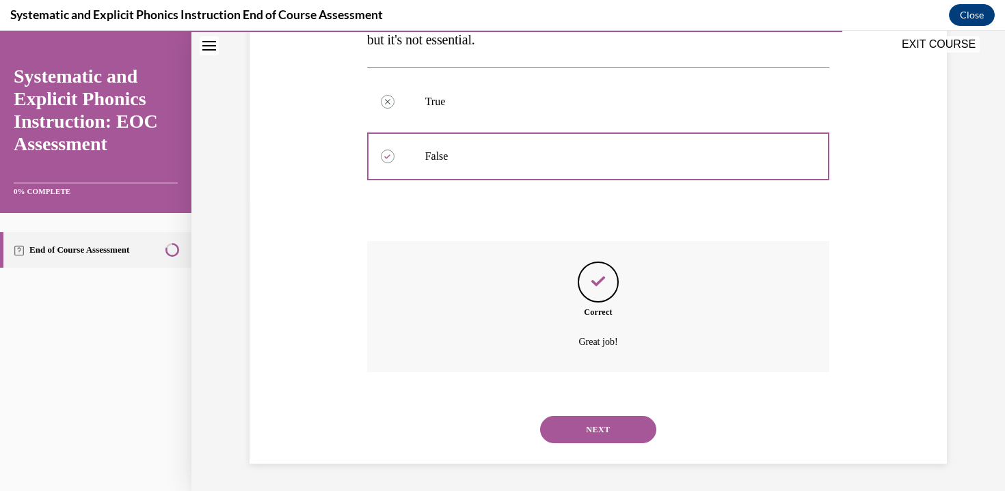
click at [583, 438] on button "NEXT" at bounding box center [598, 429] width 116 height 27
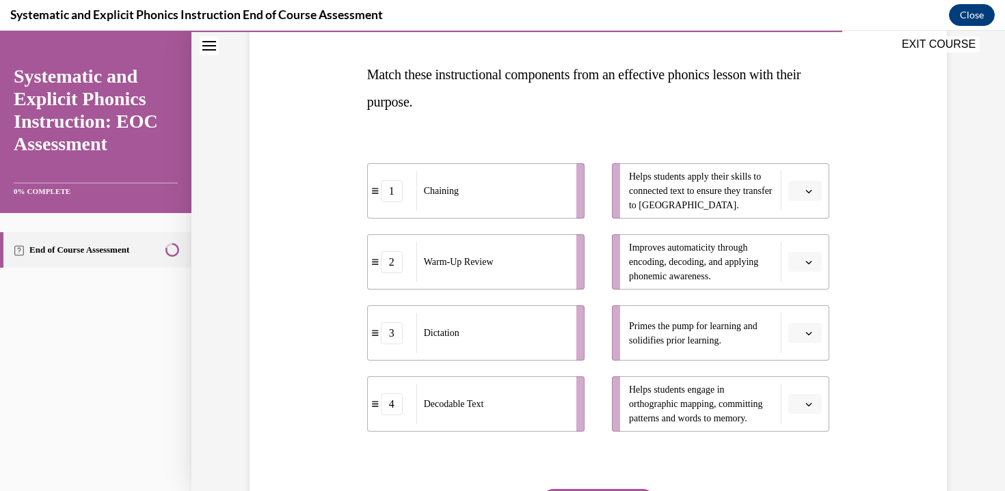
scroll to position [200, 0]
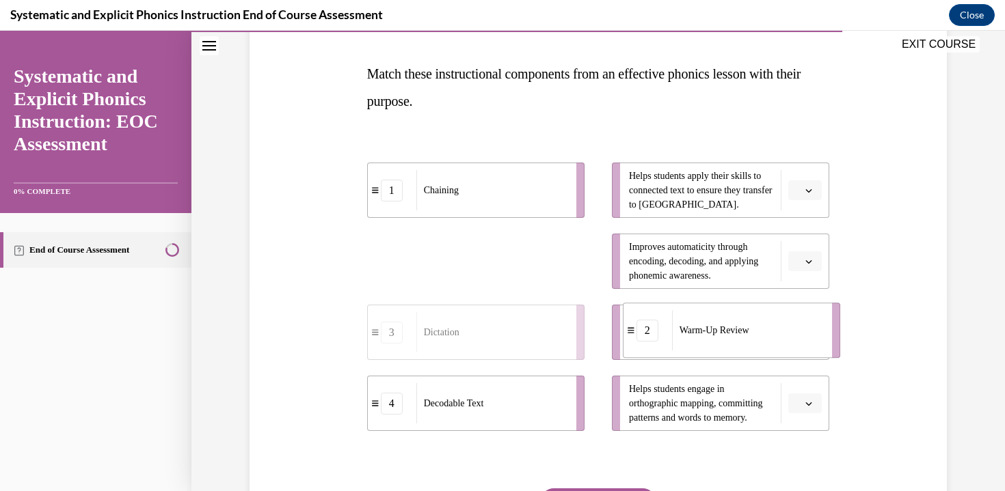
drag, startPoint x: 498, startPoint y: 252, endPoint x: 753, endPoint y: 321, distance: 264.3
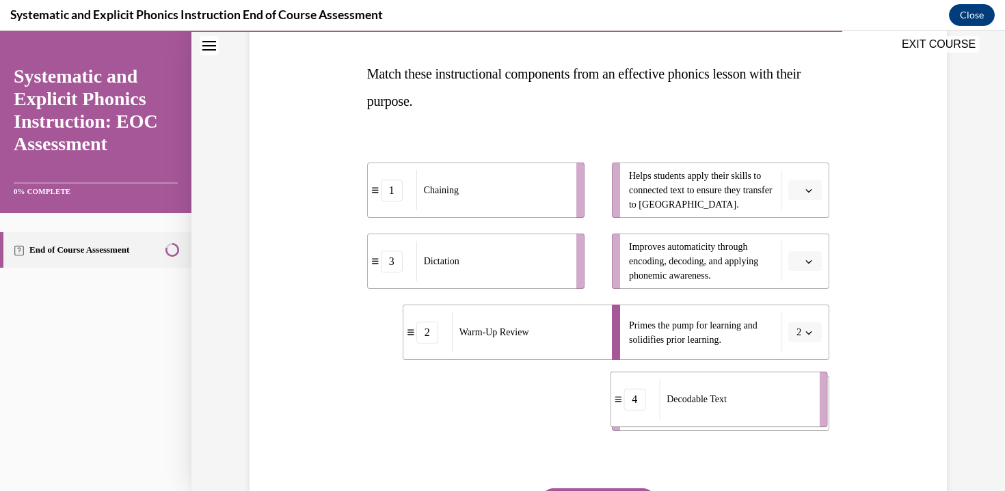
drag, startPoint x: 463, startPoint y: 409, endPoint x: 705, endPoint y: 405, distance: 242.7
click at [705, 405] on span "Decodable Text" at bounding box center [696, 399] width 60 height 14
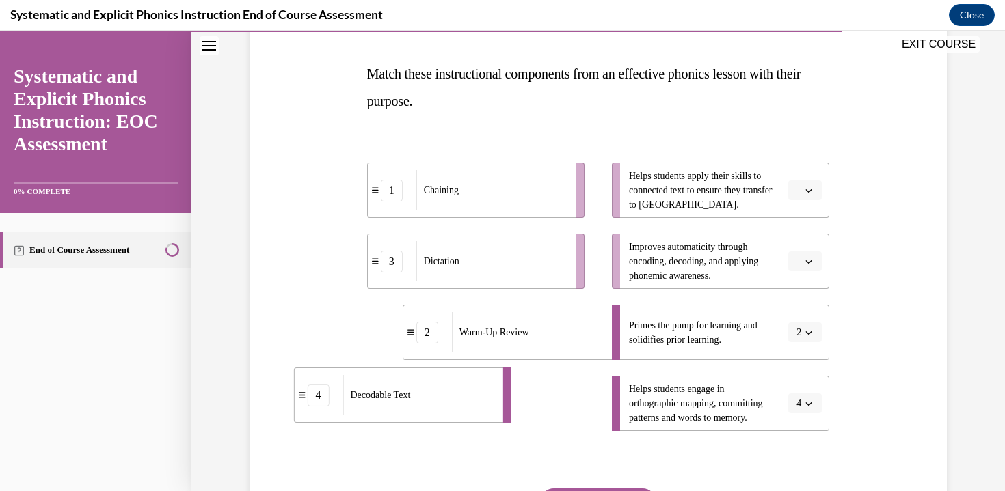
drag, startPoint x: 517, startPoint y: 398, endPoint x: 409, endPoint y: 391, distance: 108.9
click at [409, 391] on span "Decodable Text" at bounding box center [381, 395] width 60 height 14
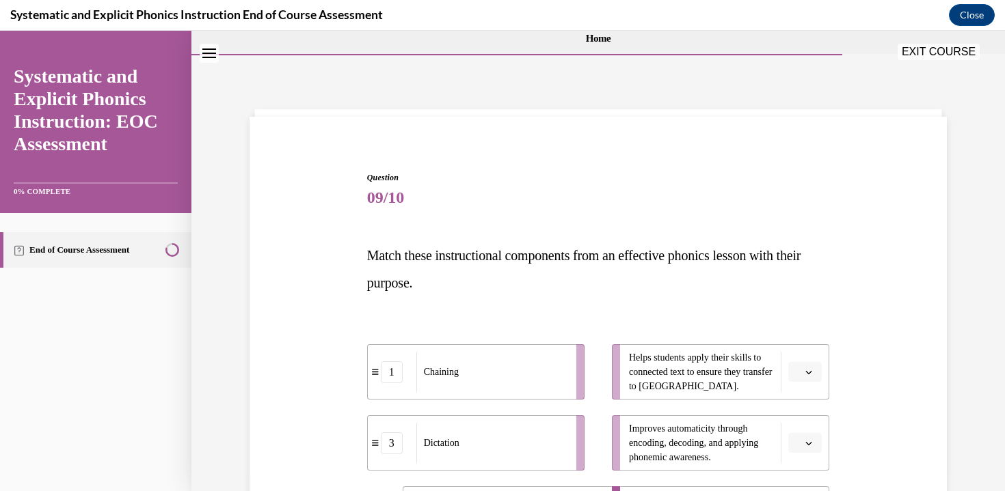
scroll to position [189, 0]
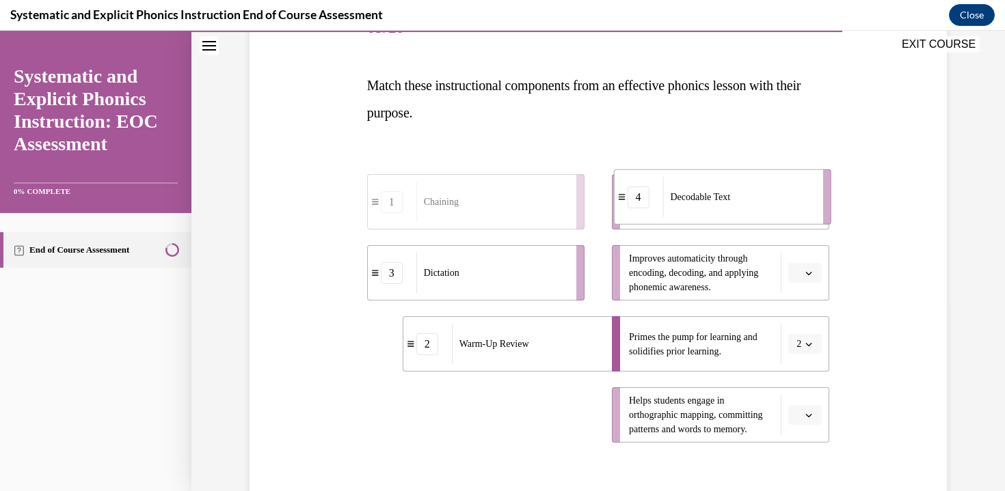
drag, startPoint x: 493, startPoint y: 433, endPoint x: 740, endPoint y: 215, distance: 329.3
click at [740, 215] on div "Decodable Text" at bounding box center [737, 197] width 151 height 40
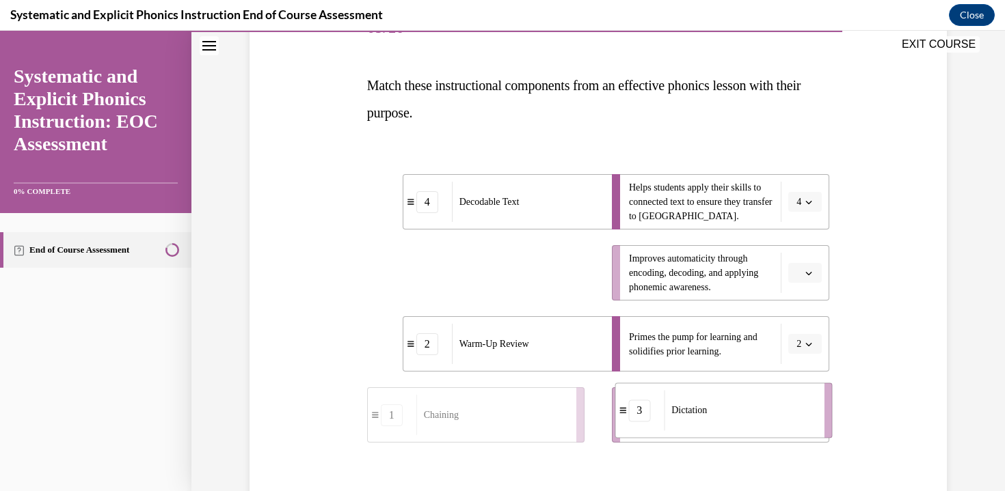
drag, startPoint x: 489, startPoint y: 277, endPoint x: 736, endPoint y: 416, distance: 283.3
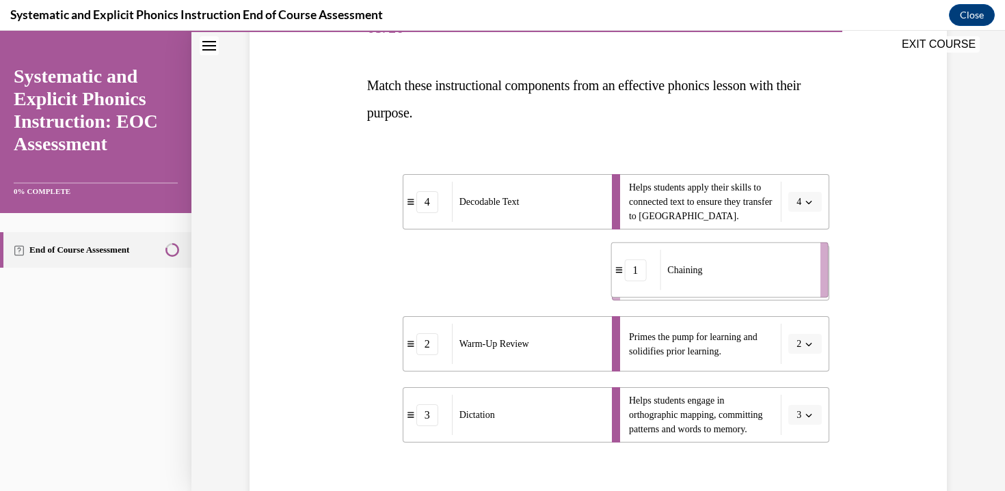
drag, startPoint x: 469, startPoint y: 285, endPoint x: 696, endPoint y: 282, distance: 226.9
click at [696, 282] on div "Chaining" at bounding box center [735, 270] width 151 height 40
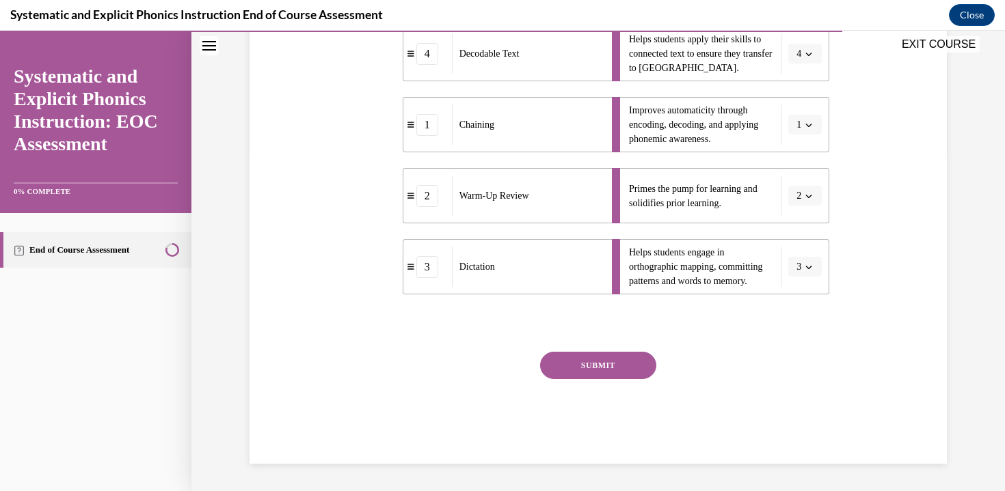
click at [591, 357] on button "SUBMIT" at bounding box center [598, 365] width 116 height 27
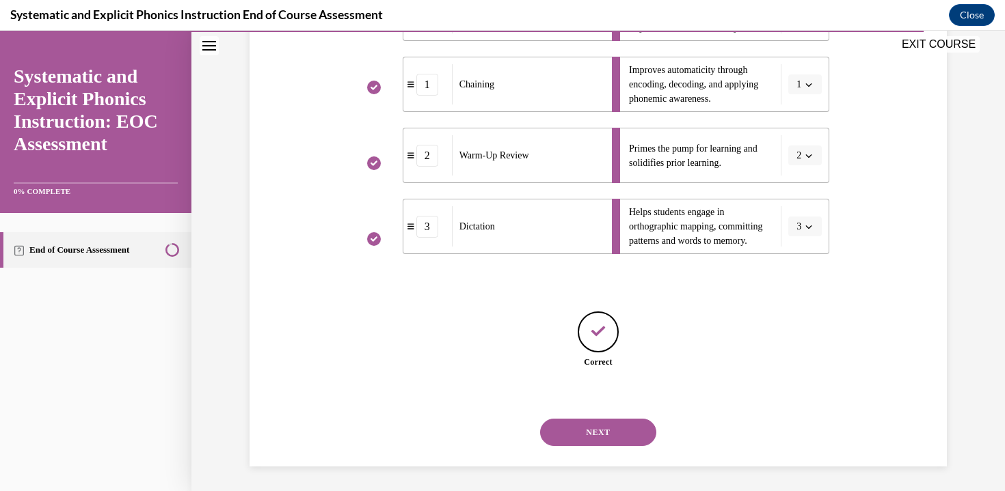
scroll to position [380, 0]
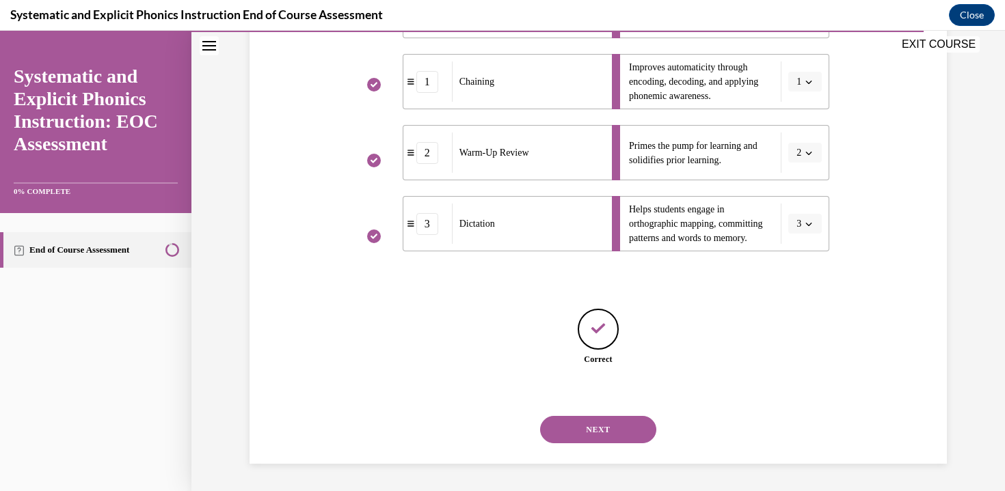
click at [596, 434] on button "NEXT" at bounding box center [598, 429] width 116 height 27
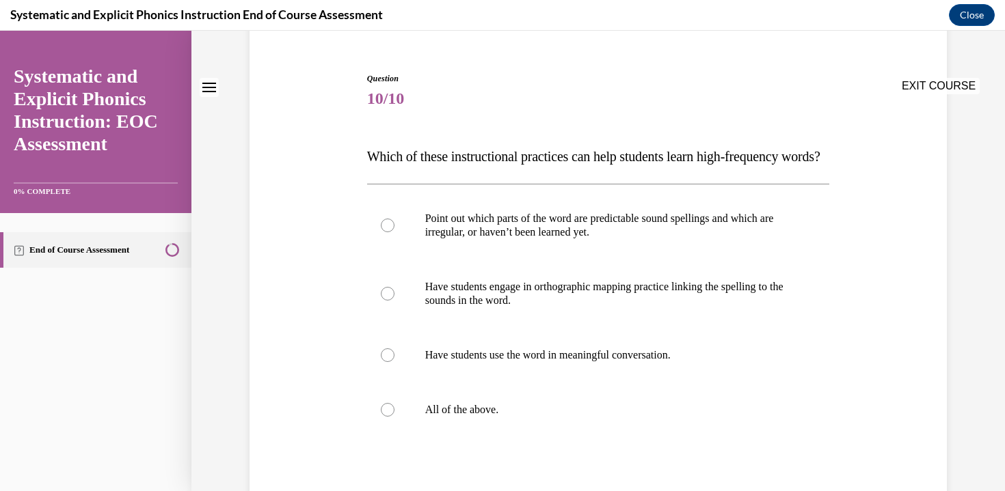
scroll to position [141, 0]
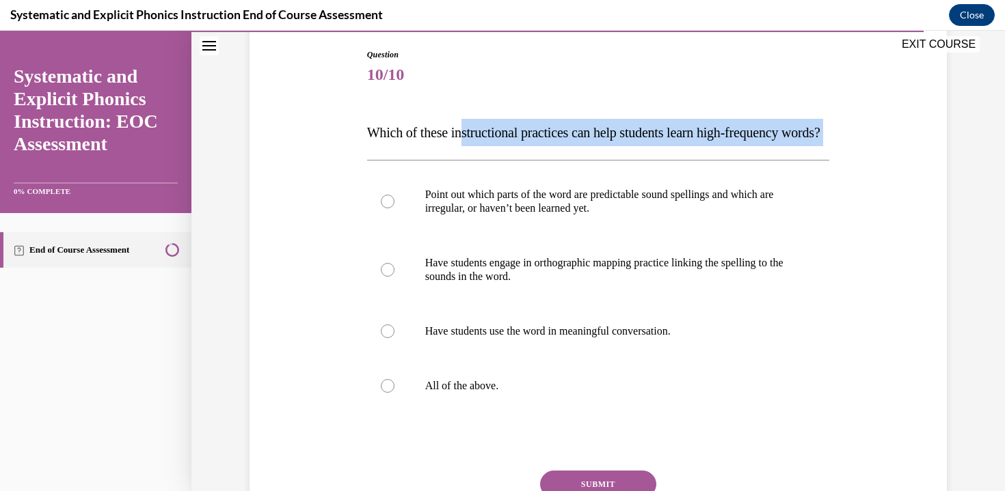
drag, startPoint x: 464, startPoint y: 139, endPoint x: 712, endPoint y: 148, distance: 247.6
click at [712, 146] on p "Which of these instructional practices can help students learn high-frequency w…" at bounding box center [598, 132] width 463 height 27
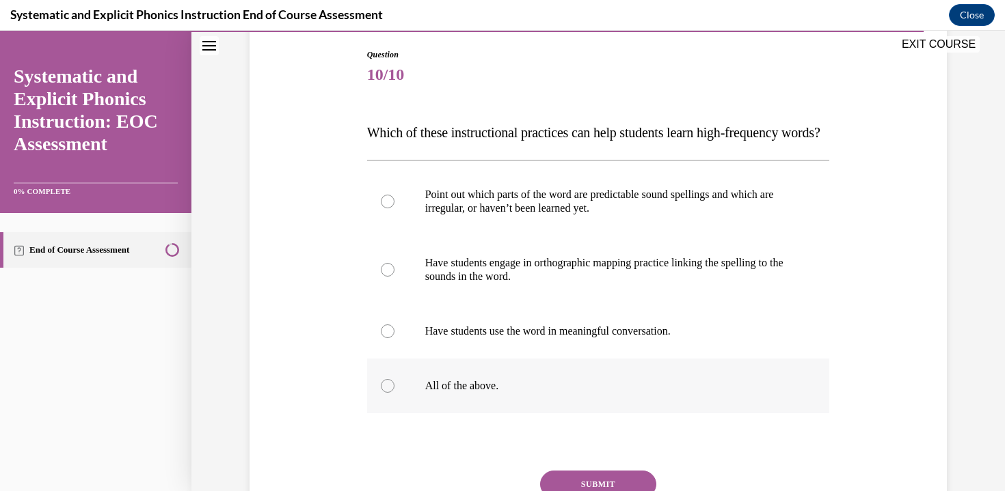
click at [478, 414] on div at bounding box center [598, 386] width 463 height 55
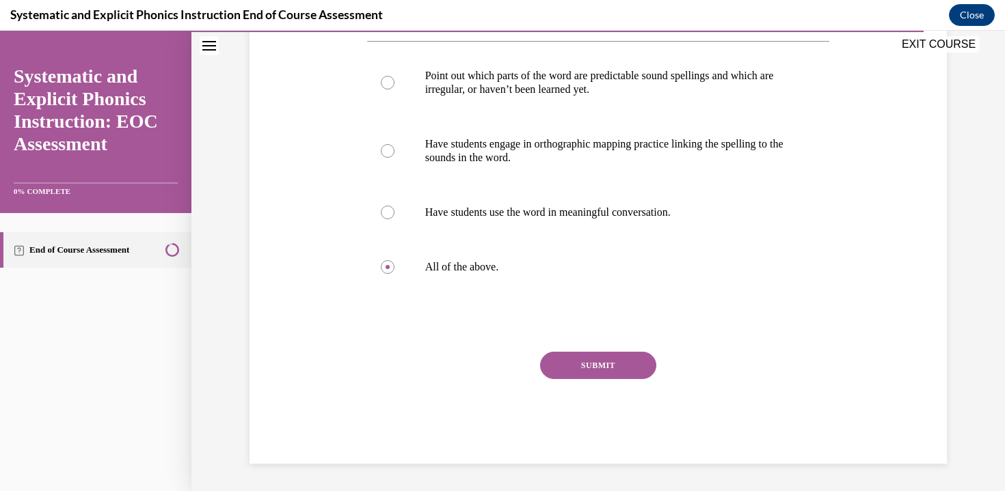
click at [571, 371] on button "SUBMIT" at bounding box center [598, 365] width 116 height 27
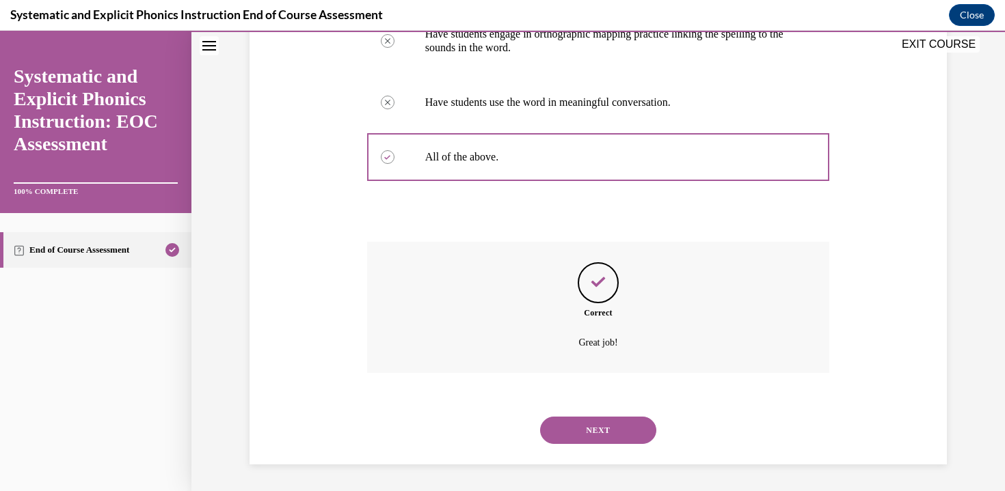
scroll to position [398, 0]
click at [580, 437] on button "NEXT" at bounding box center [598, 429] width 116 height 27
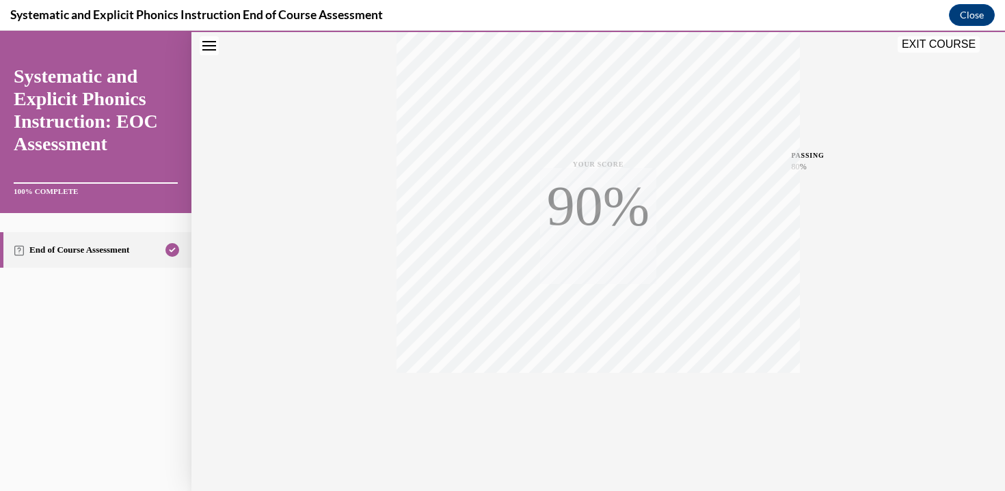
scroll to position [240, 0]
click at [926, 42] on button "EXIT COURSE" at bounding box center [938, 44] width 82 height 16
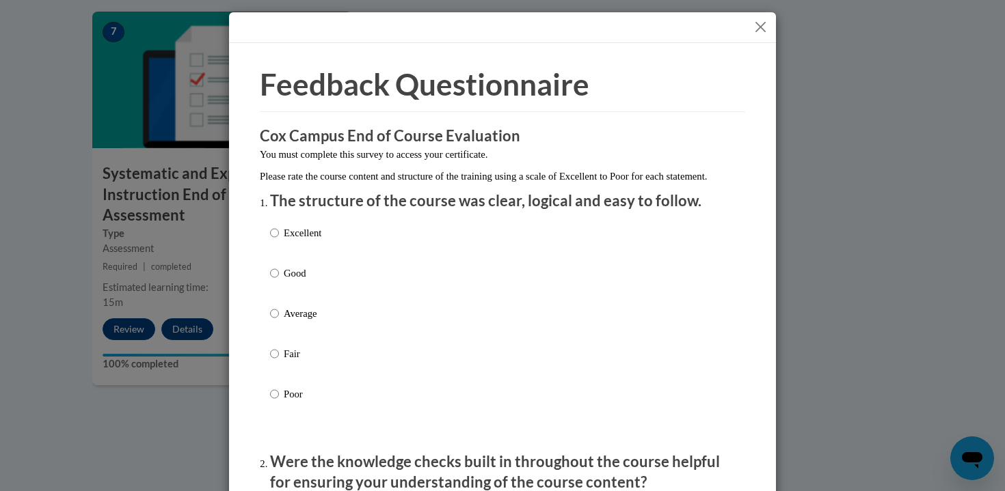
click at [270, 233] on div "Excellent Good Average Fair Poor" at bounding box center [295, 325] width 51 height 212
click at [276, 240] on label "Excellent" at bounding box center [295, 244] width 51 height 37
click at [276, 240] on input "Excellent" at bounding box center [274, 233] width 9 height 15
radio input "true"
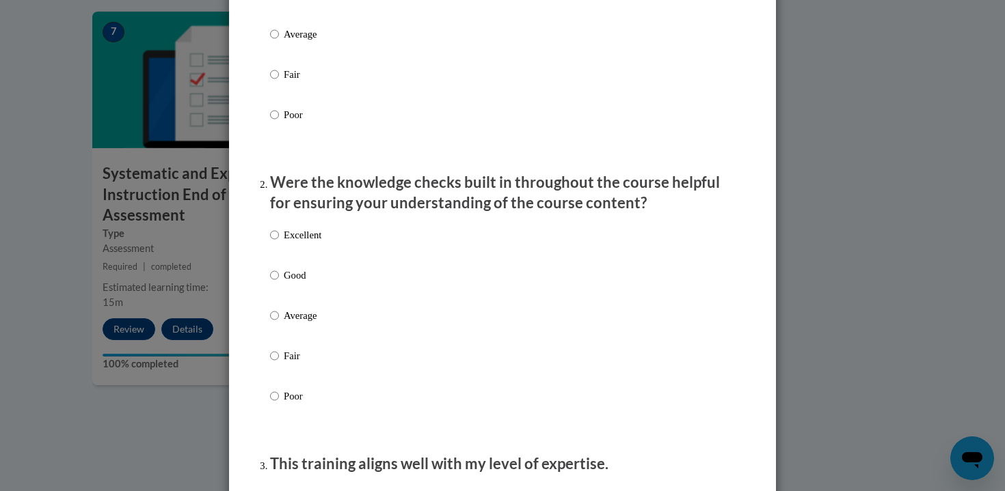
scroll to position [222, 0]
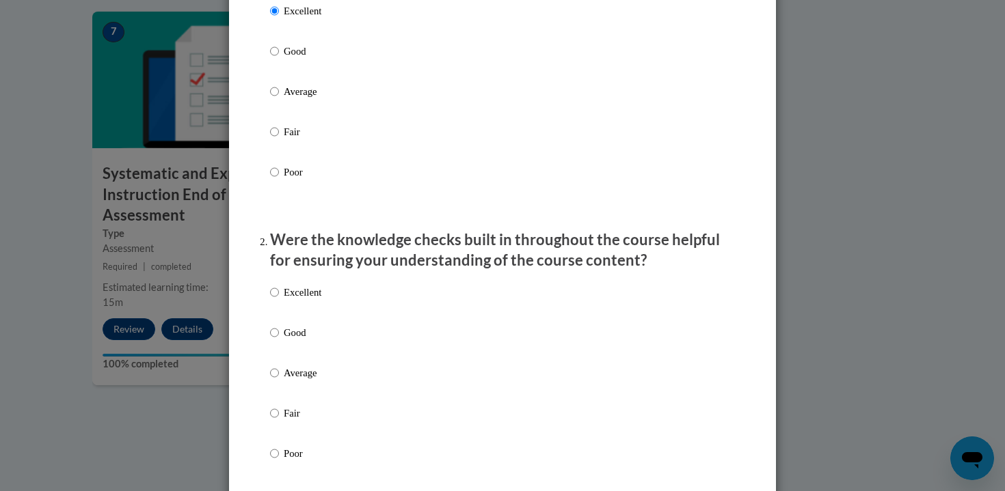
click at [305, 300] on p "Excellent" at bounding box center [303, 292] width 38 height 15
click at [279, 300] on input "Excellent" at bounding box center [274, 292] width 9 height 15
radio input "true"
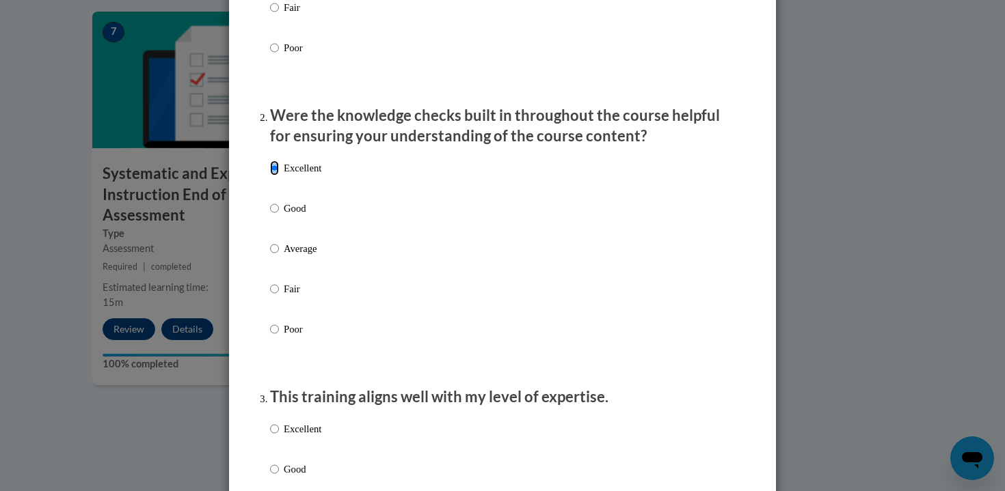
scroll to position [407, 0]
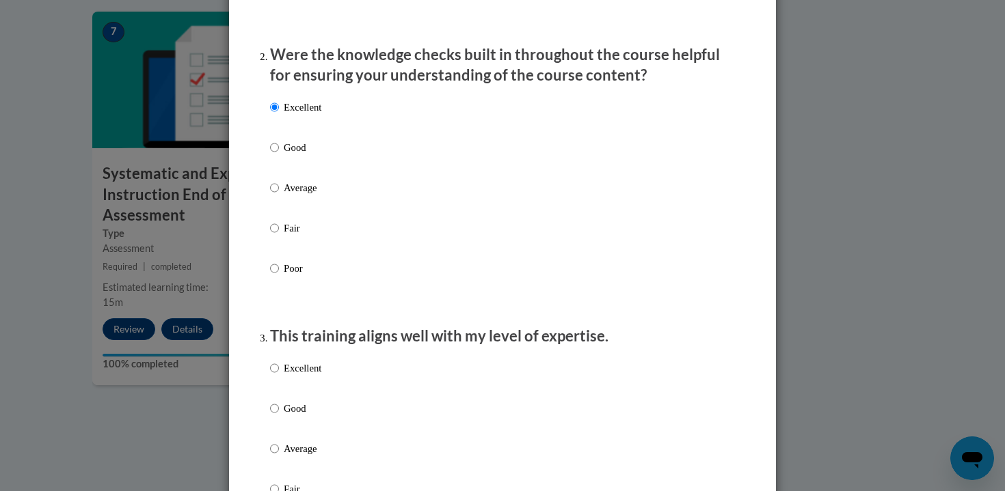
click at [287, 376] on p "Excellent" at bounding box center [303, 368] width 38 height 15
click at [279, 376] on input "Excellent" at bounding box center [274, 368] width 9 height 15
radio input "true"
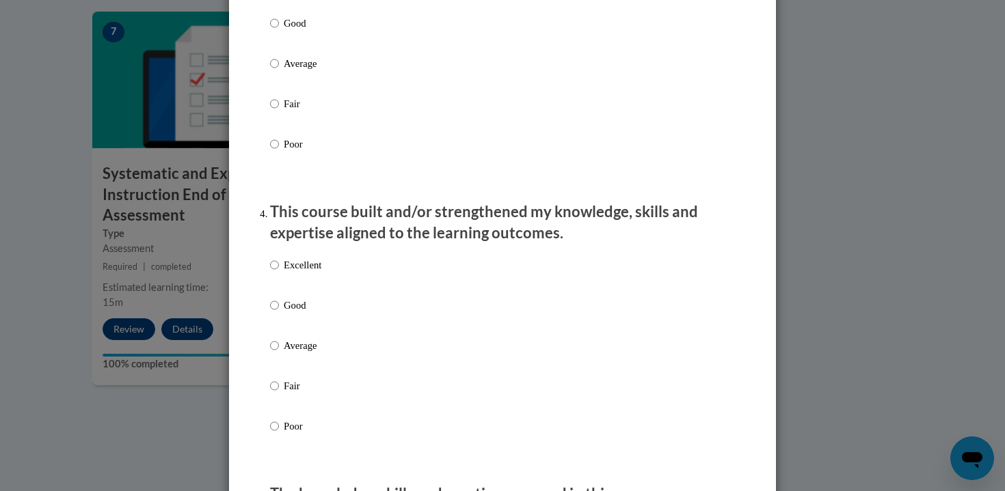
scroll to position [822, 0]
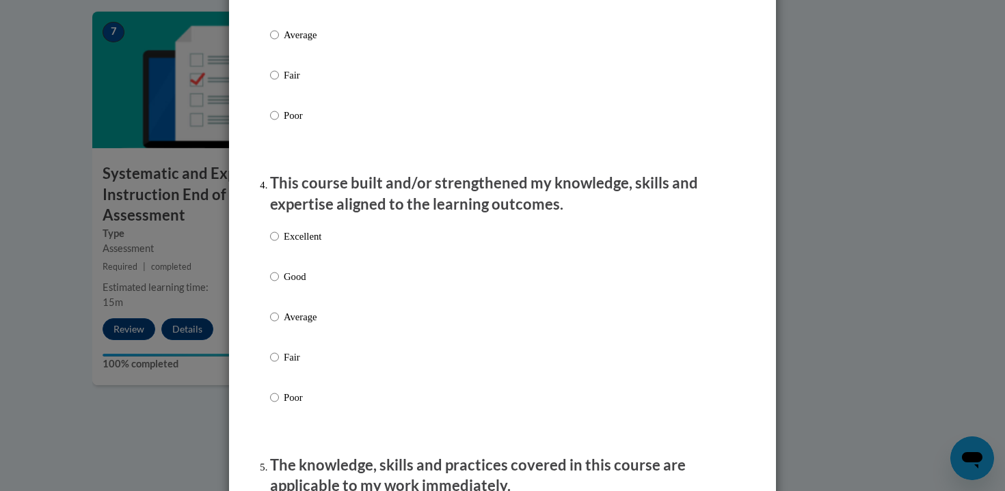
click at [290, 244] on p "Excellent" at bounding box center [303, 236] width 38 height 15
click at [279, 244] on input "Excellent" at bounding box center [274, 236] width 9 height 15
radio input "true"
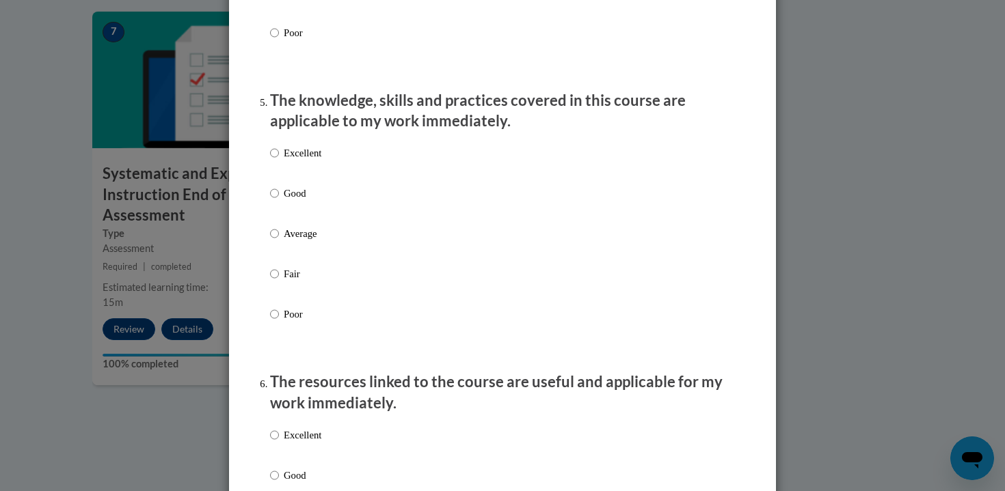
scroll to position [1225, 0]
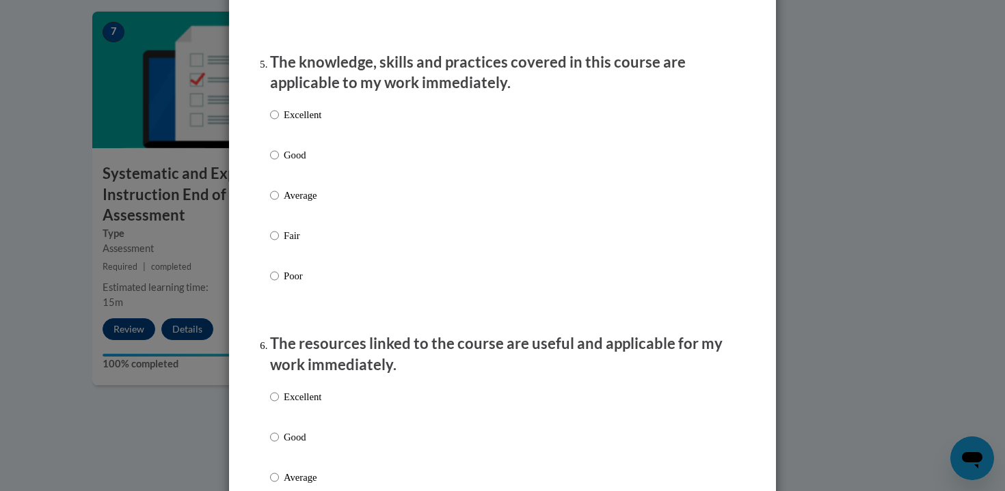
click at [276, 138] on label "Excellent" at bounding box center [295, 125] width 51 height 37
click at [276, 122] on input "Excellent" at bounding box center [274, 114] width 9 height 15
radio input "true"
click at [286, 405] on p "Excellent" at bounding box center [303, 397] width 38 height 15
click at [279, 405] on input "Excellent" at bounding box center [274, 397] width 9 height 15
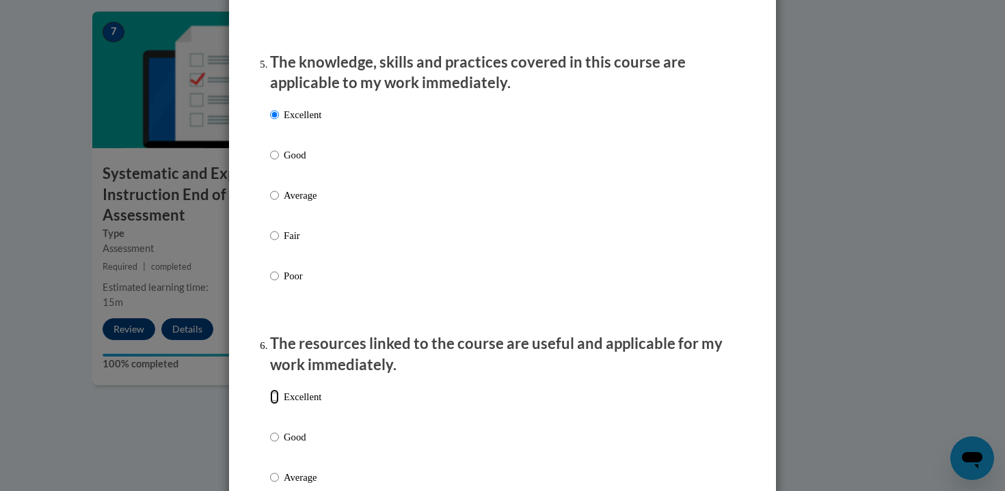
radio input "true"
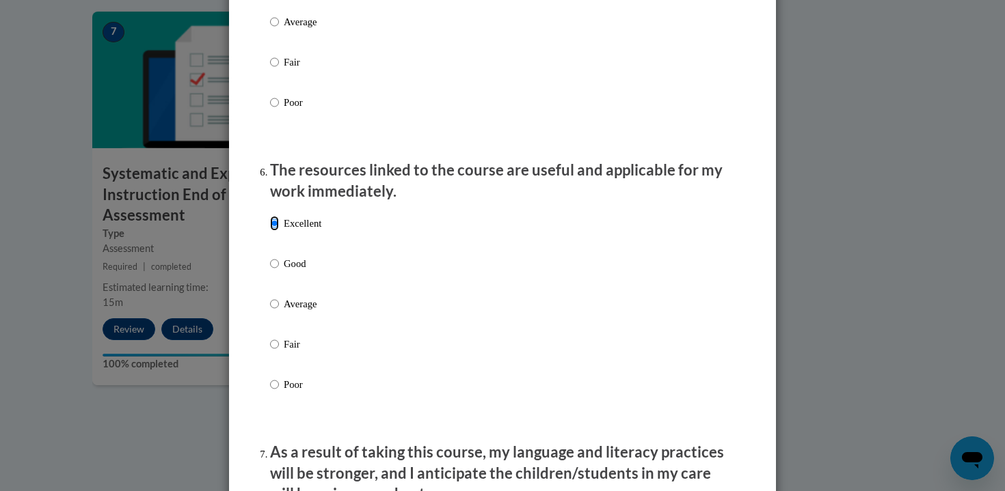
scroll to position [1797, 0]
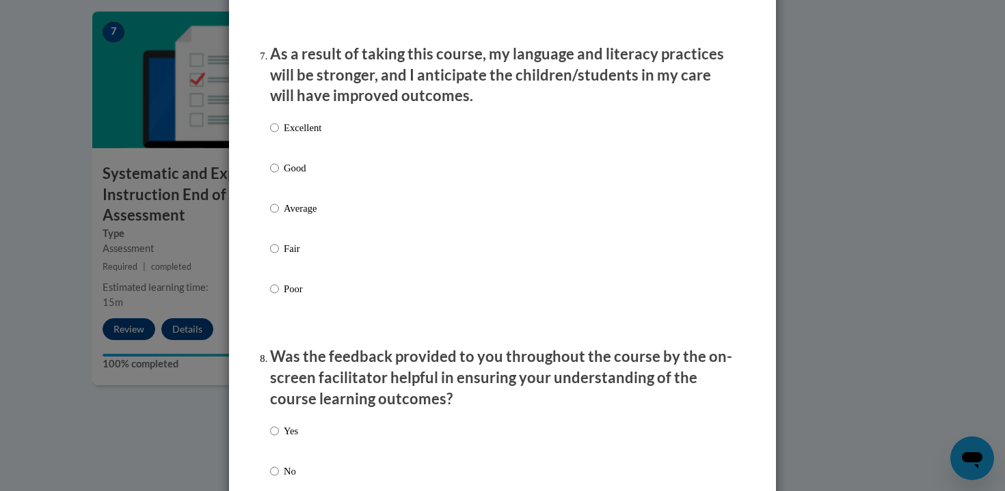
click at [300, 135] on p "Excellent" at bounding box center [303, 127] width 38 height 15
click at [279, 135] on input "Excellent" at bounding box center [274, 127] width 9 height 15
radio input "true"
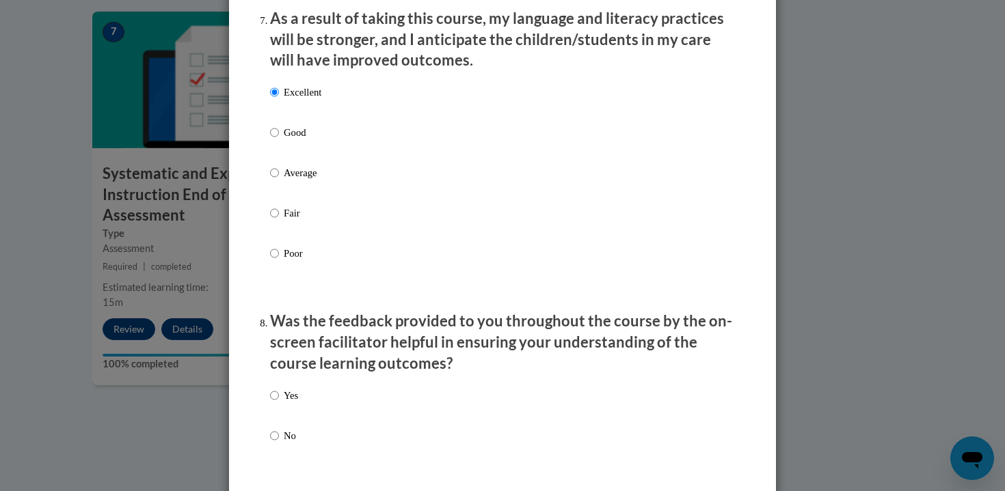
click at [284, 403] on p "Yes" at bounding box center [291, 395] width 14 height 15
click at [279, 403] on input "Yes" at bounding box center [274, 395] width 9 height 15
radio input "true"
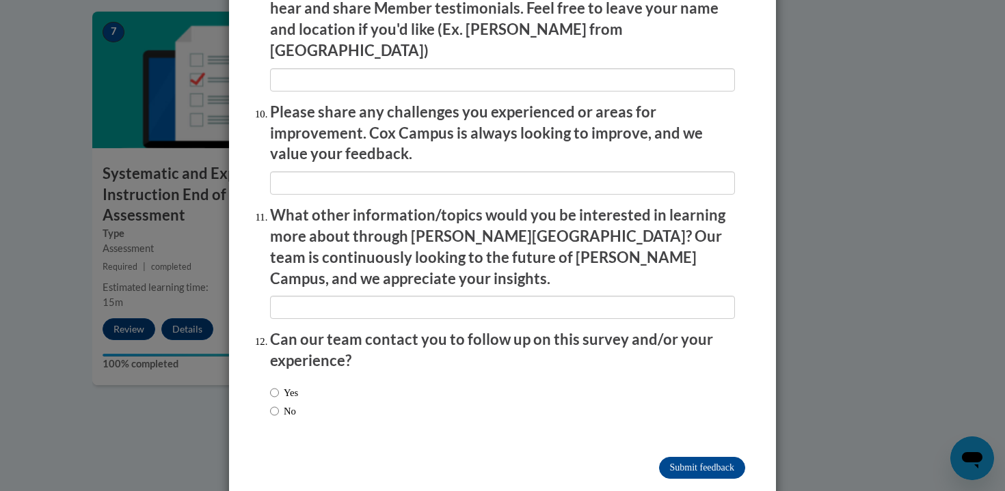
scroll to position [2352, 0]
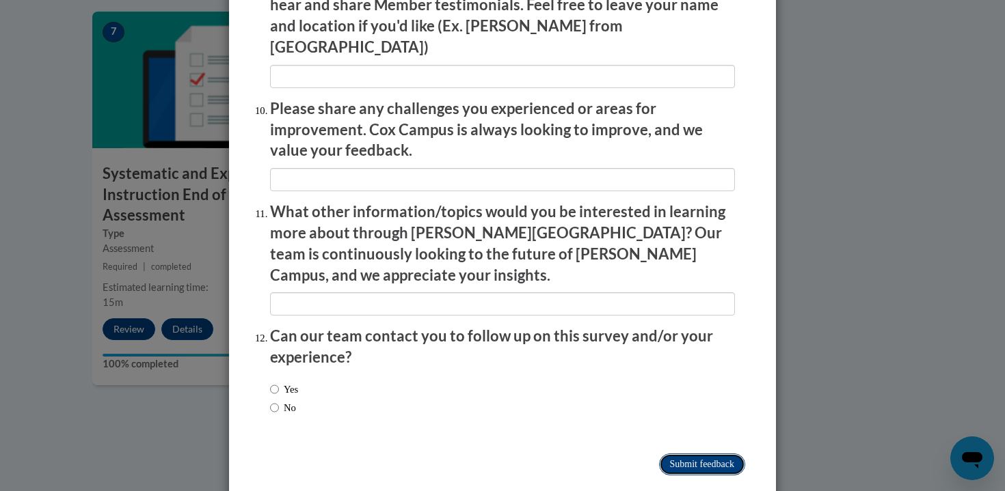
click at [706, 454] on input "Submit feedback" at bounding box center [702, 465] width 86 height 22
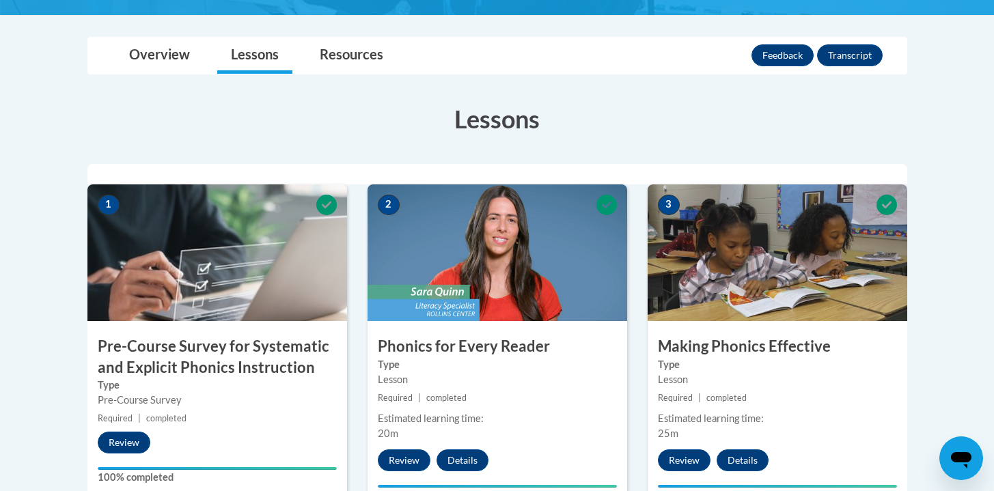
scroll to position [0, 0]
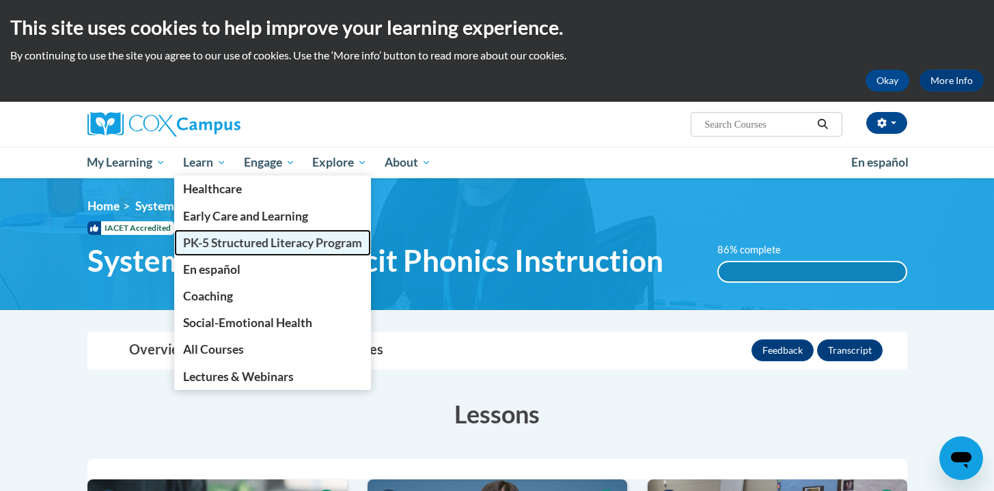
click at [216, 247] on span "PK-5 Structured Literacy Program" at bounding box center [272, 243] width 179 height 14
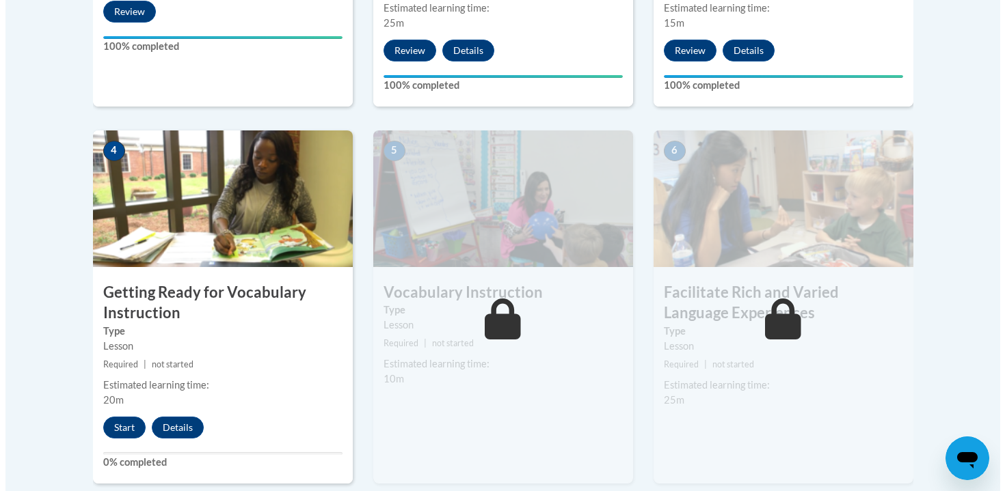
scroll to position [803, 0]
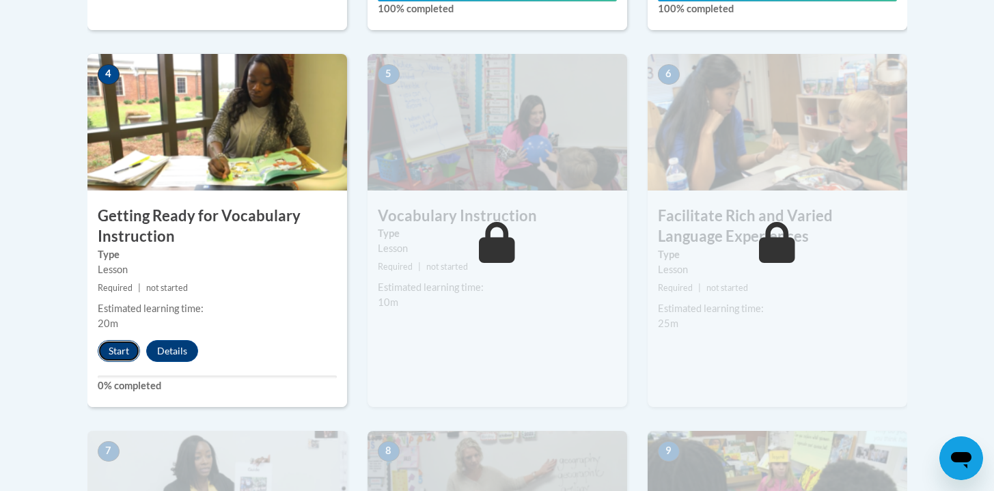
click at [114, 353] on button "Start" at bounding box center [119, 351] width 42 height 22
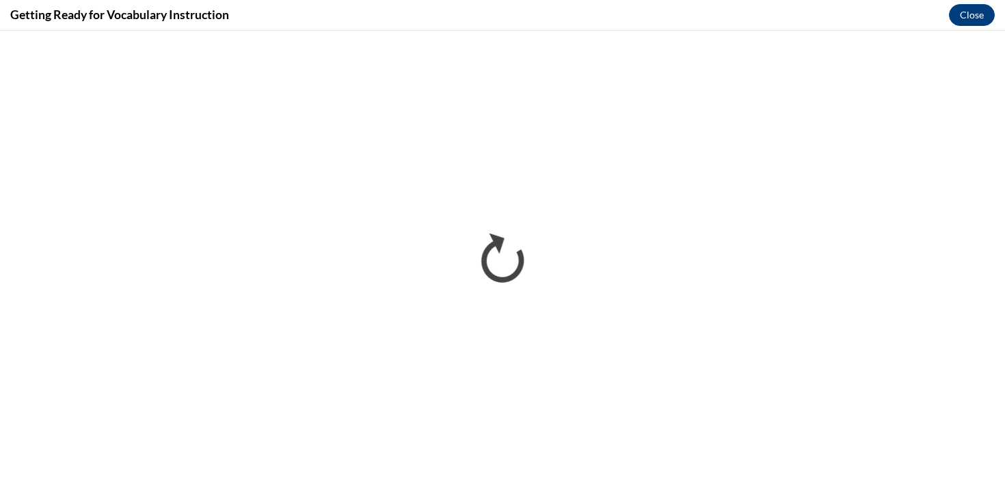
scroll to position [0, 0]
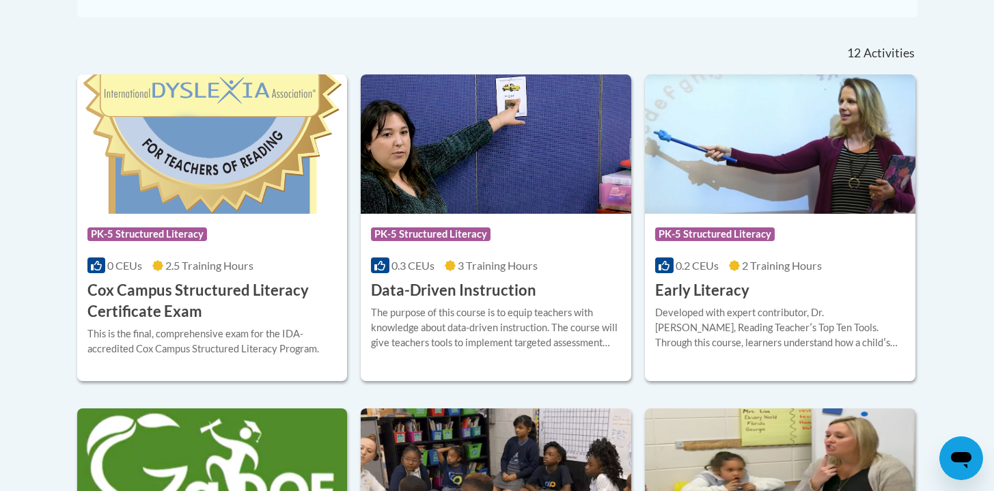
scroll to position [560, 0]
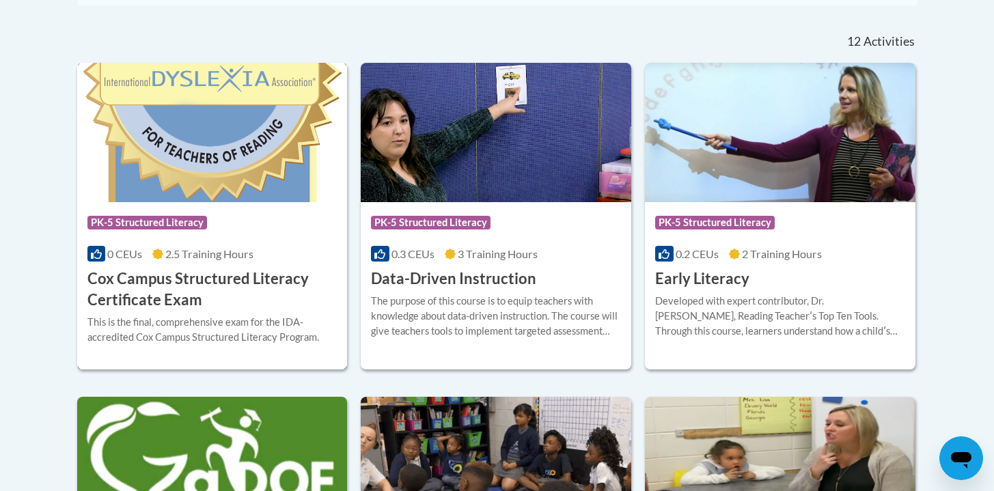
click at [260, 307] on h3 "Cox Campus Structured Literacy Certificate Exam" at bounding box center [212, 290] width 250 height 42
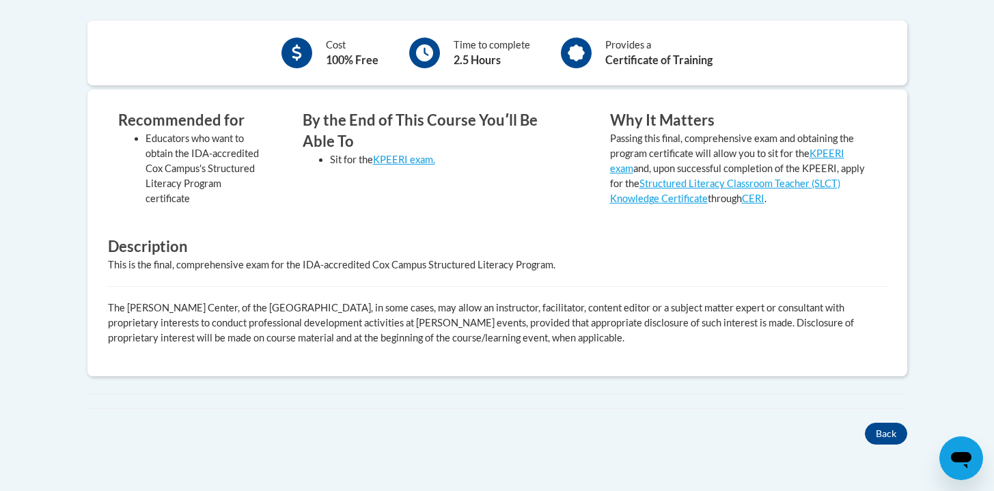
scroll to position [554, 0]
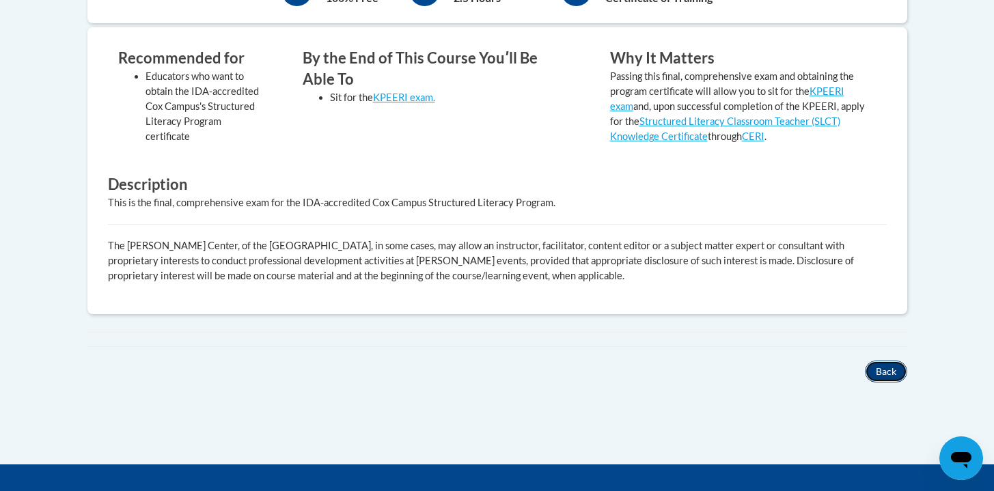
click at [897, 367] on button "Back" at bounding box center [886, 372] width 42 height 22
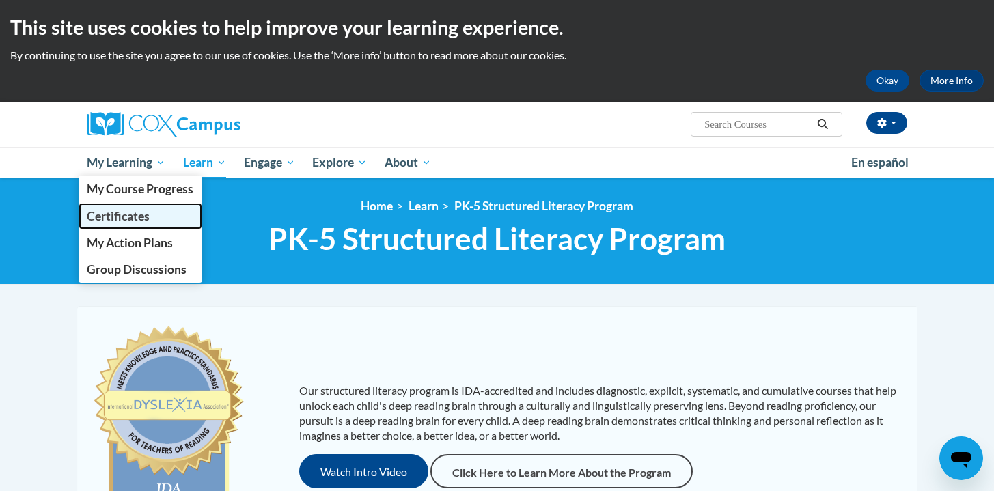
click at [143, 220] on span "Certificates" at bounding box center [118, 216] width 63 height 14
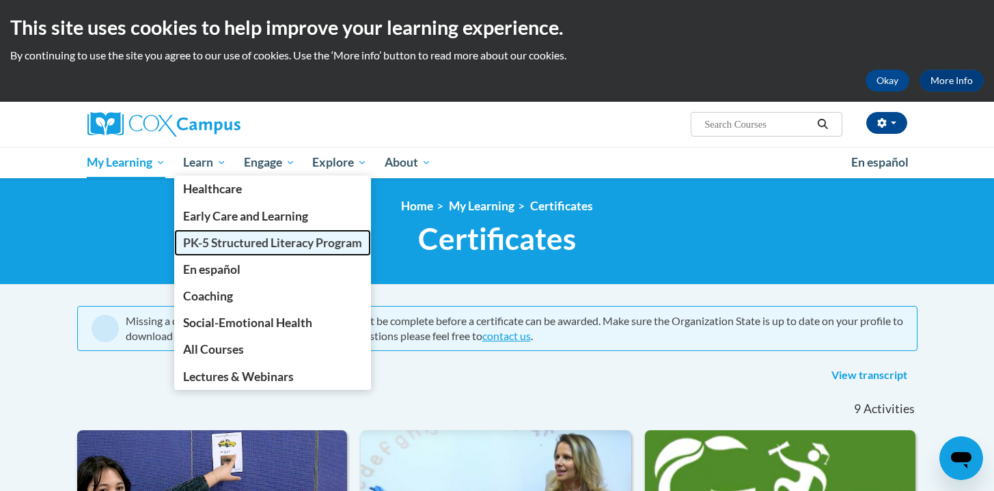
click at [220, 252] on link "PK-5 Structured Literacy Program" at bounding box center [272, 243] width 197 height 27
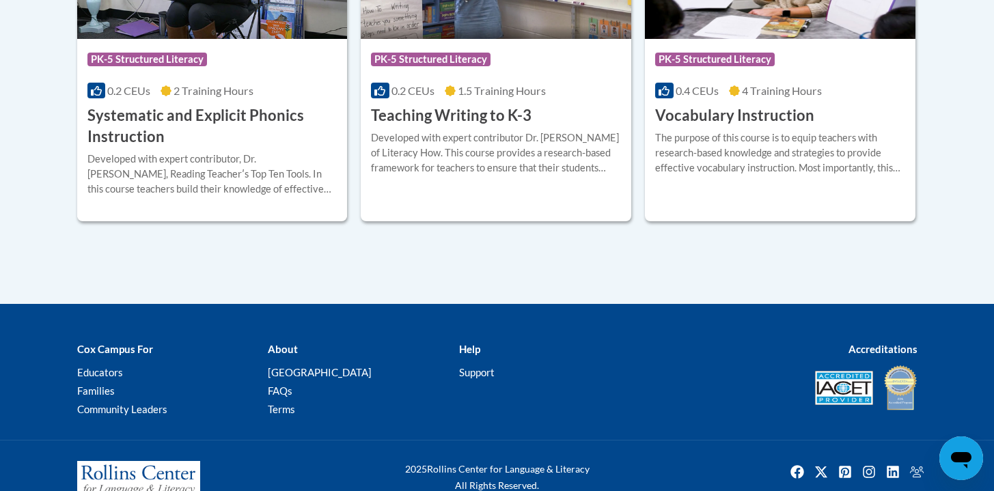
scroll to position [1791, 0]
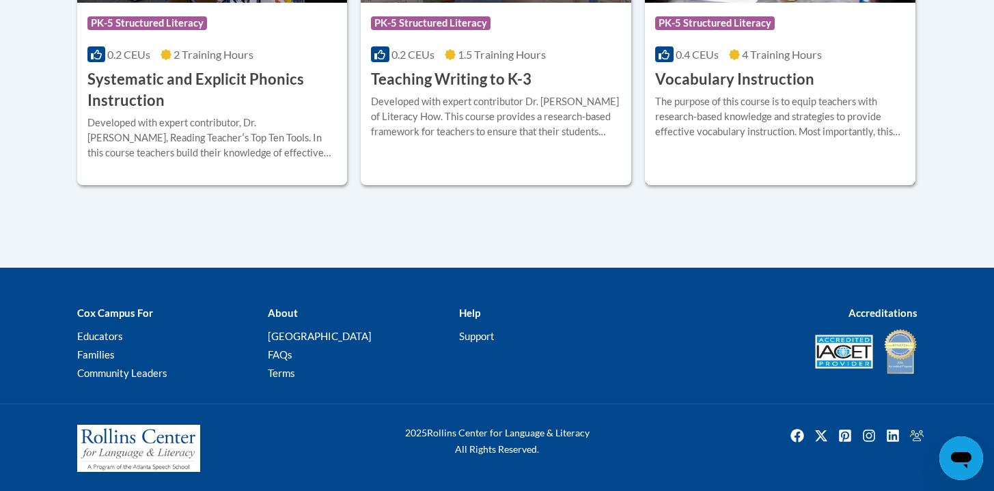
click at [718, 148] on div "More Info Open The purpose of this course is to equip teachers with research-ba…" at bounding box center [780, 125] width 271 height 70
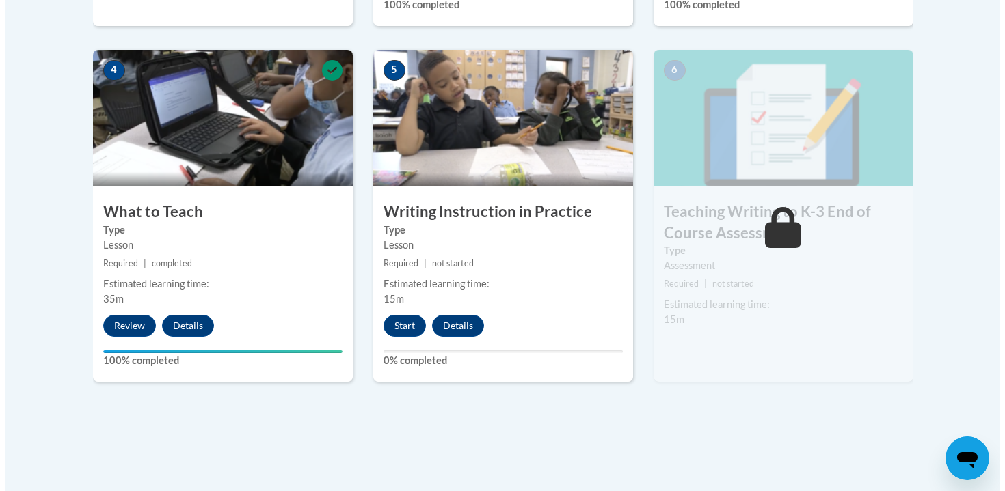
scroll to position [787, 0]
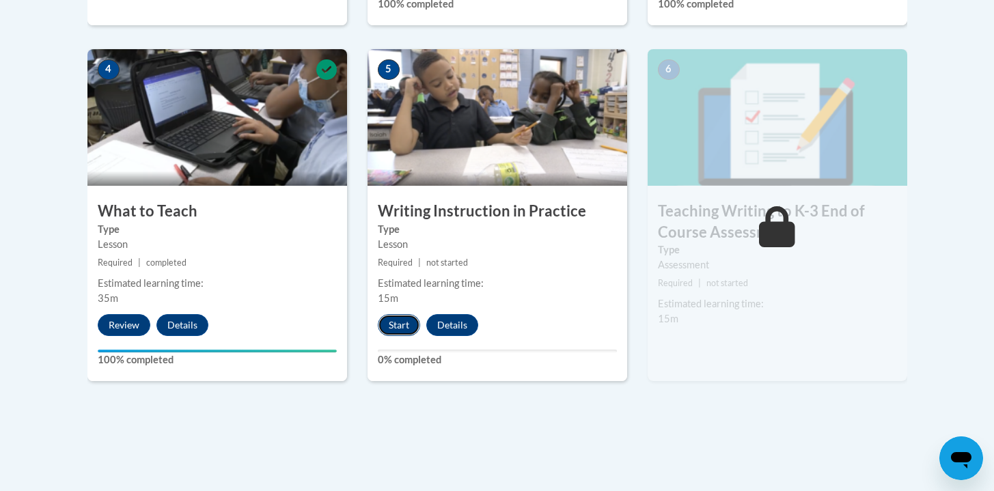
click at [396, 330] on button "Start" at bounding box center [399, 325] width 42 height 22
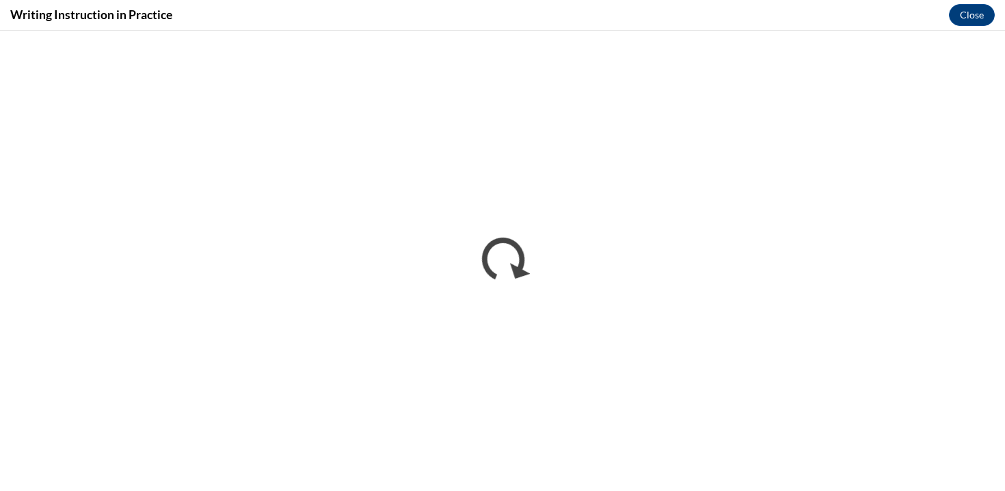
scroll to position [0, 0]
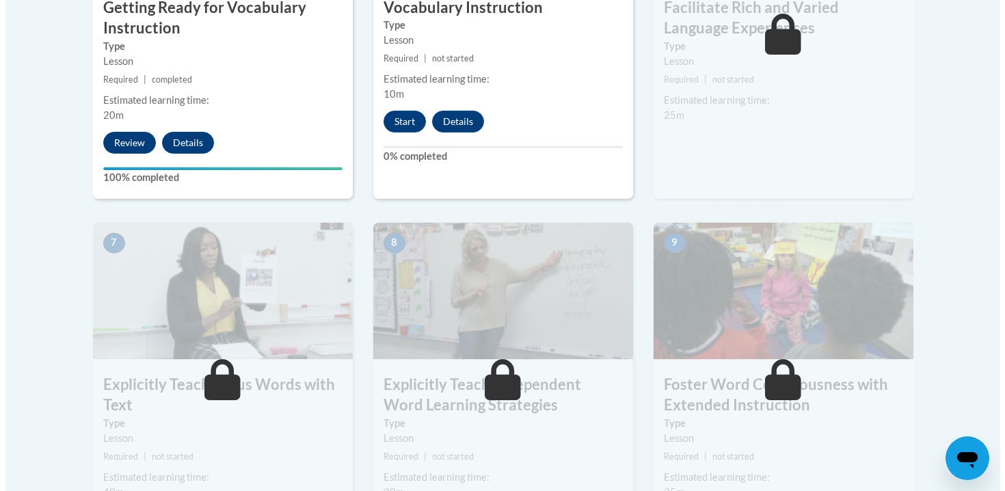
scroll to position [1012, 0]
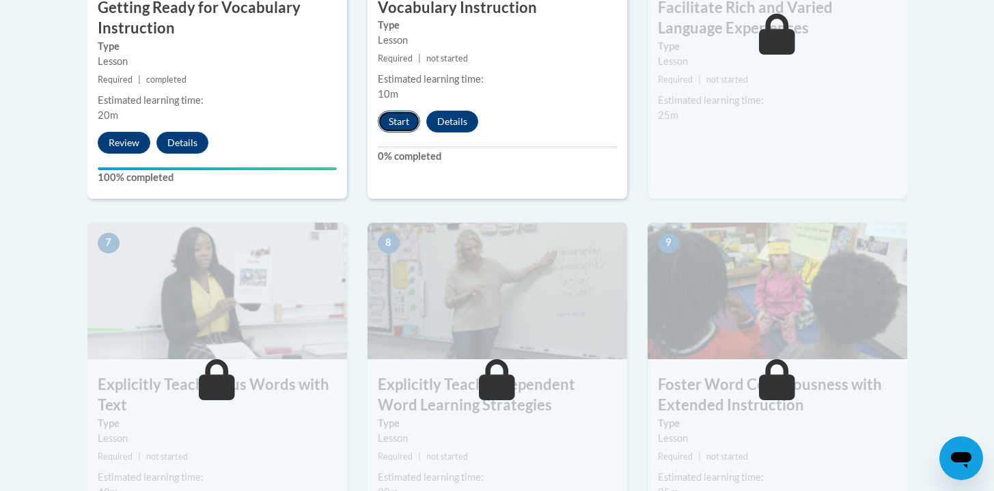
click at [379, 118] on button "Start" at bounding box center [399, 122] width 42 height 22
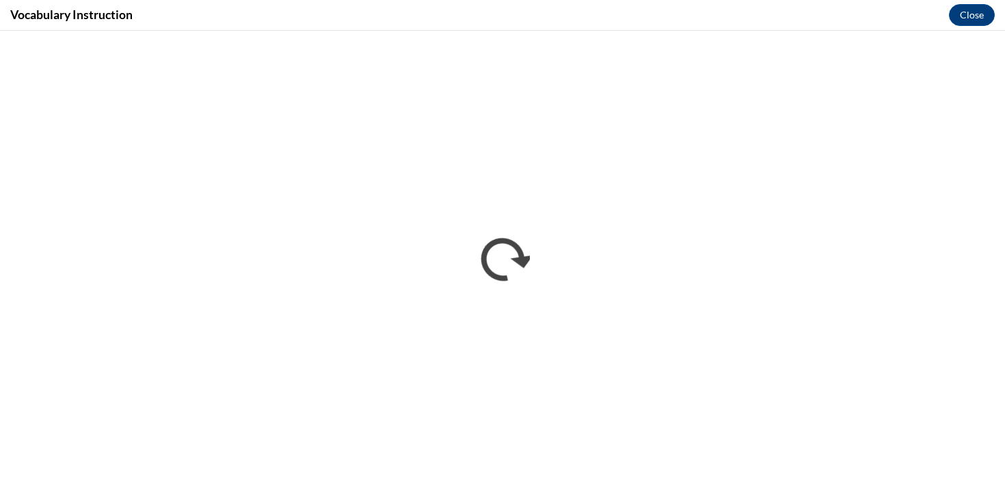
scroll to position [0, 0]
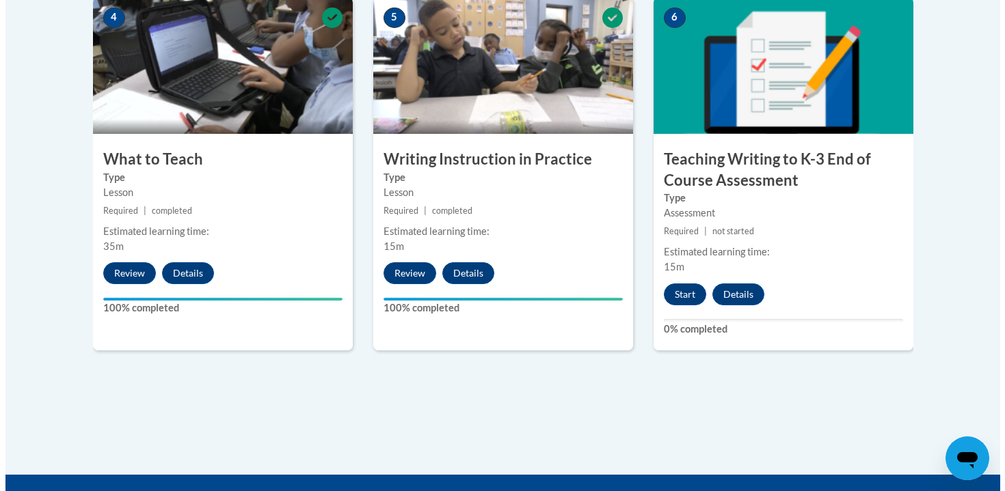
scroll to position [992, 0]
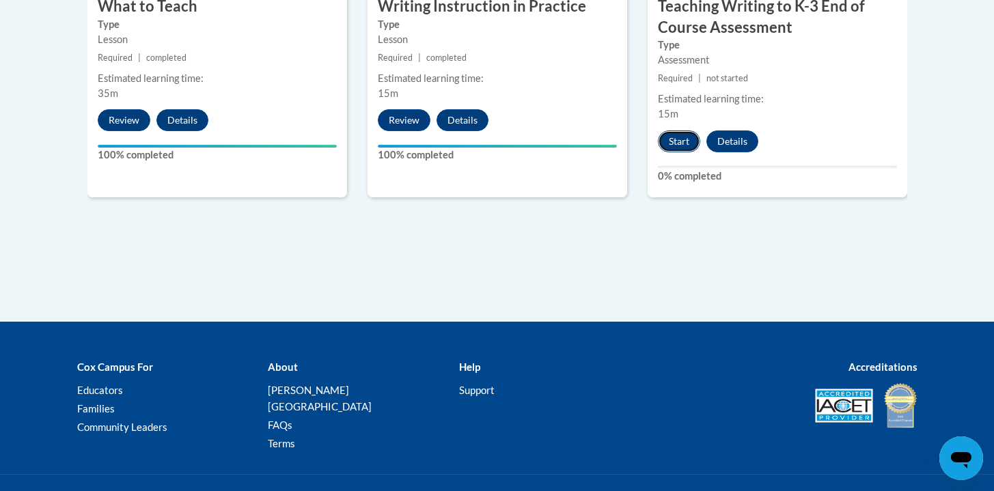
click at [696, 133] on button "Start" at bounding box center [679, 142] width 42 height 22
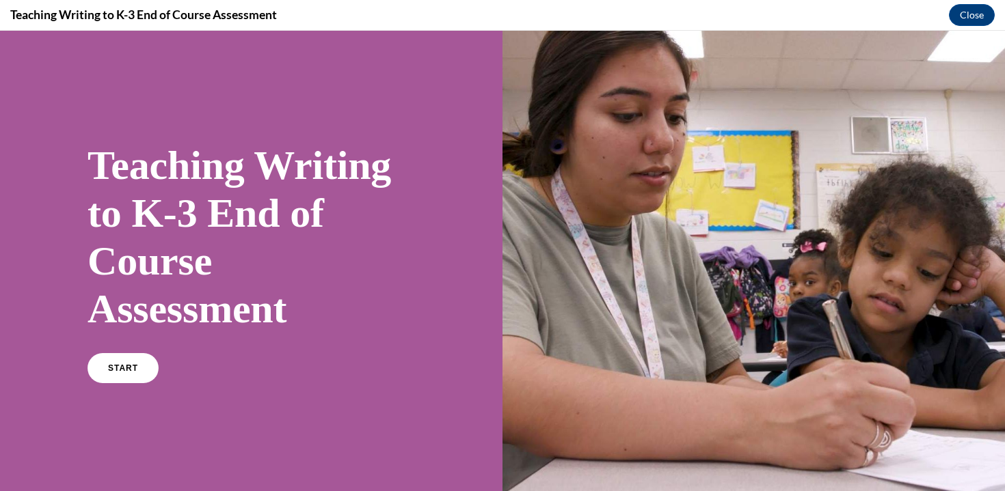
scroll to position [0, 0]
click at [131, 369] on span "START" at bounding box center [122, 369] width 31 height 10
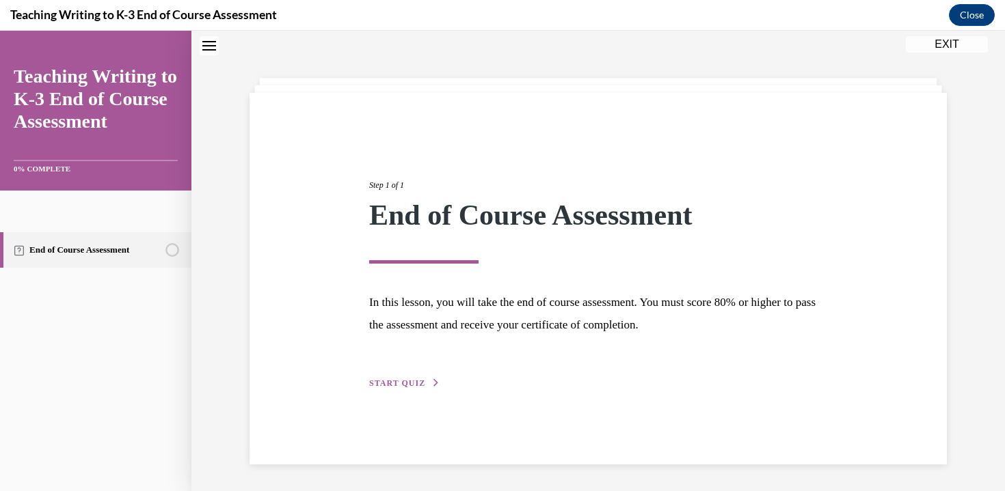
scroll to position [43, 0]
click at [413, 386] on span "START QUIZ" at bounding box center [397, 383] width 56 height 10
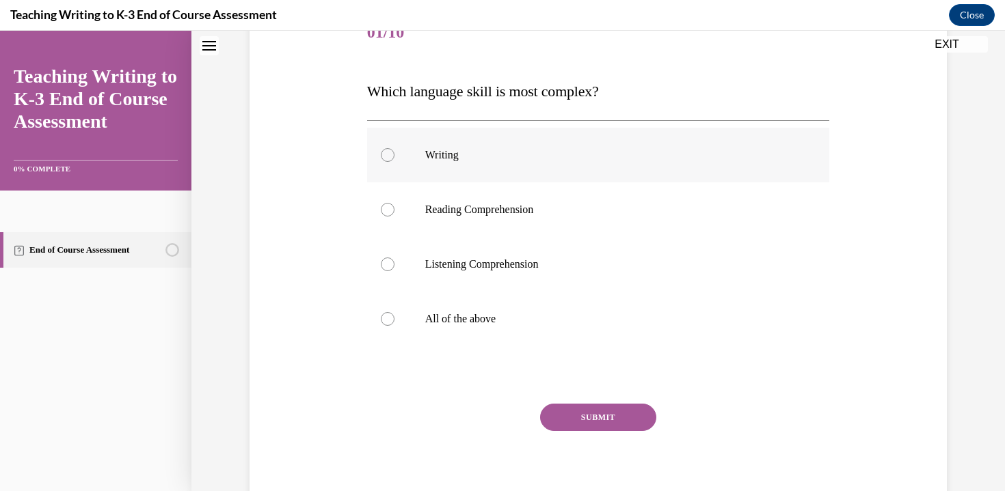
scroll to position [180, 0]
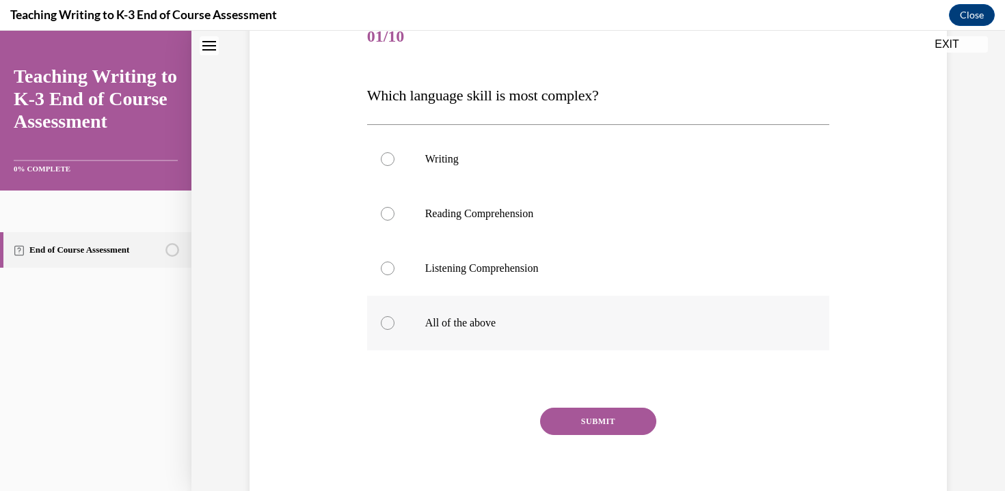
click at [441, 323] on p "All of the above" at bounding box center [610, 323] width 370 height 14
click at [394, 323] on input "All of the above" at bounding box center [388, 323] width 14 height 14
radio input "true"
click at [613, 420] on button "SUBMIT" at bounding box center [598, 421] width 116 height 27
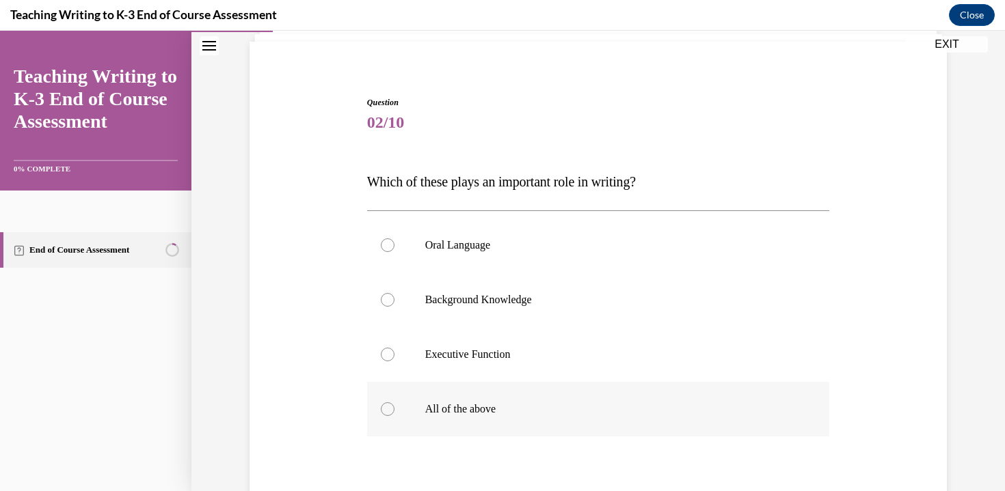
scroll to position [129, 0]
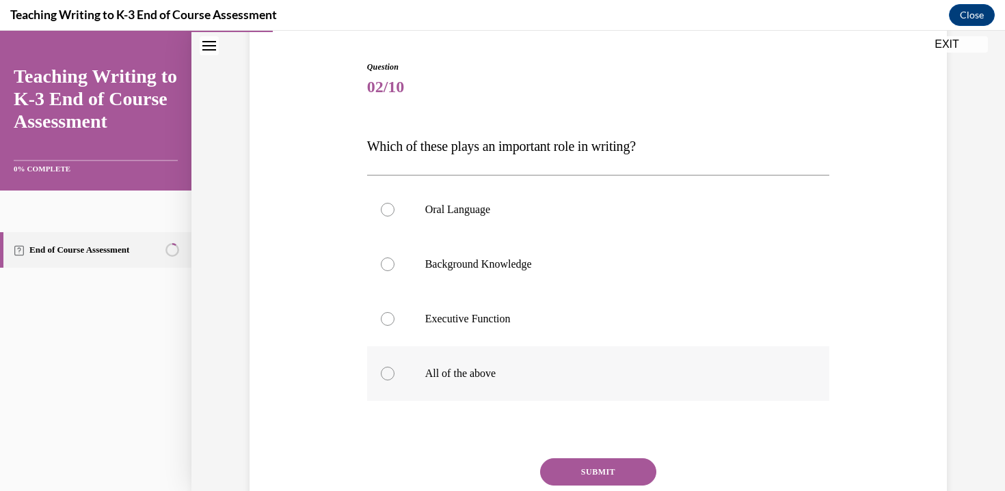
click at [472, 373] on p "All of the above" at bounding box center [610, 374] width 370 height 14
click at [394, 373] on input "All of the above" at bounding box center [388, 374] width 14 height 14
radio input "true"
click at [590, 470] on button "SUBMIT" at bounding box center [598, 472] width 116 height 27
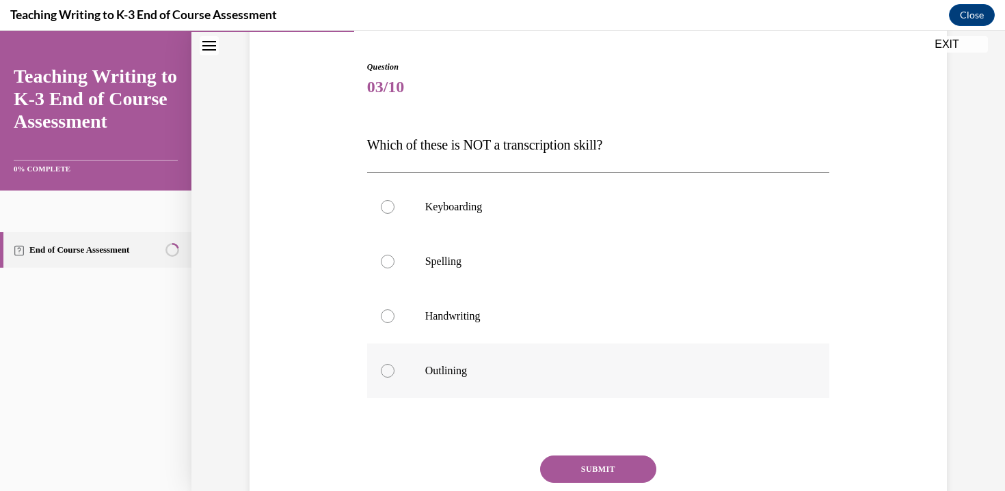
click at [477, 393] on label "Outlining" at bounding box center [598, 371] width 463 height 55
click at [394, 378] on input "Outlining" at bounding box center [388, 371] width 14 height 14
radio input "true"
click at [483, 312] on p "Handwriting" at bounding box center [610, 317] width 370 height 14
click at [394, 312] on input "Handwriting" at bounding box center [388, 317] width 14 height 14
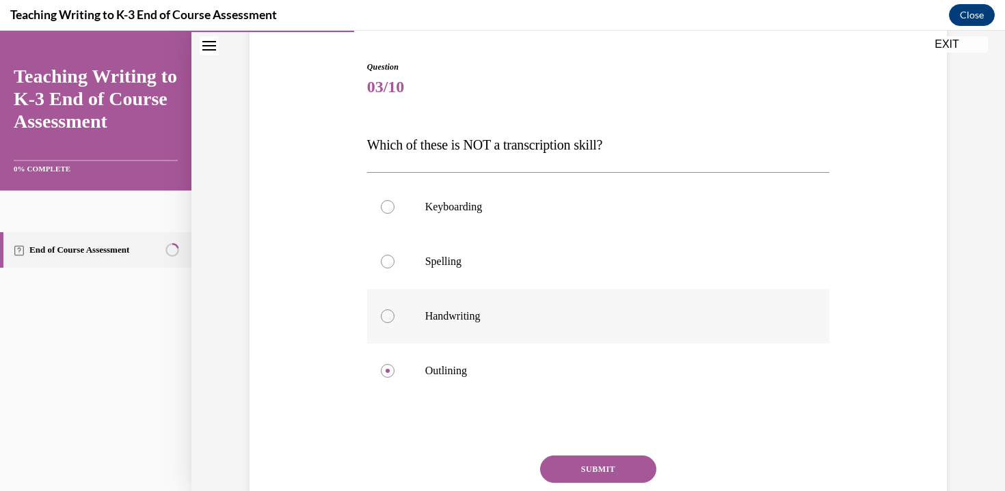
radio input "true"
click at [462, 251] on label "Spelling" at bounding box center [598, 261] width 463 height 55
click at [394, 255] on input "Spelling" at bounding box center [388, 262] width 14 height 14
radio input "true"
click at [594, 471] on button "SUBMIT" at bounding box center [598, 469] width 116 height 27
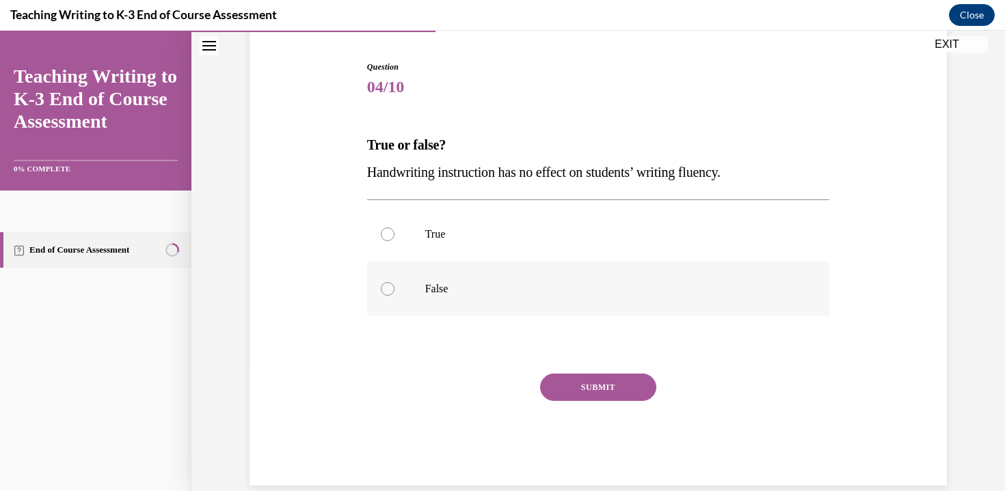
click at [490, 312] on label "False" at bounding box center [598, 289] width 463 height 55
click at [394, 296] on input "False" at bounding box center [388, 289] width 14 height 14
radio input "true"
click at [559, 392] on button "SUBMIT" at bounding box center [598, 387] width 116 height 27
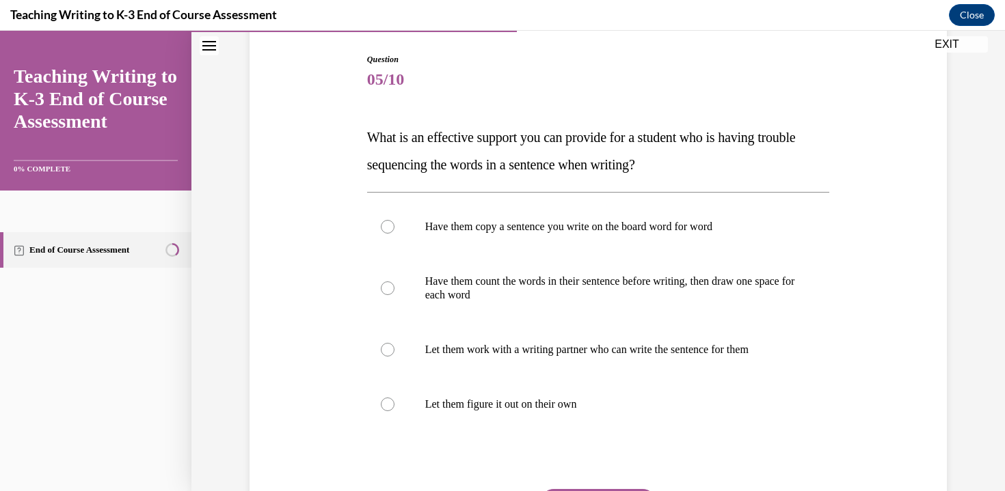
scroll to position [137, 0]
drag, startPoint x: 398, startPoint y: 161, endPoint x: 739, endPoint y: 156, distance: 341.1
click at [739, 156] on p "What is an effective support you can provide for a student who is having troubl…" at bounding box center [598, 150] width 463 height 55
click at [502, 249] on label "Have them copy a sentence you write on the board word for word" at bounding box center [598, 226] width 463 height 55
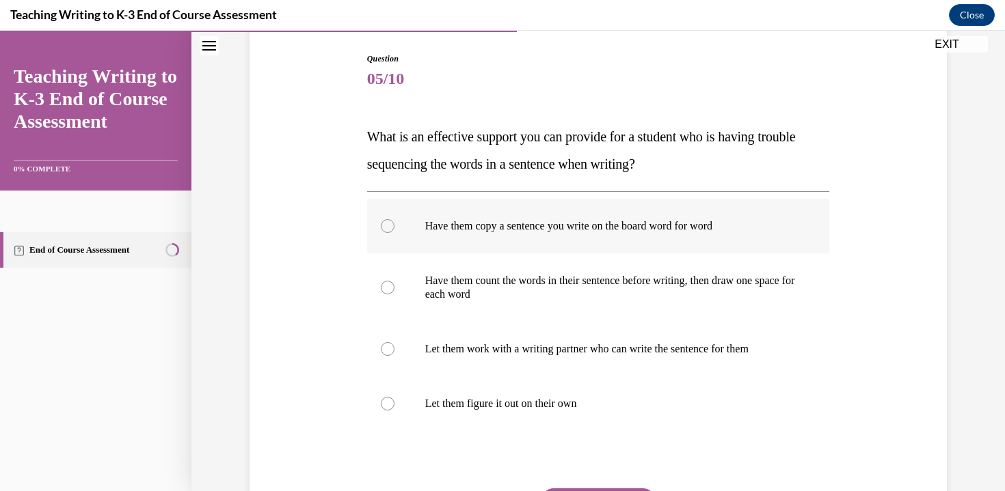
click at [394, 233] on input "Have them copy a sentence you write on the board word for word" at bounding box center [388, 226] width 14 height 14
radio input "true"
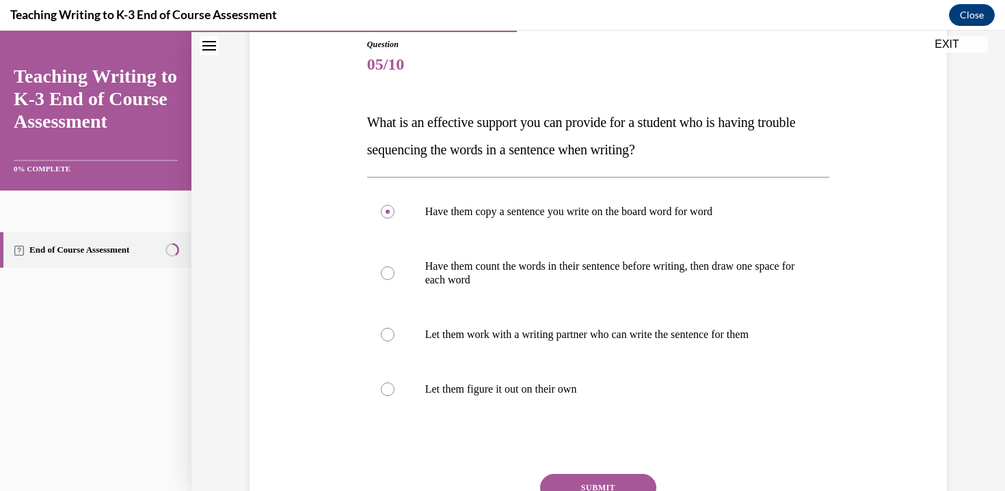
scroll to position [234, 0]
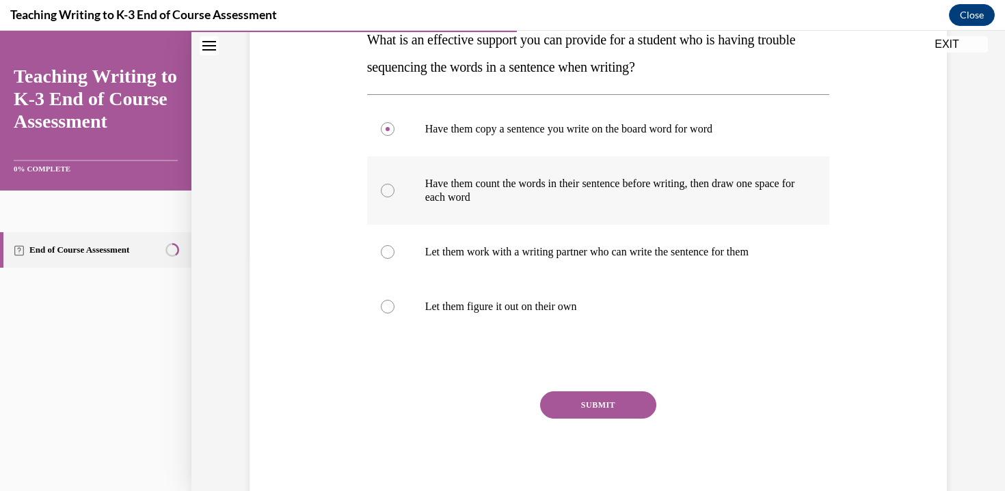
click at [485, 194] on p "Have them count the words in their sentence before writing, then draw one space…" at bounding box center [610, 190] width 370 height 27
click at [394, 194] on input "Have them count the words in their sentence before writing, then draw one space…" at bounding box center [388, 191] width 14 height 14
radio input "true"
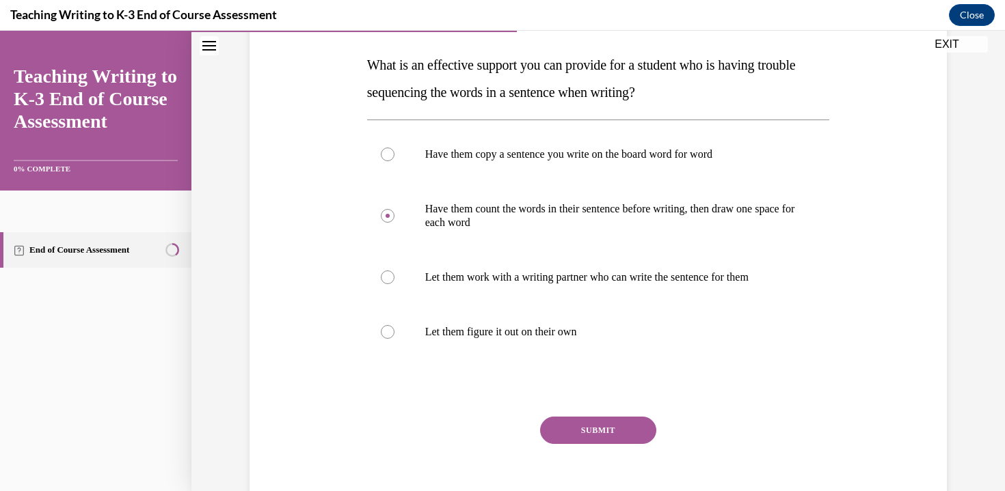
scroll to position [204, 0]
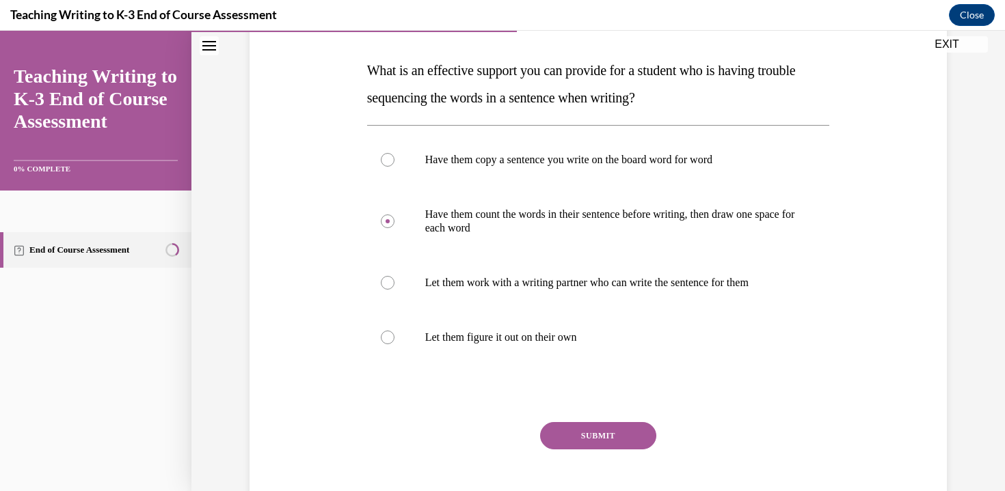
click at [582, 439] on button "SUBMIT" at bounding box center [598, 435] width 116 height 27
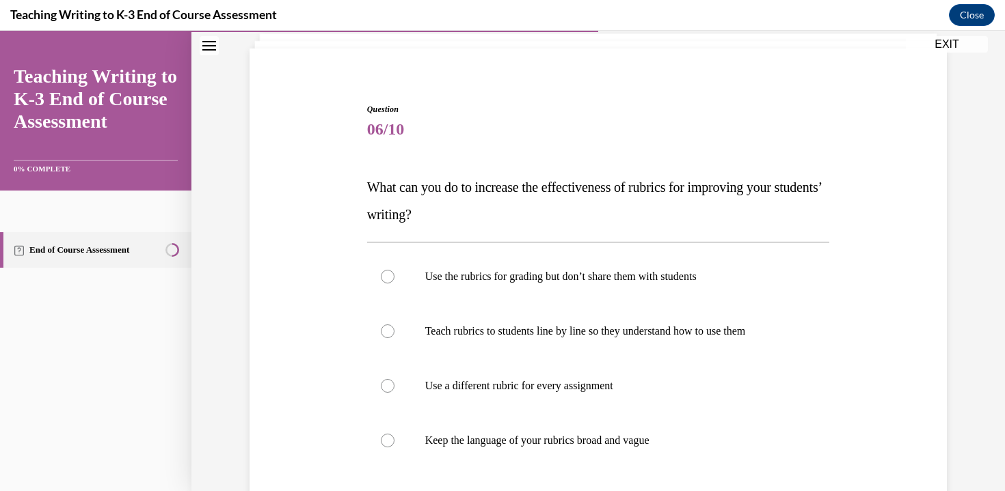
scroll to position [160, 0]
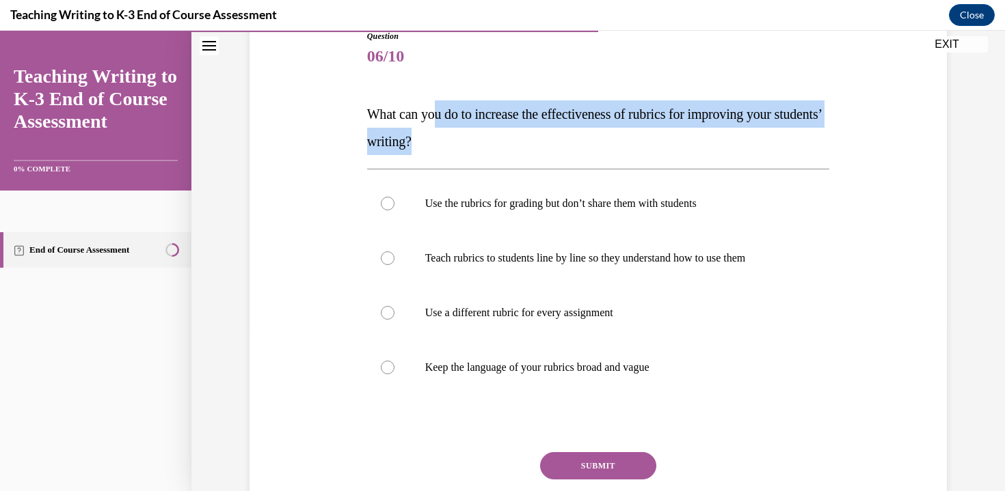
drag, startPoint x: 437, startPoint y: 106, endPoint x: 623, endPoint y: 146, distance: 189.6
click at [623, 146] on p "What can you do to increase the effectiveness of rubrics for improving your stu…" at bounding box center [598, 127] width 463 height 55
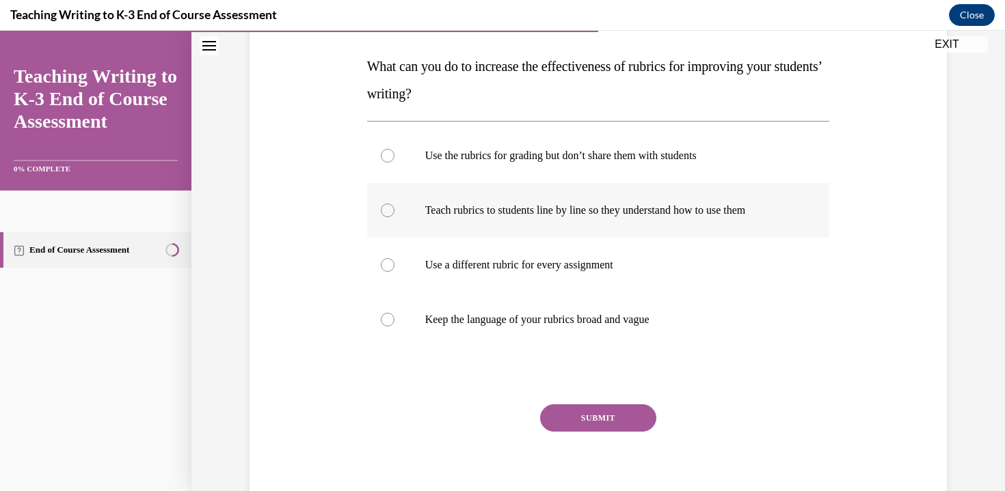
scroll to position [205, 0]
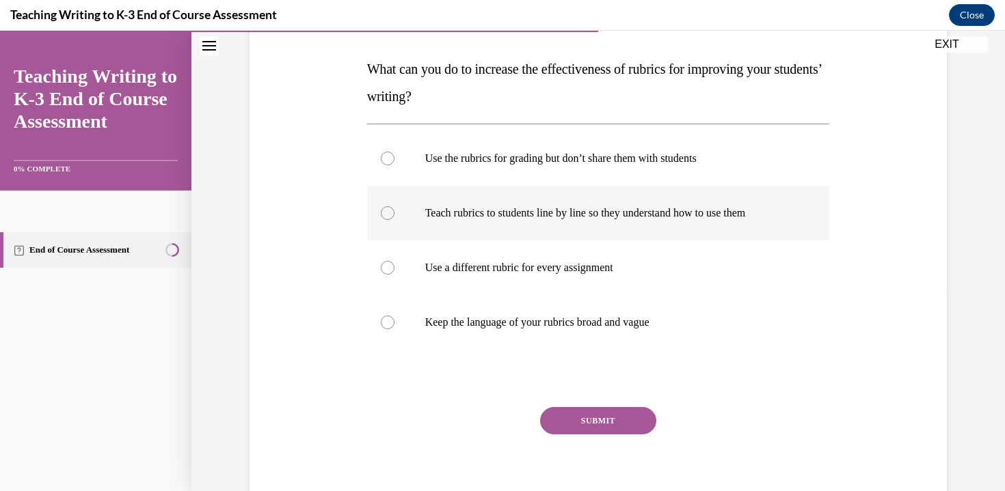
click at [610, 234] on label "Teach rubrics to students line by line so they understand how to use them" at bounding box center [598, 213] width 463 height 55
click at [394, 220] on input "Teach rubrics to students line by line so they understand how to use them" at bounding box center [388, 213] width 14 height 14
radio input "true"
click at [624, 432] on button "SUBMIT" at bounding box center [598, 420] width 116 height 27
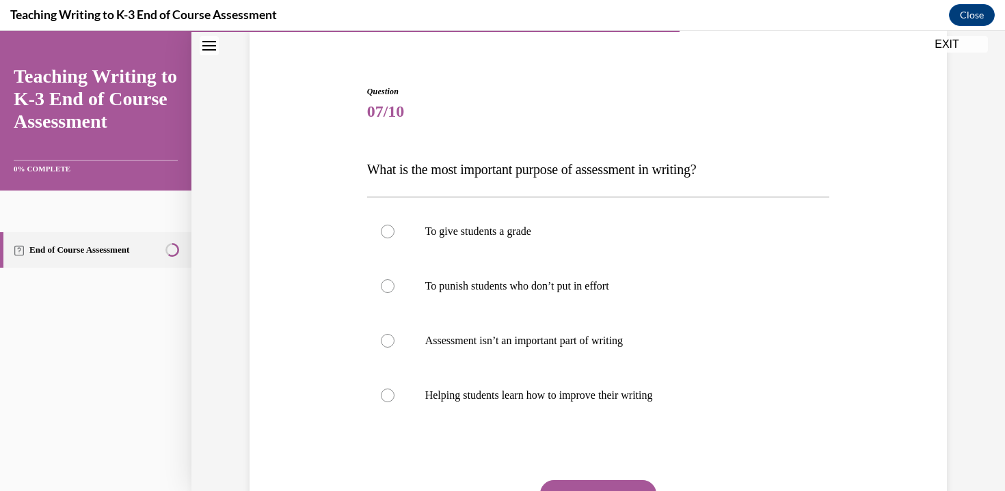
scroll to position [107, 0]
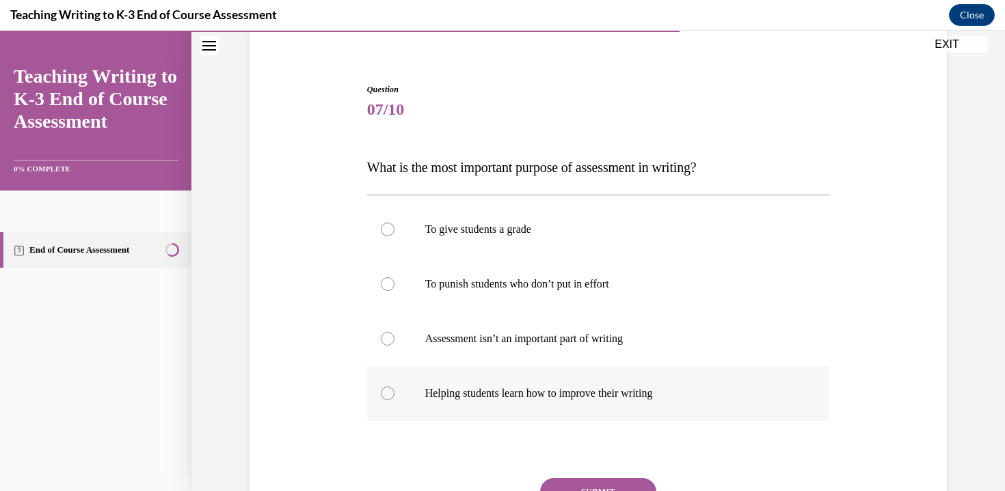
click at [684, 403] on label "Helping students learn how to improve their writing" at bounding box center [598, 393] width 463 height 55
click at [394, 401] on input "Helping students learn how to improve their writing" at bounding box center [388, 394] width 14 height 14
radio input "true"
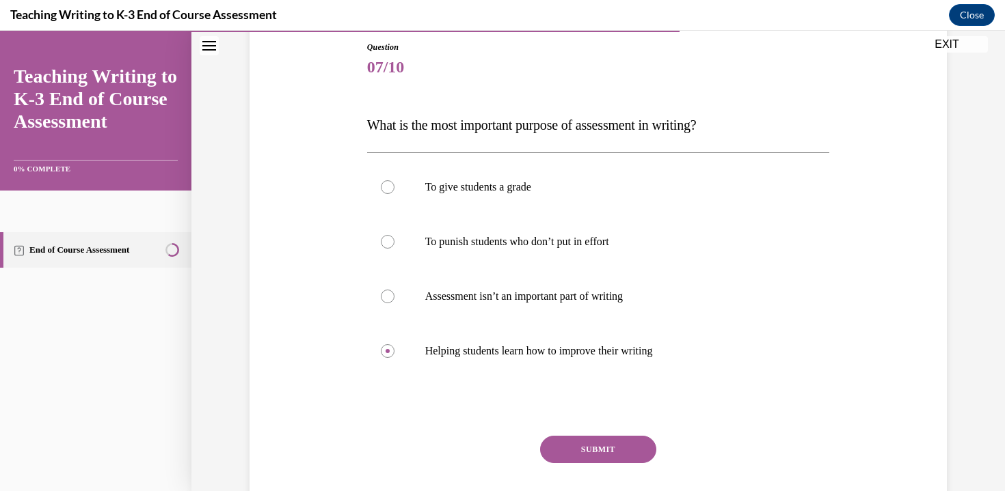
scroll to position [233, 0]
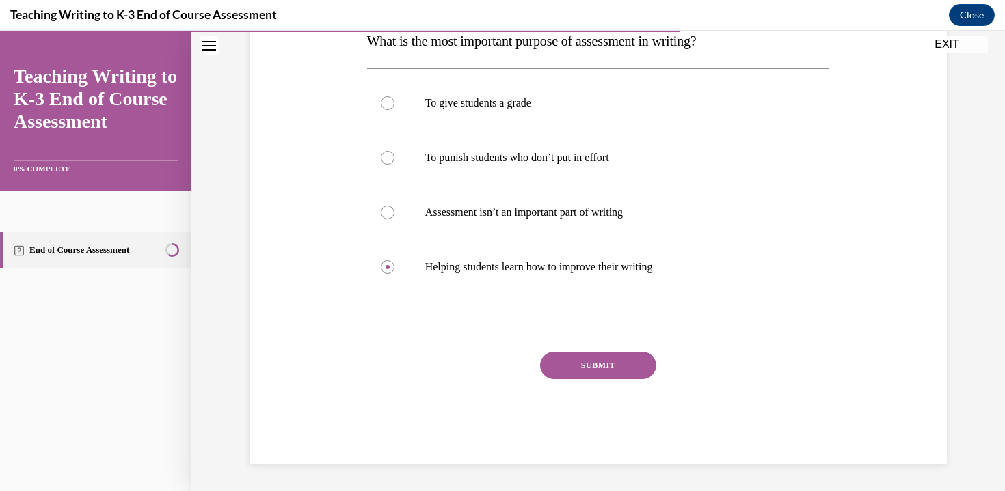
click at [562, 364] on button "SUBMIT" at bounding box center [598, 365] width 116 height 27
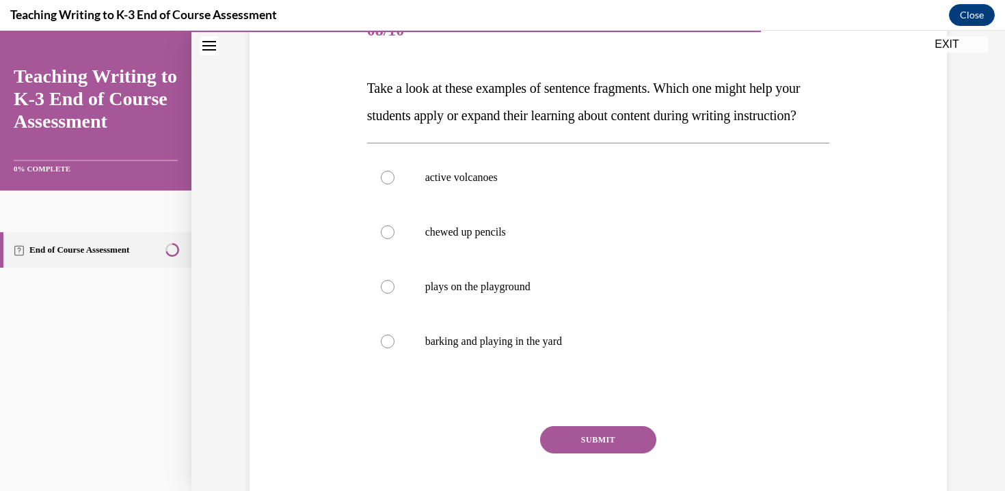
scroll to position [157, 0]
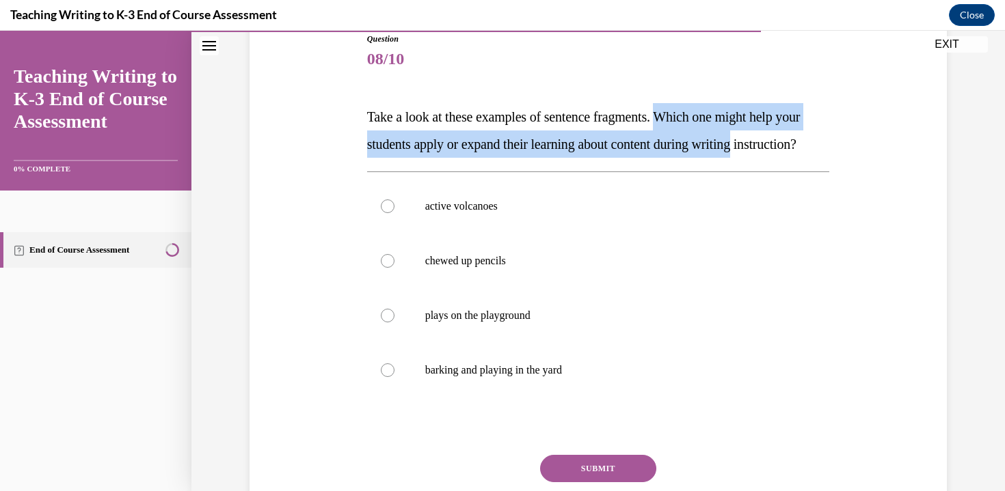
drag, startPoint x: 677, startPoint y: 111, endPoint x: 833, endPoint y: 155, distance: 162.0
click at [833, 155] on div "Question 08/10 Take a look at these examples of sentence fragments. Which one m…" at bounding box center [598, 279] width 704 height 575
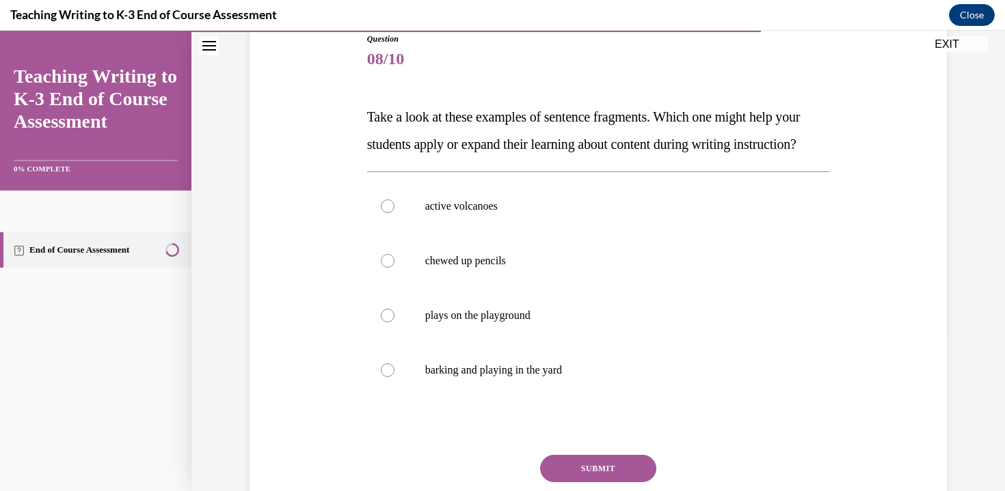
drag, startPoint x: 457, startPoint y: 137, endPoint x: 613, endPoint y: 174, distance: 160.1
click at [613, 158] on p "Take a look at these examples of sentence fragments. Which one might help your …" at bounding box center [598, 130] width 463 height 55
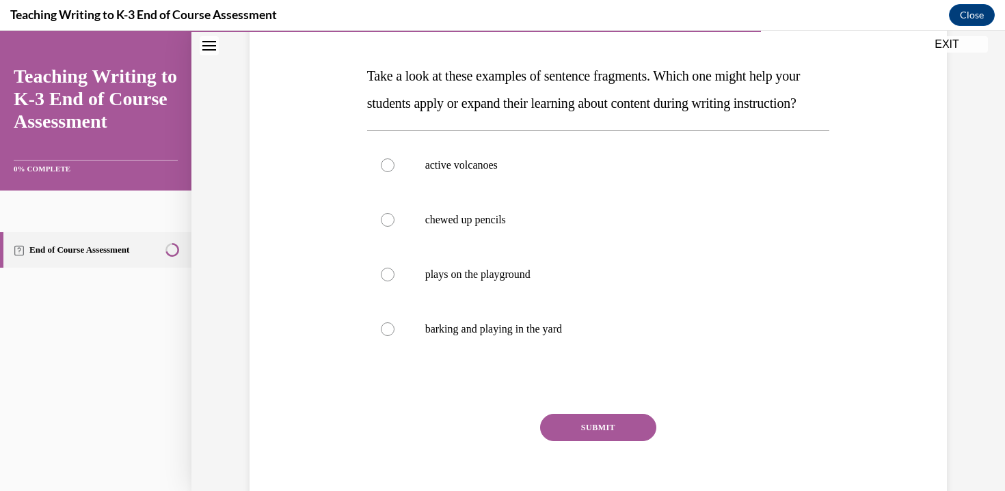
scroll to position [213, 0]
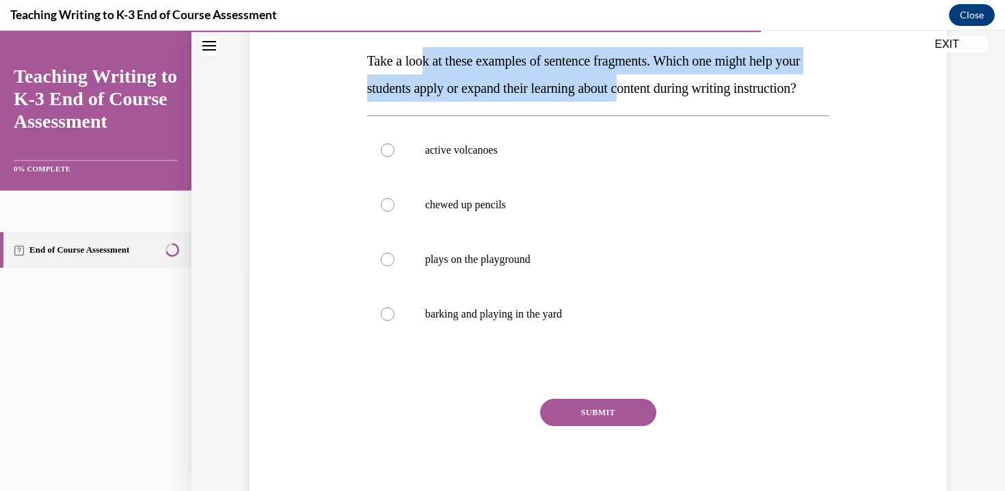
drag, startPoint x: 422, startPoint y: 49, endPoint x: 666, endPoint y: 100, distance: 249.3
click at [666, 100] on p "Take a look at these examples of sentence fragments. Which one might help your …" at bounding box center [598, 74] width 463 height 55
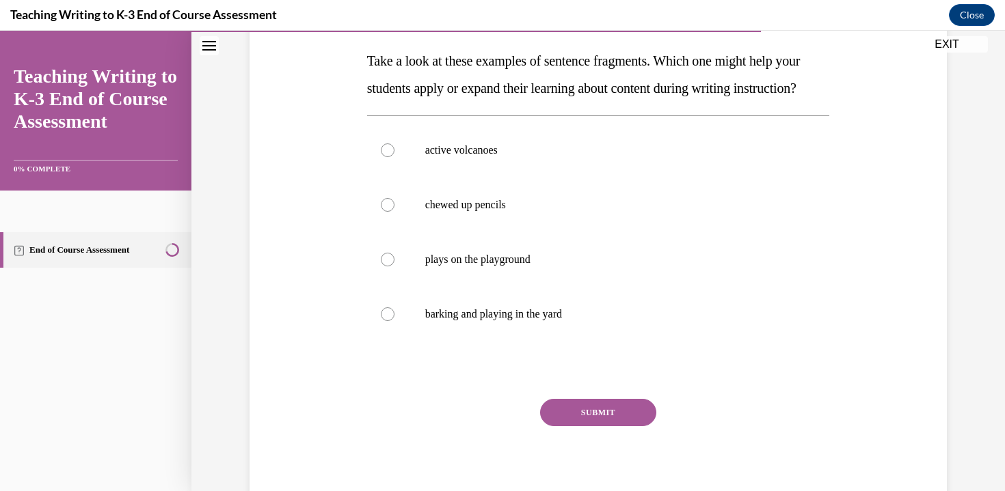
drag, startPoint x: 683, startPoint y: 59, endPoint x: 714, endPoint y: 122, distance: 69.4
click at [714, 102] on p "Take a look at these examples of sentence fragments. Which one might help your …" at bounding box center [598, 74] width 463 height 55
drag, startPoint x: 419, startPoint y: 96, endPoint x: 598, endPoint y: 112, distance: 179.8
click at [598, 102] on p "Take a look at these examples of sentence fragments. Which one might help your …" at bounding box center [598, 74] width 463 height 55
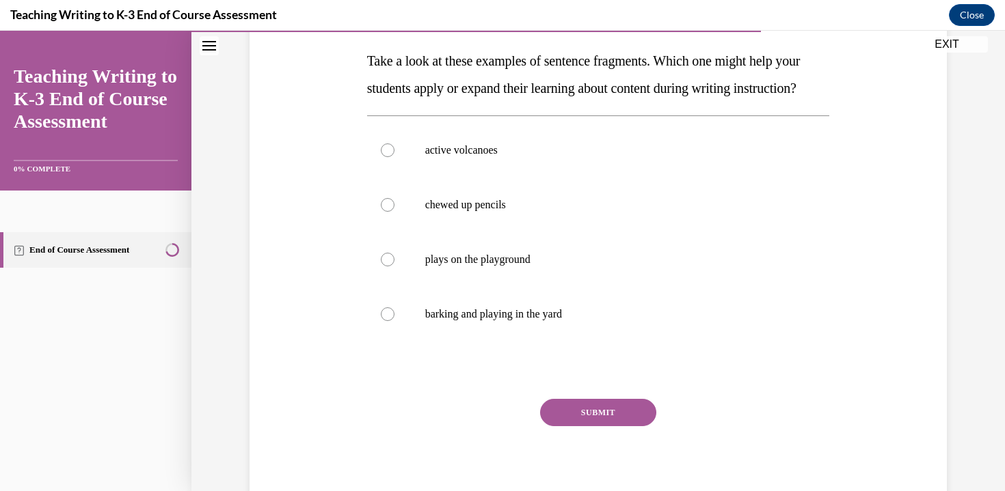
click at [598, 102] on p "Take a look at these examples of sentence fragments. Which one might help your …" at bounding box center [598, 74] width 463 height 55
drag, startPoint x: 679, startPoint y: 97, endPoint x: 835, endPoint y: 118, distance: 156.6
click at [835, 118] on div "Question 08/10 Take a look at these examples of sentence fragments. Which one m…" at bounding box center [598, 223] width 704 height 575
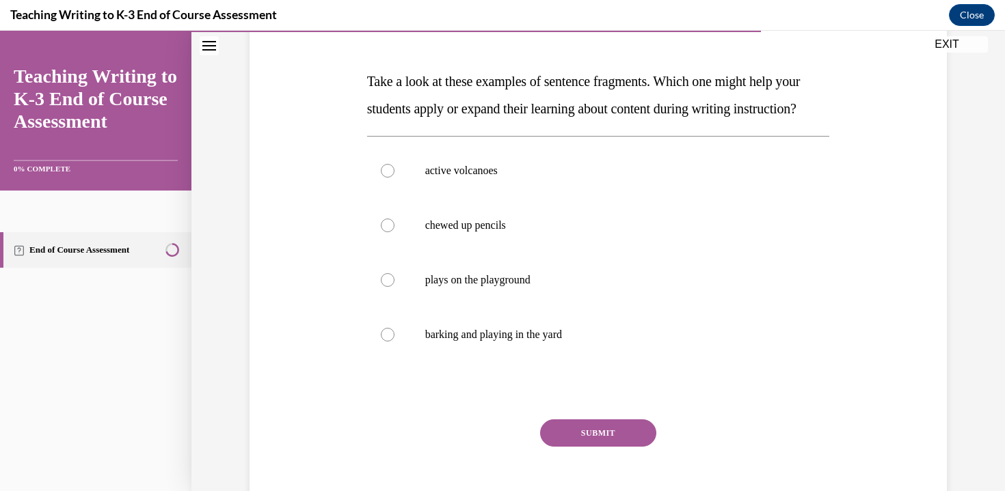
scroll to position [193, 0]
drag, startPoint x: 507, startPoint y: 98, endPoint x: 518, endPoint y: 133, distance: 36.5
click at [518, 122] on p "Take a look at these examples of sentence fragments. Which one might help your …" at bounding box center [598, 95] width 463 height 55
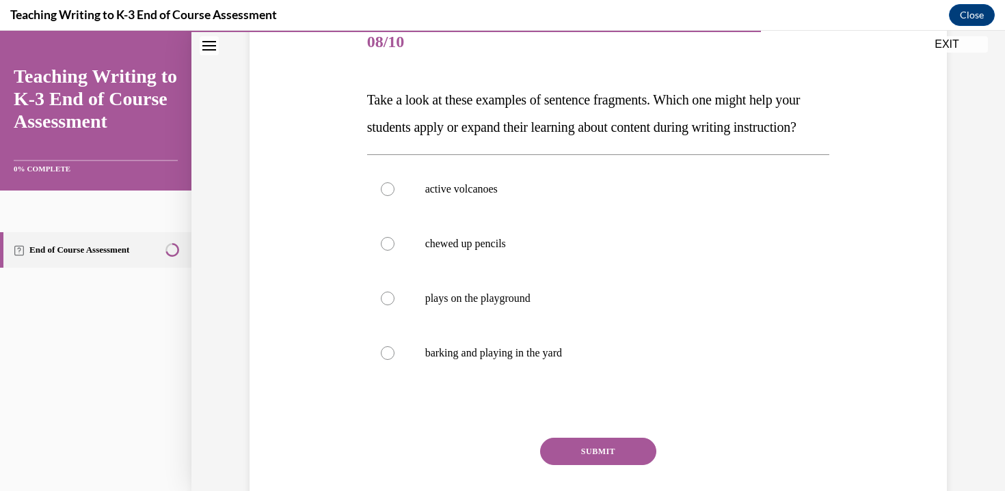
scroll to position [173, 0]
click at [476, 198] on p "active volcanoes" at bounding box center [610, 191] width 370 height 14
click at [394, 198] on input "active volcanoes" at bounding box center [388, 191] width 14 height 14
radio input "true"
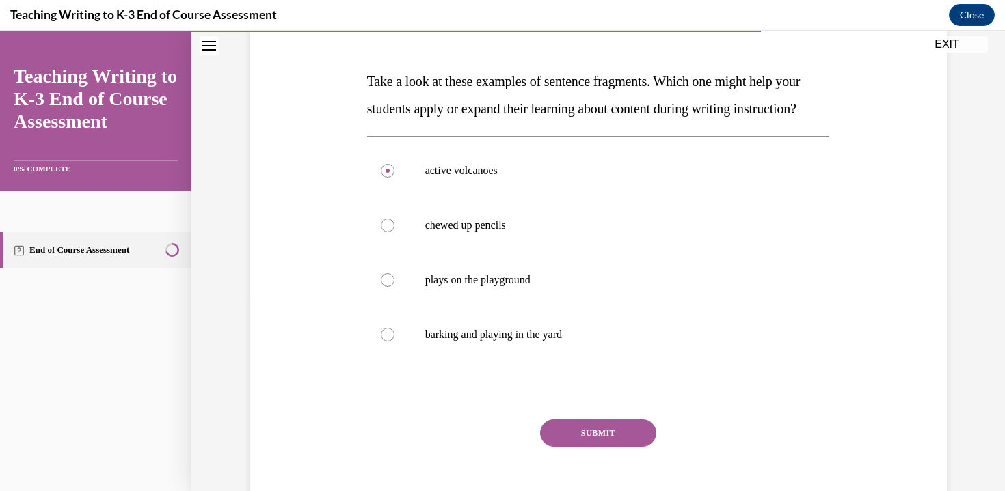
scroll to position [193, 0]
drag, startPoint x: 462, startPoint y: 105, endPoint x: 550, endPoint y: 148, distance: 97.5
click at [550, 122] on p "Take a look at these examples of sentence fragments. Which one might help your …" at bounding box center [598, 95] width 463 height 55
drag, startPoint x: 490, startPoint y: 106, endPoint x: 537, endPoint y: 141, distance: 58.1
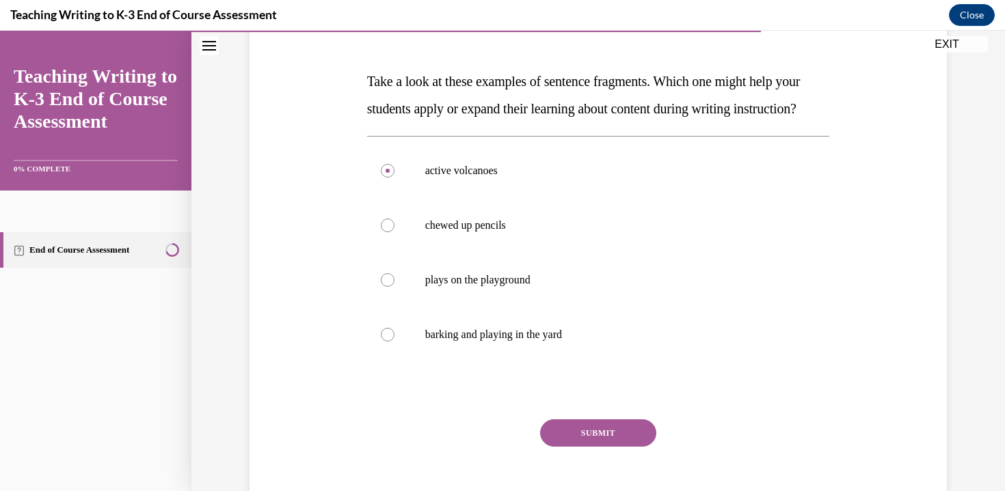
click at [537, 122] on p "Take a look at these examples of sentence fragments. Which one might help your …" at bounding box center [598, 95] width 463 height 55
click at [595, 447] on button "SUBMIT" at bounding box center [598, 433] width 116 height 27
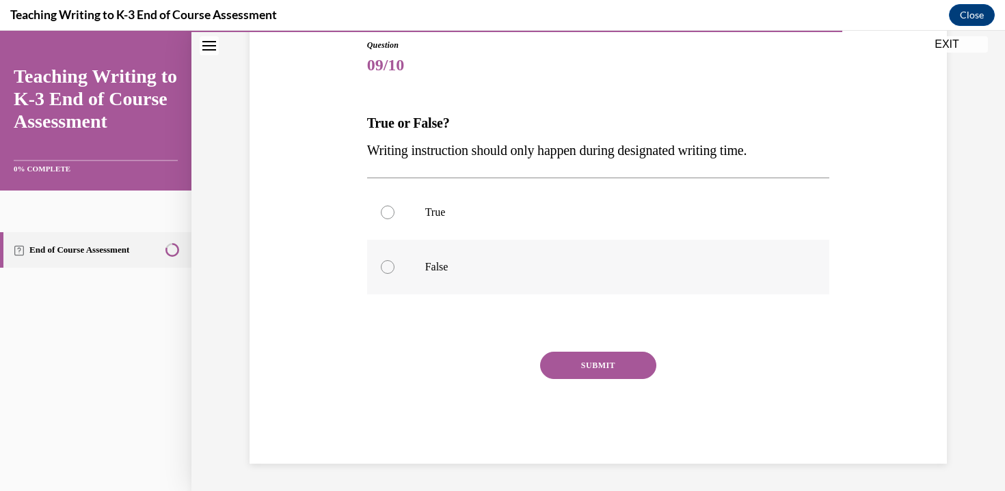
click at [428, 271] on p "False" at bounding box center [610, 267] width 370 height 14
click at [394, 271] on input "False" at bounding box center [388, 267] width 14 height 14
radio input "true"
click at [575, 358] on button "SUBMIT" at bounding box center [598, 365] width 116 height 27
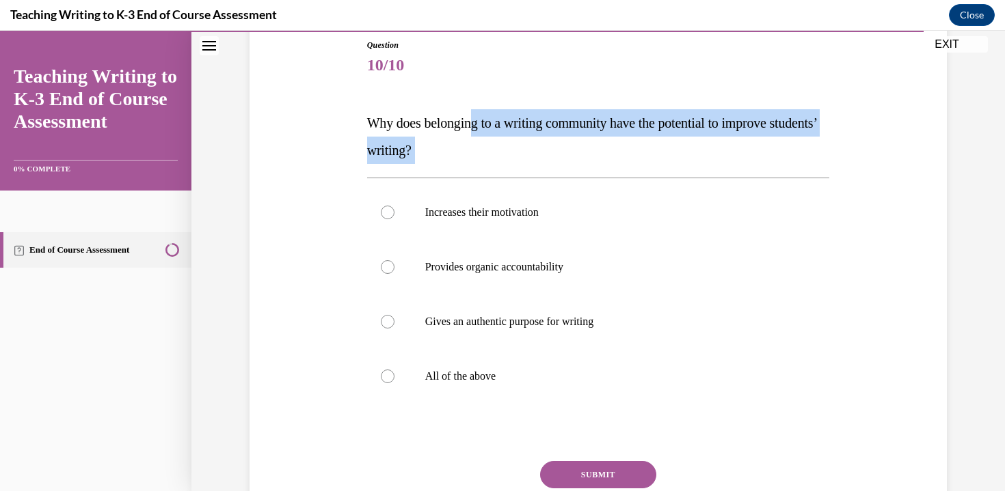
drag, startPoint x: 474, startPoint y: 126, endPoint x: 525, endPoint y: 167, distance: 65.1
click at [525, 167] on div "Question 10/10 Why does belonging to a writing community have the potential to …" at bounding box center [598, 306] width 463 height 534
drag, startPoint x: 500, startPoint y: 118, endPoint x: 519, endPoint y: 163, distance: 49.6
click at [519, 163] on p "Why does belonging to a writing community have the potential to improve student…" at bounding box center [598, 136] width 463 height 55
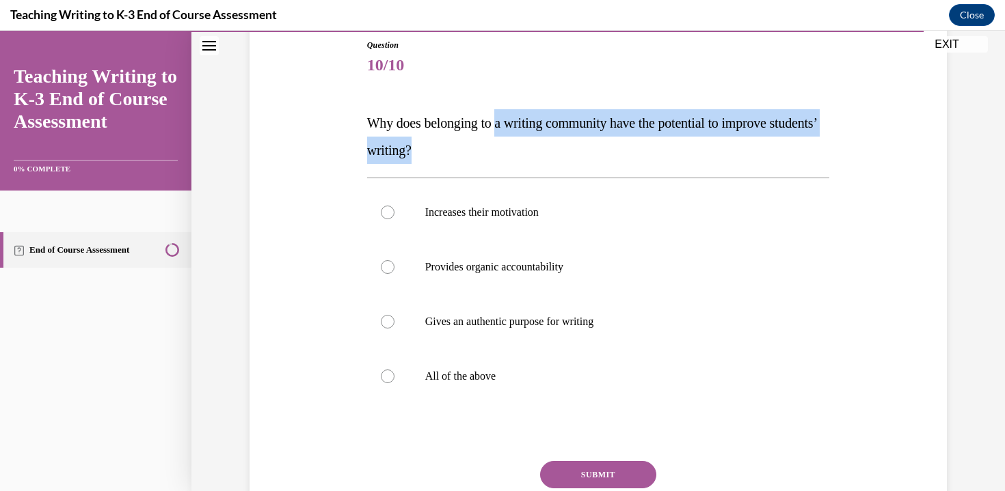
click at [519, 163] on p "Why does belonging to a writing community have the potential to improve student…" at bounding box center [598, 136] width 463 height 55
drag, startPoint x: 398, startPoint y: 122, endPoint x: 495, endPoint y: 156, distance: 102.0
click at [495, 156] on div "Question 10/10 Why does belonging to a writing community have the potential to …" at bounding box center [598, 306] width 463 height 534
click at [495, 156] on p "Why does belonging to a writing community have the potential to improve student…" at bounding box center [598, 136] width 463 height 55
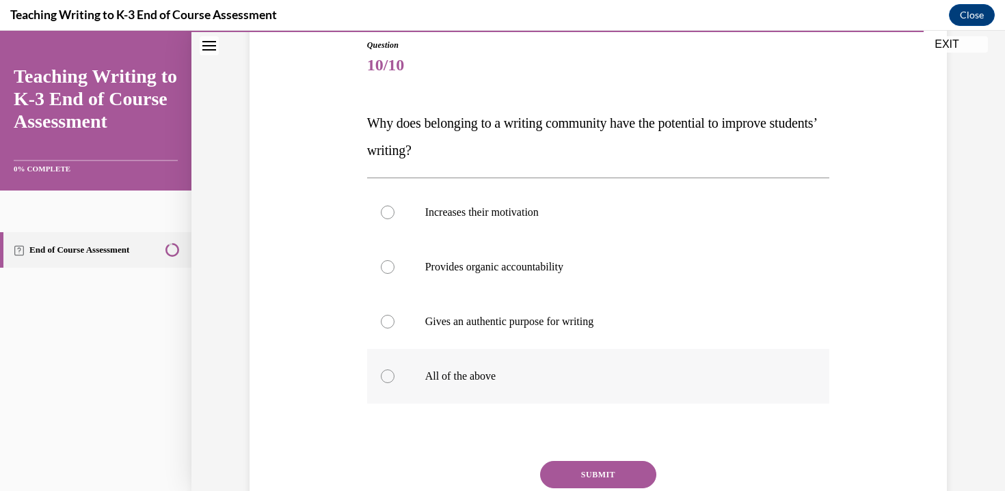
click at [543, 375] on p "All of the above" at bounding box center [610, 377] width 370 height 14
click at [394, 375] on input "All of the above" at bounding box center [388, 377] width 14 height 14
radio input "true"
click at [610, 476] on button "SUBMIT" at bounding box center [598, 474] width 116 height 27
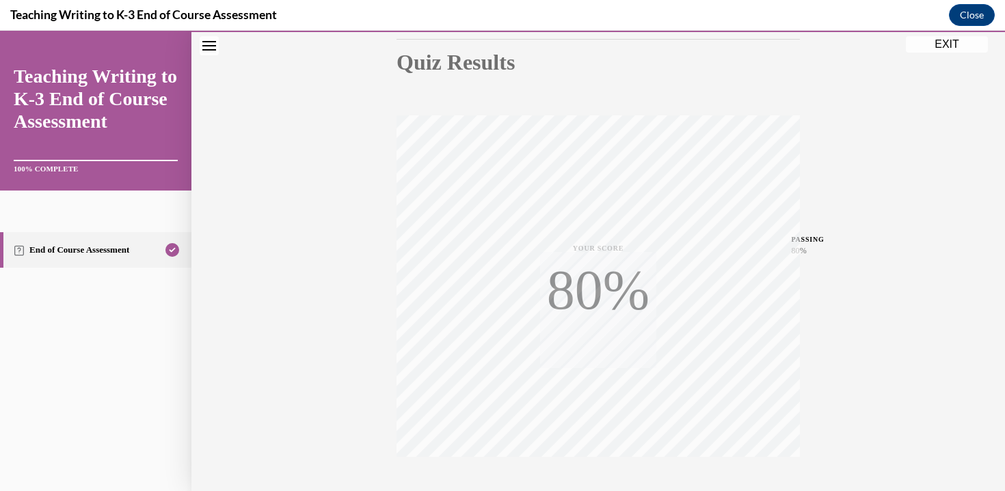
scroll to position [240, 0]
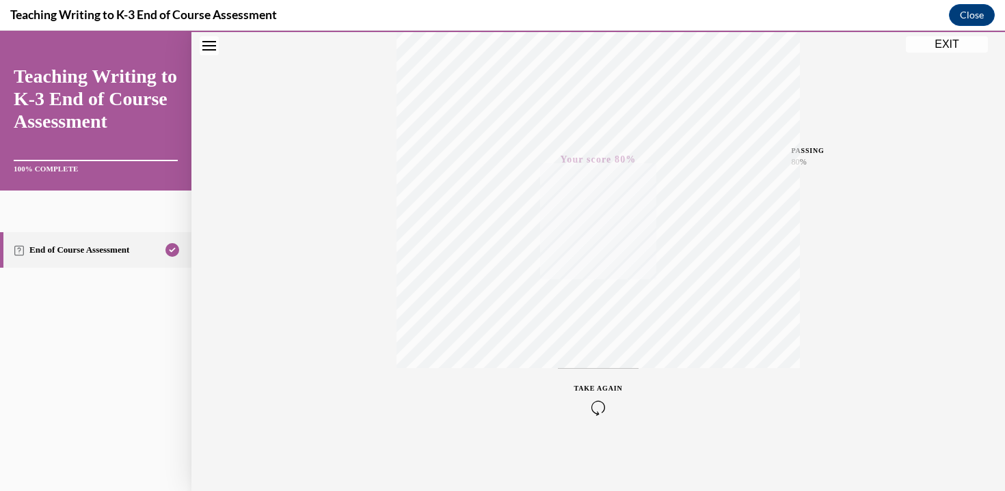
click at [939, 47] on button "EXIT" at bounding box center [947, 44] width 82 height 16
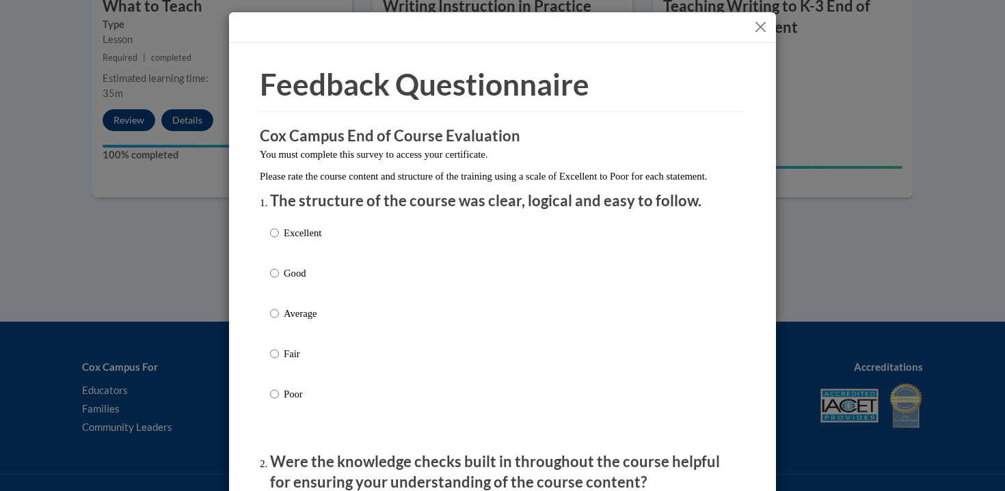
click at [288, 258] on label "Excellent" at bounding box center [295, 244] width 51 height 37
click at [279, 241] on input "Excellent" at bounding box center [274, 233] width 9 height 15
radio input "true"
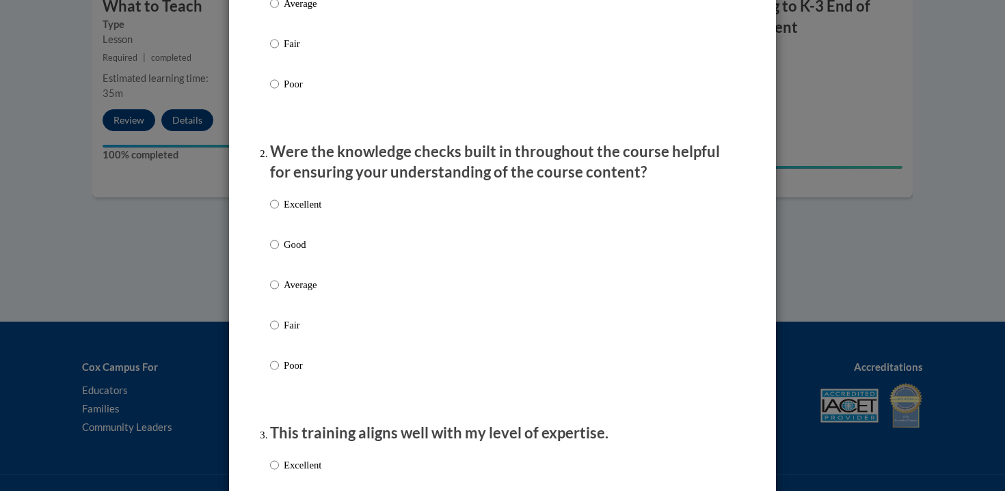
click at [284, 212] on p "Excellent" at bounding box center [303, 204] width 38 height 15
click at [279, 212] on input "Excellent" at bounding box center [274, 204] width 9 height 15
radio input "true"
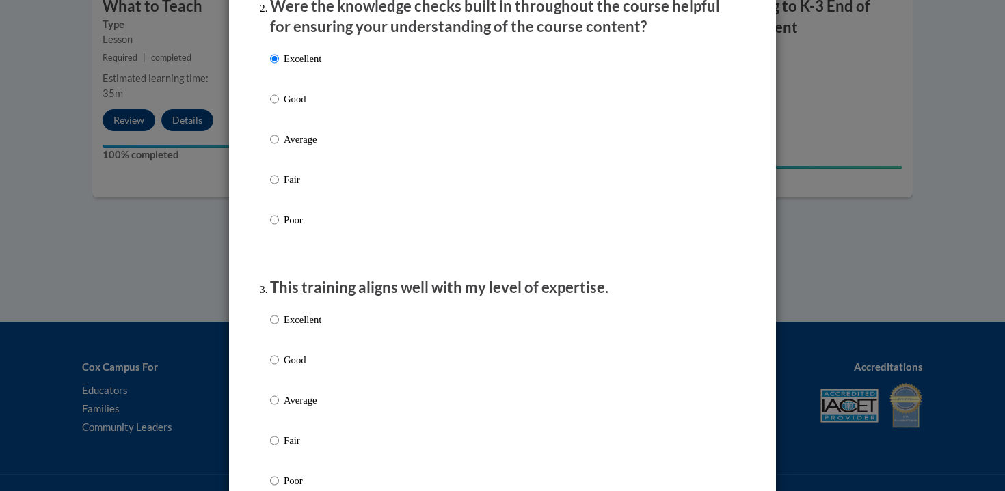
click at [301, 327] on p "Excellent" at bounding box center [303, 319] width 38 height 15
click at [279, 327] on input "Excellent" at bounding box center [274, 319] width 9 height 15
radio input "true"
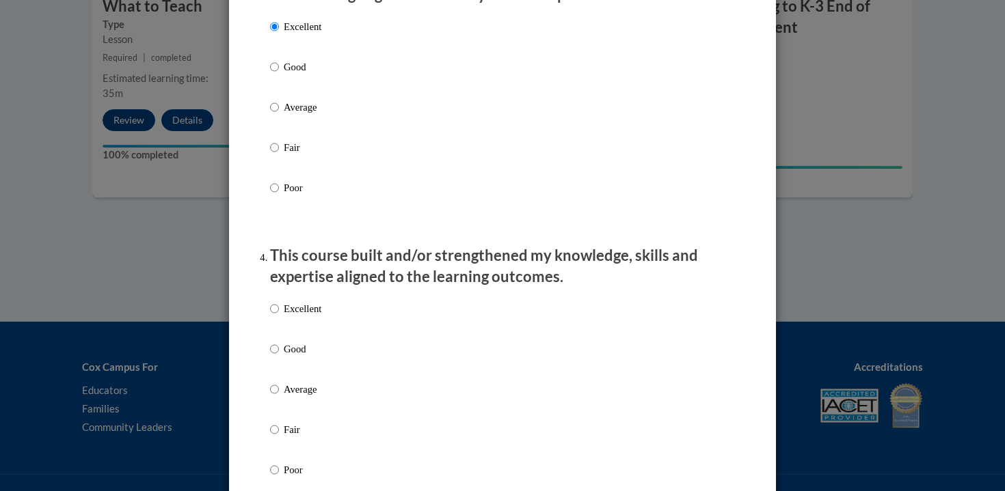
click at [289, 316] on p "Excellent" at bounding box center [303, 308] width 38 height 15
click at [279, 316] on input "Excellent" at bounding box center [274, 308] width 9 height 15
radio input "true"
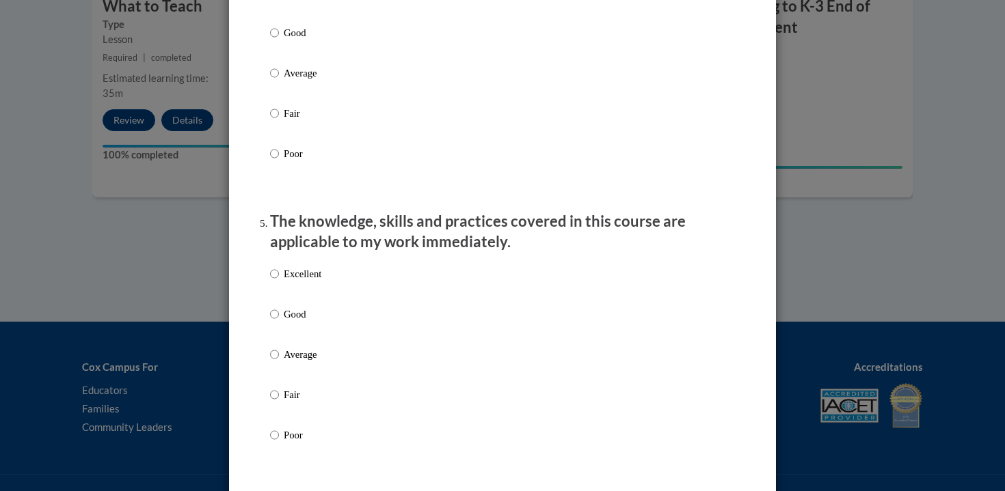
scroll to position [1167, 0]
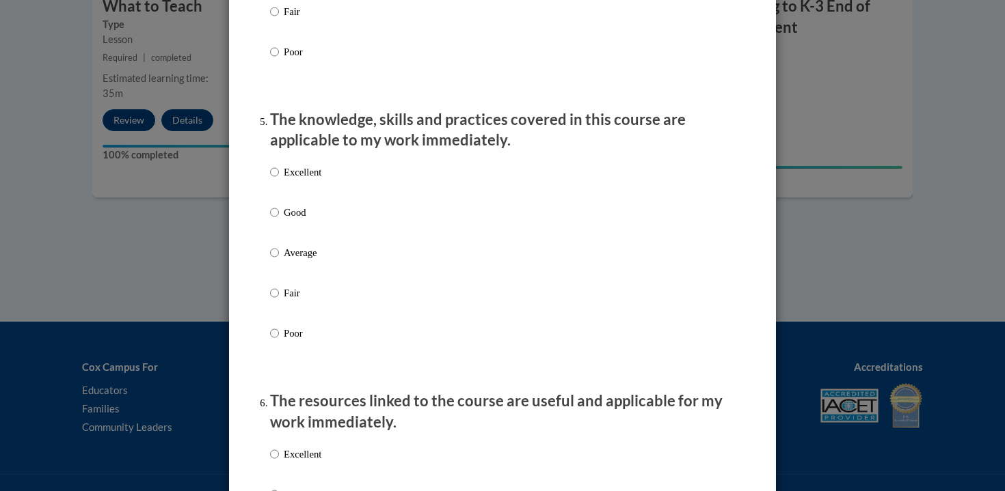
click at [295, 180] on p "Excellent" at bounding box center [303, 172] width 38 height 15
click at [279, 180] on input "Excellent" at bounding box center [274, 172] width 9 height 15
radio input "true"
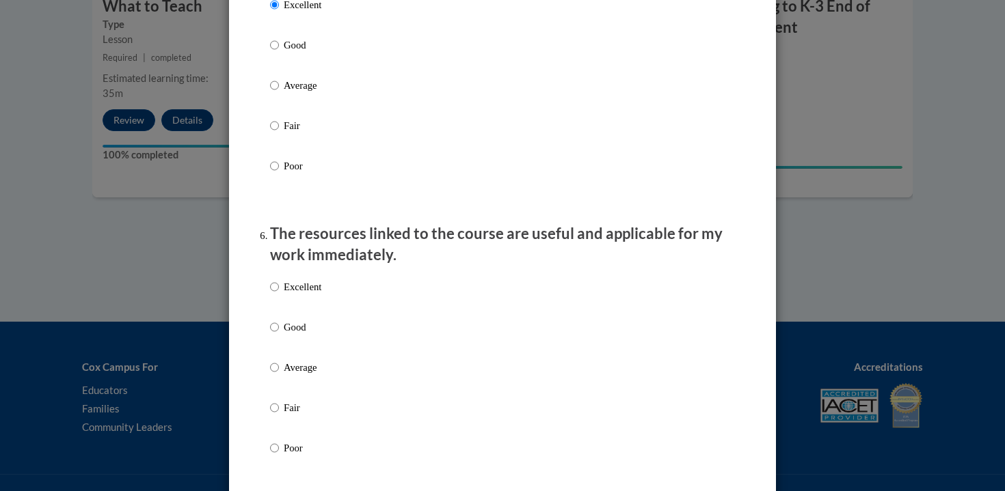
click at [305, 310] on label "Excellent" at bounding box center [295, 298] width 51 height 37
click at [279, 295] on input "Excellent" at bounding box center [274, 287] width 9 height 15
radio input "true"
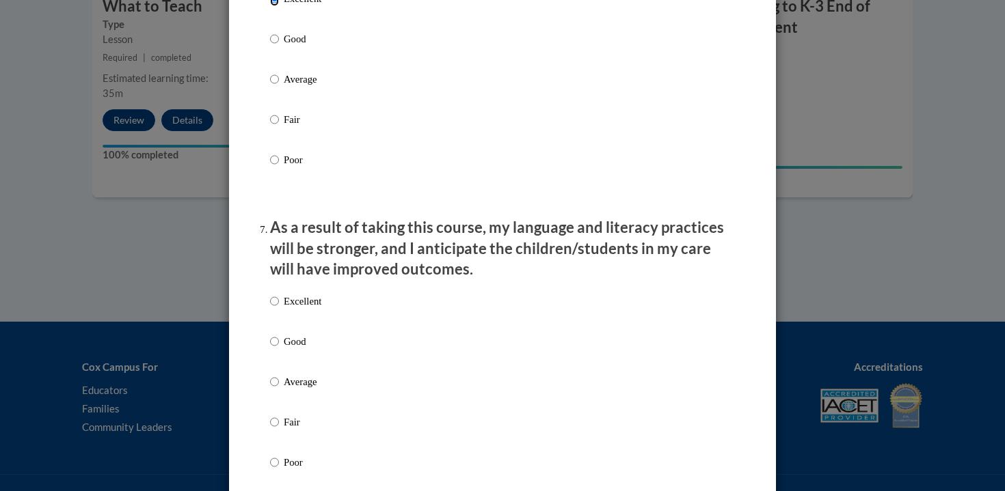
scroll to position [1730, 0]
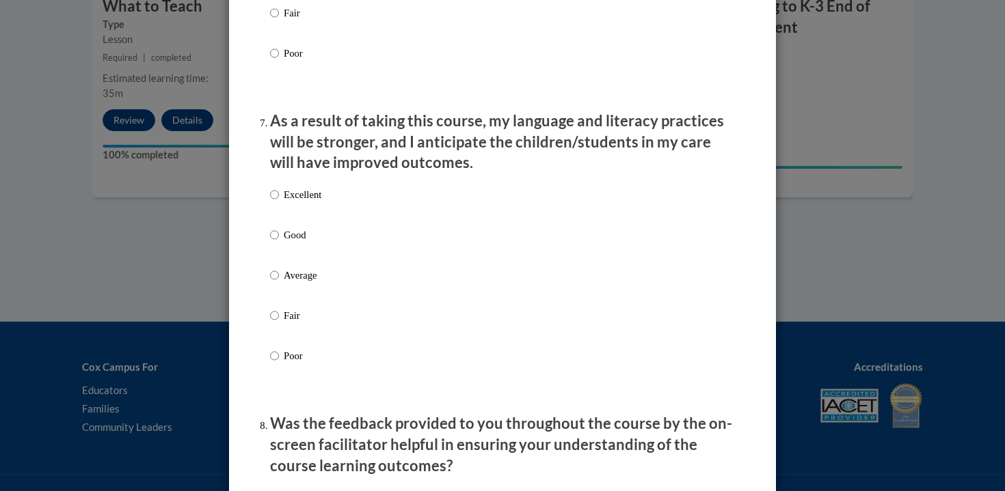
click at [292, 192] on li "As a result of taking this course, my language and literacy practices will be s…" at bounding box center [502, 257] width 465 height 293
click at [290, 202] on p "Excellent" at bounding box center [303, 194] width 38 height 15
click at [279, 202] on input "Excellent" at bounding box center [274, 194] width 9 height 15
radio input "true"
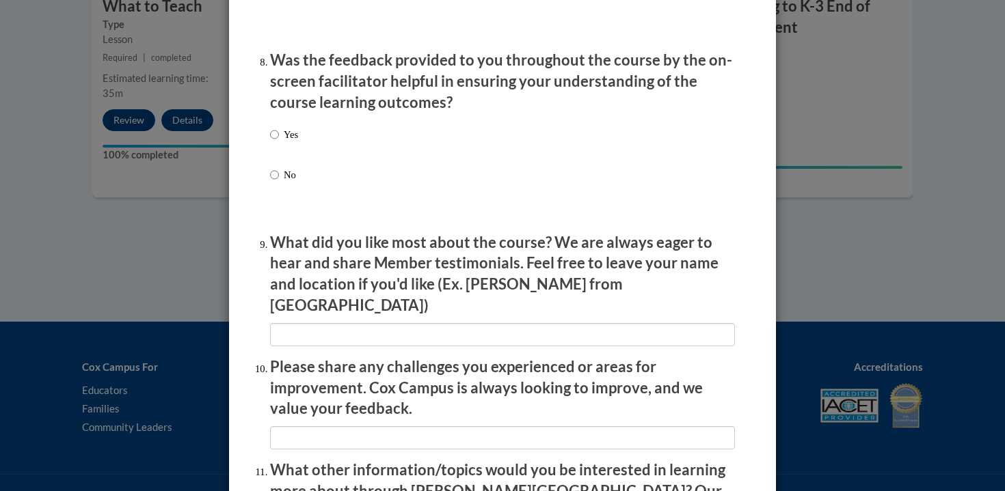
scroll to position [2134, 0]
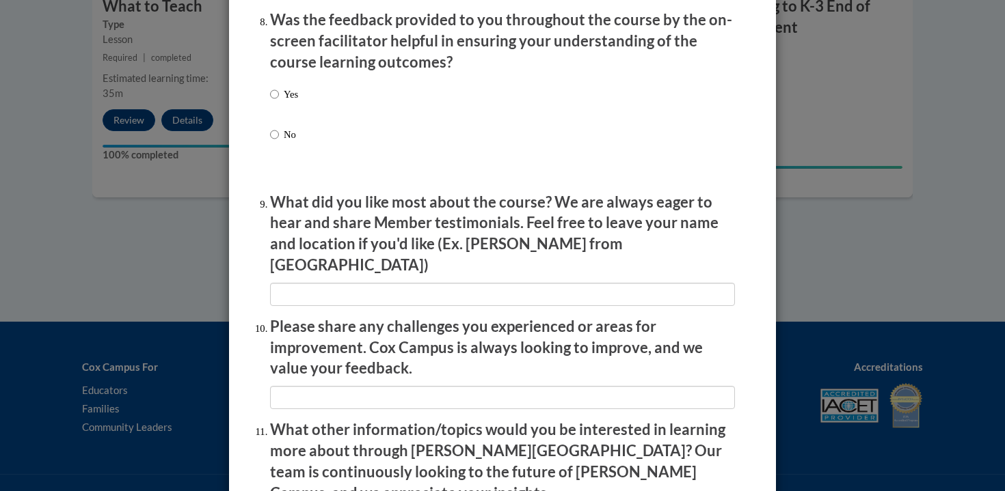
click at [295, 114] on div "Yes No" at bounding box center [502, 131] width 465 height 102
click at [277, 107] on label "Yes" at bounding box center [284, 105] width 28 height 37
click at [277, 102] on input "Yes" at bounding box center [274, 94] width 9 height 15
radio input "true"
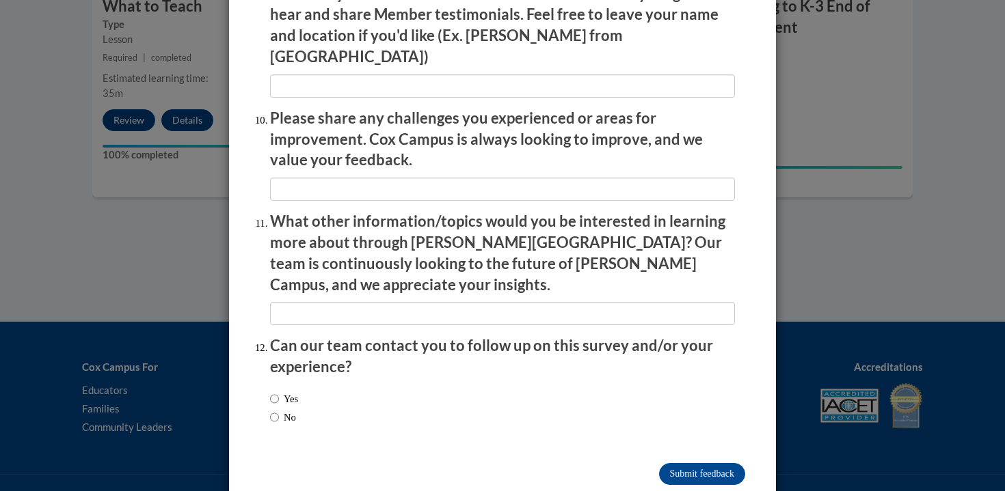
scroll to position [2352, 0]
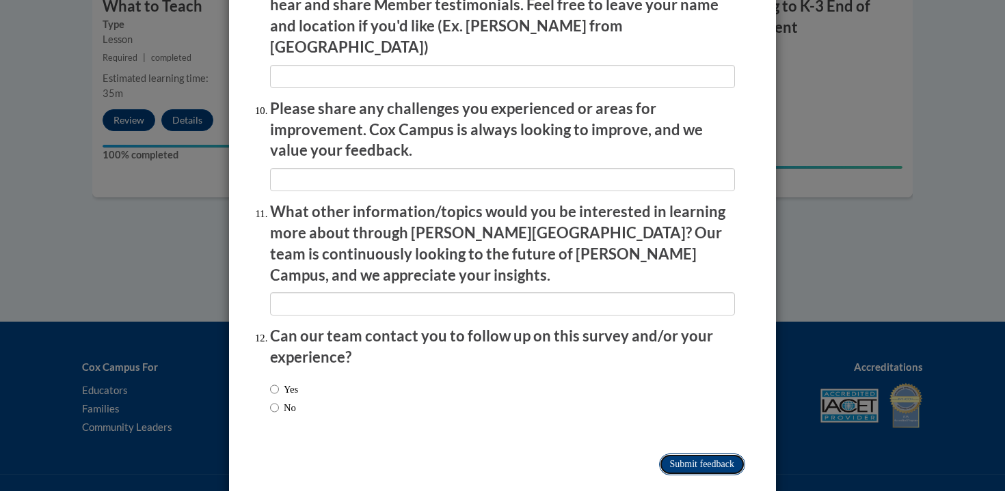
click at [677, 454] on input "Submit feedback" at bounding box center [702, 465] width 86 height 22
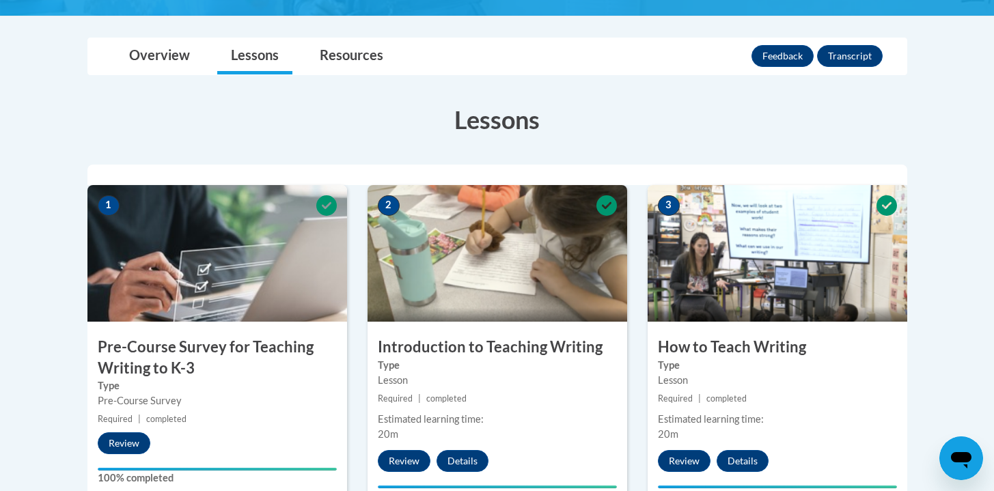
scroll to position [0, 0]
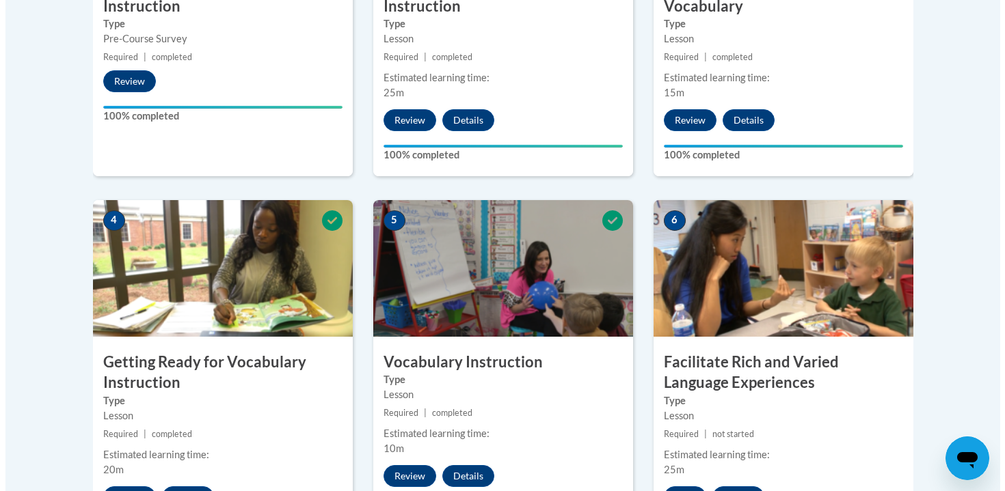
scroll to position [1024, 0]
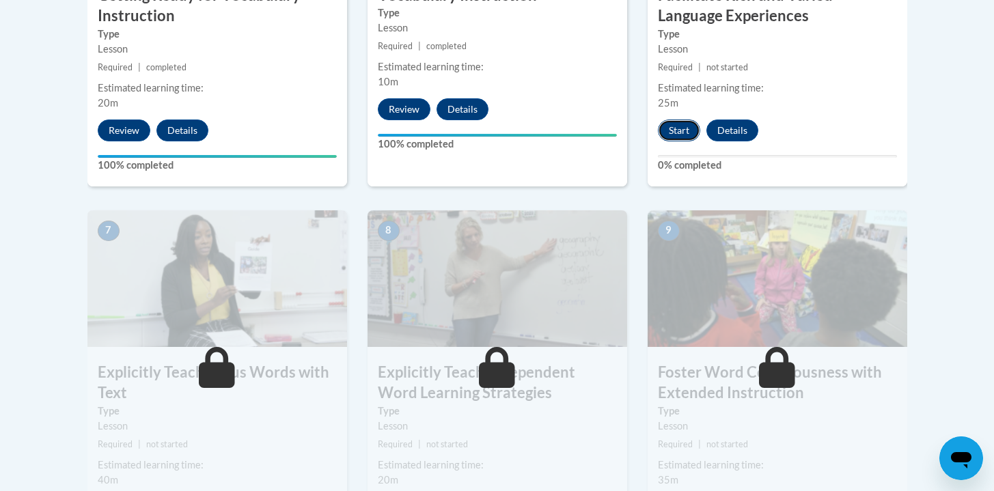
click at [692, 128] on button "Start" at bounding box center [679, 131] width 42 height 22
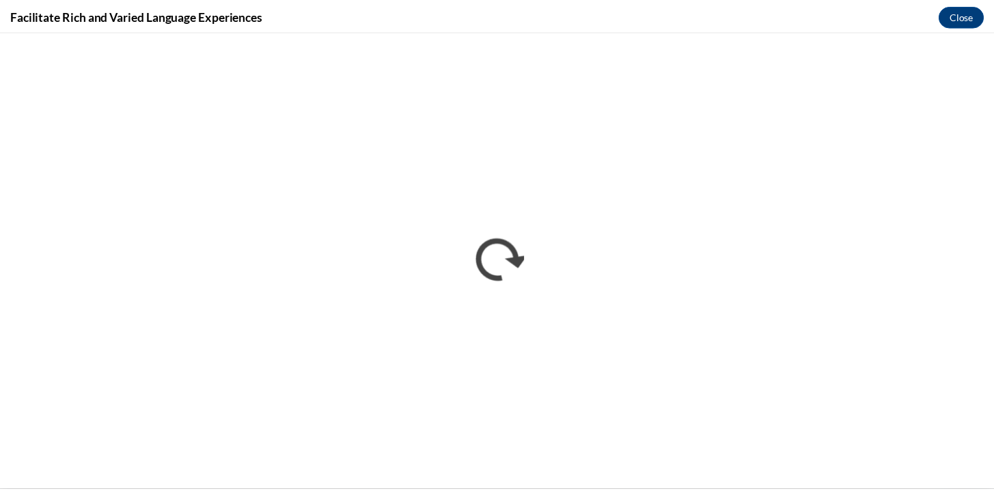
scroll to position [0, 0]
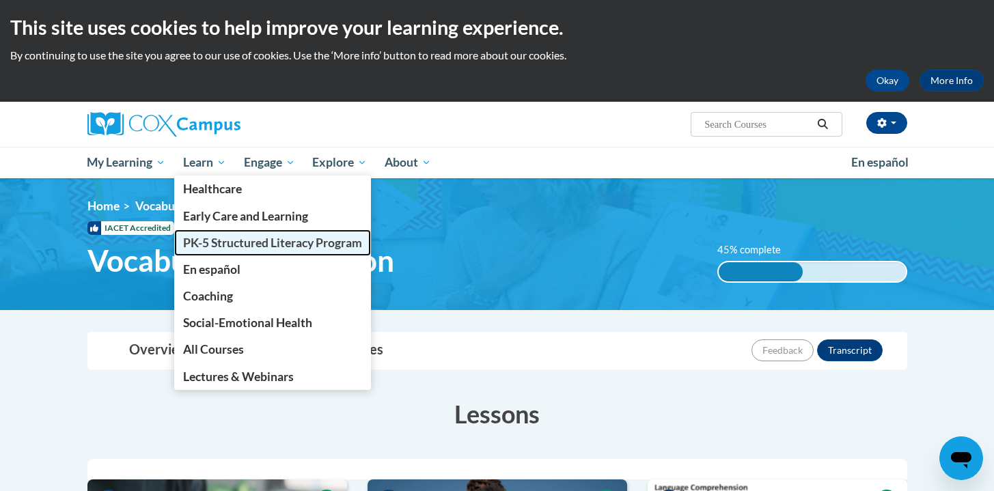
click at [226, 255] on link "PK-5 Structured Literacy Program" at bounding box center [272, 243] width 197 height 27
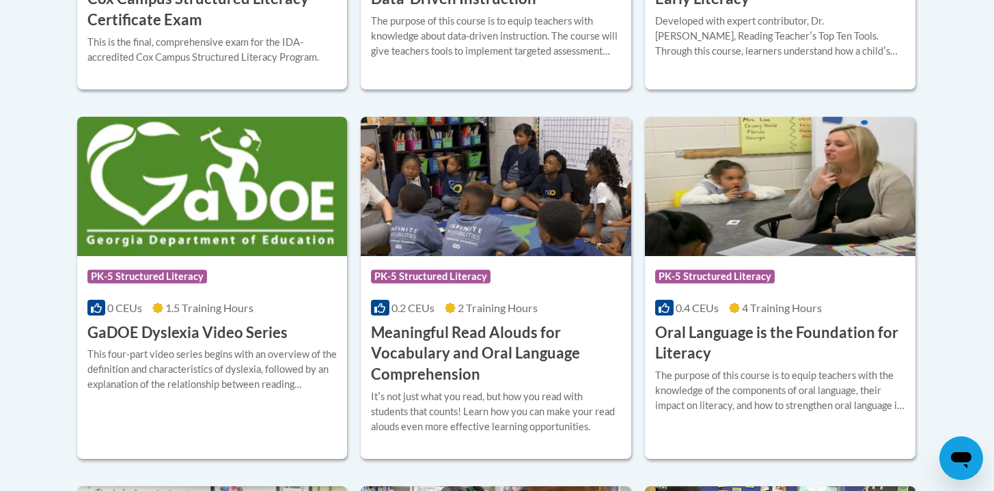
scroll to position [446, 0]
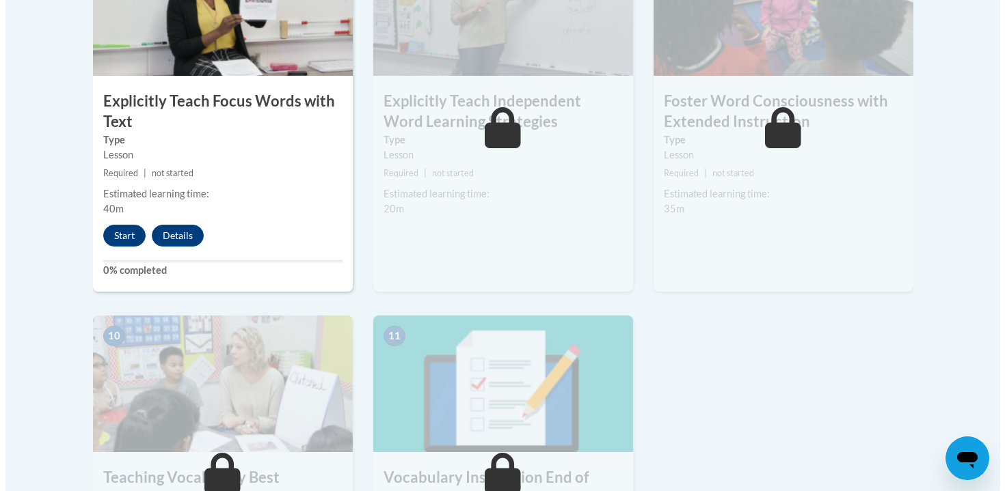
scroll to position [1115, 0]
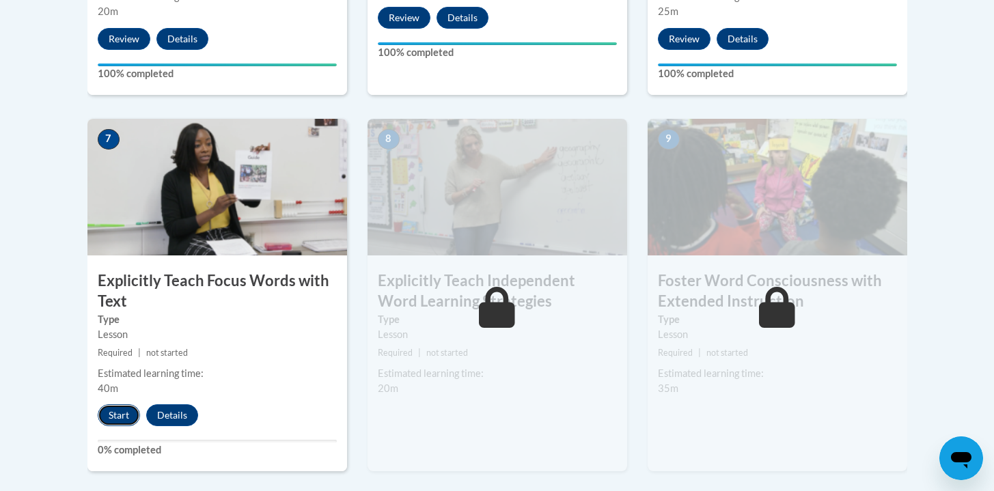
click at [105, 411] on button "Start" at bounding box center [119, 416] width 42 height 22
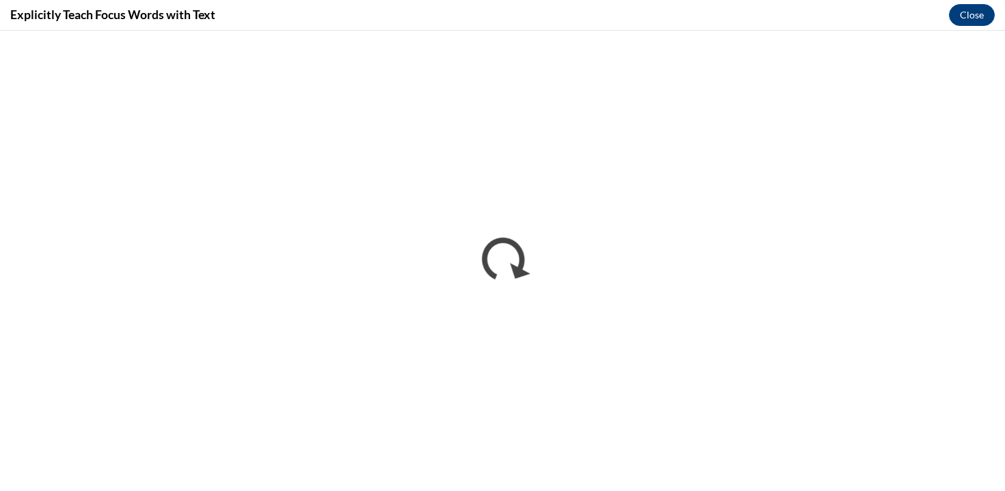
scroll to position [0, 0]
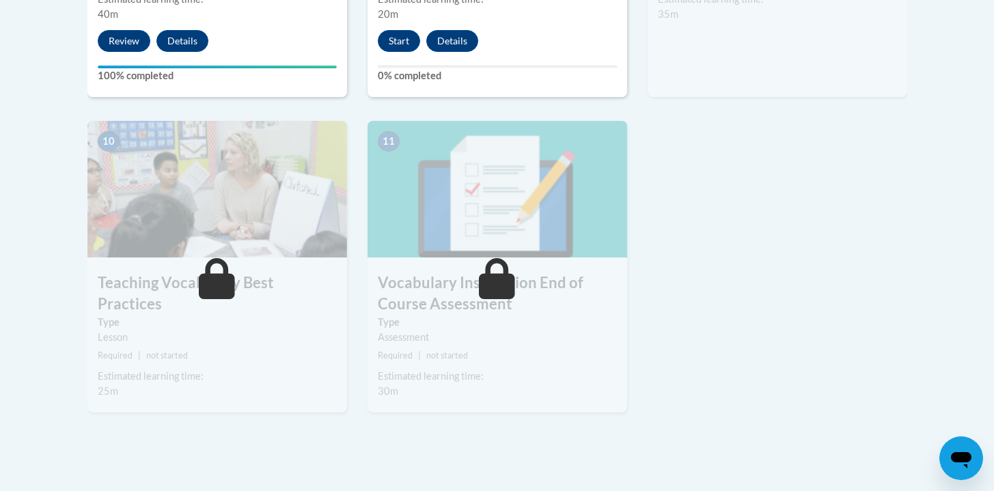
scroll to position [1139, 0]
